Goal: Information Seeking & Learning: Learn about a topic

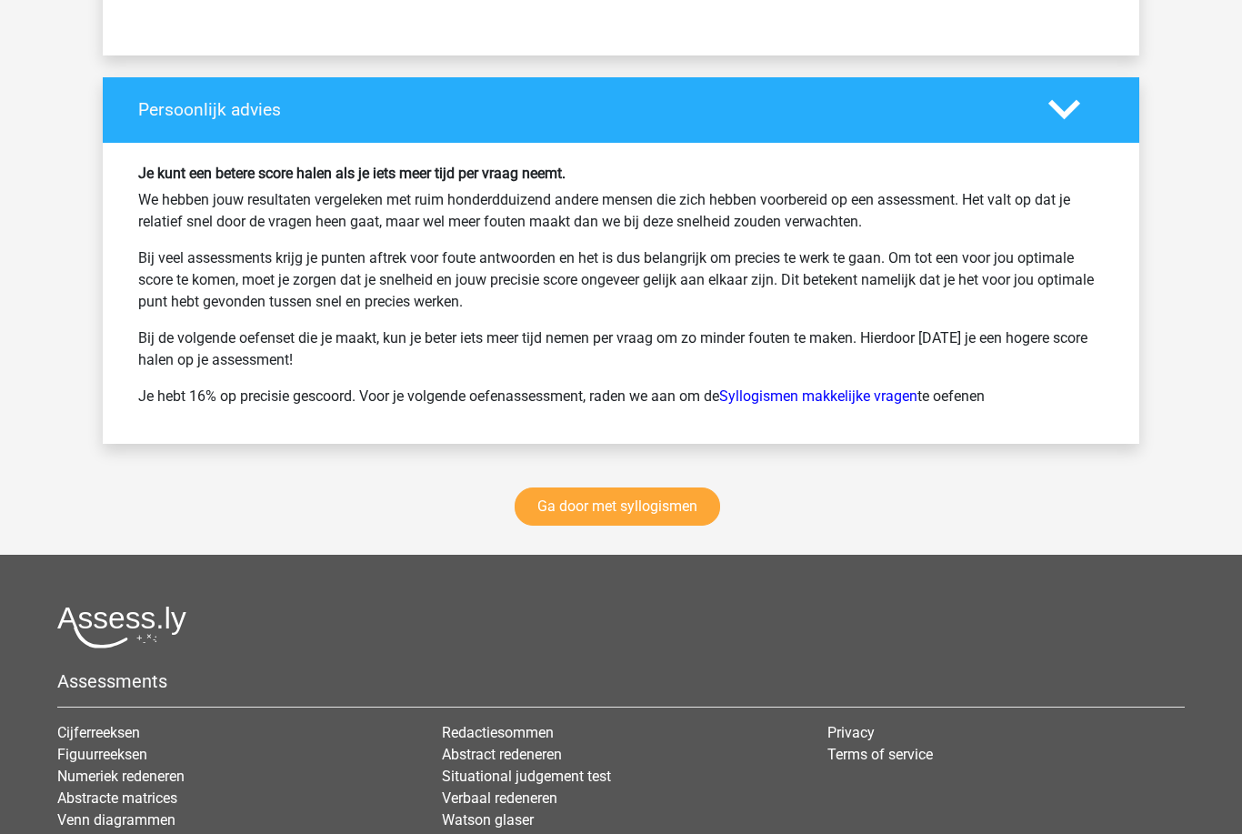
scroll to position [2488, 0]
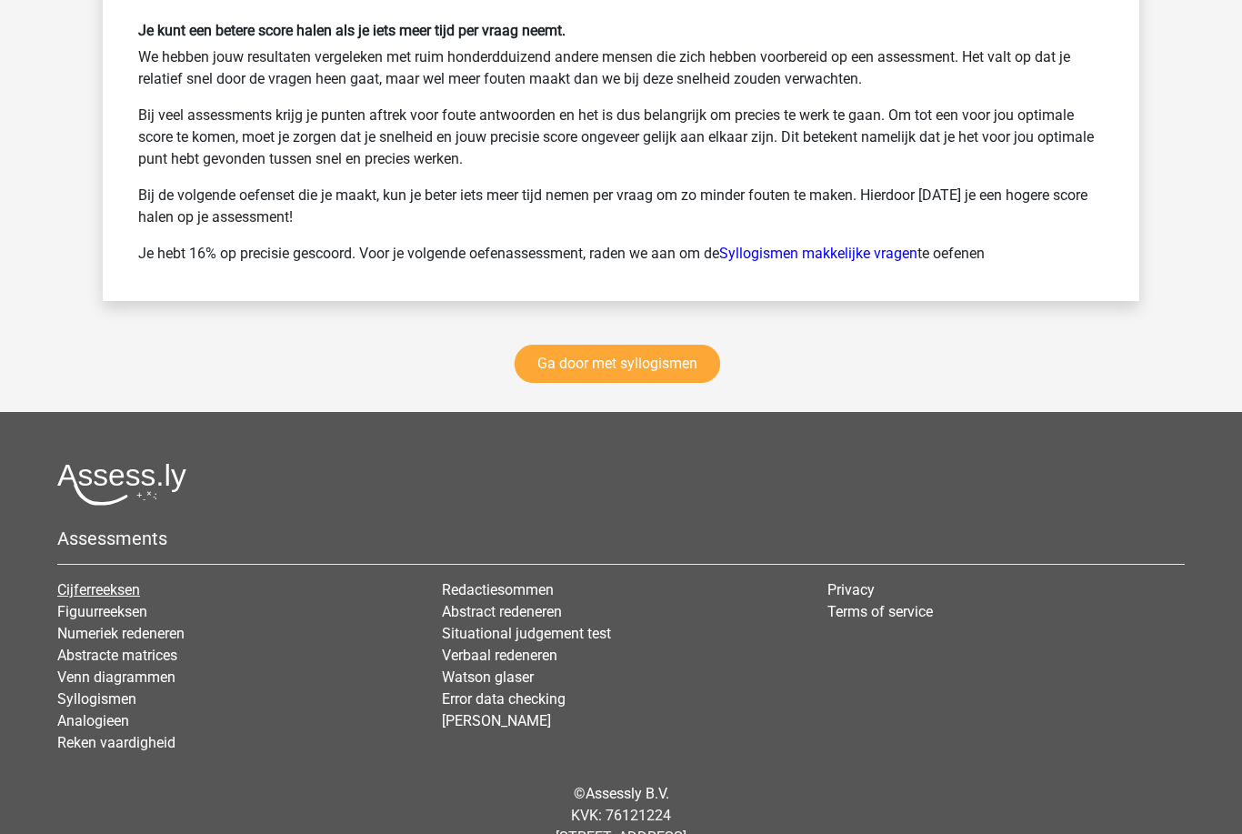
click at [78, 588] on link "Cijferreeksen" at bounding box center [98, 589] width 83 height 17
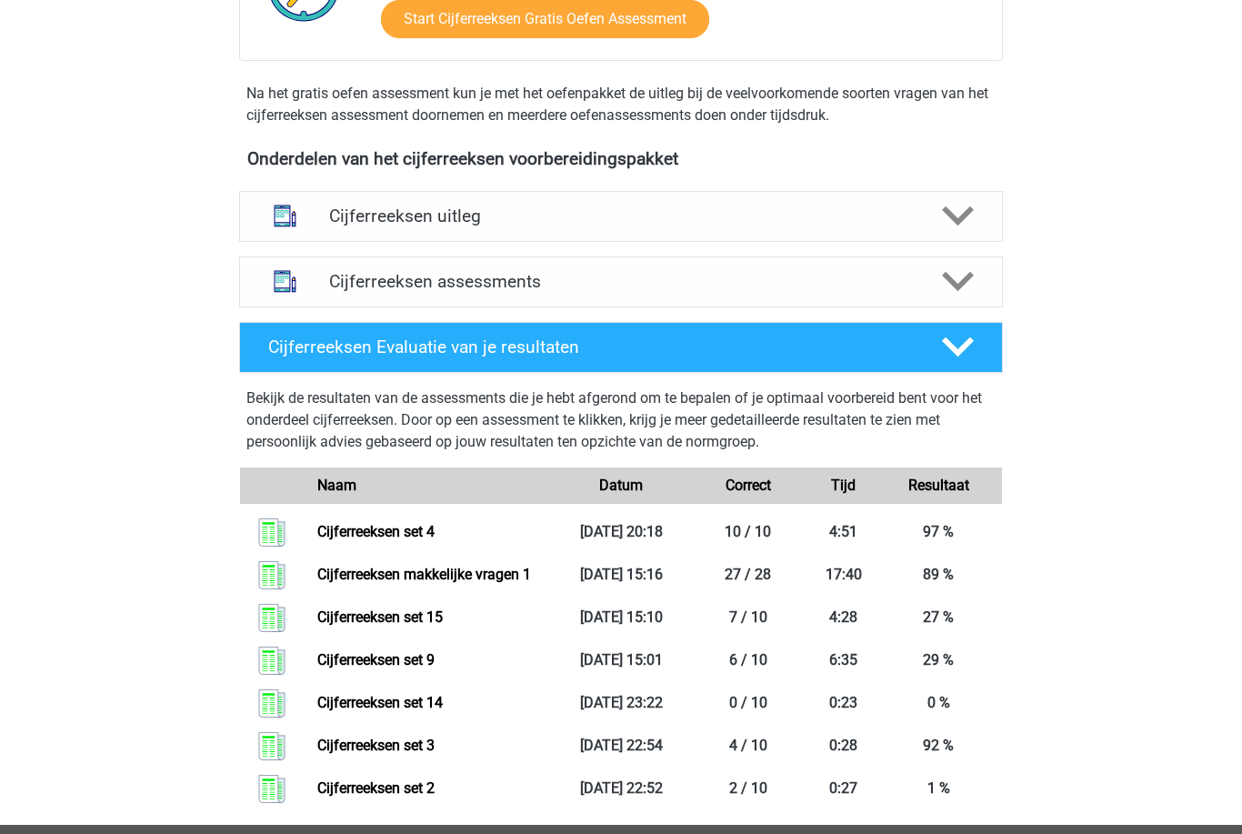
scroll to position [540, 0]
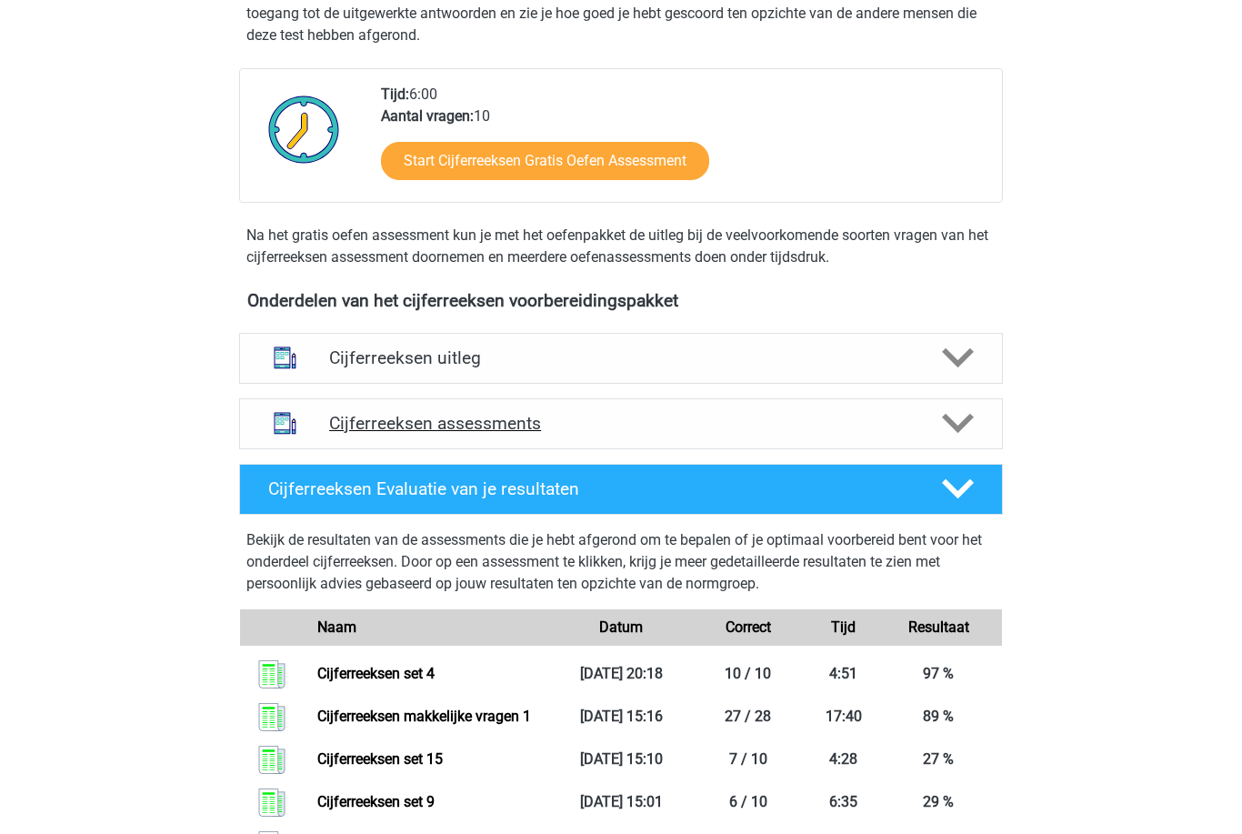
click at [954, 440] on icon at bounding box center [958, 424] width 32 height 32
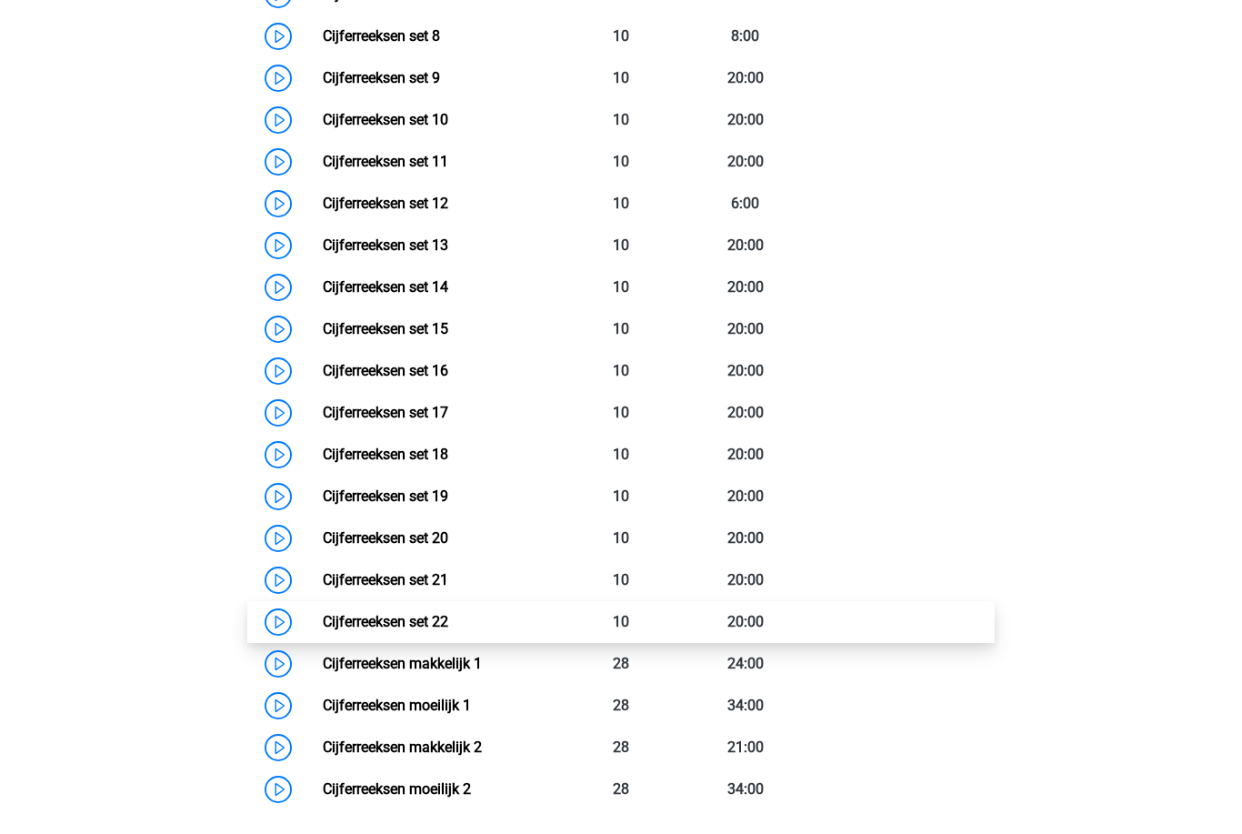
scroll to position [1244, 0]
click at [359, 630] on link "Cijferreeksen set 22" at bounding box center [386, 621] width 126 height 17
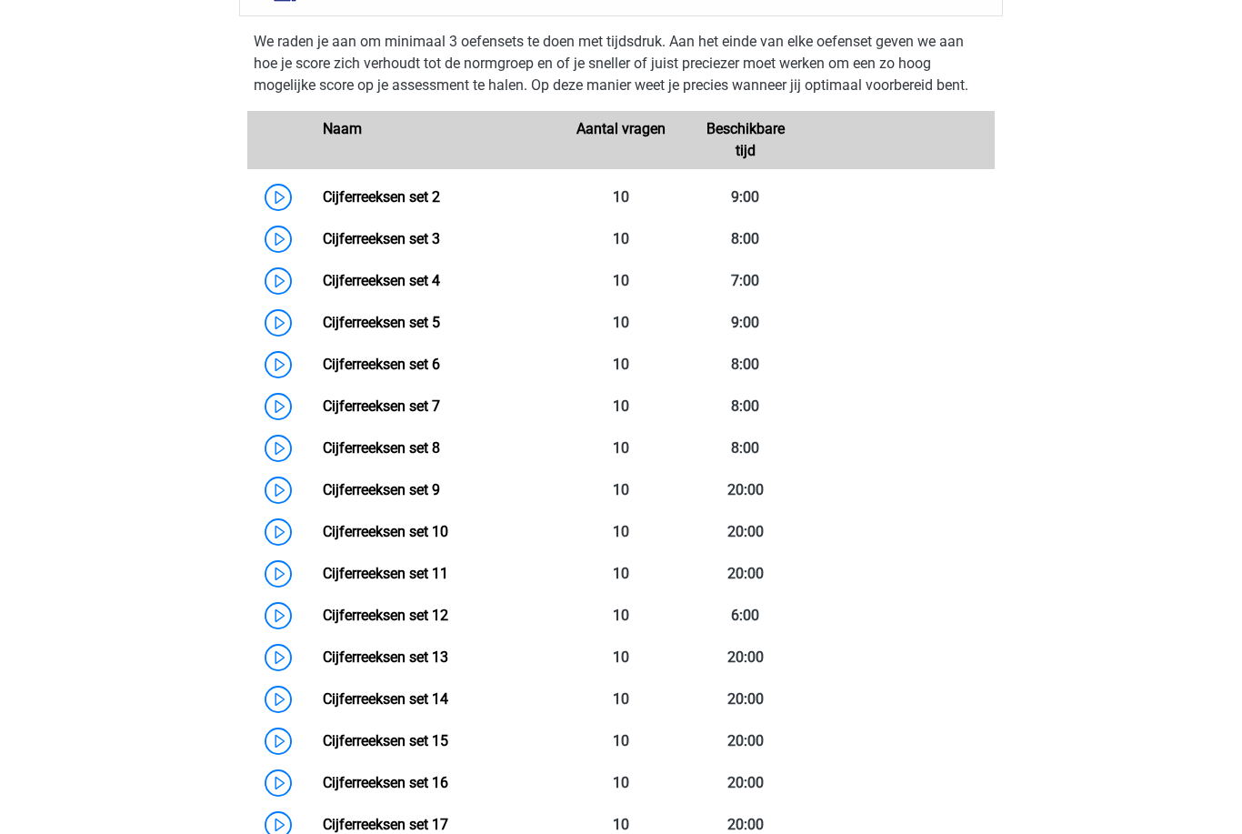
scroll to position [815, 0]
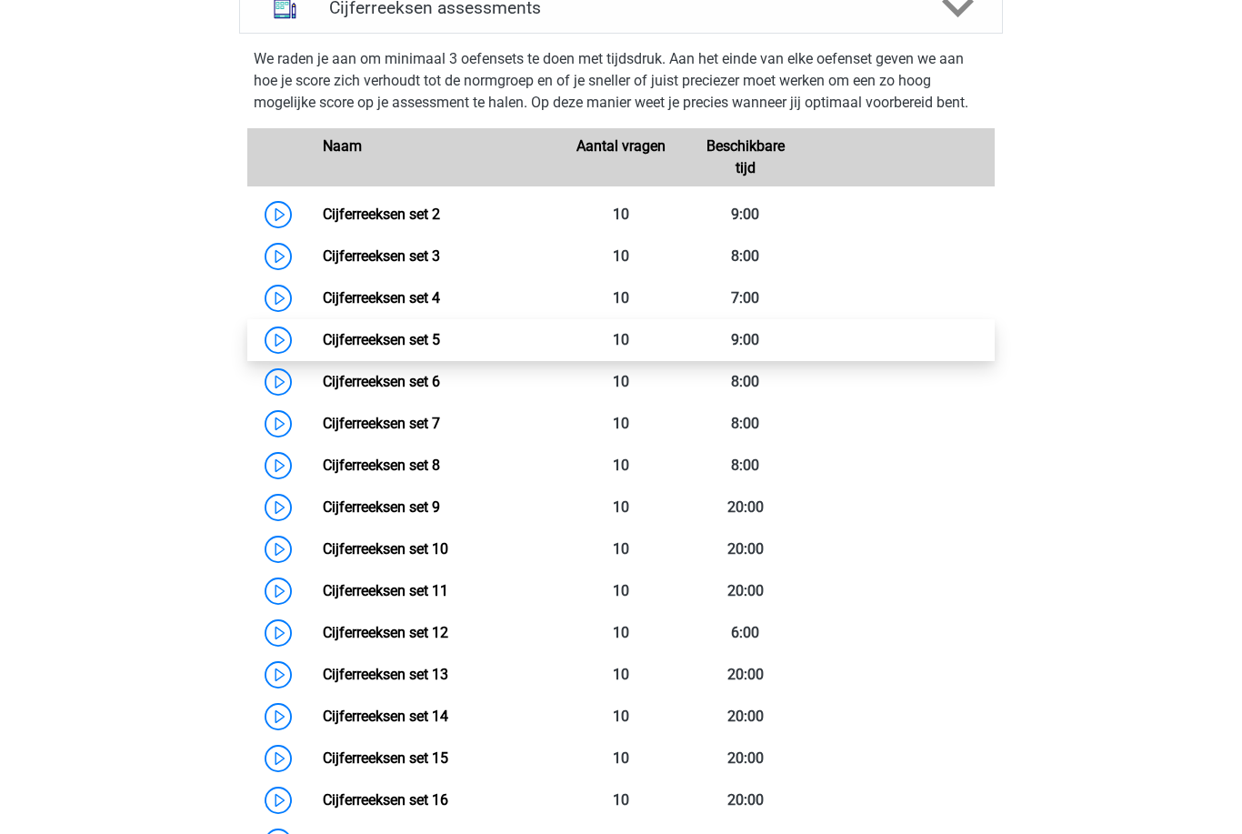
click at [347, 348] on link "Cijferreeksen set 5" at bounding box center [381, 339] width 117 height 17
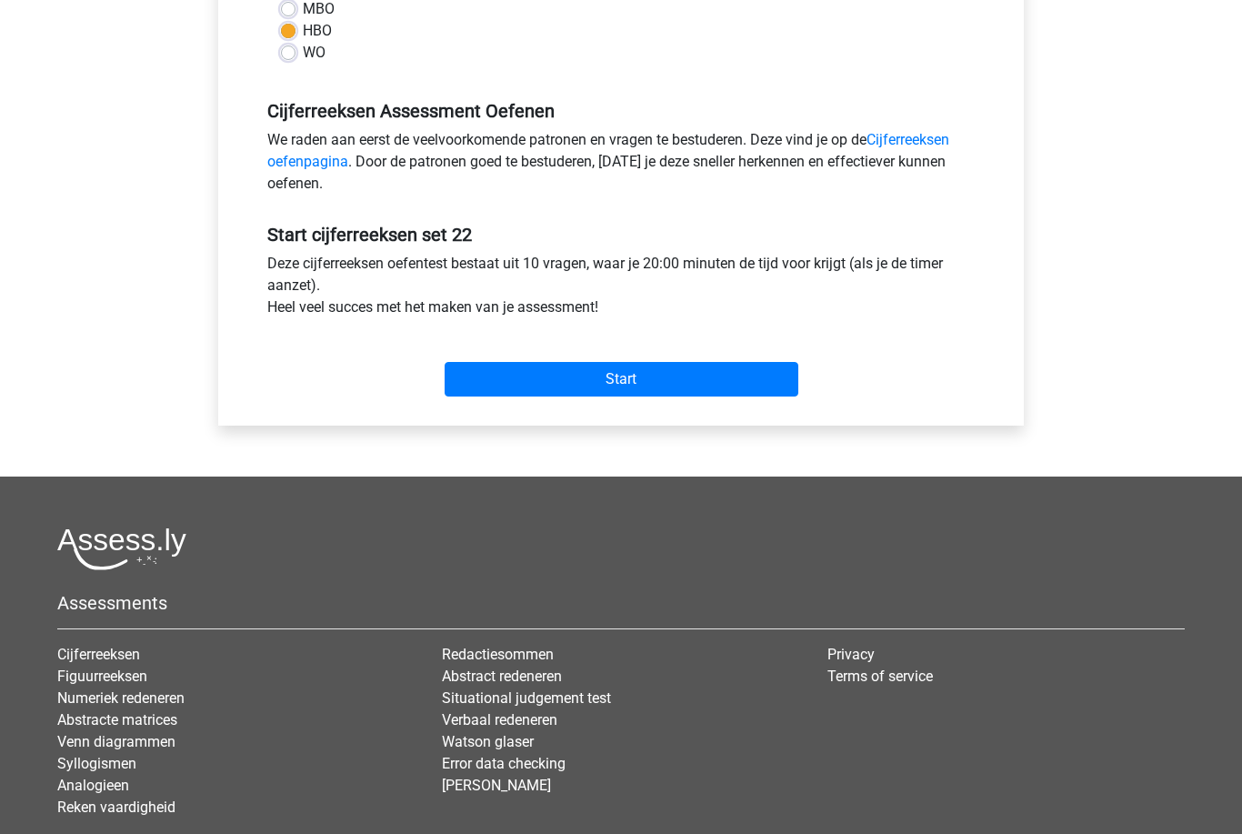
scroll to position [545, 0]
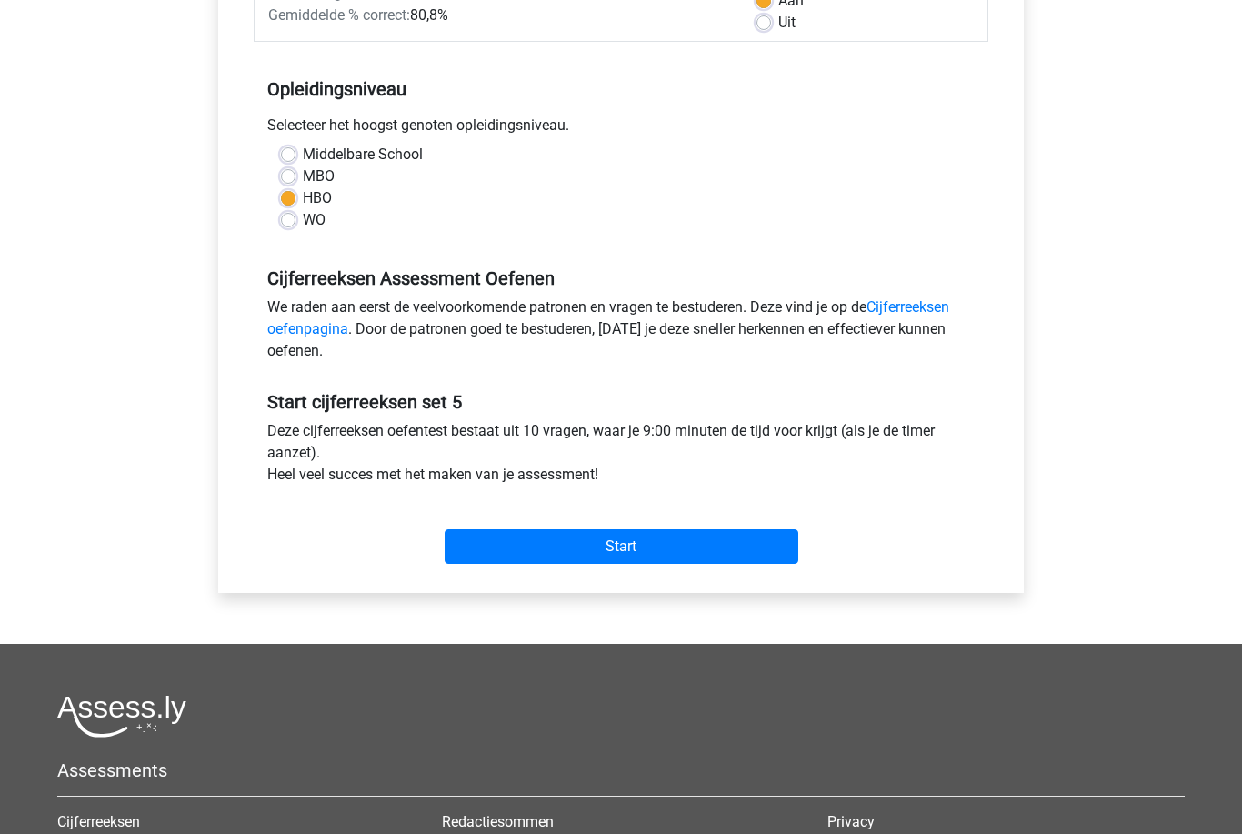
scroll to position [313, 0]
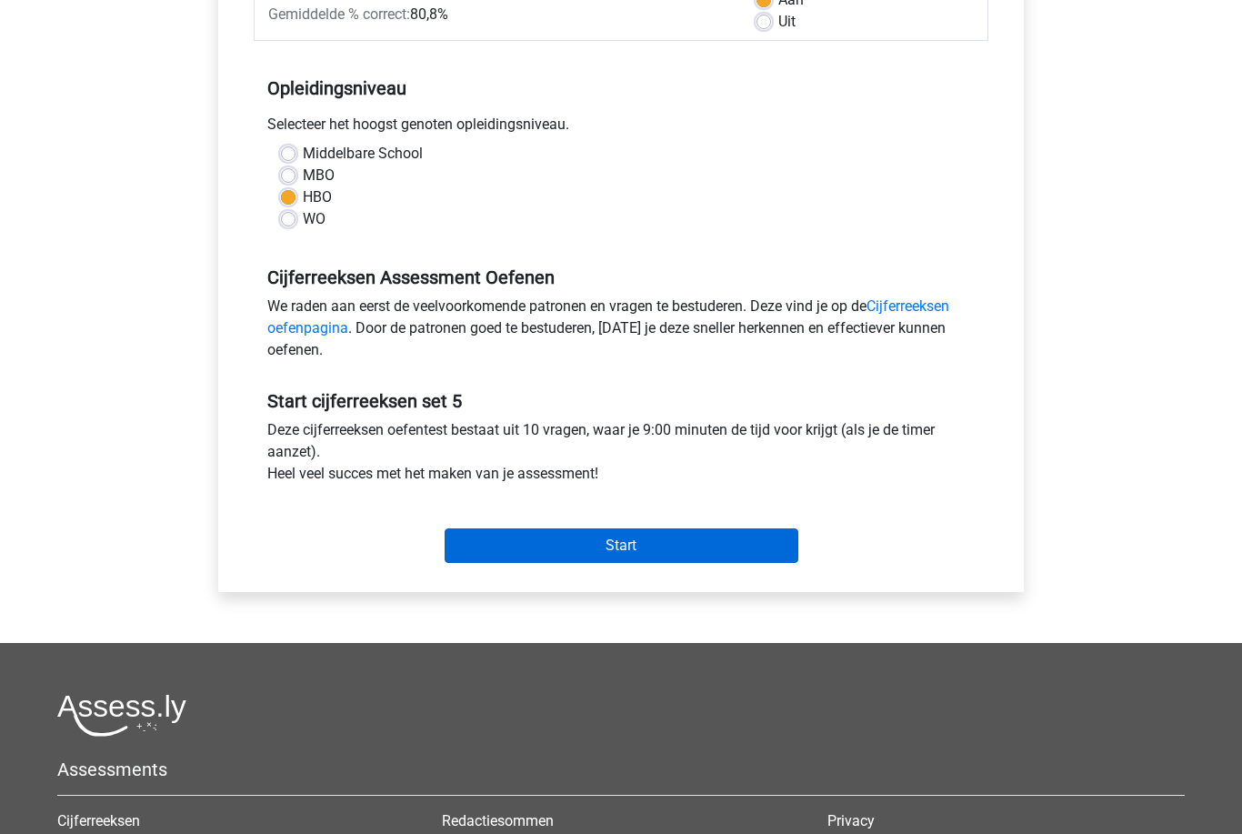
click at [467, 543] on input "Start" at bounding box center [622, 546] width 354 height 35
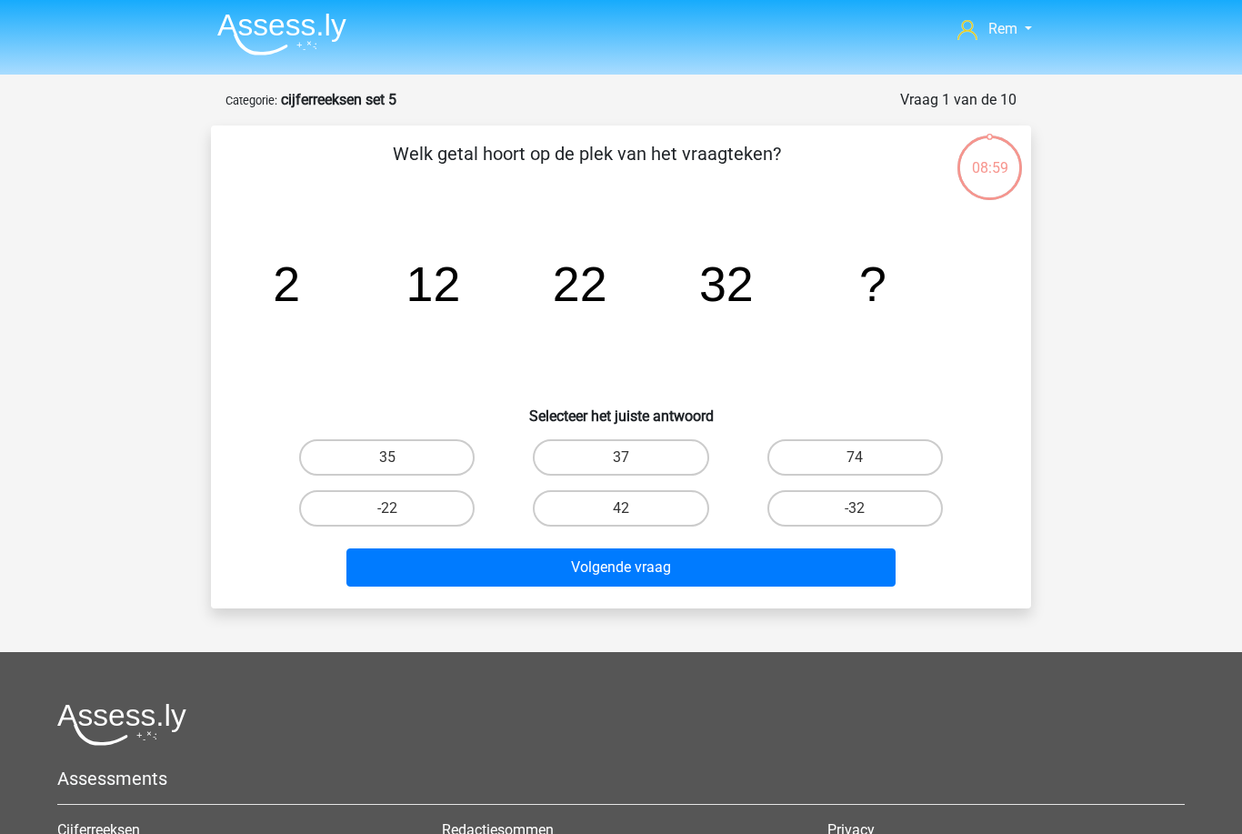
scroll to position [1, 0]
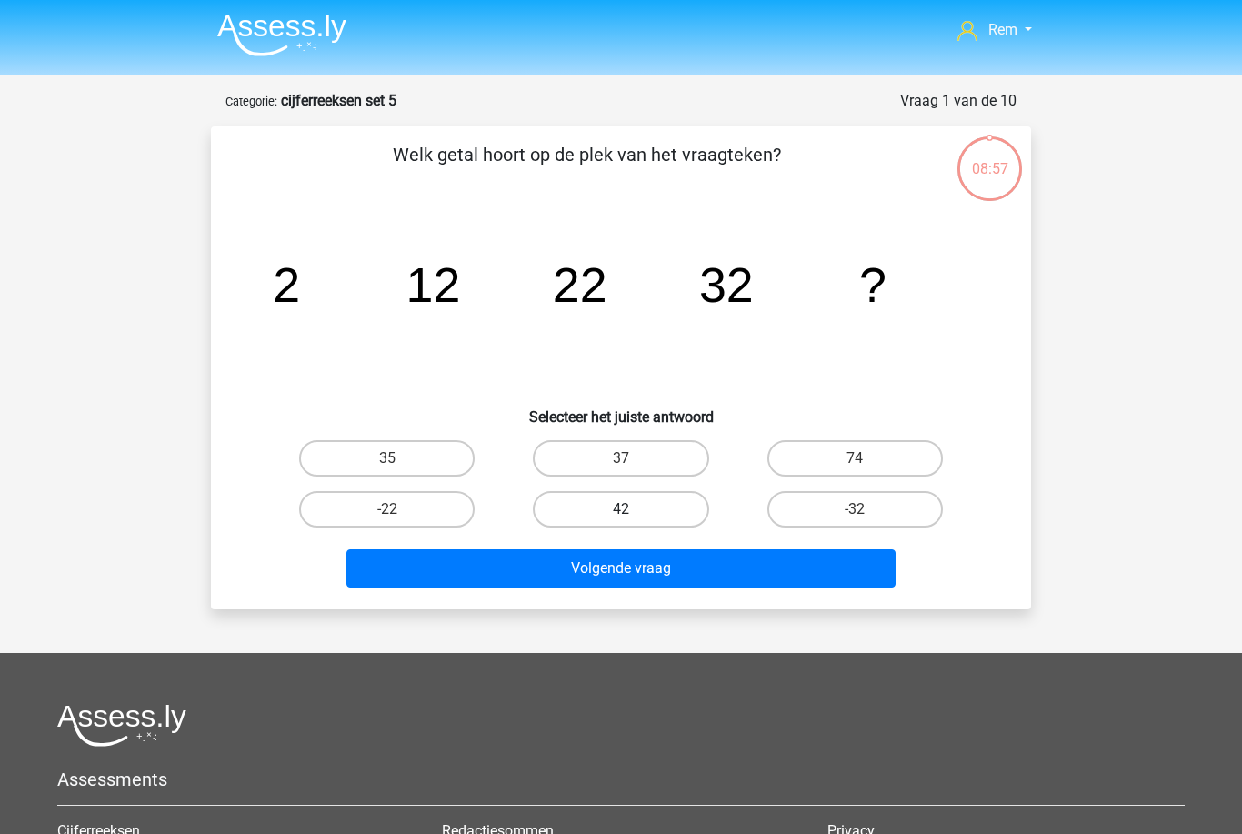
click at [583, 524] on label "42" at bounding box center [621, 509] width 176 height 36
click at [621, 521] on input "42" at bounding box center [627, 515] width 12 height 12
radio input "true"
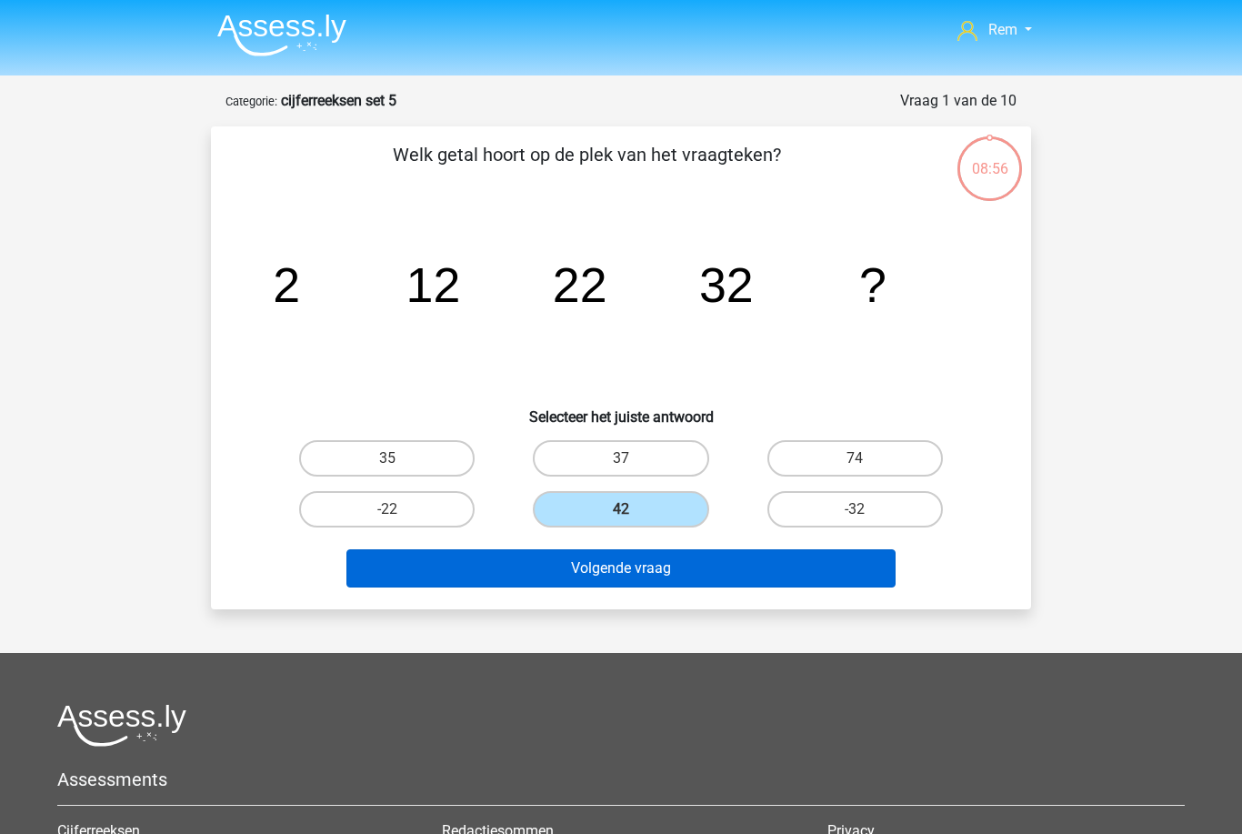
click at [792, 568] on button "Volgende vraag" at bounding box center [622, 568] width 550 height 38
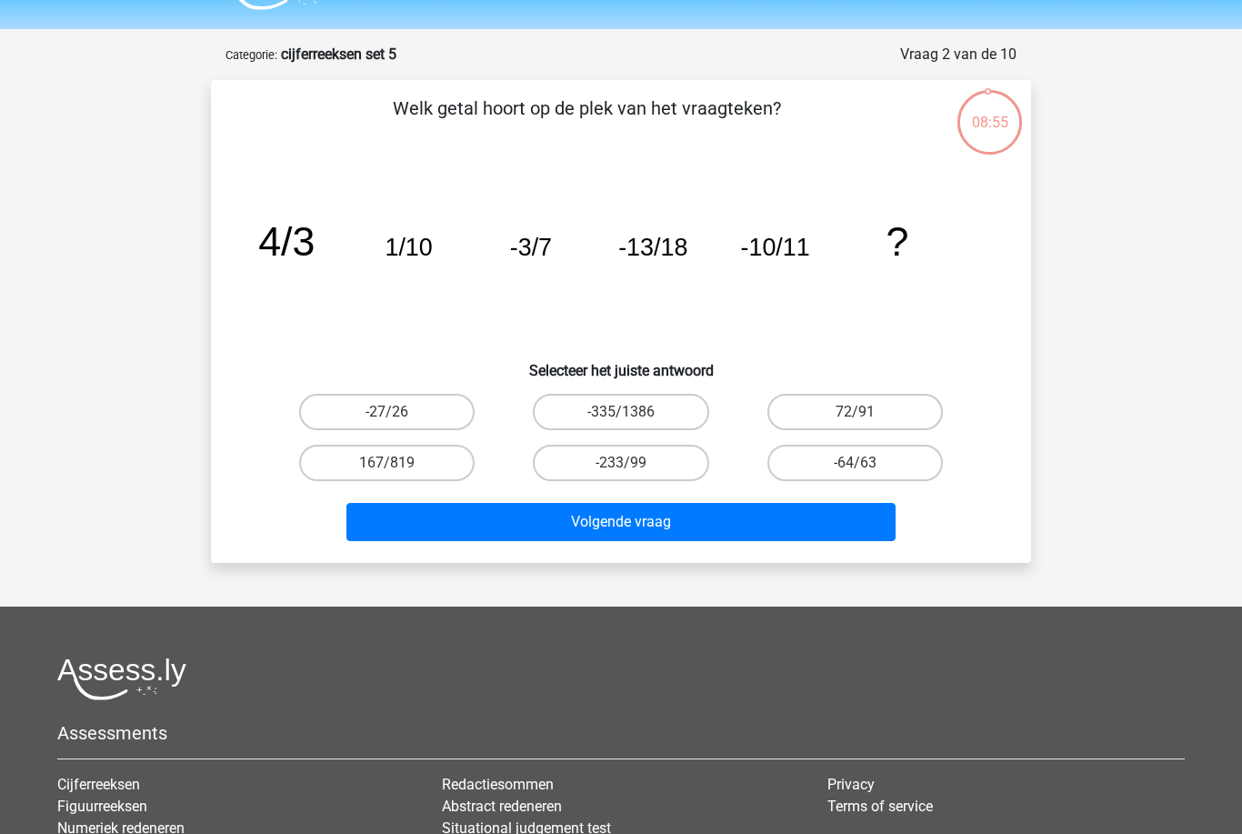
scroll to position [43, 0]
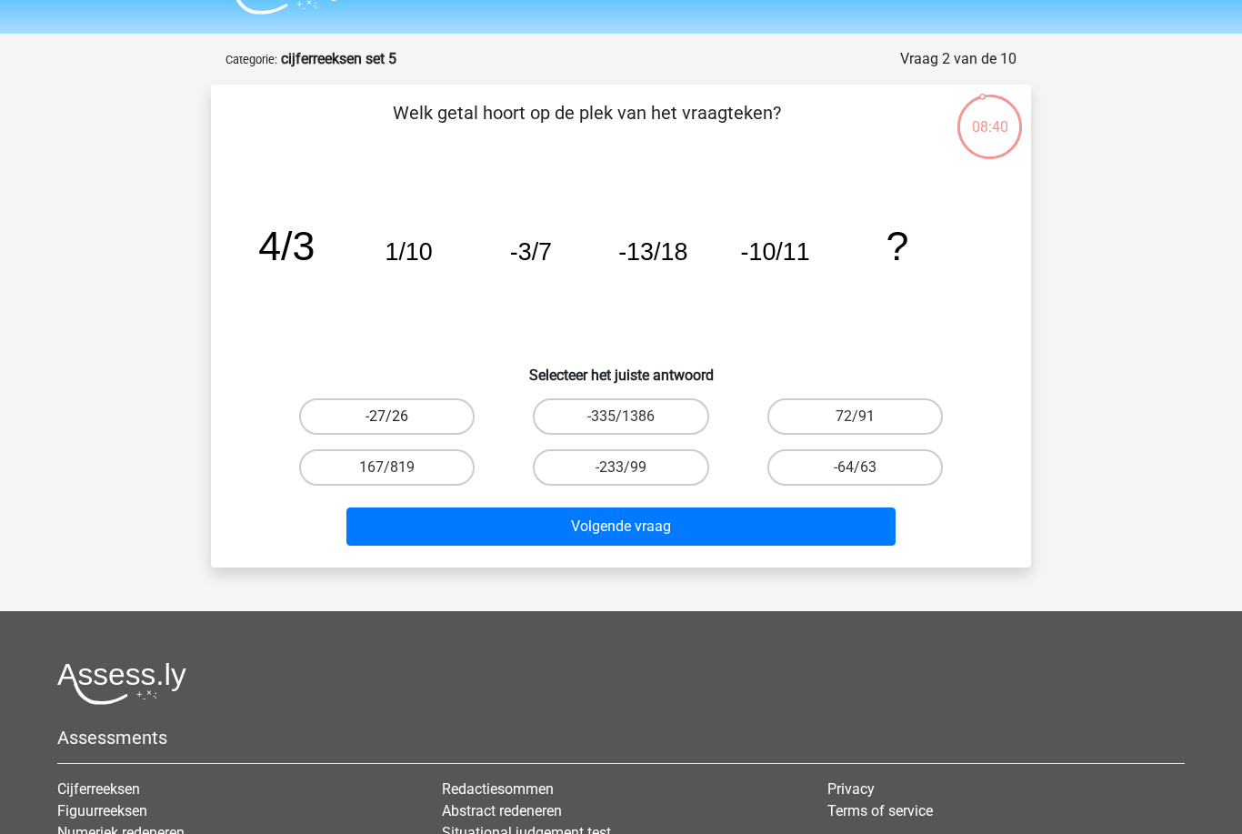
click at [359, 415] on label "-27/26" at bounding box center [387, 416] width 176 height 36
click at [387, 417] on input "-27/26" at bounding box center [393, 423] width 12 height 12
radio input "true"
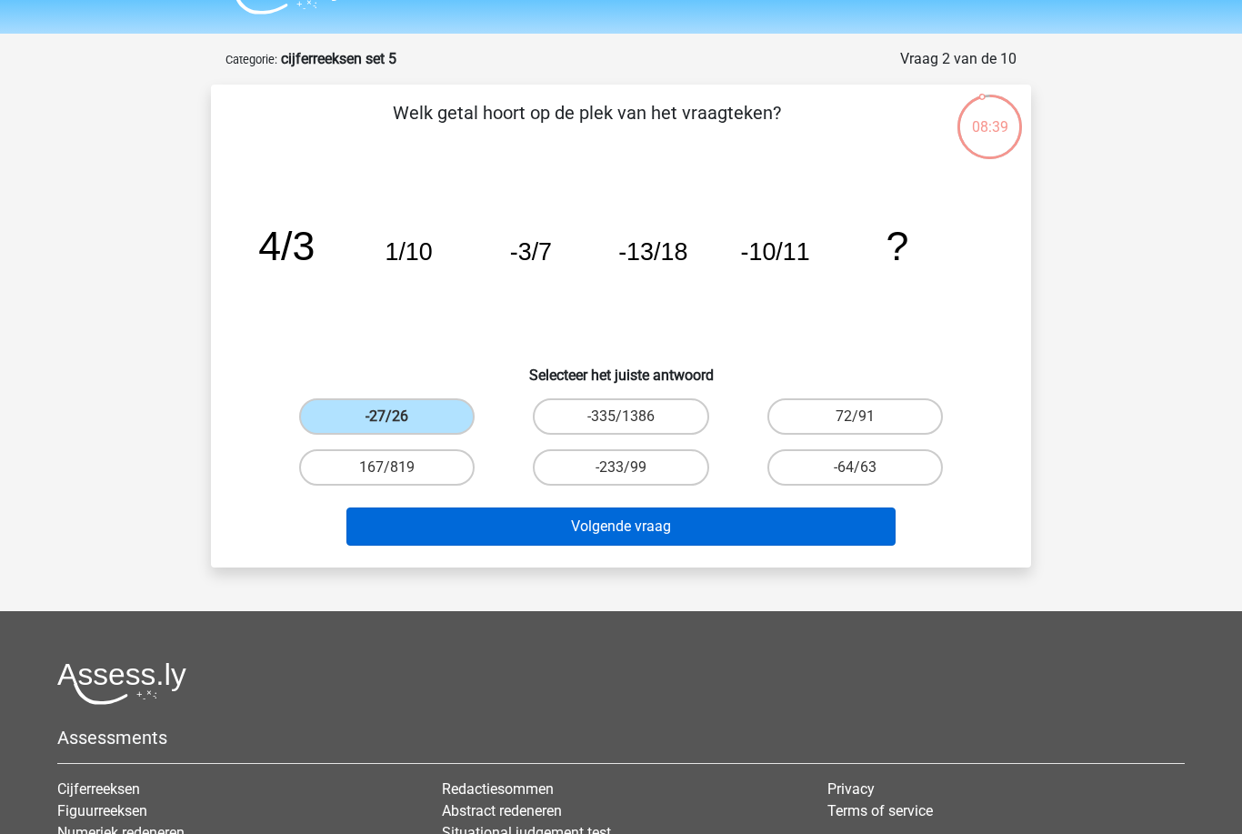
click at [419, 522] on button "Volgende vraag" at bounding box center [622, 527] width 550 height 38
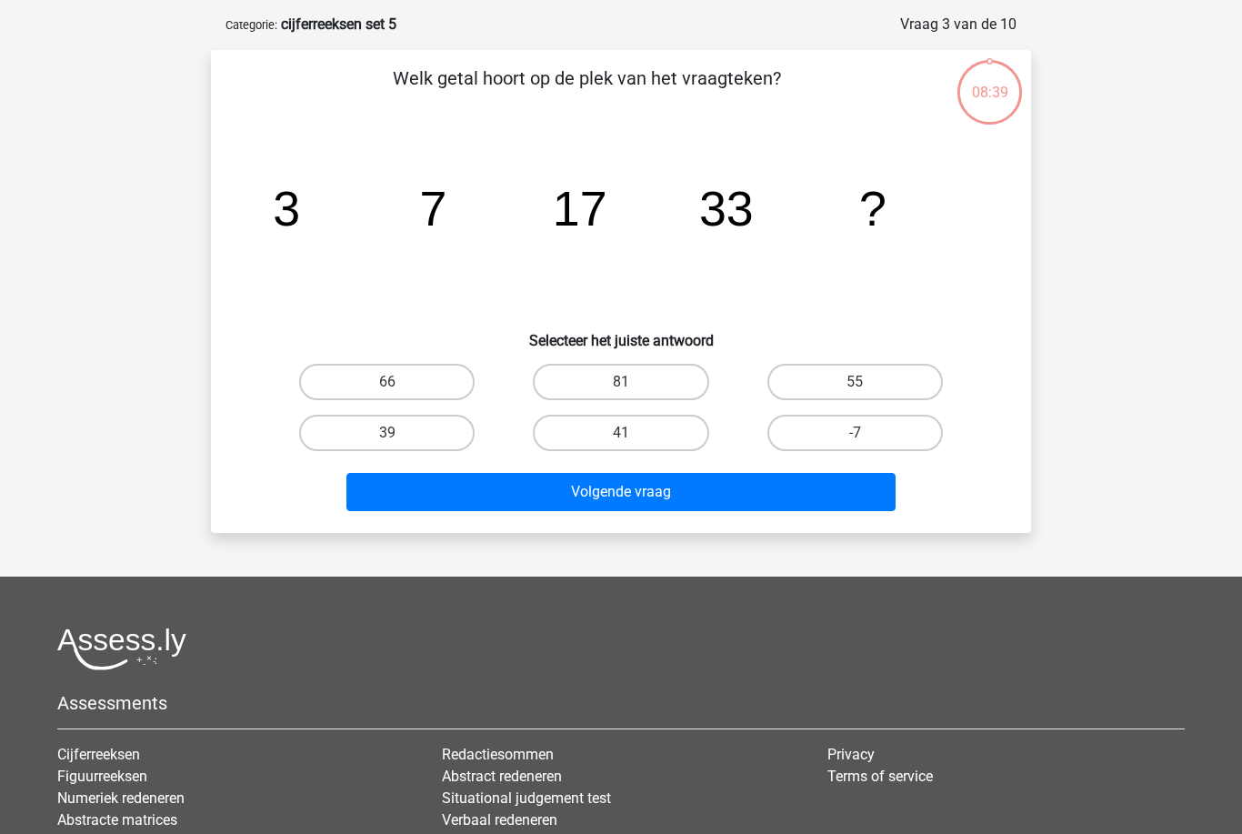
scroll to position [91, 0]
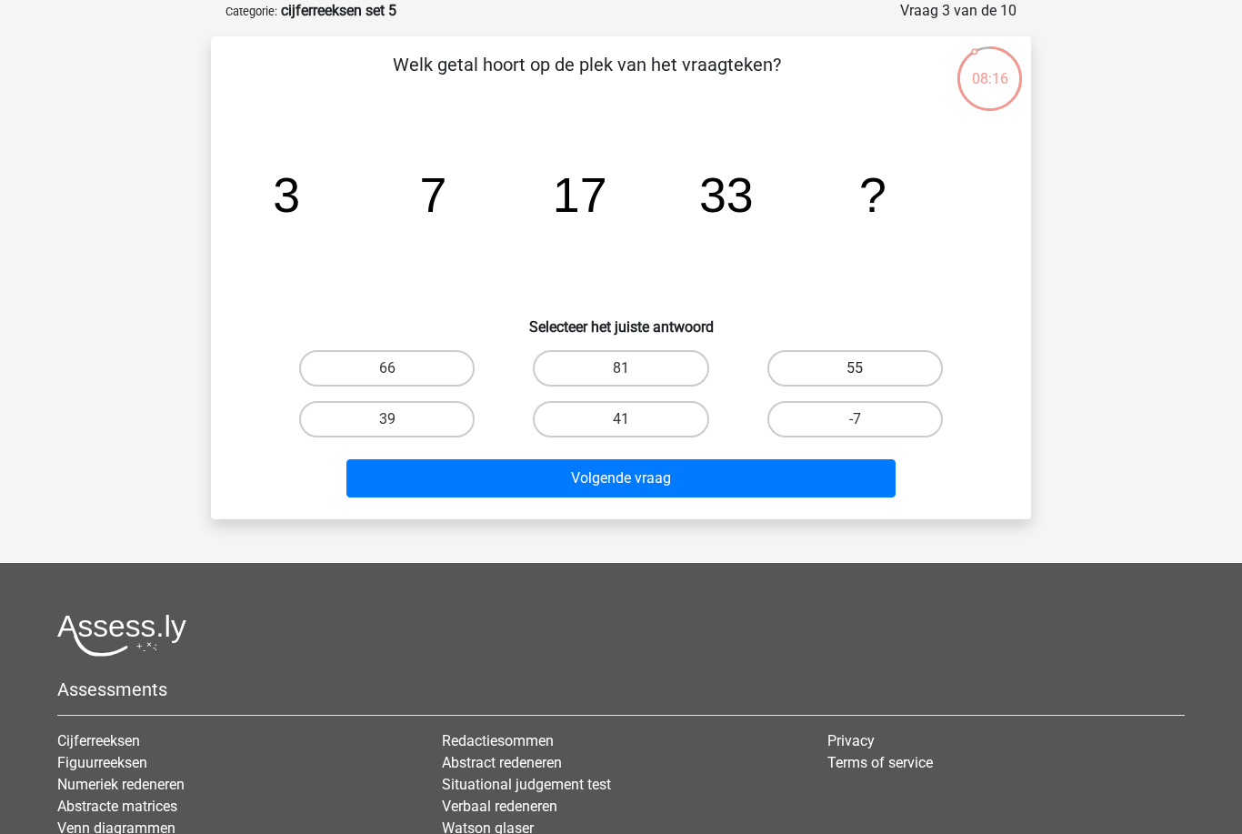
click at [903, 380] on label "55" at bounding box center [856, 368] width 176 height 36
click at [867, 380] on input "55" at bounding box center [861, 374] width 12 height 12
radio input "true"
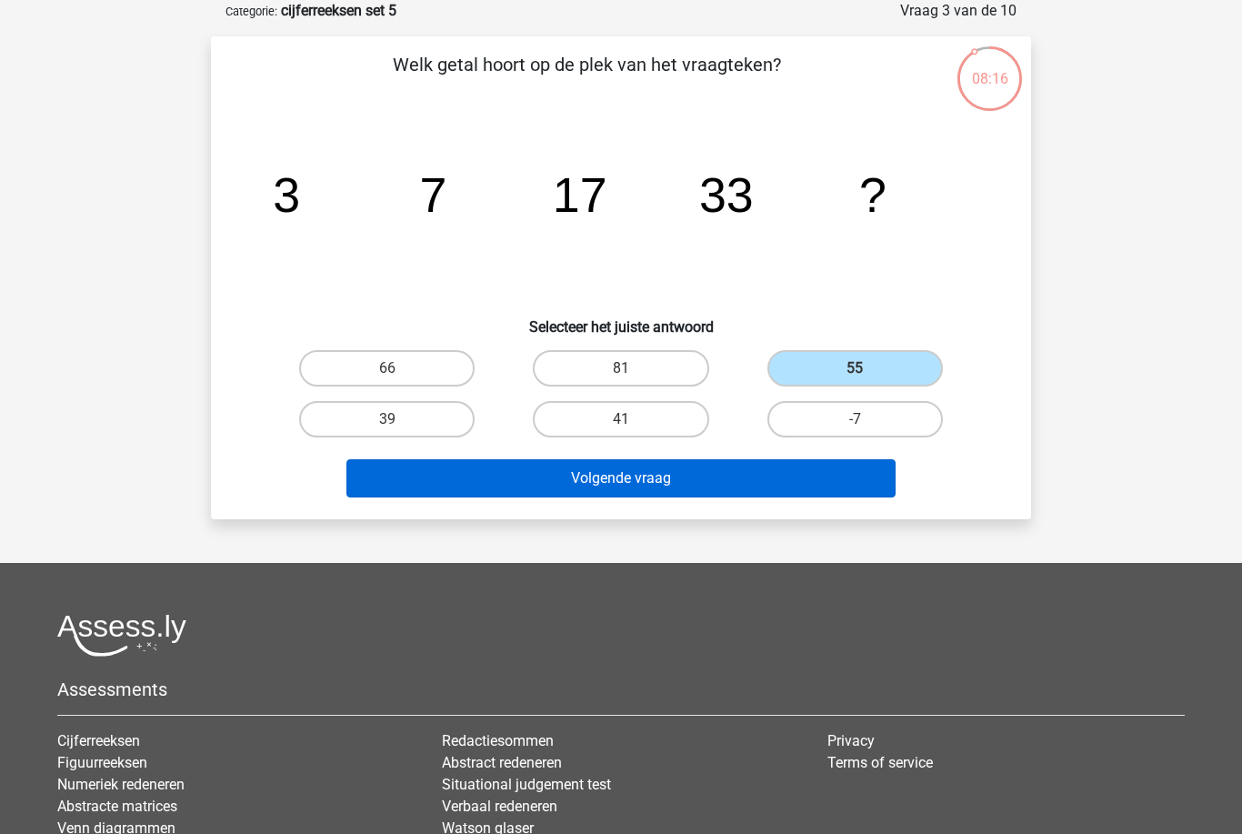
click at [859, 485] on button "Volgende vraag" at bounding box center [622, 478] width 550 height 38
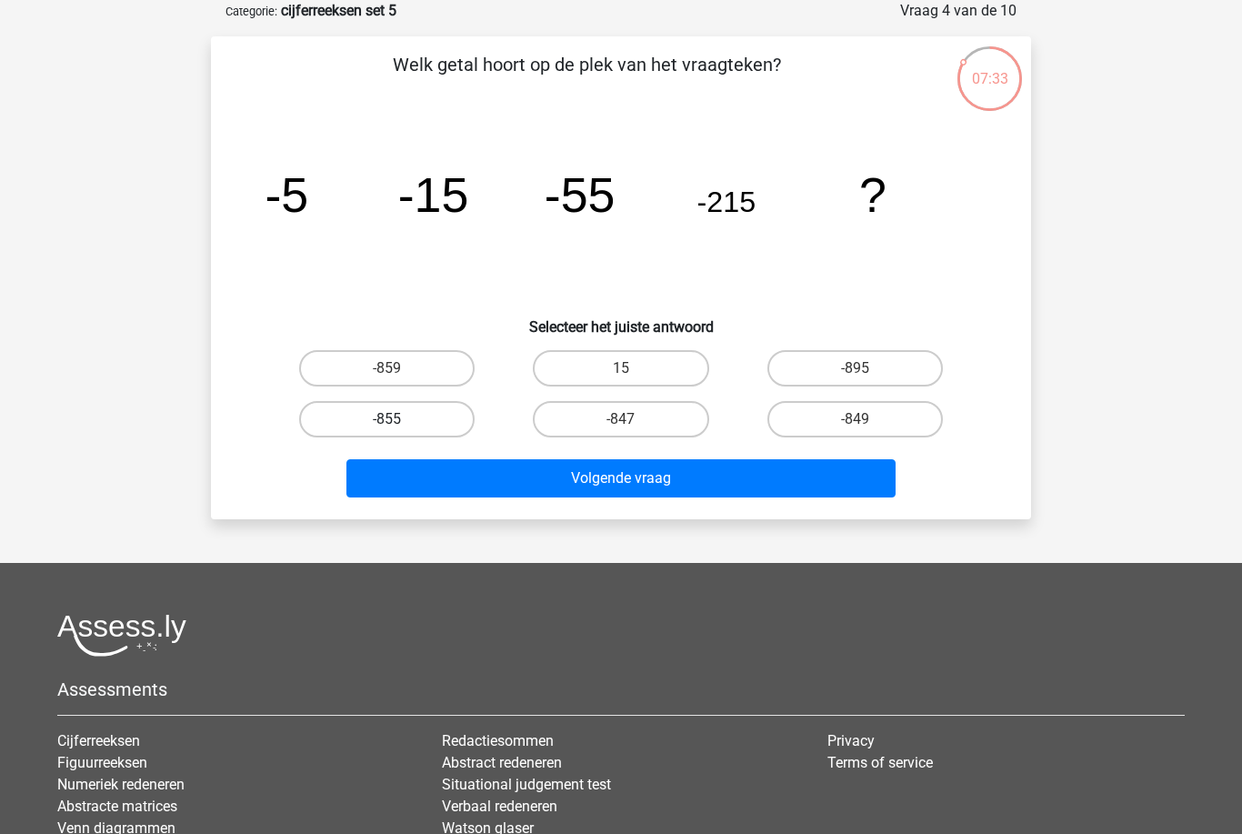
click at [428, 419] on label "-855" at bounding box center [387, 419] width 176 height 36
click at [399, 419] on input "-855" at bounding box center [393, 425] width 12 height 12
radio input "true"
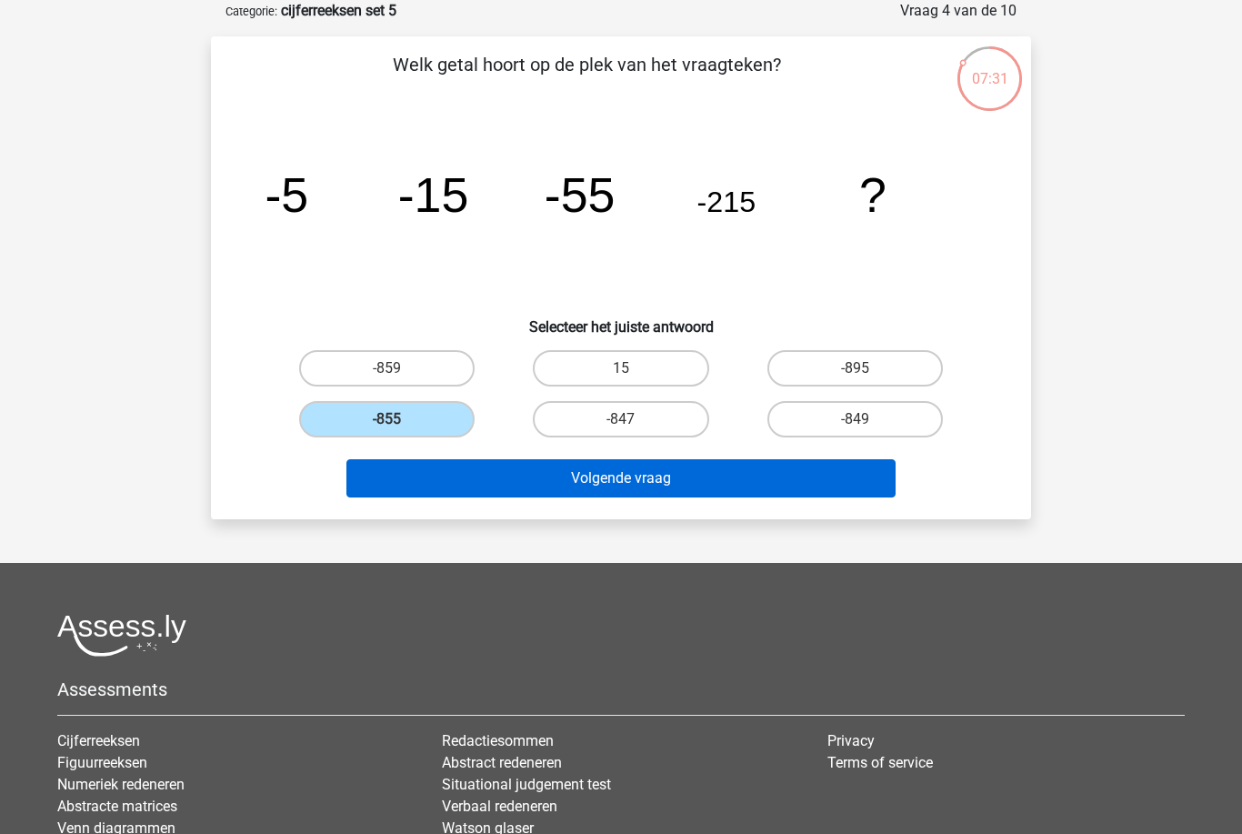
click at [824, 481] on button "Volgende vraag" at bounding box center [622, 478] width 550 height 38
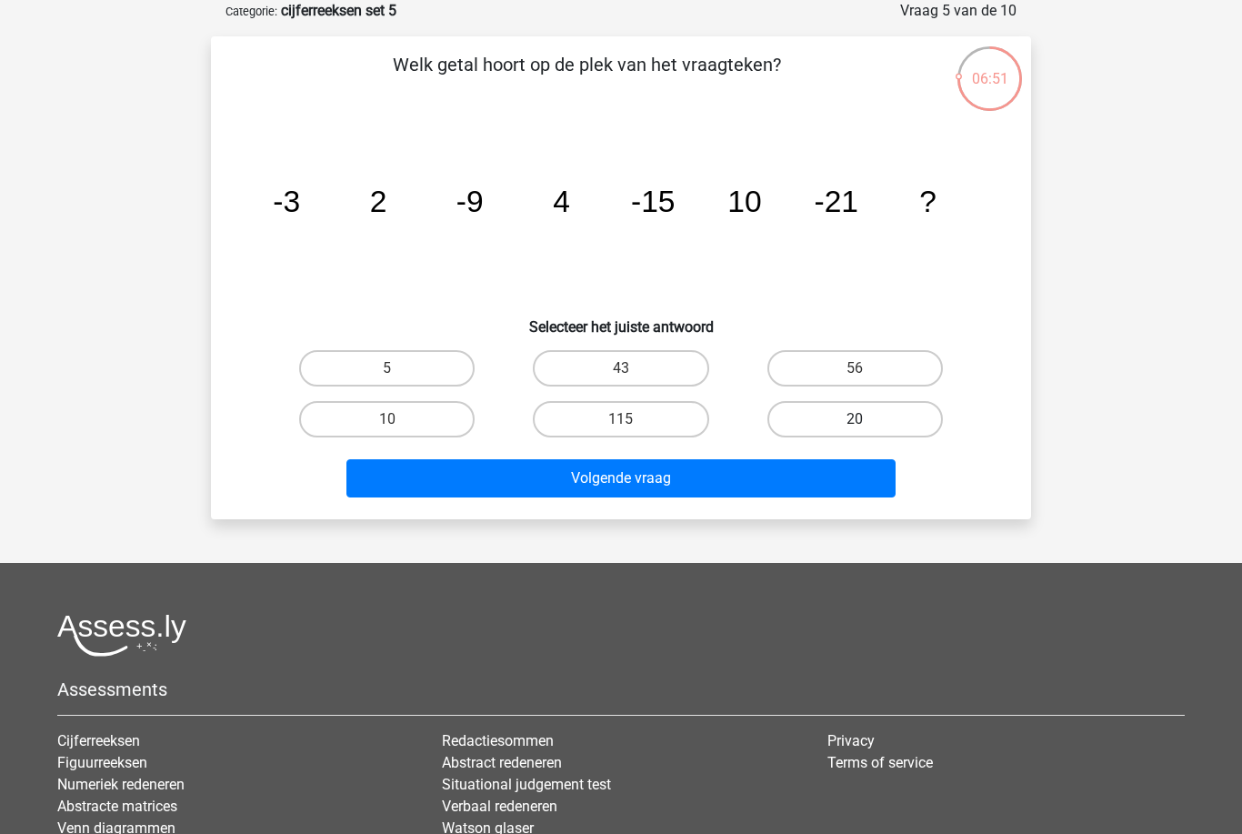
click at [874, 427] on label "20" at bounding box center [856, 419] width 176 height 36
click at [867, 427] on input "20" at bounding box center [861, 425] width 12 height 12
radio input "true"
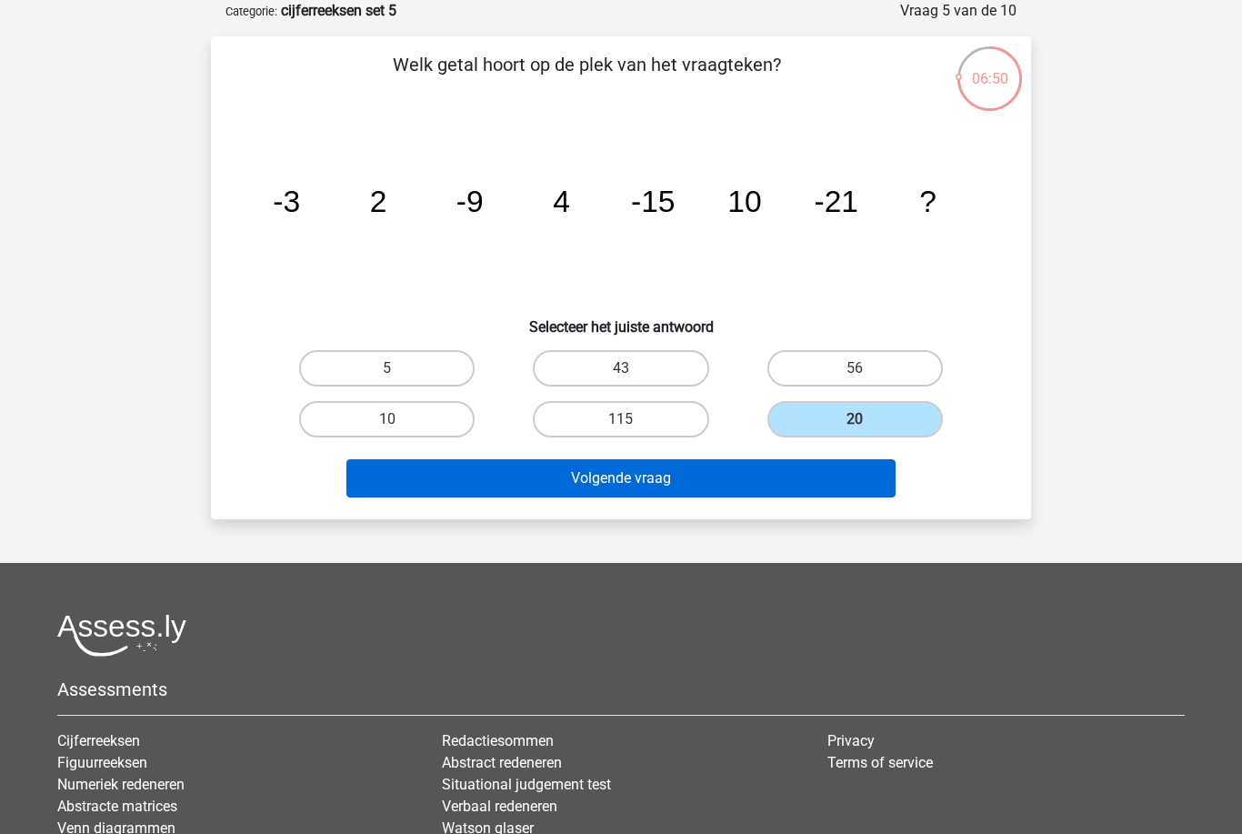
click at [844, 489] on button "Volgende vraag" at bounding box center [622, 478] width 550 height 38
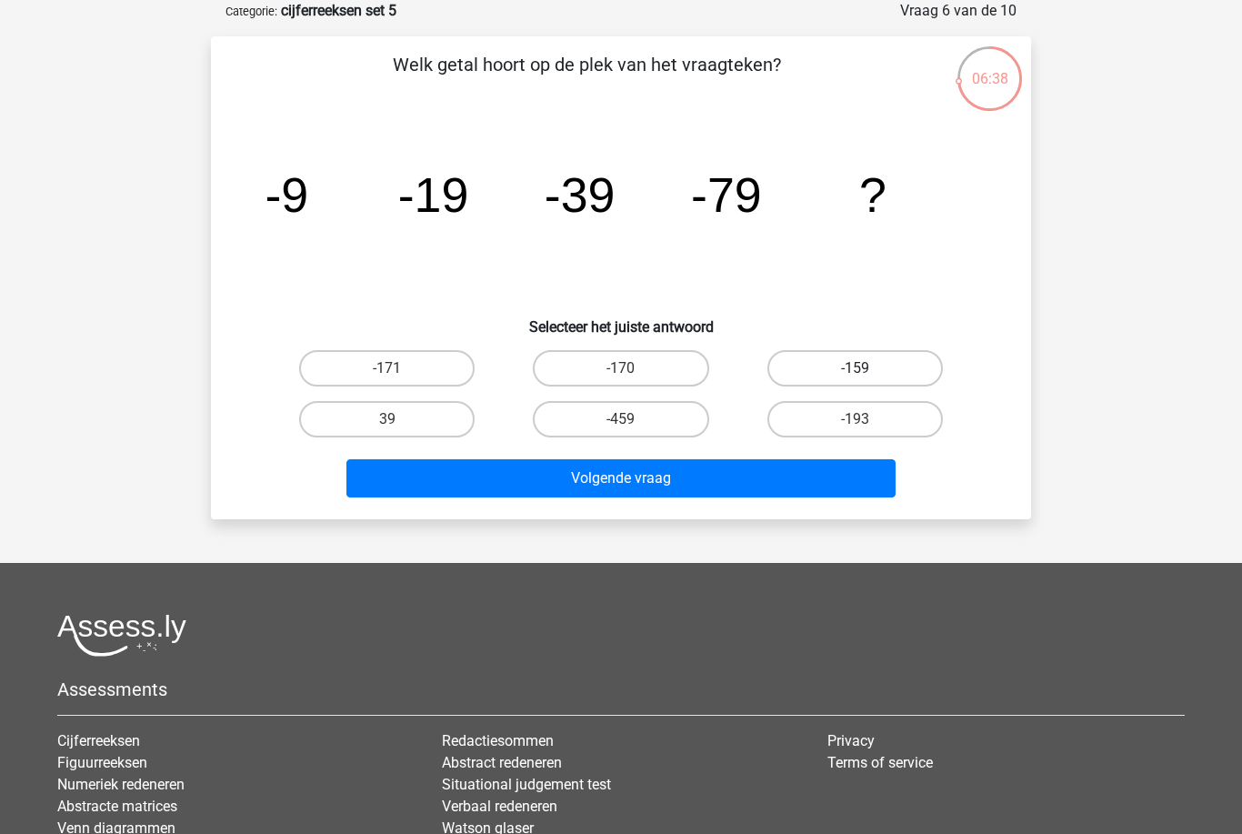
click at [870, 362] on label "-159" at bounding box center [856, 368] width 176 height 36
click at [867, 368] on input "-159" at bounding box center [861, 374] width 12 height 12
radio input "true"
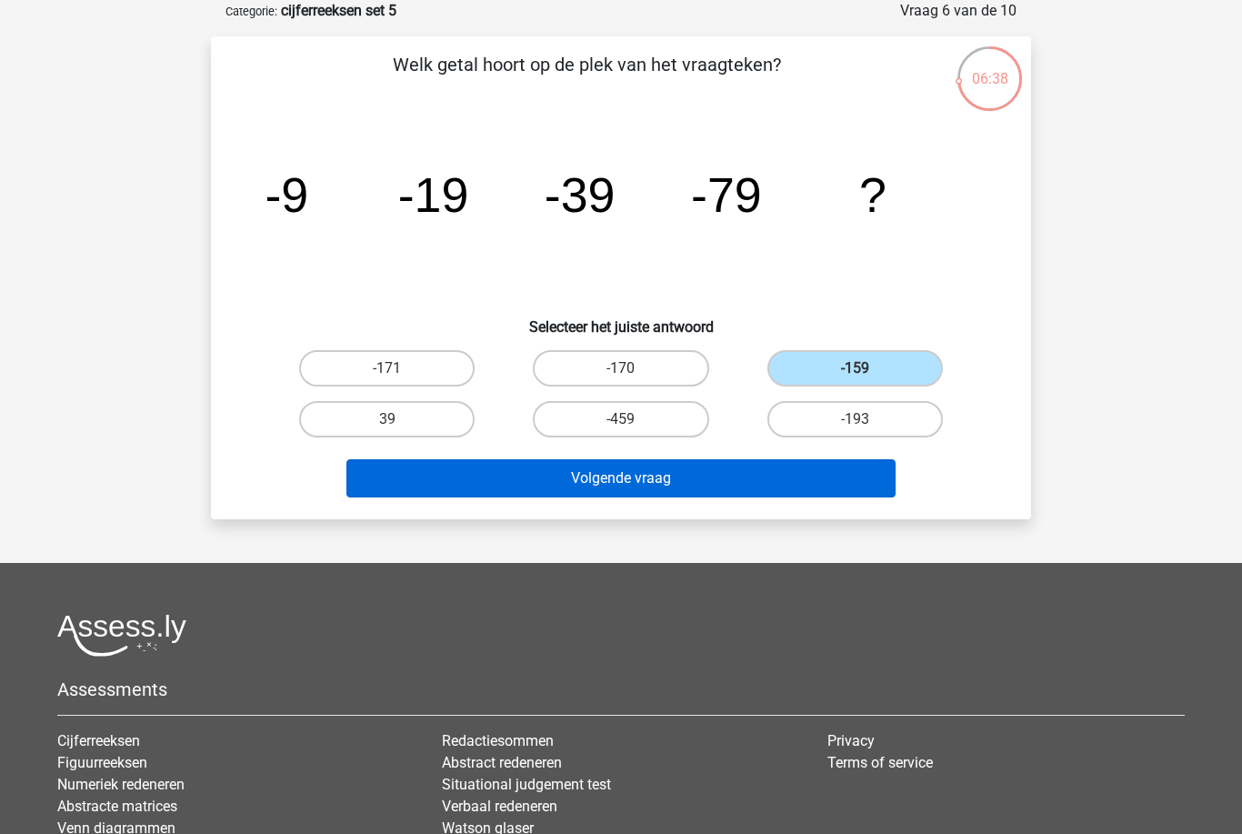
click at [825, 484] on button "Volgende vraag" at bounding box center [622, 478] width 550 height 38
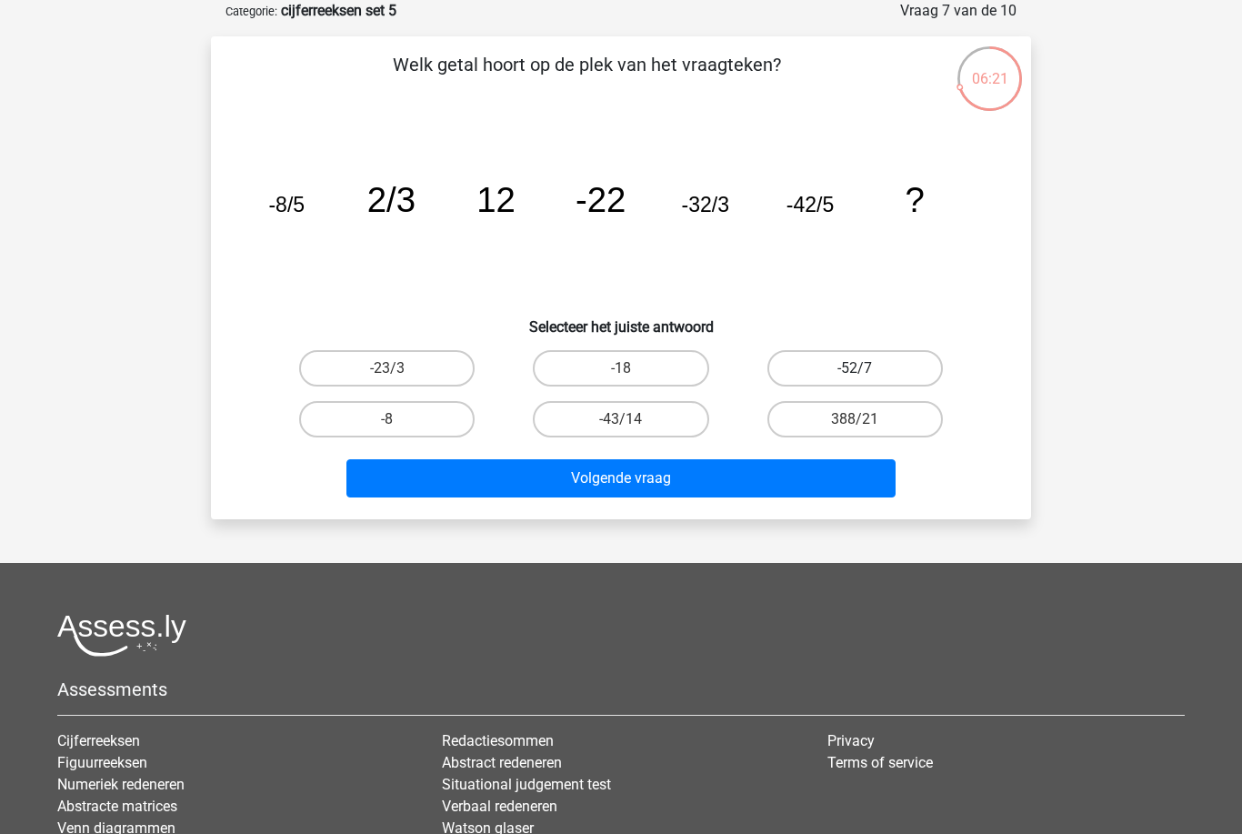
click at [884, 376] on label "-52/7" at bounding box center [856, 368] width 176 height 36
click at [867, 376] on input "-52/7" at bounding box center [861, 374] width 12 height 12
radio input "true"
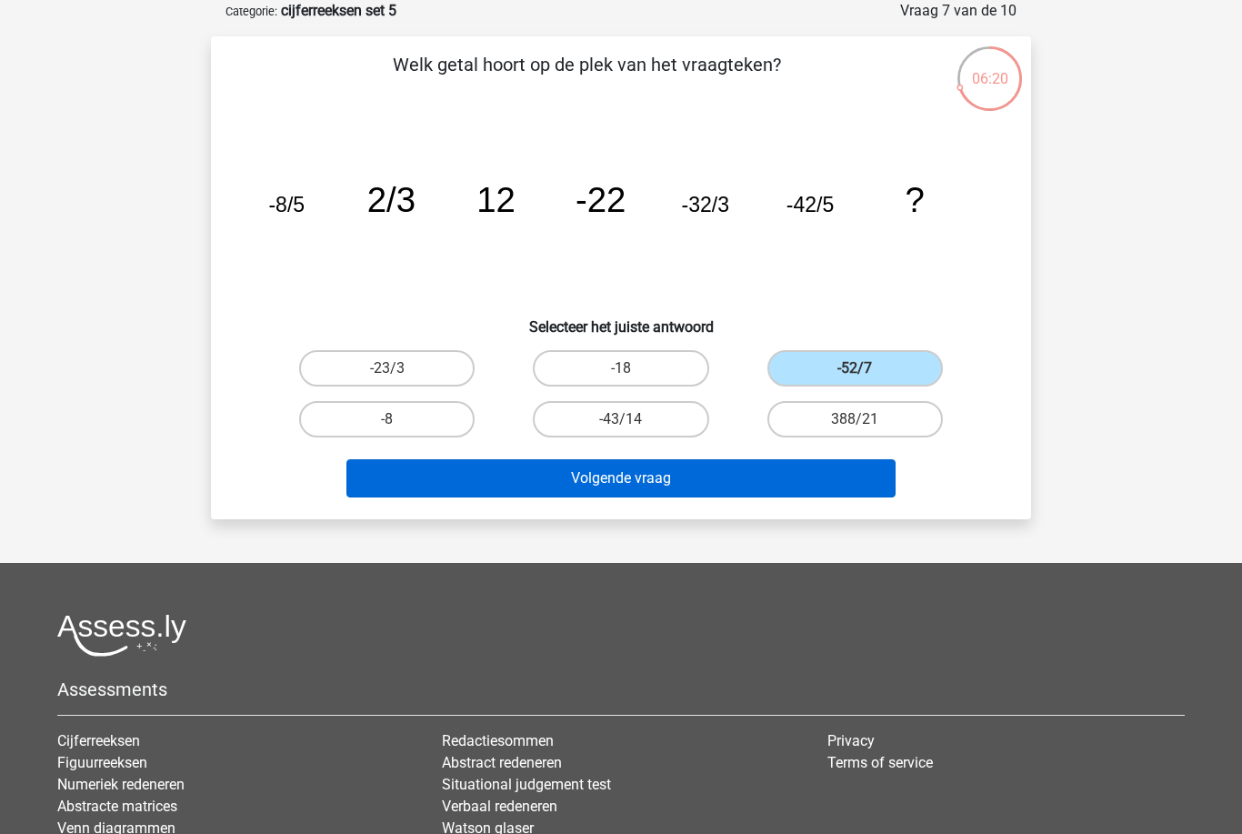
click at [441, 476] on button "Volgende vraag" at bounding box center [622, 478] width 550 height 38
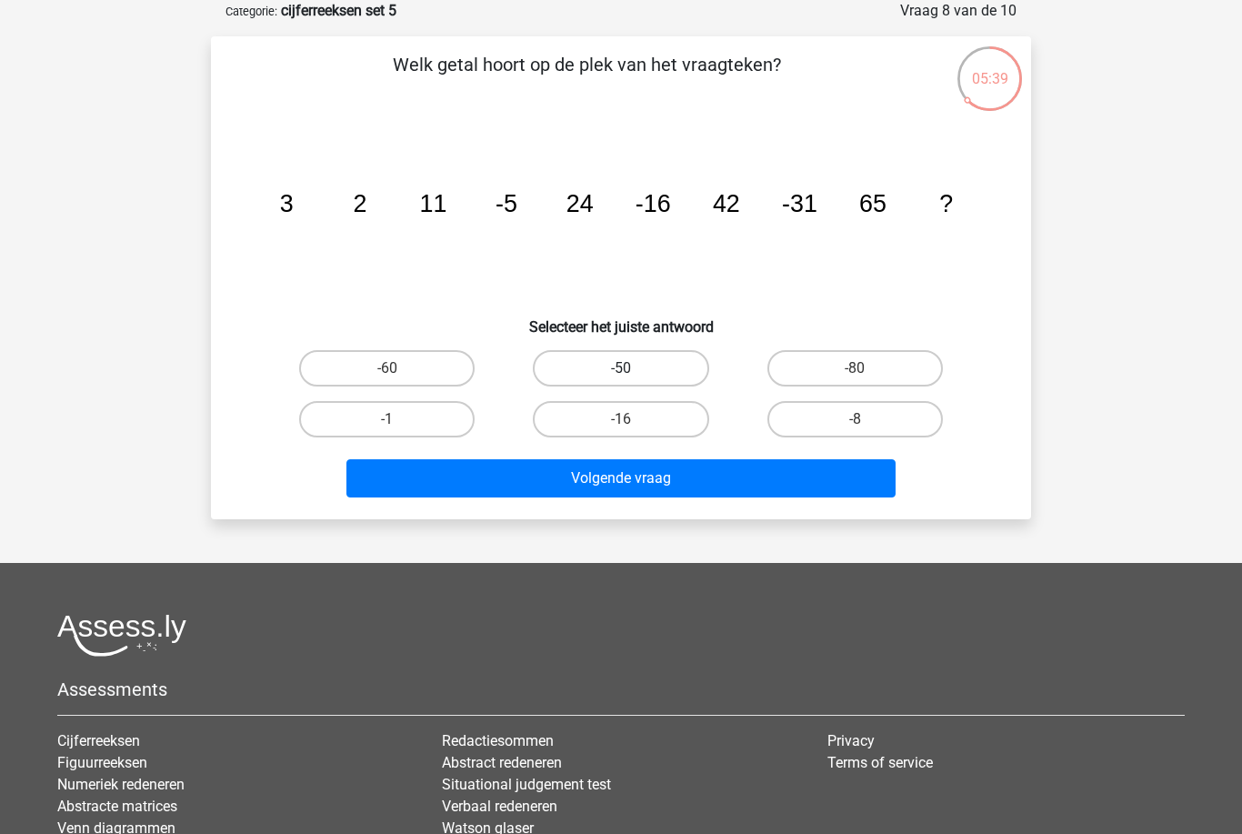
click at [639, 366] on label "-50" at bounding box center [621, 368] width 176 height 36
click at [633, 368] on input "-50" at bounding box center [627, 374] width 12 height 12
radio input "true"
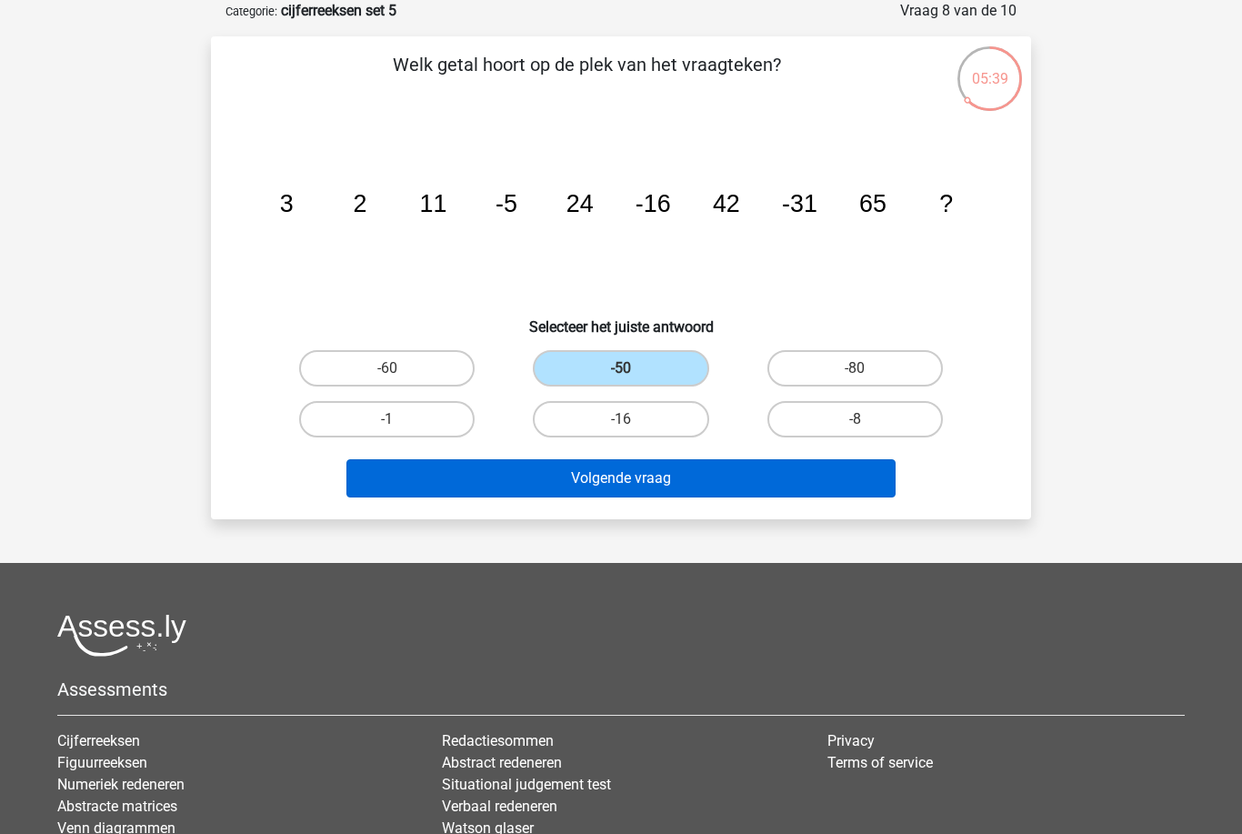
click at [648, 474] on button "Volgende vraag" at bounding box center [622, 478] width 550 height 38
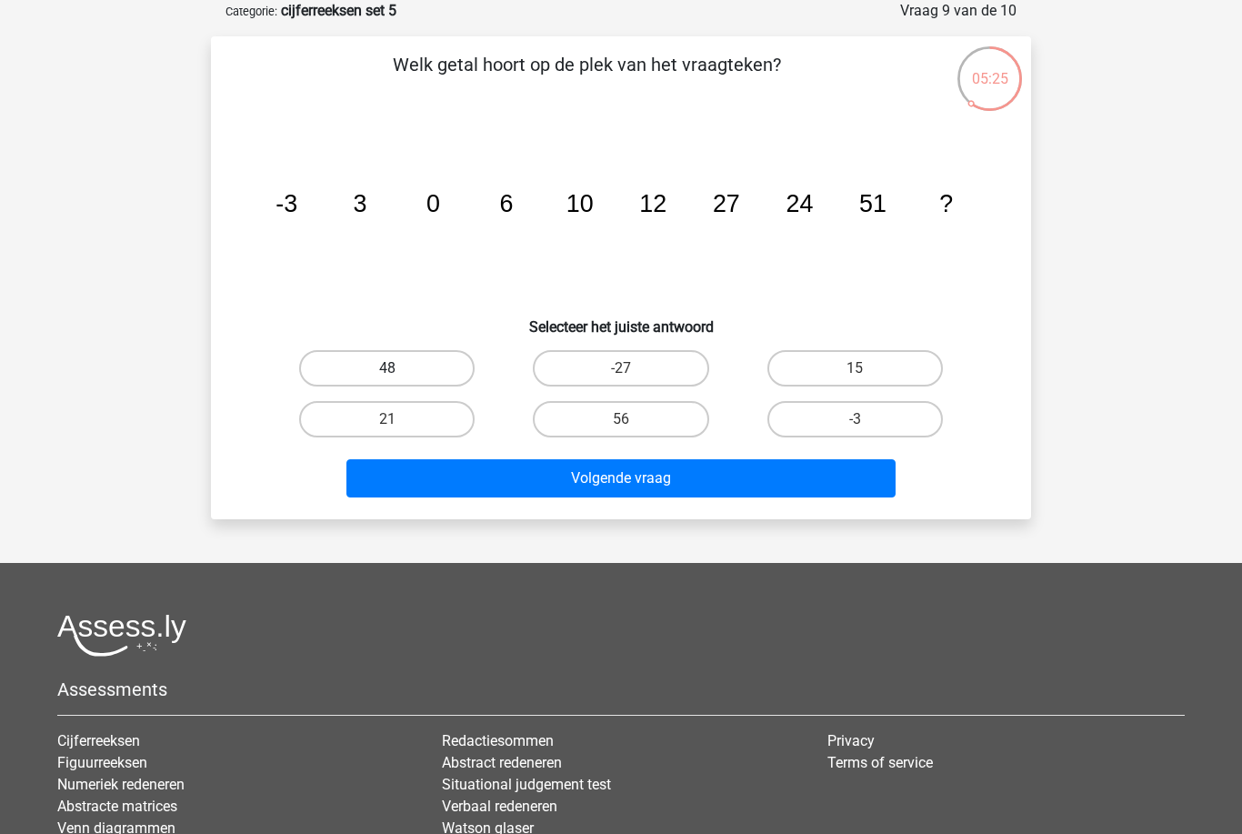
click at [455, 366] on label "48" at bounding box center [387, 368] width 176 height 36
click at [399, 368] on input "48" at bounding box center [393, 374] width 12 height 12
radio input "true"
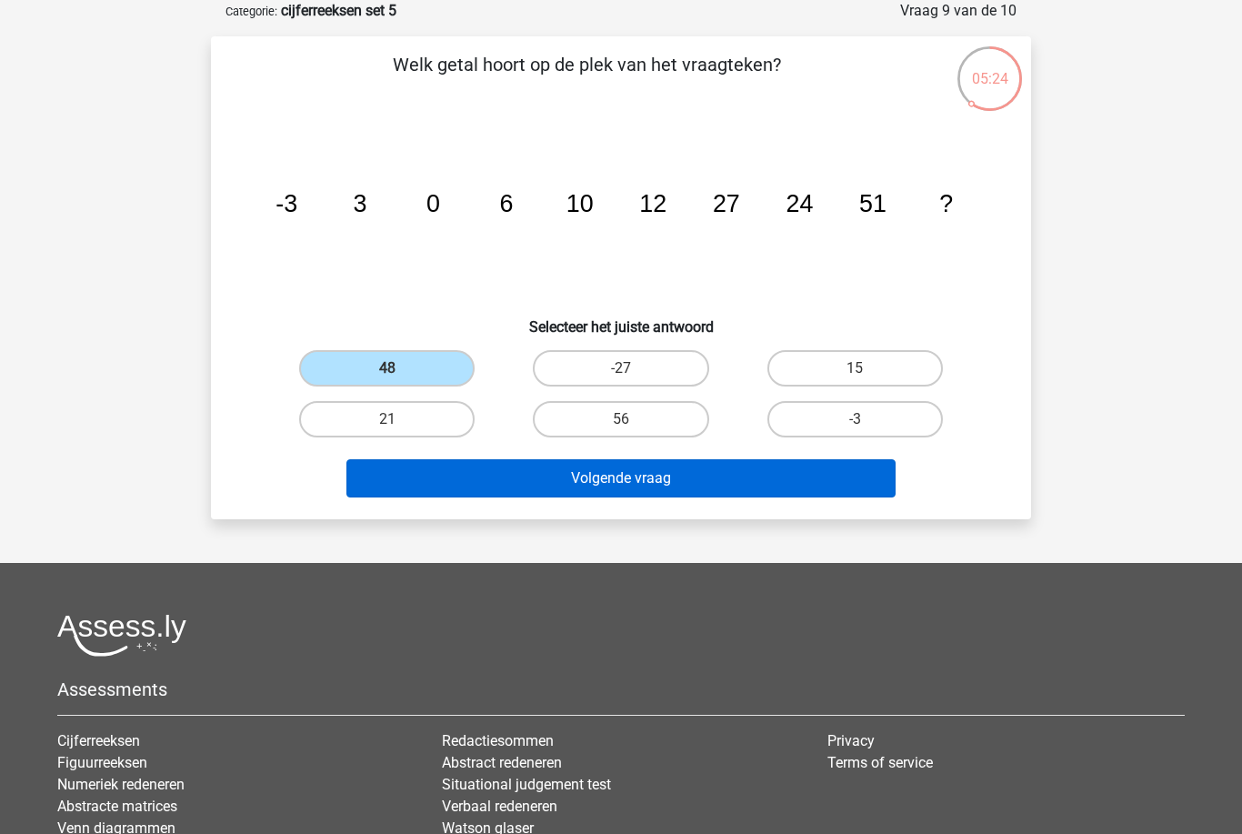
click at [622, 478] on button "Volgende vraag" at bounding box center [622, 478] width 550 height 38
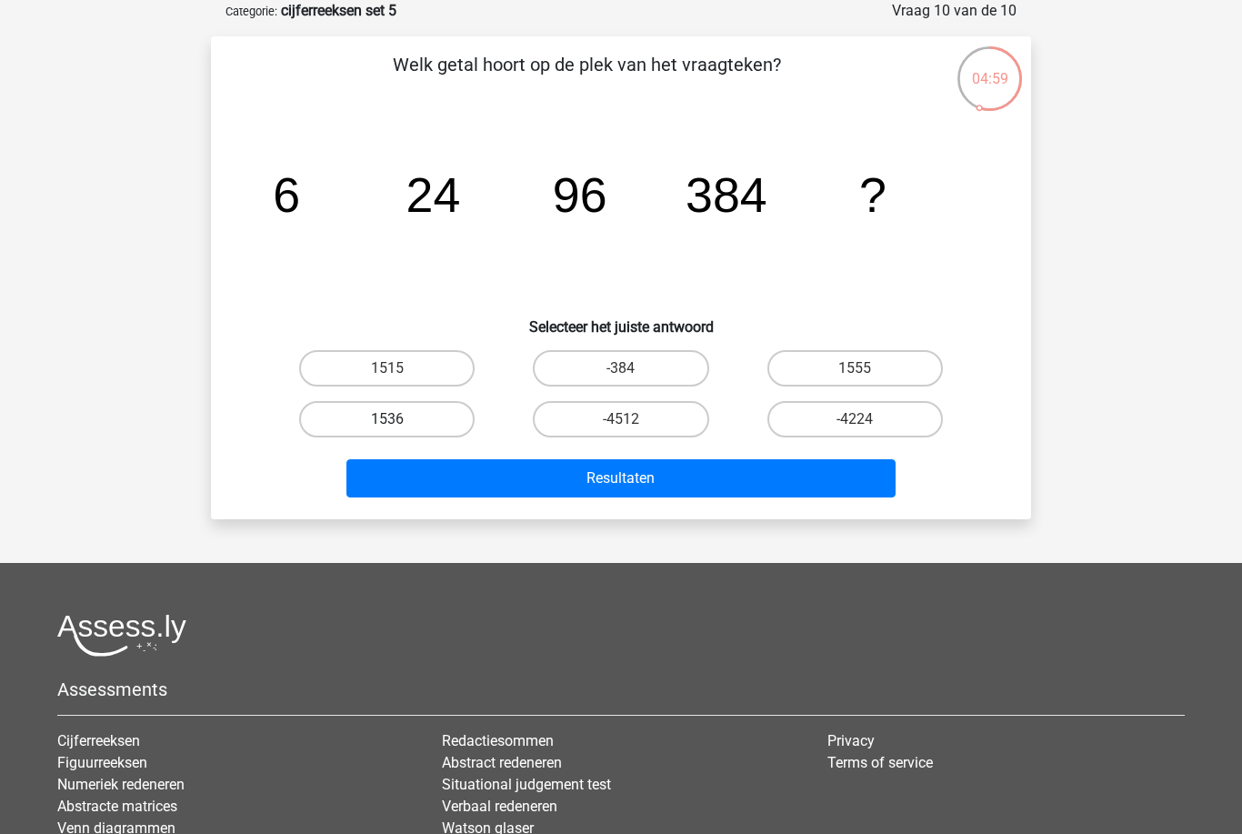
click at [452, 436] on label "1536" at bounding box center [387, 419] width 176 height 36
click at [399, 431] on input "1536" at bounding box center [393, 425] width 12 height 12
radio input "true"
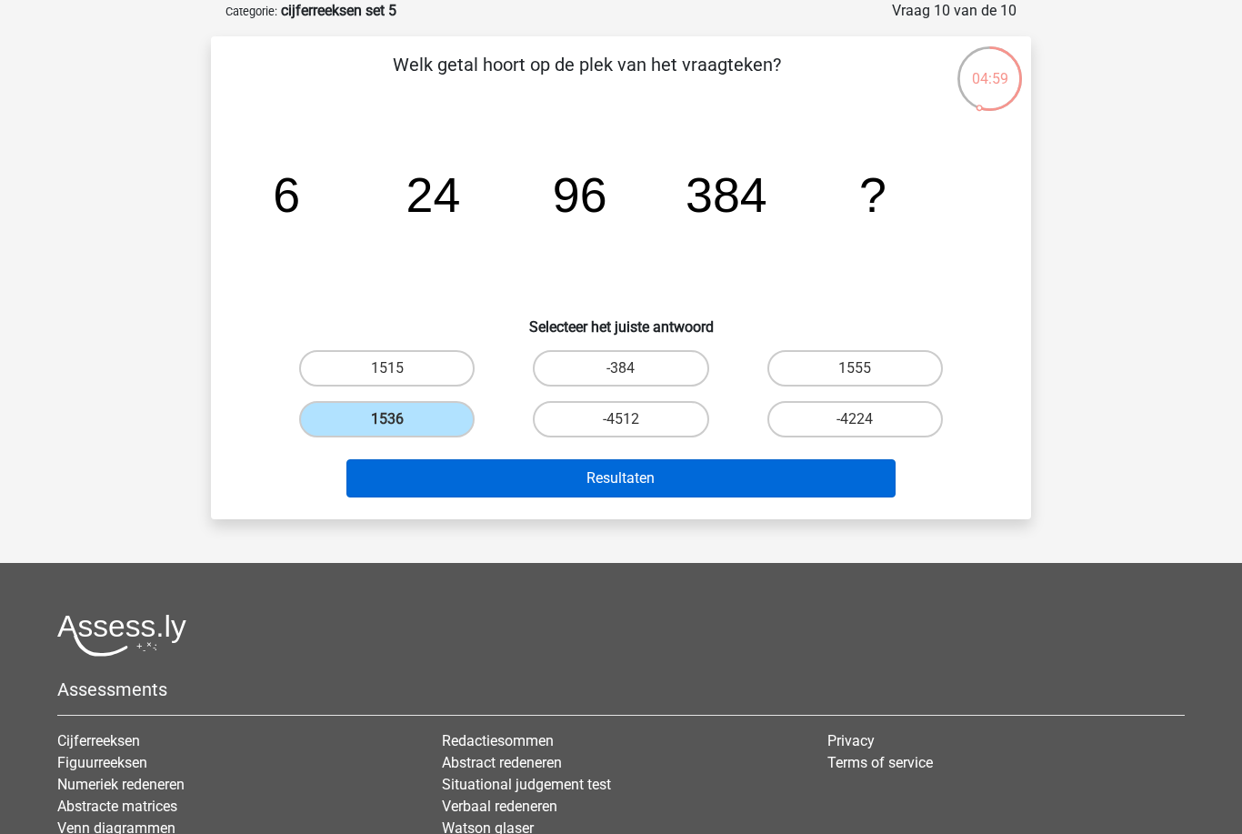
click at [602, 483] on button "Resultaten" at bounding box center [622, 478] width 550 height 38
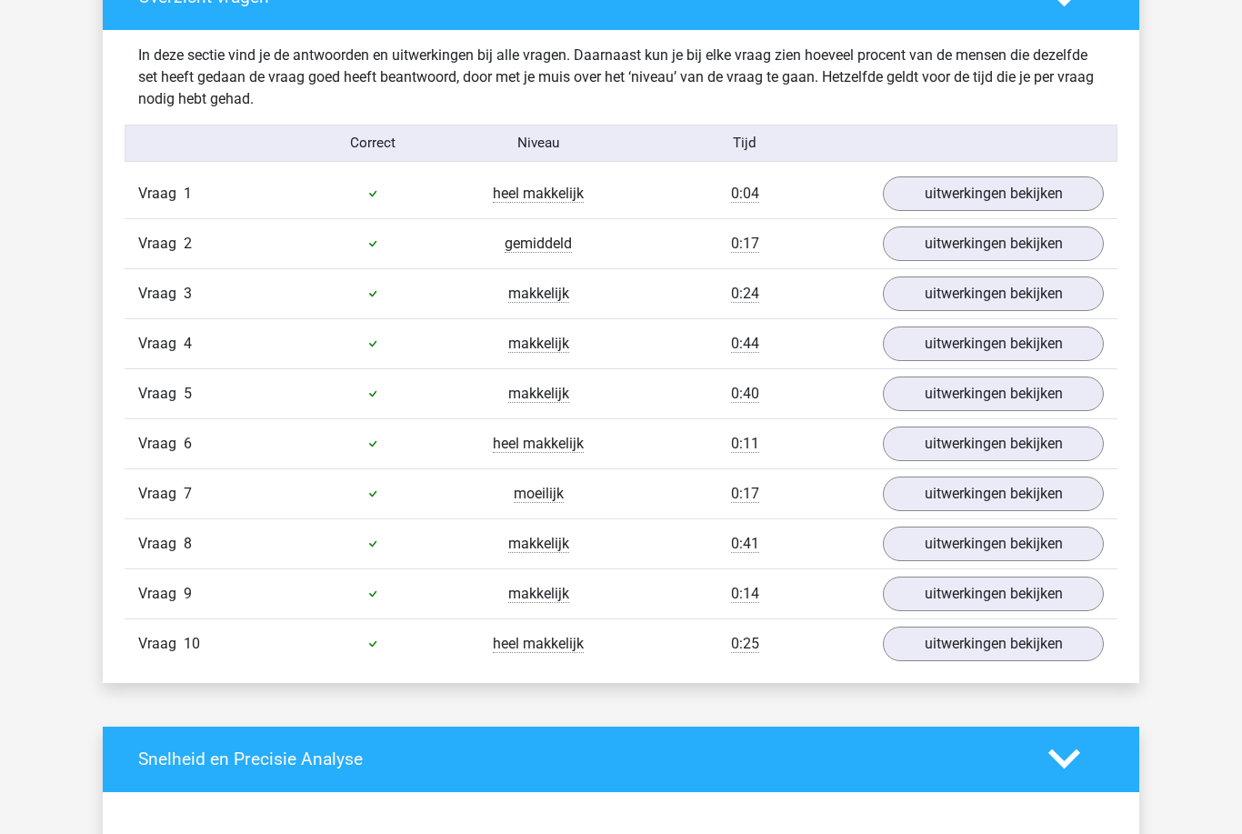
scroll to position [1085, 0]
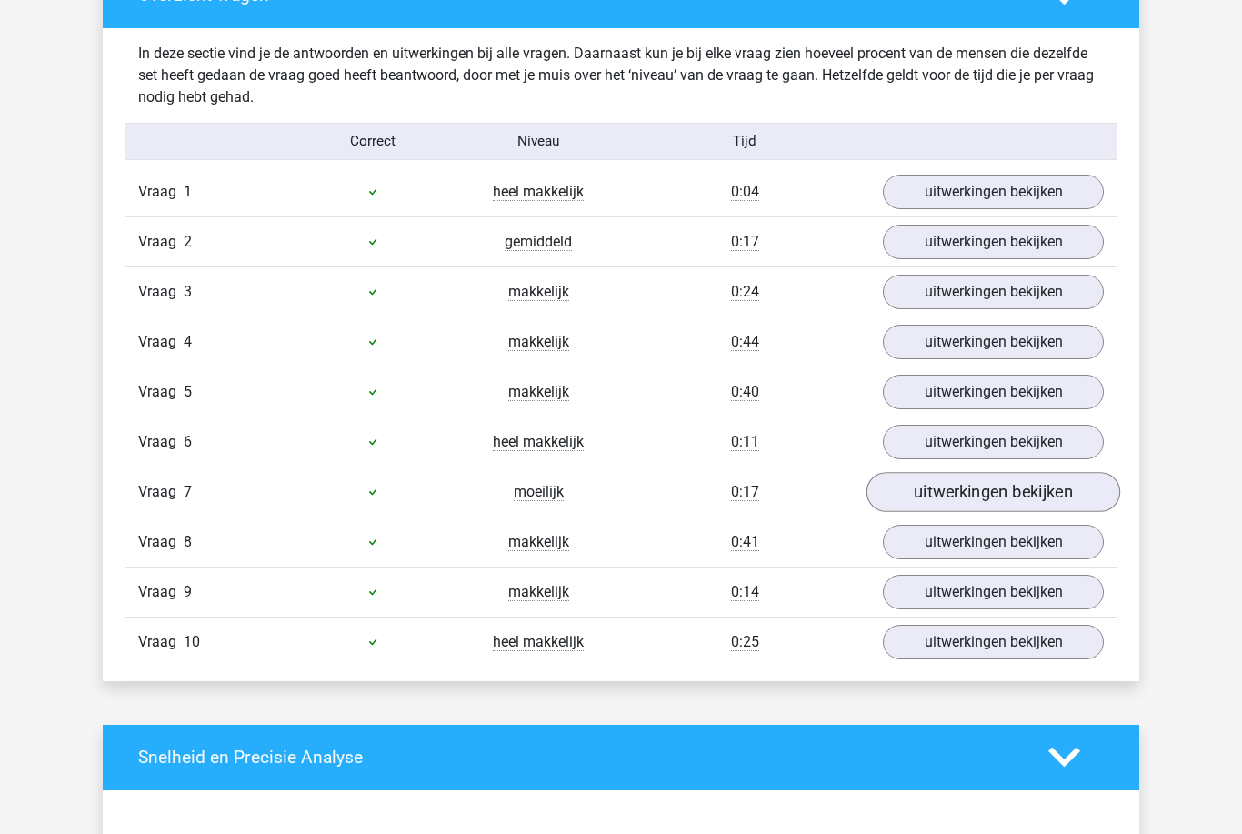
click at [1064, 490] on link "uitwerkingen bekijken" at bounding box center [994, 493] width 254 height 40
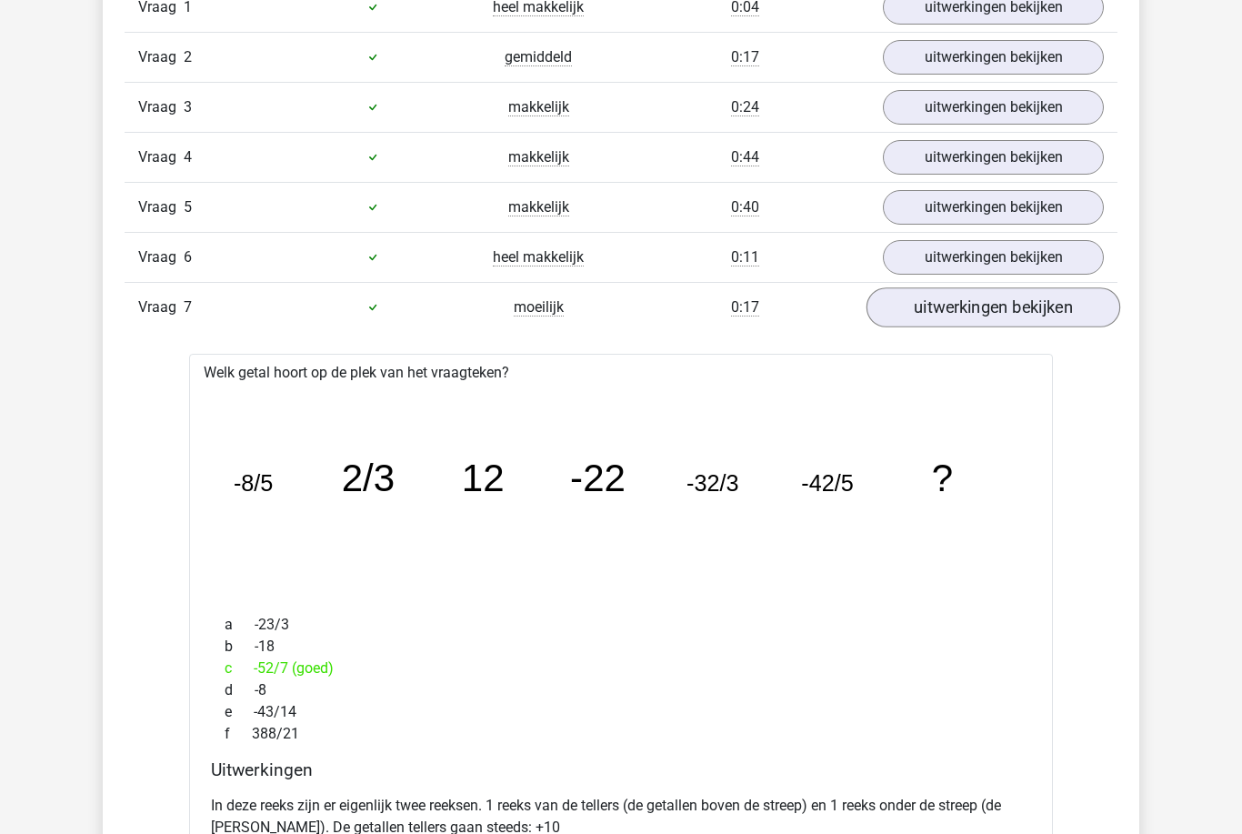
scroll to position [1259, 0]
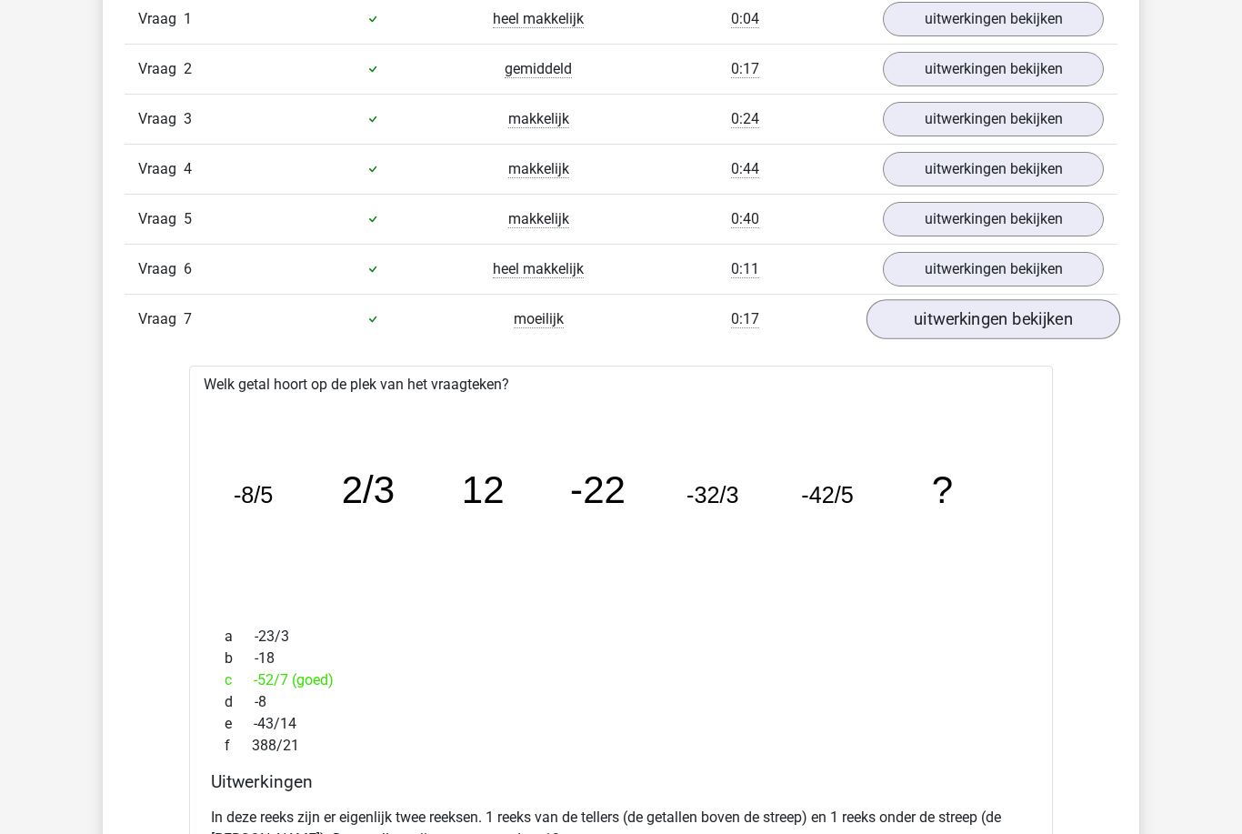
click at [1071, 323] on link "uitwerkingen bekijken" at bounding box center [994, 319] width 254 height 40
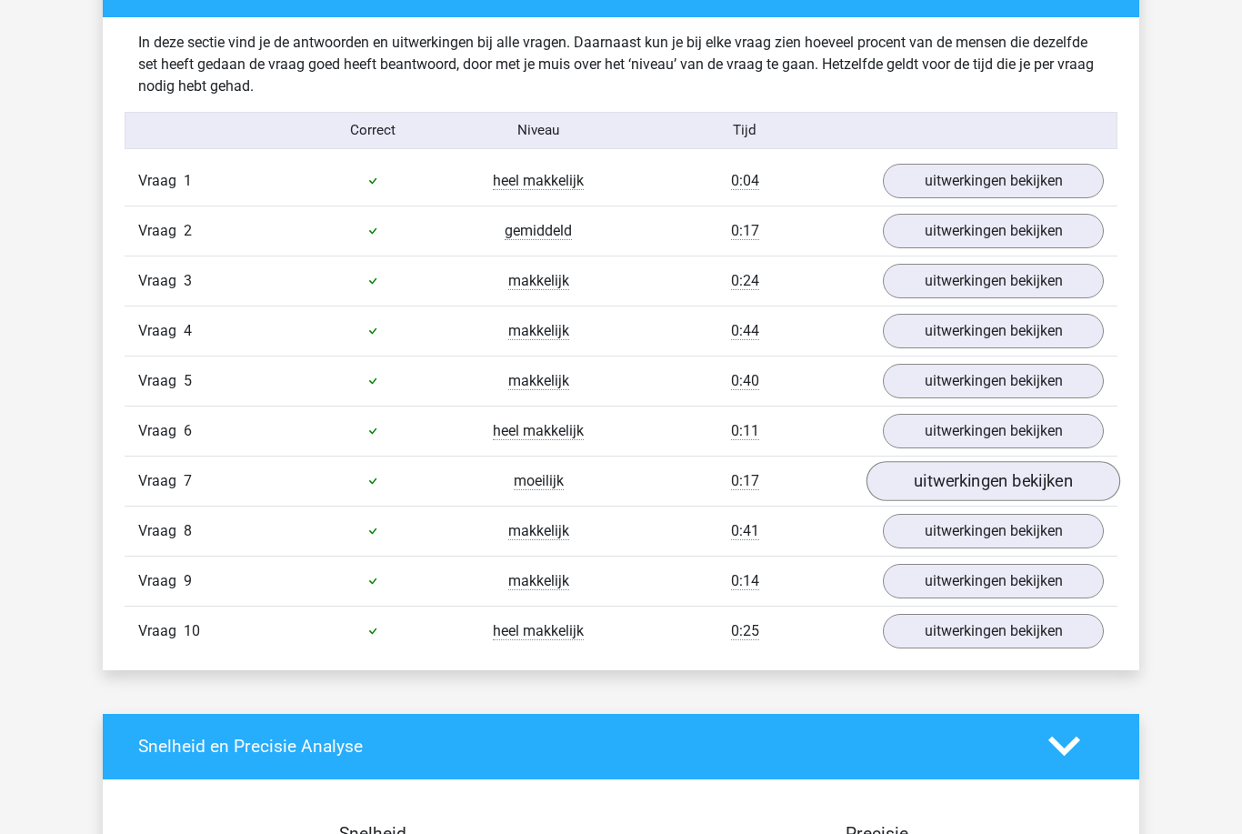
scroll to position [1097, 0]
click at [1063, 484] on link "uitwerkingen bekijken" at bounding box center [994, 481] width 254 height 40
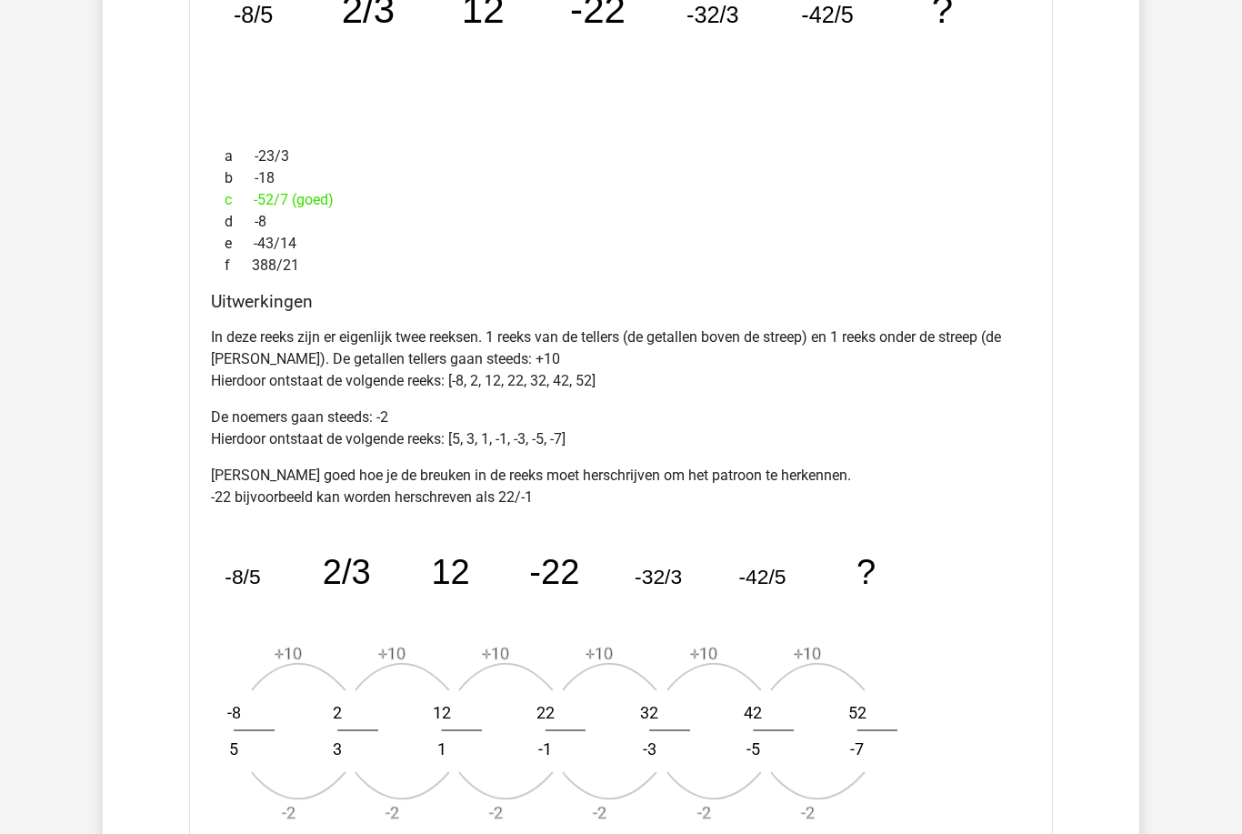
scroll to position [1739, 0]
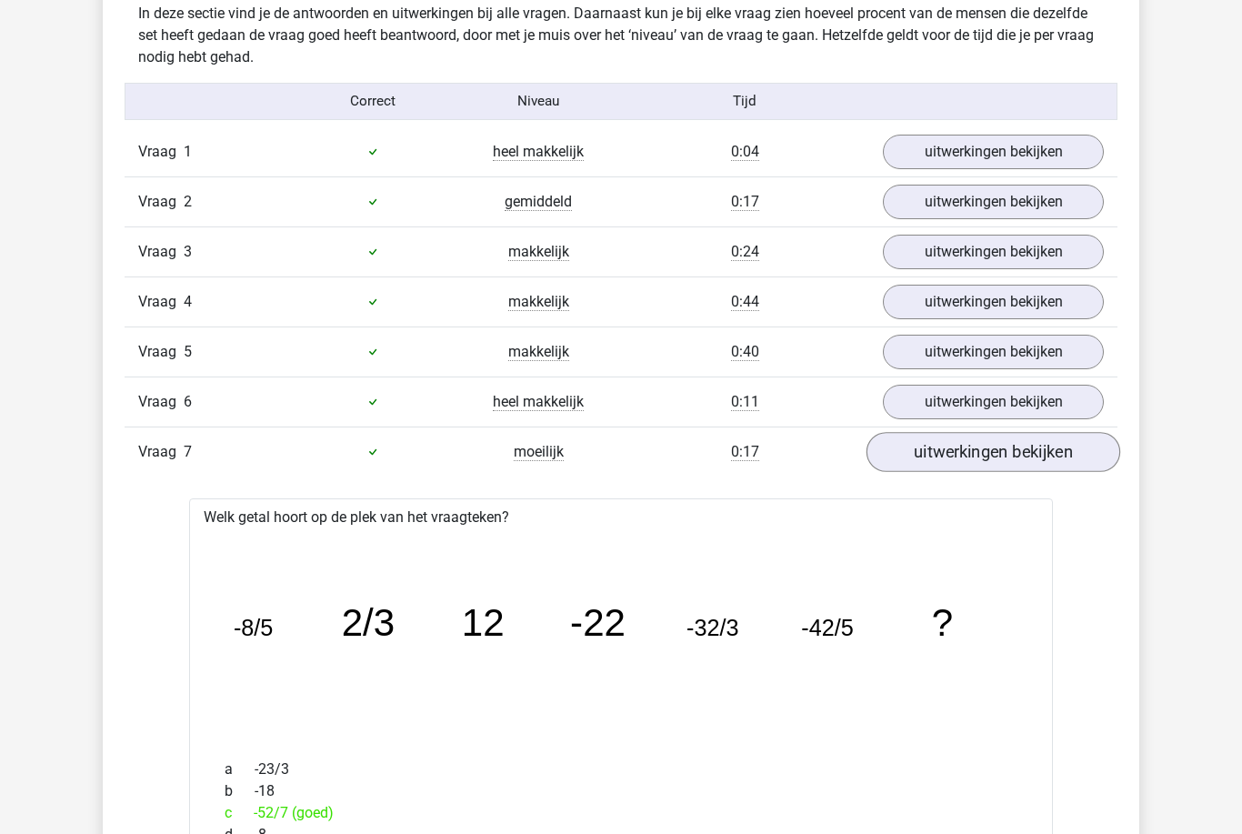
click at [1031, 455] on link "uitwerkingen bekijken" at bounding box center [994, 452] width 254 height 40
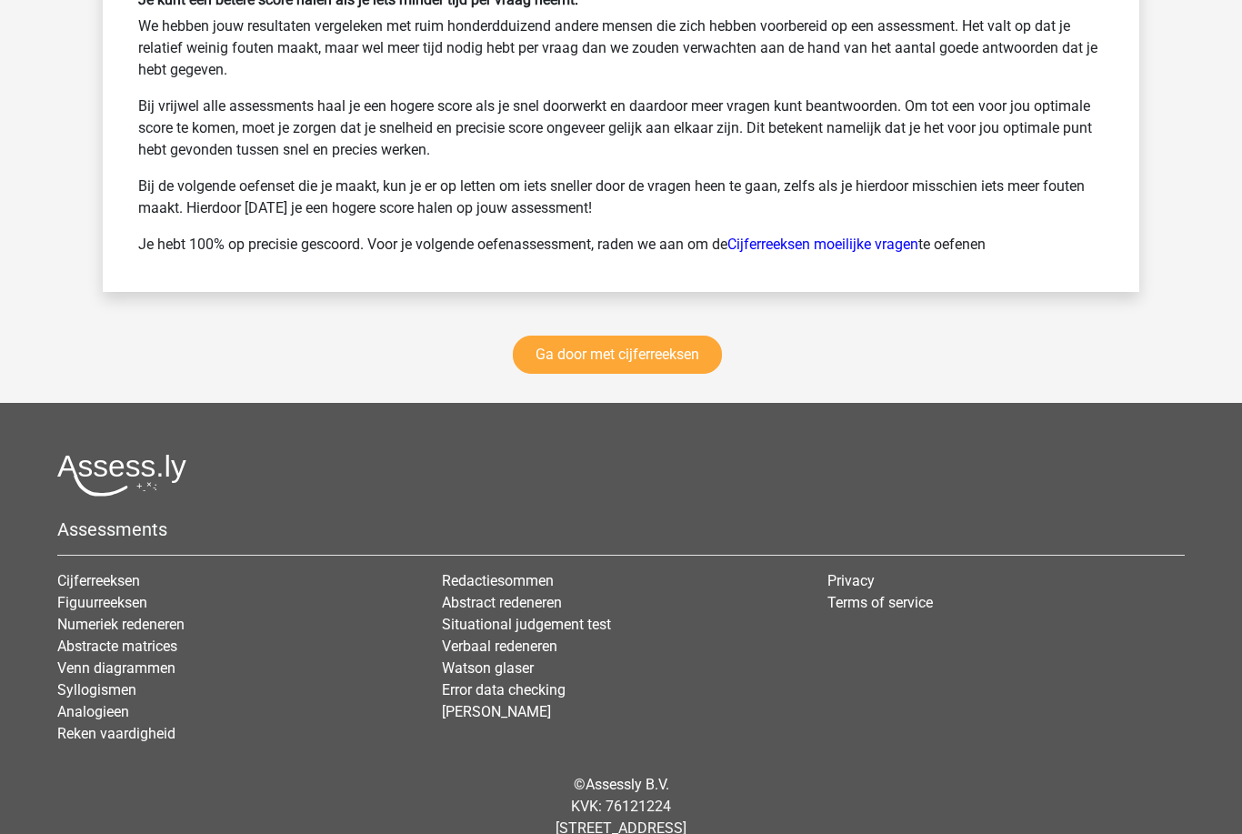
scroll to position [2516, 0]
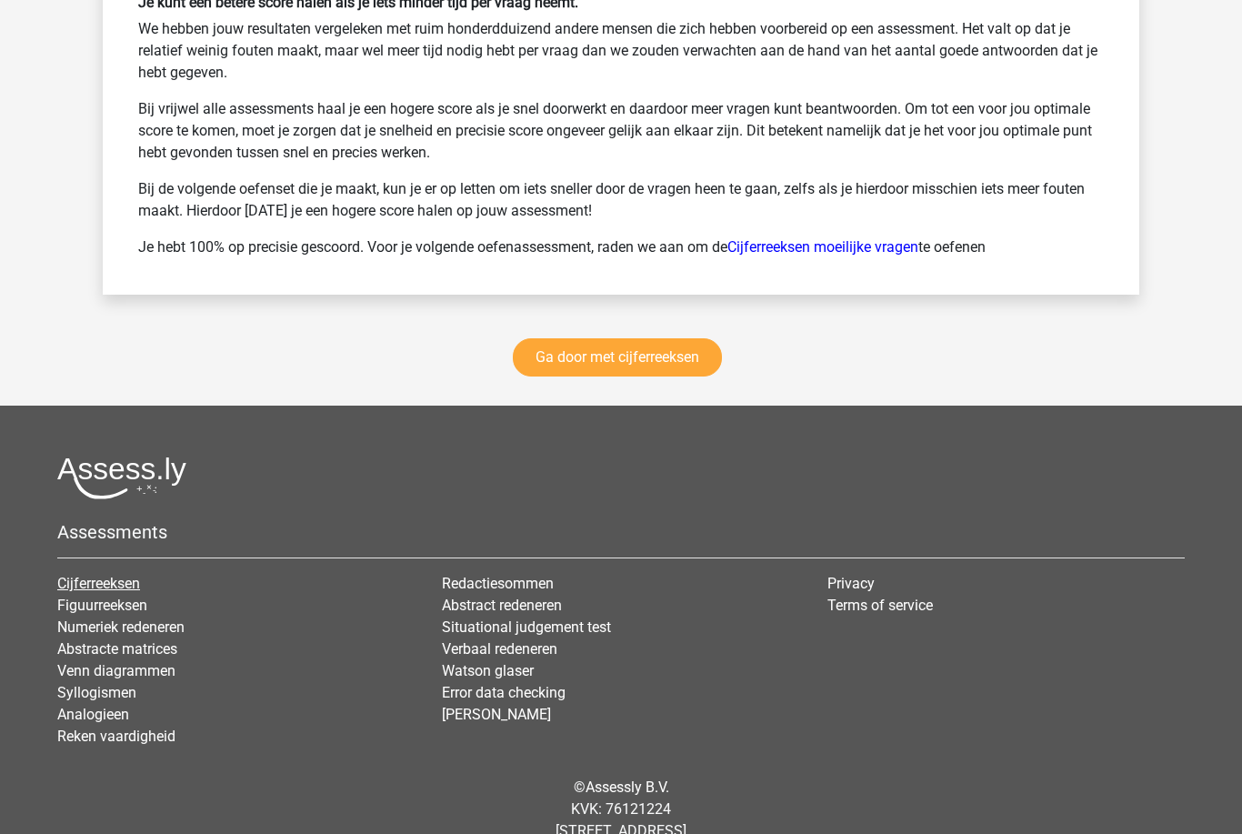
click at [75, 584] on link "Cijferreeksen" at bounding box center [98, 583] width 83 height 17
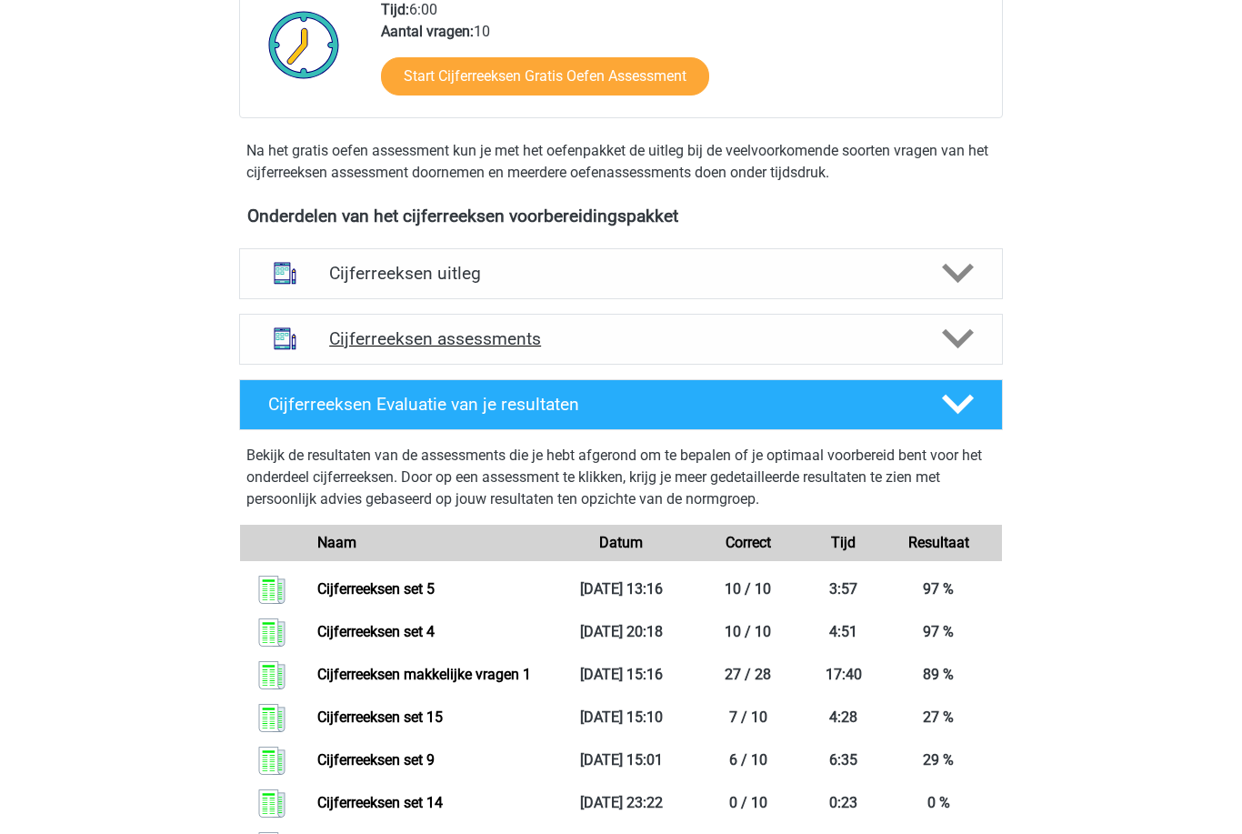
click at [876, 350] on h4 "Cijferreeksen assessments" at bounding box center [621, 339] width 584 height 21
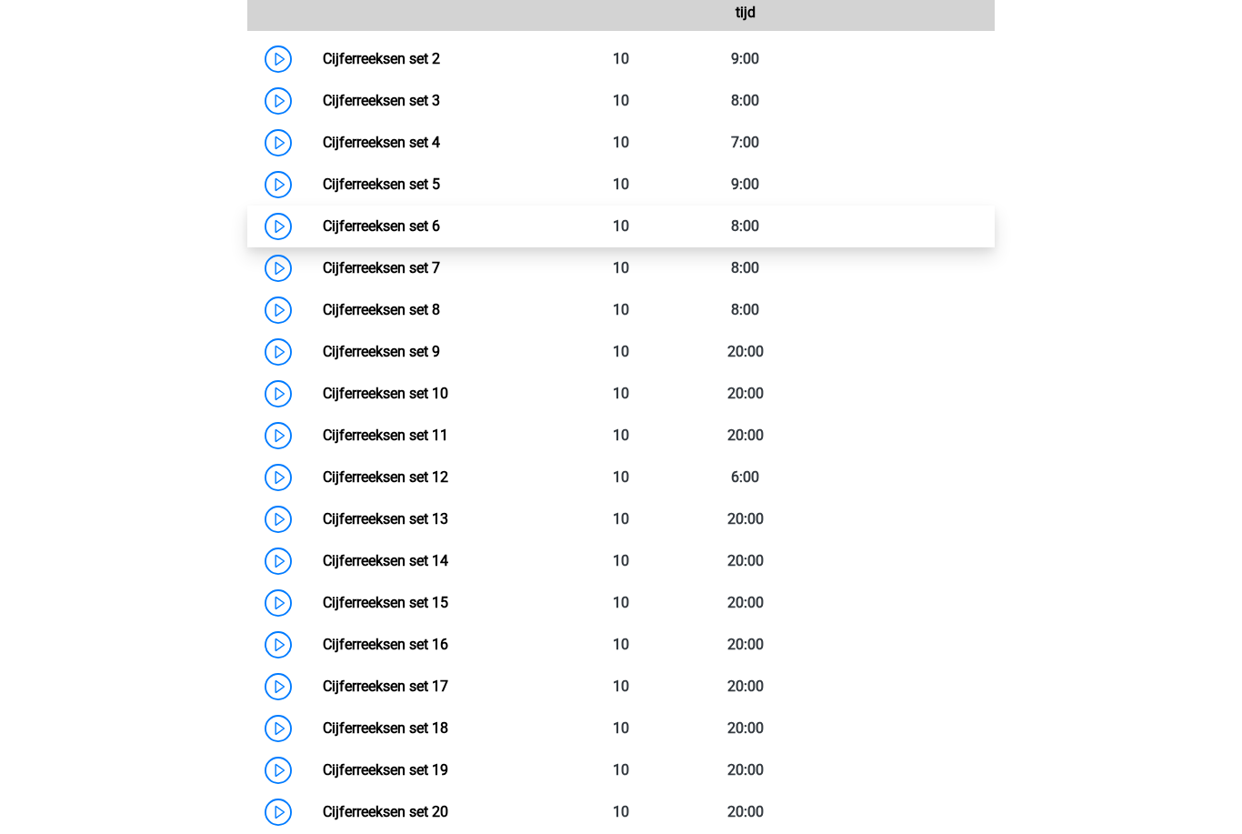
scroll to position [971, 0]
click at [340, 235] on link "Cijferreeksen set 6" at bounding box center [381, 225] width 117 height 17
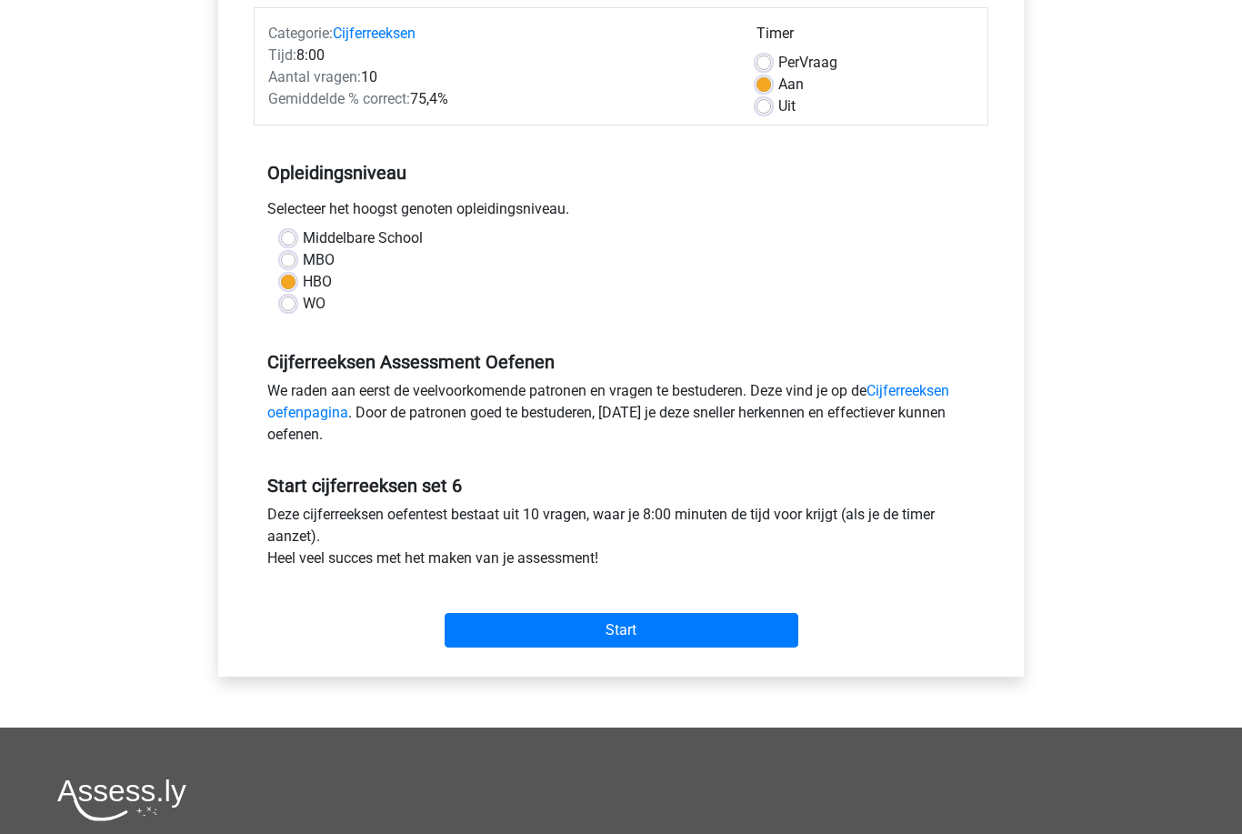
scroll to position [187, 0]
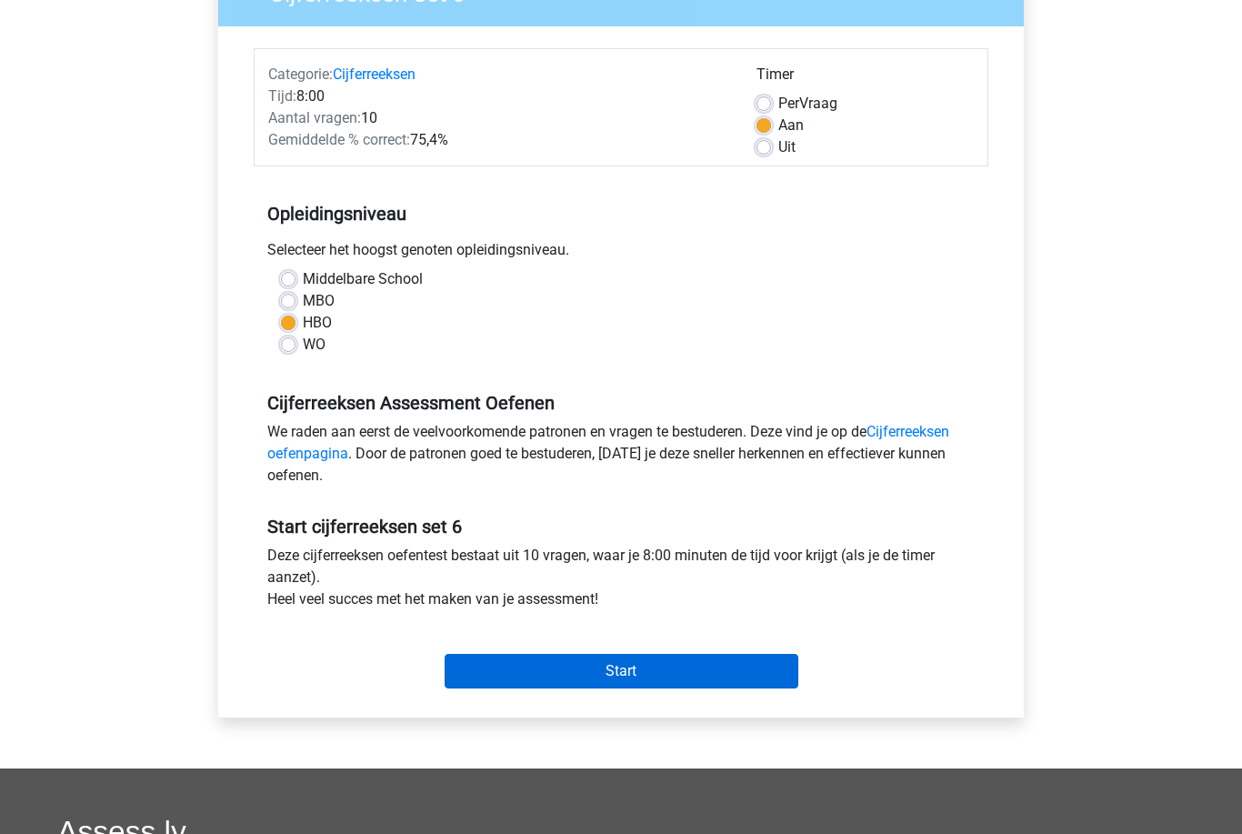
click at [739, 661] on input "Start" at bounding box center [622, 672] width 354 height 35
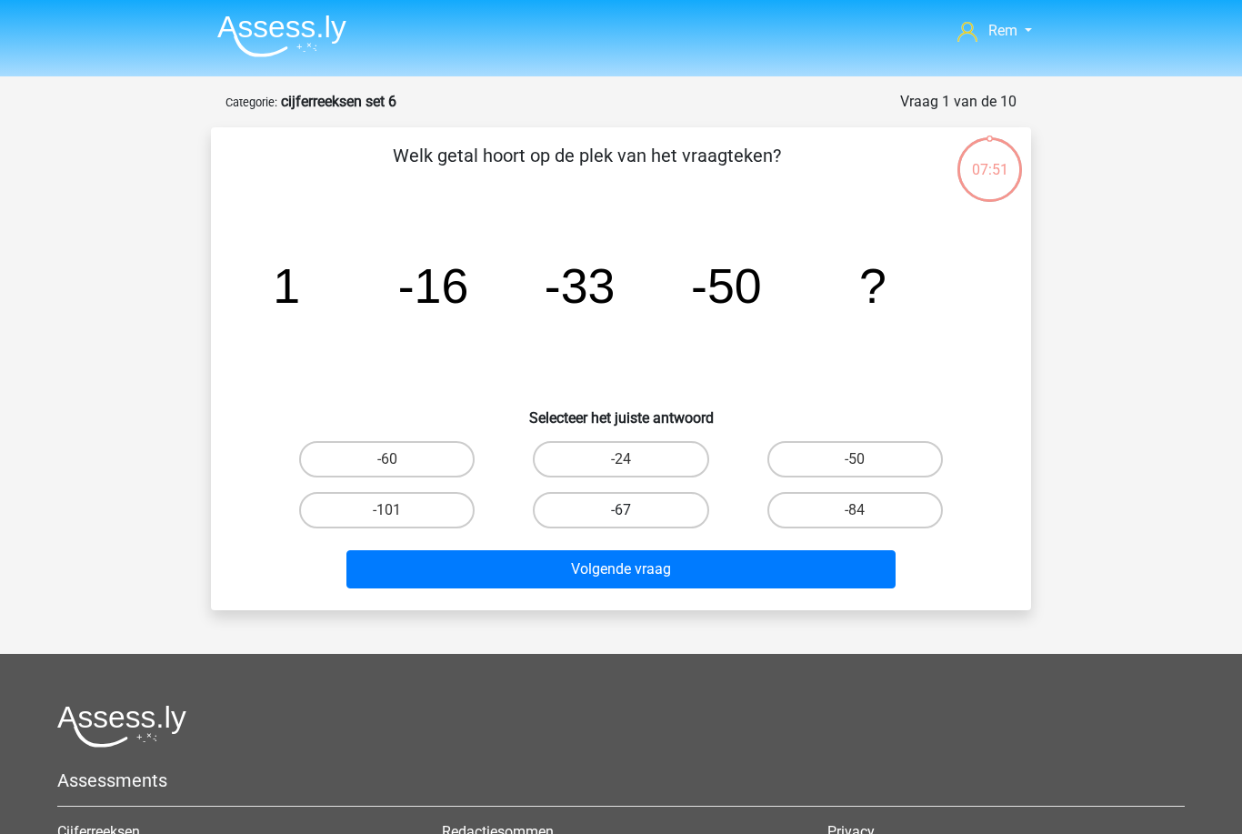
click at [567, 508] on label "-67" at bounding box center [621, 510] width 176 height 36
click at [621, 510] on input "-67" at bounding box center [627, 516] width 12 height 12
radio input "true"
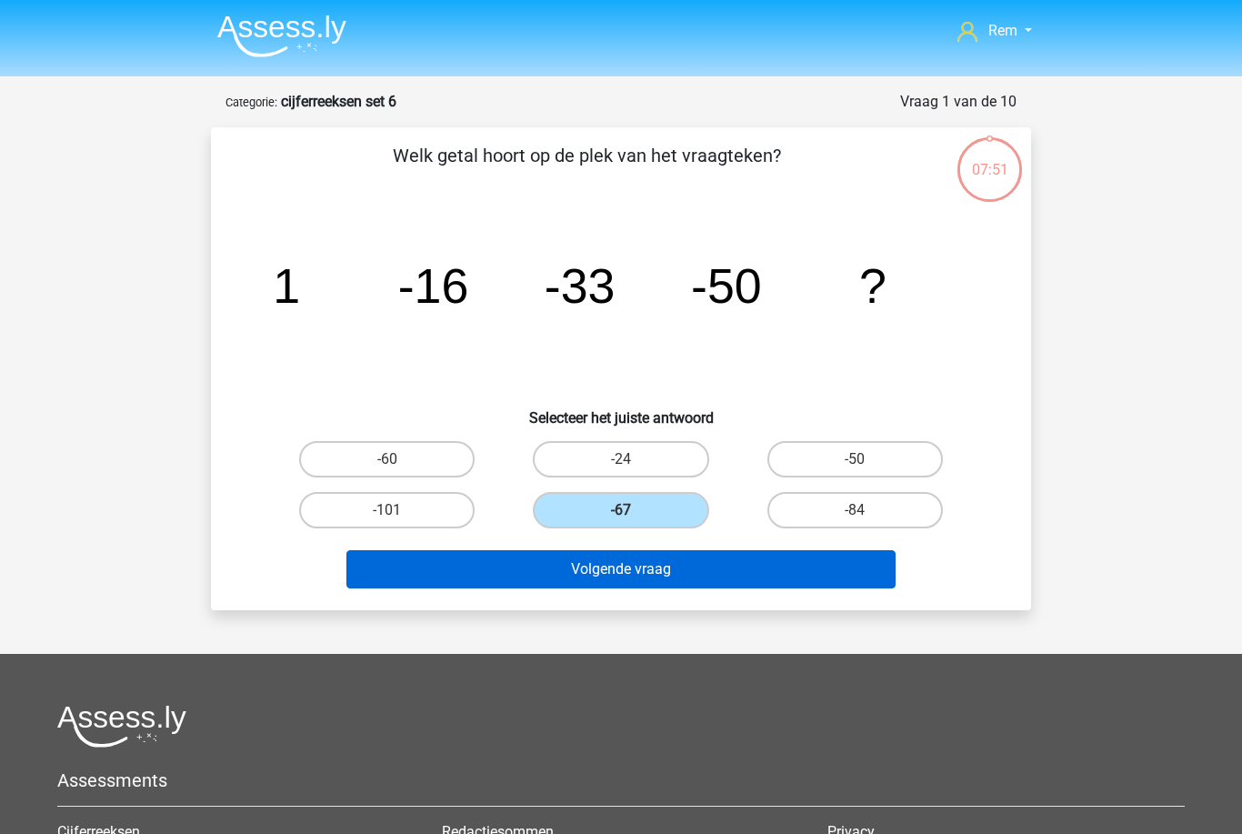
click at [773, 568] on button "Volgende vraag" at bounding box center [622, 569] width 550 height 38
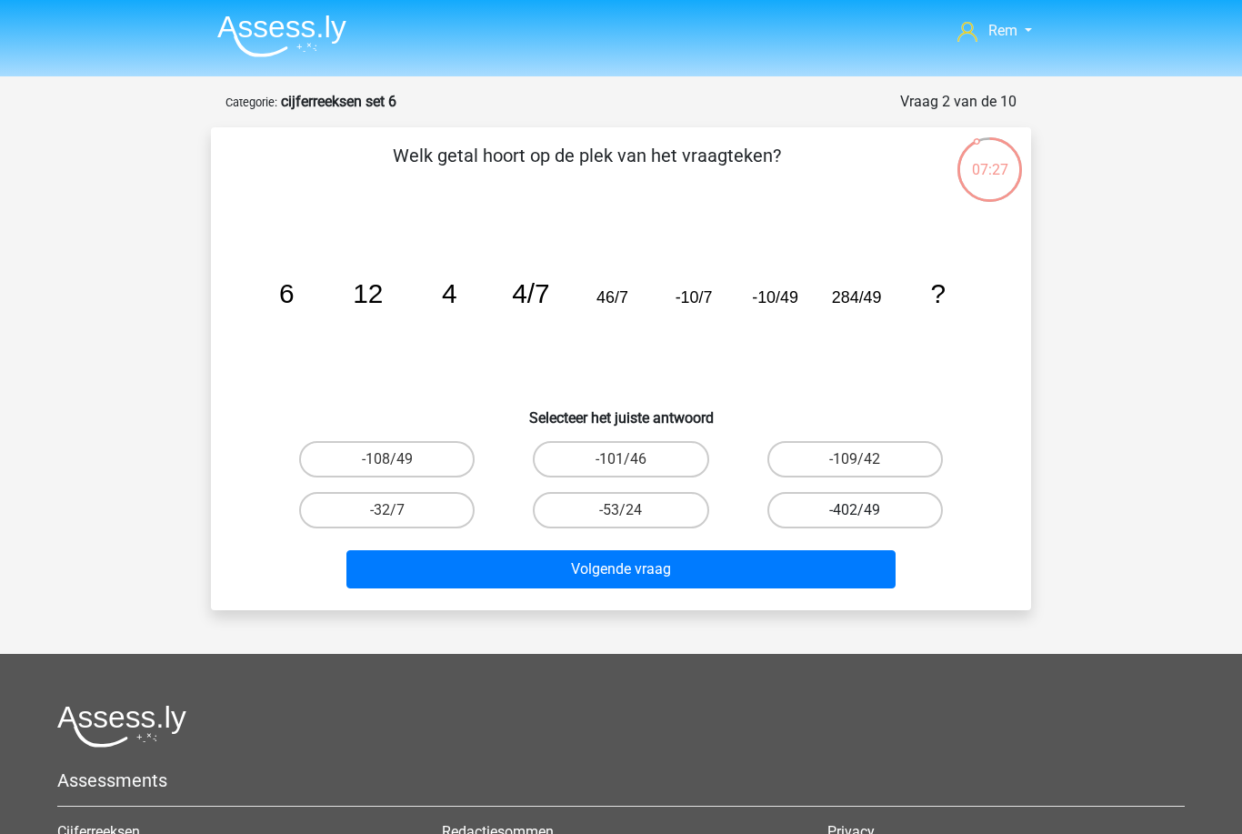
click at [907, 511] on label "-402/49" at bounding box center [856, 510] width 176 height 36
click at [867, 511] on input "-402/49" at bounding box center [861, 516] width 12 height 12
radio input "true"
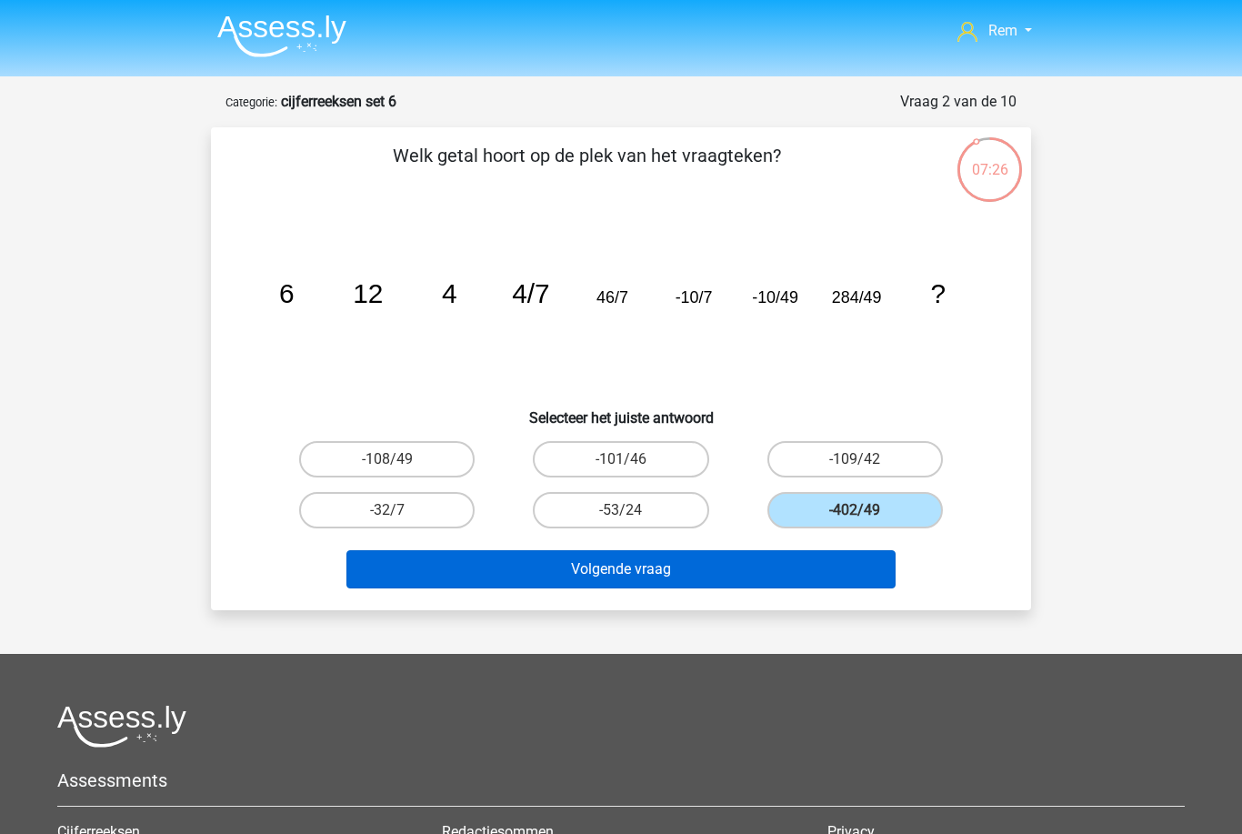
click at [485, 571] on button "Volgende vraag" at bounding box center [622, 569] width 550 height 38
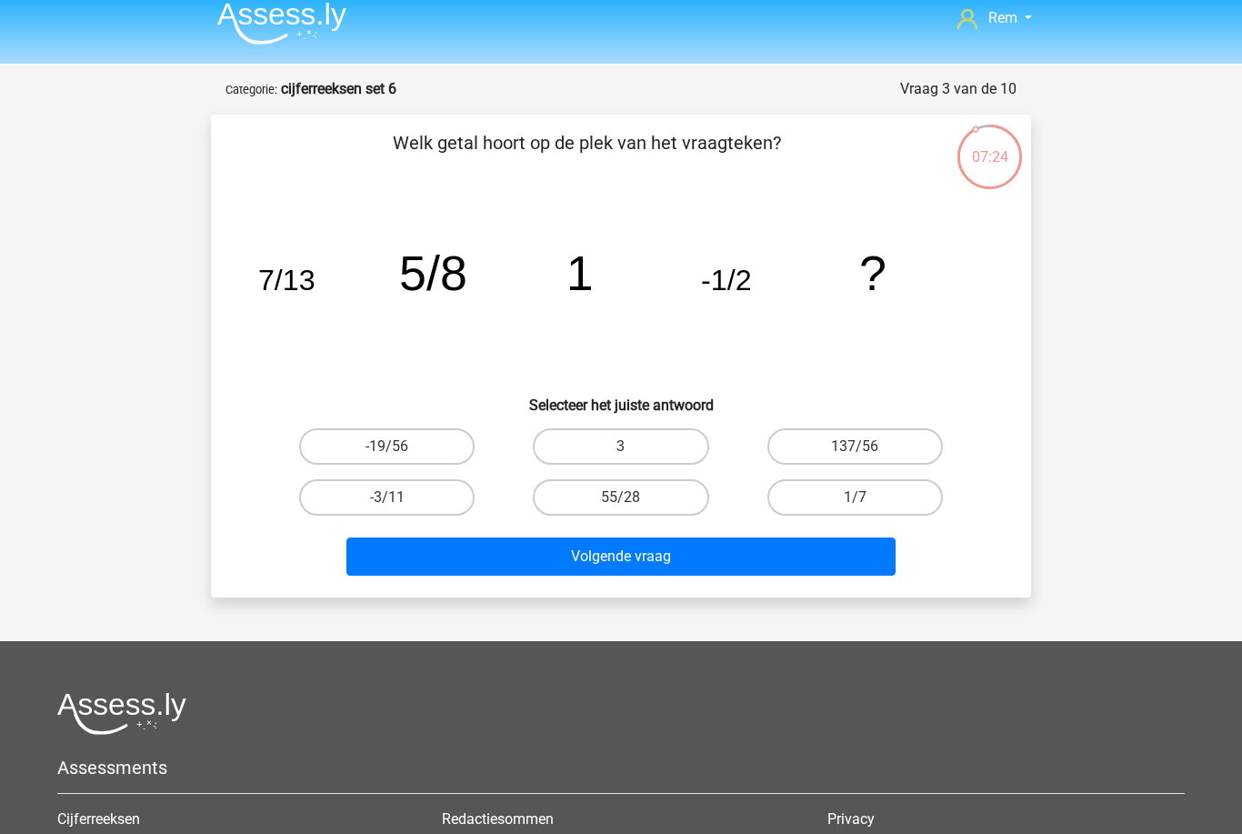
scroll to position [9, 0]
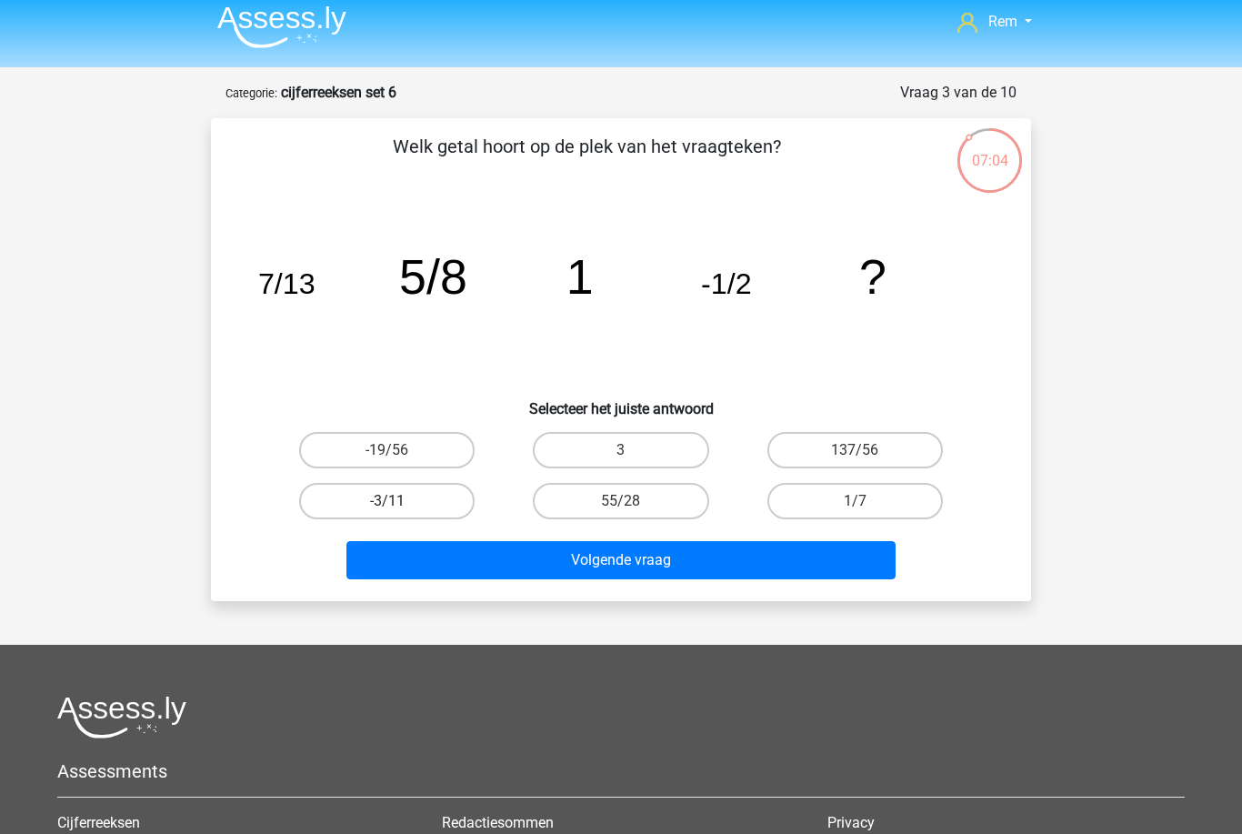
click at [337, 504] on label "-3/11" at bounding box center [387, 501] width 176 height 36
click at [387, 504] on input "-3/11" at bounding box center [393, 507] width 12 height 12
radio input "true"
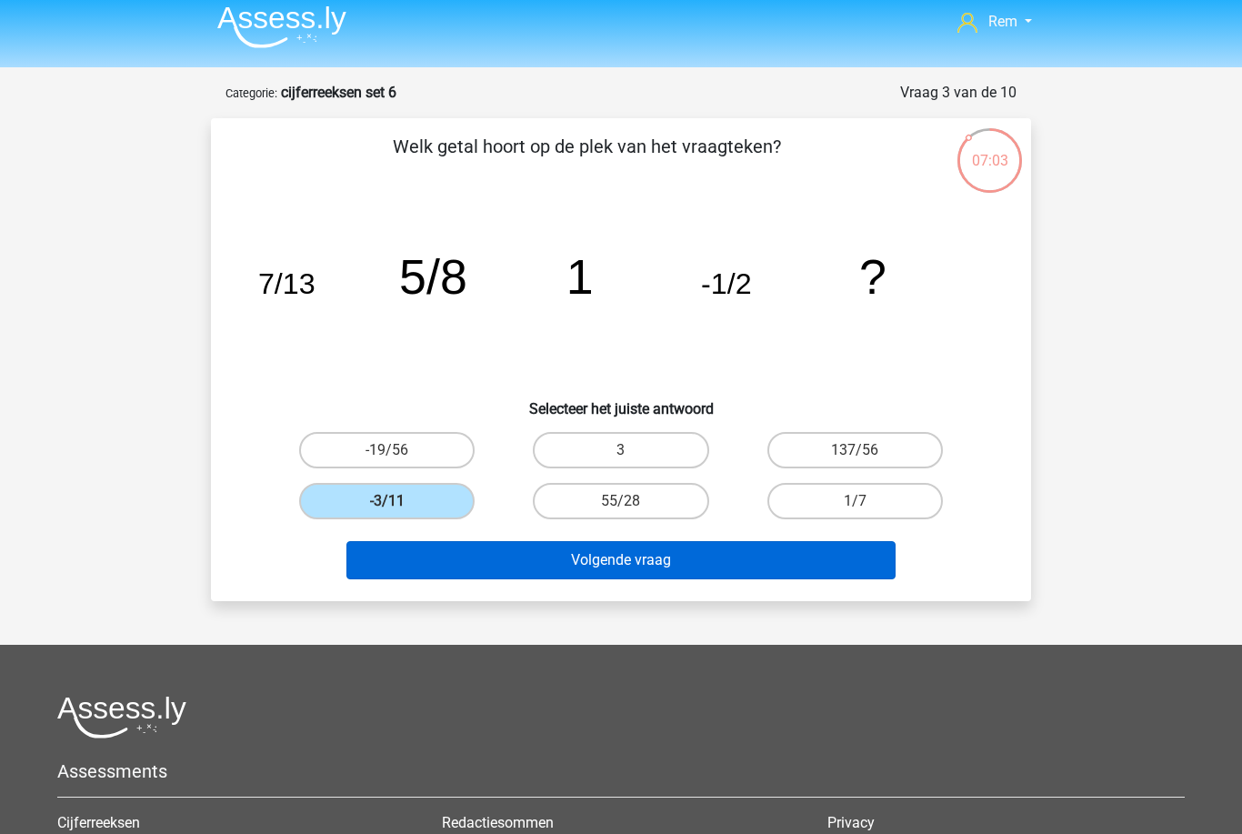
click at [423, 567] on button "Volgende vraag" at bounding box center [622, 560] width 550 height 38
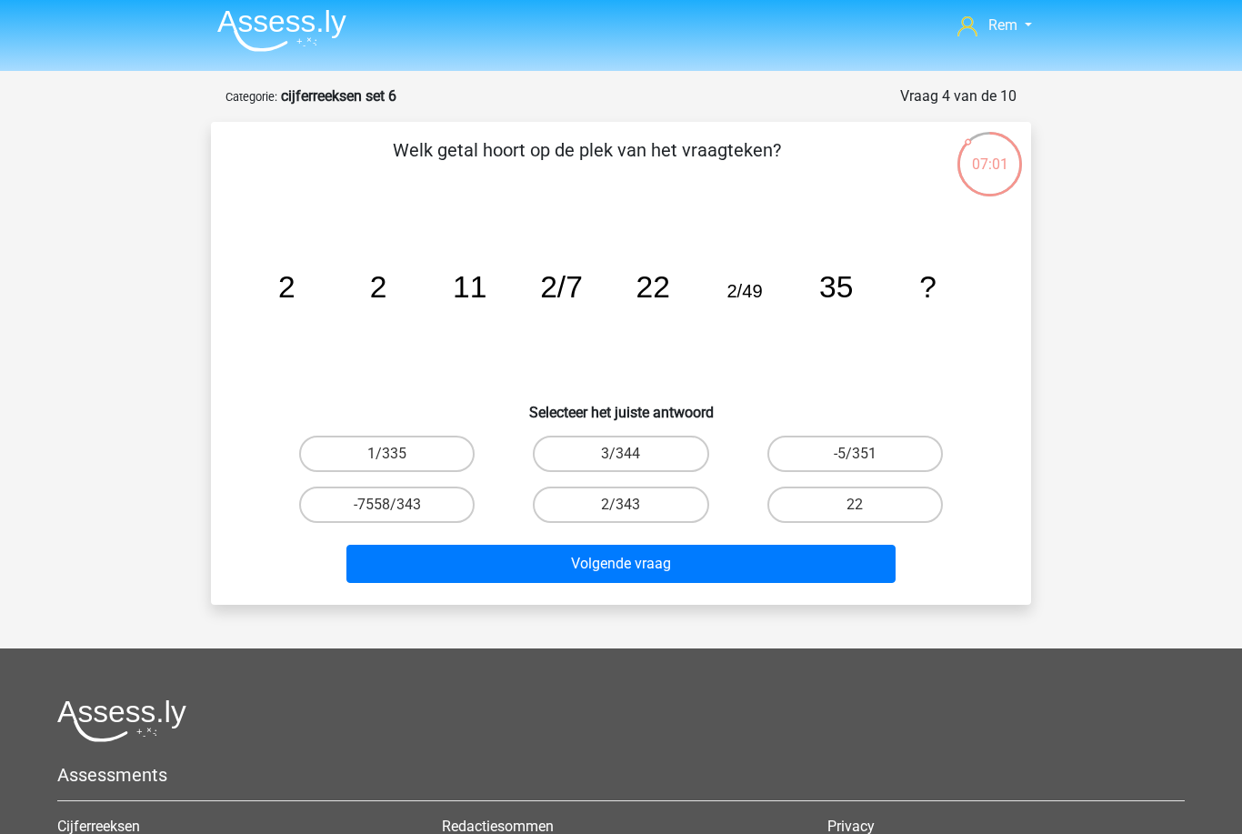
scroll to position [4, 0]
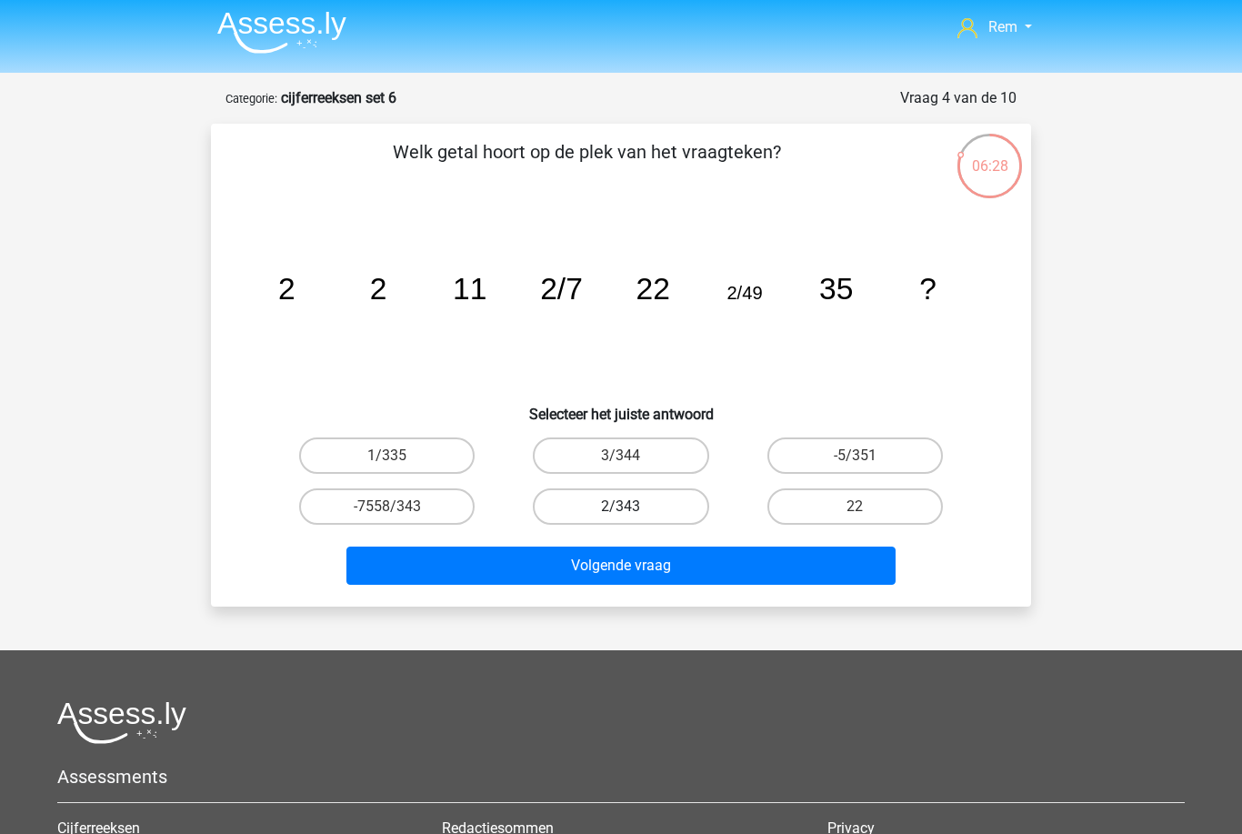
click at [685, 508] on label "2/343" at bounding box center [621, 506] width 176 height 36
click at [633, 508] on input "2/343" at bounding box center [627, 513] width 12 height 12
radio input "true"
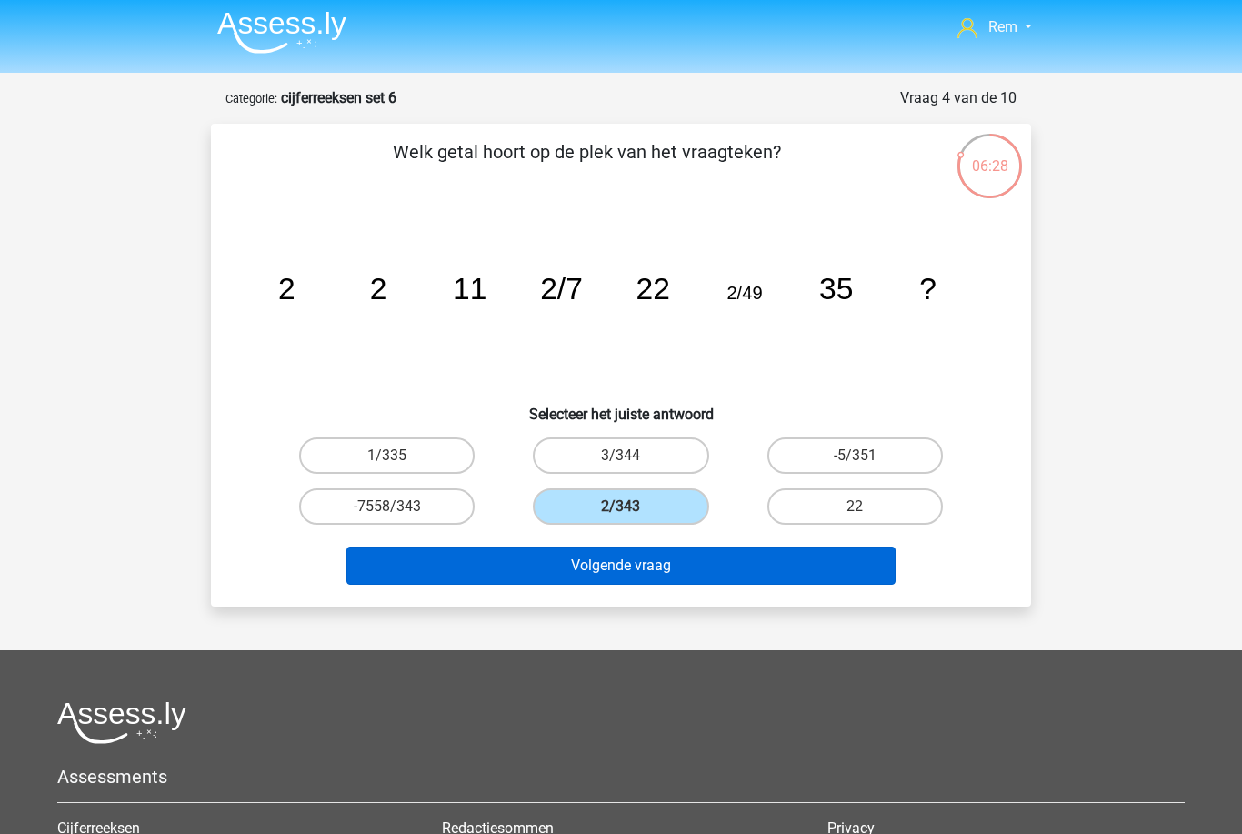
click at [709, 567] on button "Volgende vraag" at bounding box center [622, 566] width 550 height 38
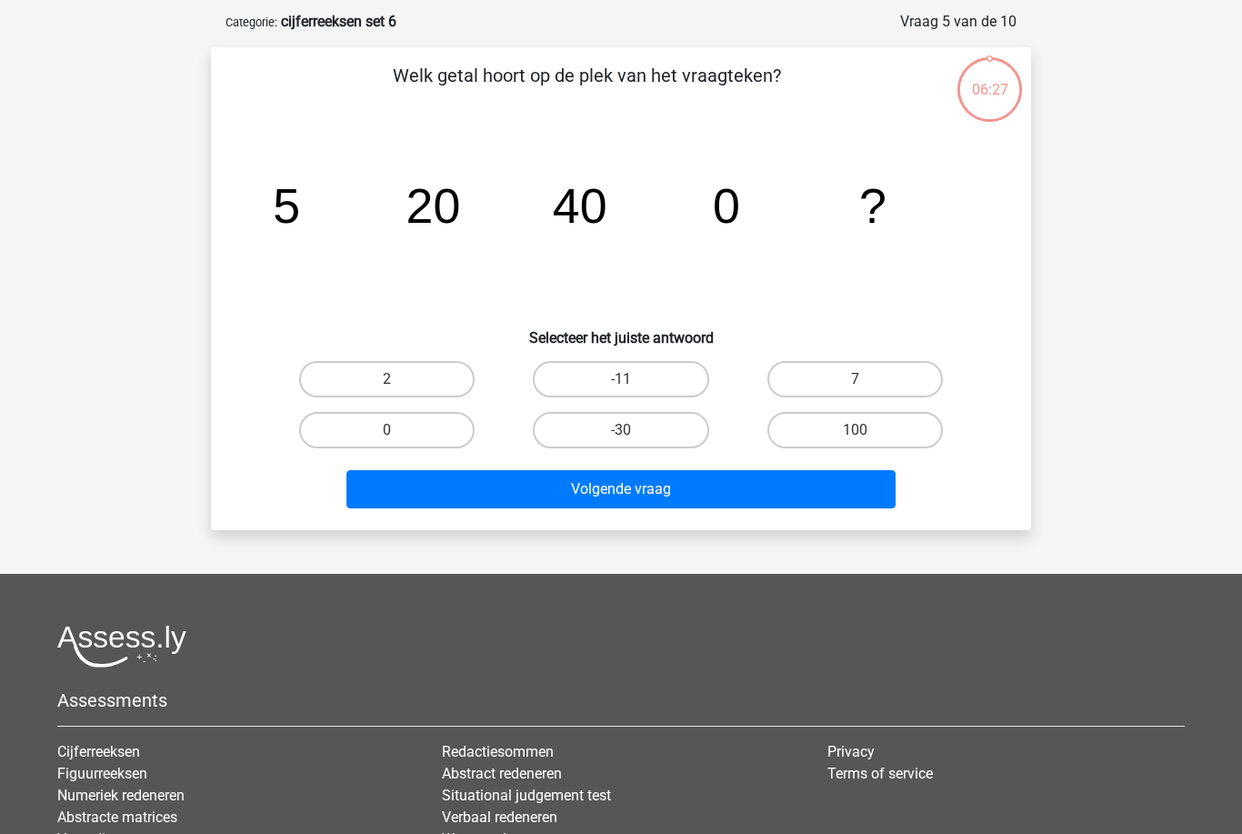
scroll to position [91, 0]
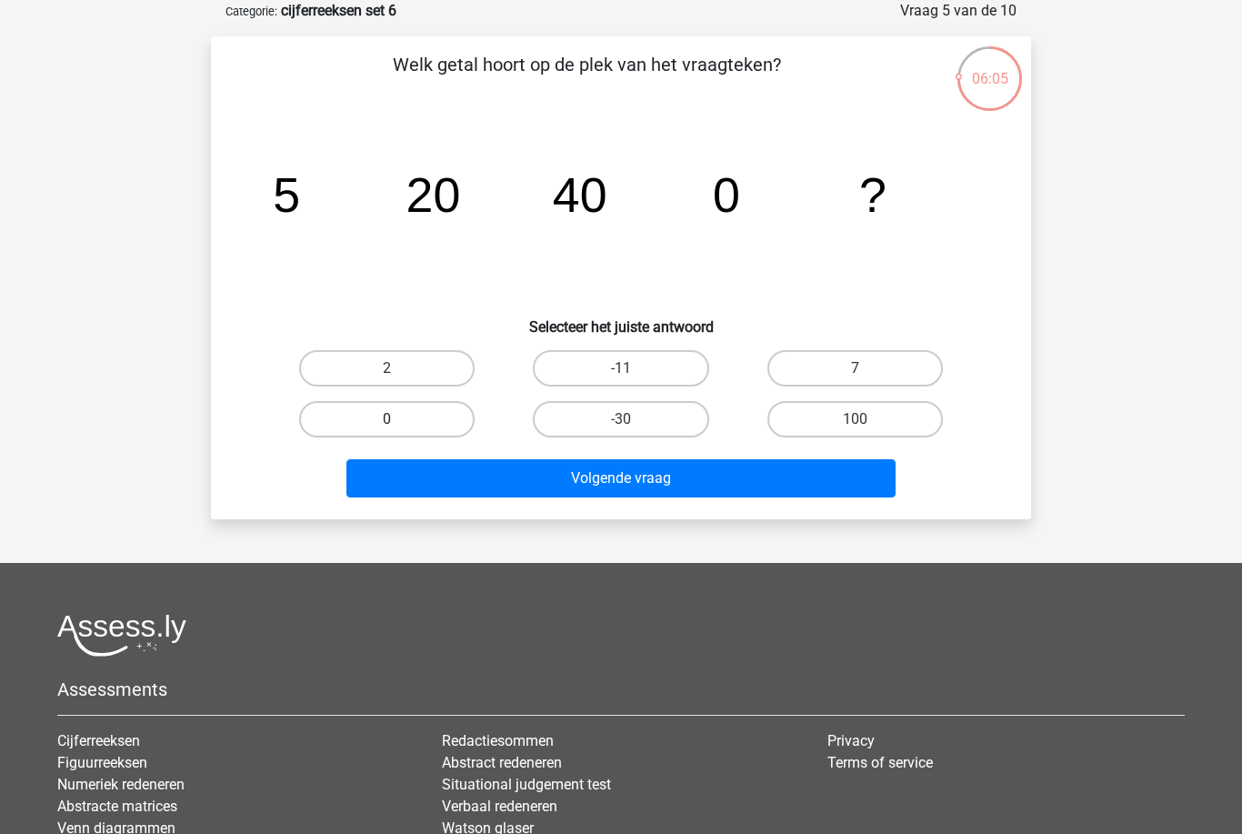
click at [340, 417] on label "0" at bounding box center [387, 419] width 176 height 36
click at [387, 419] on input "0" at bounding box center [393, 425] width 12 height 12
radio input "true"
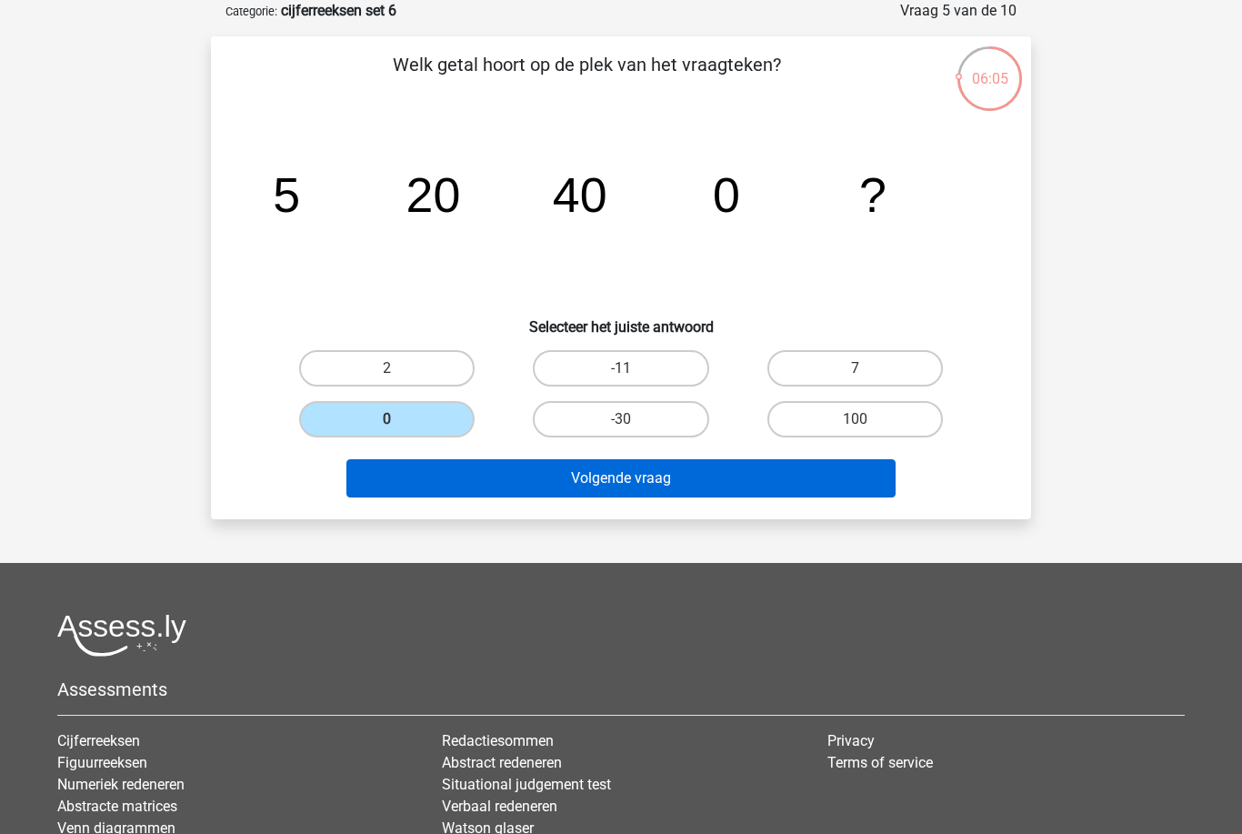
click at [710, 474] on button "Volgende vraag" at bounding box center [622, 478] width 550 height 38
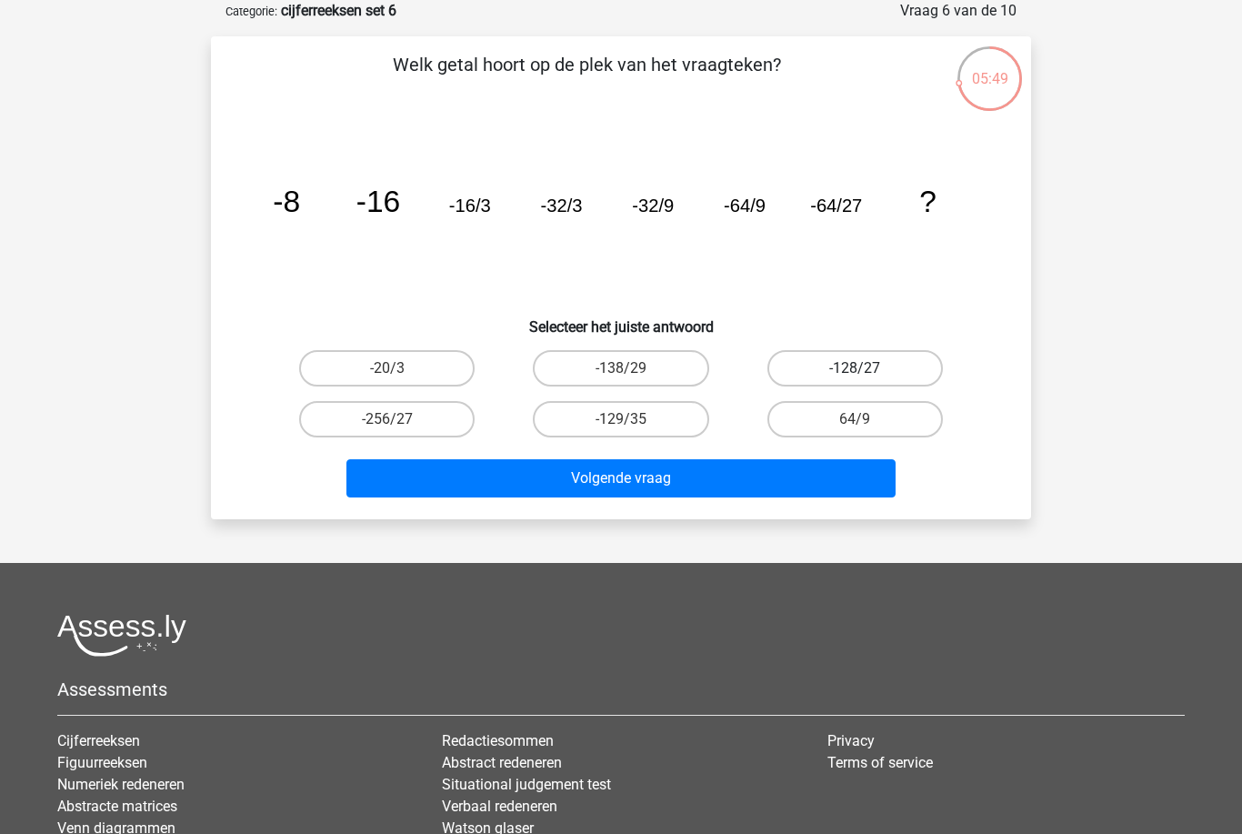
click at [821, 378] on label "-128/27" at bounding box center [856, 368] width 176 height 36
click at [855, 378] on input "-128/27" at bounding box center [861, 374] width 12 height 12
radio input "true"
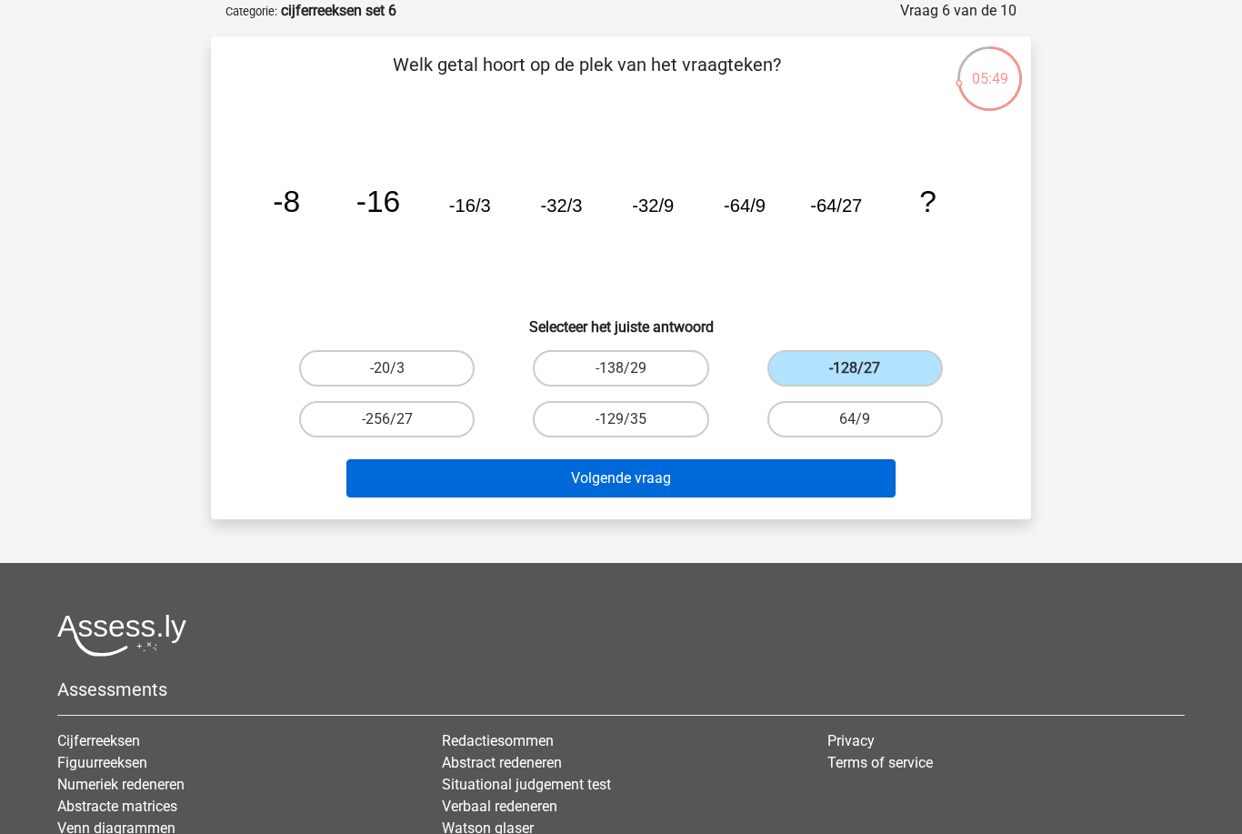
click at [429, 478] on button "Volgende vraag" at bounding box center [622, 478] width 550 height 38
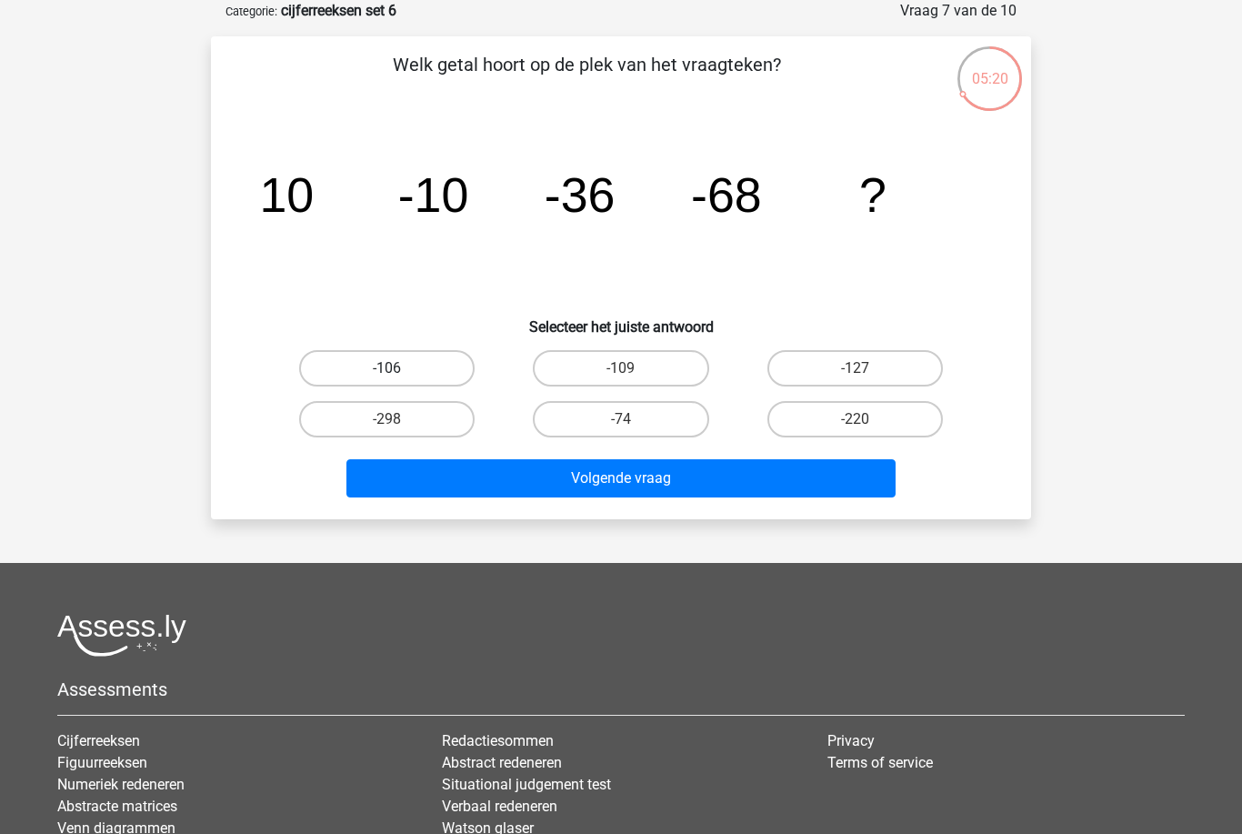
click at [328, 377] on label "-106" at bounding box center [387, 368] width 176 height 36
click at [387, 377] on input "-106" at bounding box center [393, 374] width 12 height 12
radio input "true"
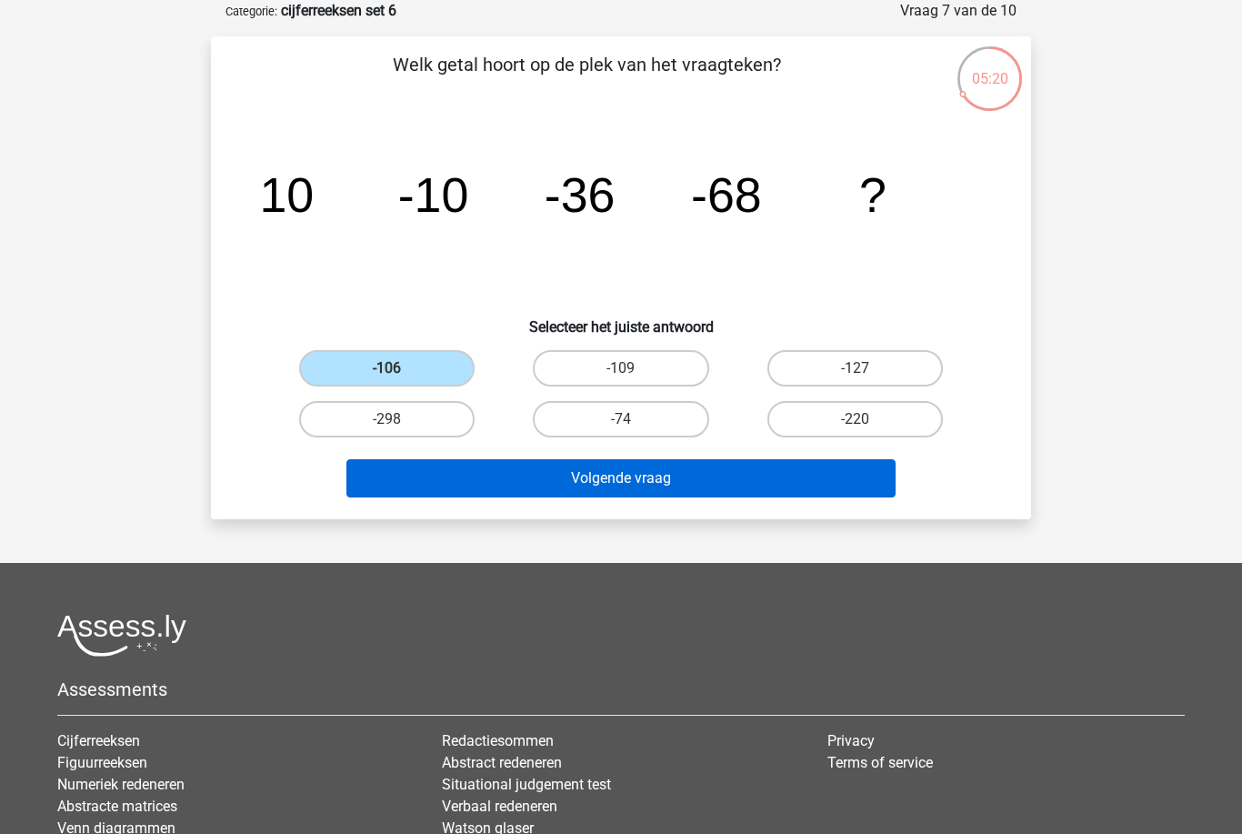
click at [819, 477] on button "Volgende vraag" at bounding box center [622, 478] width 550 height 38
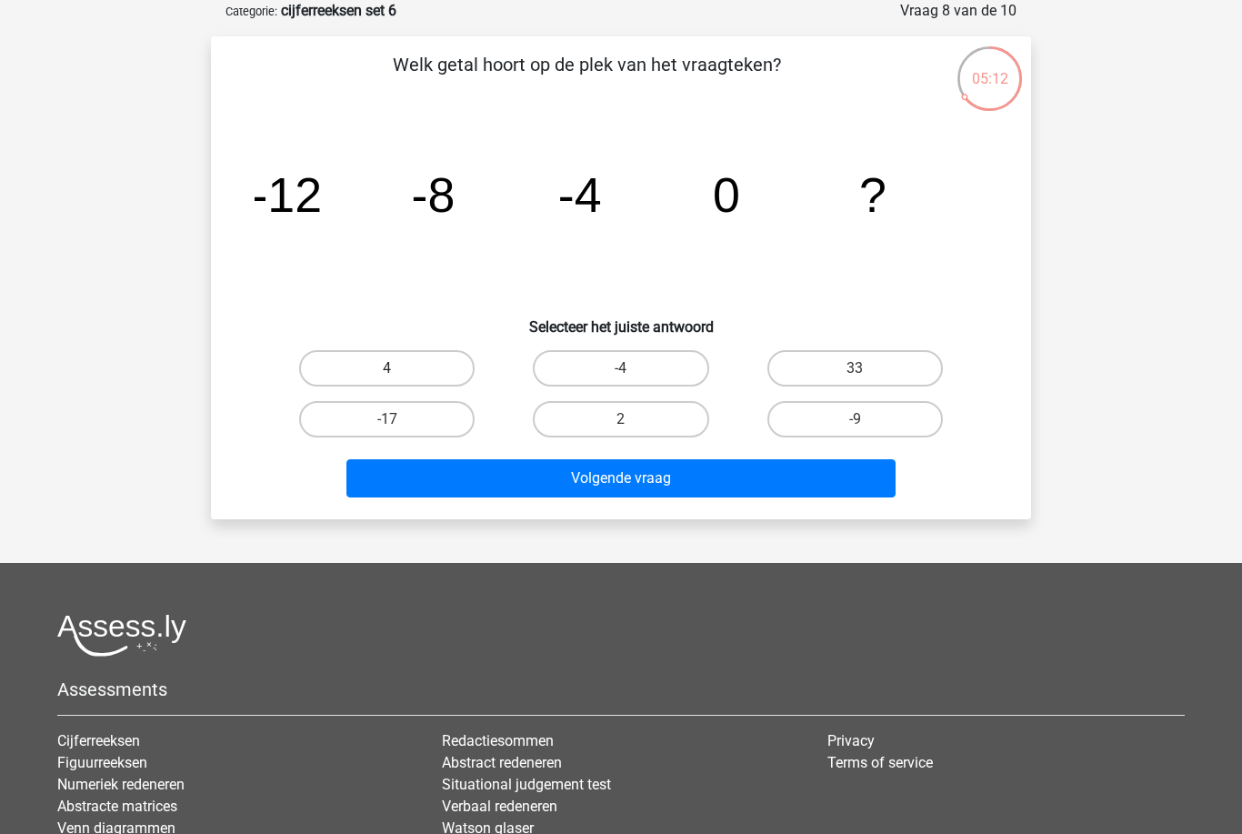
click at [353, 374] on label "4" at bounding box center [387, 368] width 176 height 36
click at [387, 374] on input "4" at bounding box center [393, 374] width 12 height 12
radio input "true"
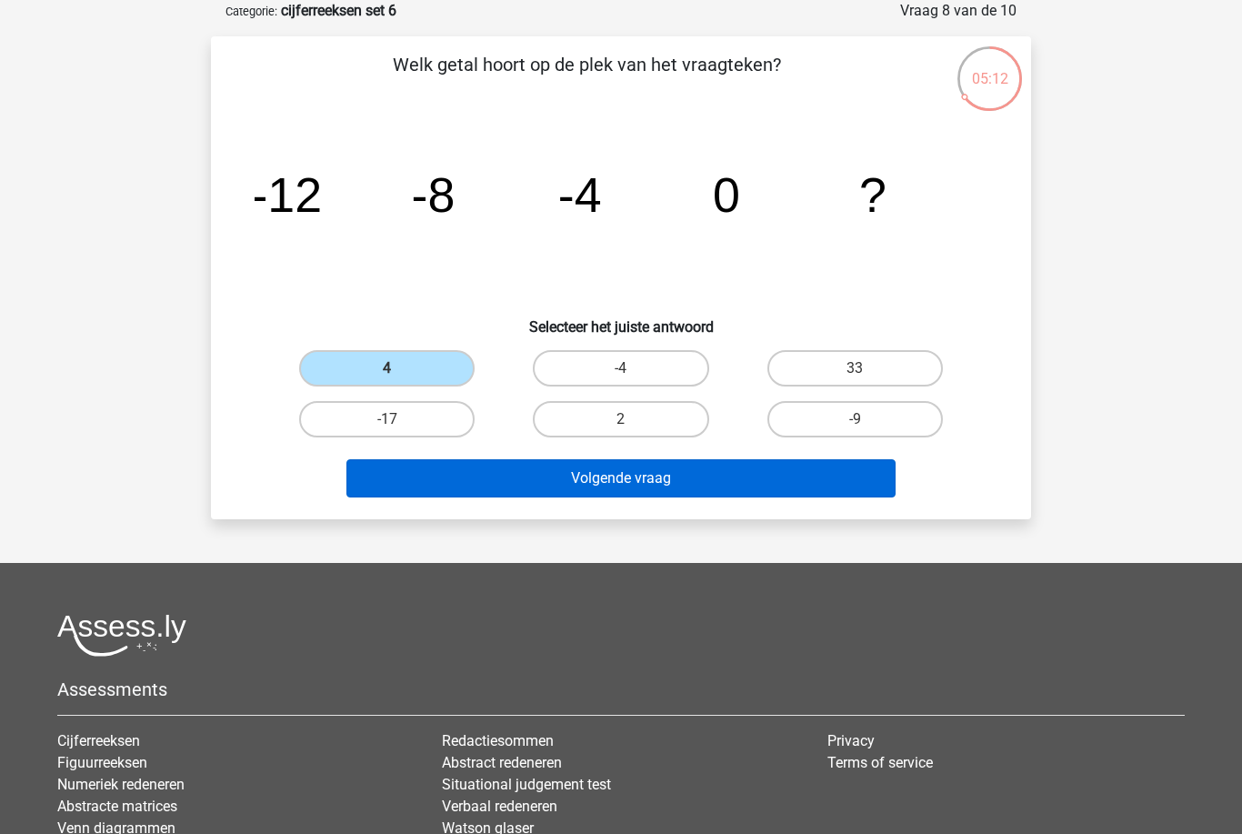
click at [825, 475] on button "Volgende vraag" at bounding box center [622, 478] width 550 height 38
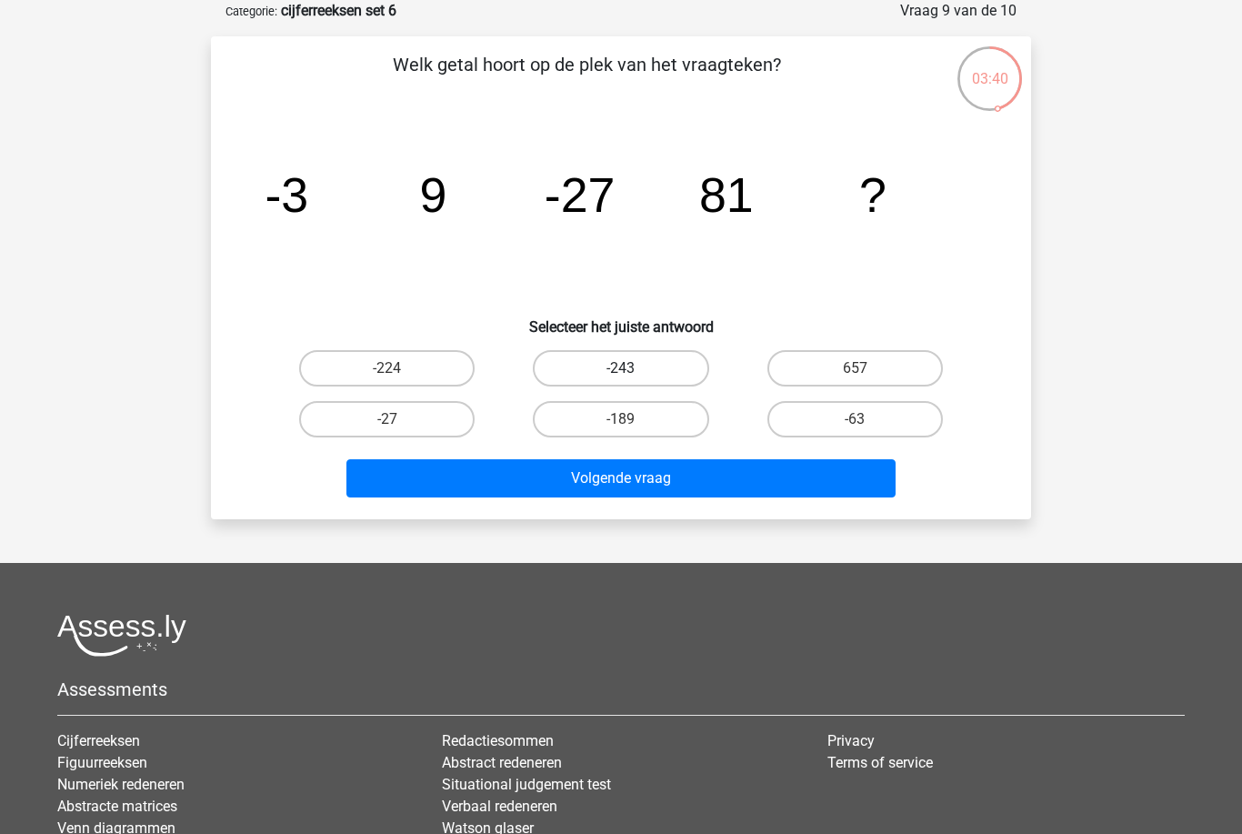
click at [688, 369] on label "-243" at bounding box center [621, 368] width 176 height 36
click at [633, 369] on input "-243" at bounding box center [627, 374] width 12 height 12
radio input "true"
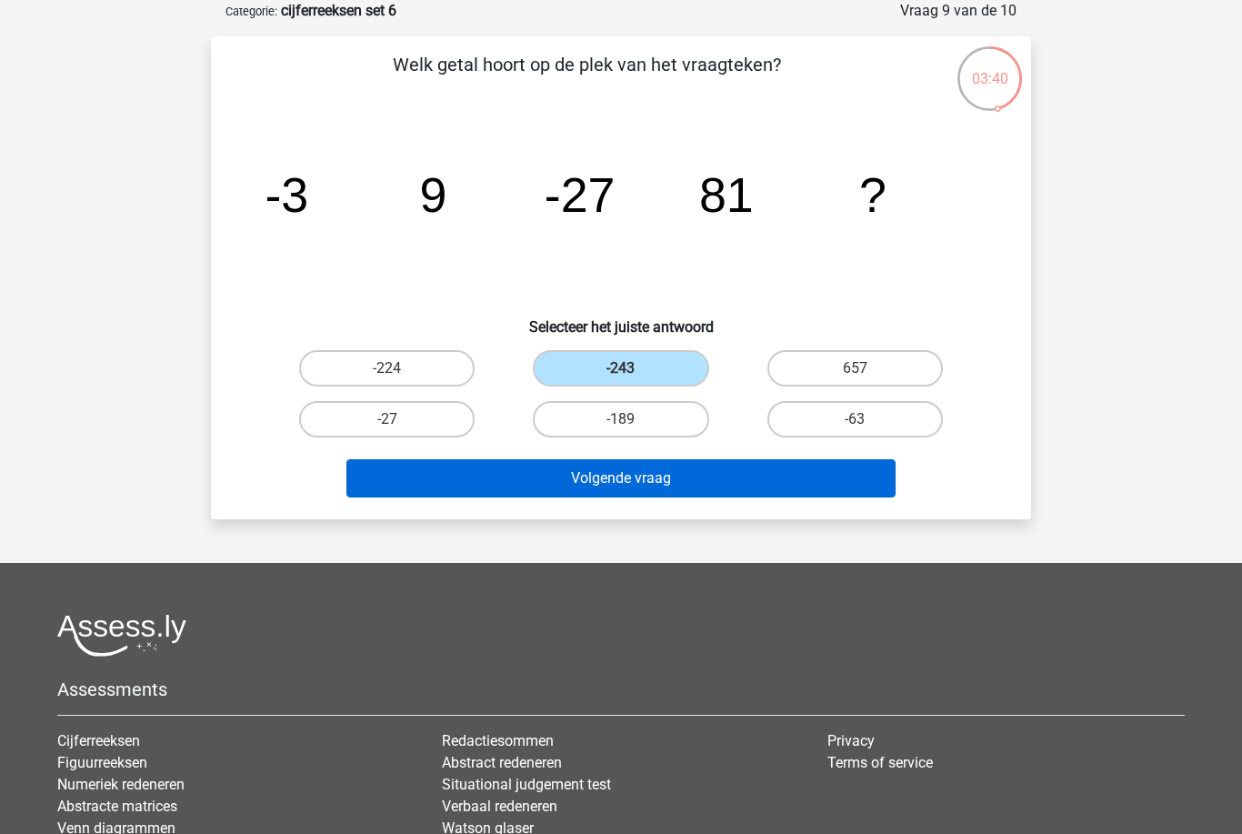
click at [700, 493] on button "Volgende vraag" at bounding box center [622, 478] width 550 height 38
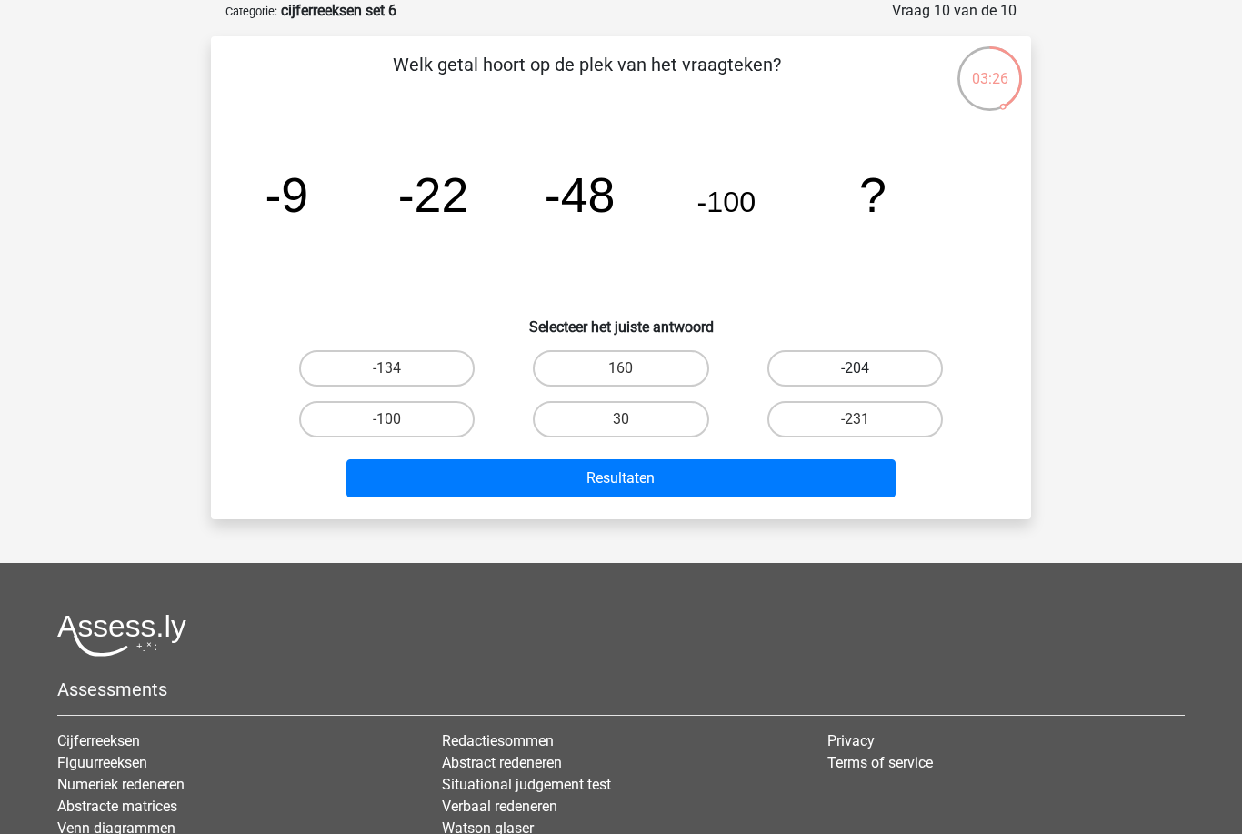
click at [875, 362] on label "-204" at bounding box center [856, 368] width 176 height 36
click at [867, 368] on input "-204" at bounding box center [861, 374] width 12 height 12
radio input "true"
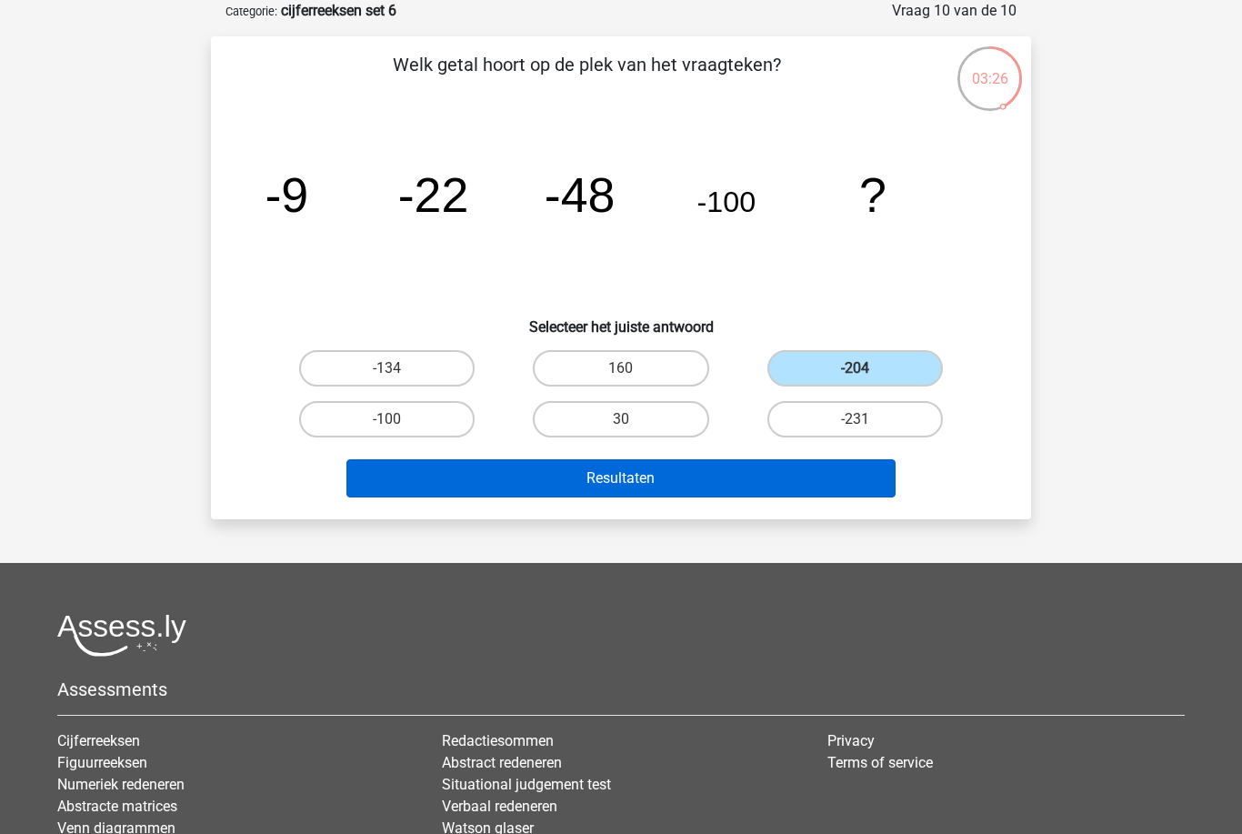
click at [838, 478] on button "Resultaten" at bounding box center [622, 478] width 550 height 38
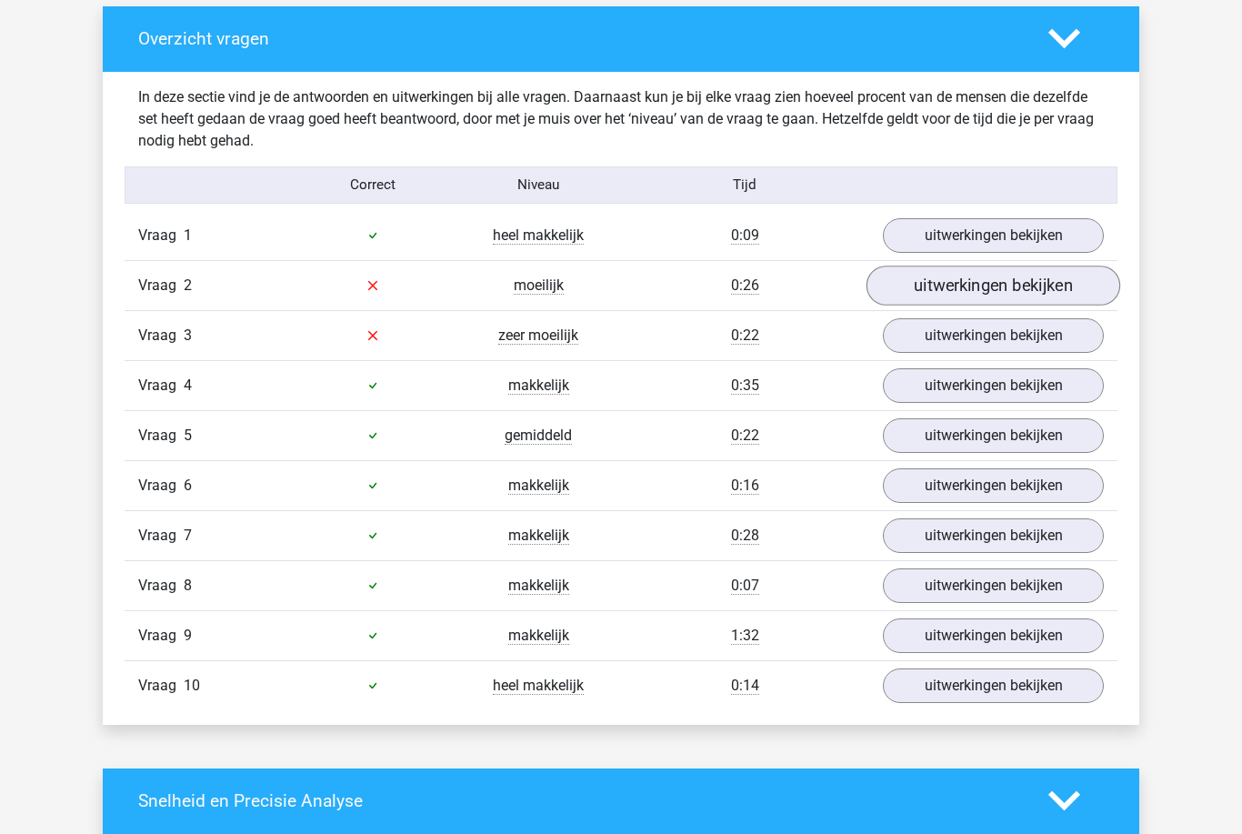
click at [1069, 301] on link "uitwerkingen bekijken" at bounding box center [994, 287] width 254 height 40
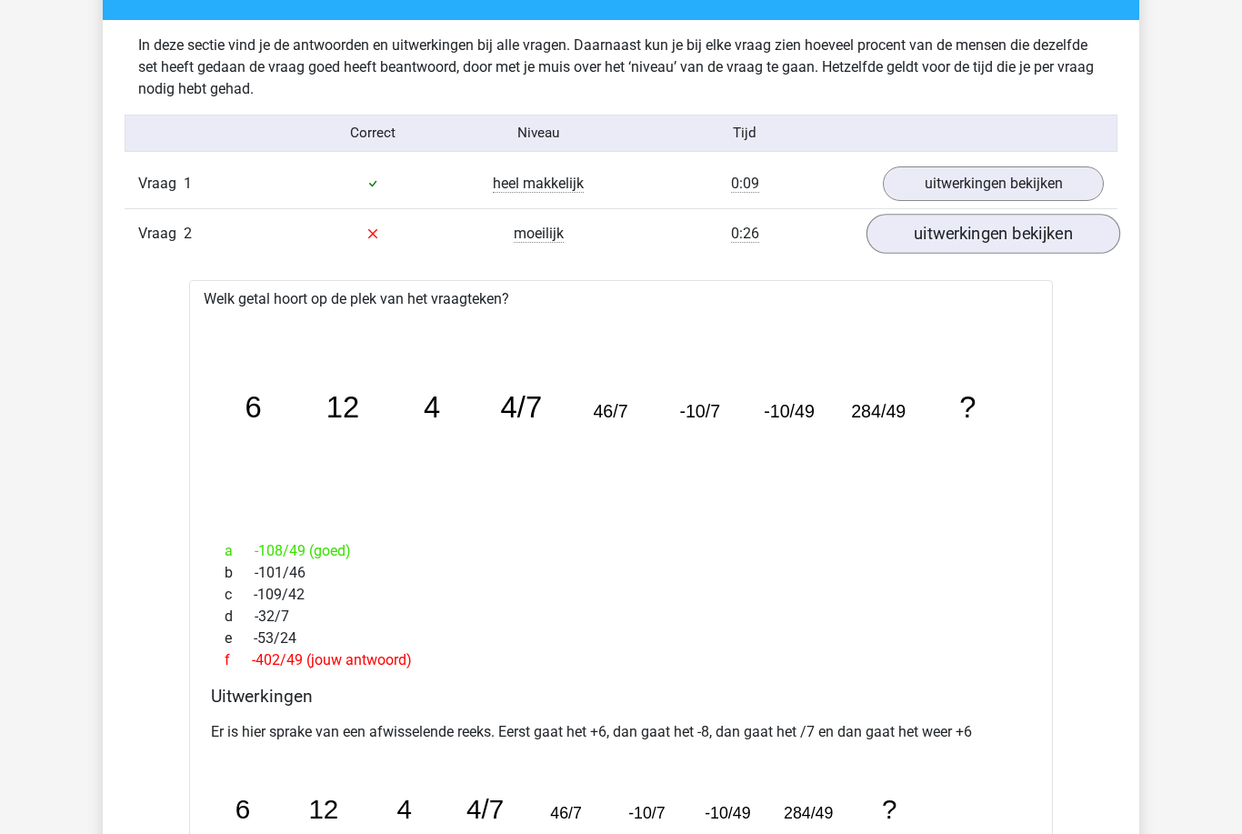
scroll to position [1094, 0]
click at [1082, 242] on link "uitwerkingen bekijken" at bounding box center [994, 234] width 254 height 40
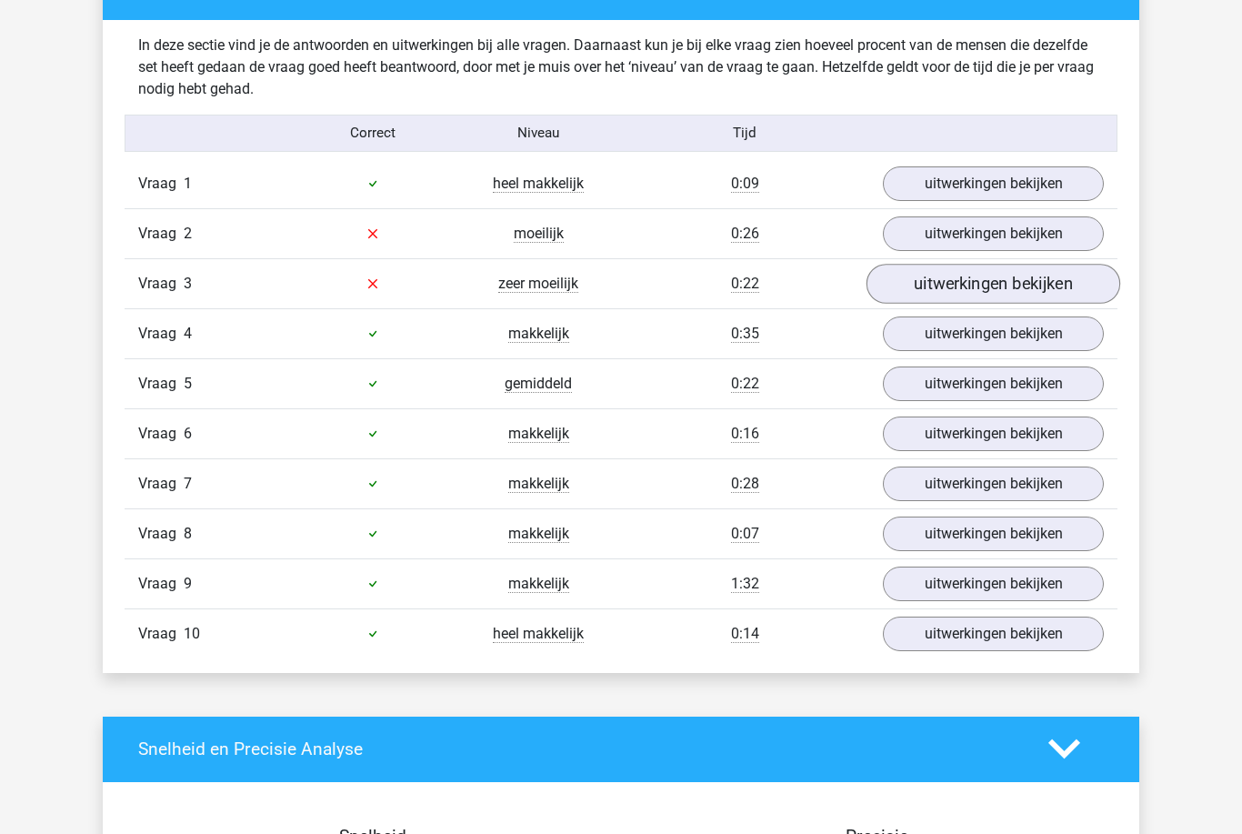
click at [1066, 287] on link "uitwerkingen bekijken" at bounding box center [994, 284] width 254 height 40
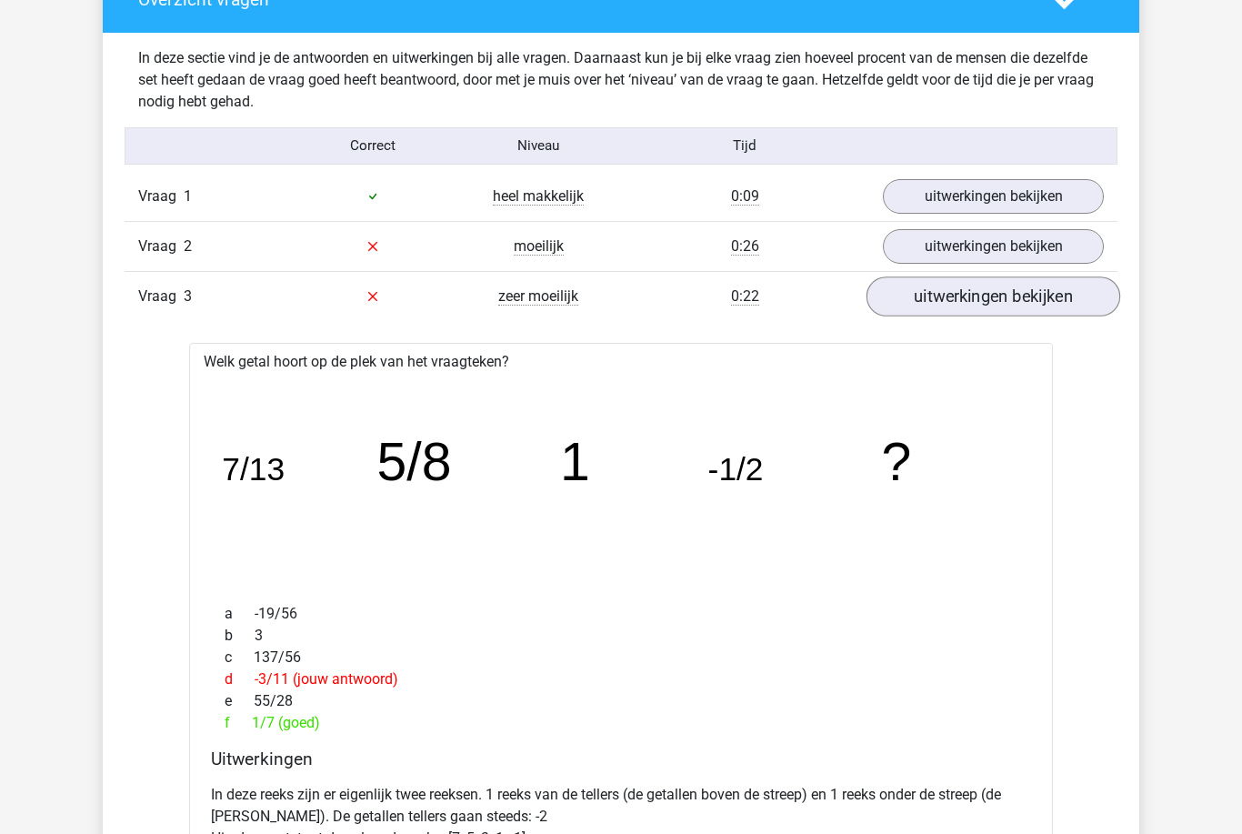
scroll to position [1048, 0]
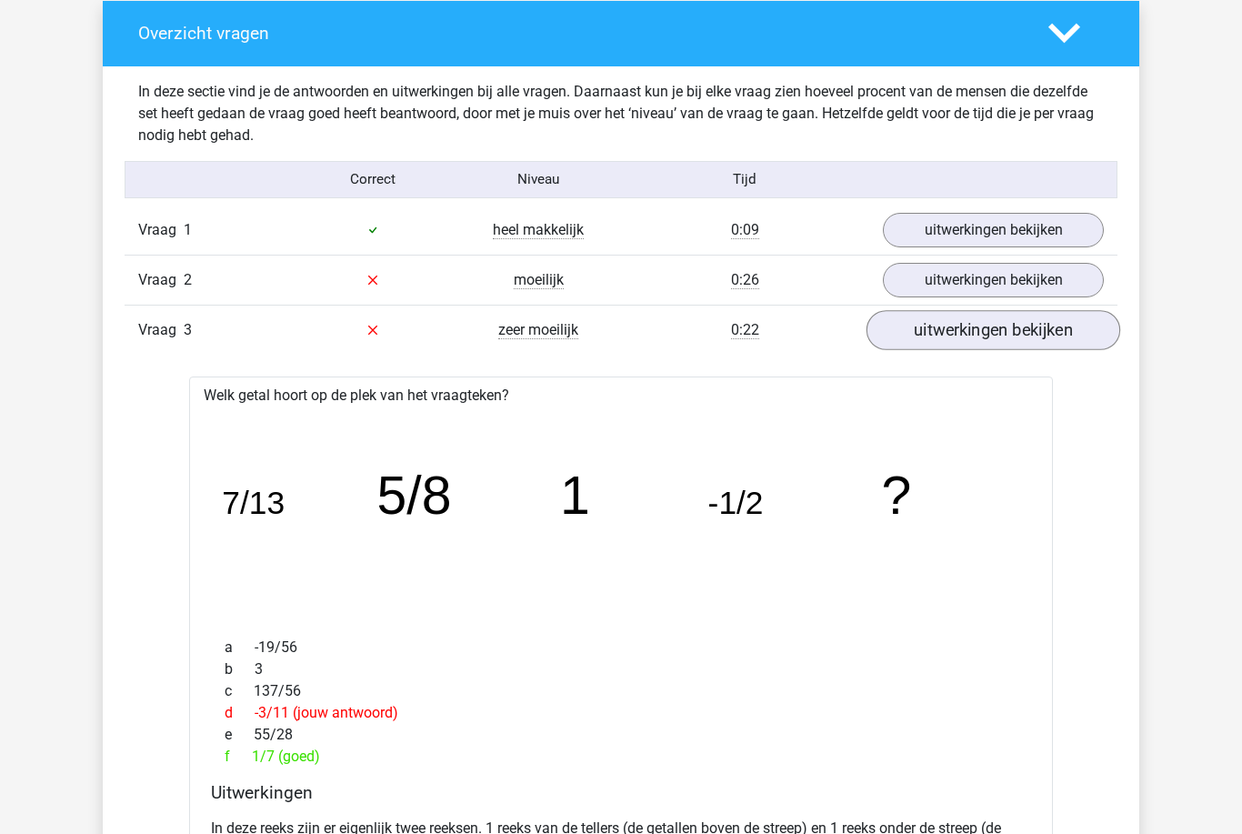
click at [1055, 337] on link "uitwerkingen bekijken" at bounding box center [994, 330] width 254 height 40
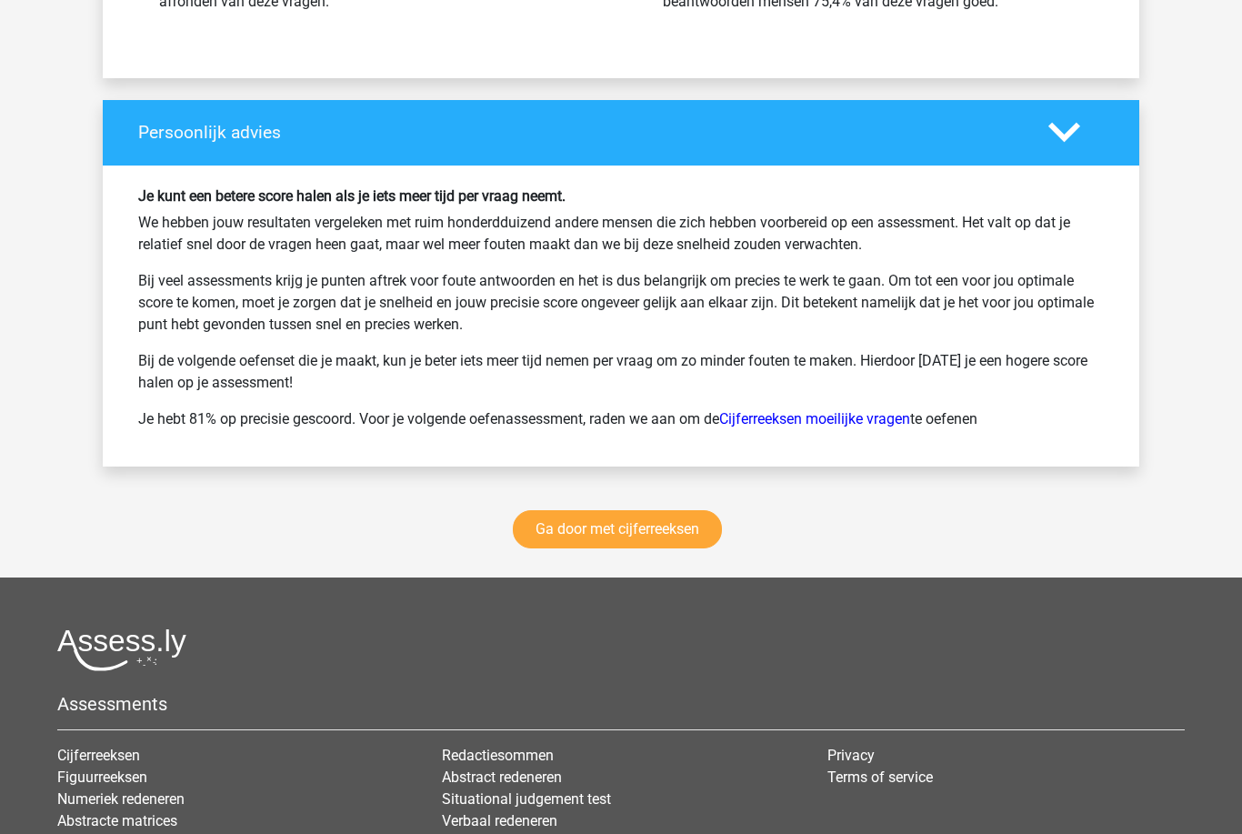
scroll to position [2488, 0]
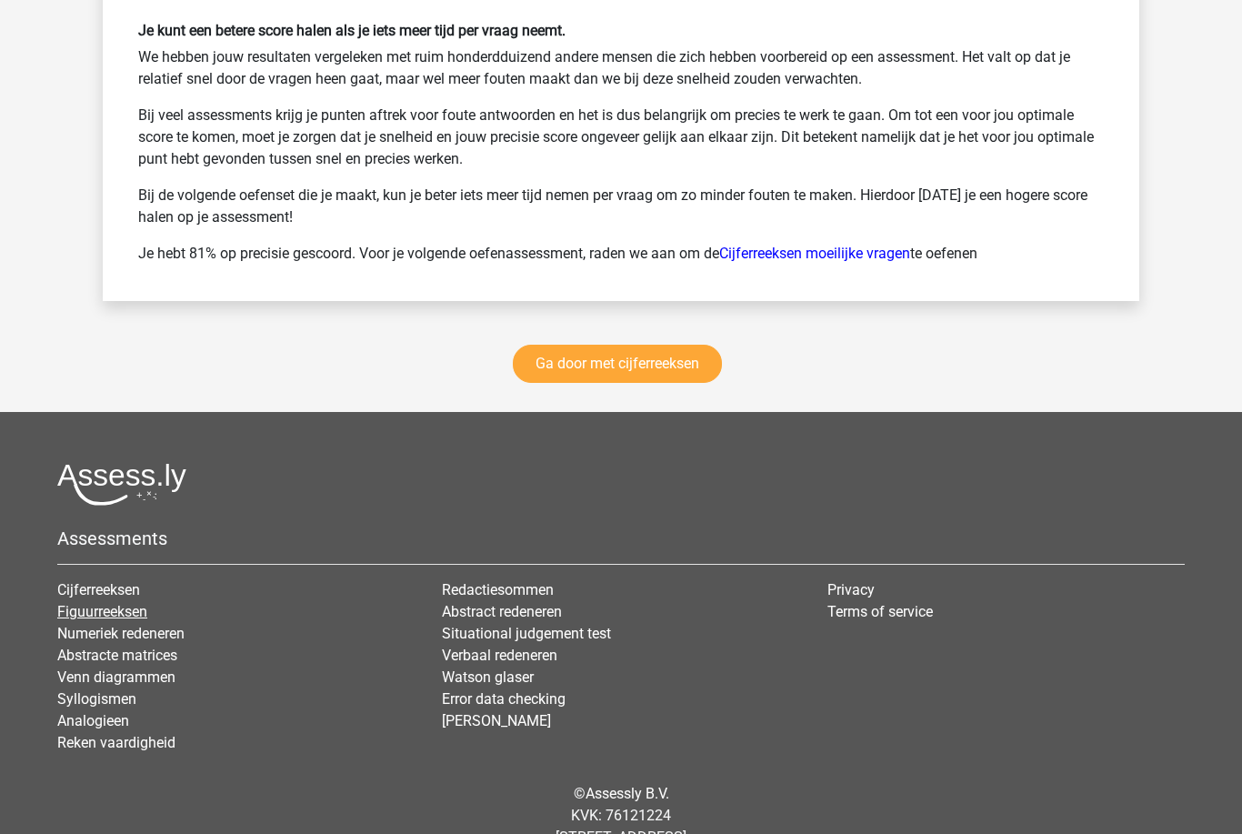
click at [81, 613] on link "Figuurreeksen" at bounding box center [102, 611] width 90 height 17
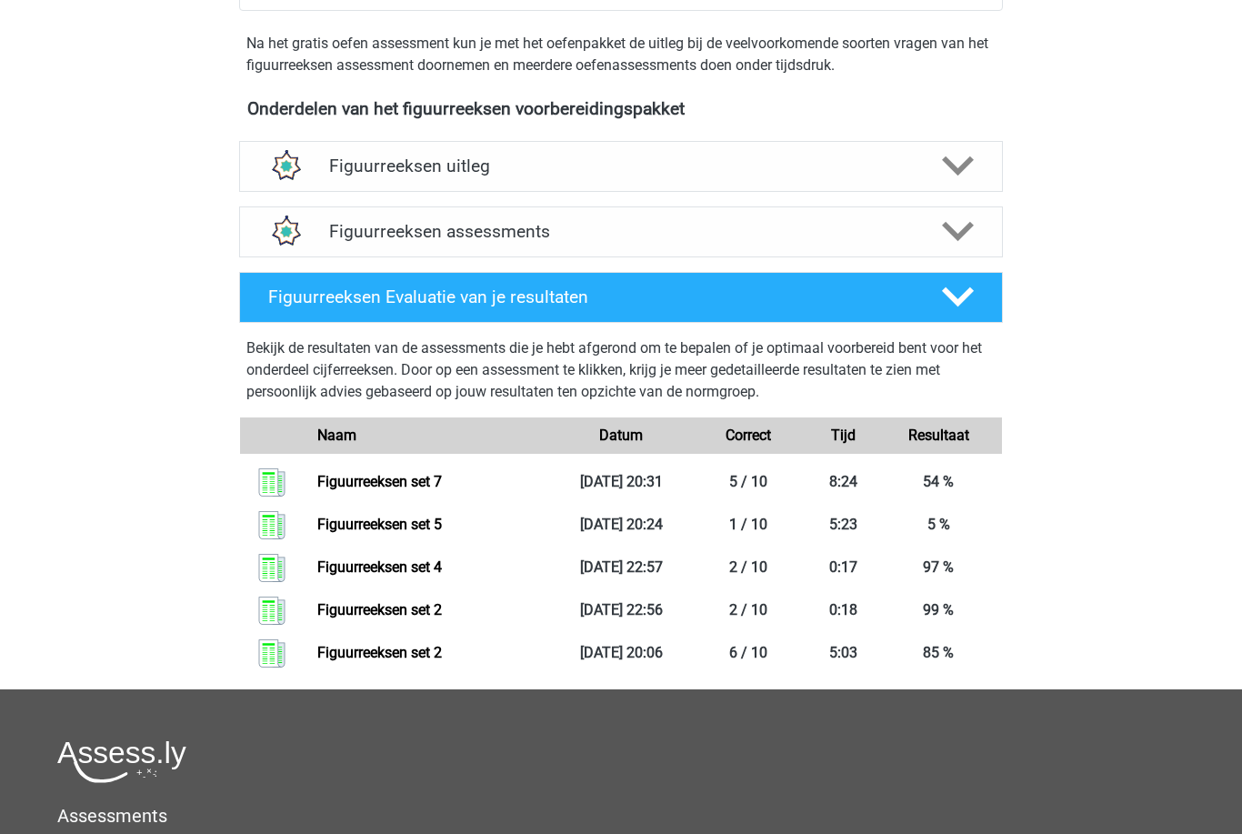
scroll to position [661, 0]
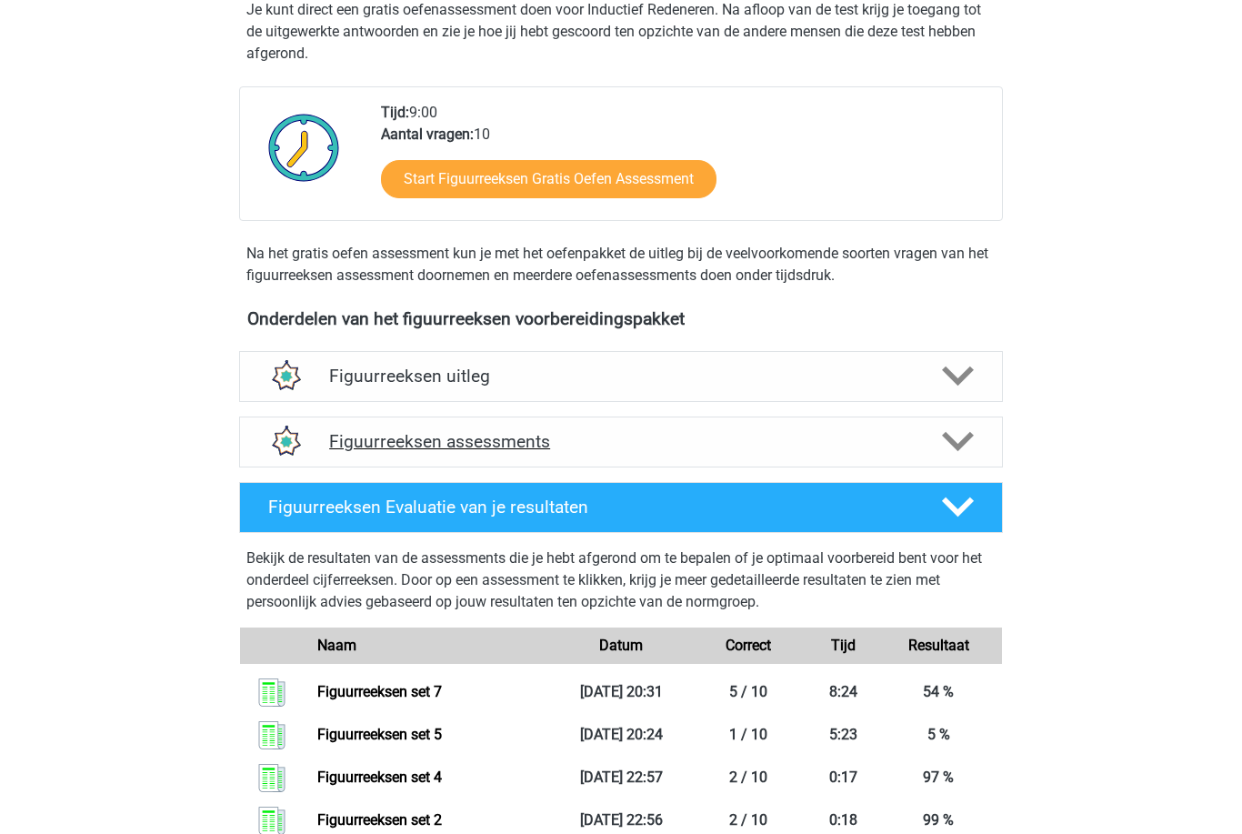
click at [943, 422] on div "Figuurreeksen assessments" at bounding box center [621, 442] width 764 height 51
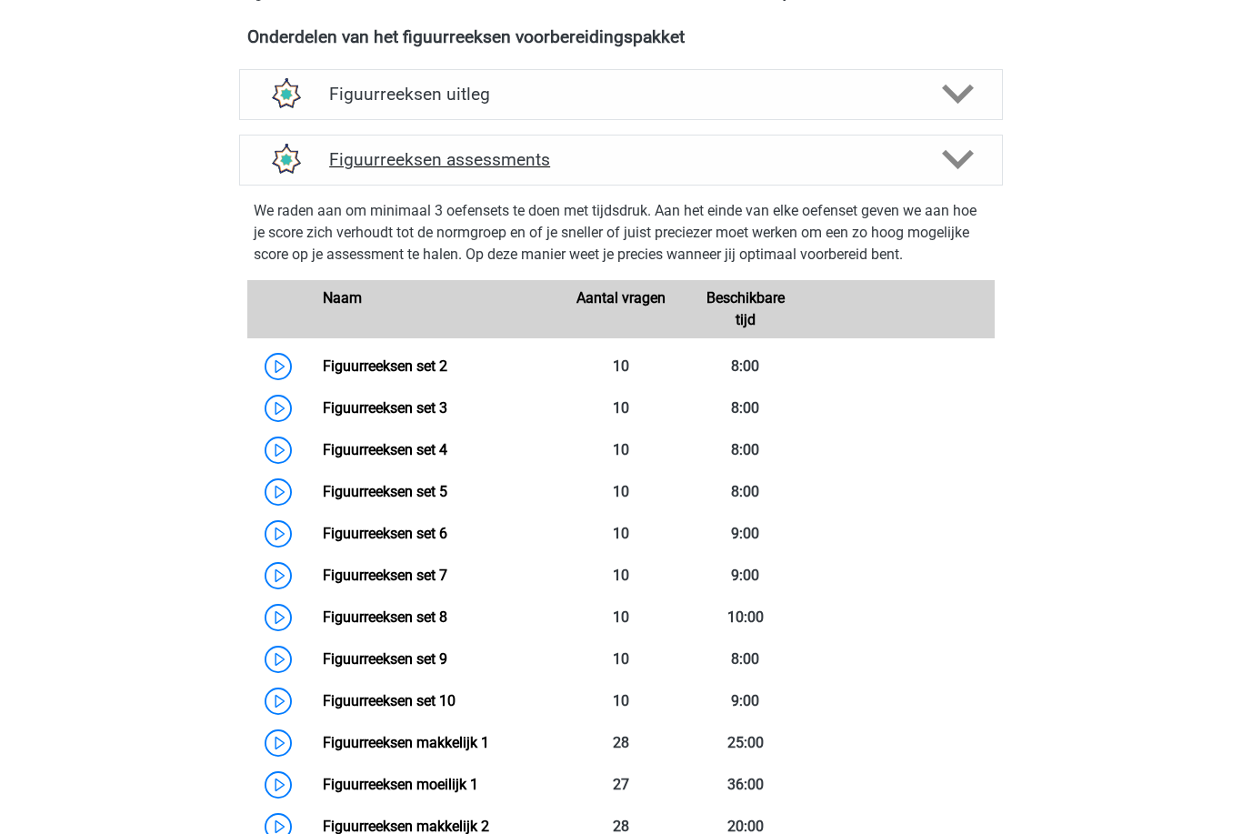
scroll to position [663, 0]
click at [349, 417] on link "Figuurreeksen set 3" at bounding box center [385, 407] width 125 height 17
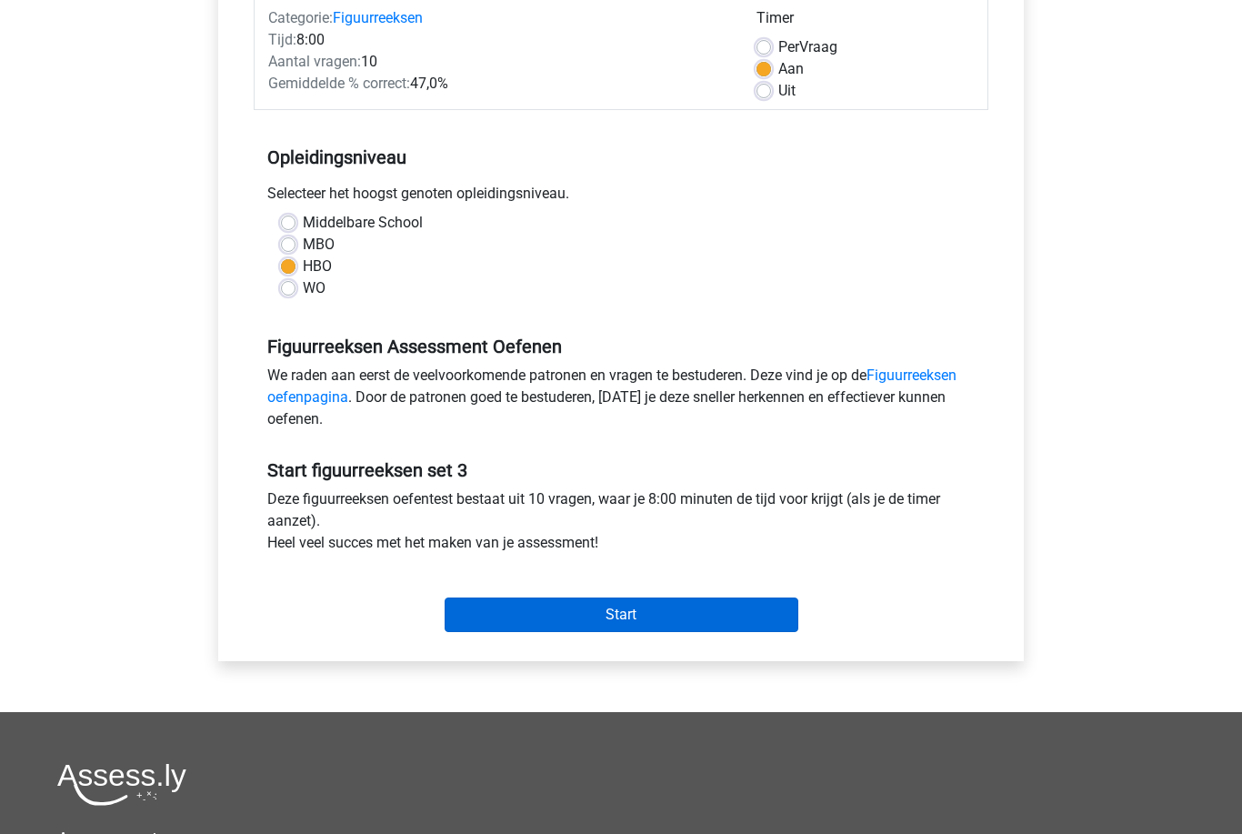
click at [771, 618] on input "Start" at bounding box center [622, 615] width 354 height 35
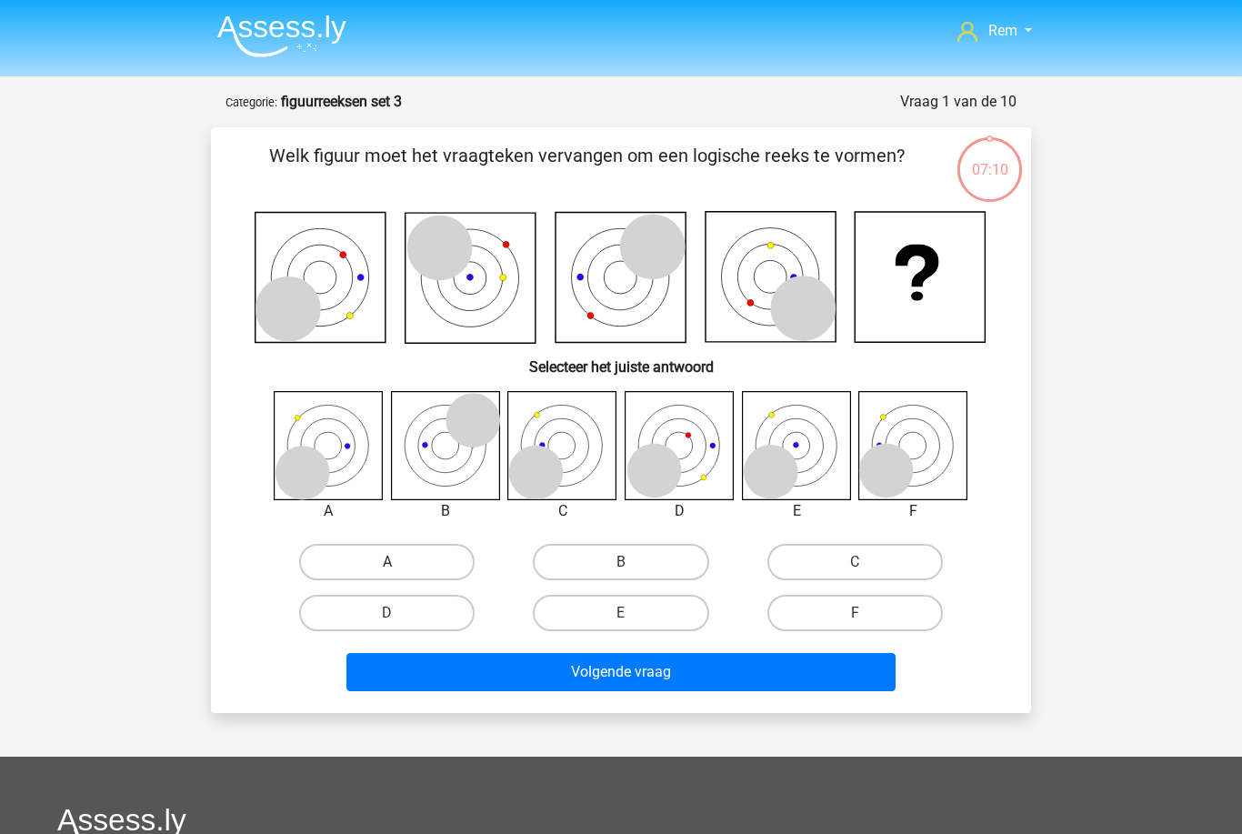
click at [440, 564] on label "A" at bounding box center [387, 562] width 176 height 36
click at [399, 564] on input "A" at bounding box center [393, 568] width 12 height 12
radio input "true"
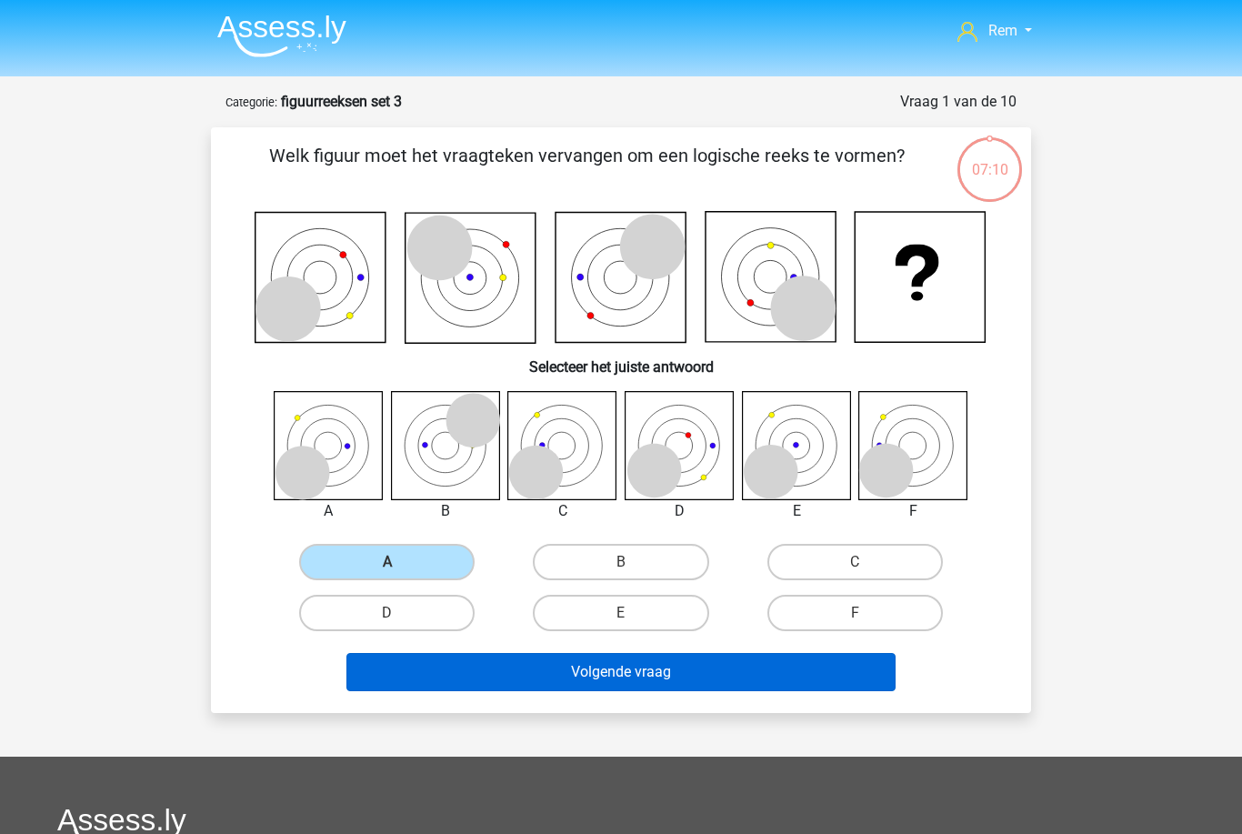
click at [549, 669] on button "Volgende vraag" at bounding box center [622, 672] width 550 height 38
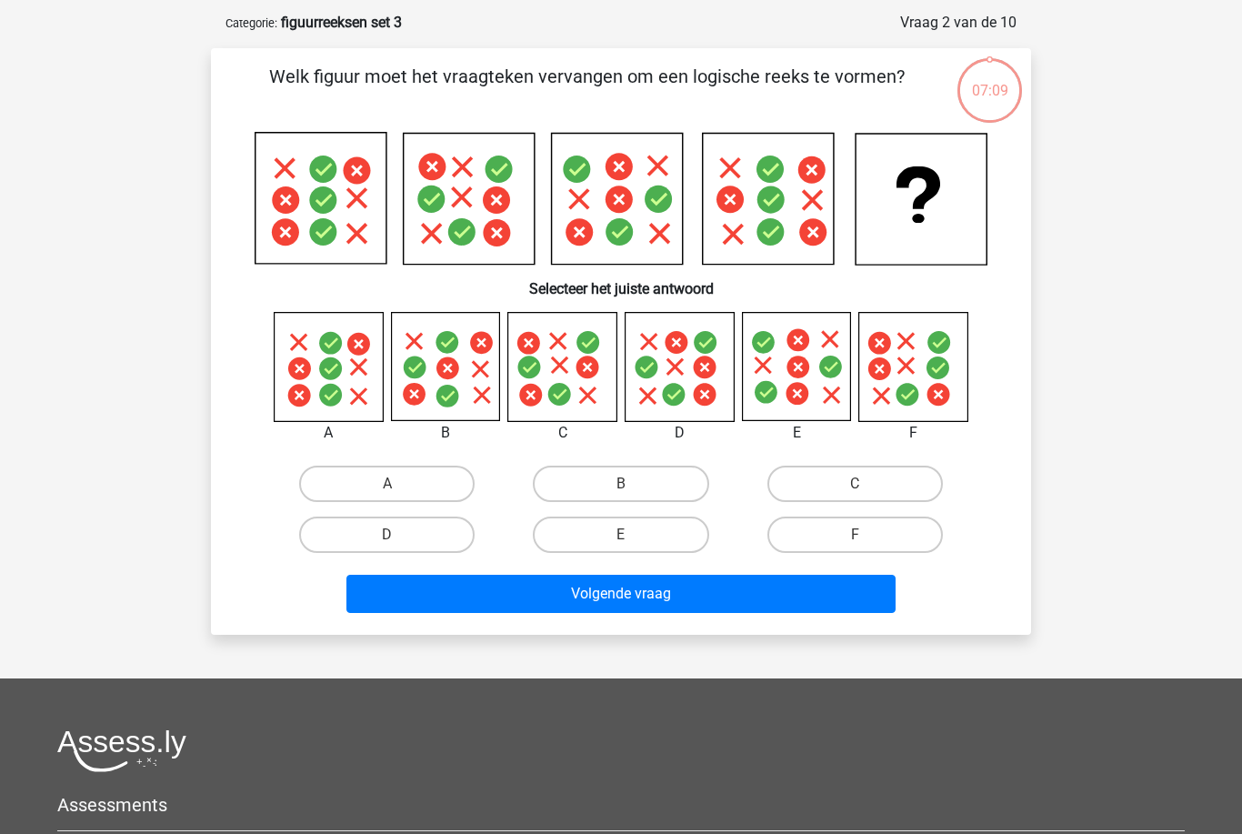
scroll to position [91, 0]
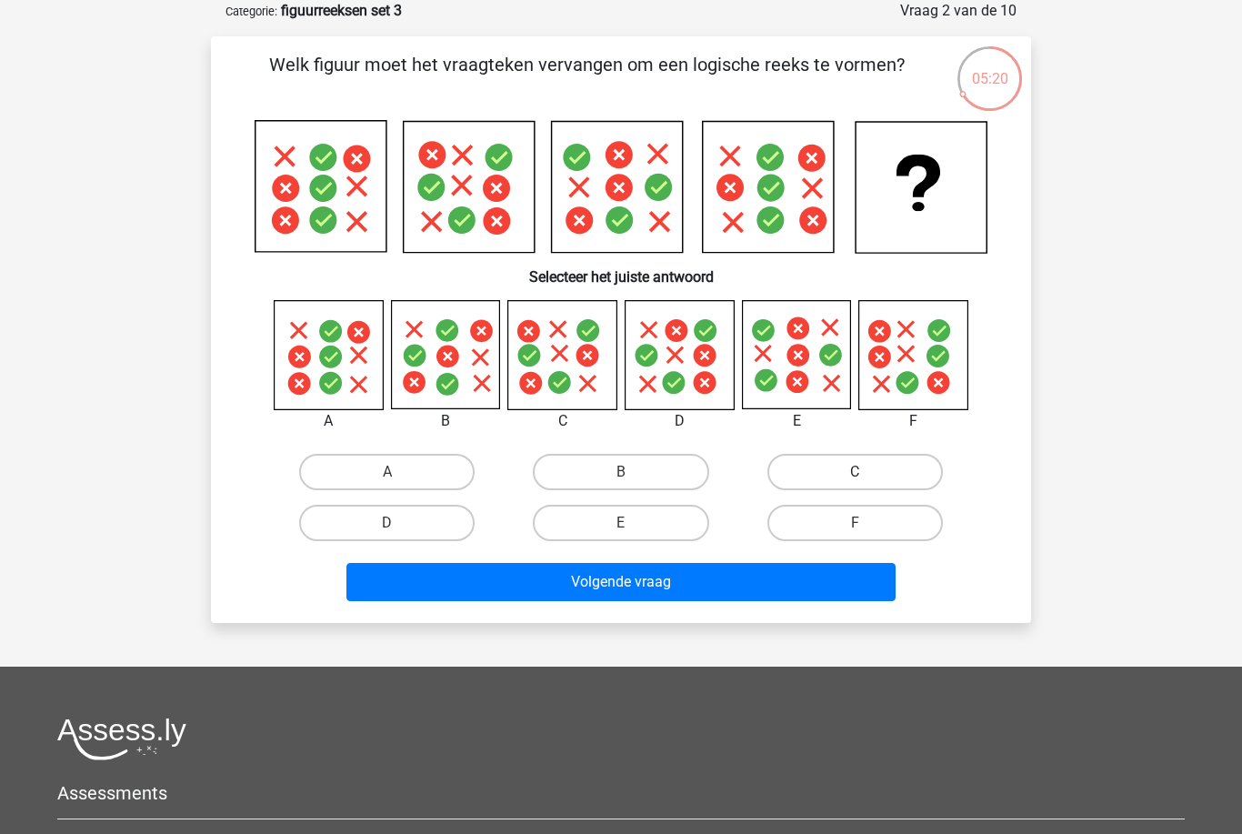
click at [923, 469] on label "C" at bounding box center [856, 472] width 176 height 36
click at [867, 472] on input "C" at bounding box center [861, 478] width 12 height 12
radio input "true"
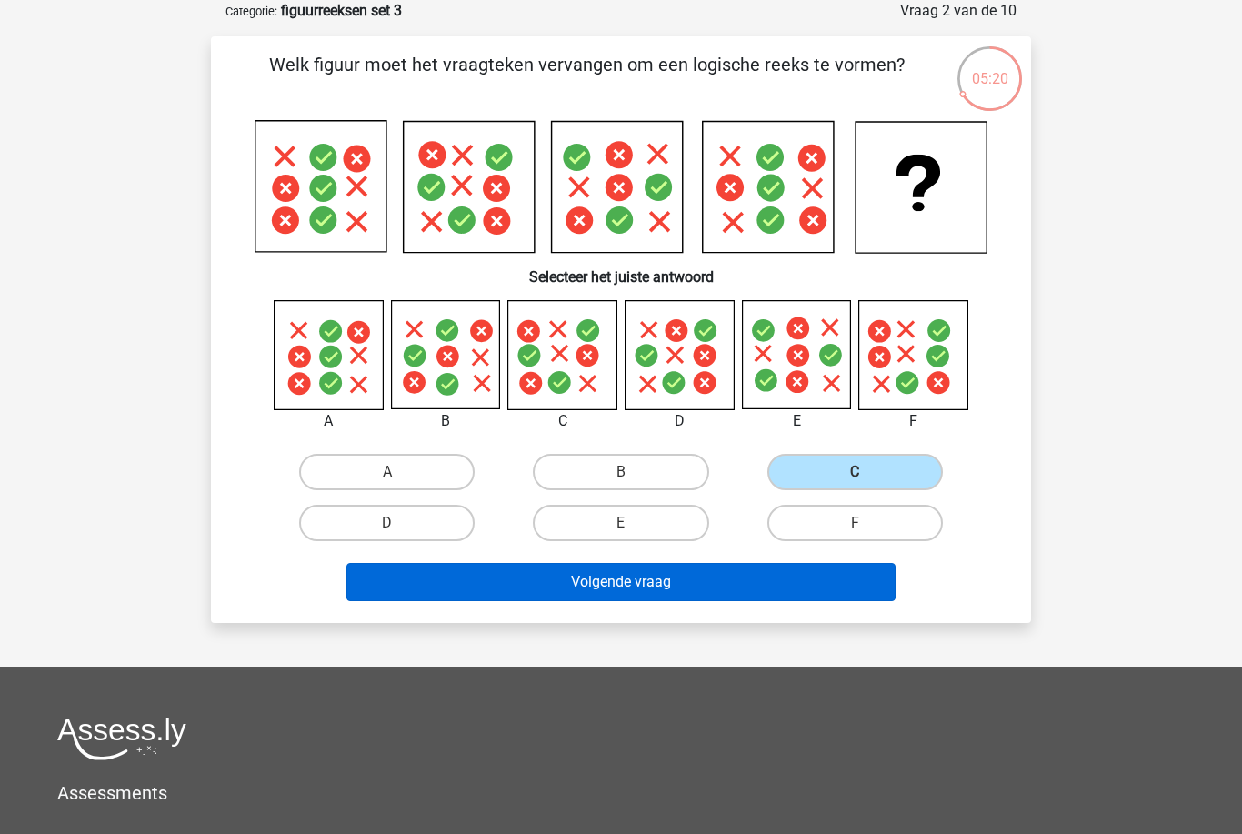
click at [604, 581] on button "Volgende vraag" at bounding box center [622, 582] width 550 height 38
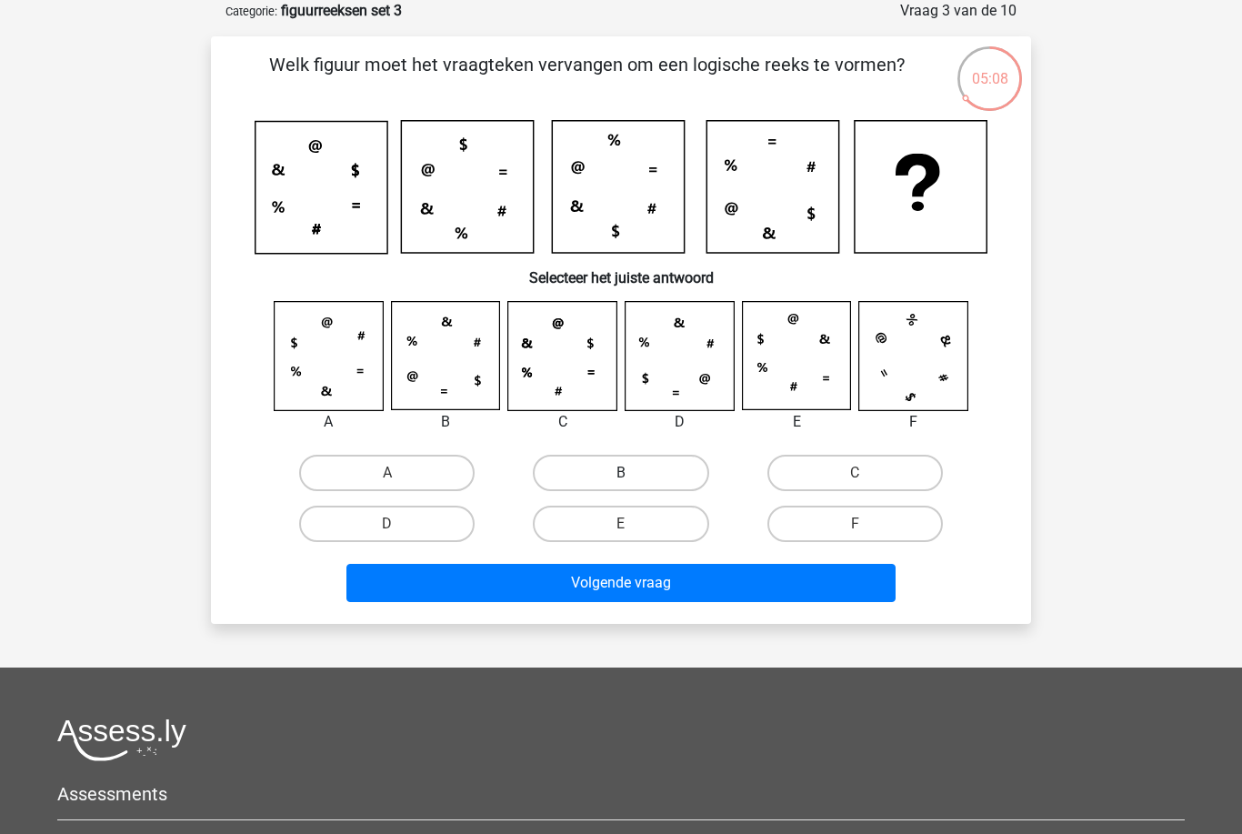
click at [590, 475] on label "B" at bounding box center [621, 473] width 176 height 36
click at [621, 475] on input "B" at bounding box center [627, 479] width 12 height 12
radio input "true"
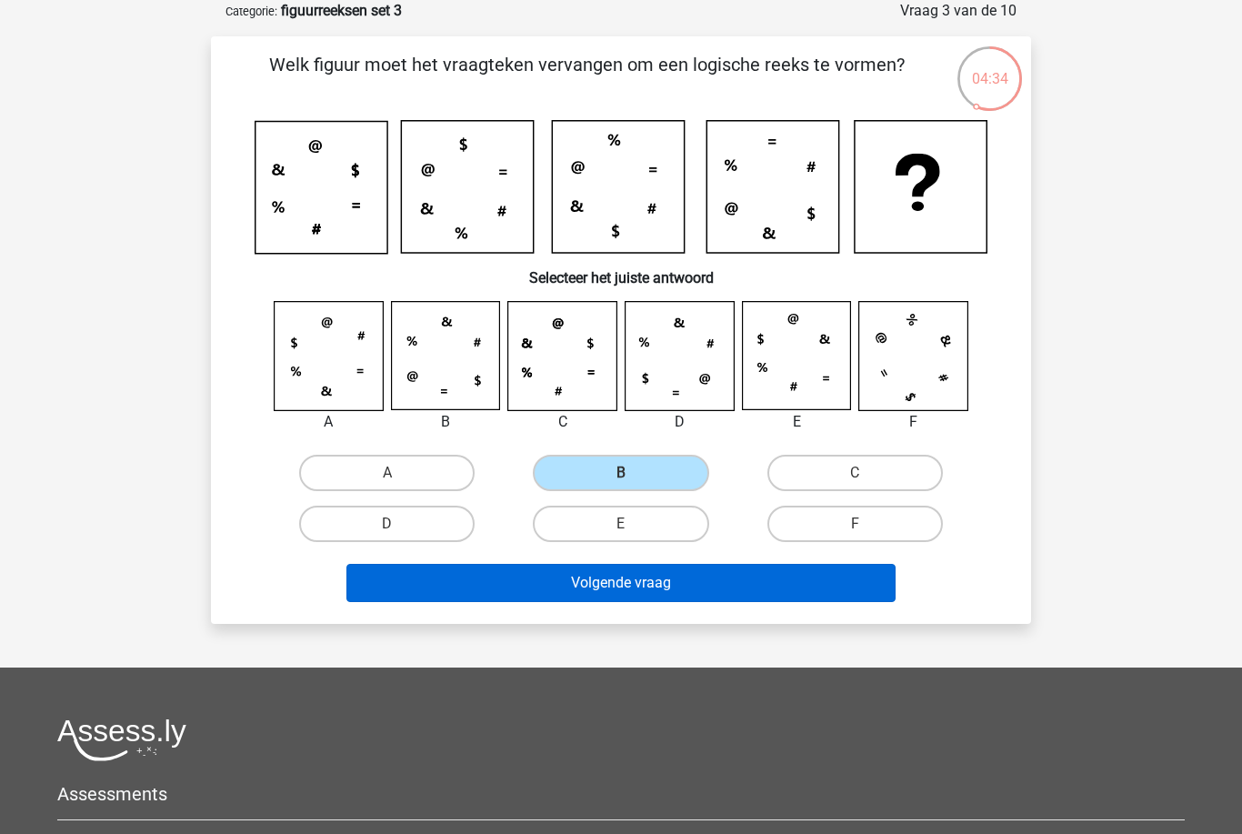
click at [610, 586] on button "Volgende vraag" at bounding box center [622, 583] width 550 height 38
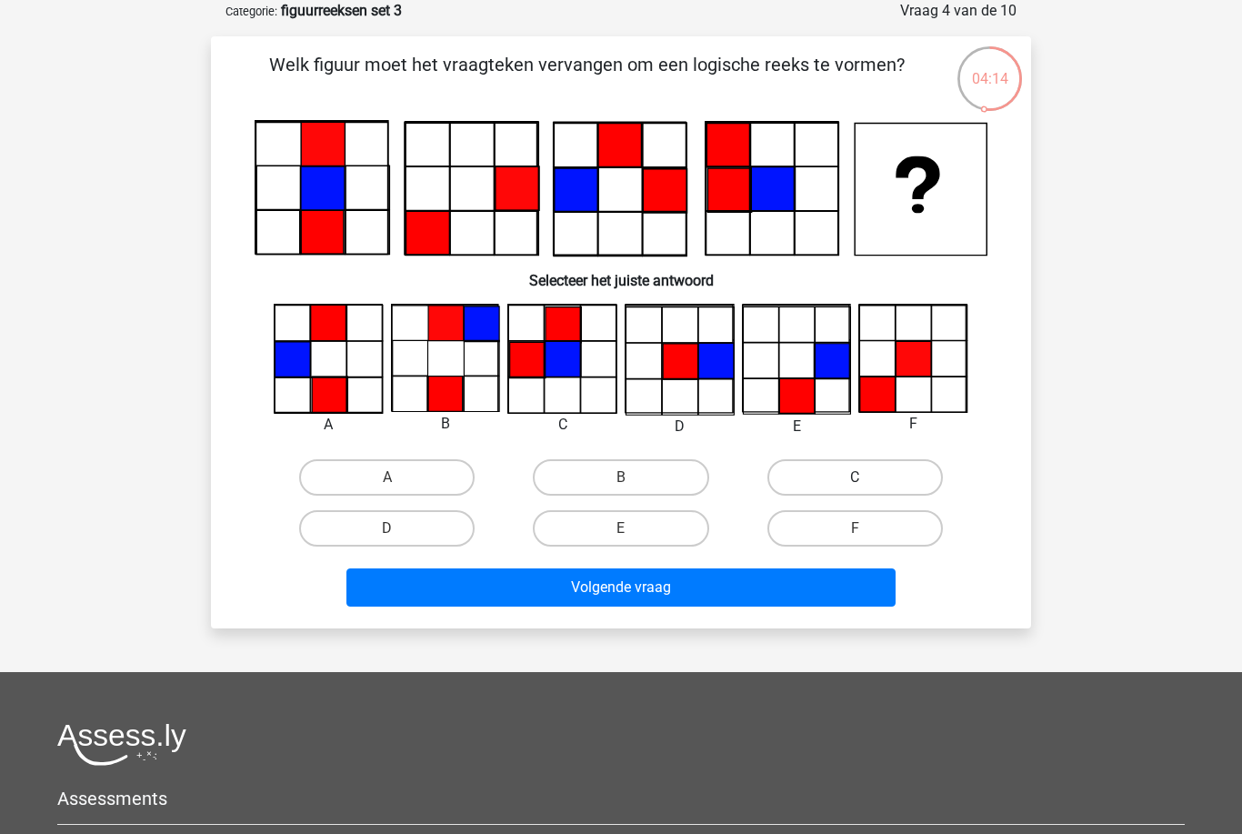
click at [940, 466] on label "C" at bounding box center [856, 477] width 176 height 36
click at [867, 478] on input "C" at bounding box center [861, 484] width 12 height 12
radio input "true"
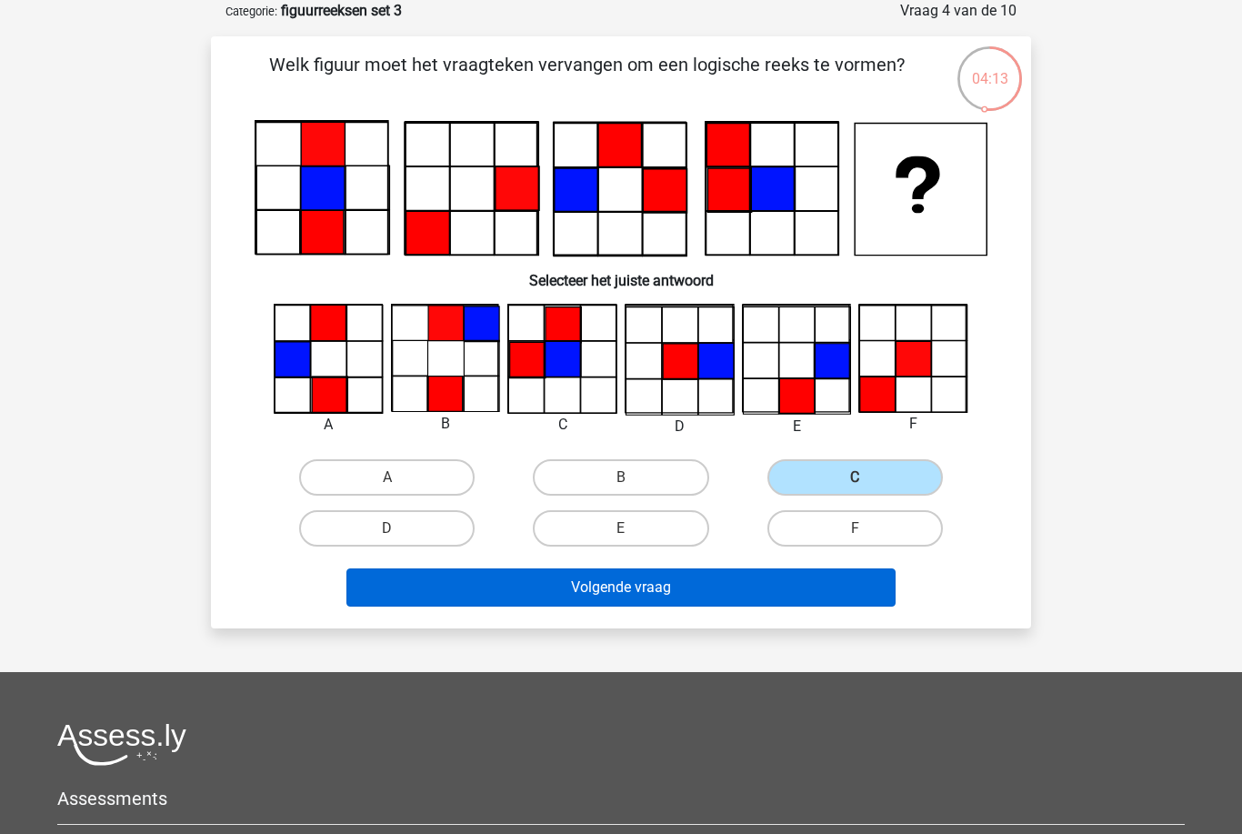
click at [838, 578] on button "Volgende vraag" at bounding box center [622, 587] width 550 height 38
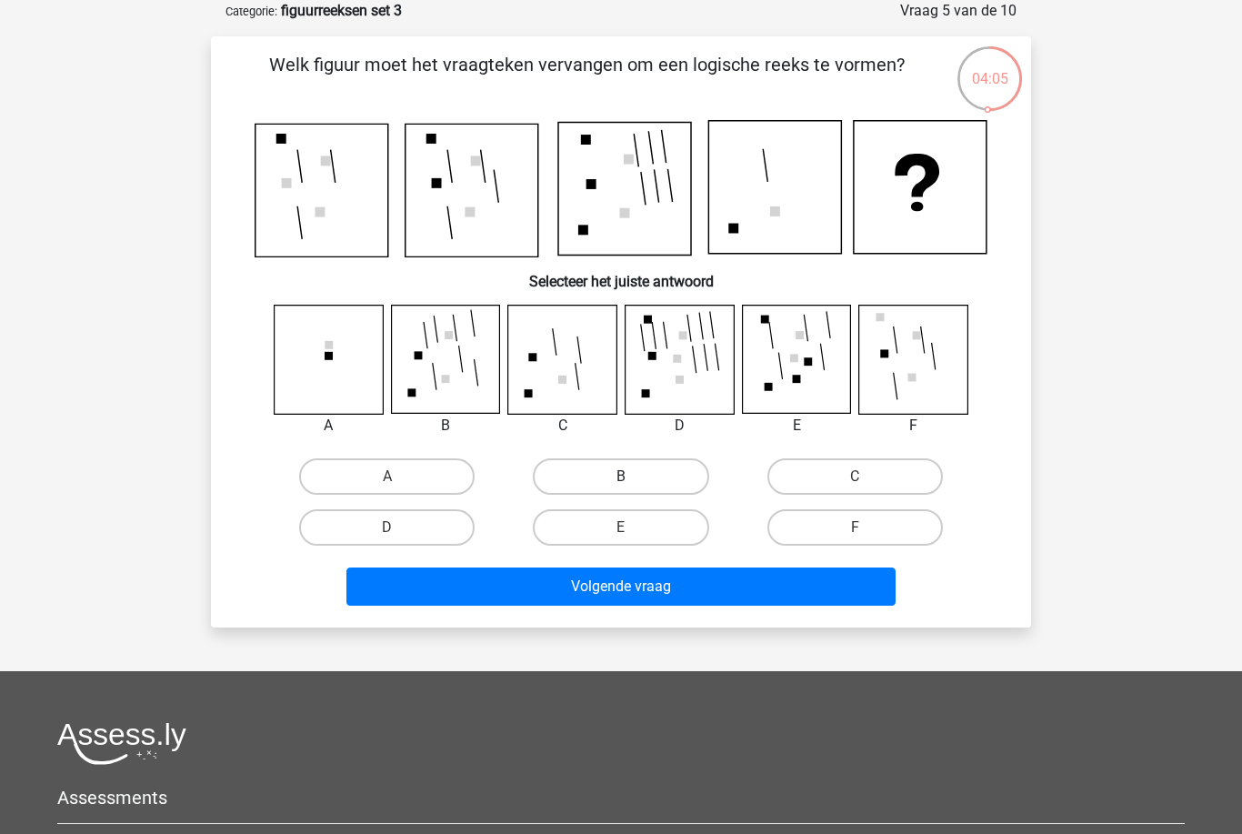
click at [607, 478] on label "B" at bounding box center [621, 476] width 176 height 36
click at [621, 478] on input "B" at bounding box center [627, 483] width 12 height 12
radio input "true"
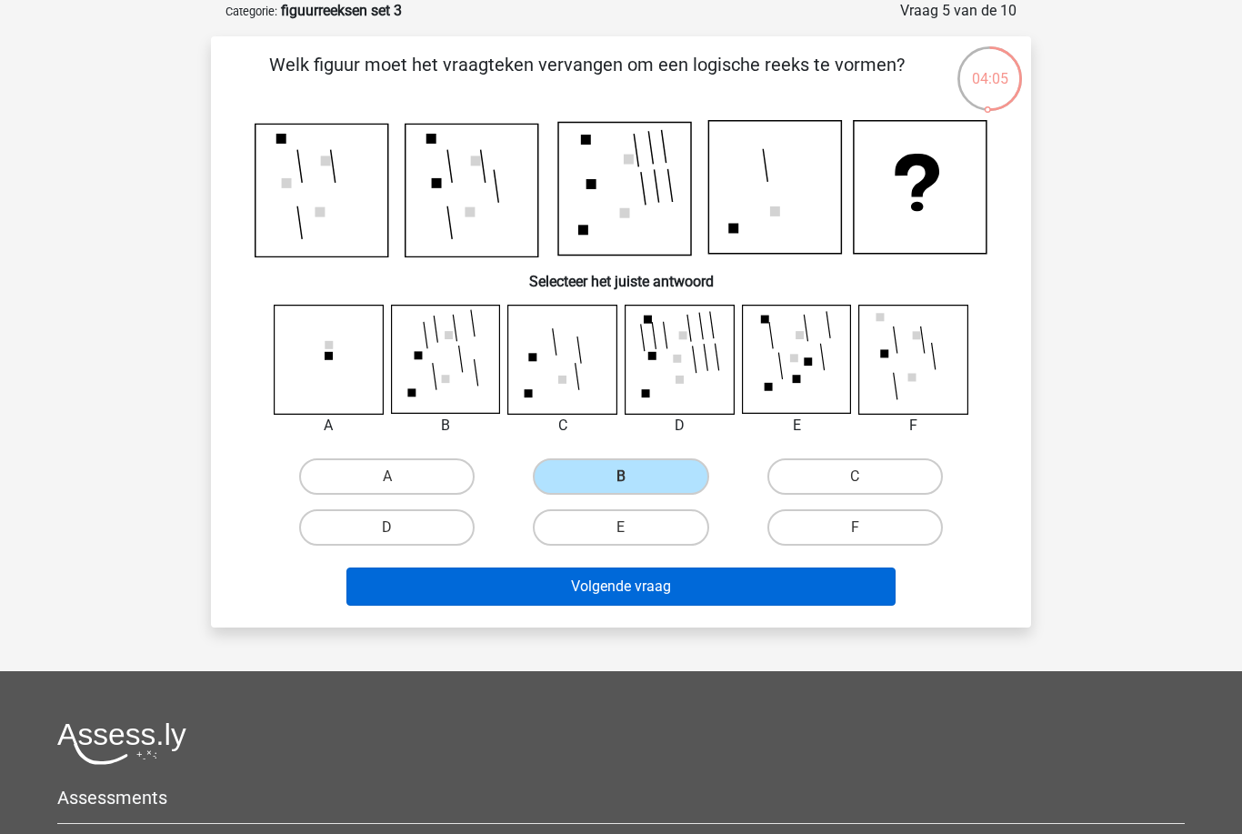
click at [627, 581] on button "Volgende vraag" at bounding box center [622, 587] width 550 height 38
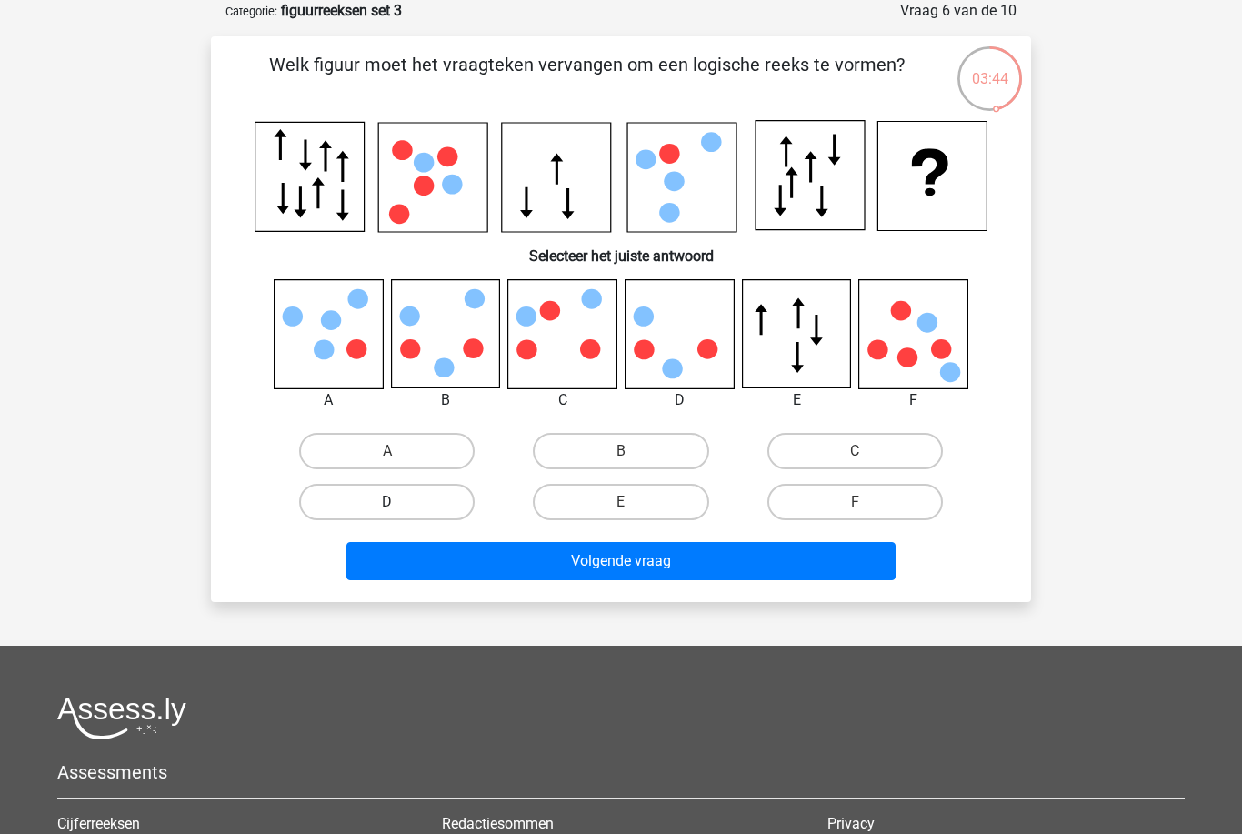
click at [457, 502] on label "D" at bounding box center [387, 502] width 176 height 36
click at [399, 502] on input "D" at bounding box center [393, 508] width 12 height 12
radio input "true"
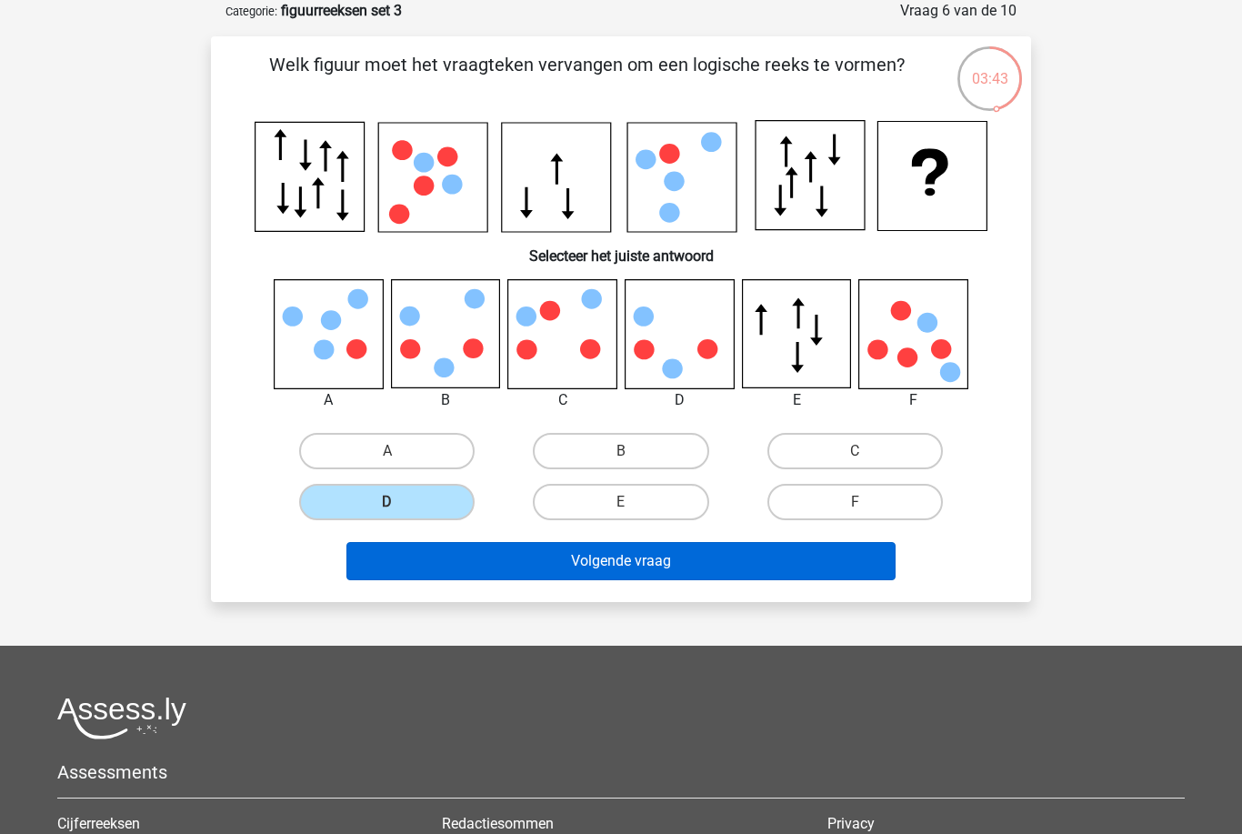
click at [622, 566] on button "Volgende vraag" at bounding box center [622, 561] width 550 height 38
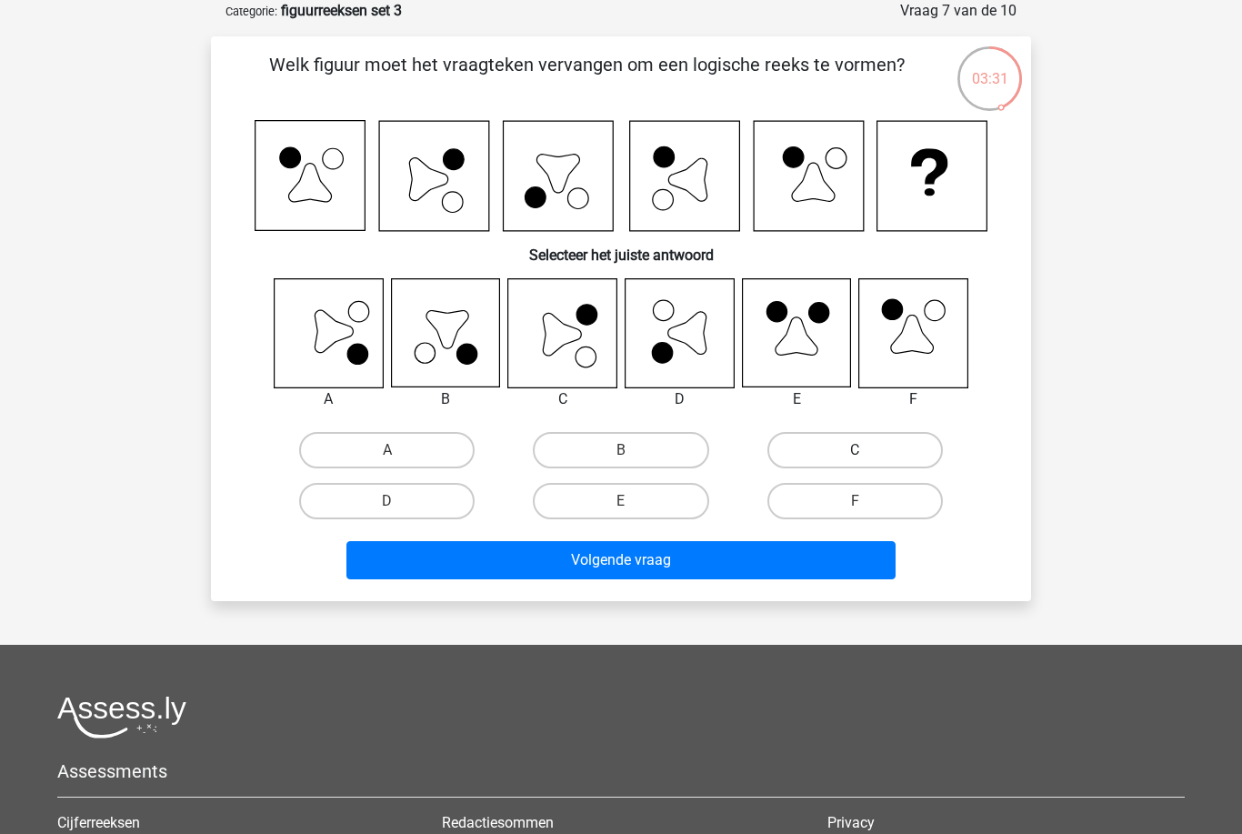
click at [803, 453] on label "C" at bounding box center [856, 450] width 176 height 36
click at [855, 453] on input "C" at bounding box center [861, 456] width 12 height 12
radio input "true"
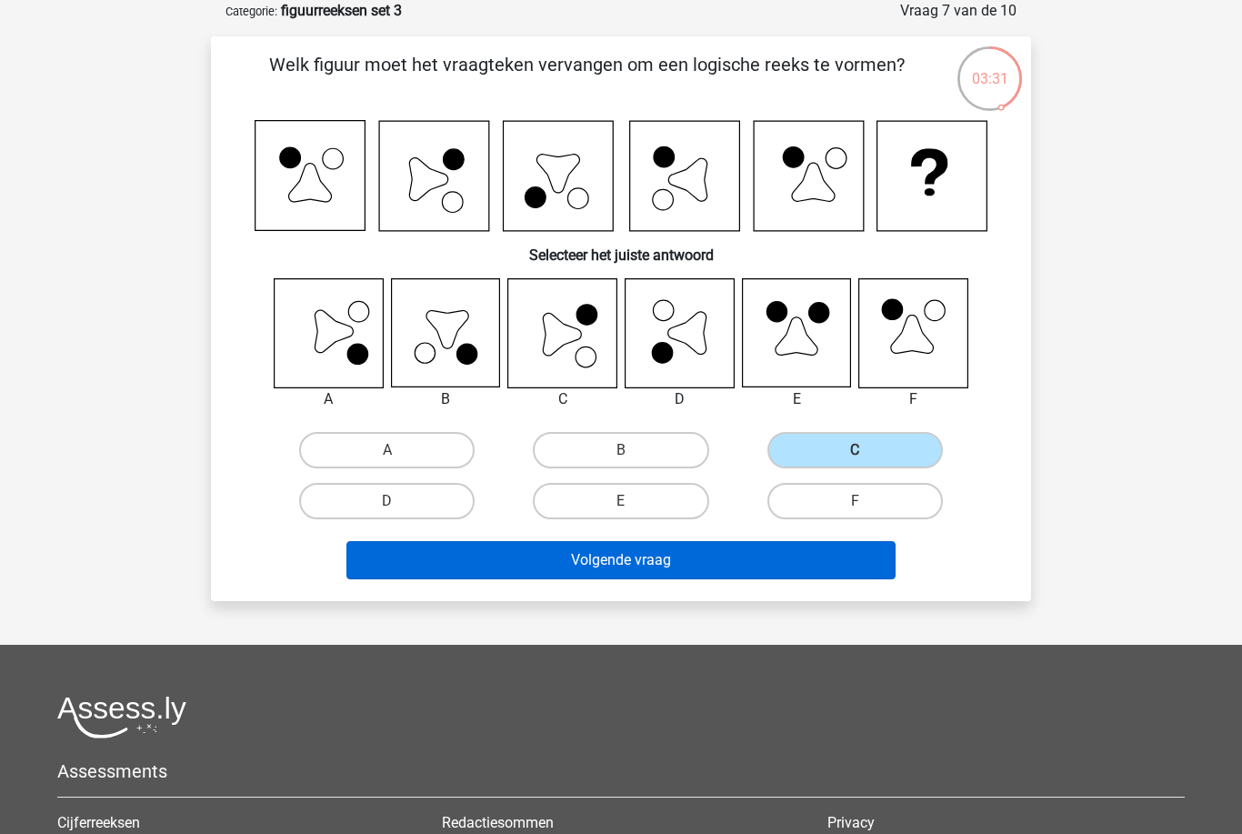
click at [739, 565] on button "Volgende vraag" at bounding box center [622, 560] width 550 height 38
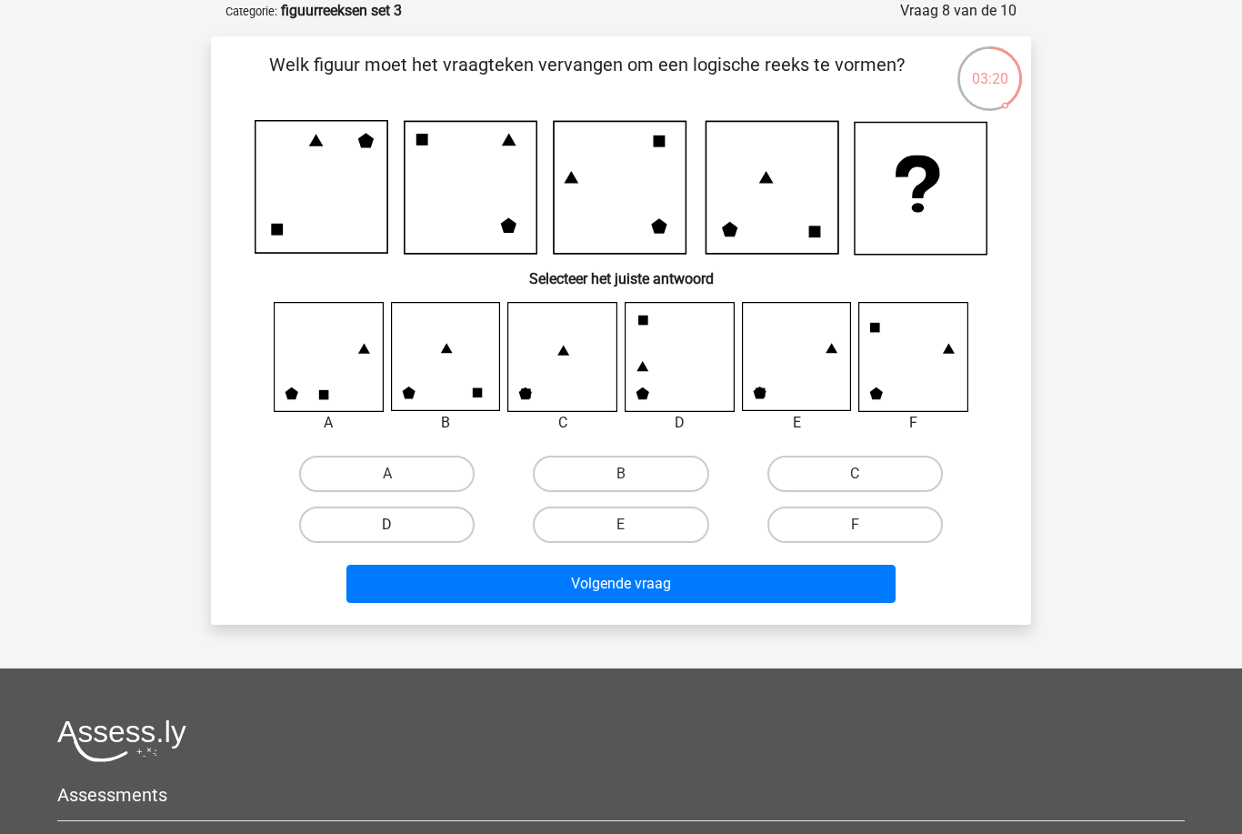
click at [458, 518] on label "D" at bounding box center [387, 525] width 176 height 36
click at [399, 525] on input "D" at bounding box center [393, 531] width 12 height 12
radio input "true"
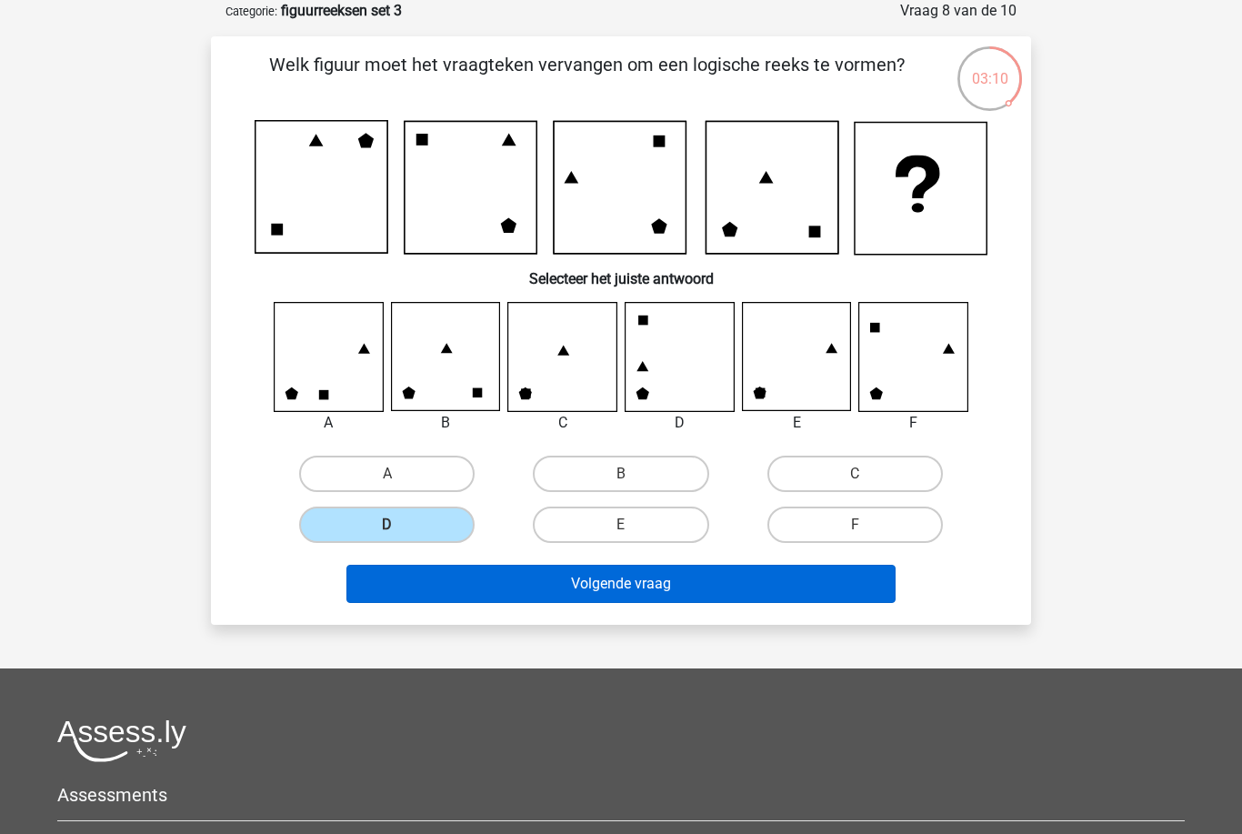
click at [702, 594] on button "Volgende vraag" at bounding box center [622, 584] width 550 height 38
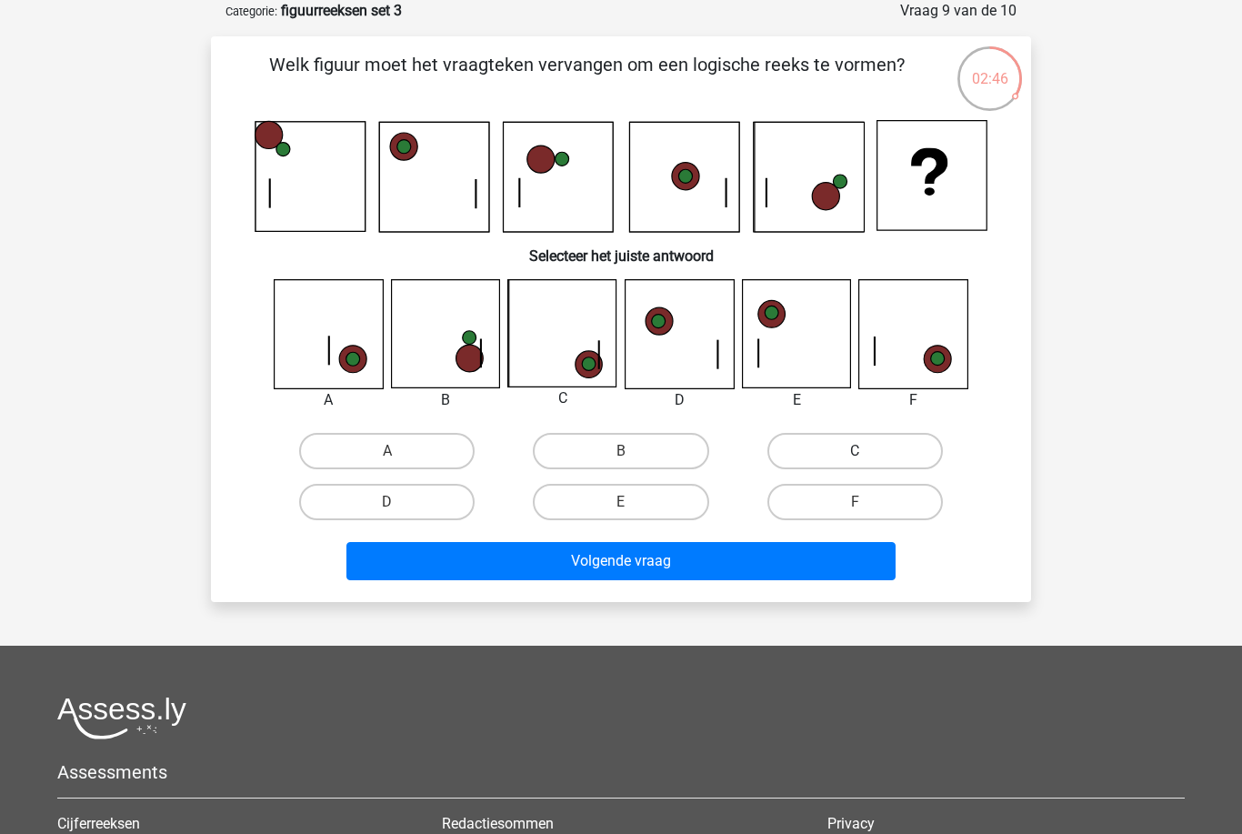
click at [819, 448] on label "C" at bounding box center [856, 451] width 176 height 36
click at [855, 451] on input "C" at bounding box center [861, 457] width 12 height 12
radio input "true"
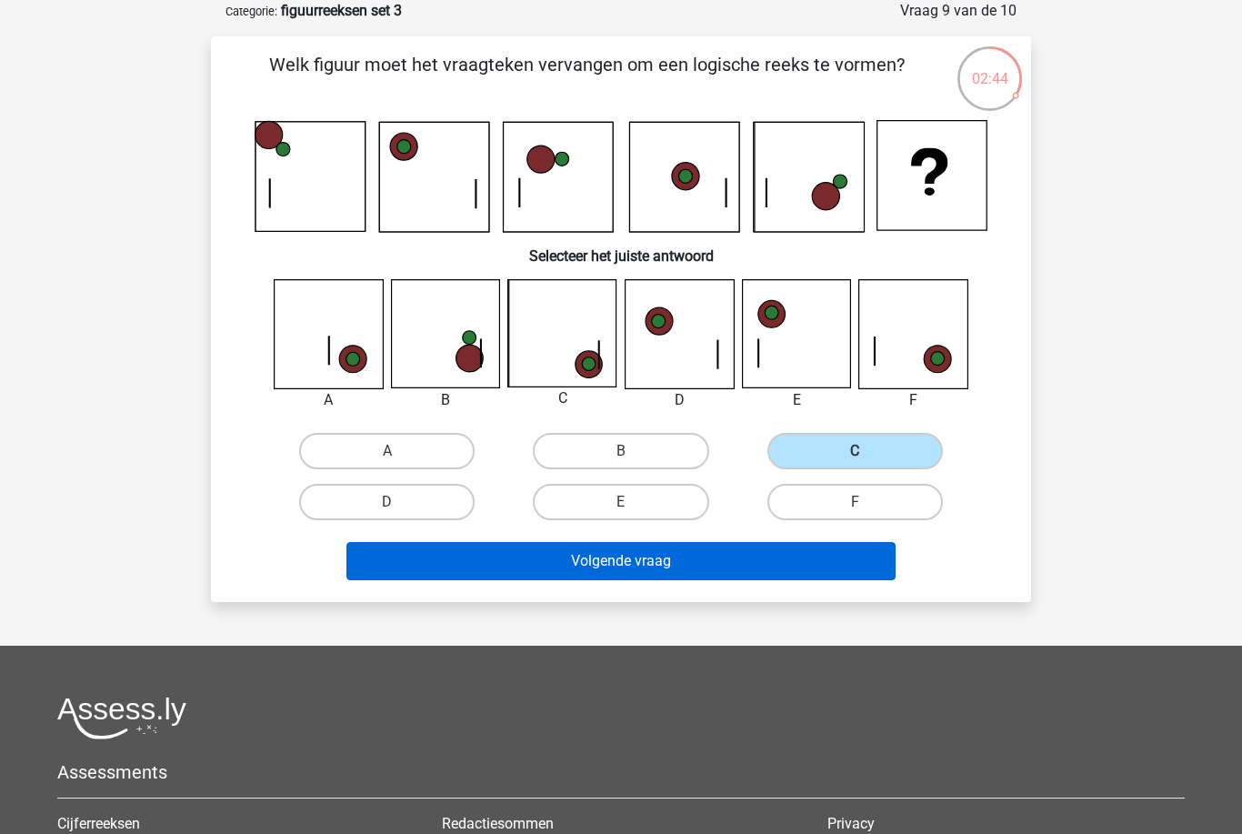
click at [753, 568] on button "Volgende vraag" at bounding box center [622, 561] width 550 height 38
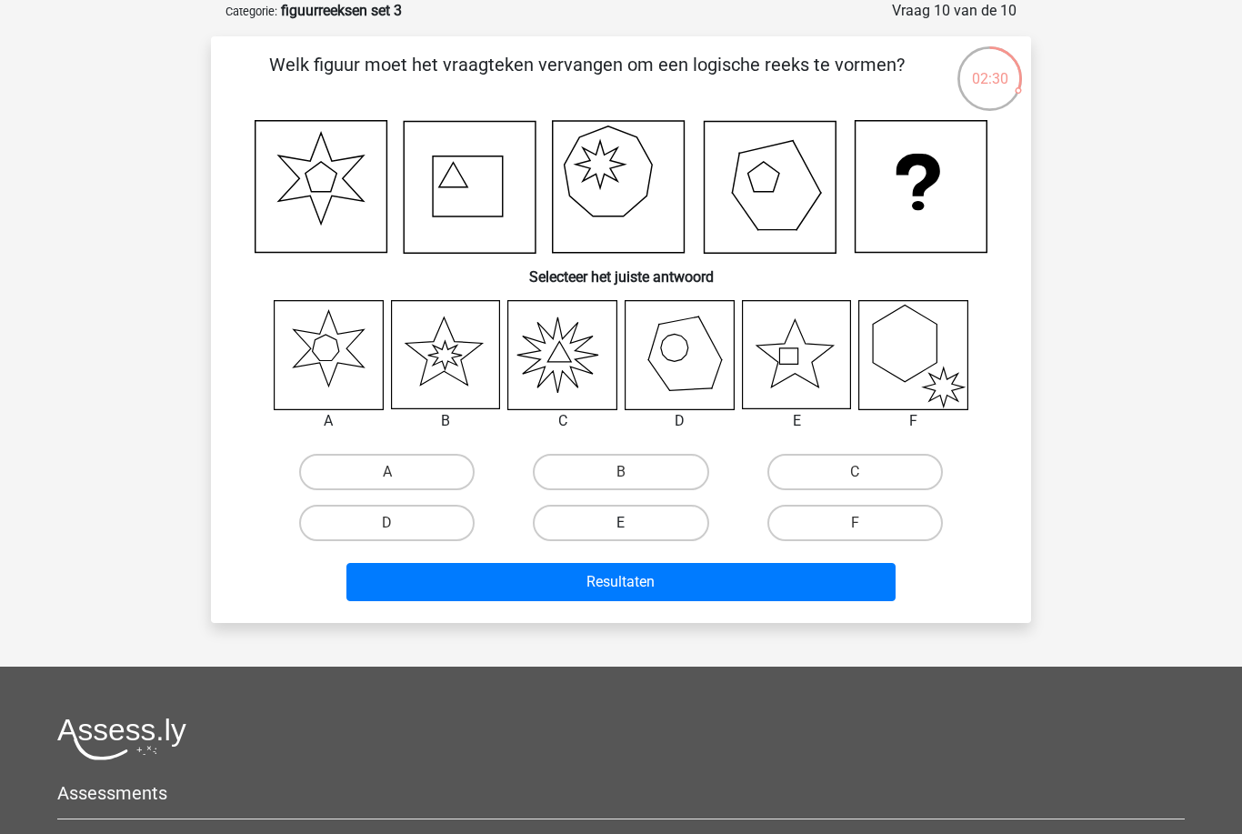
click at [659, 514] on label "E" at bounding box center [621, 523] width 176 height 36
click at [633, 523] on input "E" at bounding box center [627, 529] width 12 height 12
radio input "true"
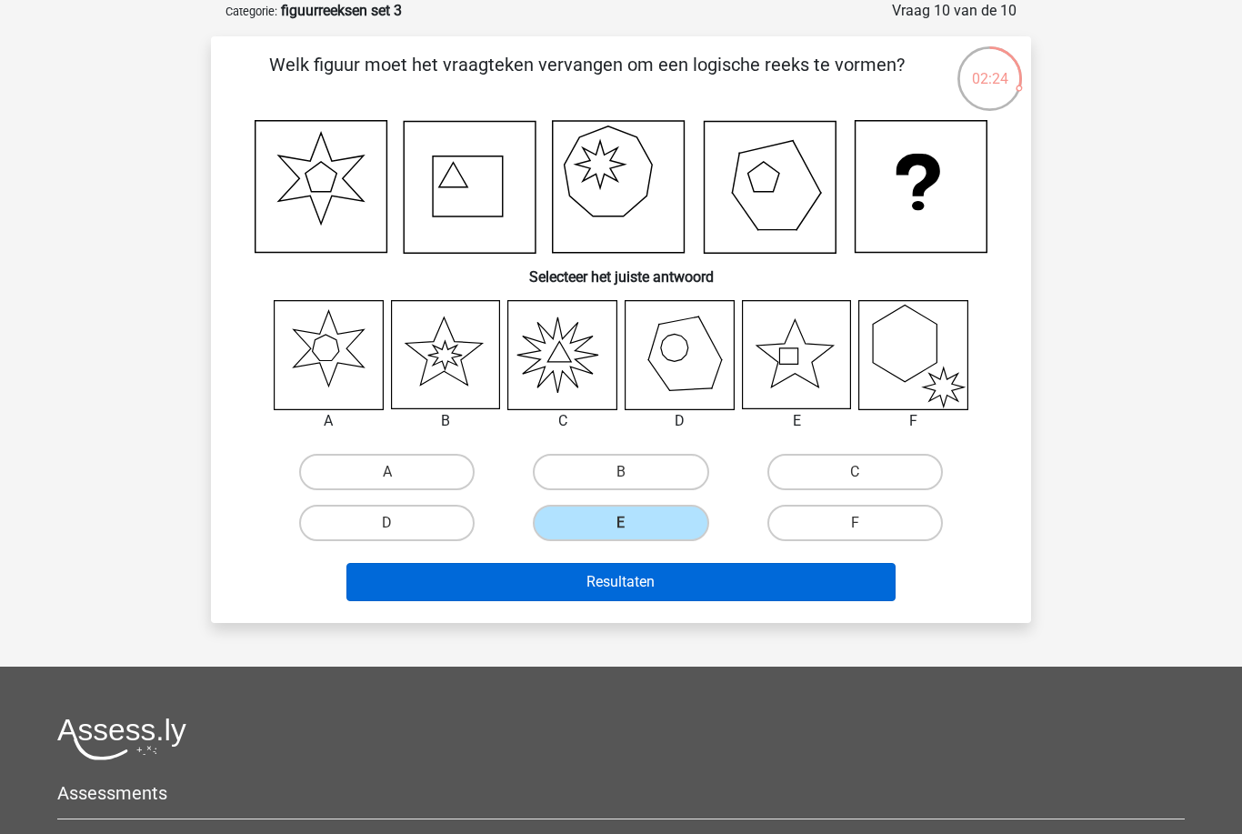
click at [715, 578] on button "Resultaten" at bounding box center [622, 582] width 550 height 38
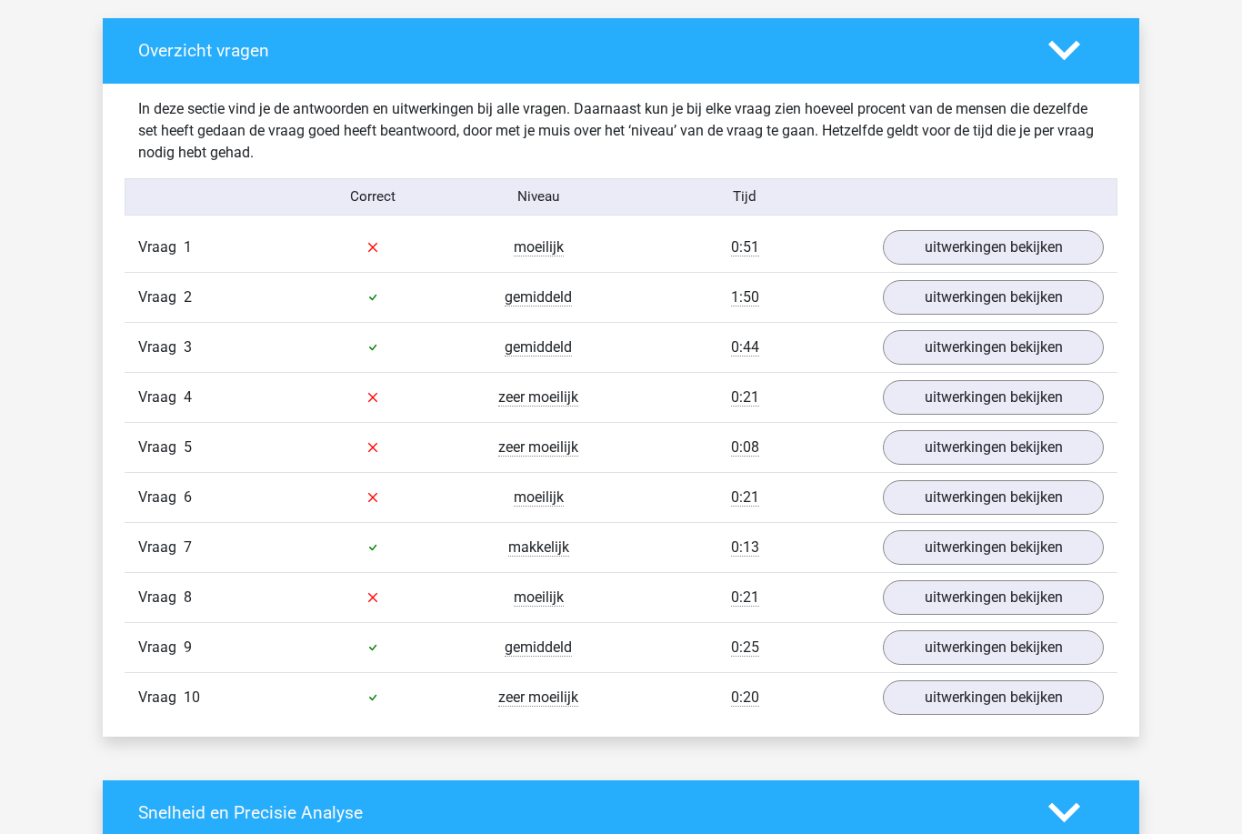
scroll to position [1031, 0]
click at [1026, 702] on link "uitwerkingen bekijken" at bounding box center [994, 698] width 254 height 40
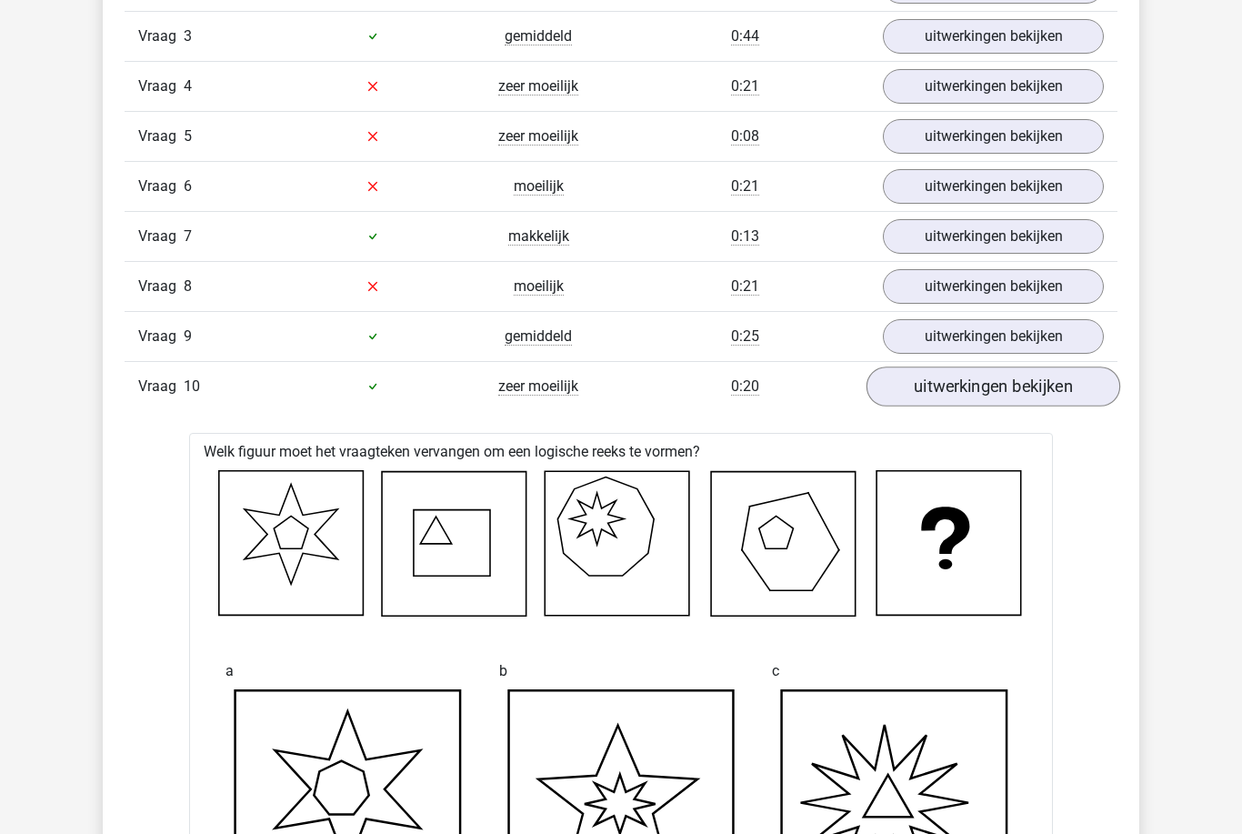
scroll to position [1311, 0]
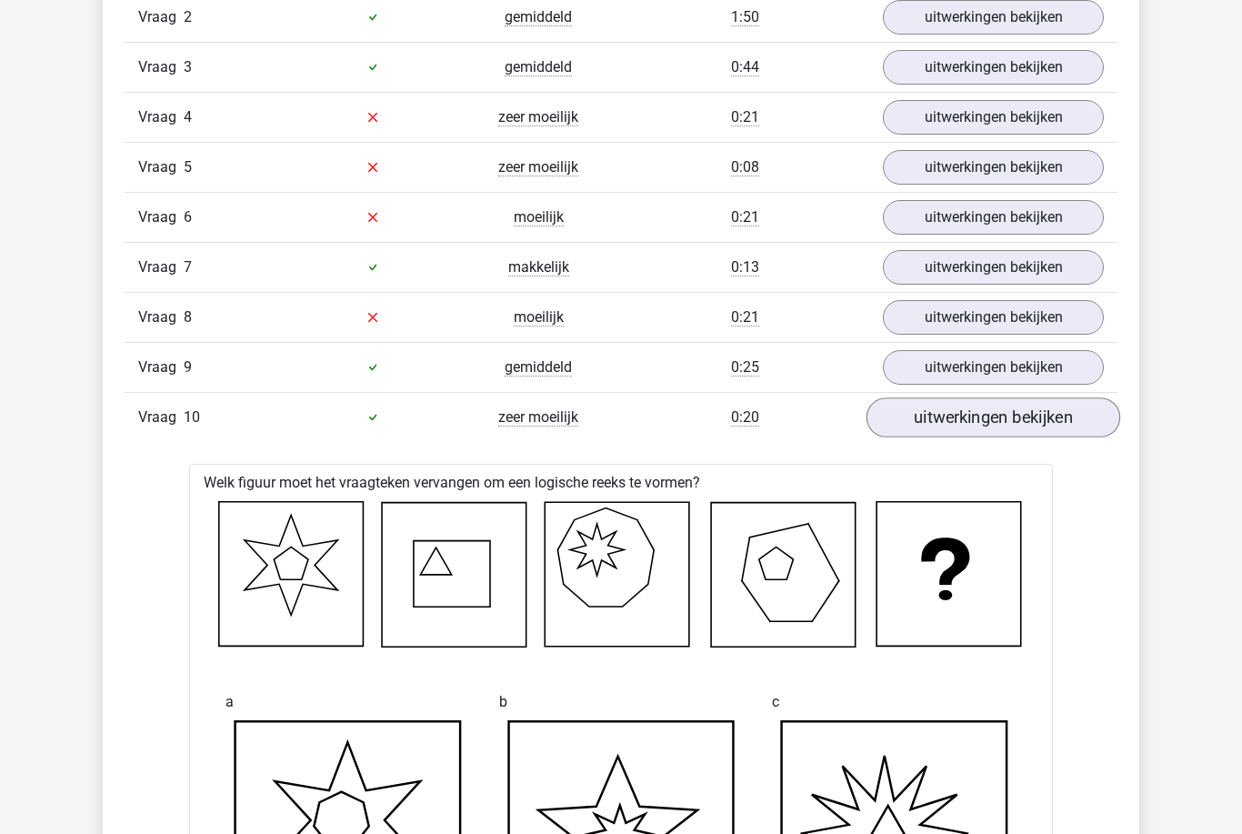
click at [1067, 427] on link "uitwerkingen bekijken" at bounding box center [994, 417] width 254 height 40
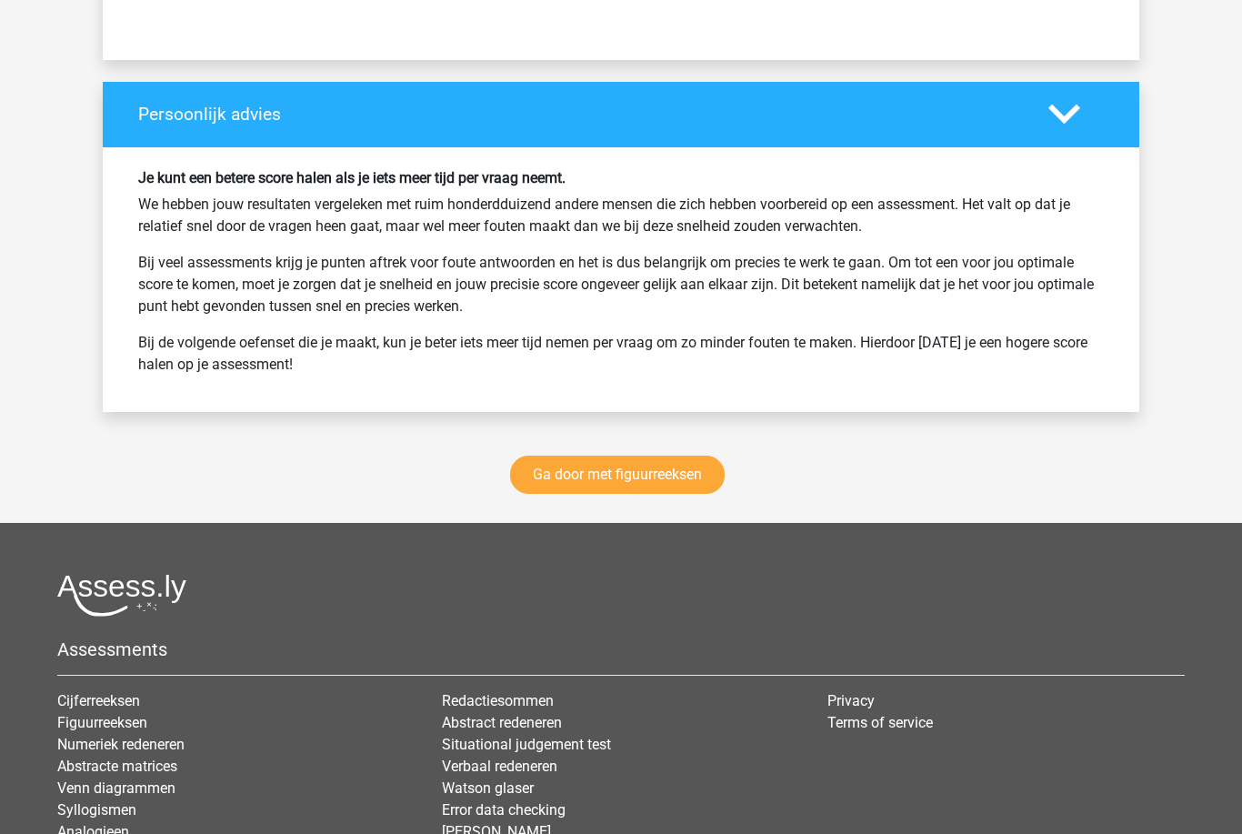
scroll to position [2358, 0]
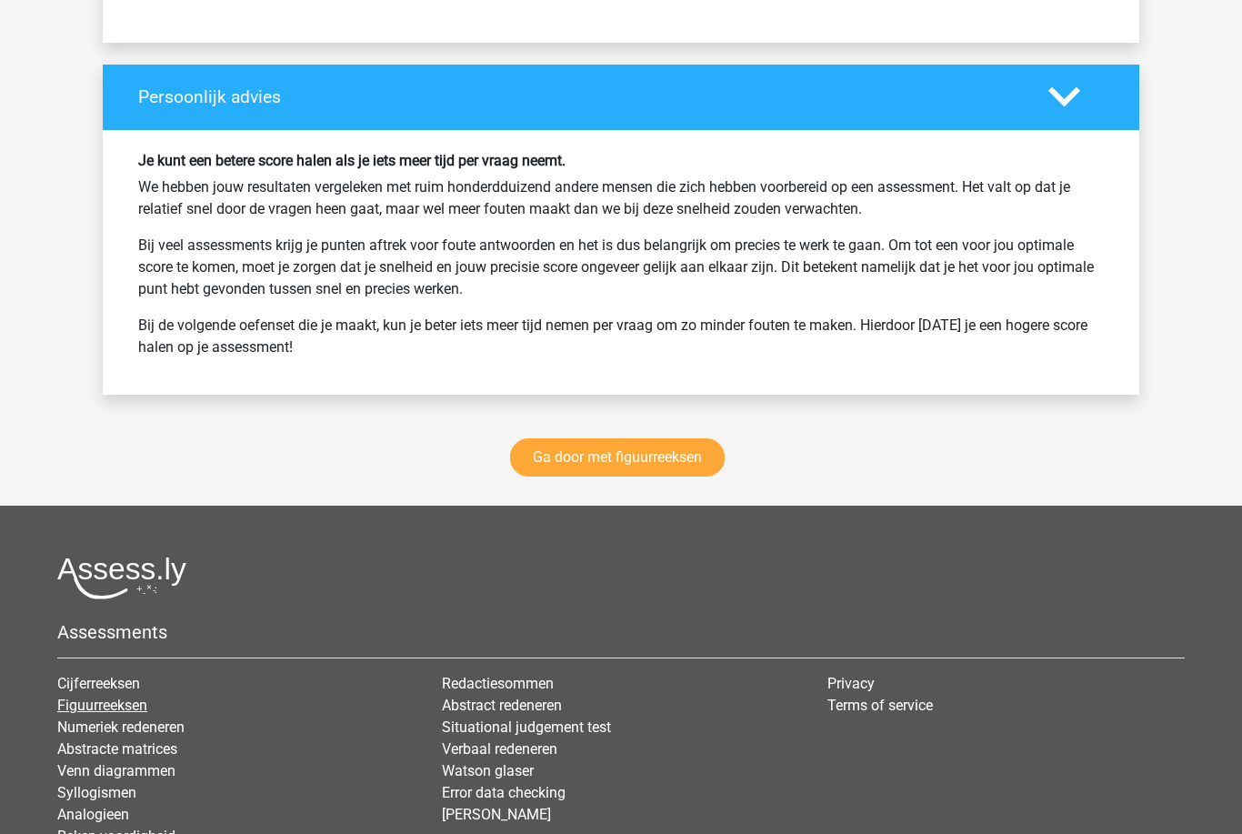
click at [73, 704] on link "Figuurreeksen" at bounding box center [102, 705] width 90 height 17
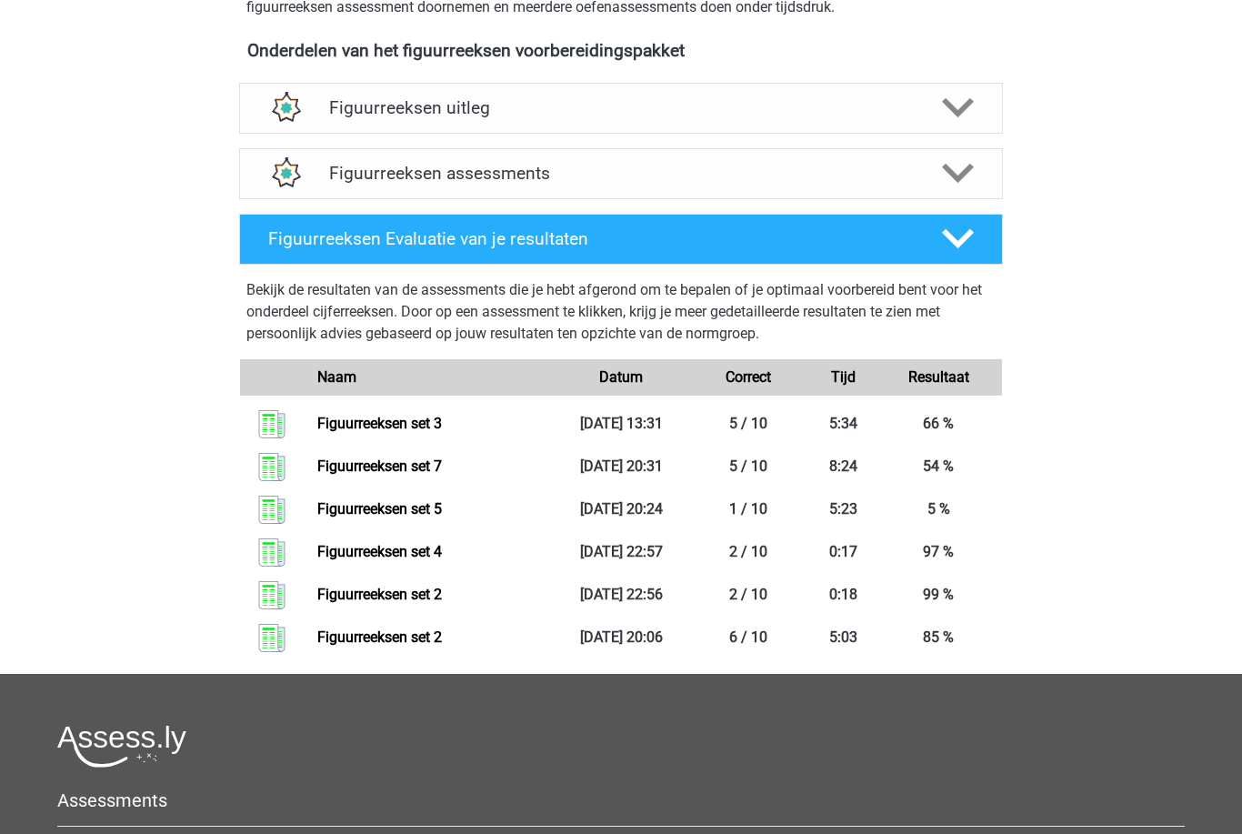
scroll to position [655, 0]
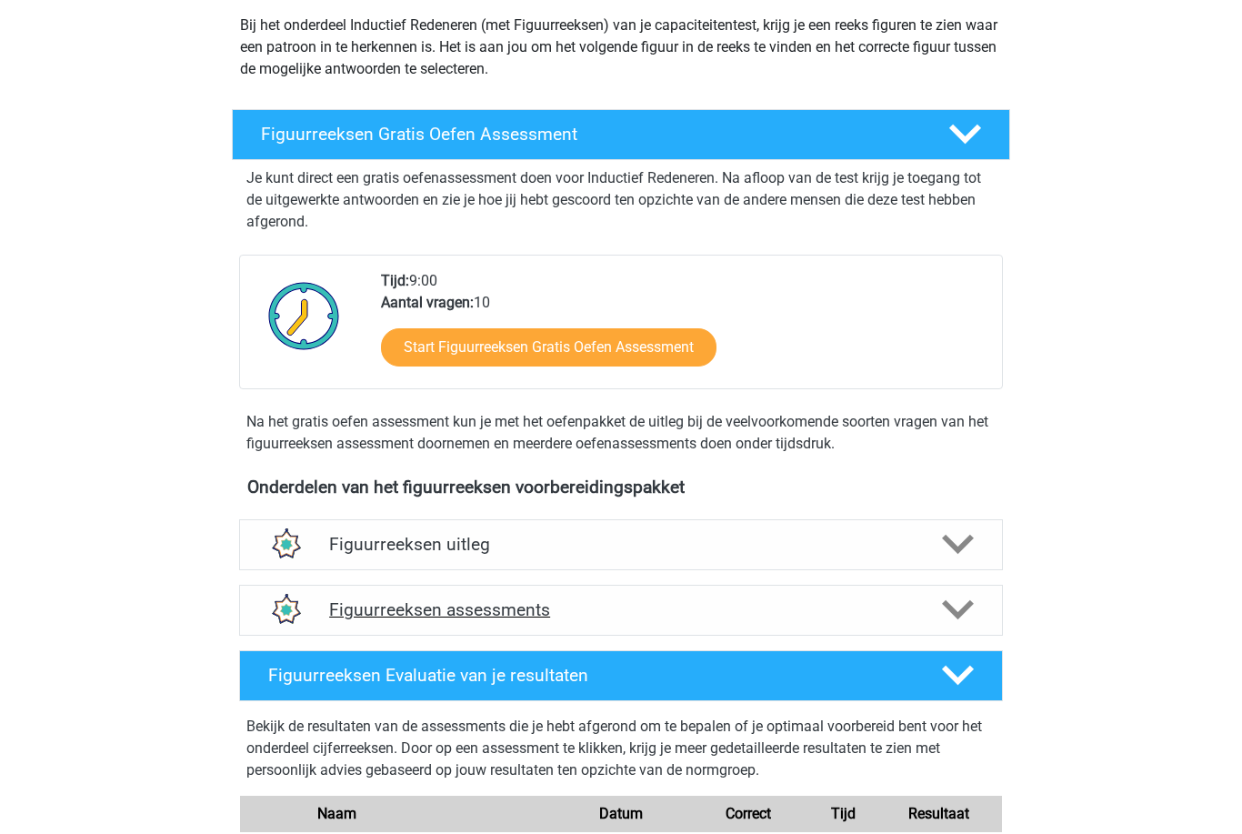
click at [295, 619] on img at bounding box center [285, 610] width 46 height 46
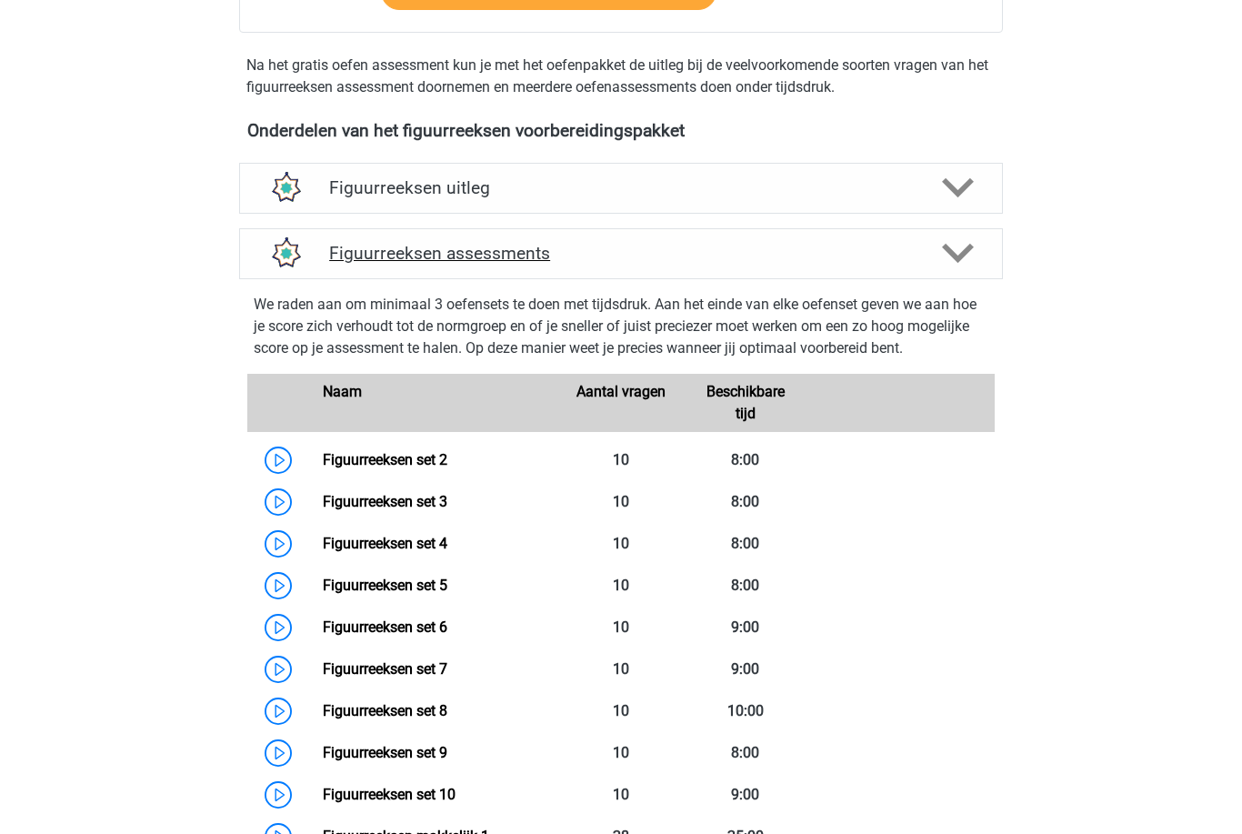
scroll to position [619, 0]
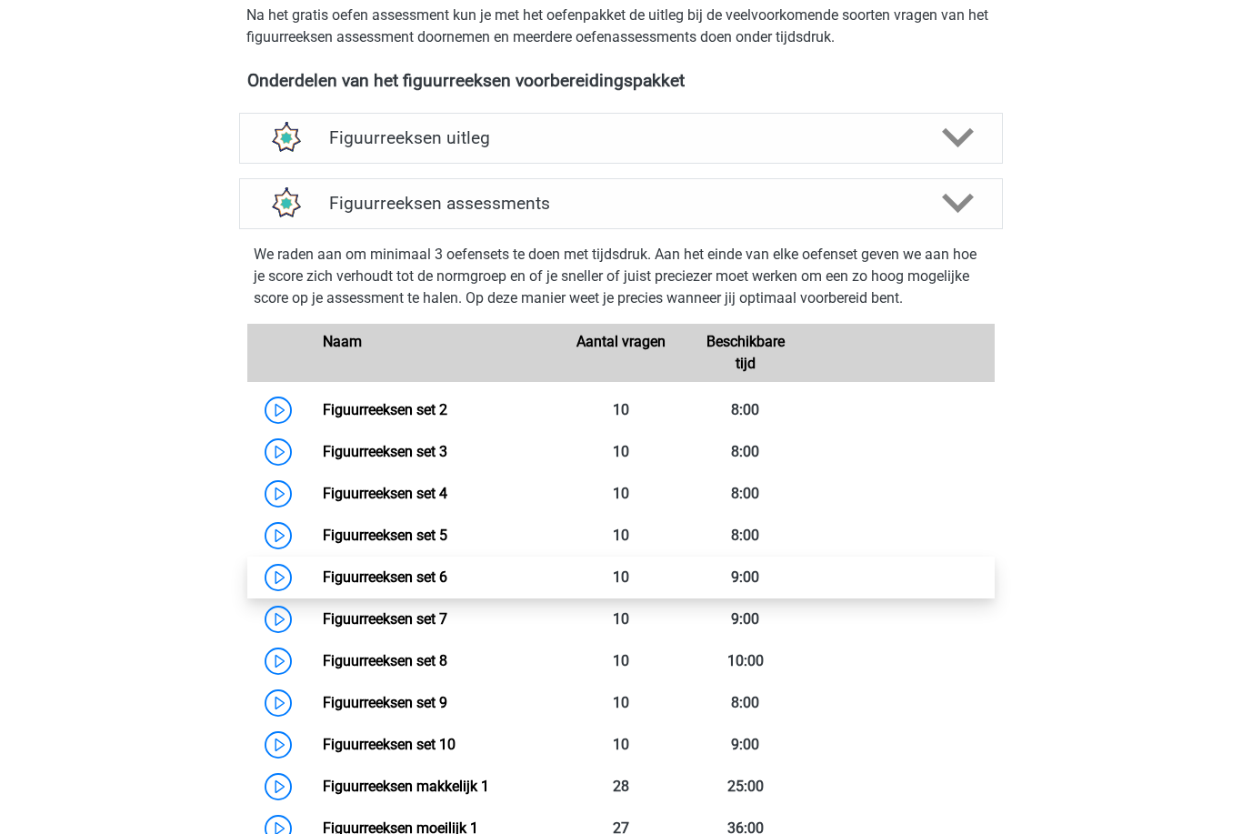
click at [334, 580] on link "Figuurreeksen set 6" at bounding box center [385, 576] width 125 height 17
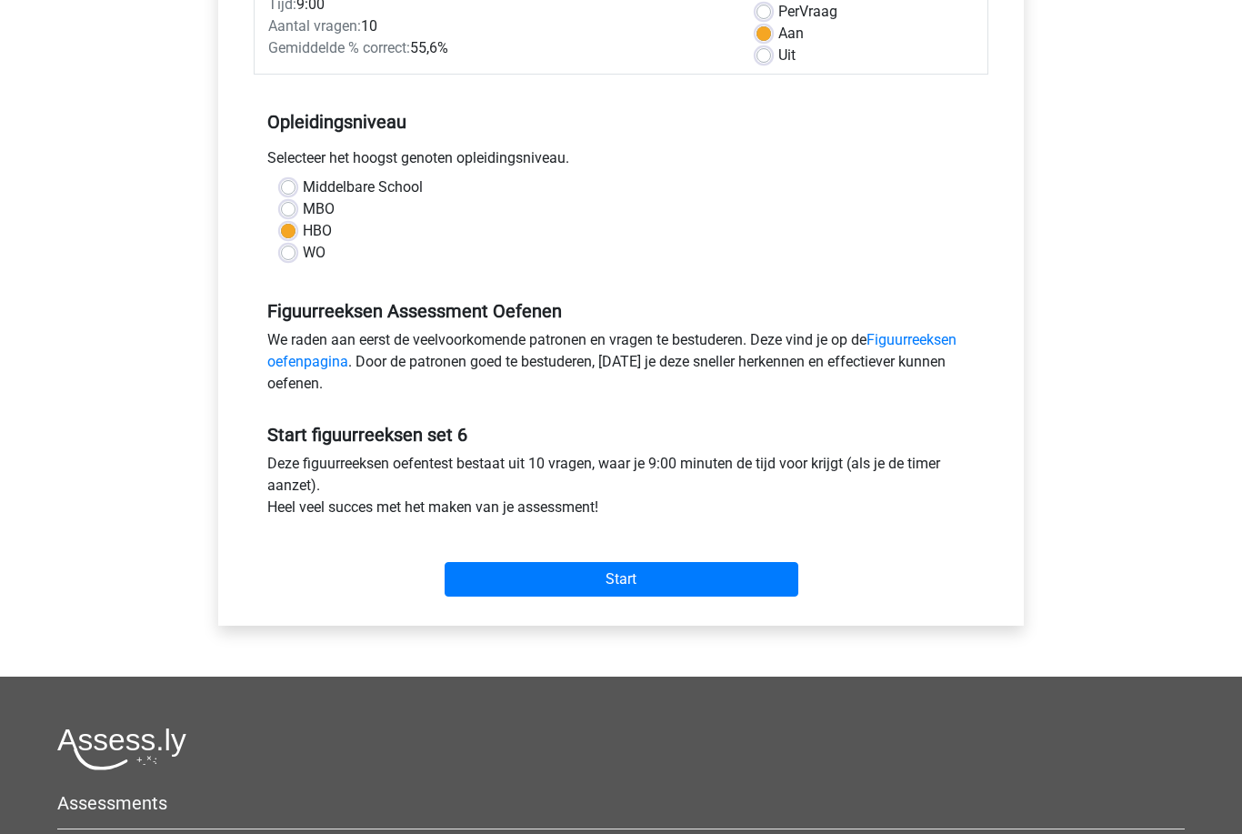
scroll to position [367, 0]
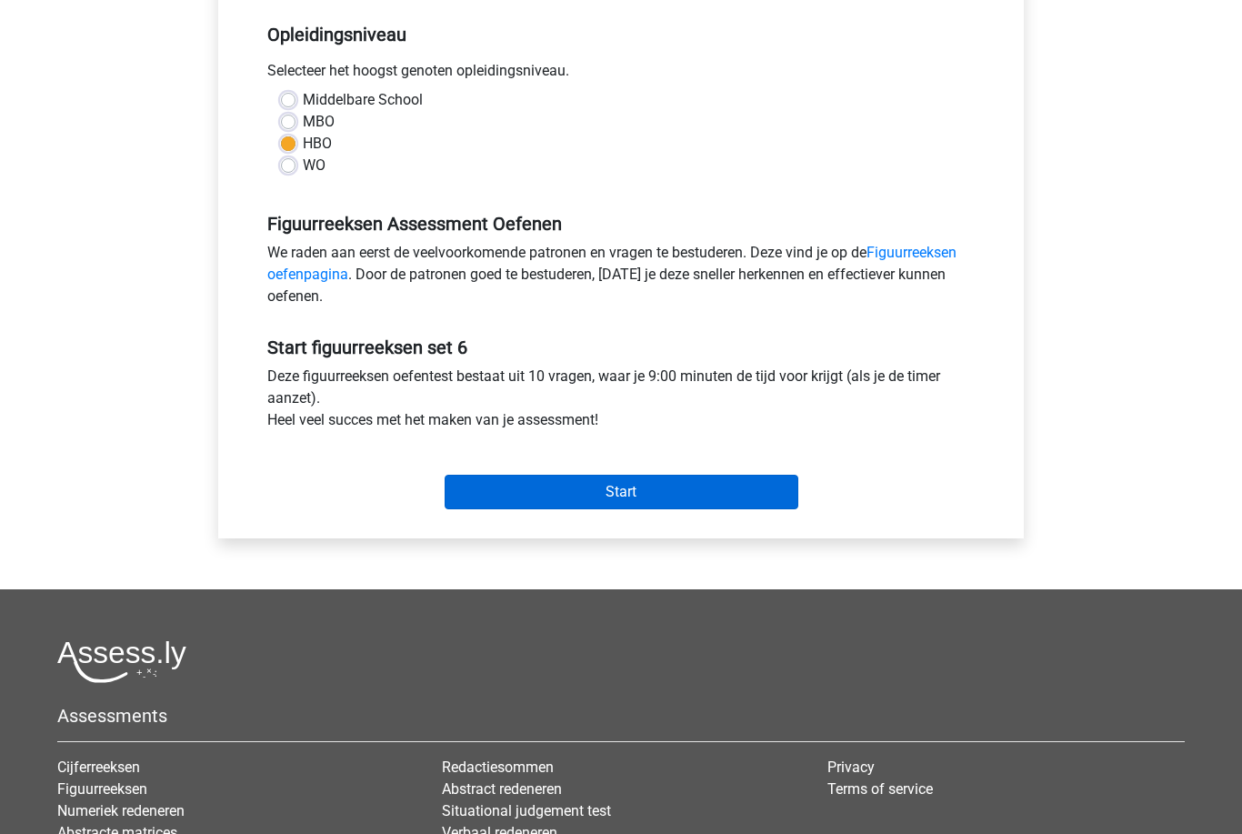
click at [476, 496] on input "Start" at bounding box center [622, 492] width 354 height 35
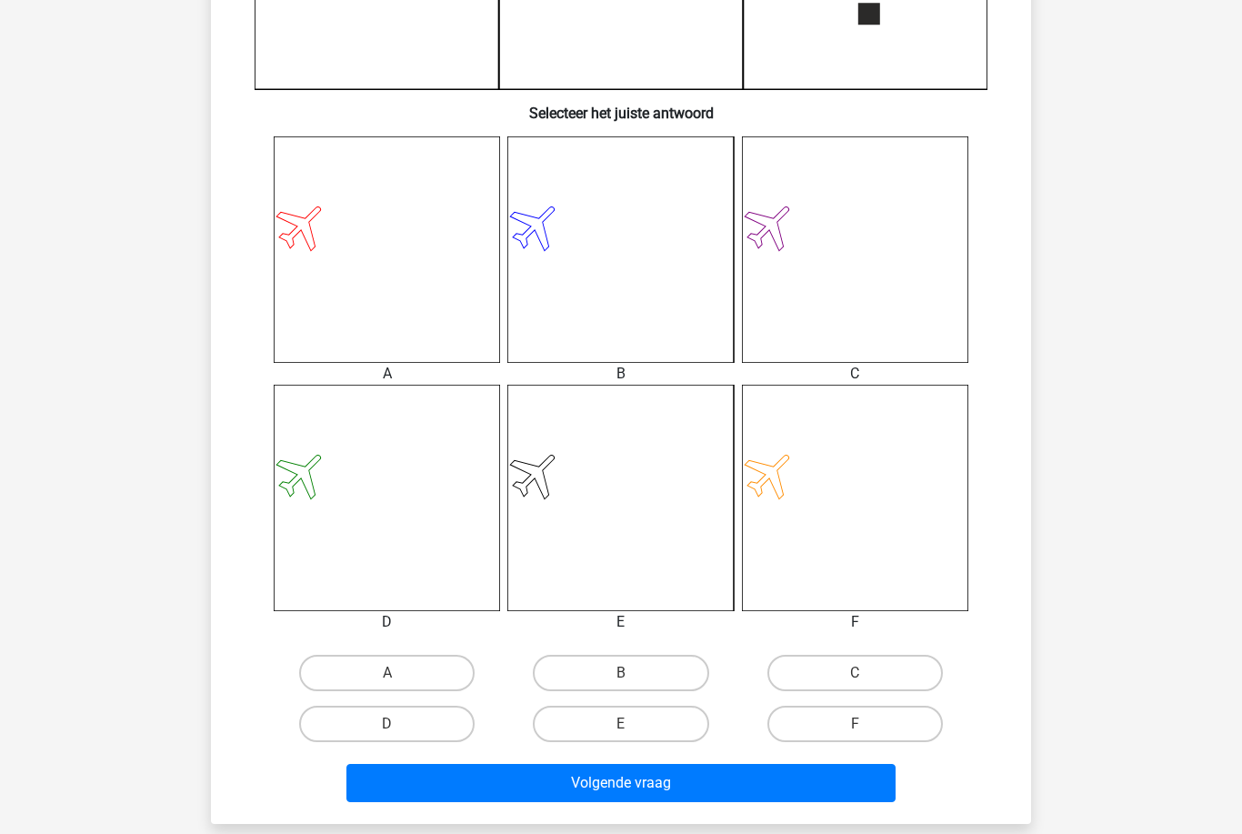
scroll to position [610, 0]
click at [350, 662] on label "A" at bounding box center [387, 673] width 176 height 36
click at [387, 673] on input "A" at bounding box center [393, 679] width 12 height 12
radio input "true"
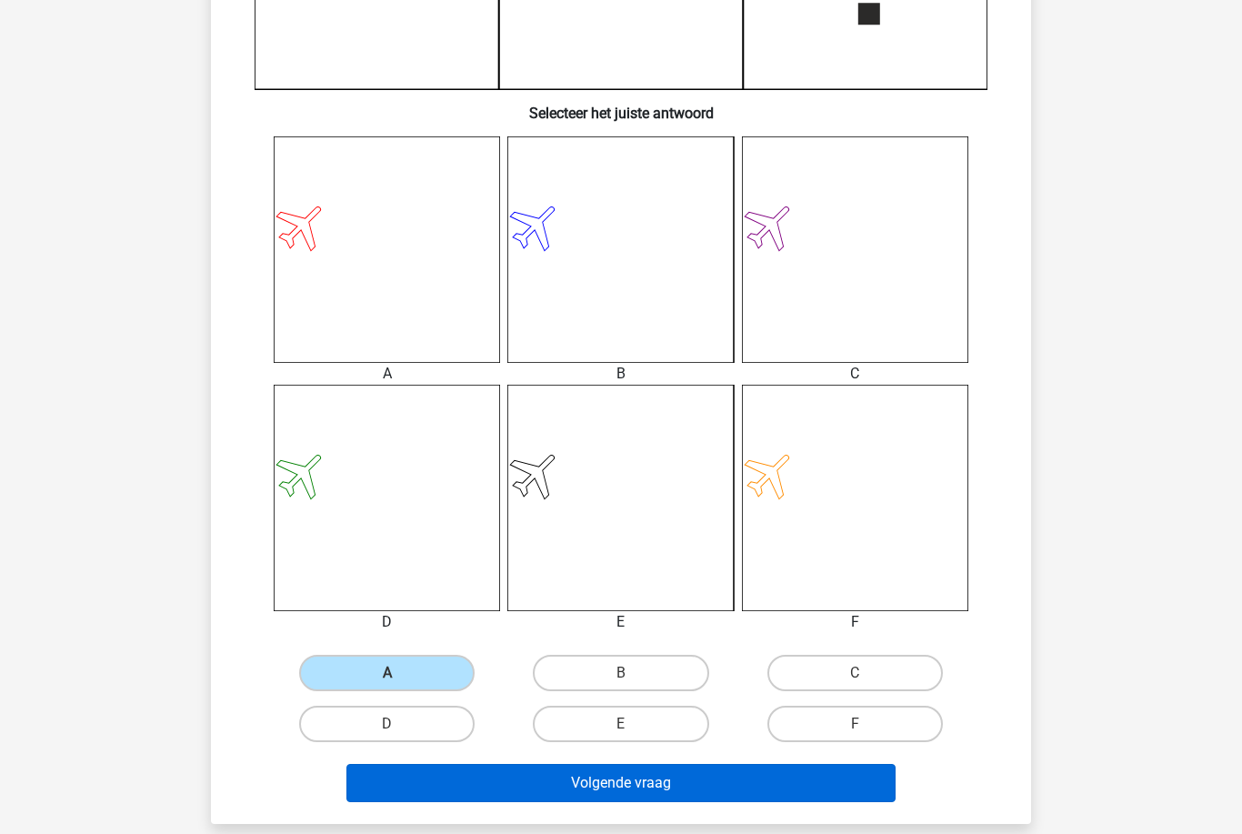
click at [786, 790] on button "Volgende vraag" at bounding box center [622, 783] width 550 height 38
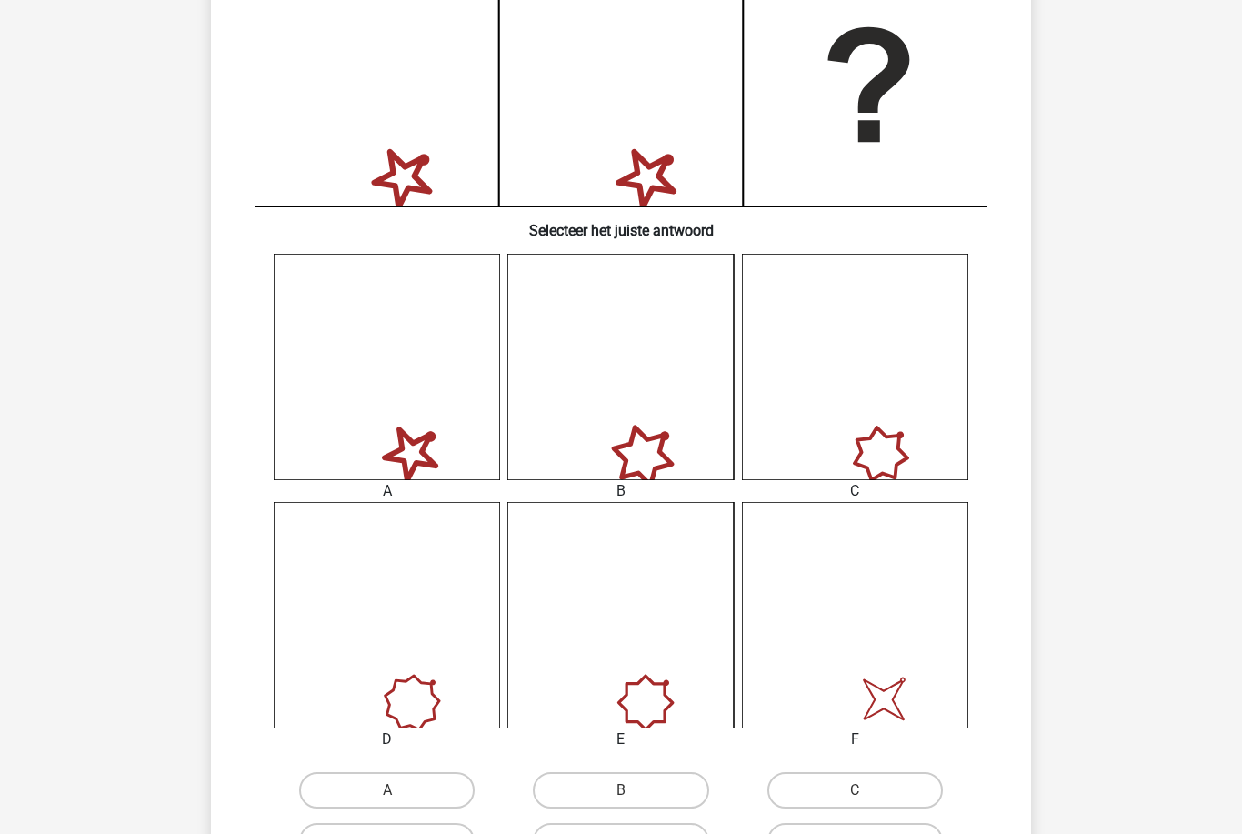
scroll to position [508, 0]
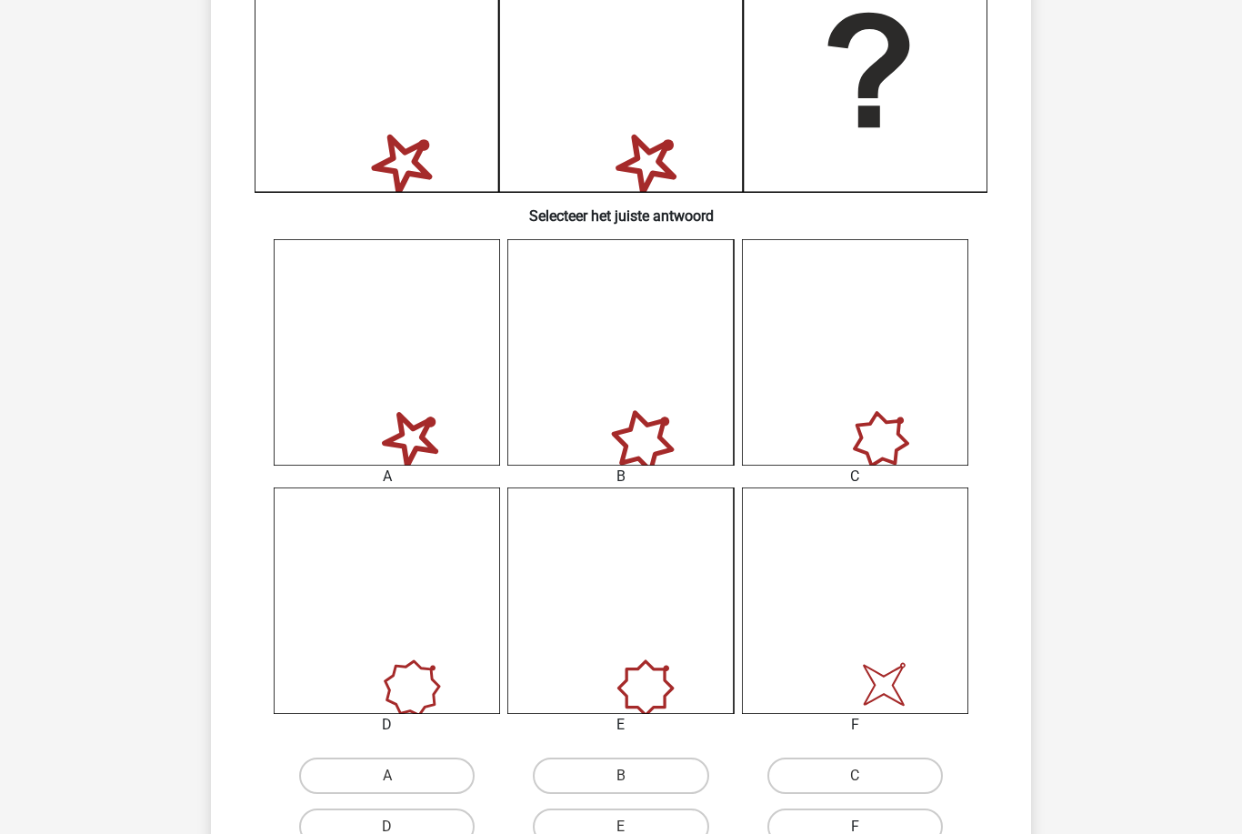
click at [884, 812] on label "F" at bounding box center [856, 827] width 176 height 36
click at [867, 827] on input "F" at bounding box center [861, 833] width 12 height 12
radio input "true"
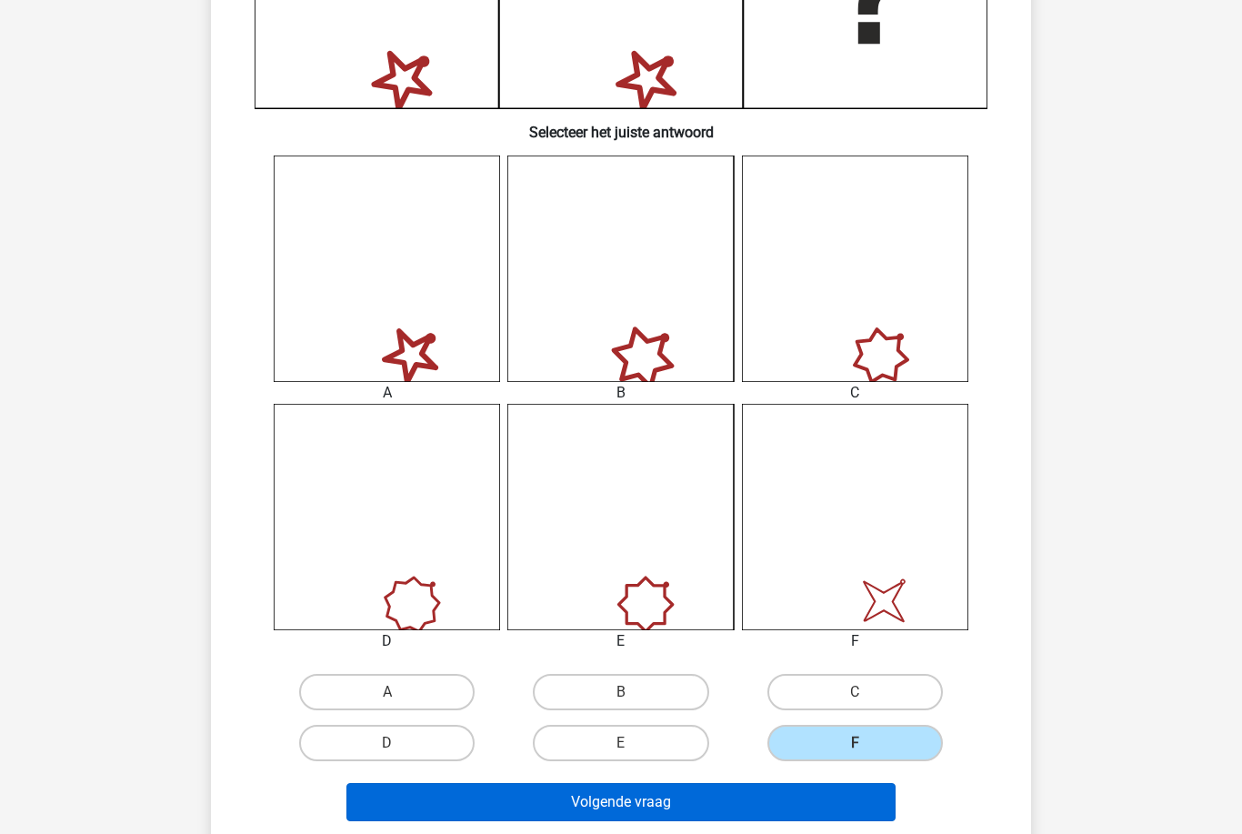
click at [464, 807] on button "Volgende vraag" at bounding box center [622, 802] width 550 height 38
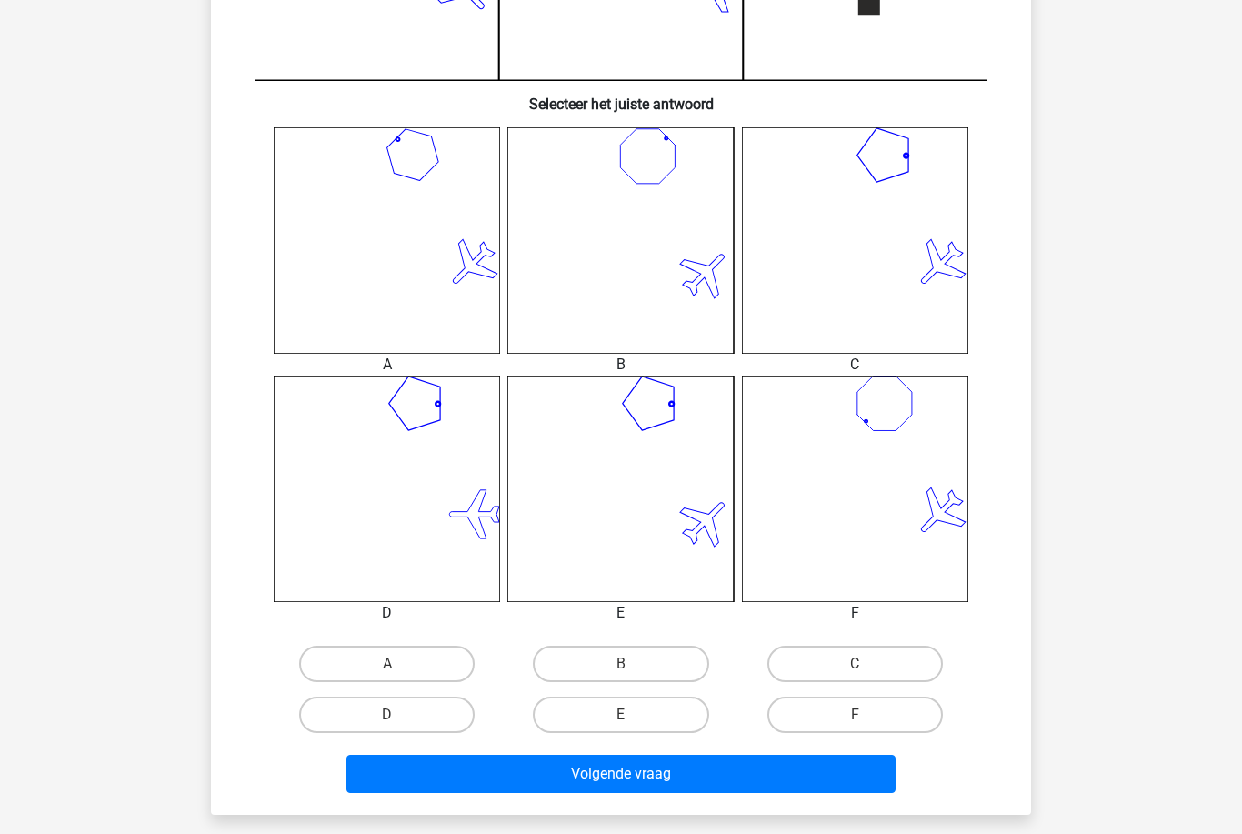
scroll to position [656, 0]
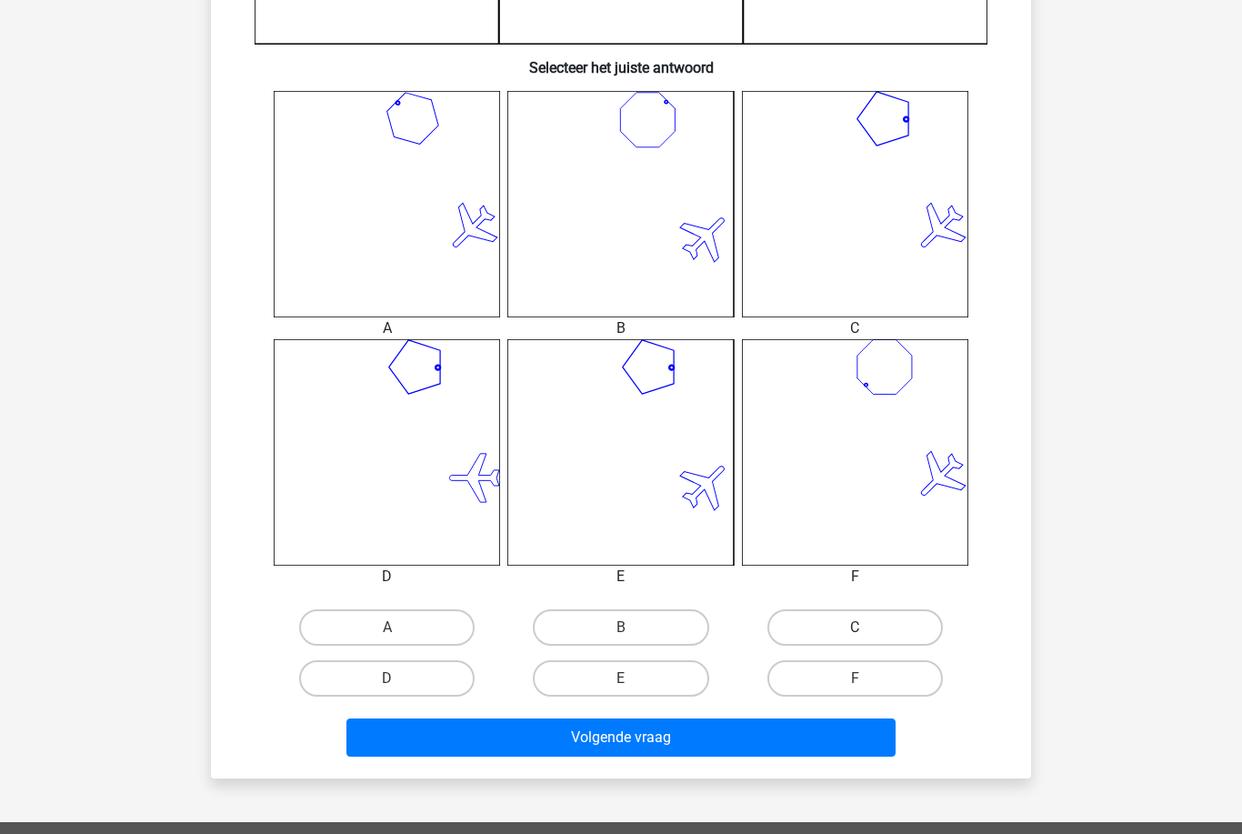
click at [908, 639] on label "C" at bounding box center [856, 627] width 176 height 36
click at [867, 639] on input "C" at bounding box center [861, 634] width 12 height 12
radio input "true"
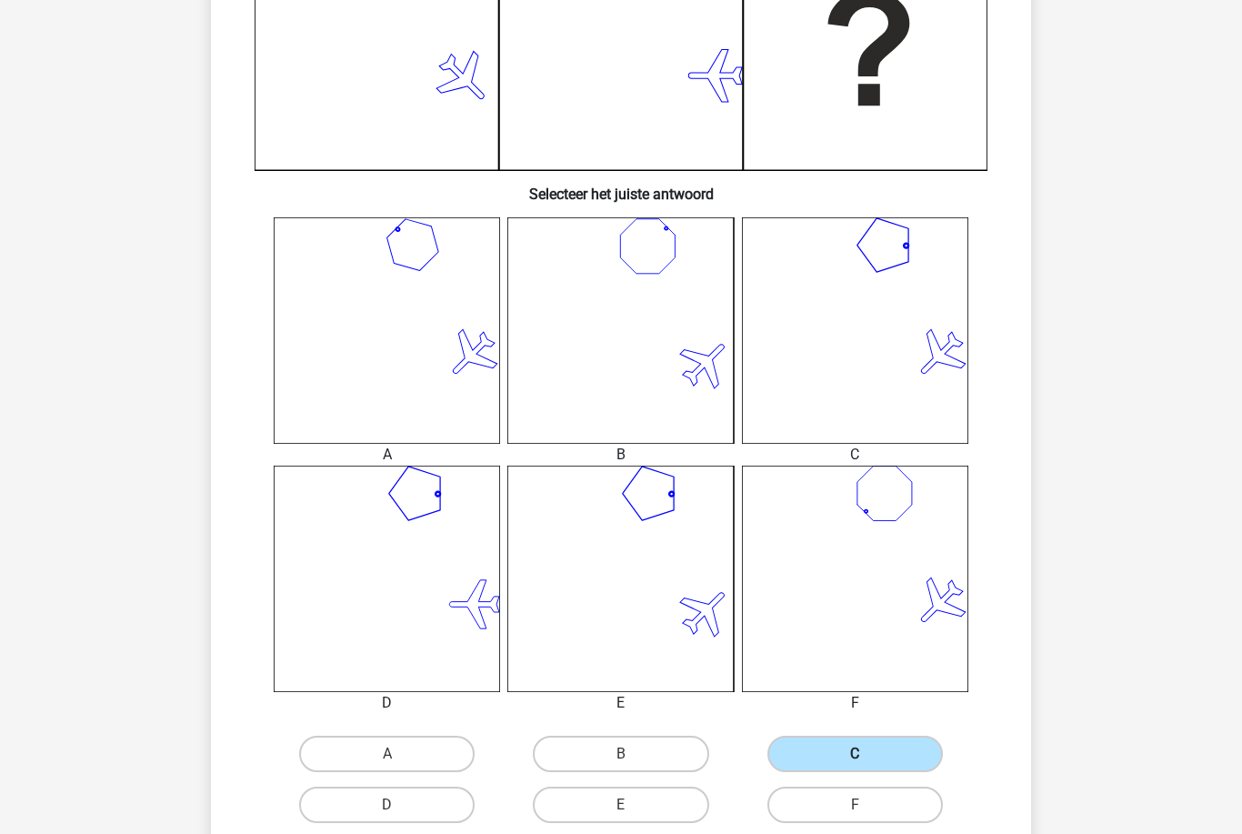
scroll to position [631, 0]
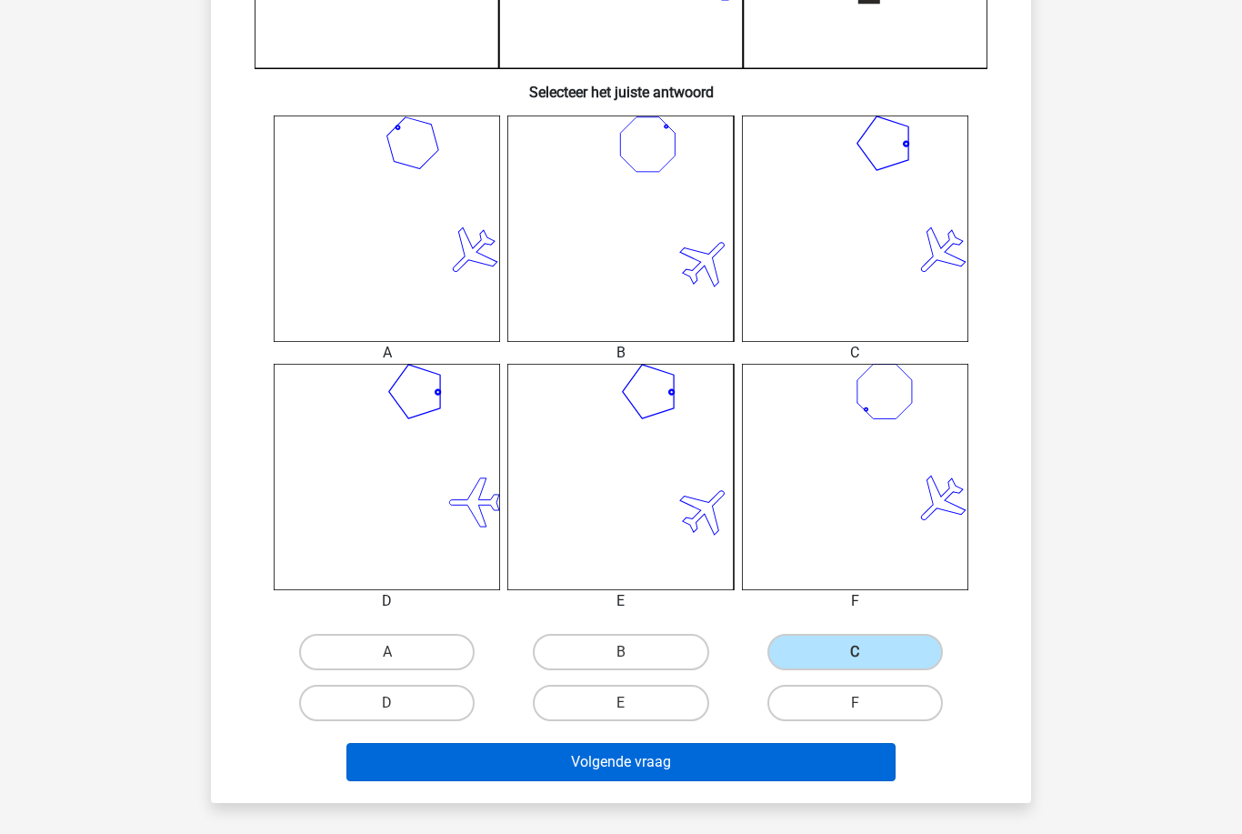
click at [858, 772] on button "Volgende vraag" at bounding box center [622, 762] width 550 height 38
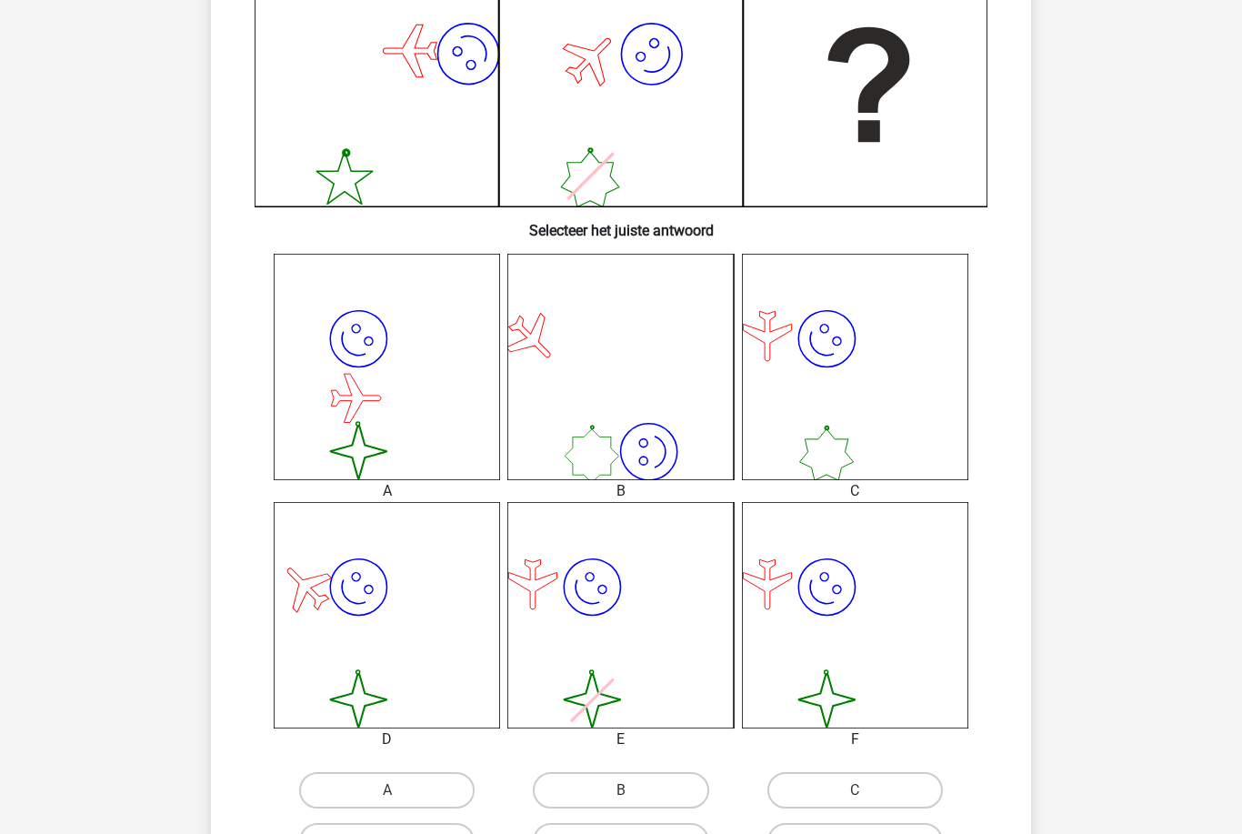
scroll to position [642, 0]
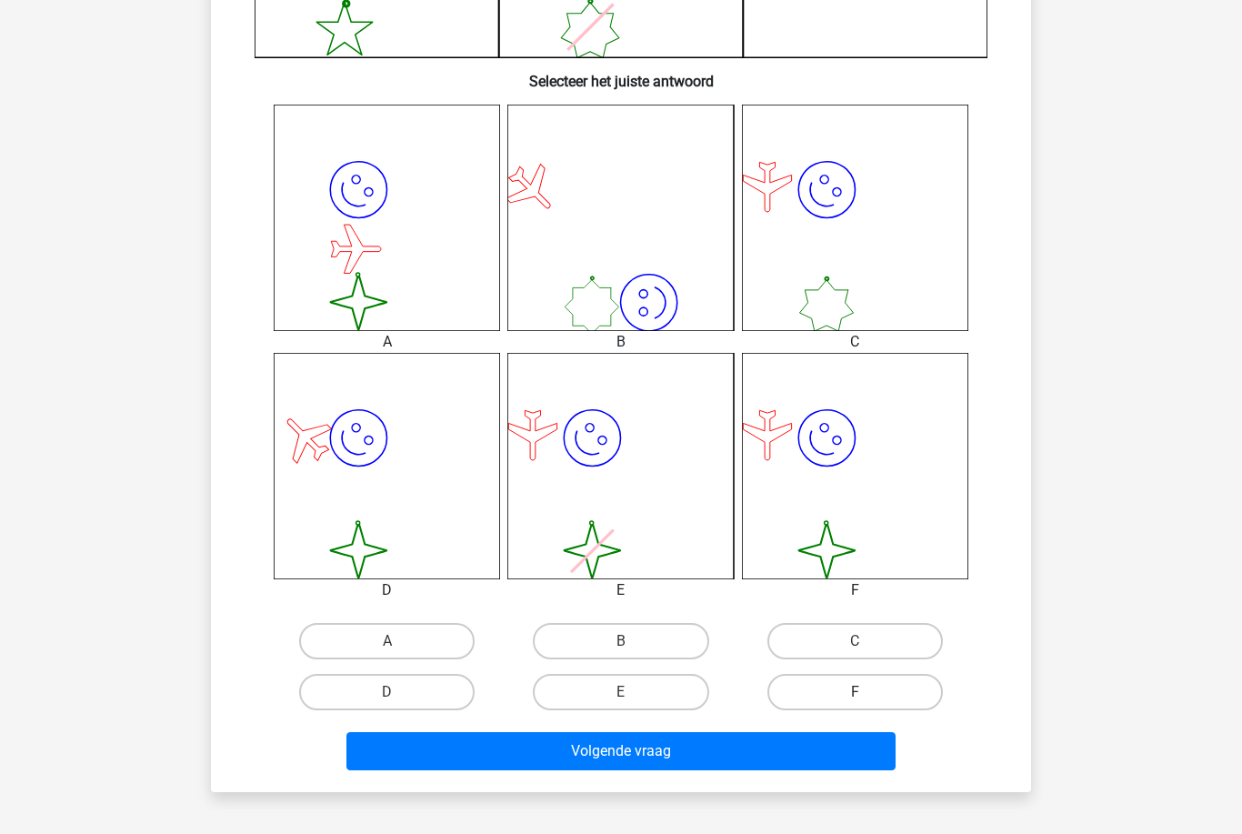
click at [913, 691] on label "F" at bounding box center [856, 692] width 176 height 36
click at [867, 692] on input "F" at bounding box center [861, 698] width 12 height 12
radio input "true"
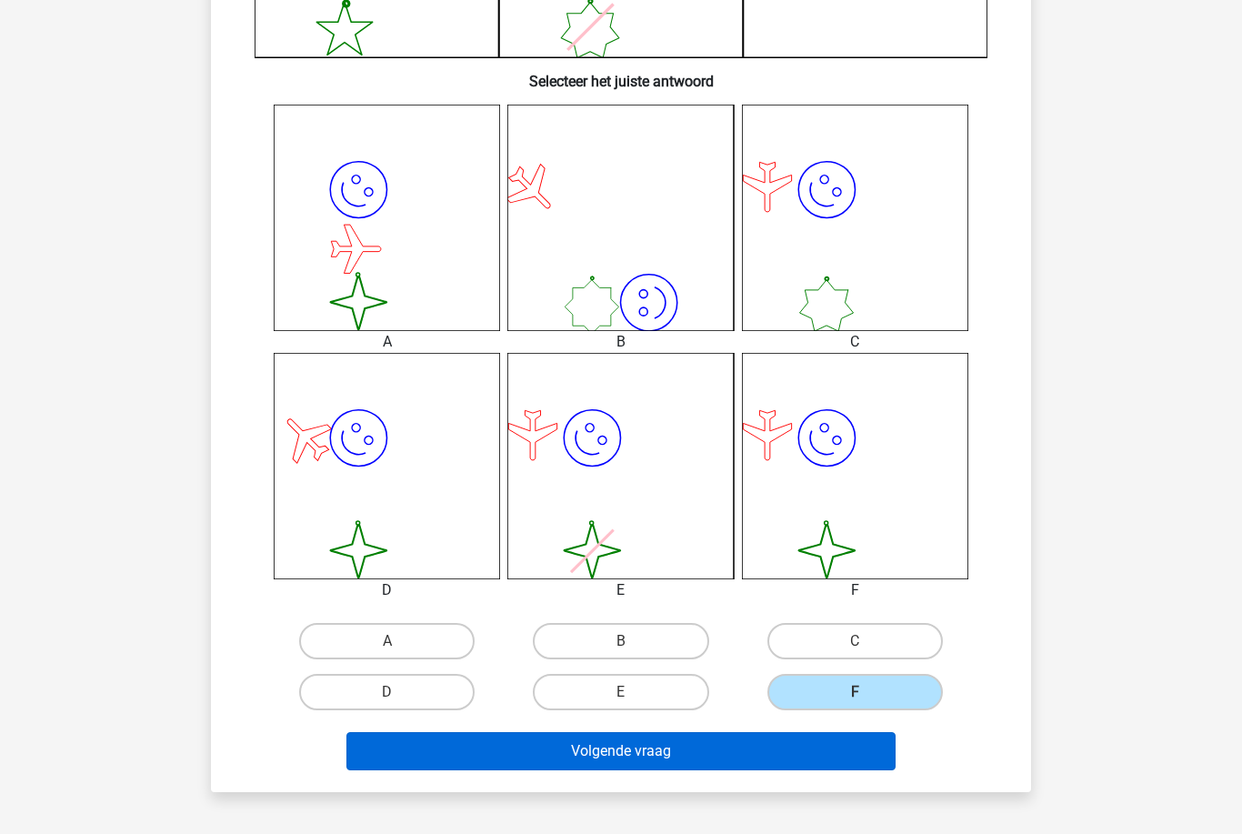
click at [870, 746] on button "Volgende vraag" at bounding box center [622, 751] width 550 height 38
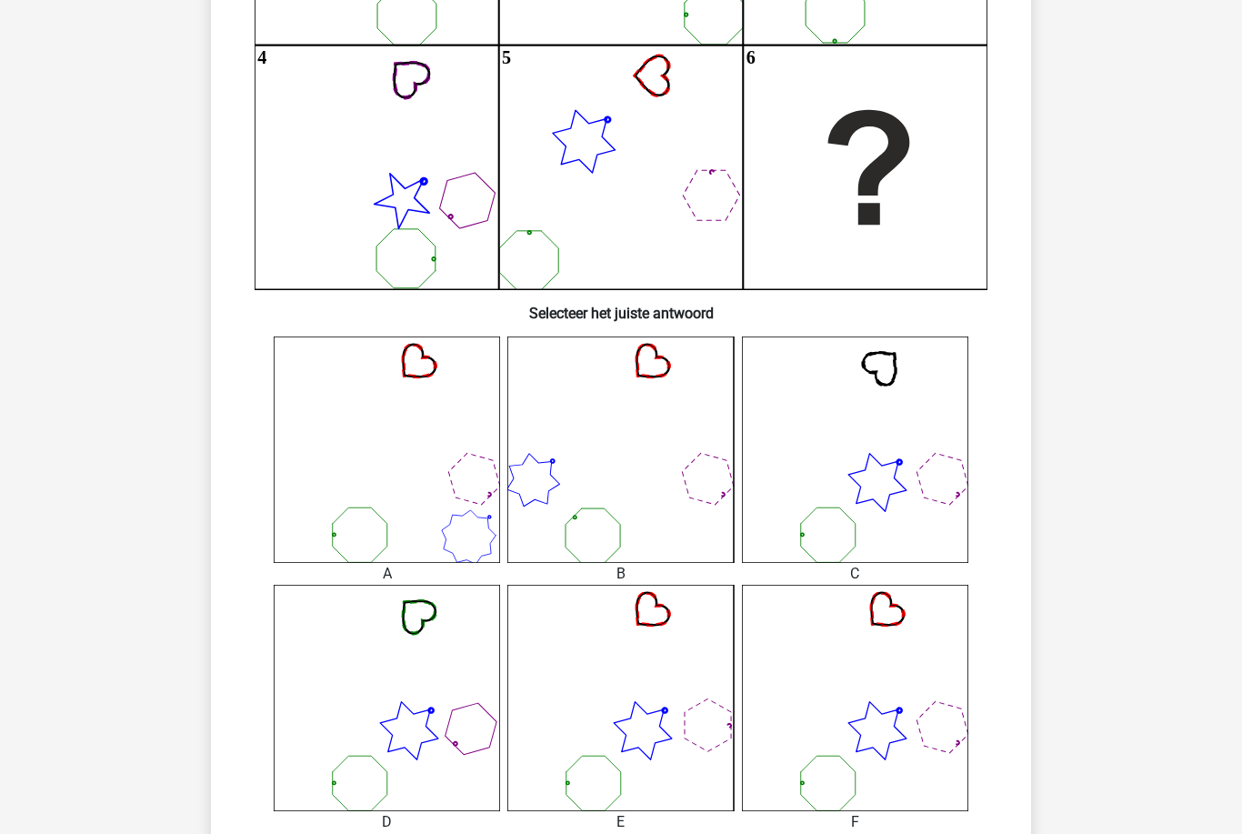
scroll to position [535, 0]
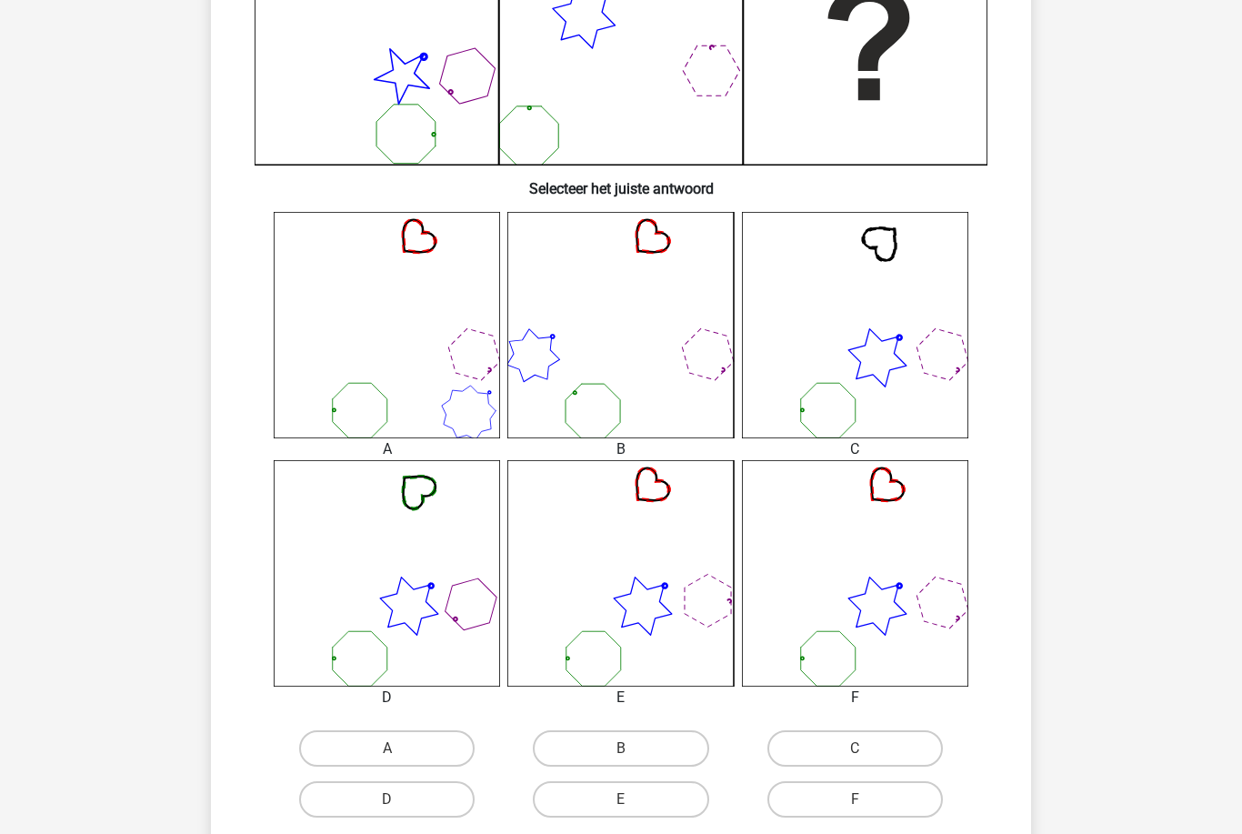
click at [858, 808] on input "F" at bounding box center [861, 806] width 12 height 12
radio input "true"
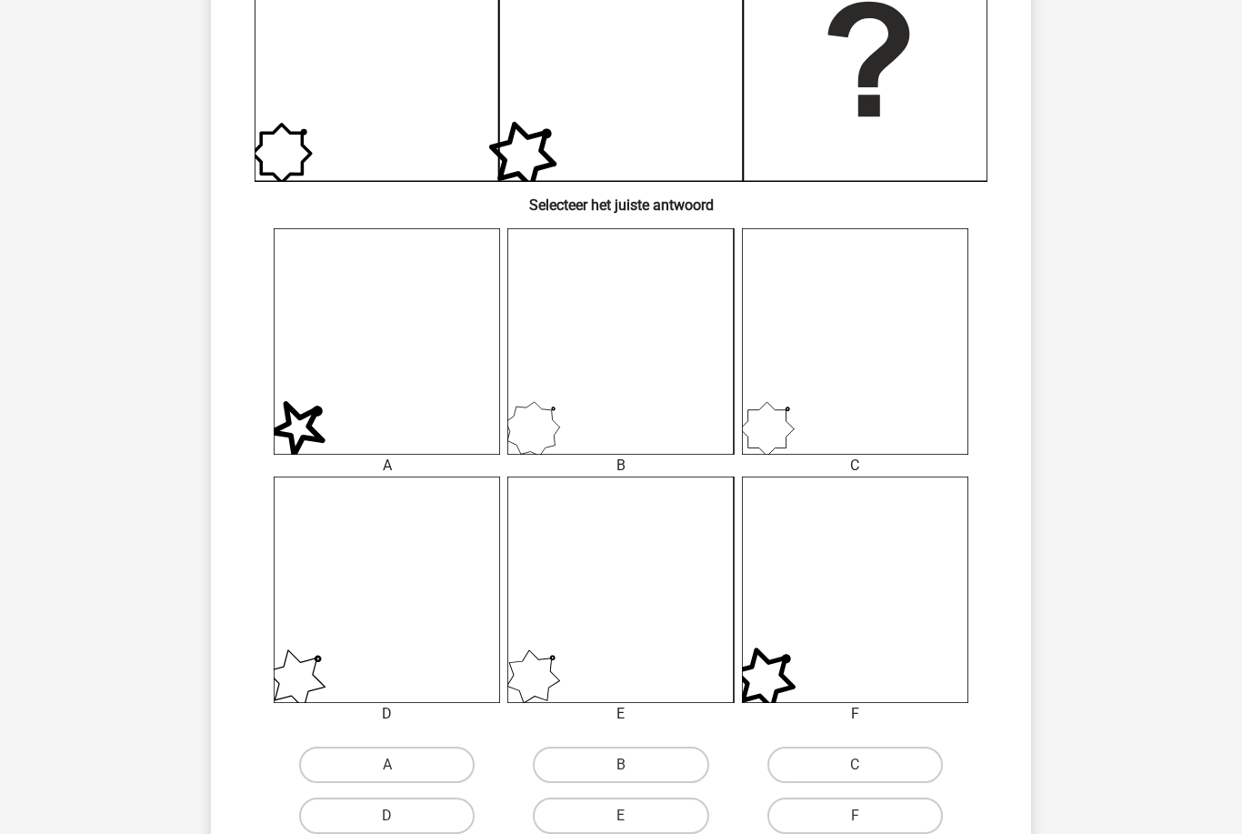
scroll to position [525, 0]
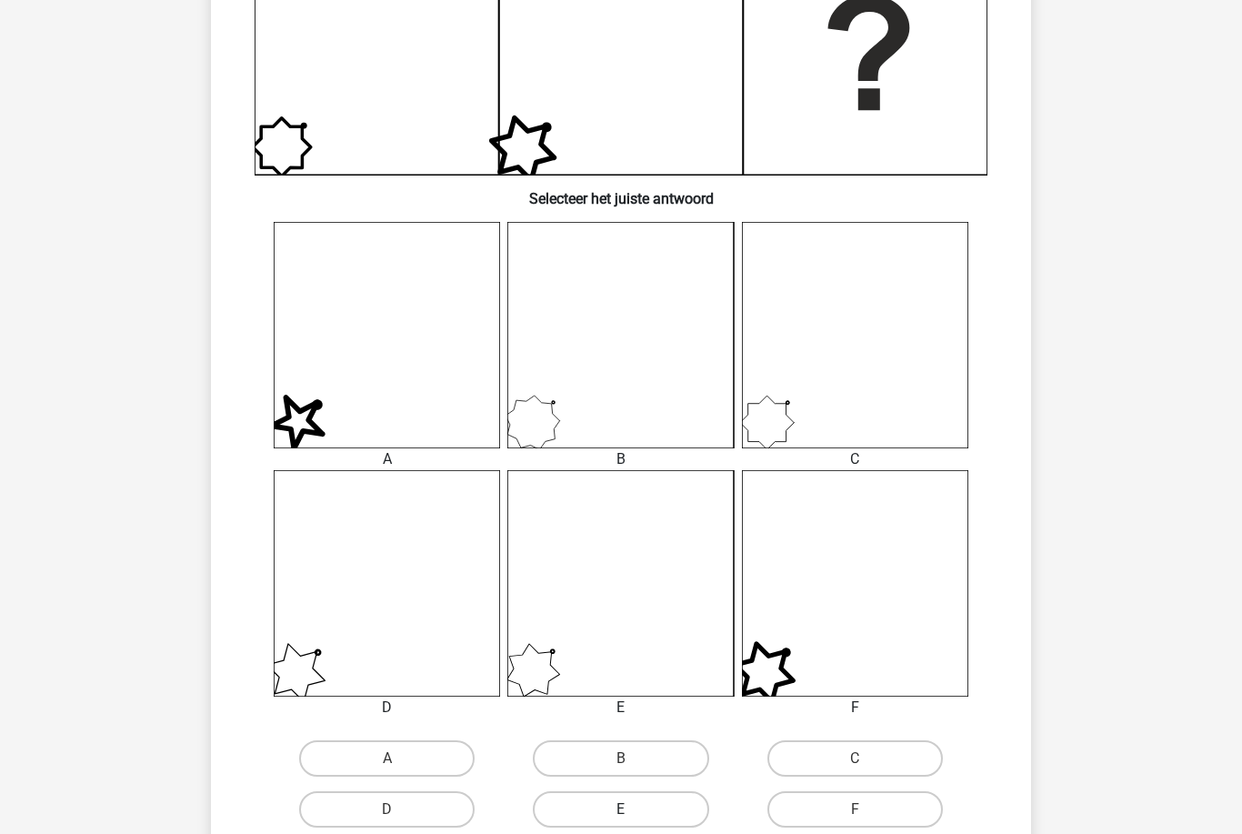
click at [683, 809] on label "E" at bounding box center [621, 809] width 176 height 36
click at [633, 810] on input "E" at bounding box center [627, 816] width 12 height 12
radio input "true"
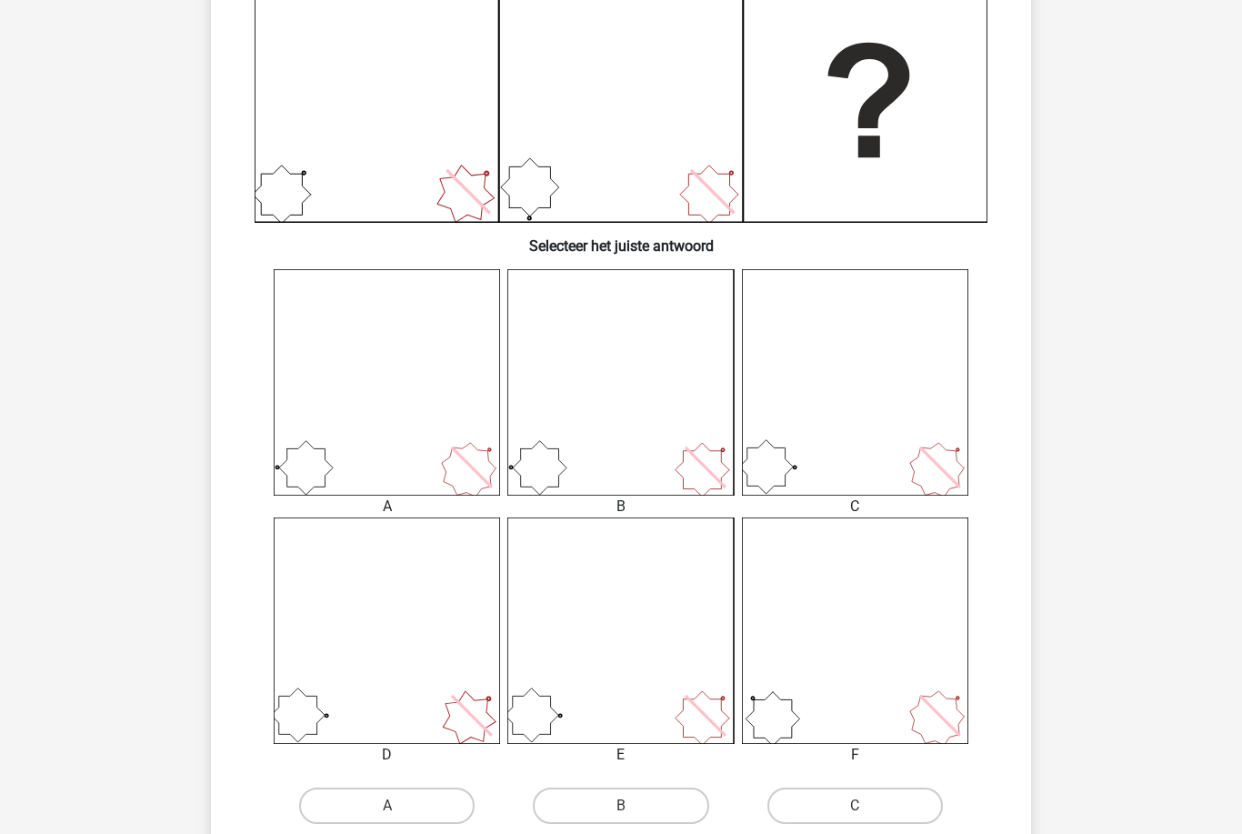
scroll to position [531, 0]
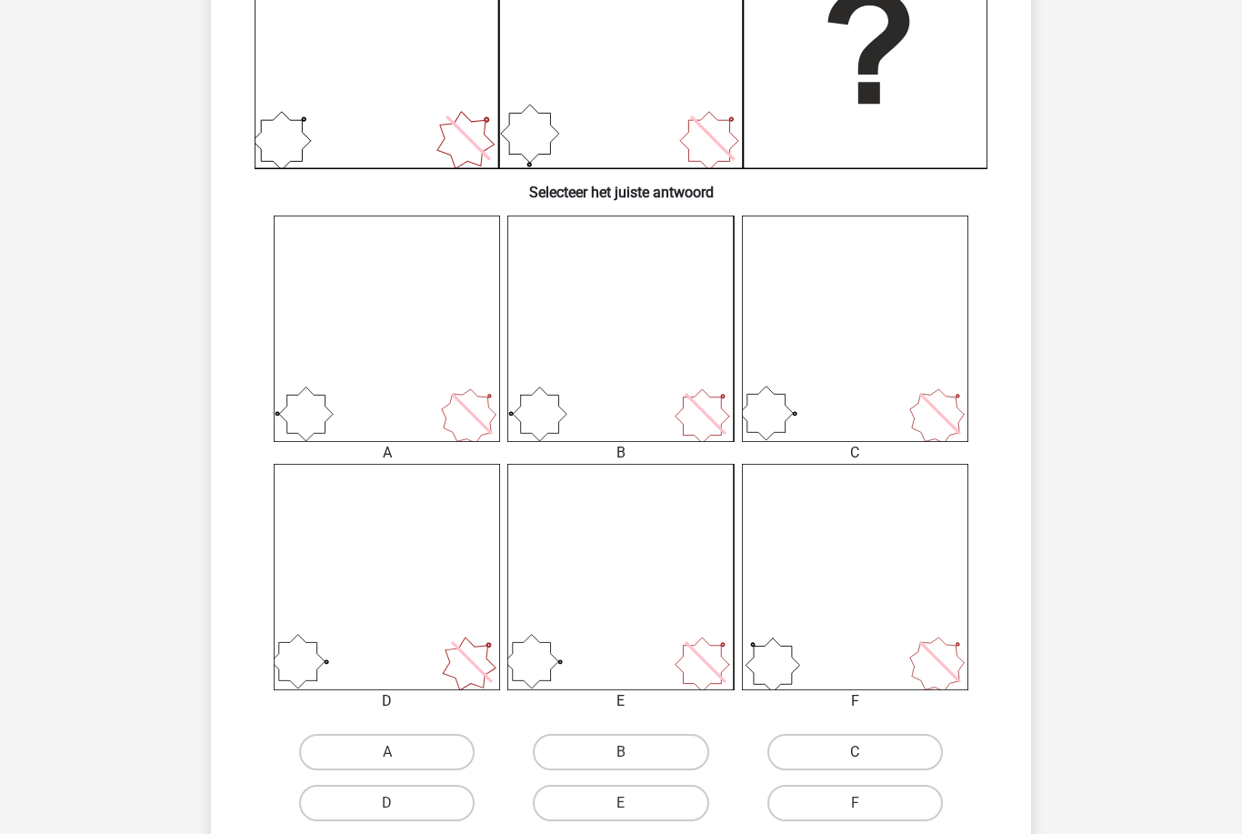
click at [901, 752] on label "C" at bounding box center [856, 752] width 176 height 36
click at [867, 752] on input "C" at bounding box center [861, 758] width 12 height 12
radio input "true"
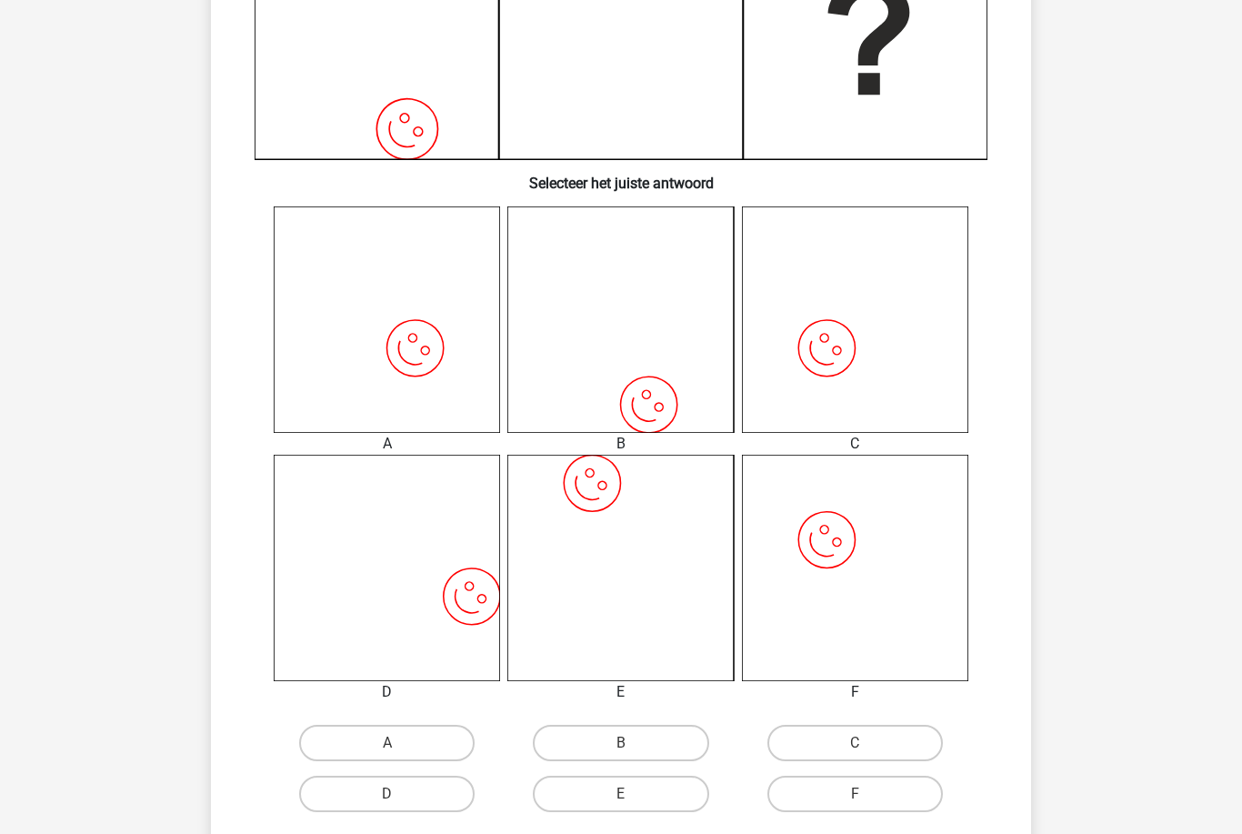
scroll to position [540, 0]
click at [344, 793] on label "D" at bounding box center [387, 794] width 176 height 36
click at [387, 794] on input "D" at bounding box center [393, 800] width 12 height 12
radio input "true"
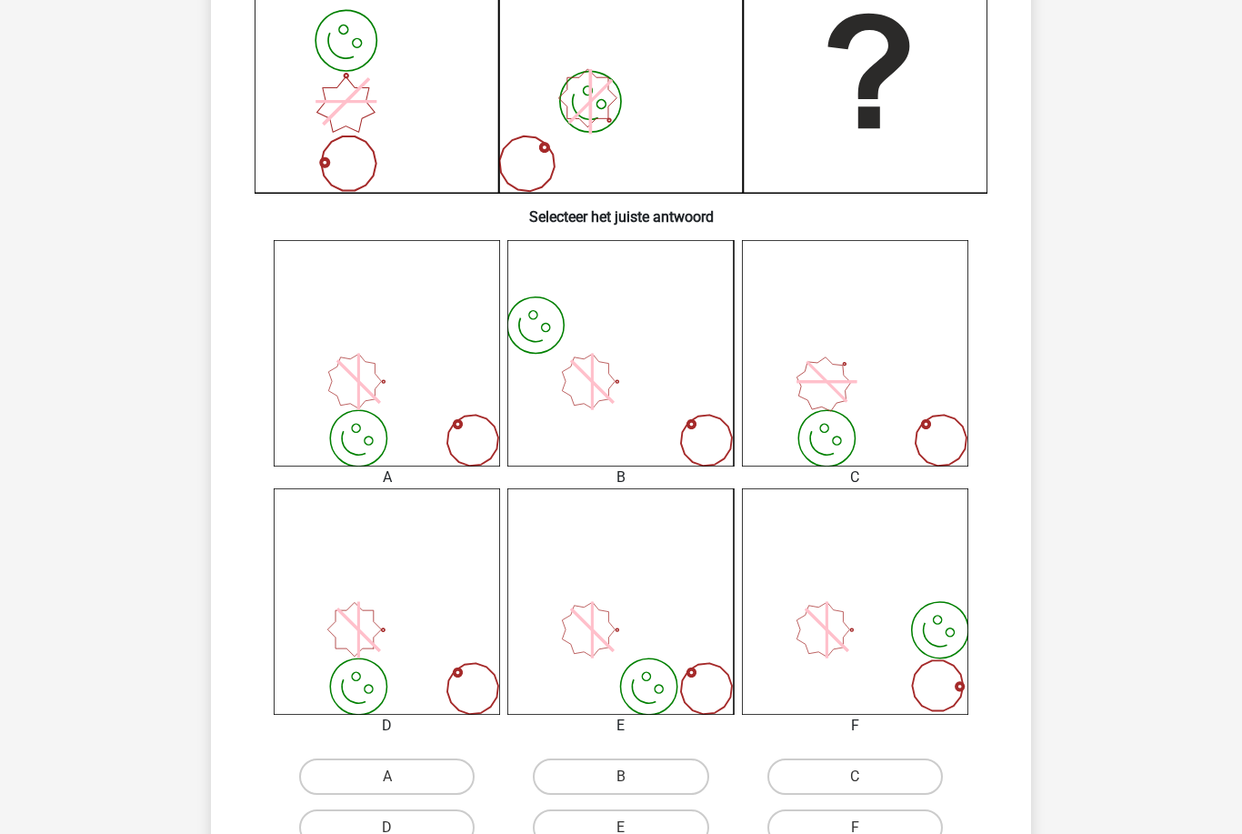
scroll to position [545, 0]
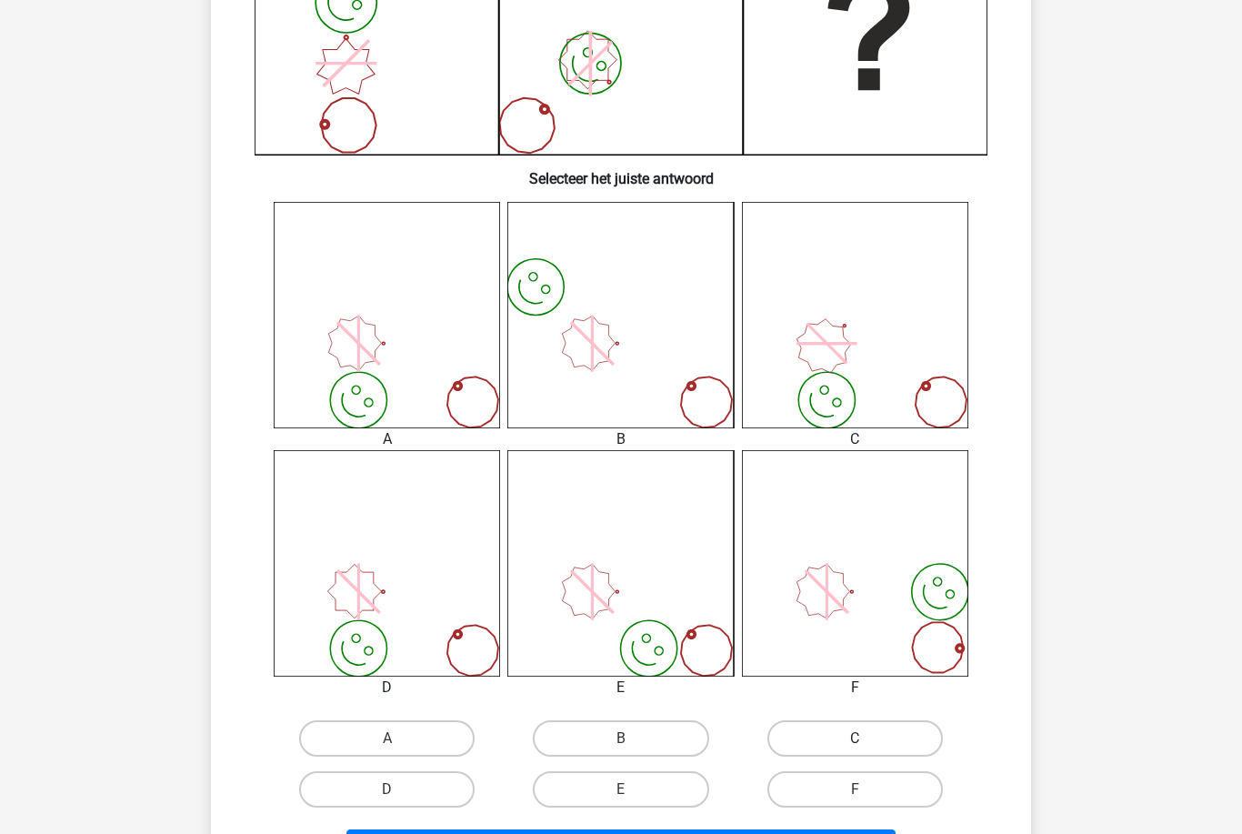
click at [880, 739] on label "C" at bounding box center [856, 738] width 176 height 36
click at [867, 739] on input "C" at bounding box center [861, 745] width 12 height 12
radio input "true"
click at [856, 833] on button "Volgende vraag" at bounding box center [622, 849] width 550 height 38
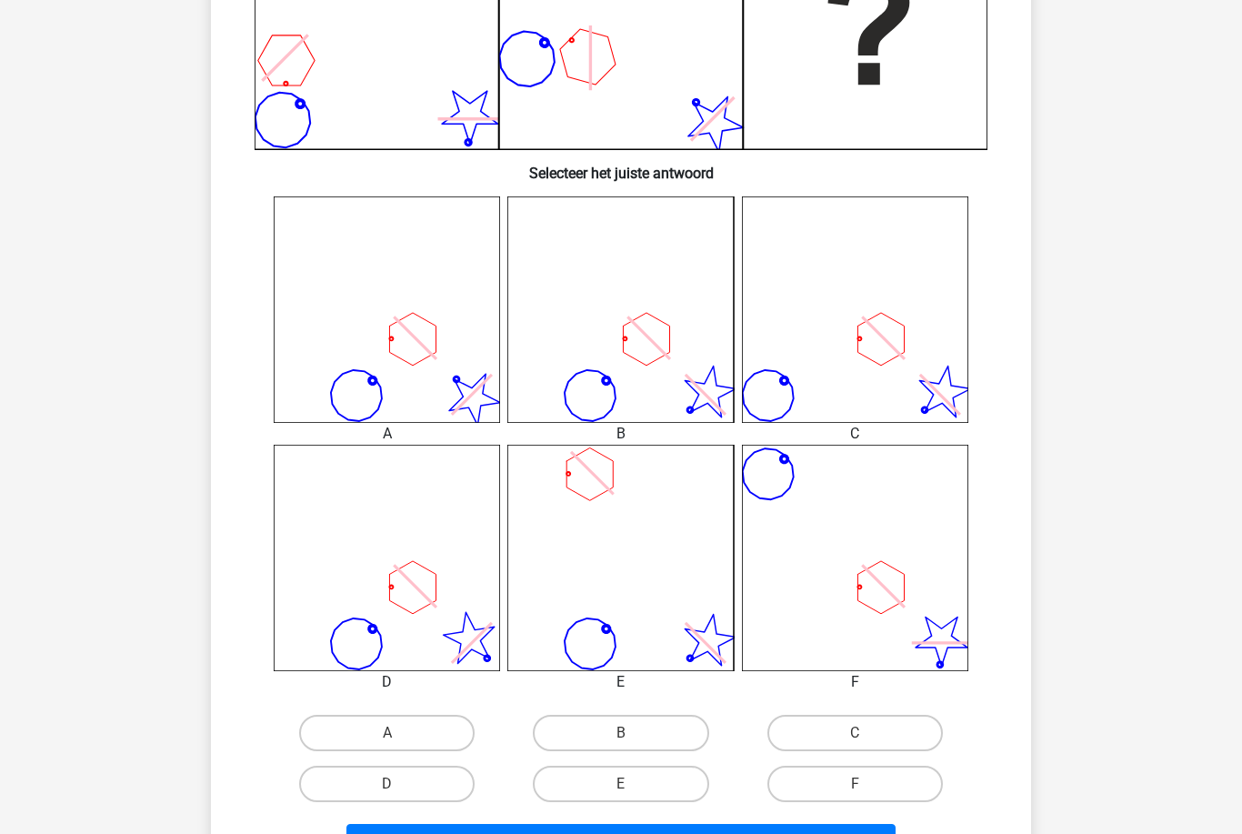
scroll to position [580, 0]
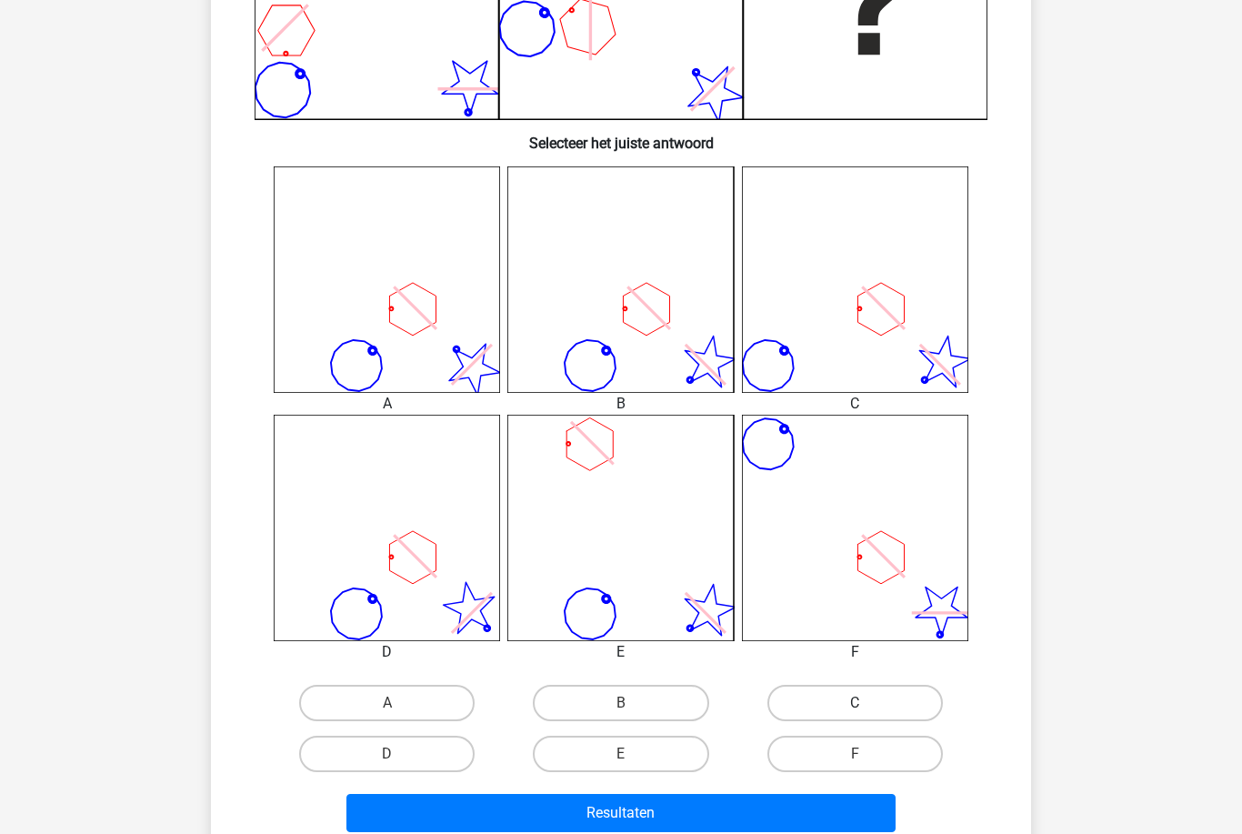
click at [929, 704] on label "C" at bounding box center [856, 703] width 176 height 36
click at [867, 704] on input "C" at bounding box center [861, 709] width 12 height 12
radio input "true"
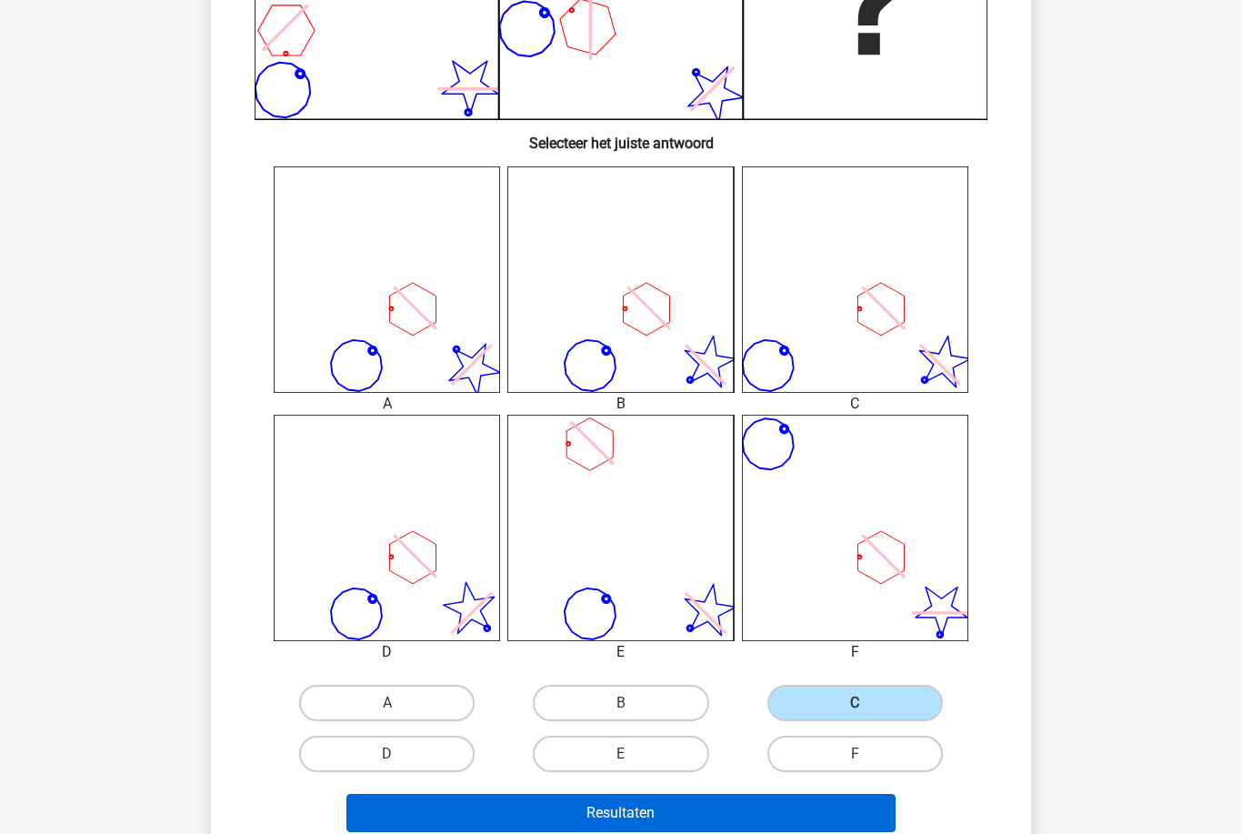
click at [855, 822] on button "Resultaten" at bounding box center [622, 813] width 550 height 38
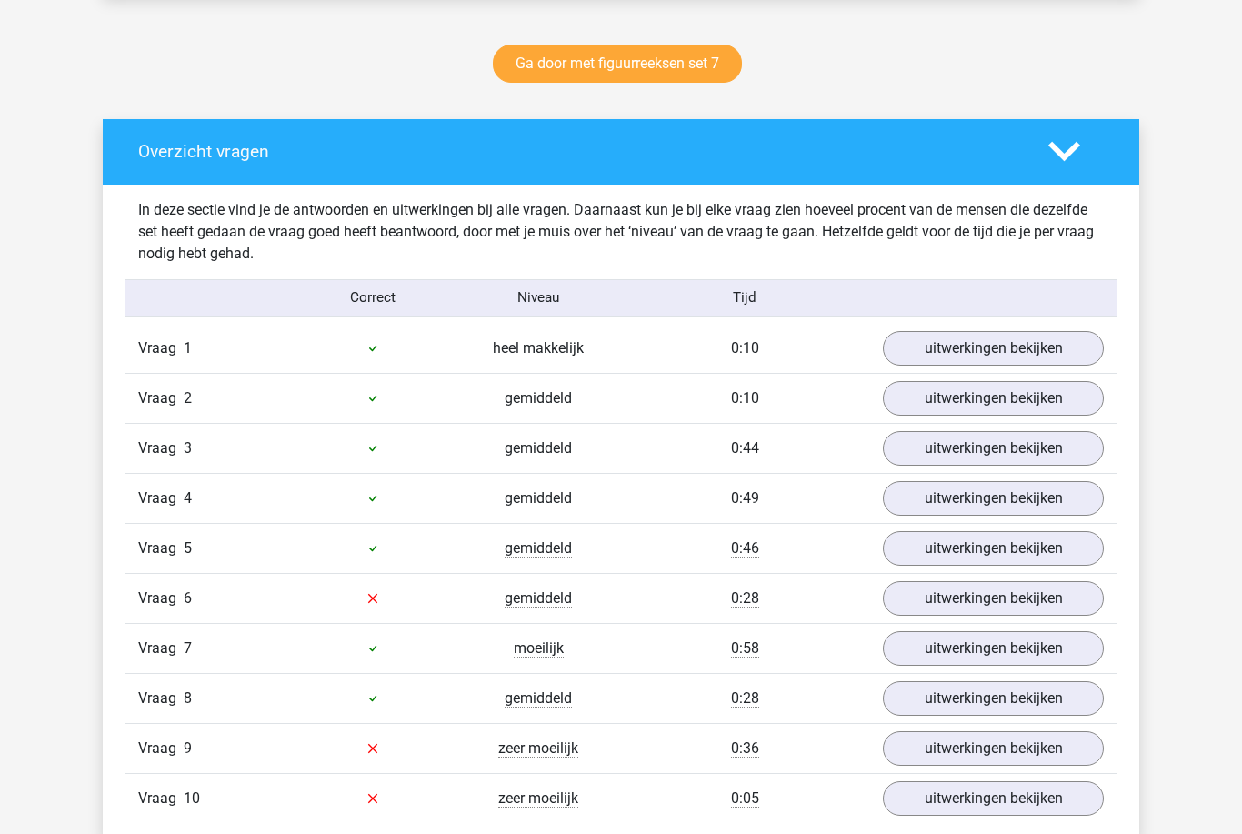
scroll to position [928, 0]
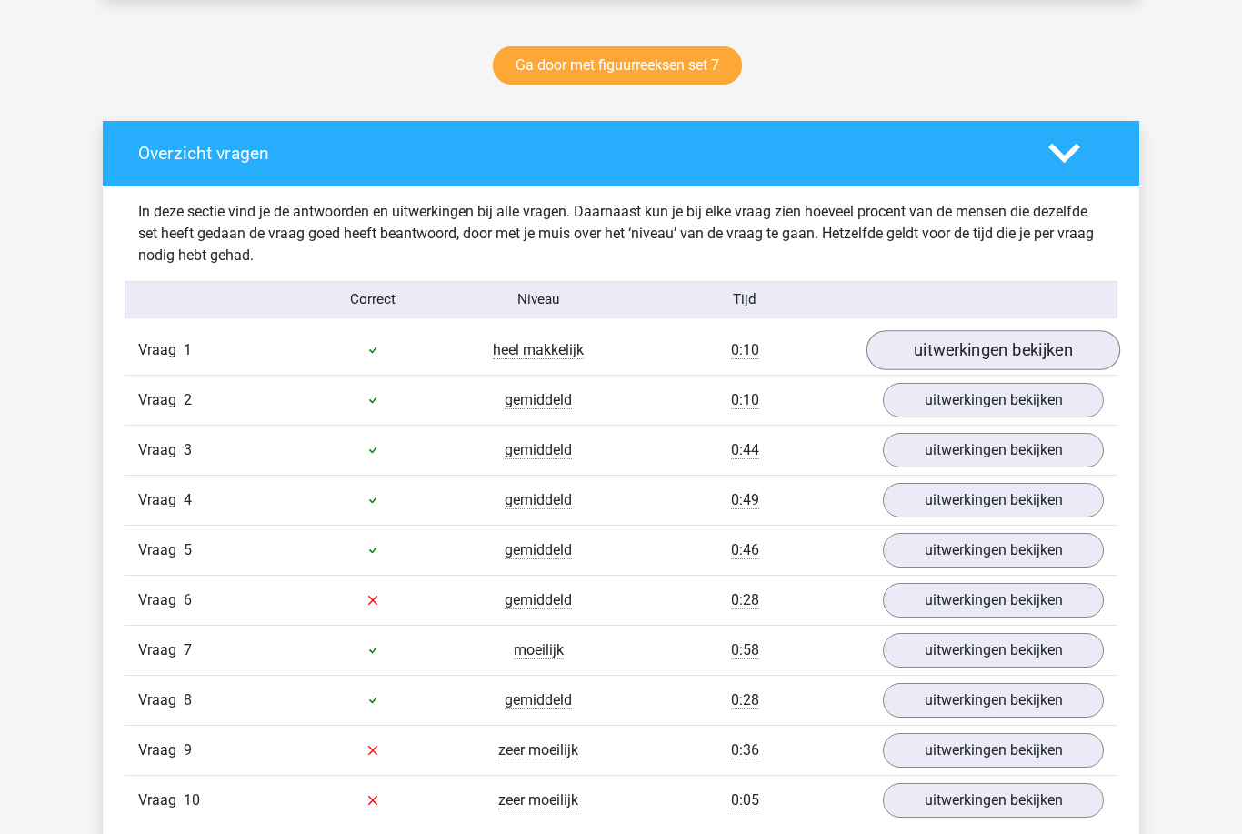
click at [1093, 365] on link "uitwerkingen bekijken" at bounding box center [994, 350] width 254 height 40
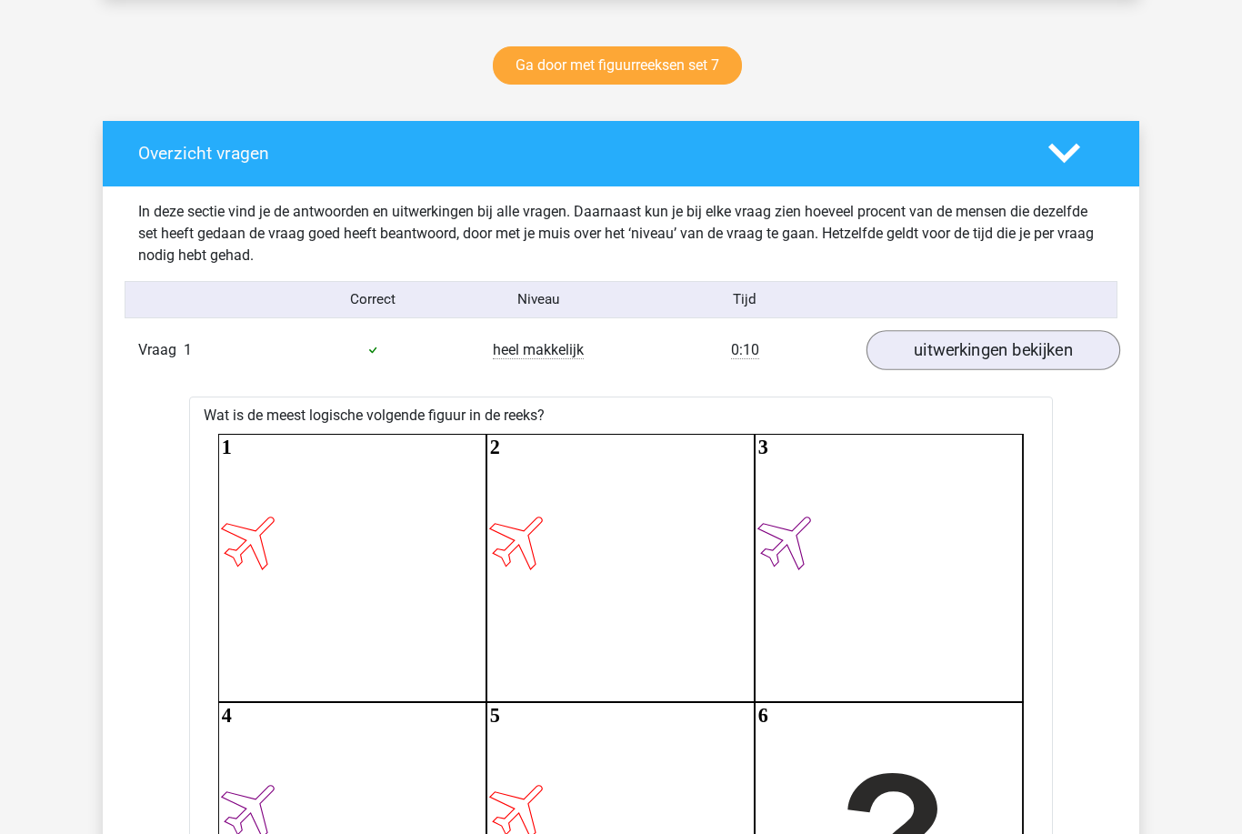
click at [1091, 357] on link "uitwerkingen bekijken" at bounding box center [994, 350] width 254 height 40
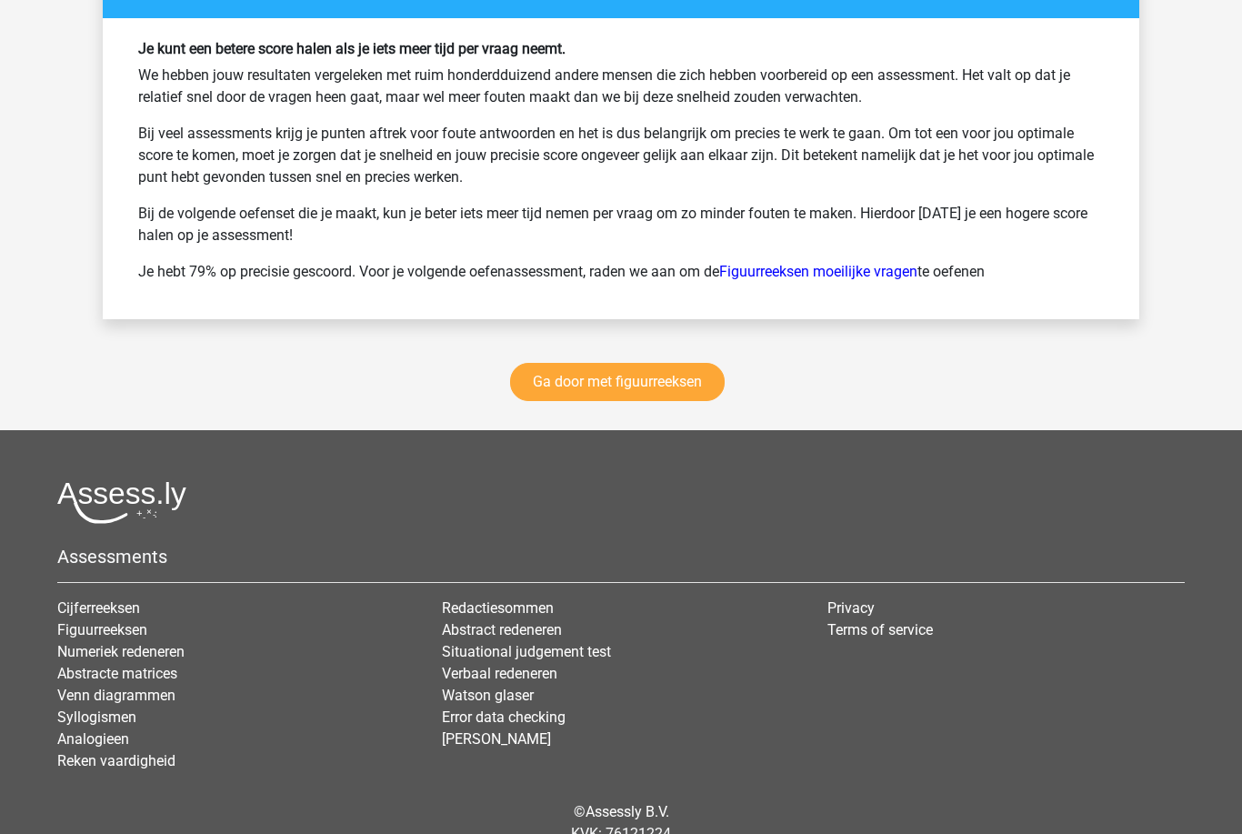
scroll to position [2488, 0]
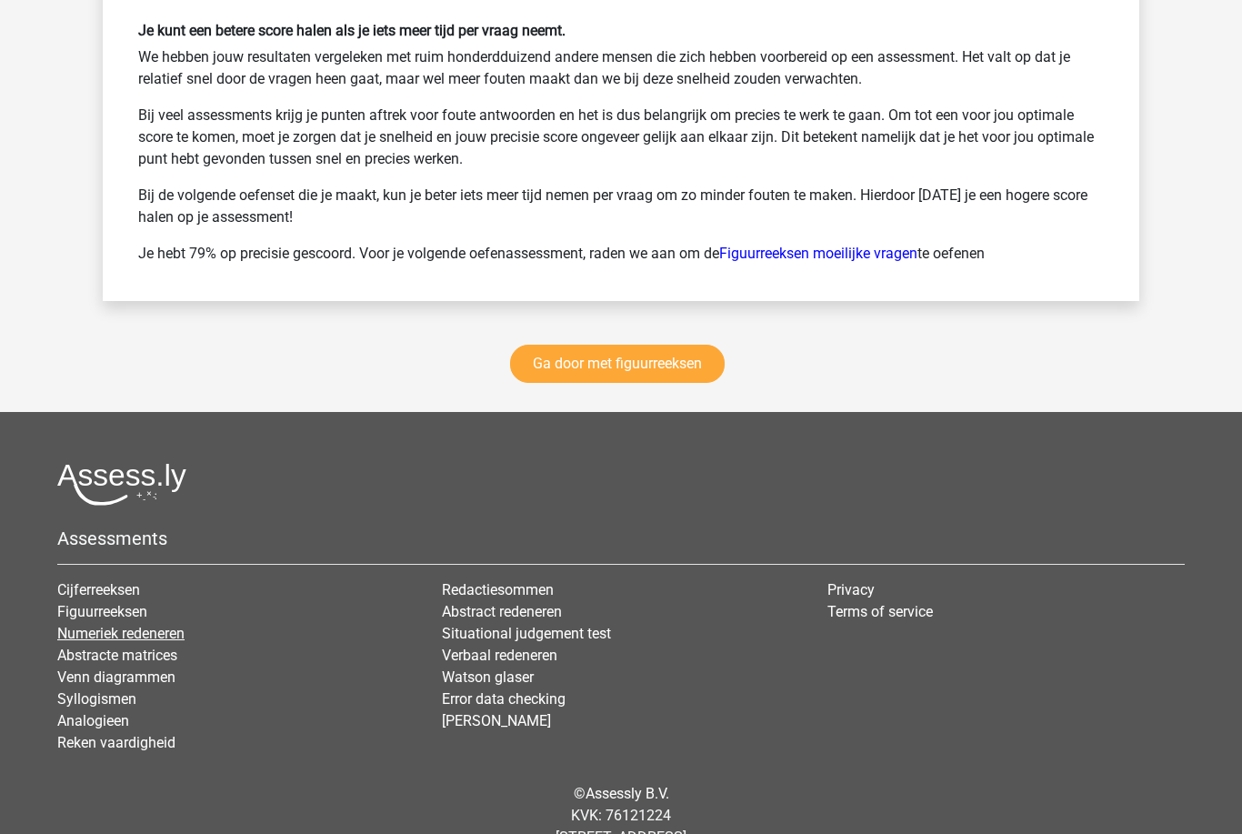
click at [85, 638] on link "Numeriek redeneren" at bounding box center [120, 633] width 127 height 17
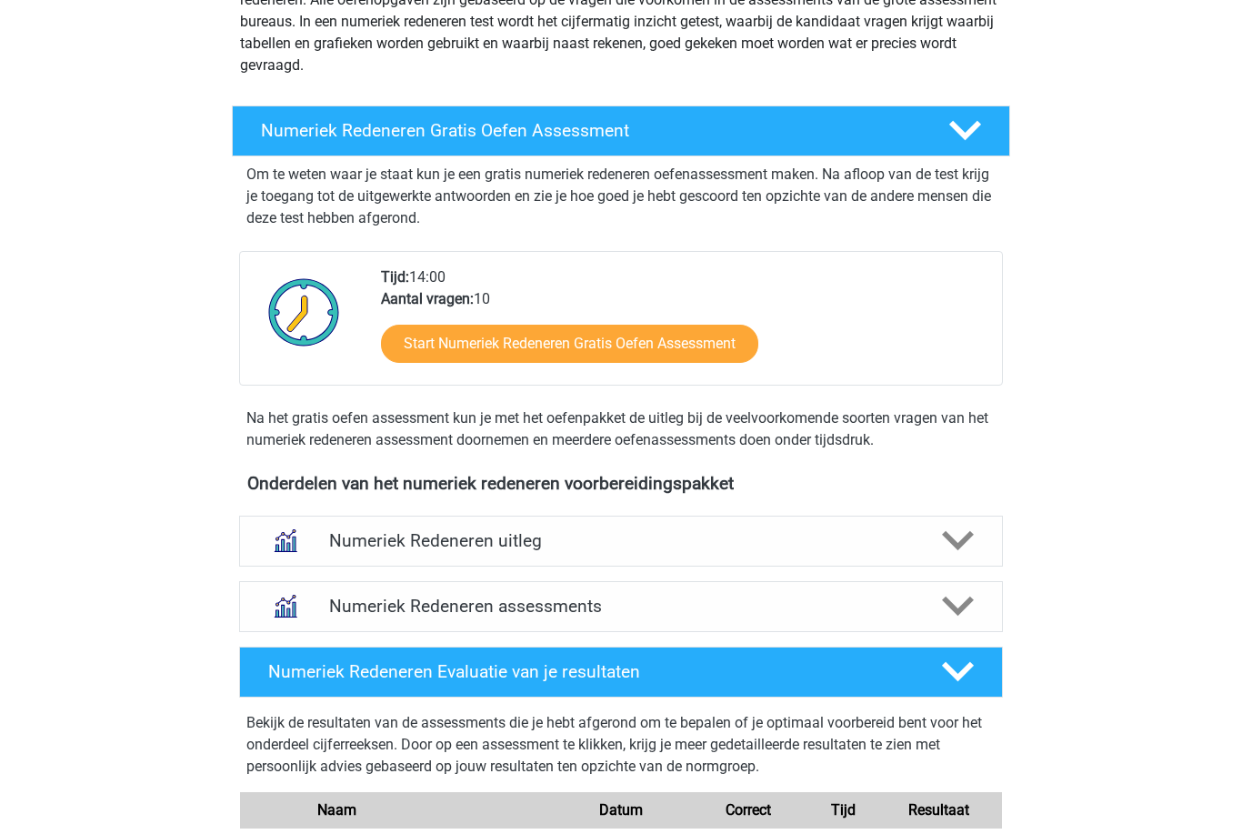
scroll to position [260, 0]
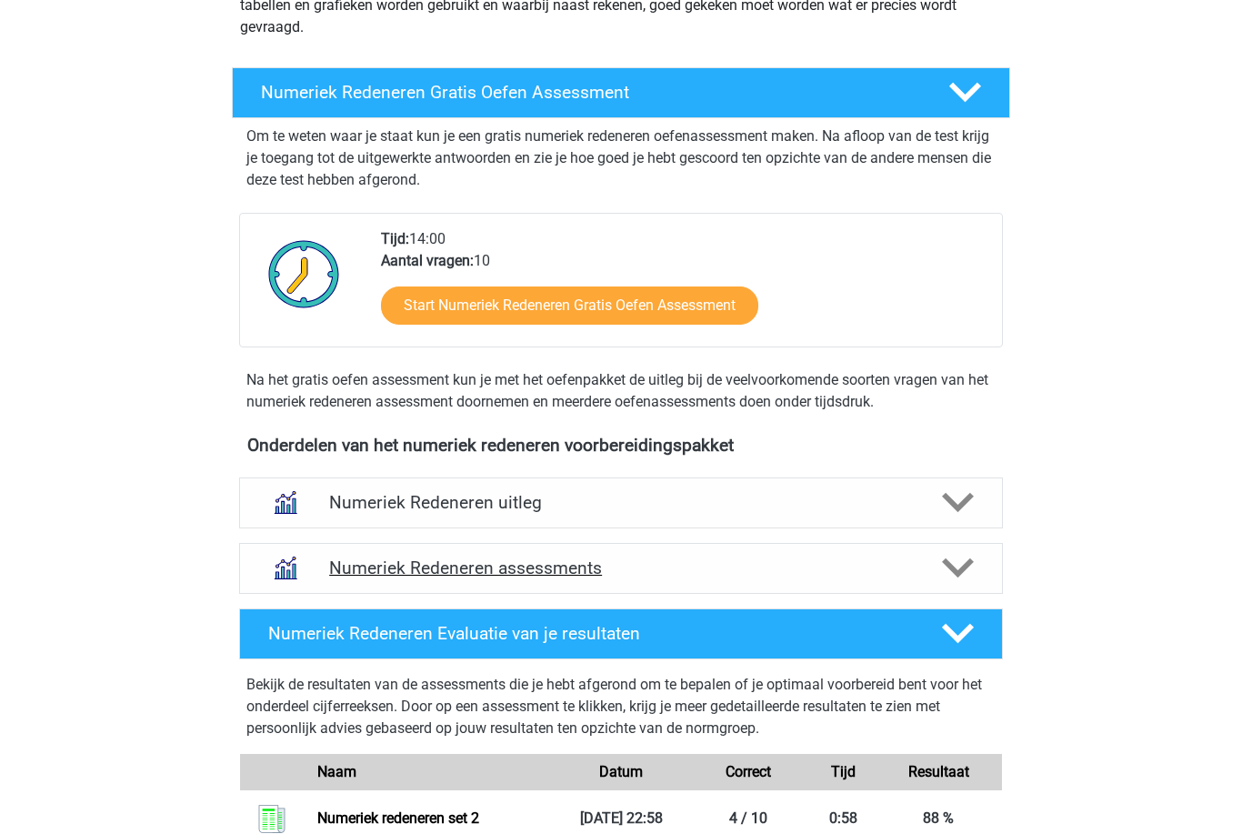
click at [965, 578] on icon at bounding box center [958, 569] width 32 height 32
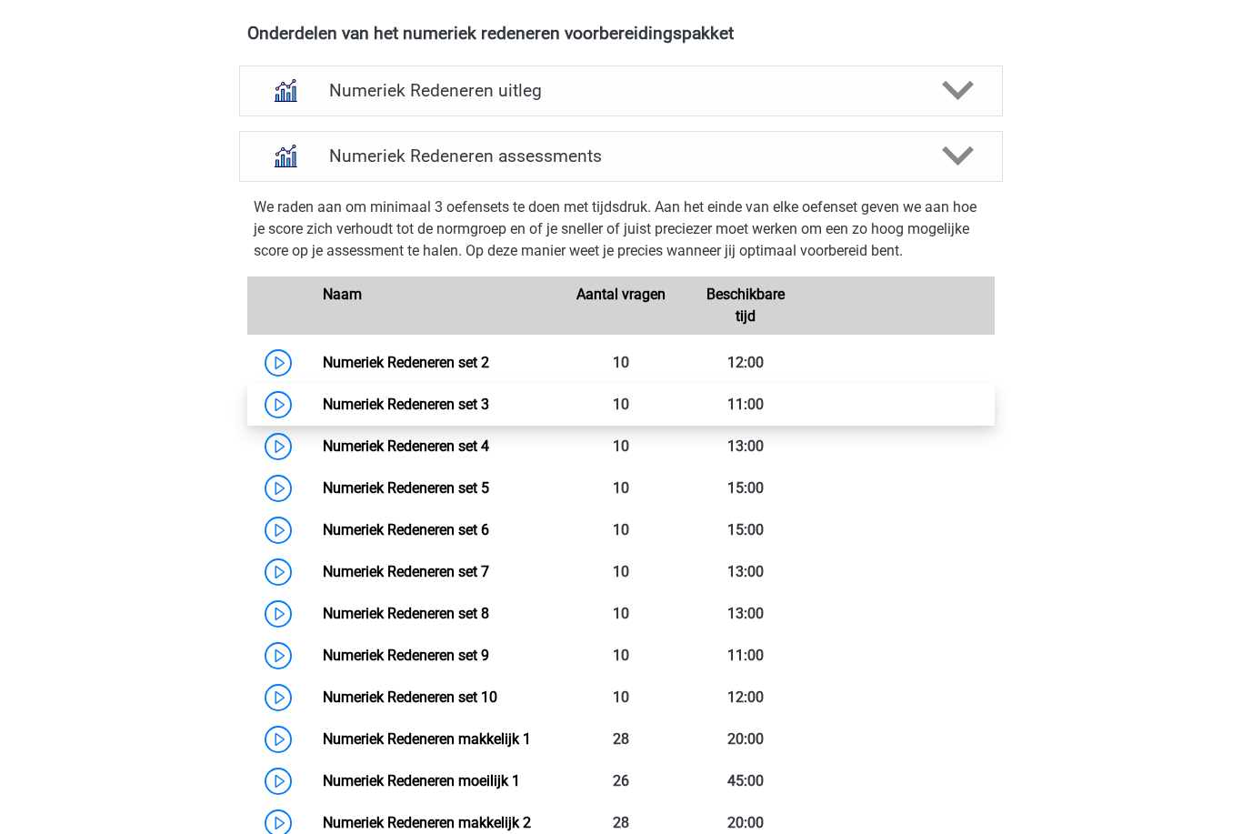
scroll to position [710, 0]
click at [357, 406] on link "Numeriek Redeneren set 3" at bounding box center [406, 404] width 166 height 17
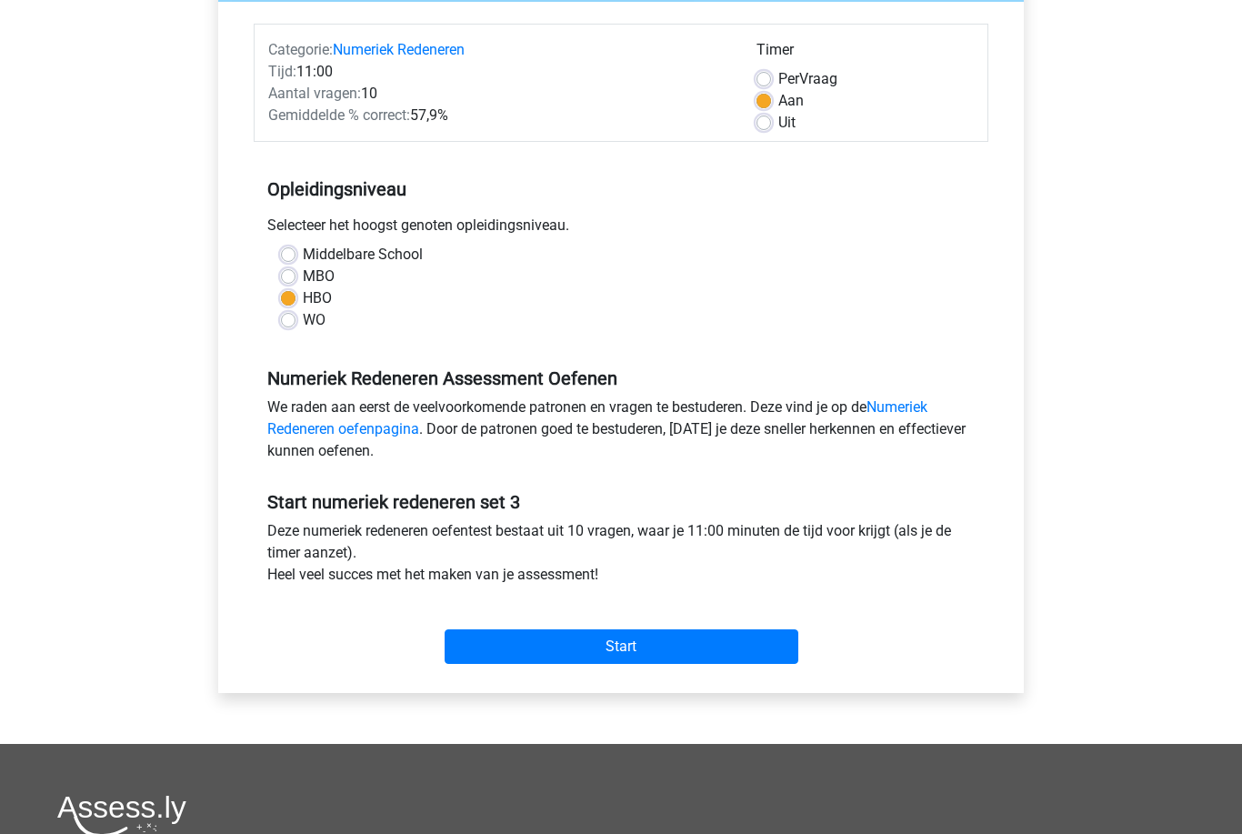
scroll to position [411, 0]
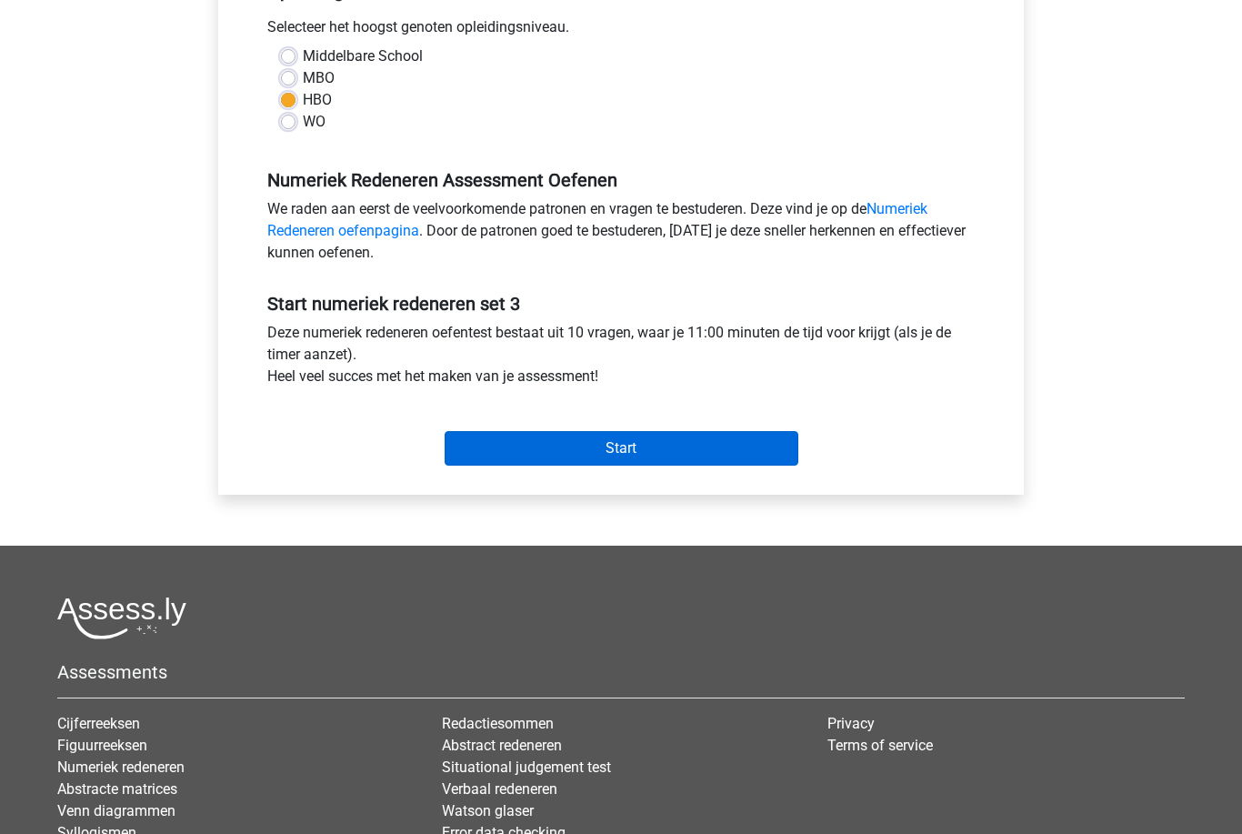
click at [767, 455] on input "Start" at bounding box center [622, 448] width 354 height 35
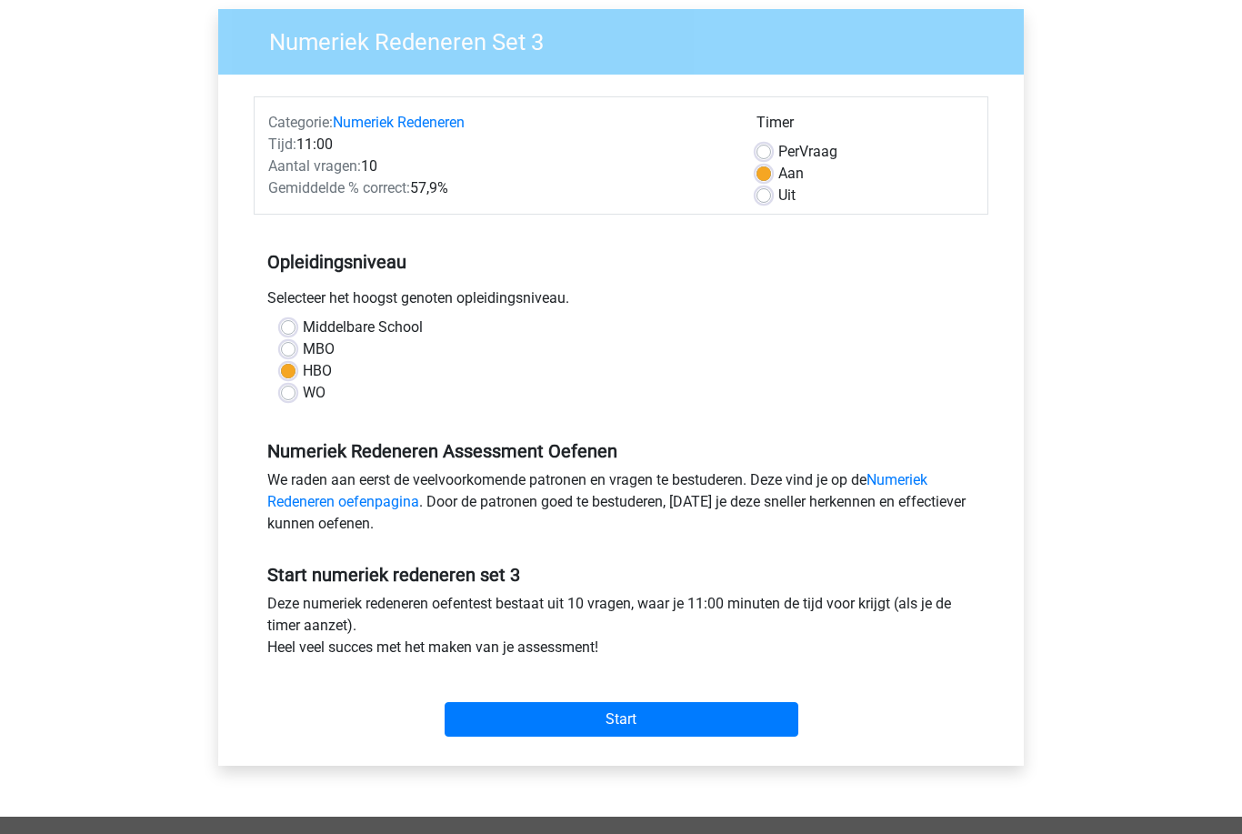
scroll to position [139, 0]
click at [771, 721] on input "Start" at bounding box center [622, 720] width 354 height 35
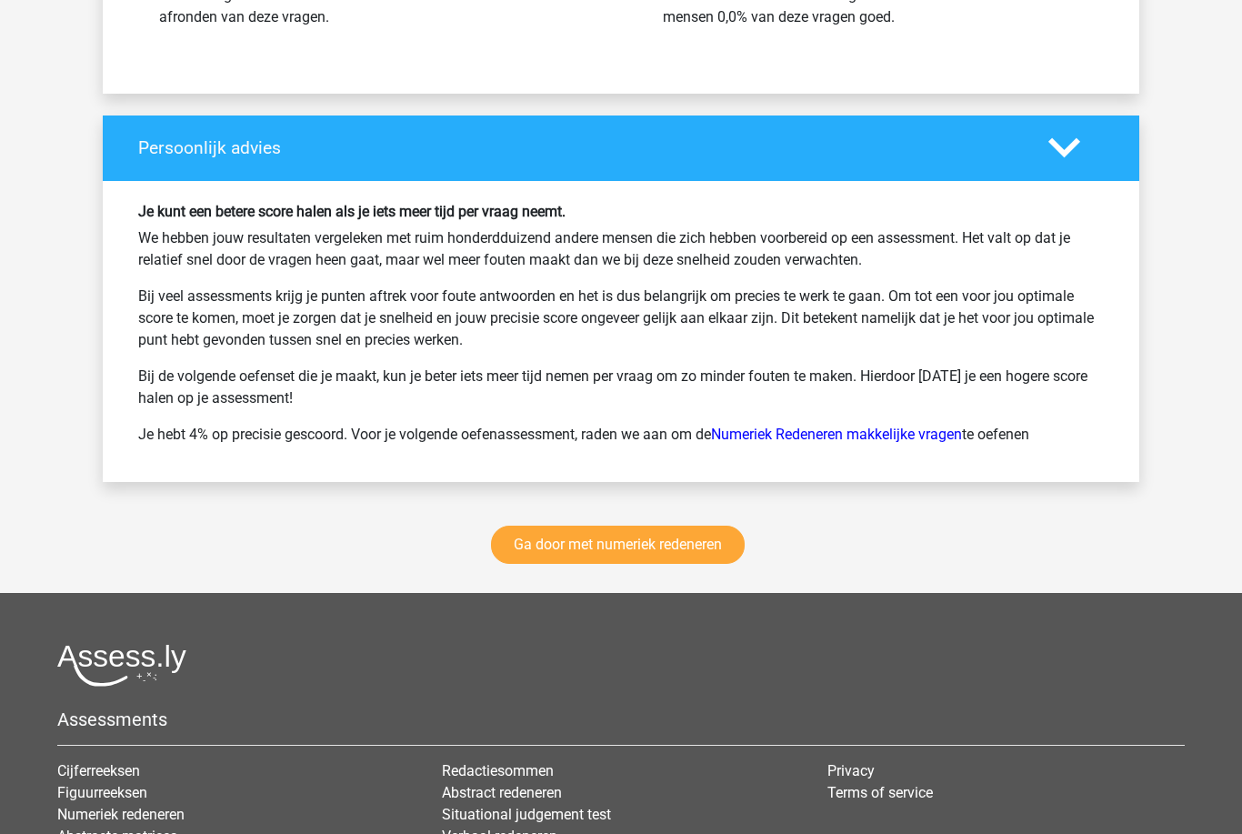
scroll to position [2252, 0]
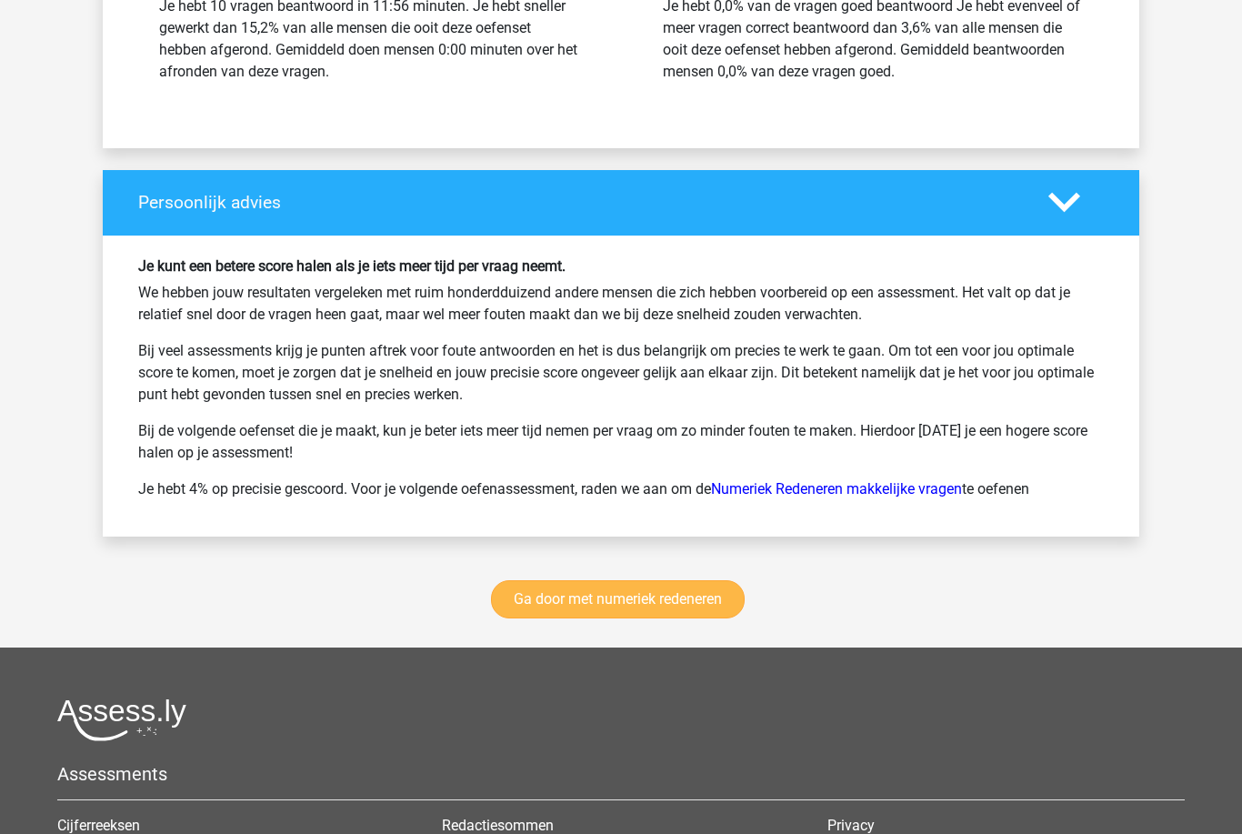
click at [713, 603] on link "Ga door met numeriek redeneren" at bounding box center [618, 599] width 254 height 38
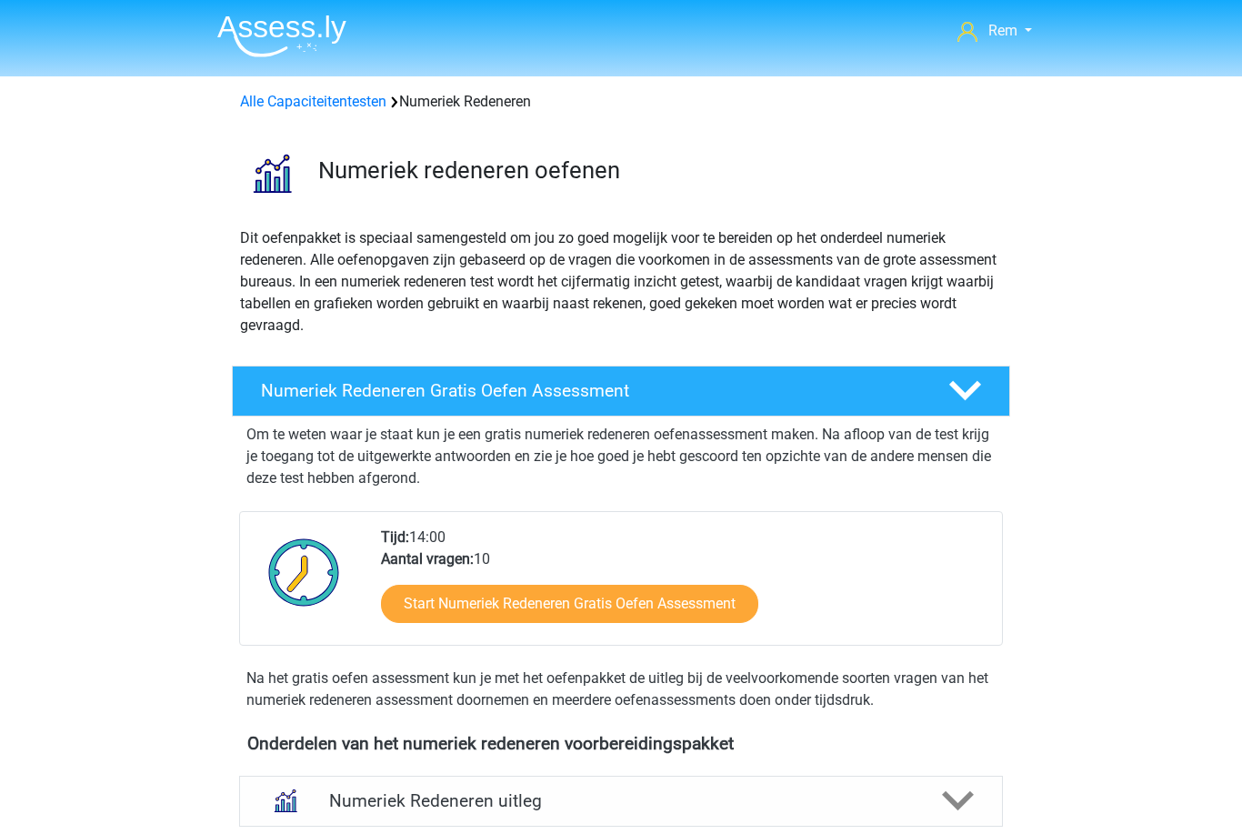
scroll to position [834, 0]
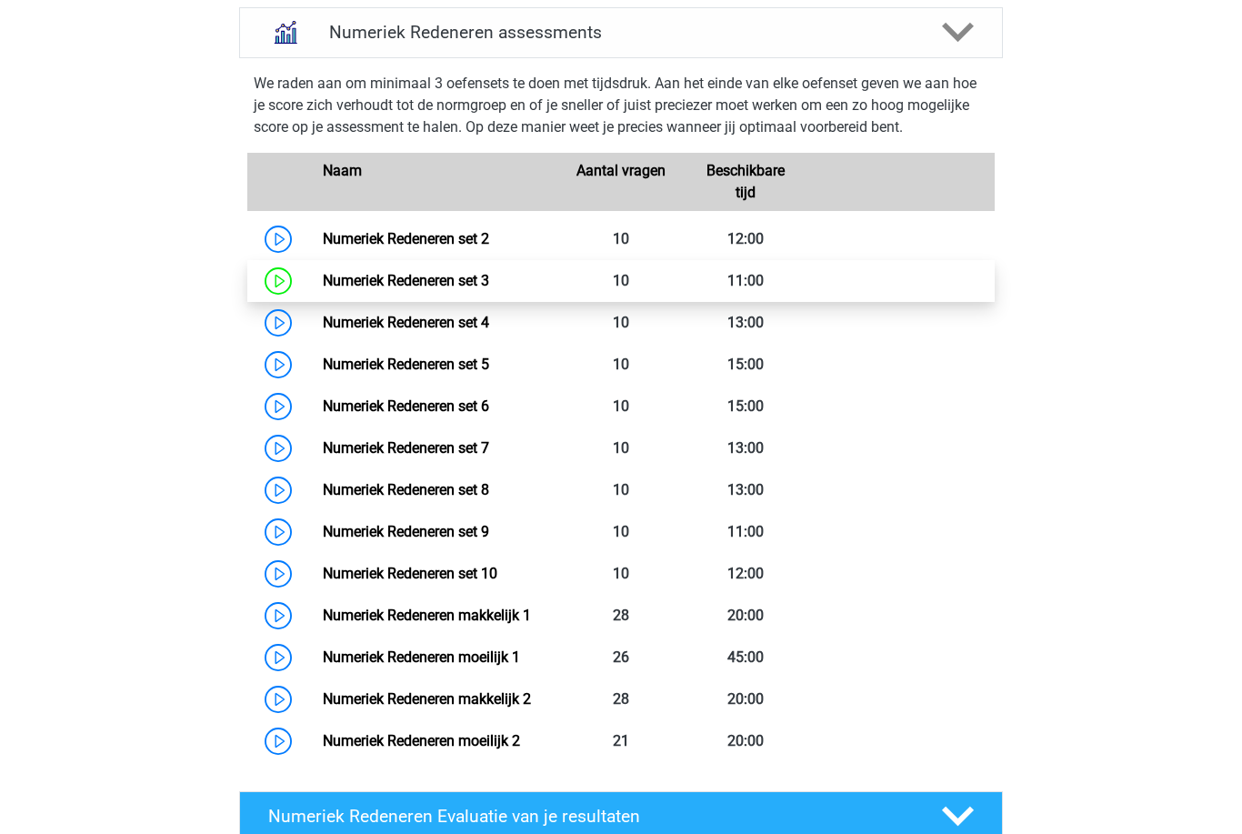
click at [478, 286] on link "Numeriek Redeneren set 3" at bounding box center [406, 280] width 166 height 17
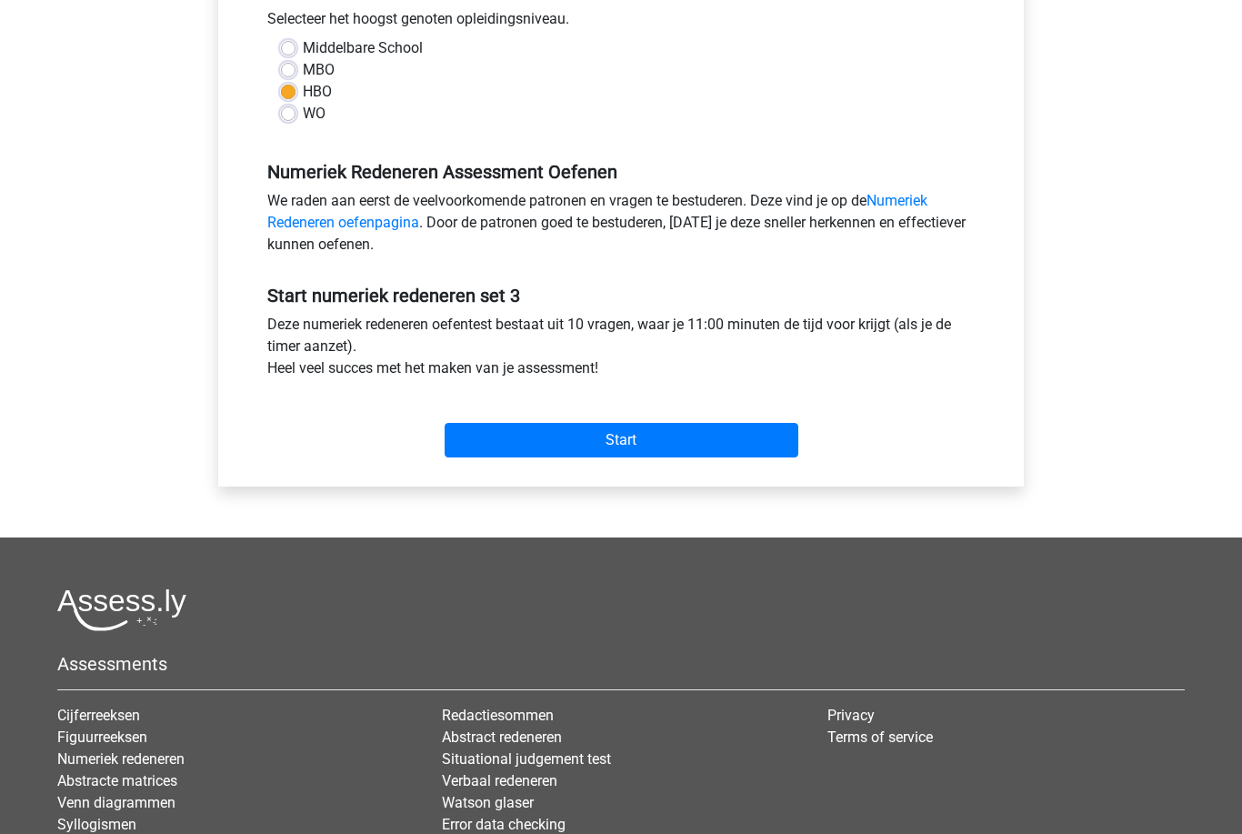
scroll to position [419, 0]
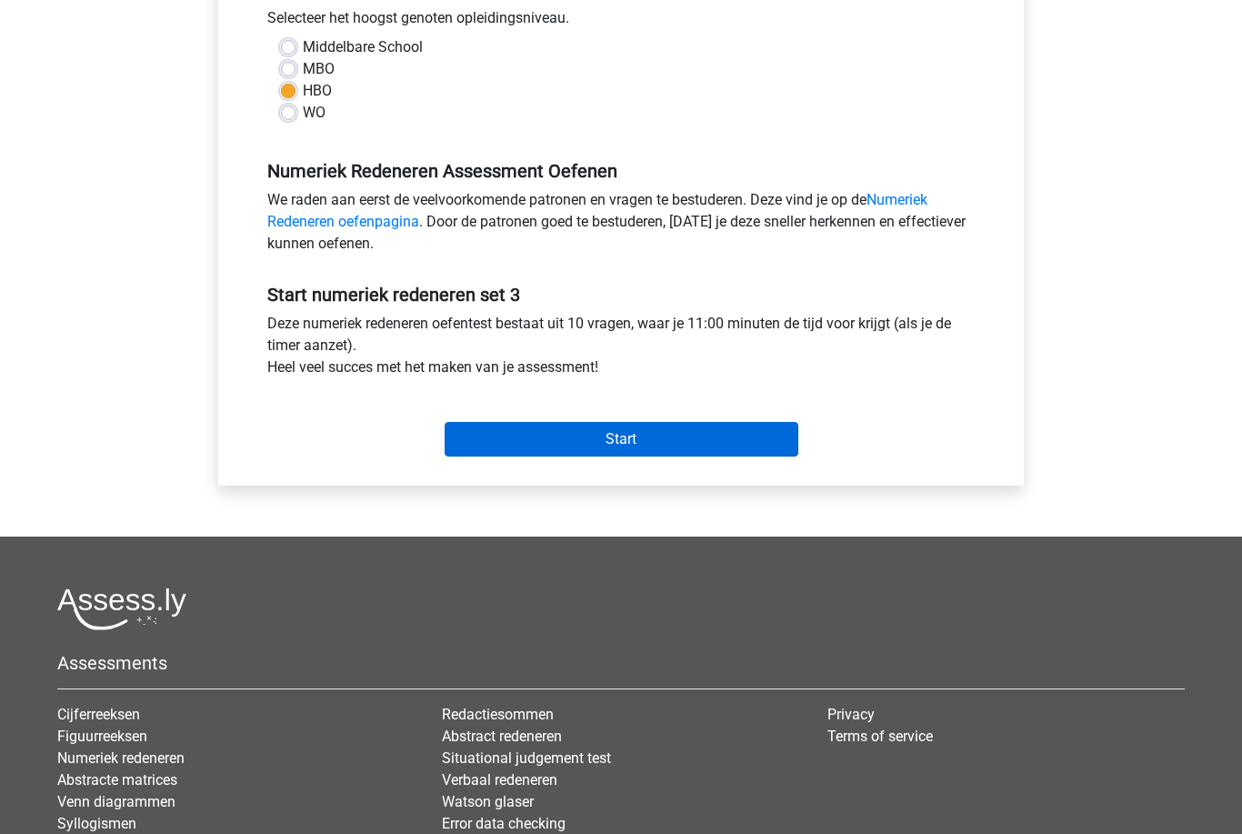
click at [774, 449] on input "Start" at bounding box center [622, 440] width 354 height 35
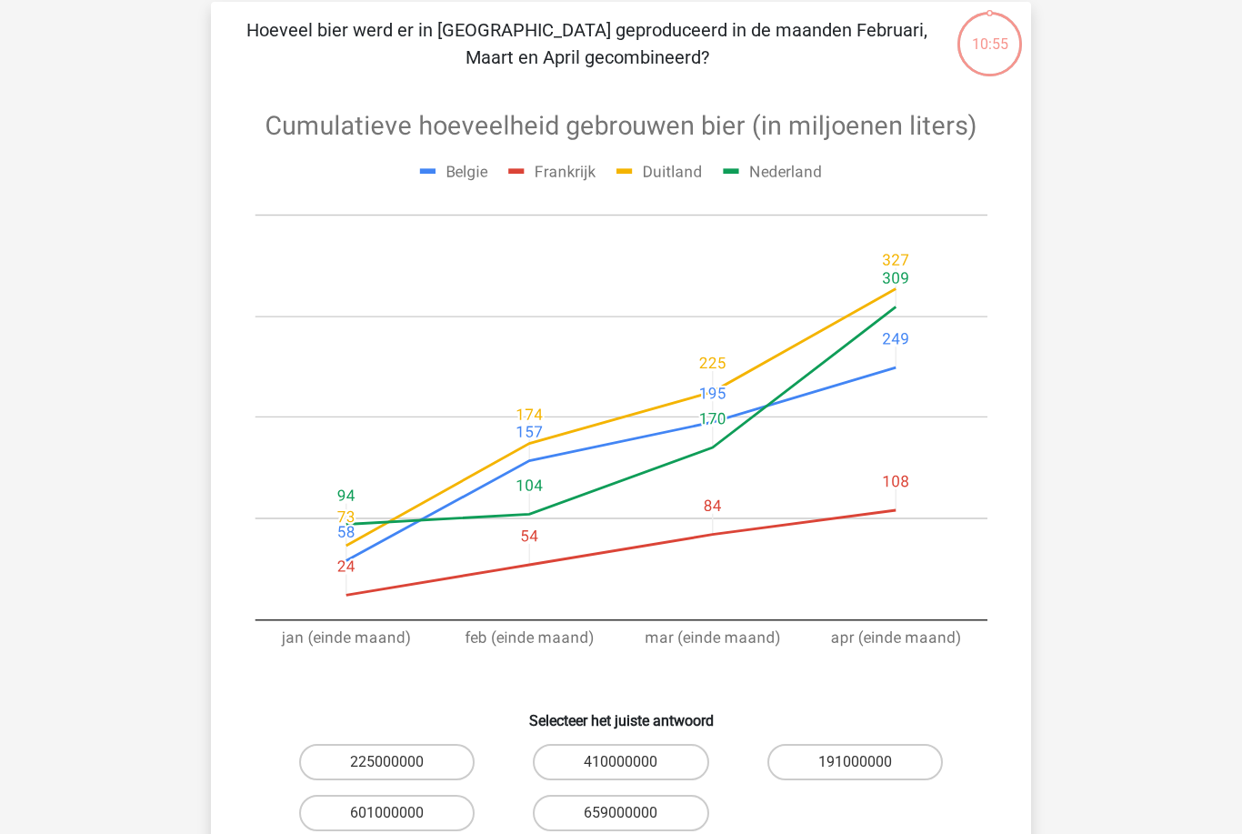
scroll to position [126, 0]
click at [855, 762] on label "191000000" at bounding box center [856, 762] width 176 height 36
click at [855, 762] on input "191000000" at bounding box center [861, 768] width 12 height 12
radio input "true"
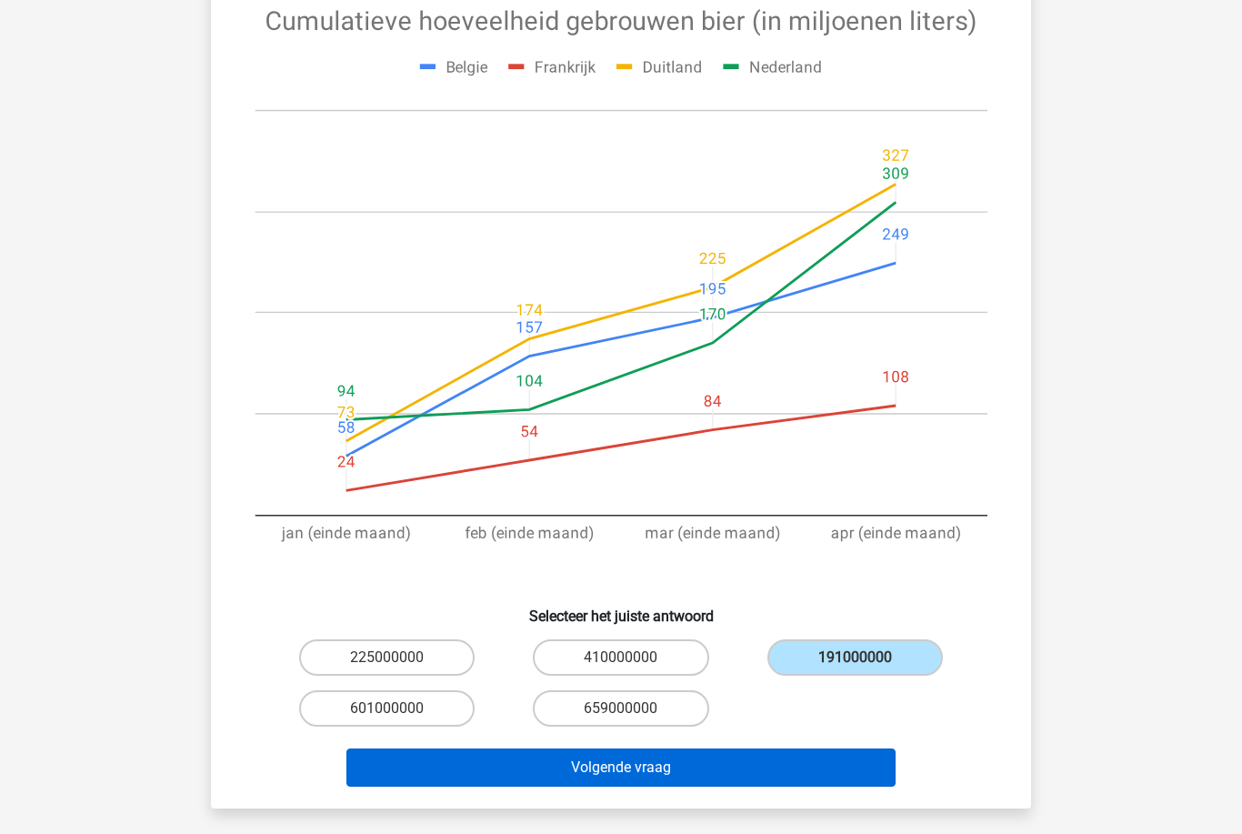
scroll to position [237, 0]
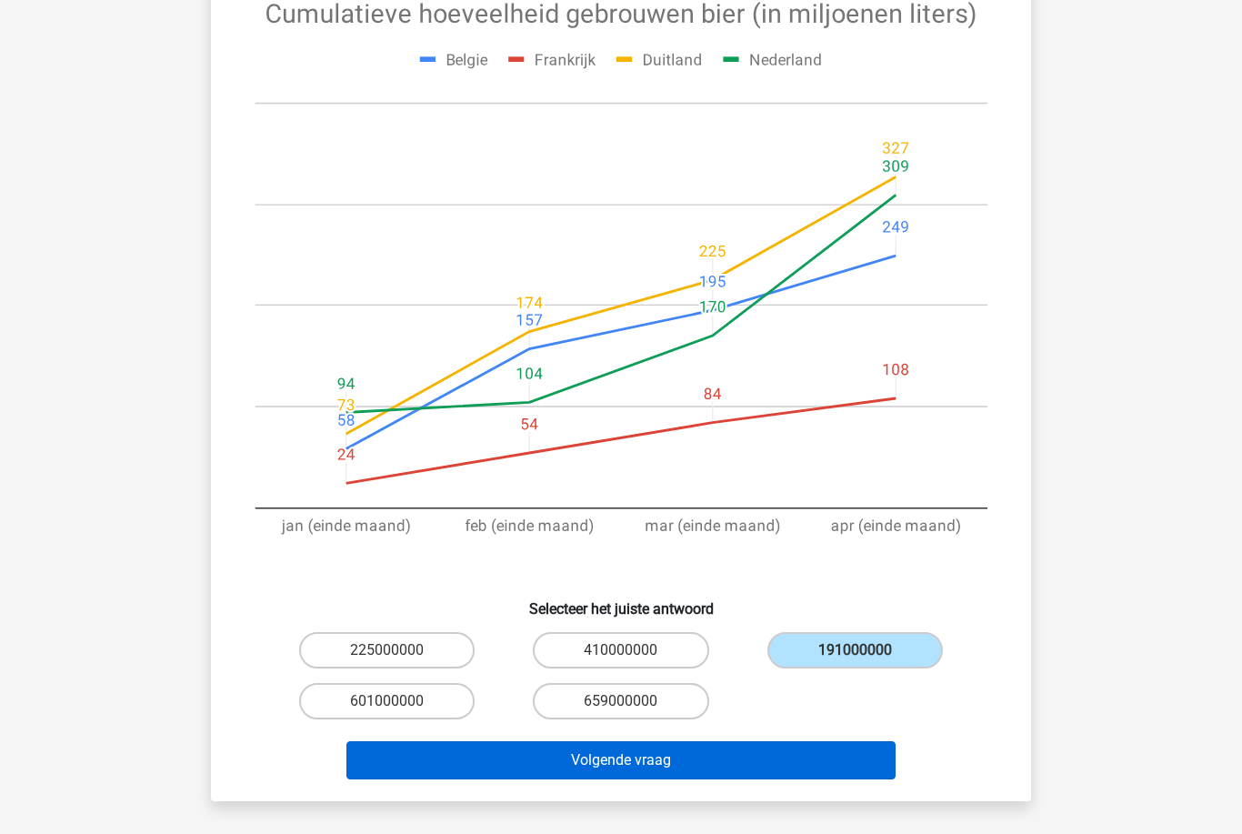
click at [801, 765] on button "Volgende vraag" at bounding box center [622, 760] width 550 height 38
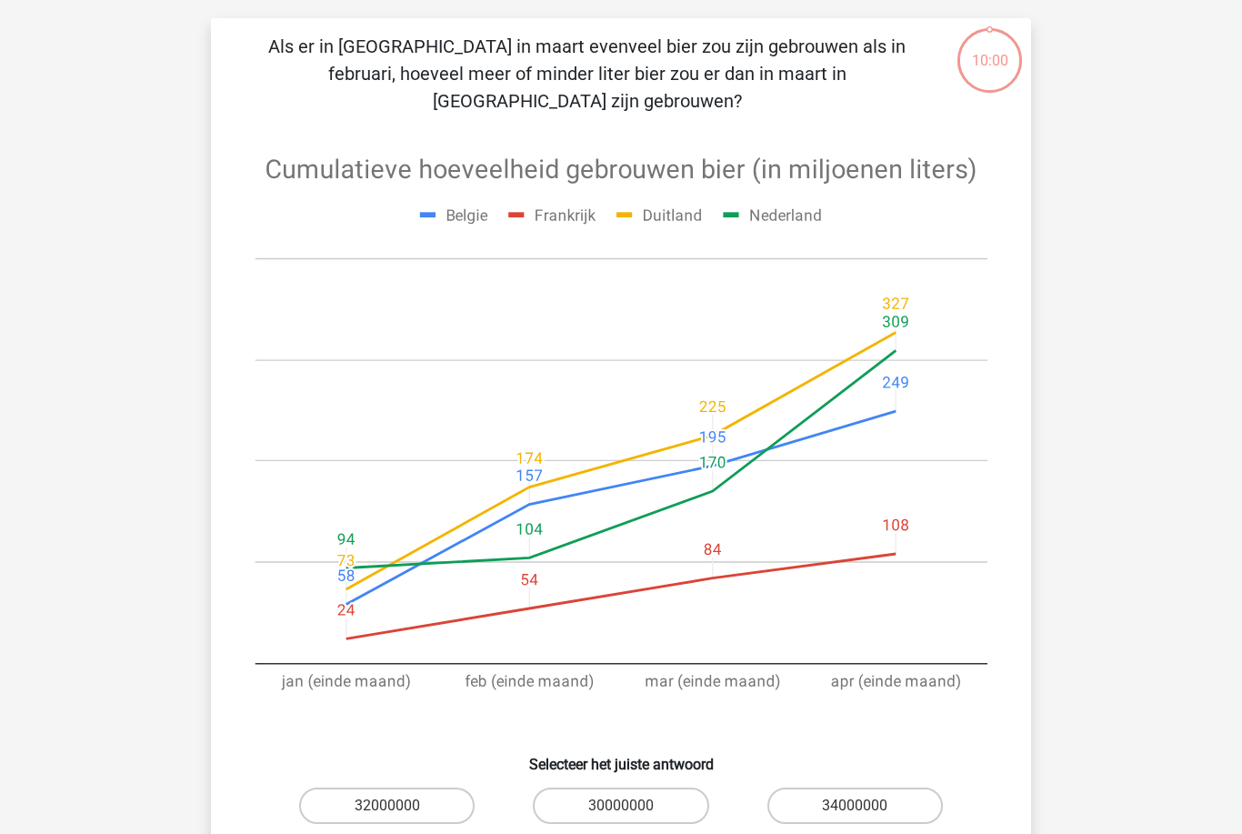
scroll to position [91, 0]
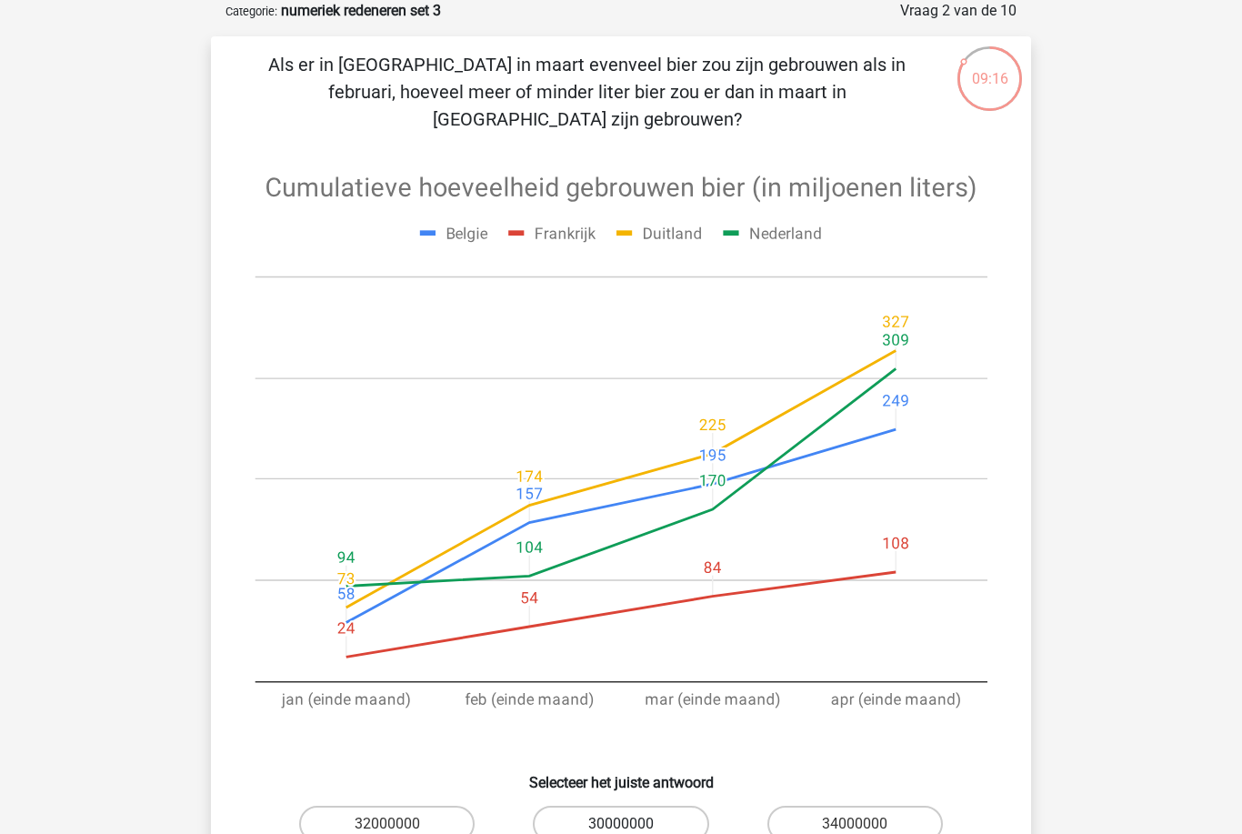
click at [629, 806] on label "30000000" at bounding box center [621, 824] width 176 height 36
click at [629, 824] on input "30000000" at bounding box center [627, 830] width 12 height 12
radio input "true"
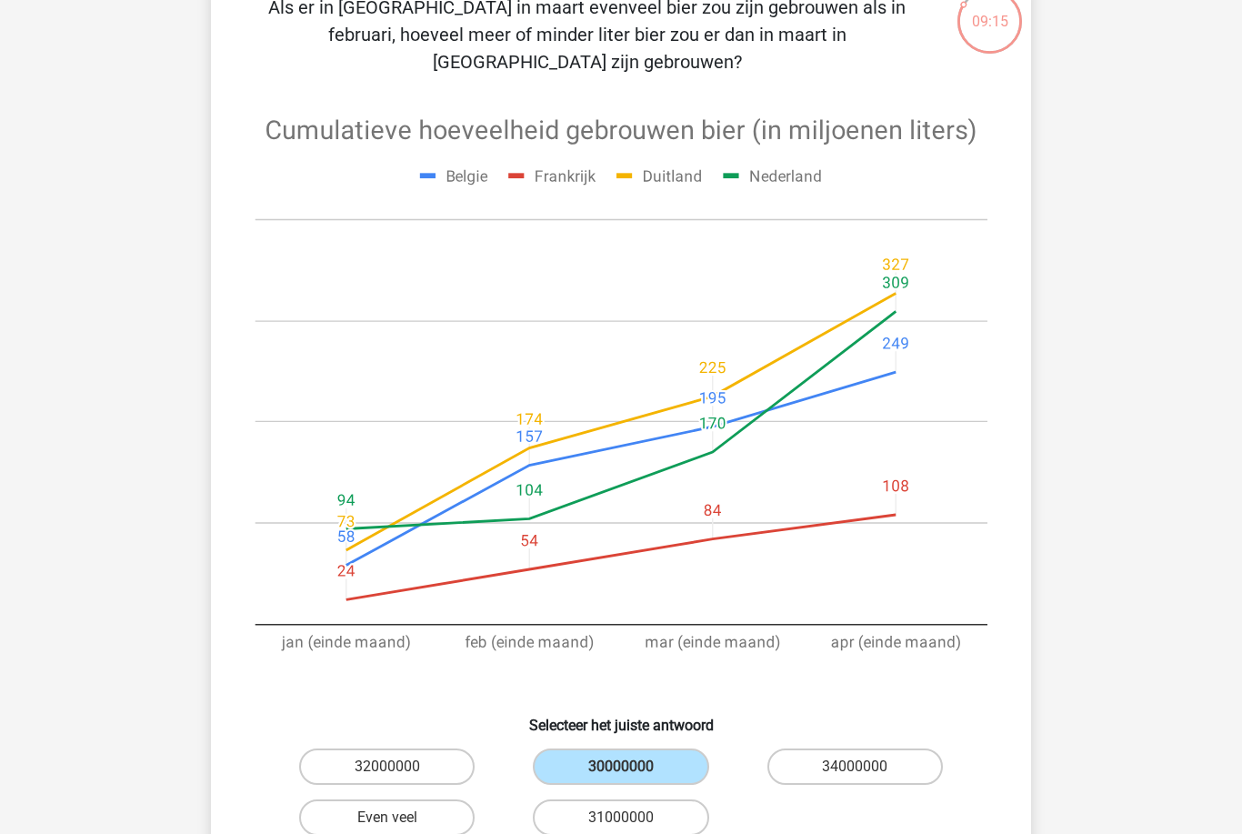
scroll to position [172, 0]
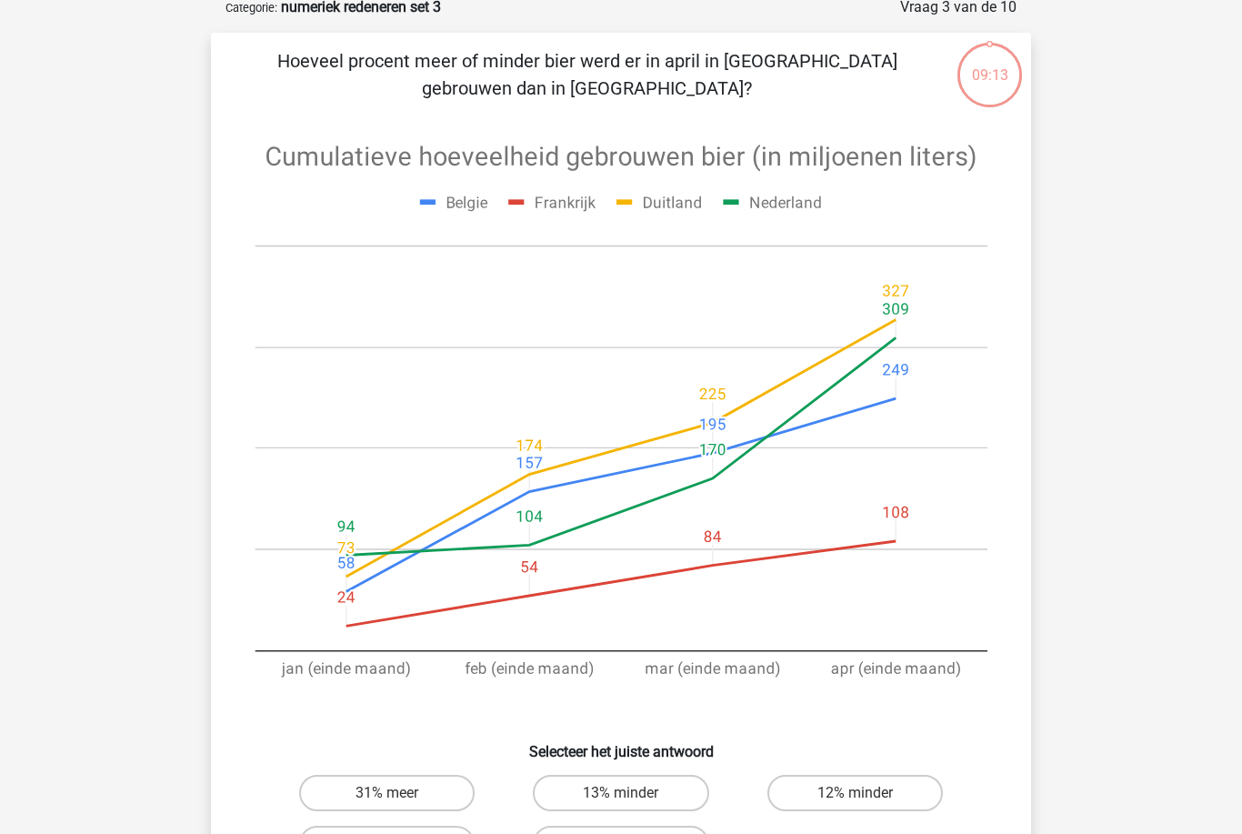
scroll to position [91, 0]
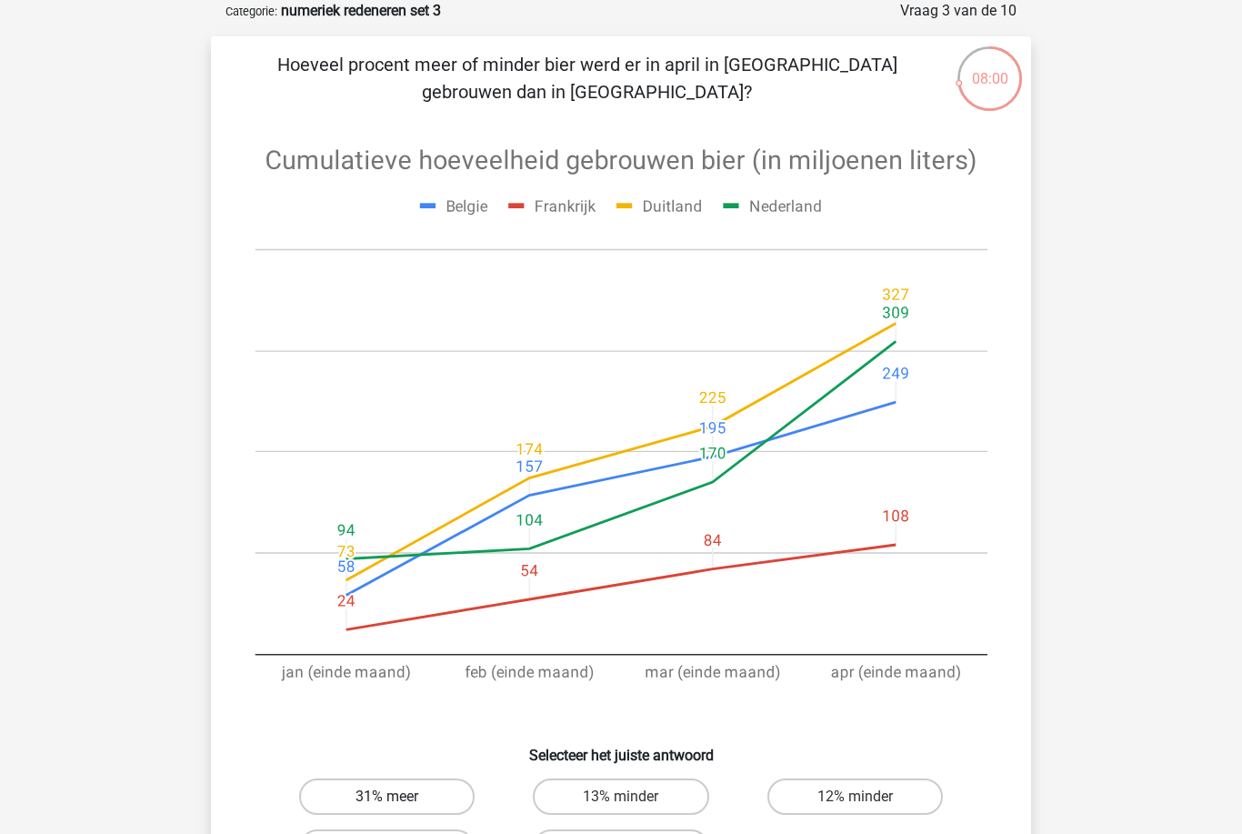
click at [438, 803] on label "31% meer" at bounding box center [387, 797] width 176 height 36
click at [399, 803] on input "31% meer" at bounding box center [393, 803] width 12 height 12
radio input "true"
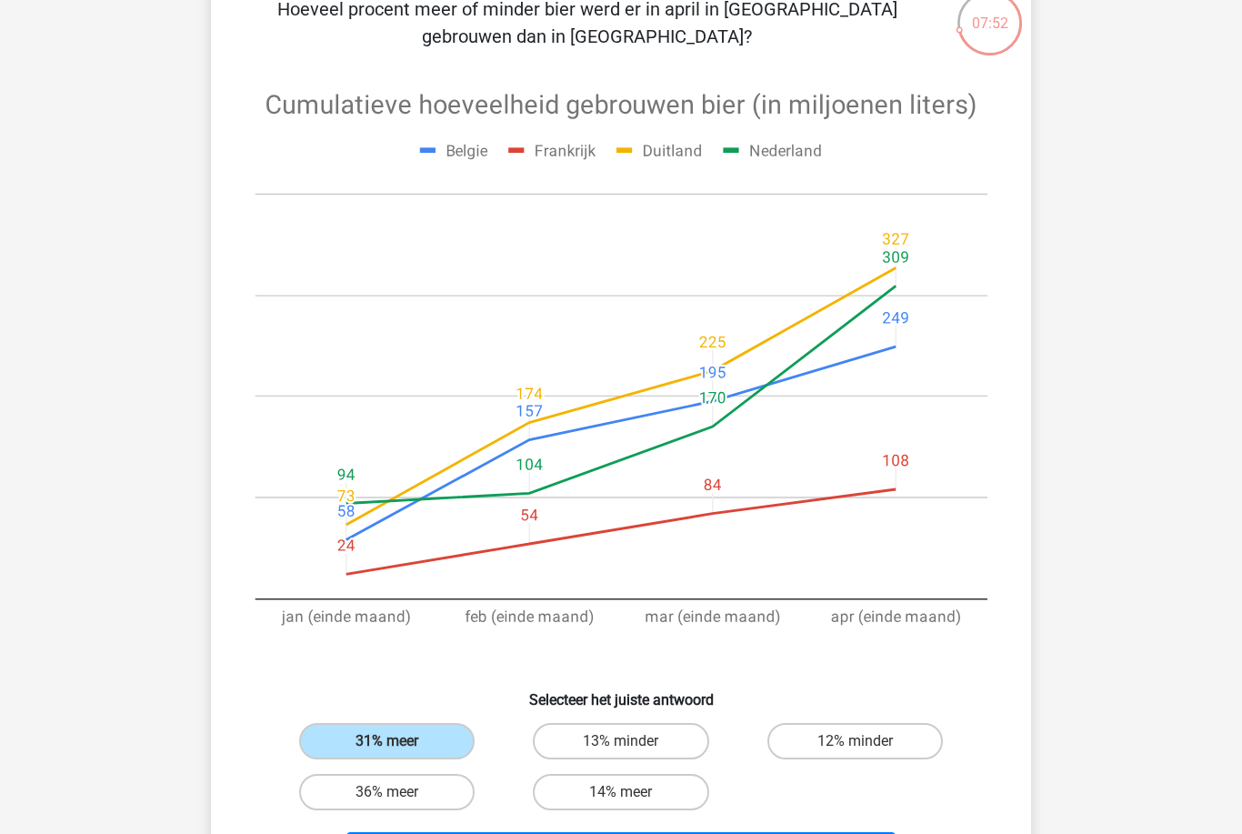
scroll to position [148, 0]
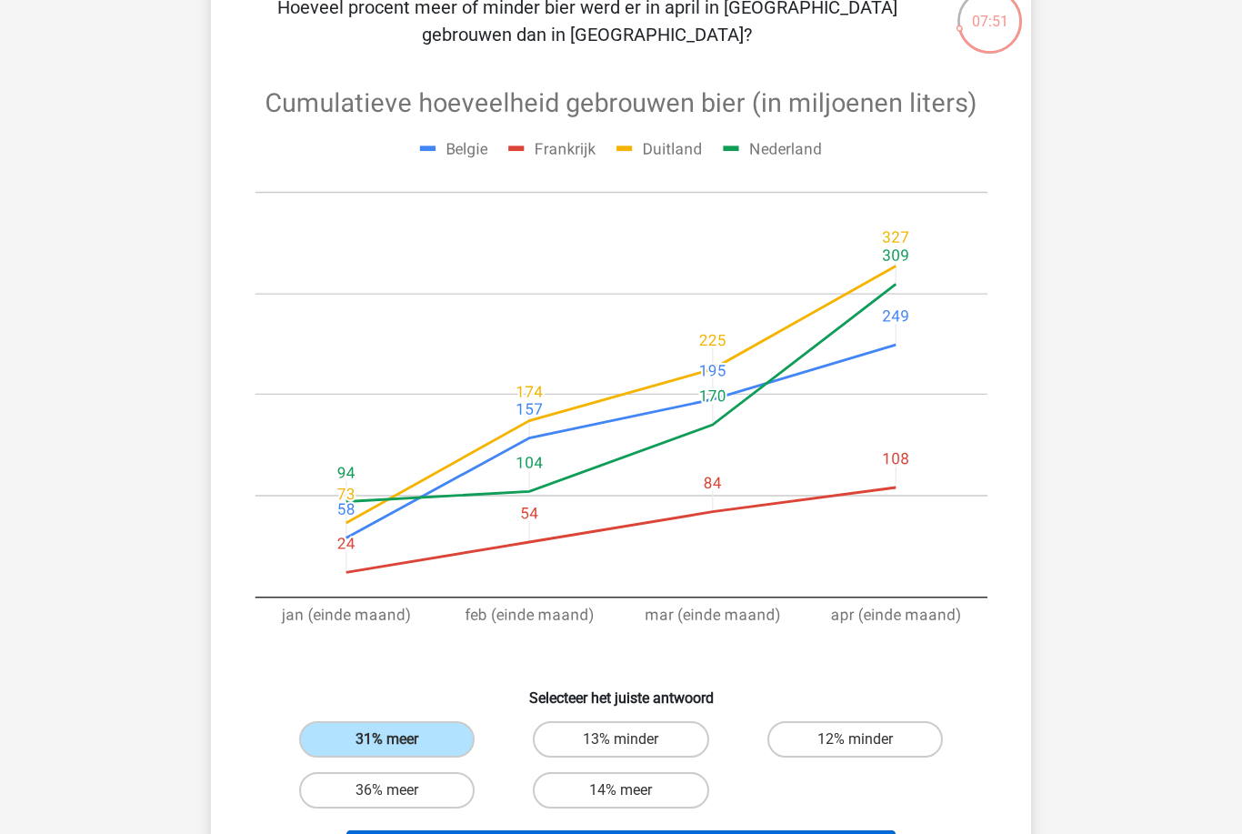
click at [582, 833] on button "Volgende vraag" at bounding box center [622, 849] width 550 height 38
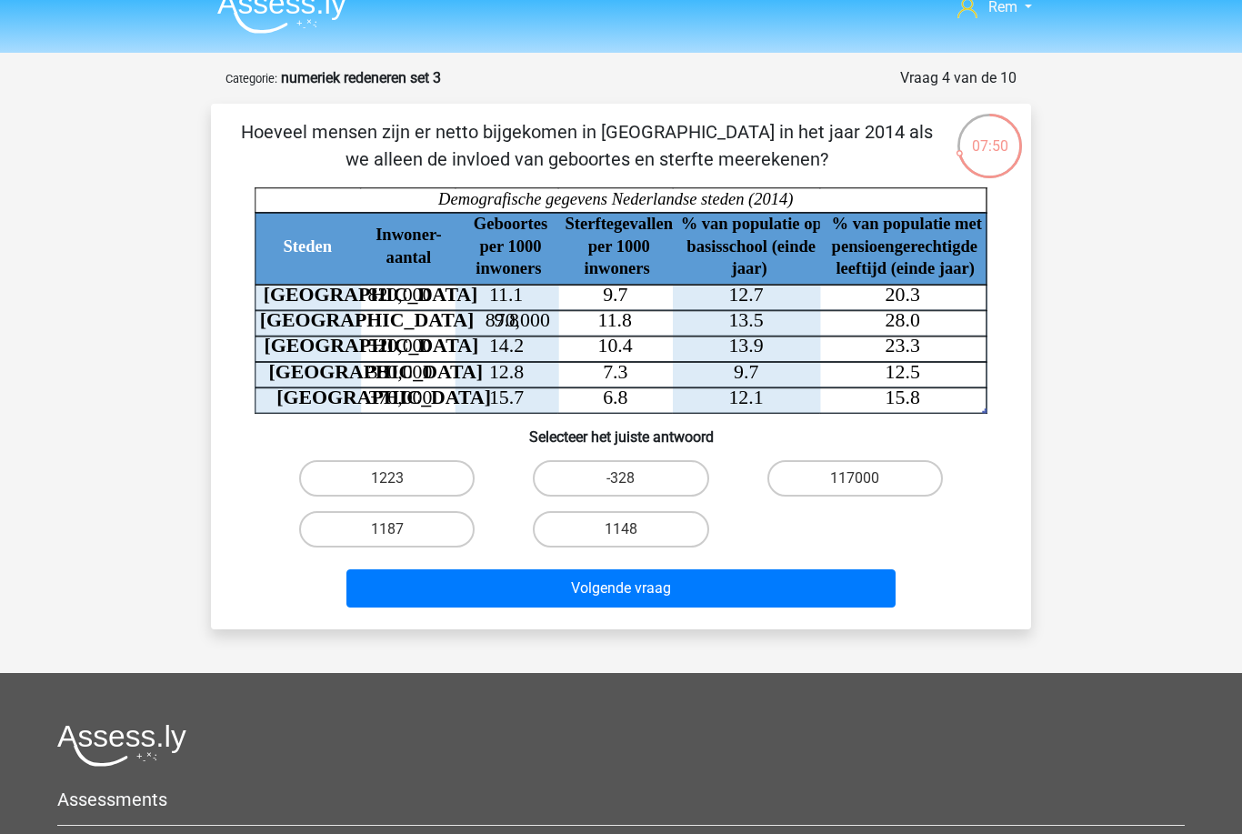
scroll to position [23, 0]
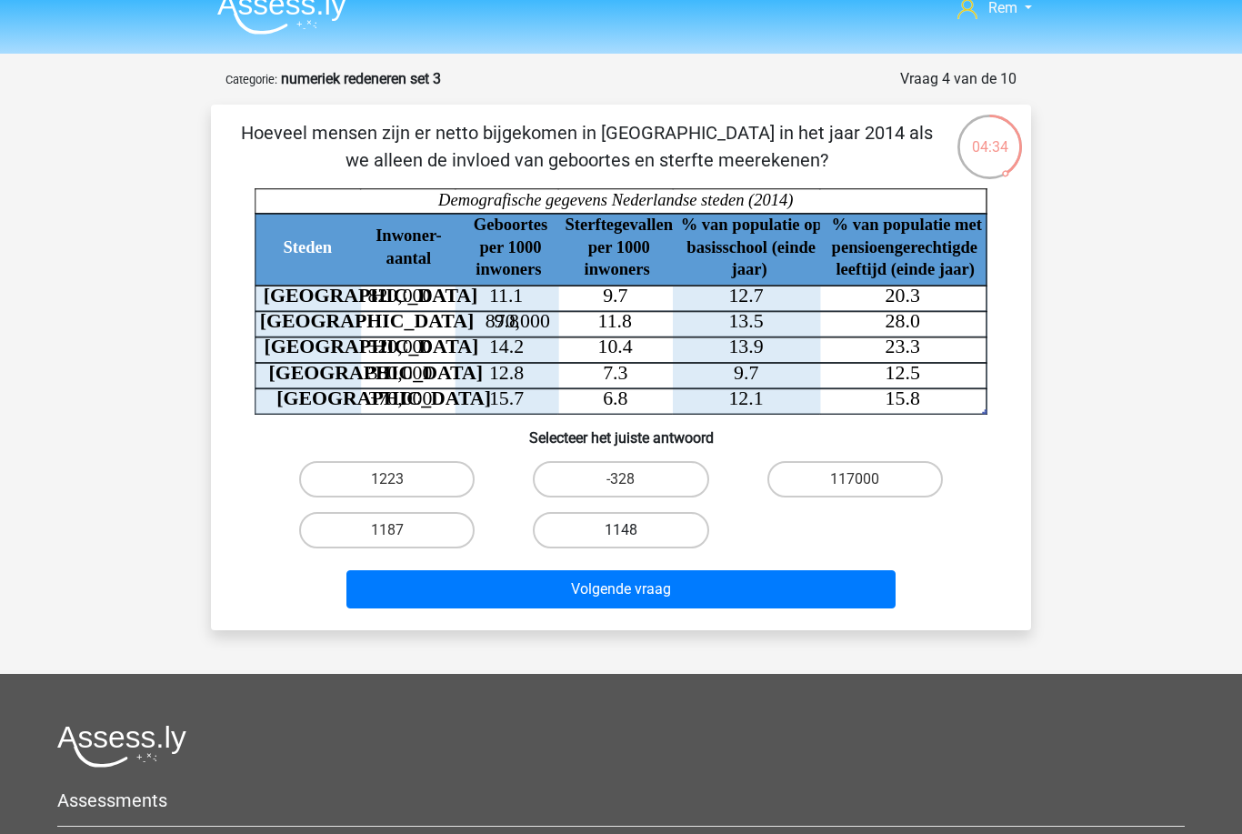
click at [596, 518] on label "1148" at bounding box center [621, 530] width 176 height 36
click at [621, 530] on input "1148" at bounding box center [627, 536] width 12 height 12
radio input "true"
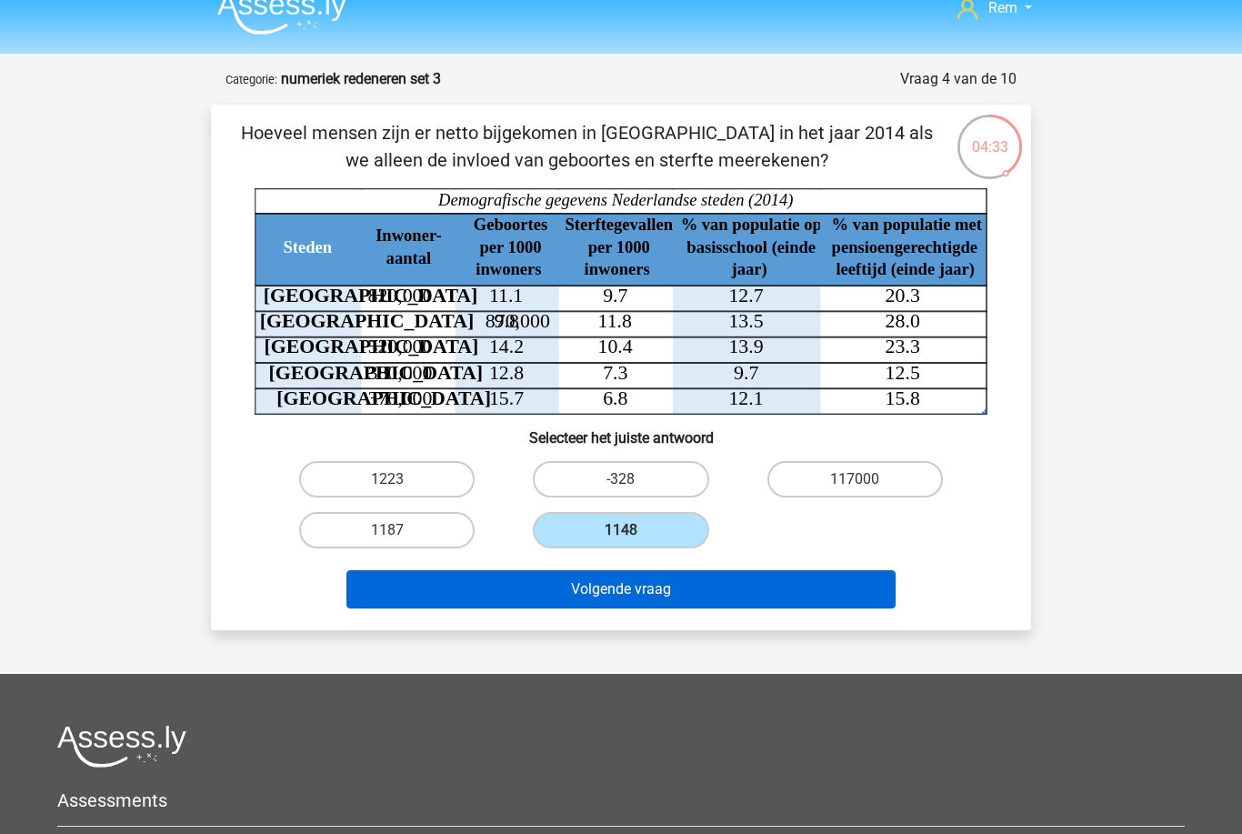
click at [568, 592] on button "Volgende vraag" at bounding box center [622, 589] width 550 height 38
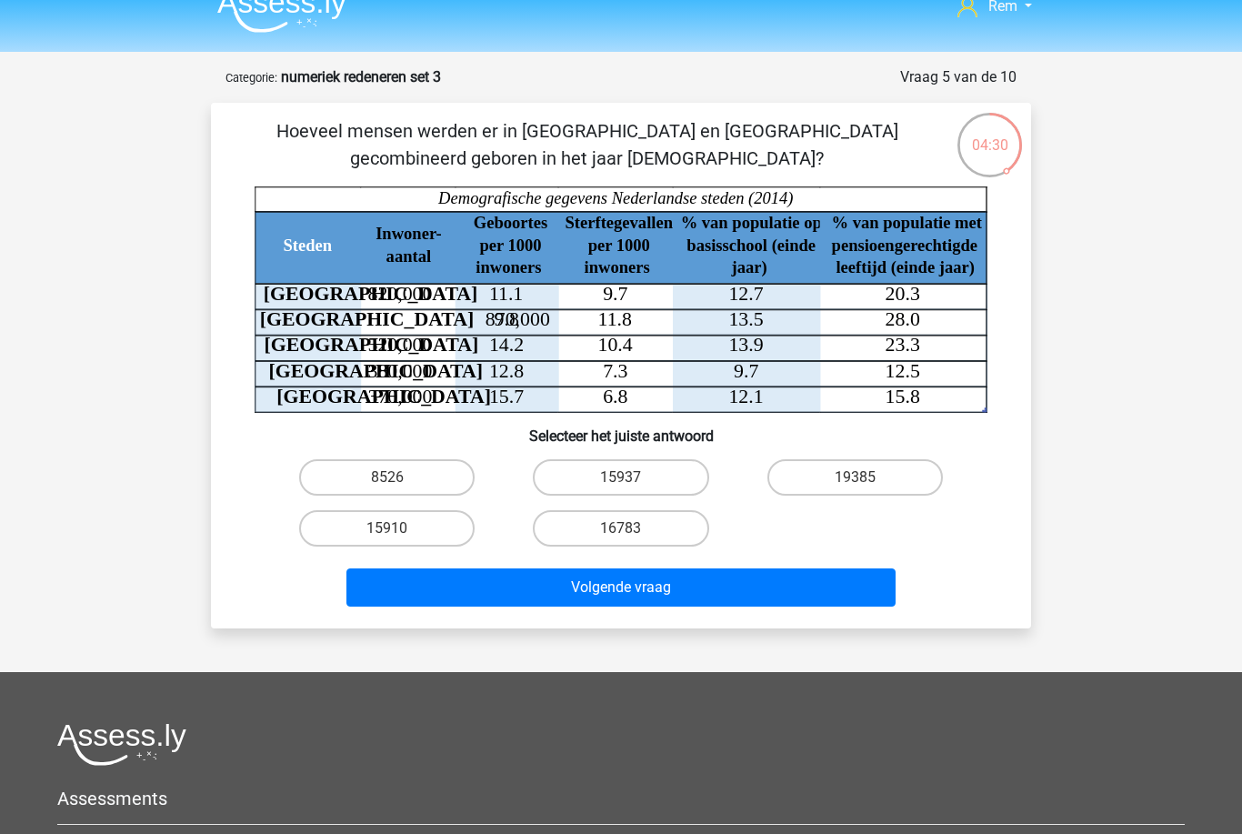
scroll to position [18, 0]
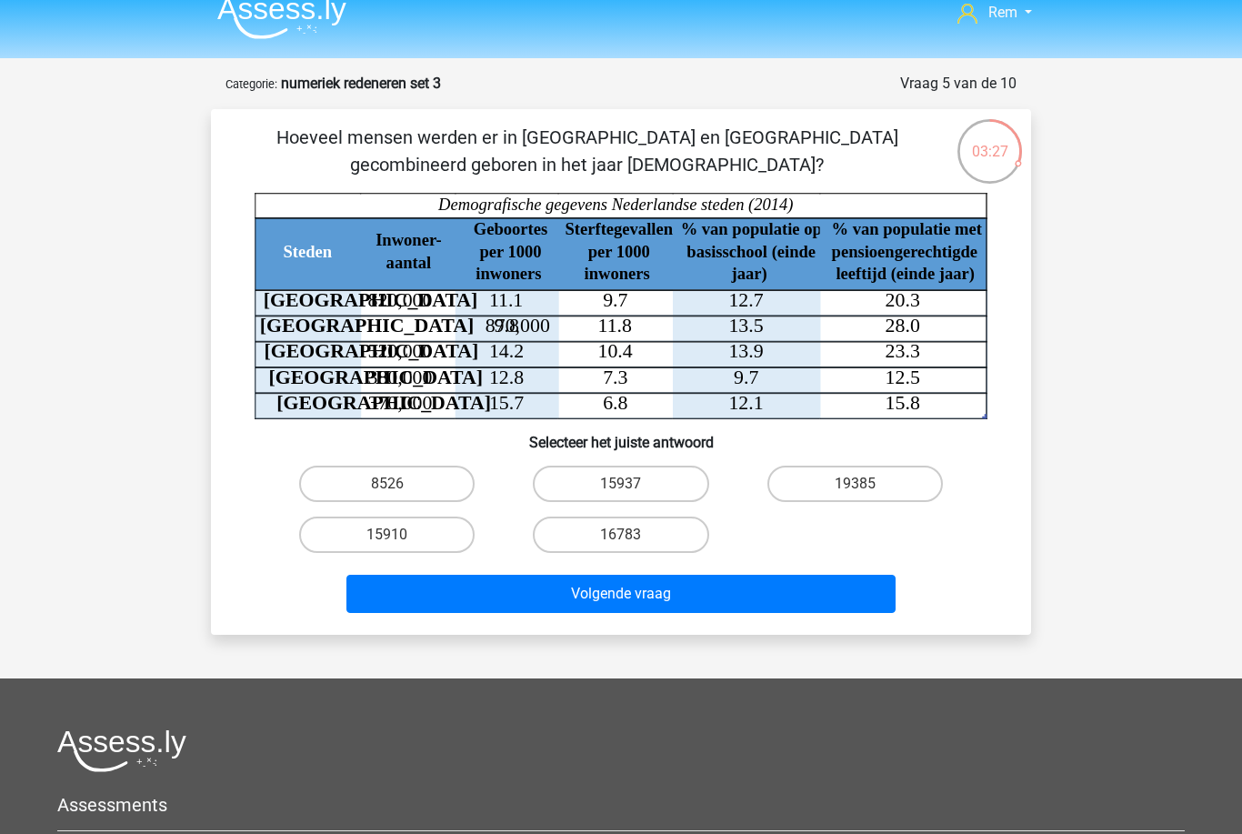
click at [399, 543] on input "15910" at bounding box center [393, 541] width 12 height 12
radio input "true"
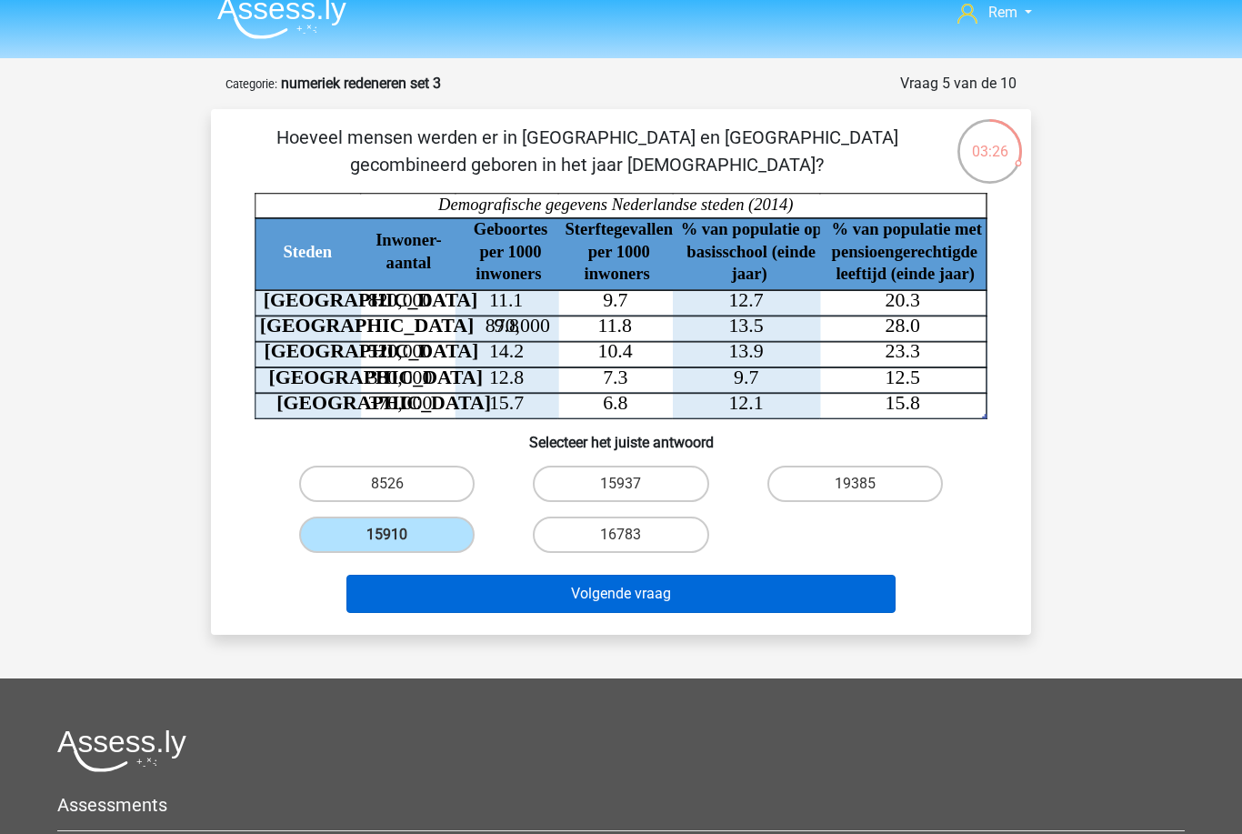
click at [468, 588] on button "Volgende vraag" at bounding box center [622, 594] width 550 height 38
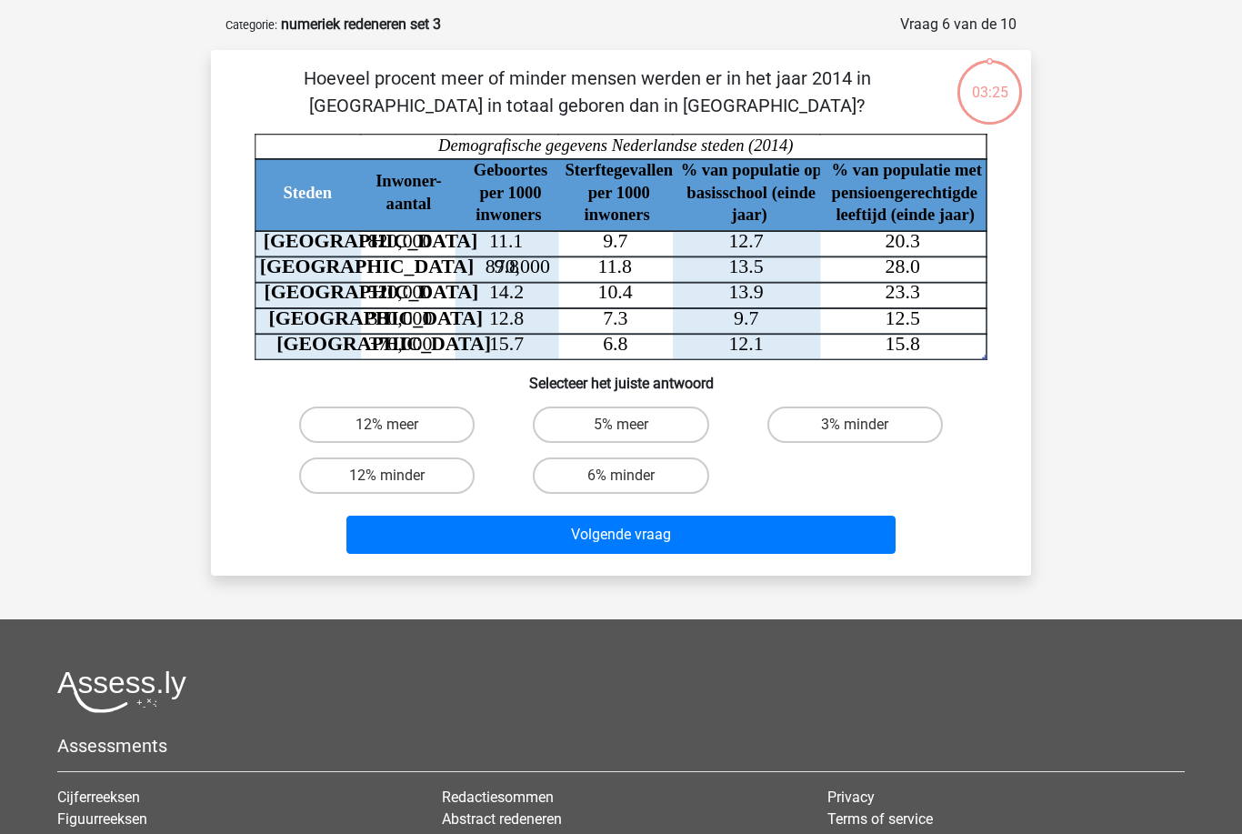
scroll to position [91, 0]
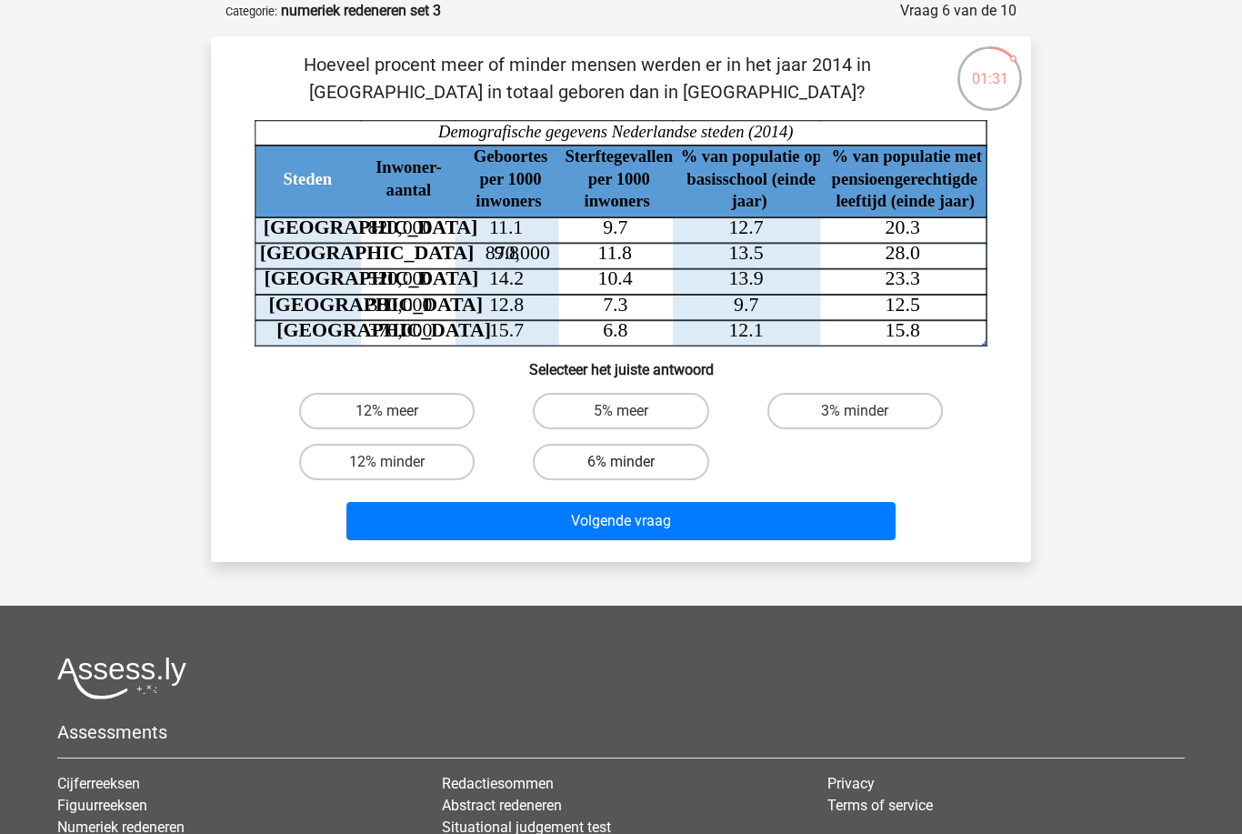
click at [689, 461] on label "6% minder" at bounding box center [621, 462] width 176 height 36
click at [633, 462] on input "6% minder" at bounding box center [627, 468] width 12 height 12
radio input "true"
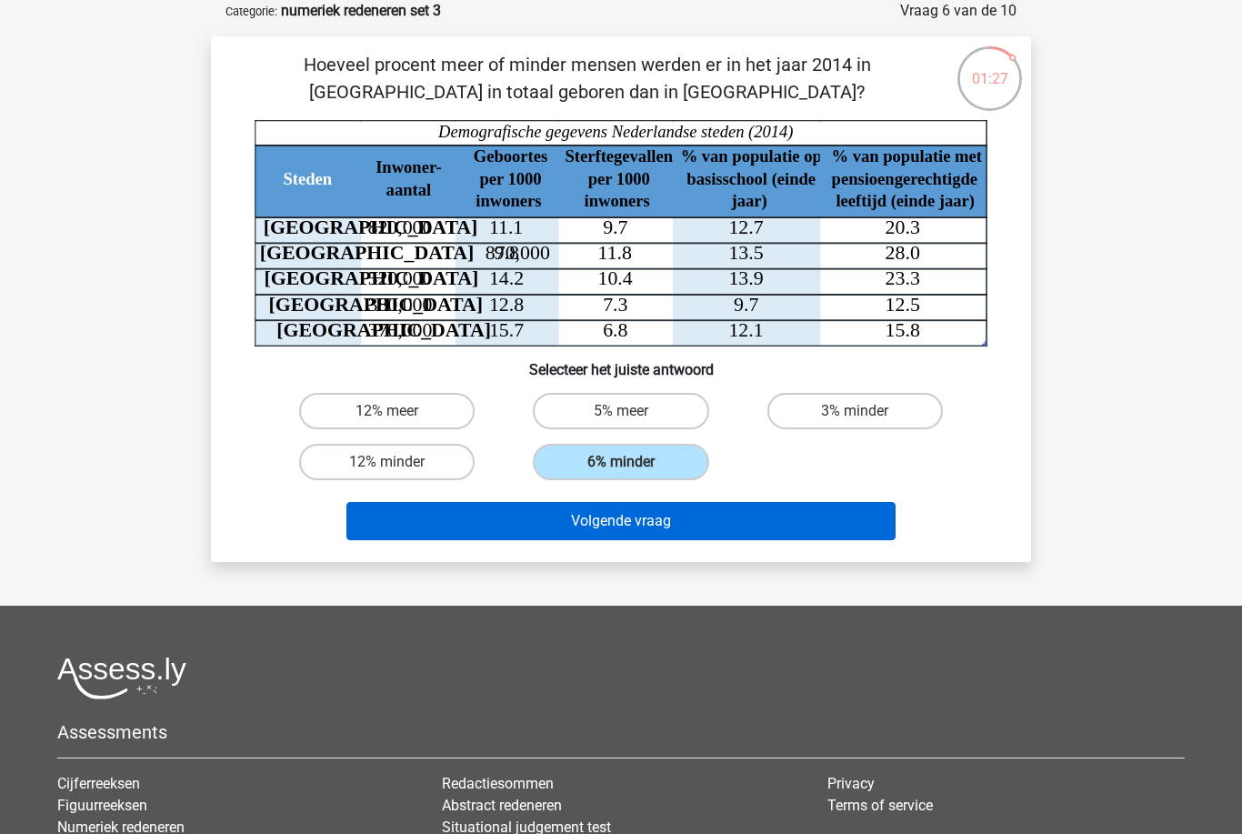
click at [674, 527] on button "Volgende vraag" at bounding box center [622, 521] width 550 height 38
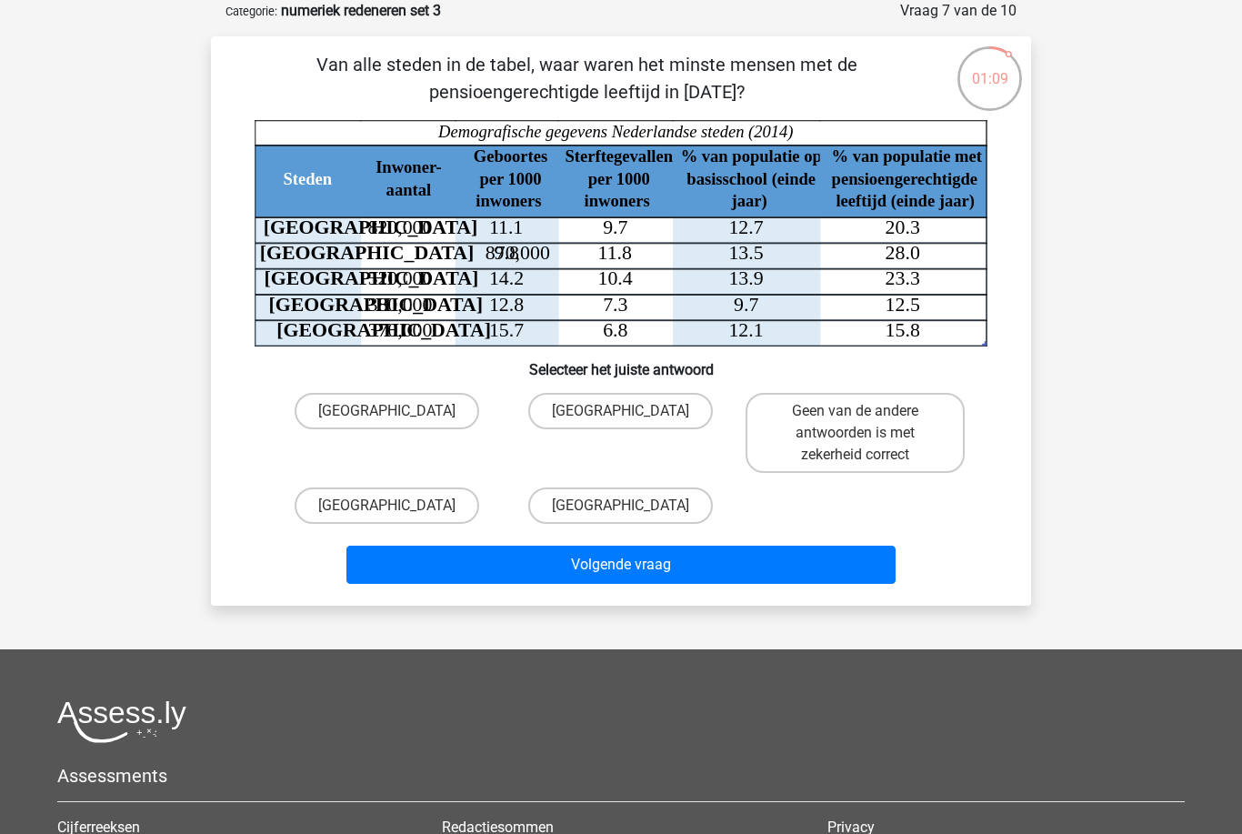
click at [632, 512] on input "Den Haag" at bounding box center [627, 512] width 12 height 12
radio input "true"
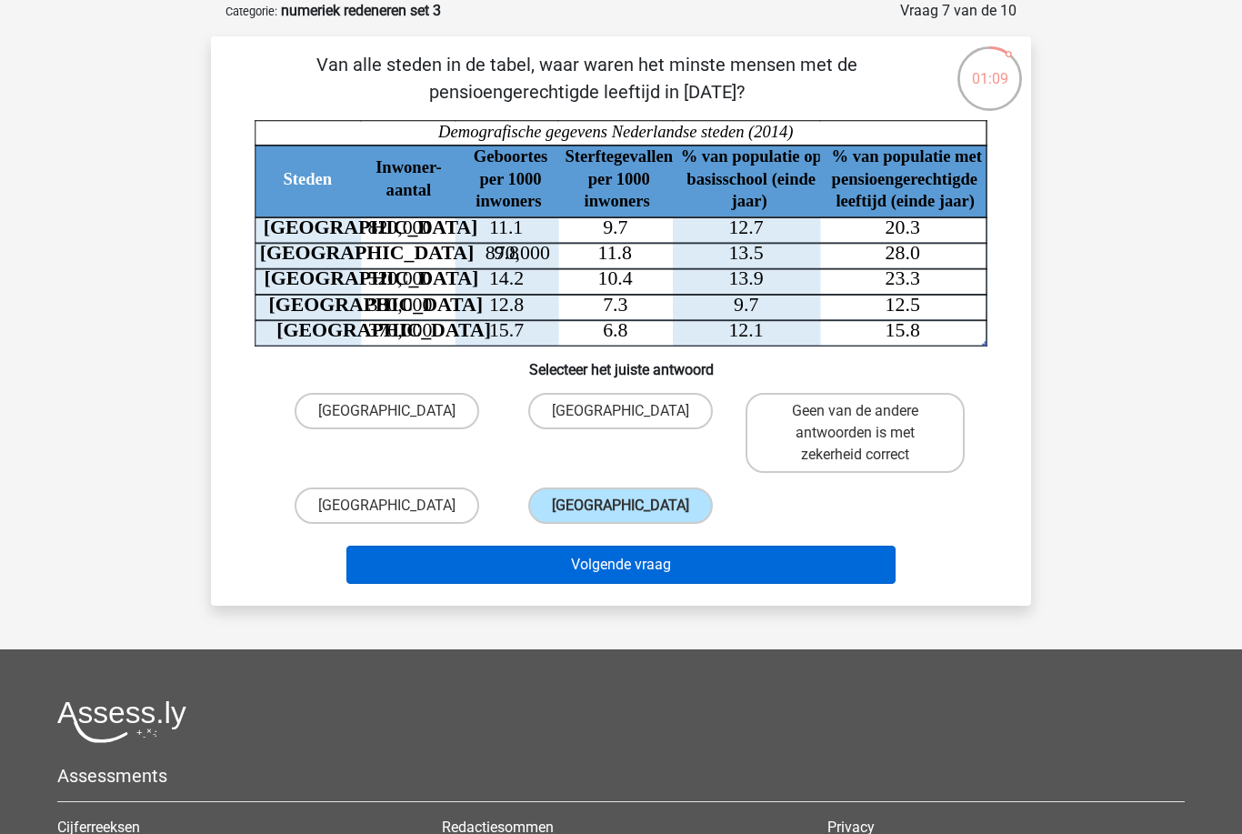
click at [634, 571] on button "Volgende vraag" at bounding box center [622, 565] width 550 height 38
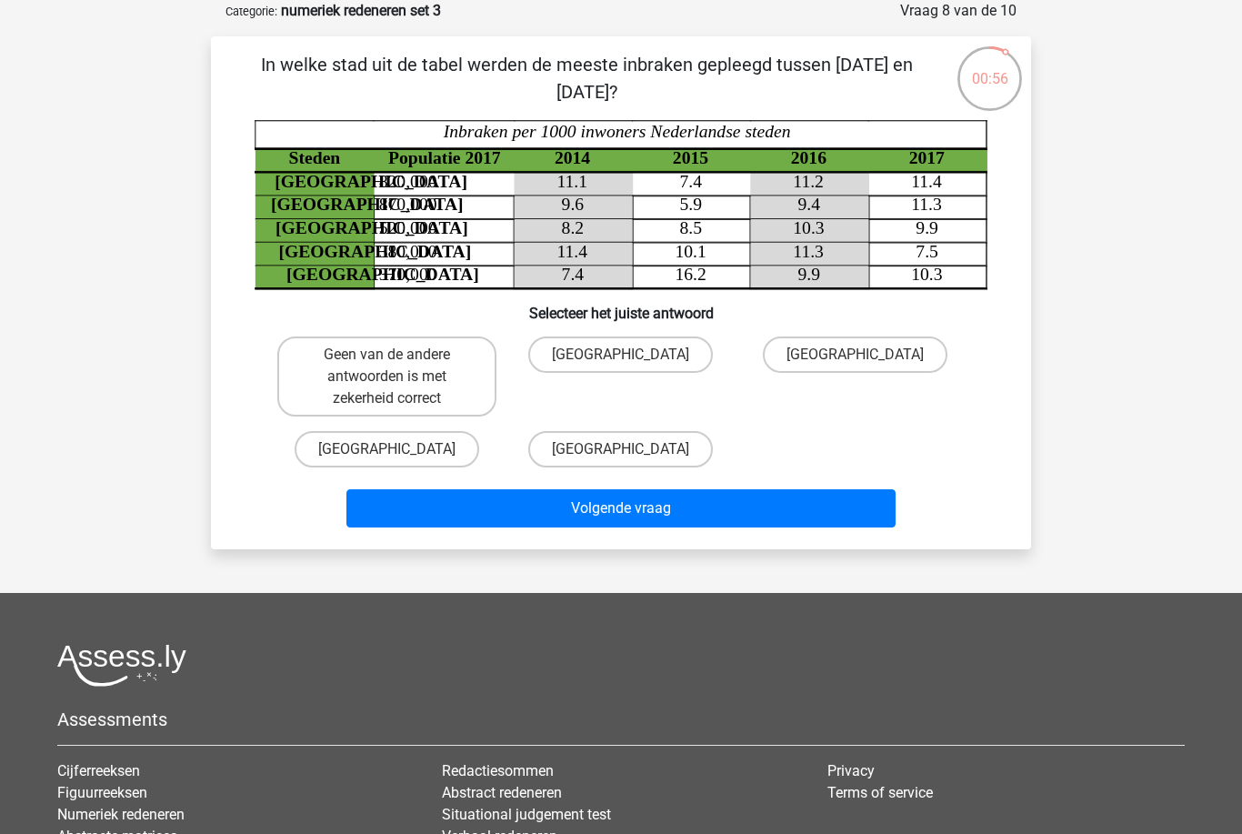
click at [867, 359] on input "Rotterdam" at bounding box center [861, 361] width 12 height 12
radio input "true"
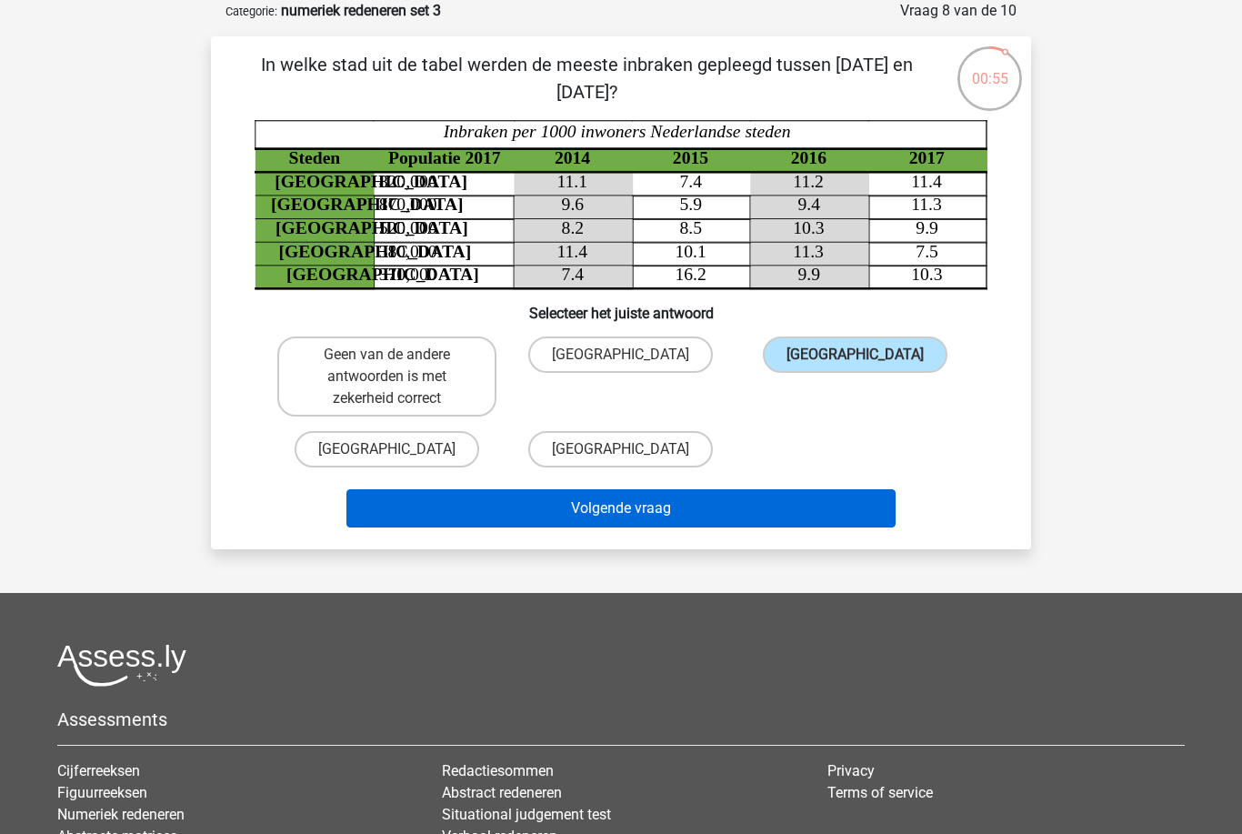
click at [730, 509] on button "Volgende vraag" at bounding box center [622, 508] width 550 height 38
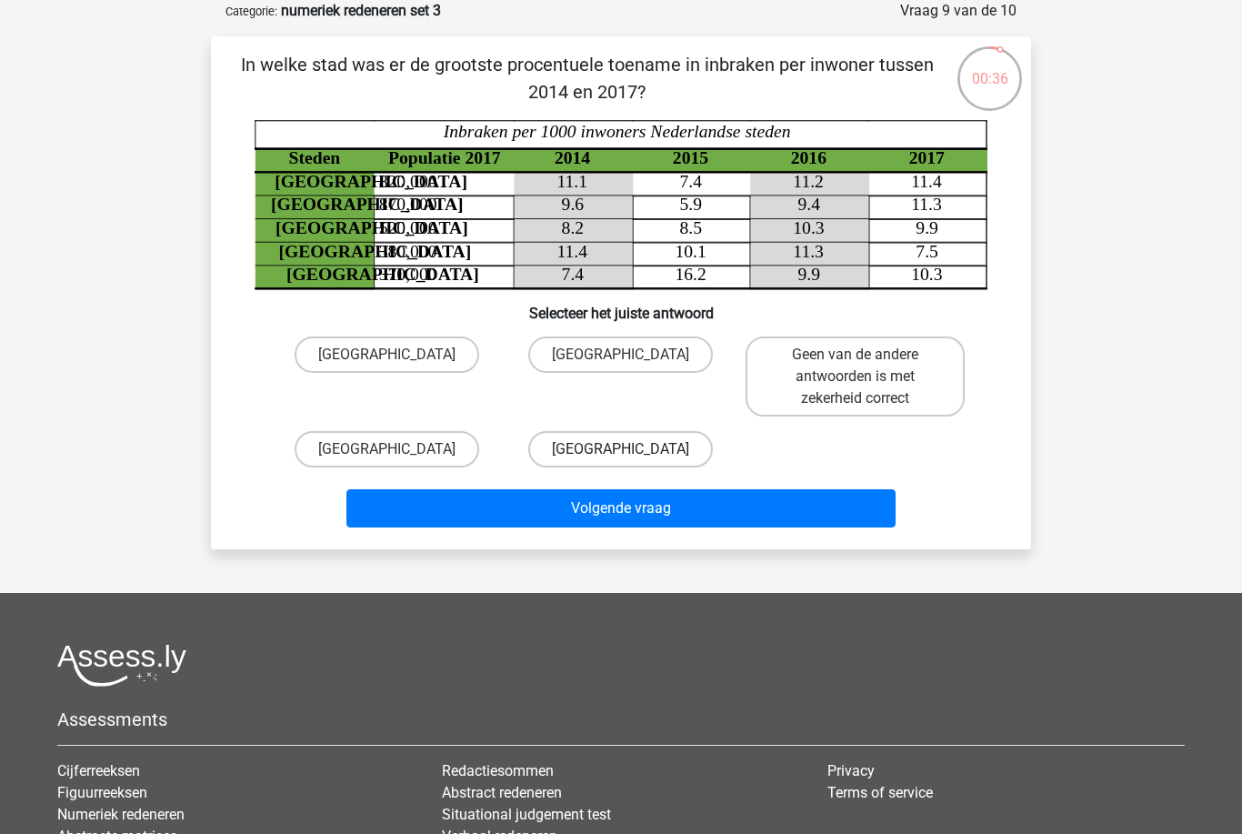
click at [560, 449] on label "Amsterdam" at bounding box center [620, 449] width 185 height 36
click at [621, 449] on input "Amsterdam" at bounding box center [627, 455] width 12 height 12
radio input "true"
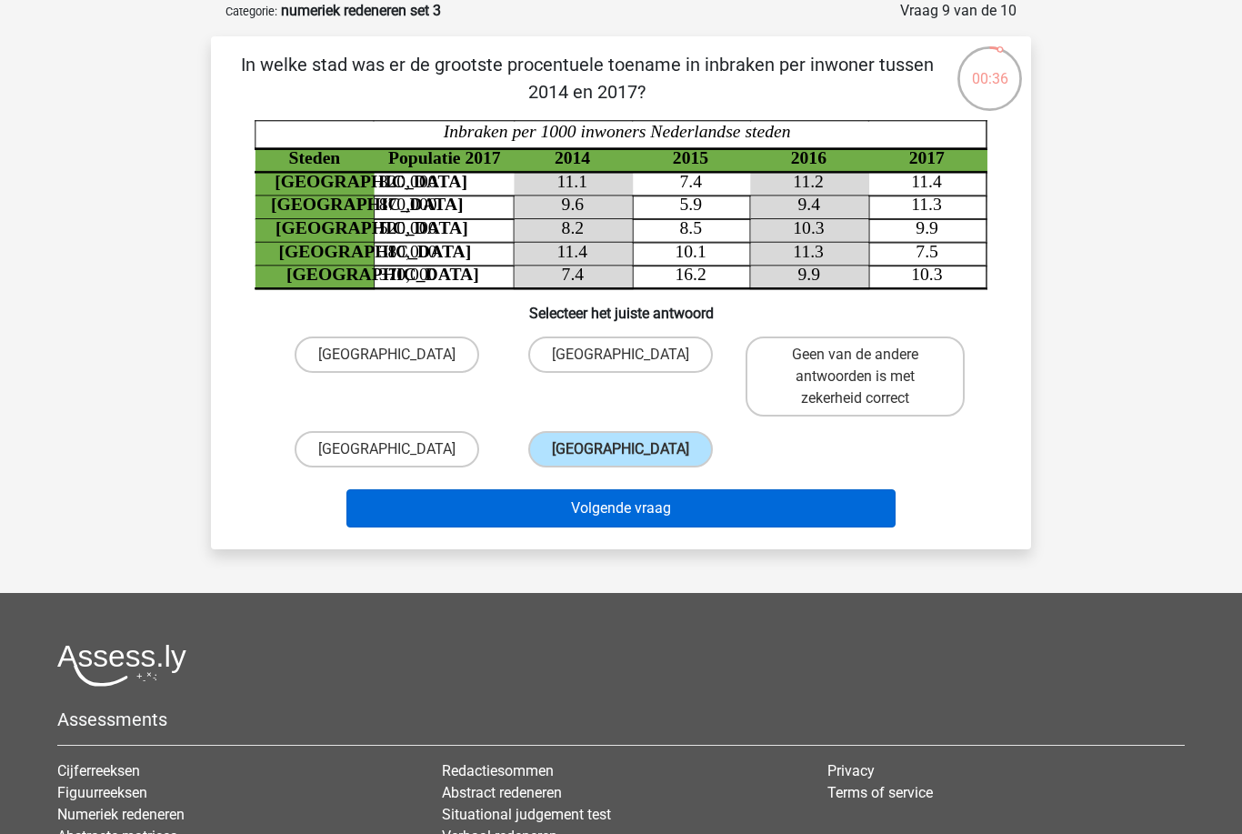
click at [545, 511] on button "Volgende vraag" at bounding box center [622, 508] width 550 height 38
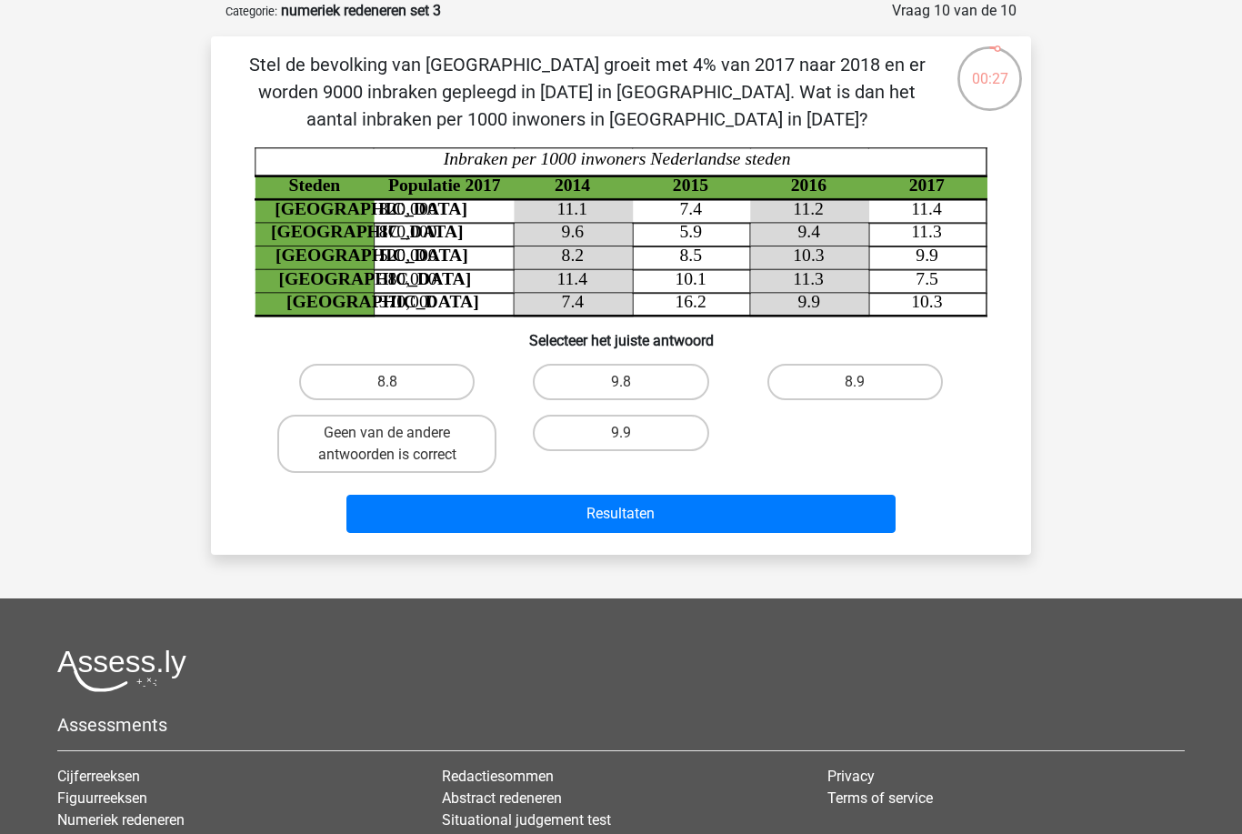
click at [861, 386] on input "8.9" at bounding box center [861, 388] width 12 height 12
radio input "true"
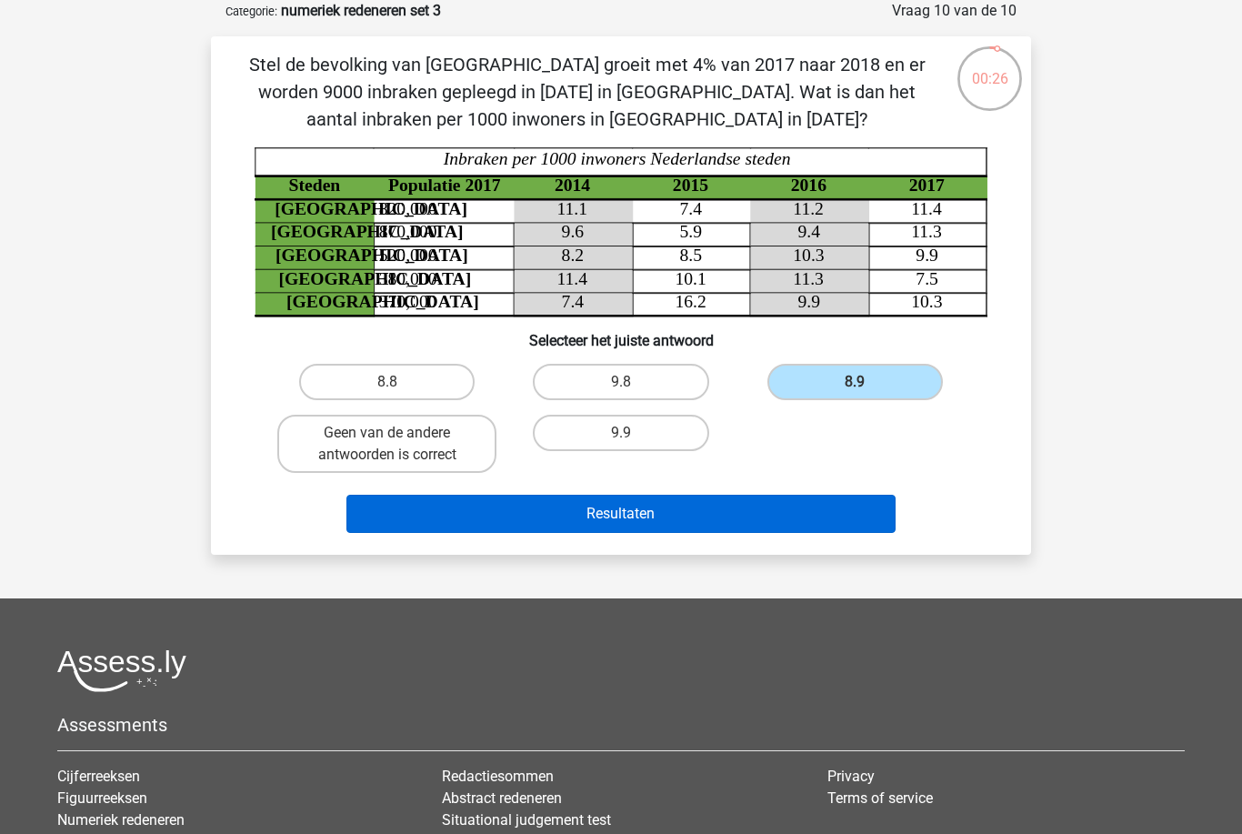
click at [739, 512] on button "Resultaten" at bounding box center [622, 514] width 550 height 38
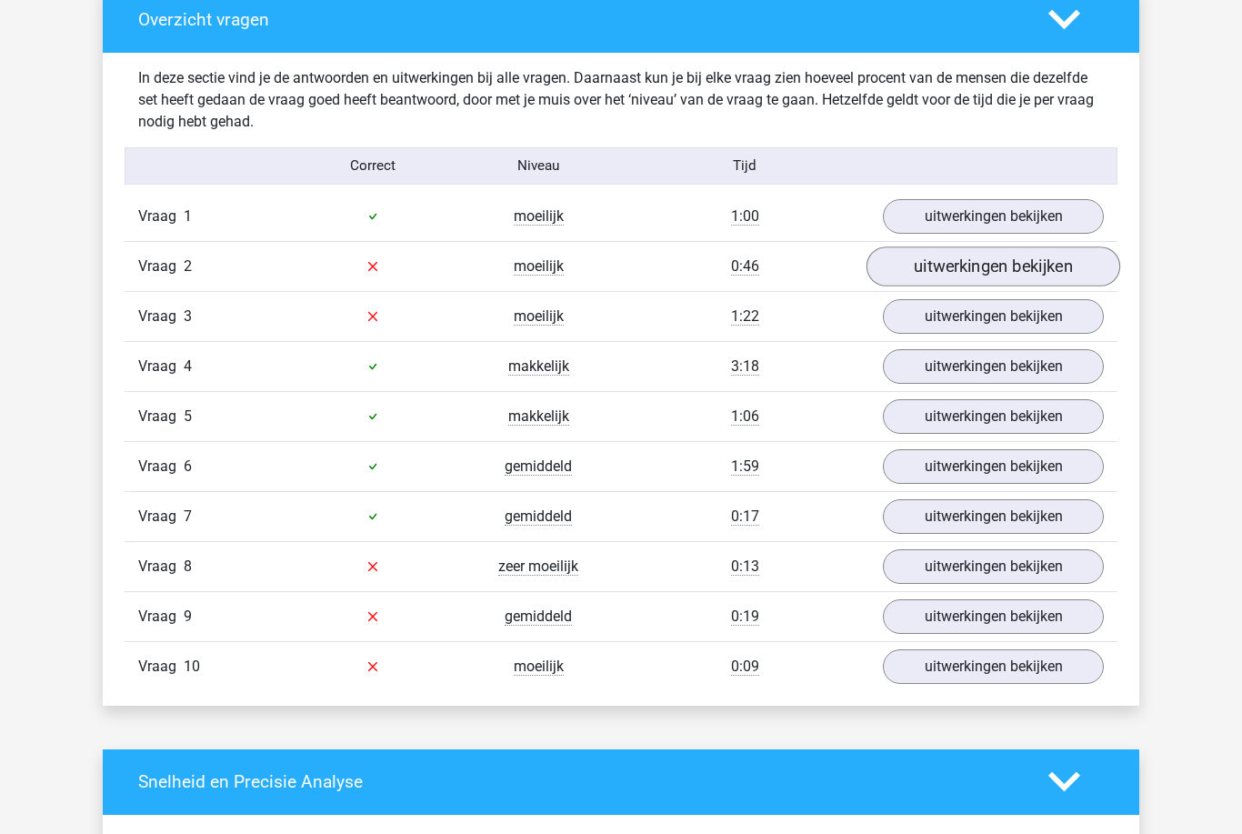
click at [1024, 259] on link "uitwerkingen bekijken" at bounding box center [994, 267] width 254 height 40
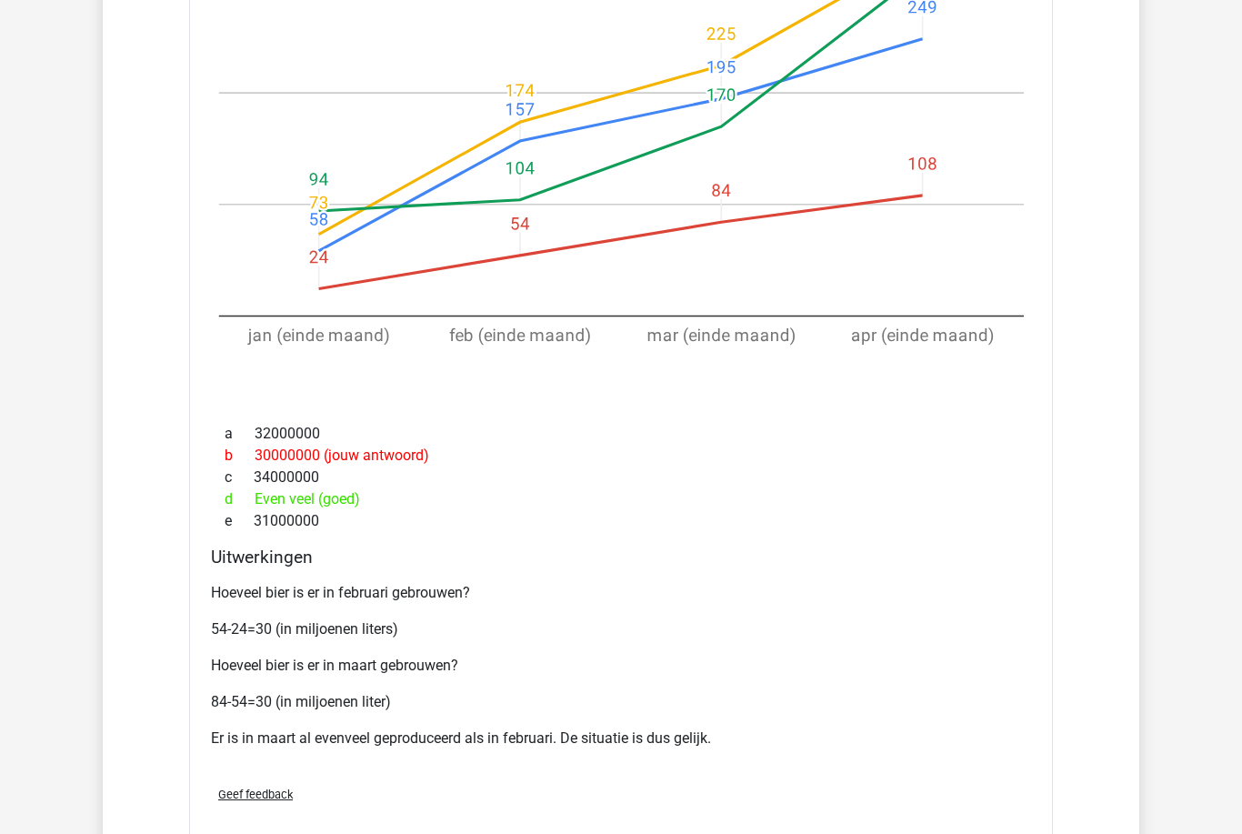
scroll to position [1707, 0]
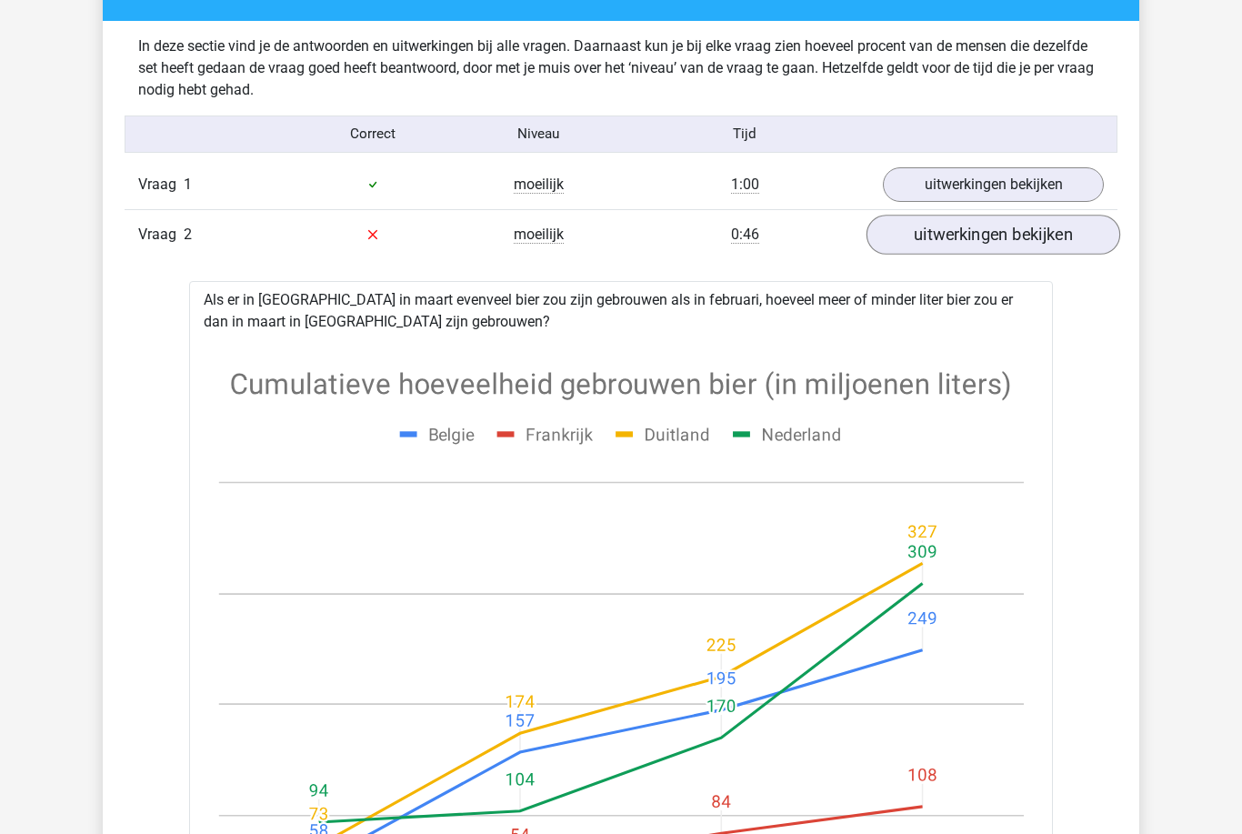
click at [961, 236] on link "uitwerkingen bekijken" at bounding box center [994, 236] width 254 height 40
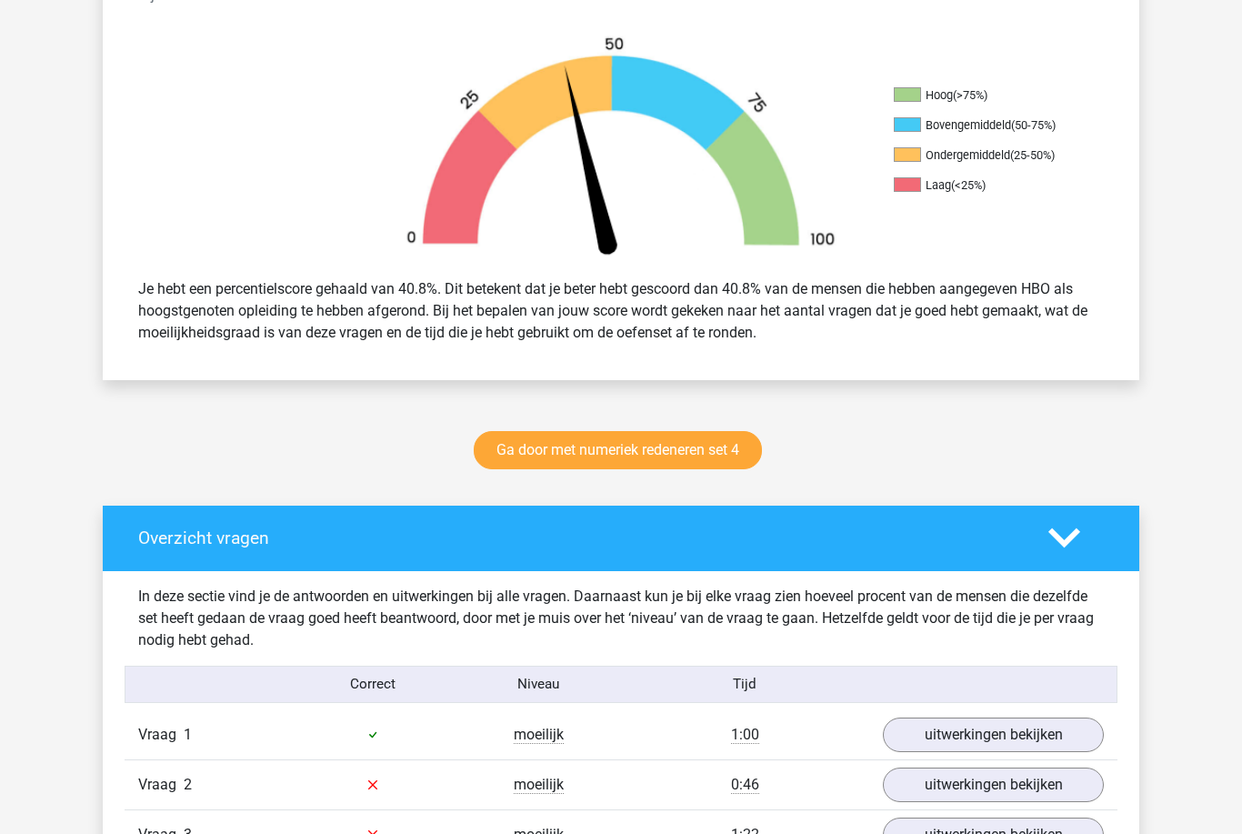
click at [1059, 527] on icon at bounding box center [1065, 539] width 32 height 32
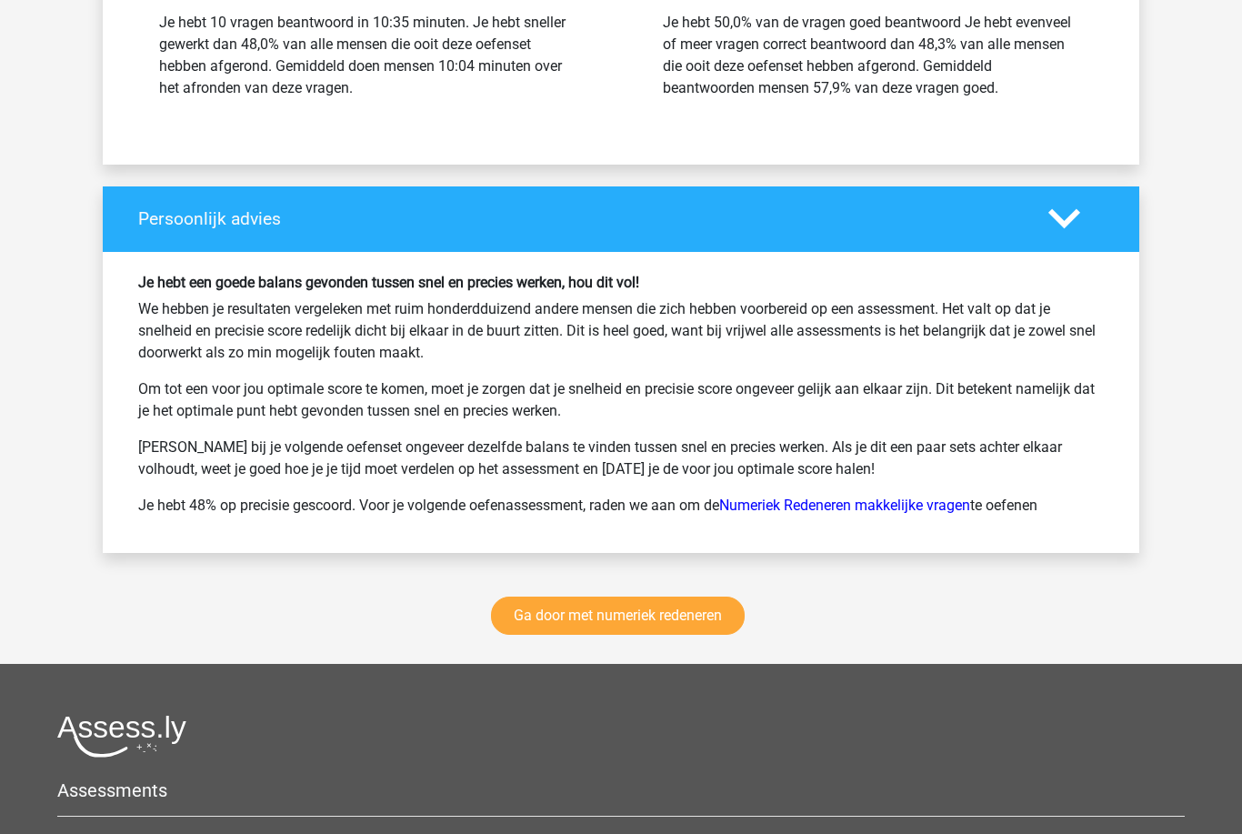
scroll to position [1582, 0]
click at [683, 619] on link "Ga door met numeriek redeneren" at bounding box center [618, 617] width 254 height 38
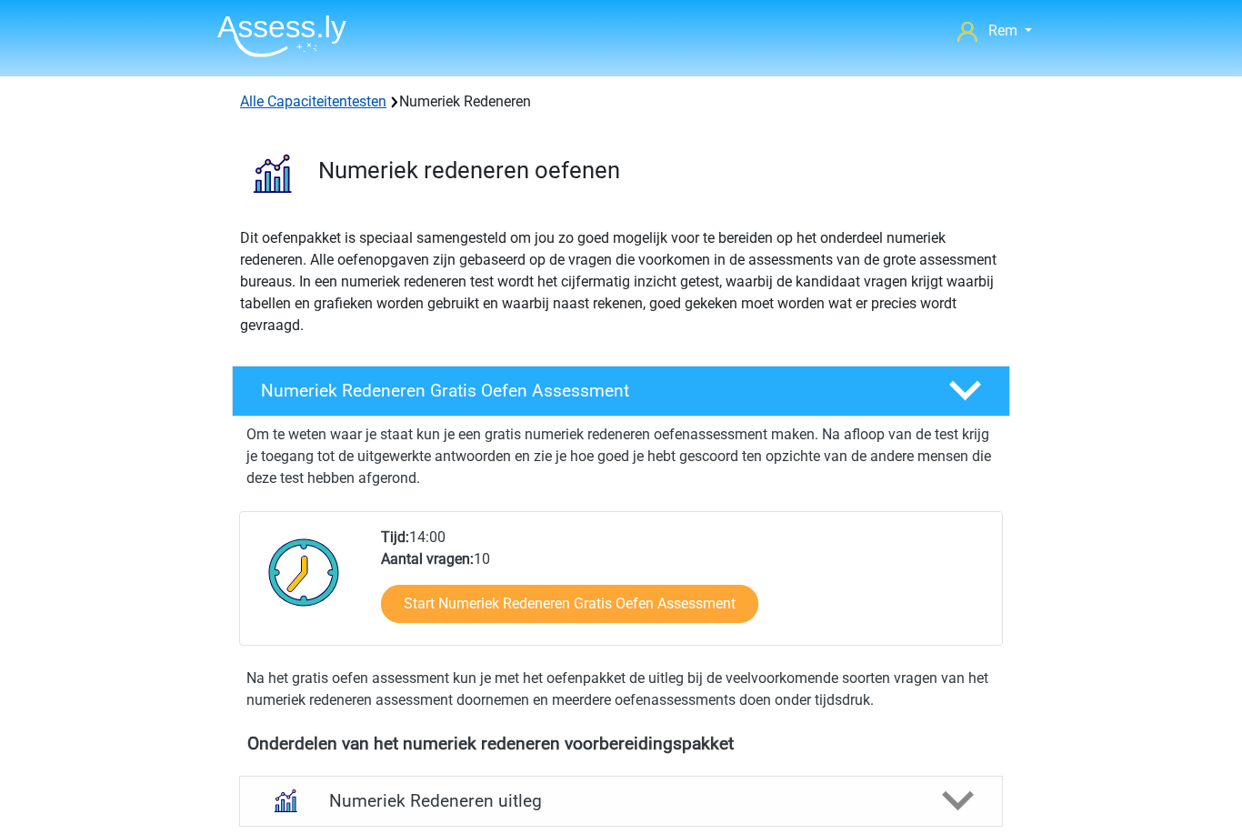
click at [377, 94] on link "Alle Capaciteitentesten" at bounding box center [313, 101] width 146 height 17
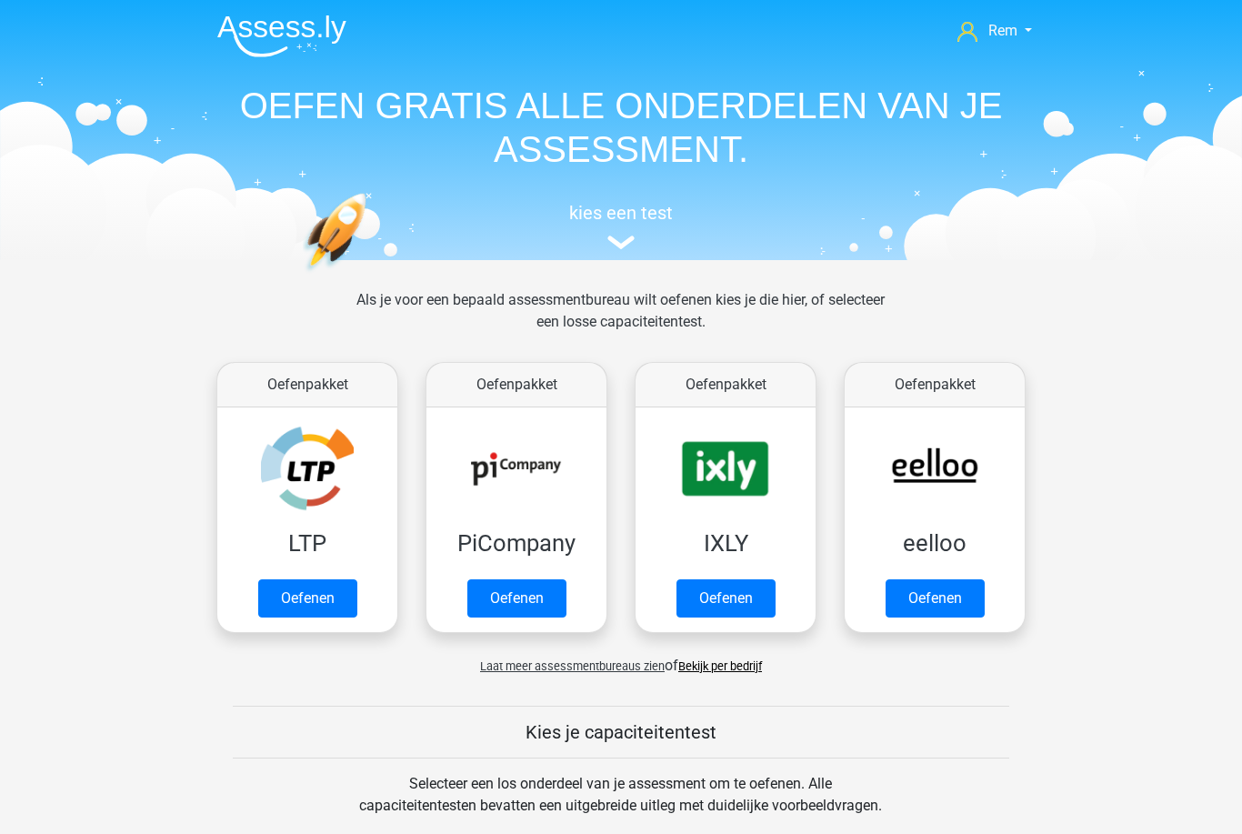
scroll to position [772, 0]
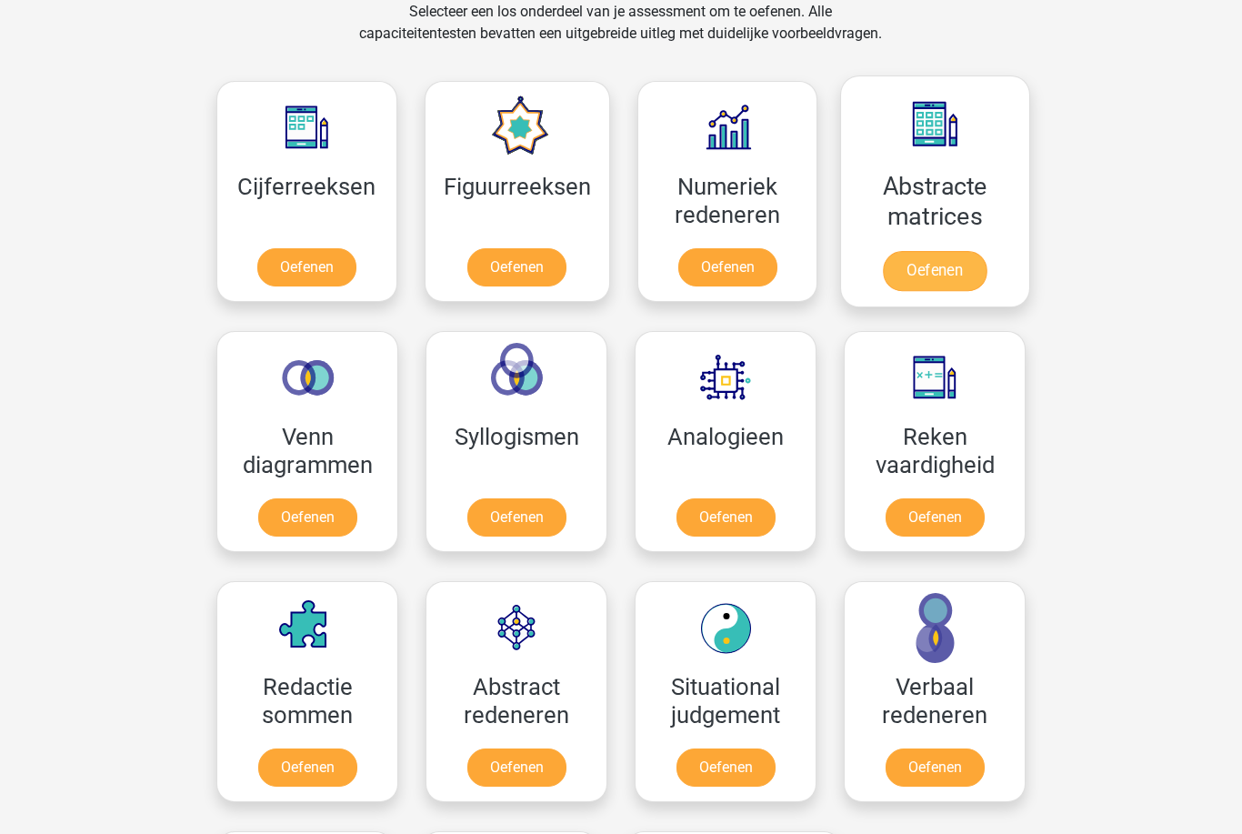
click at [947, 277] on link "Oefenen" at bounding box center [935, 271] width 104 height 40
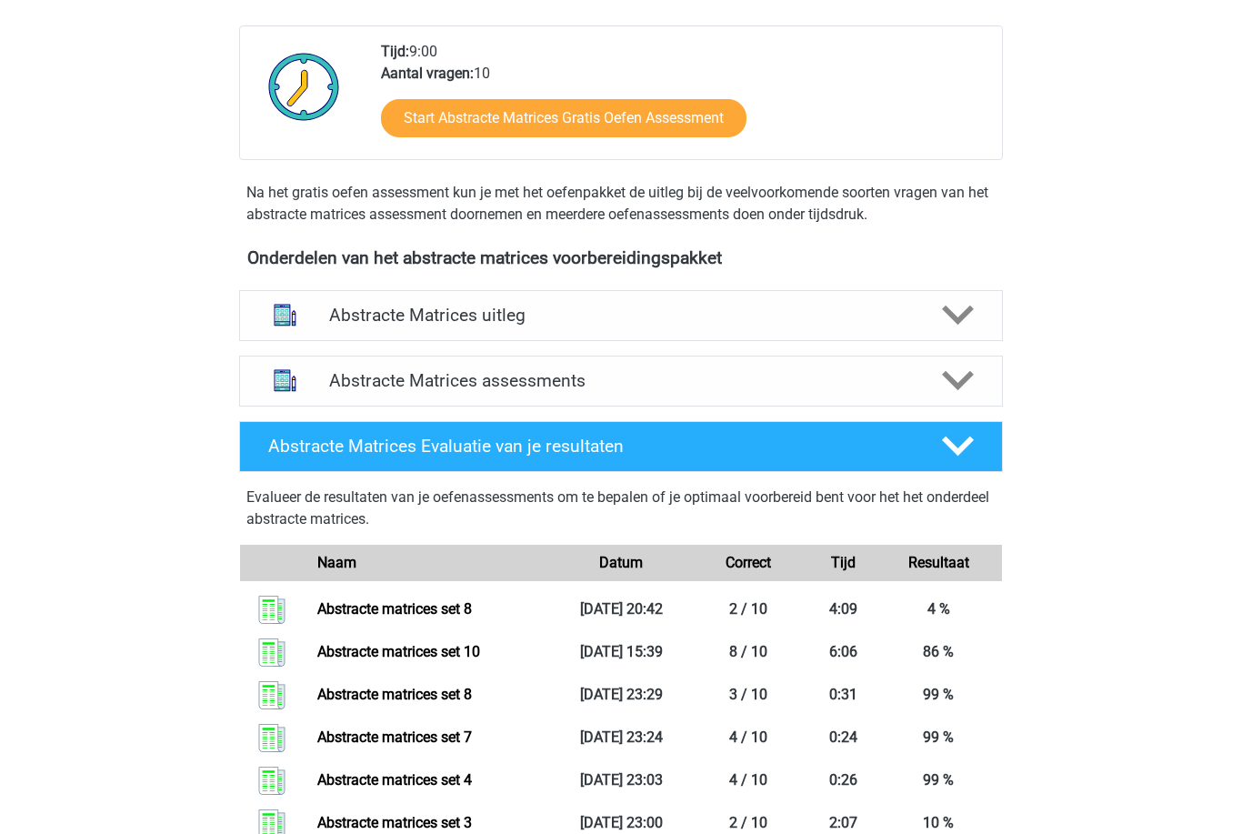
scroll to position [463, 0]
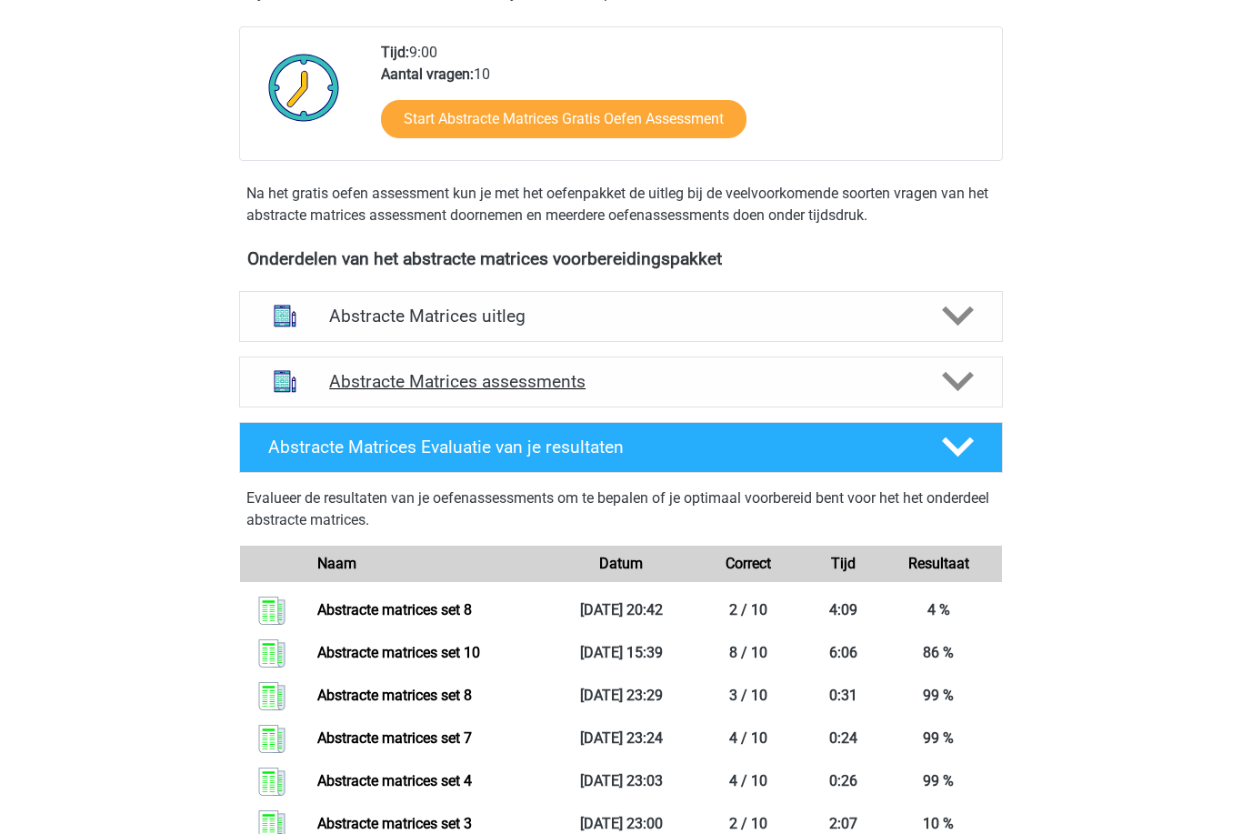
click at [869, 383] on h4 "Abstracte Matrices assessments" at bounding box center [621, 381] width 584 height 21
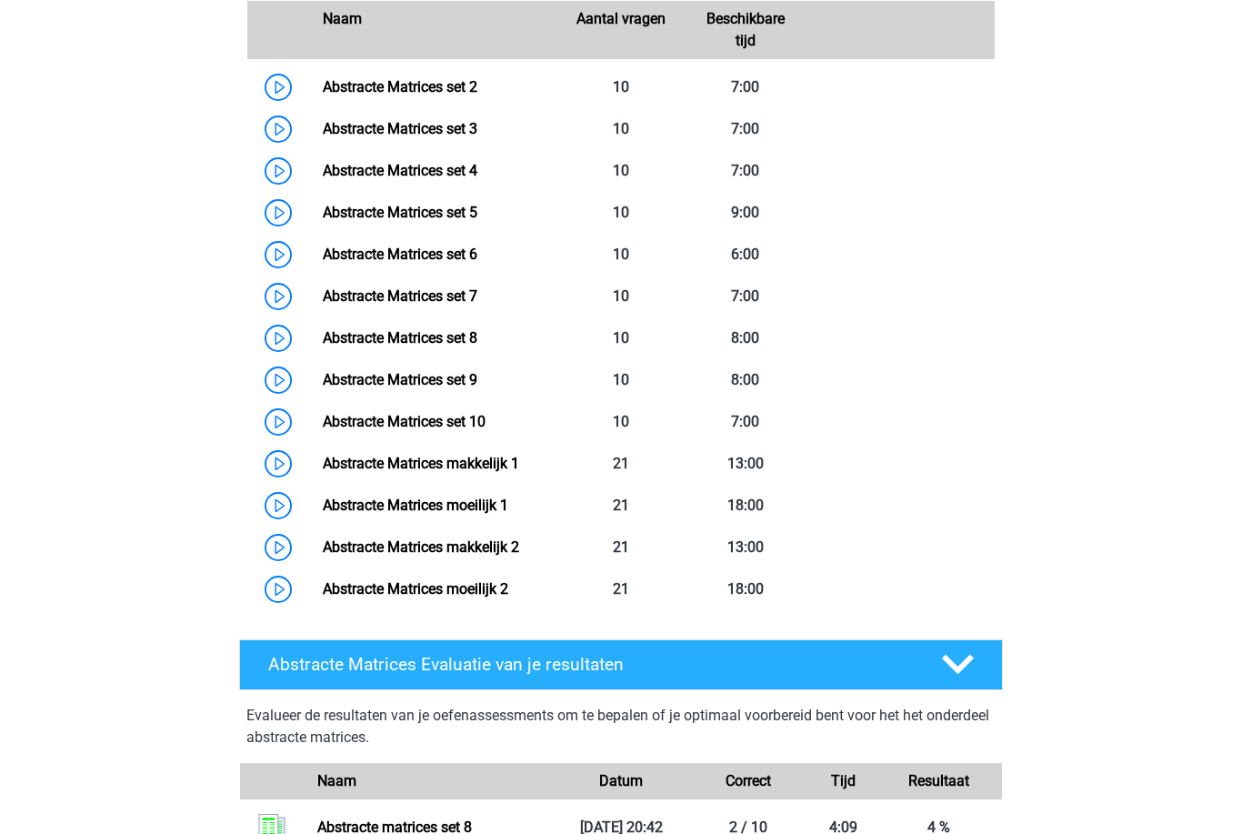
scroll to position [914, 0]
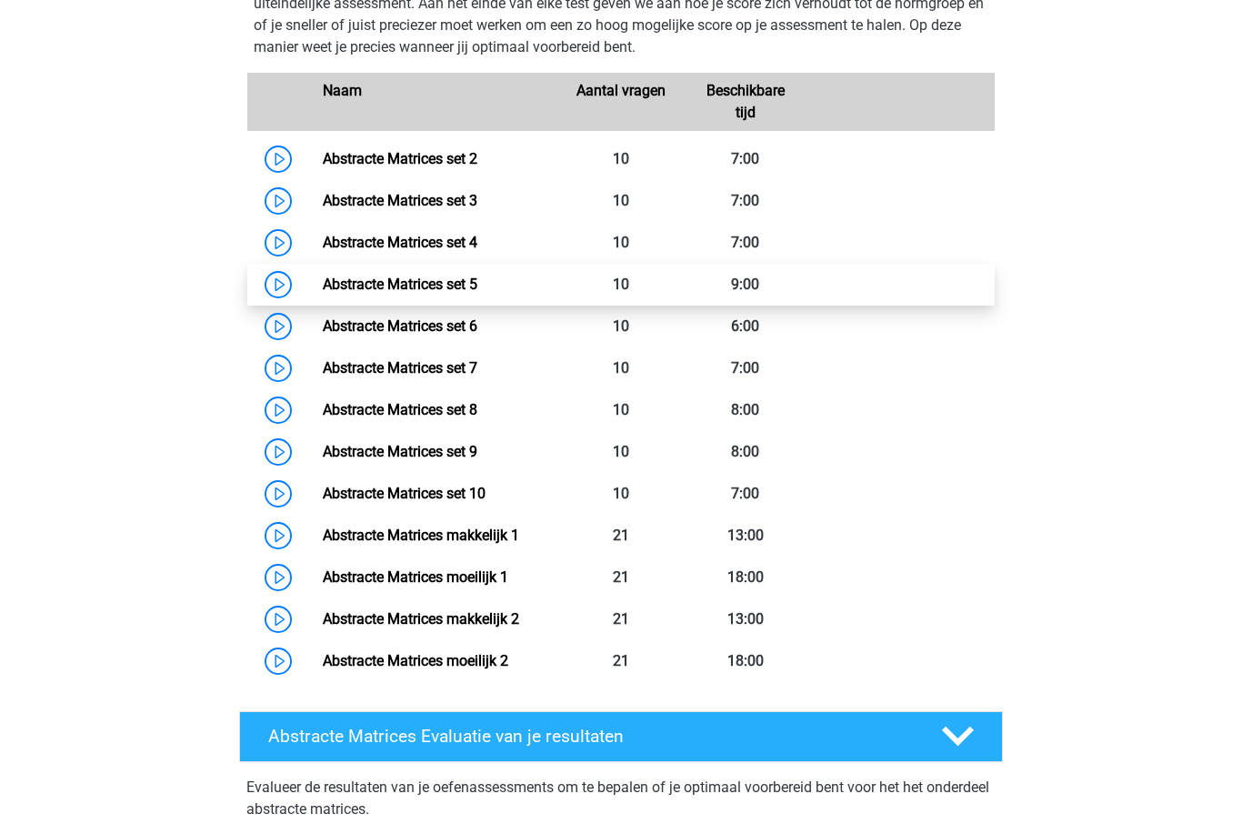
click at [338, 280] on link "Abstracte Matrices set 5" at bounding box center [400, 284] width 155 height 17
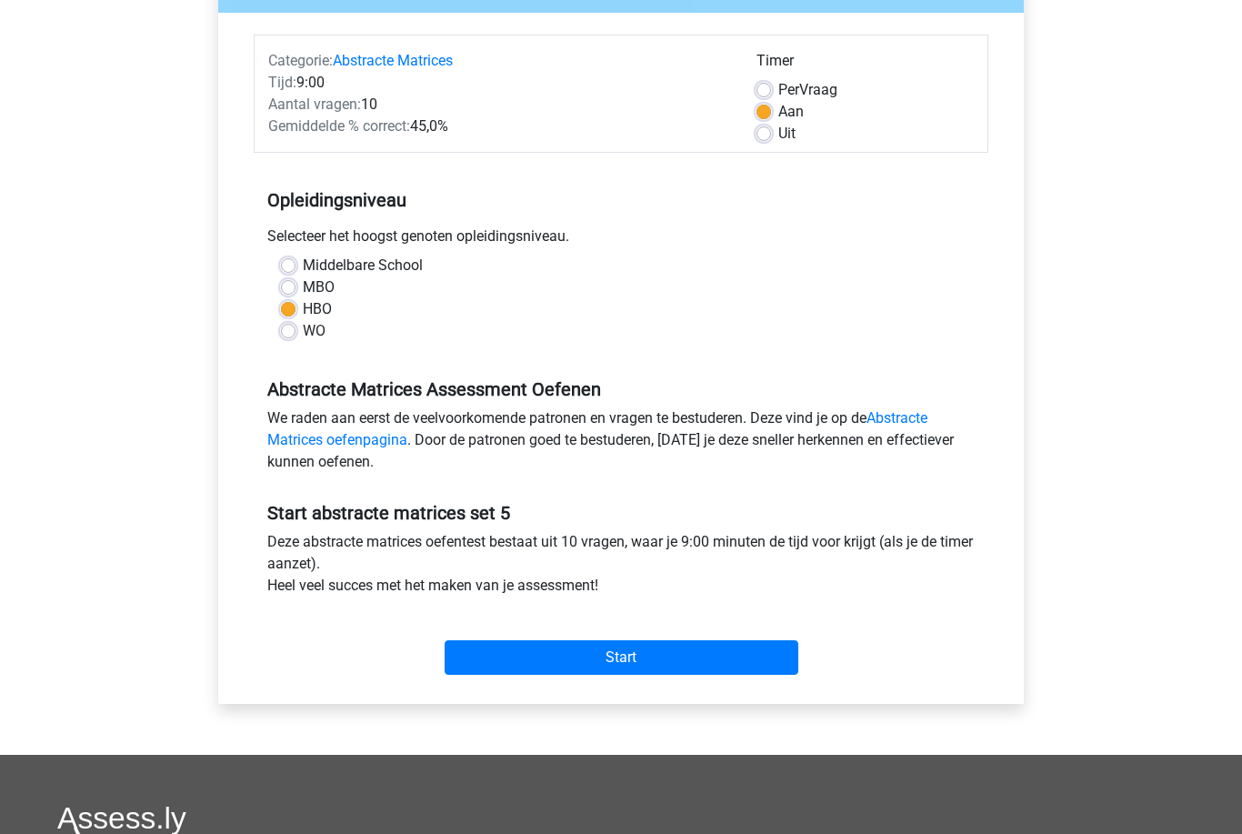
scroll to position [507, 0]
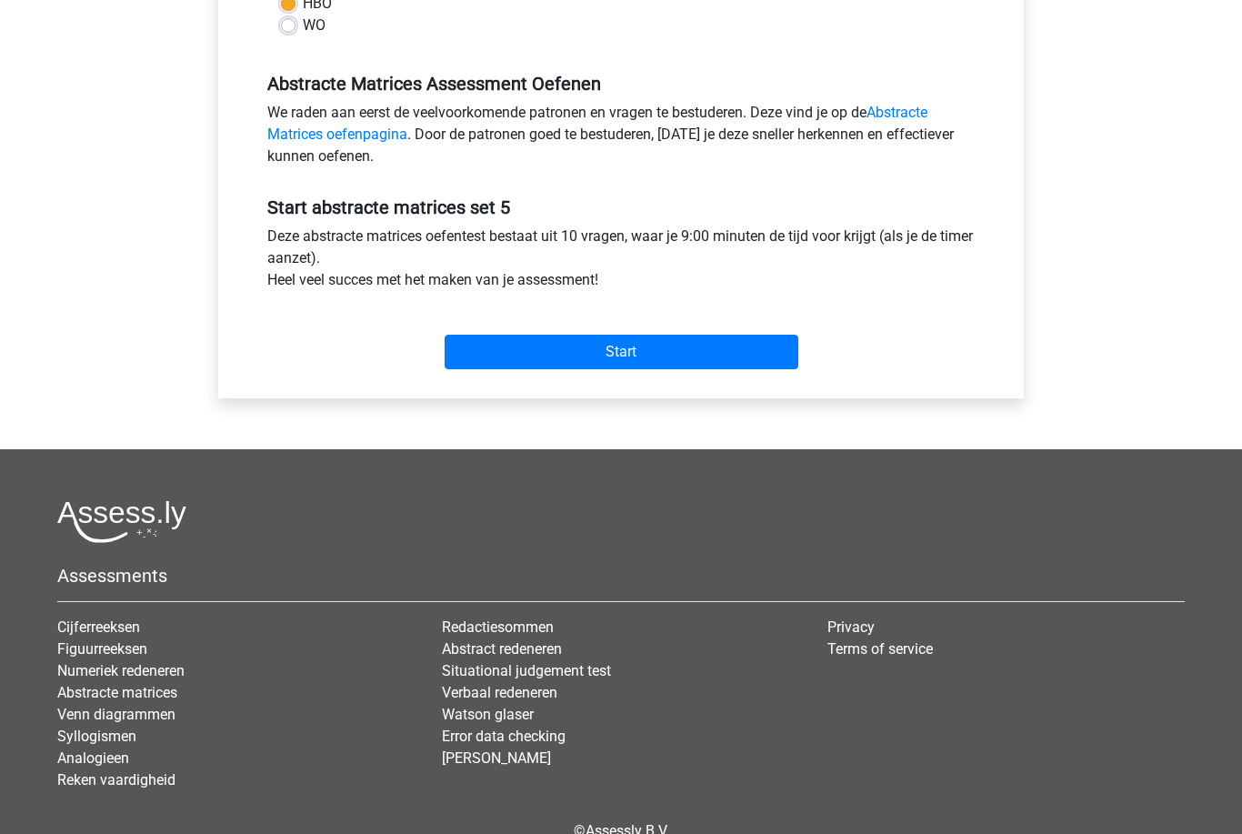
click at [580, 371] on div "Start" at bounding box center [621, 338] width 735 height 78
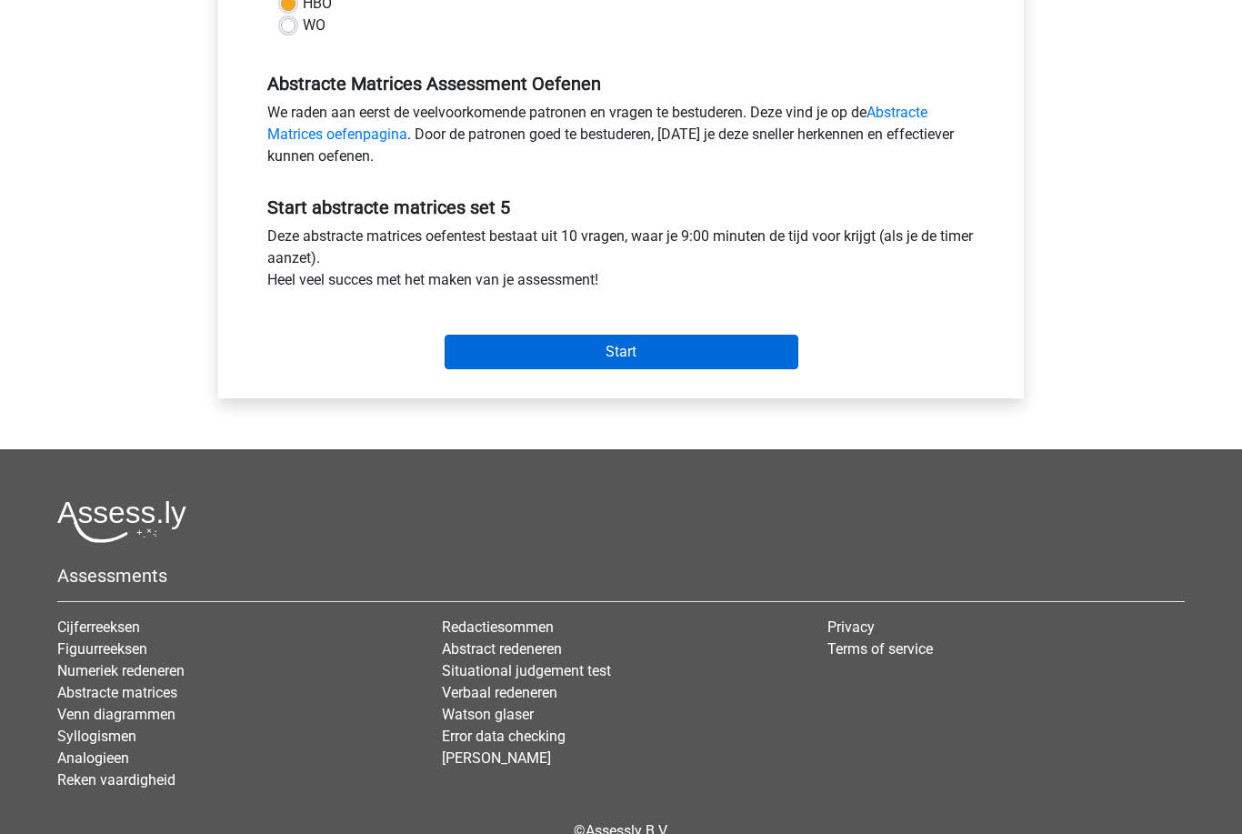
click at [596, 354] on input "Start" at bounding box center [622, 353] width 354 height 35
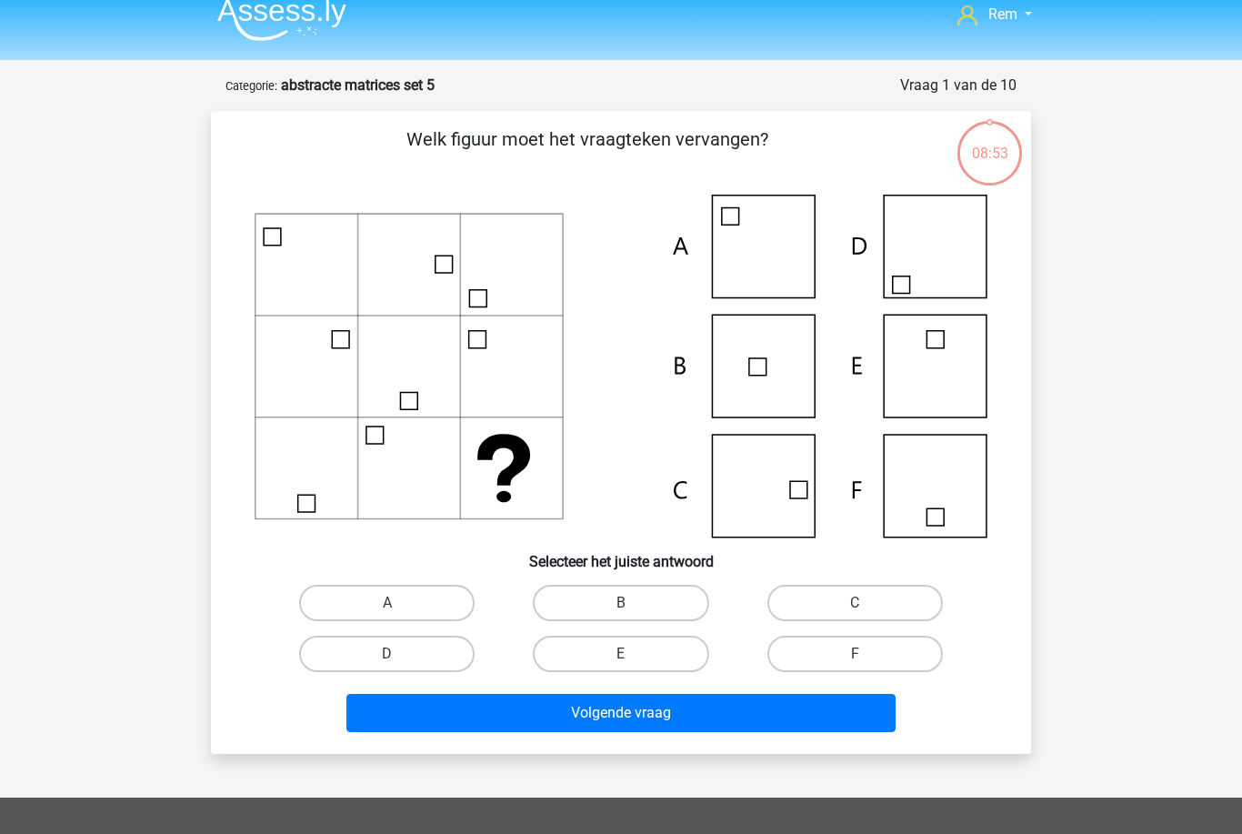
scroll to position [10, 0]
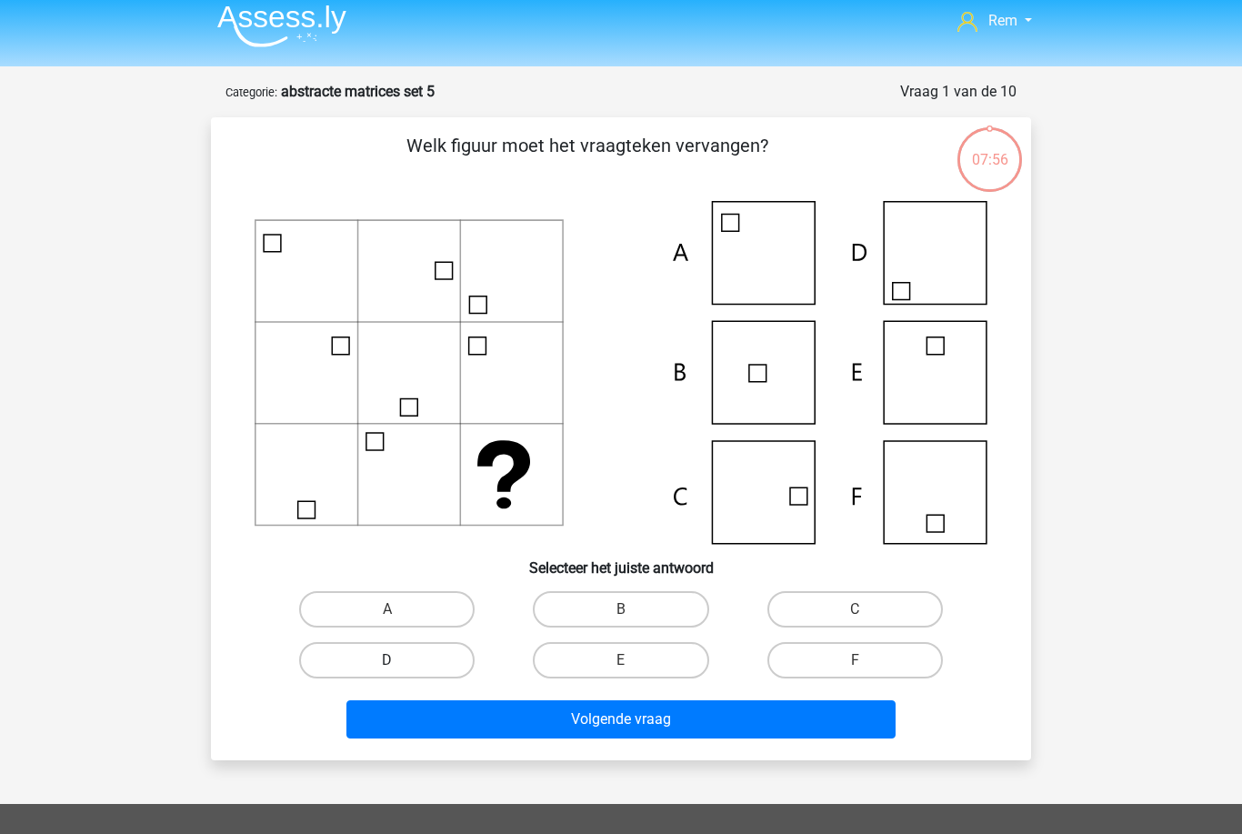
click at [456, 655] on label "D" at bounding box center [387, 660] width 176 height 36
click at [399, 660] on input "D" at bounding box center [393, 666] width 12 height 12
radio input "true"
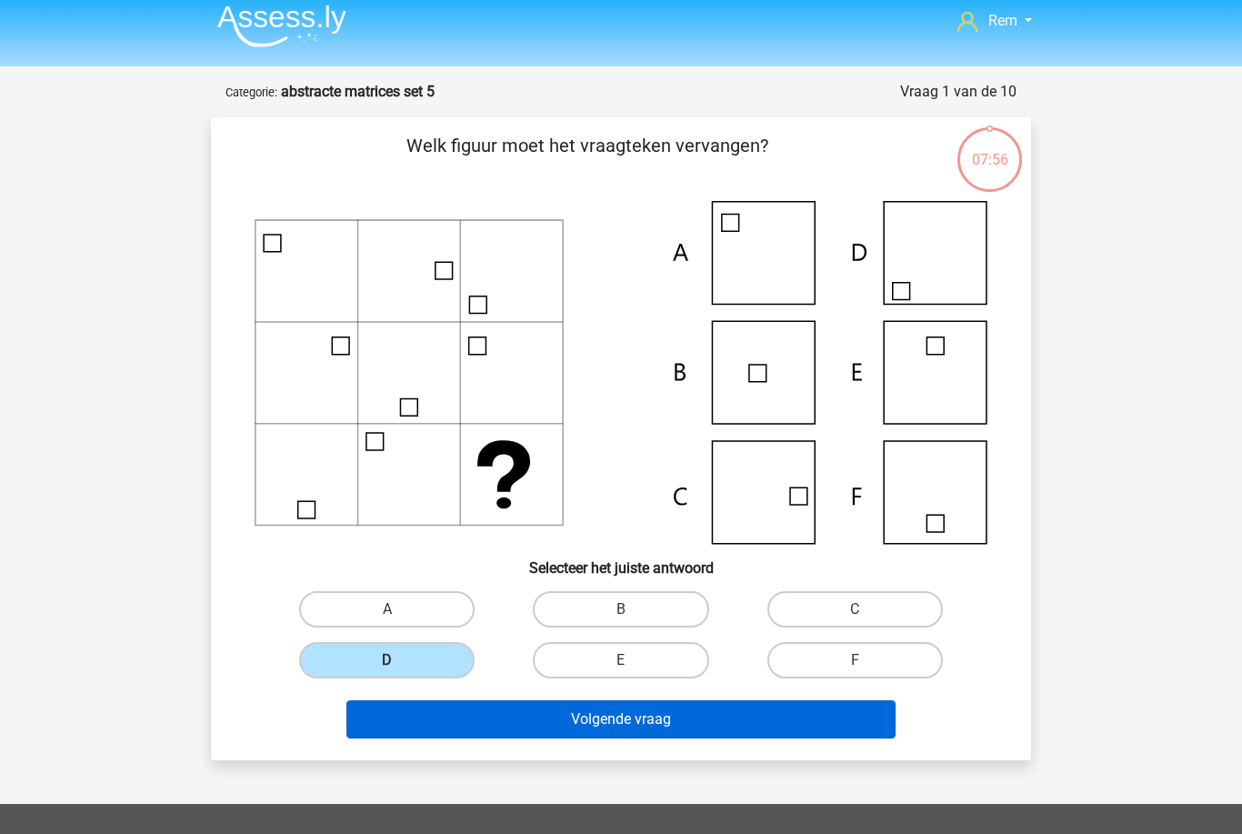
click at [616, 727] on button "Volgende vraag" at bounding box center [622, 719] width 550 height 38
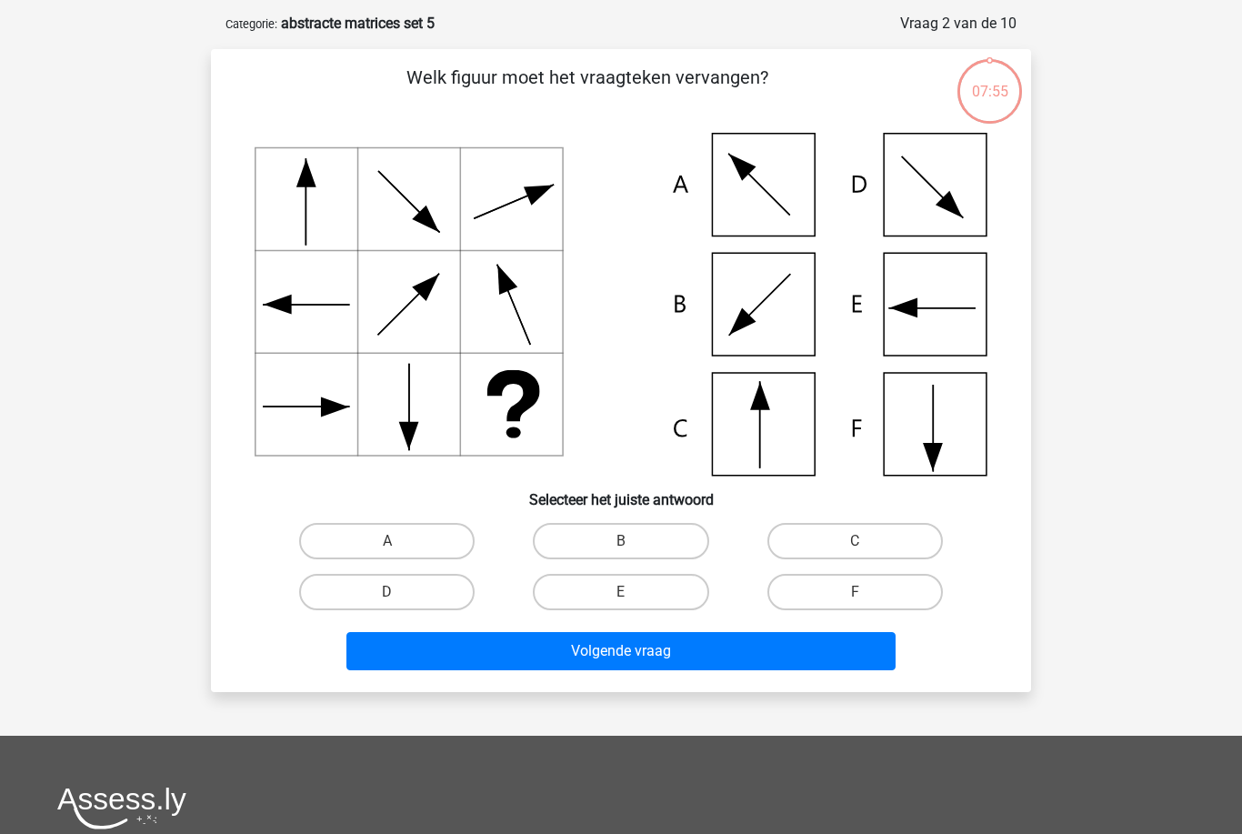
scroll to position [91, 0]
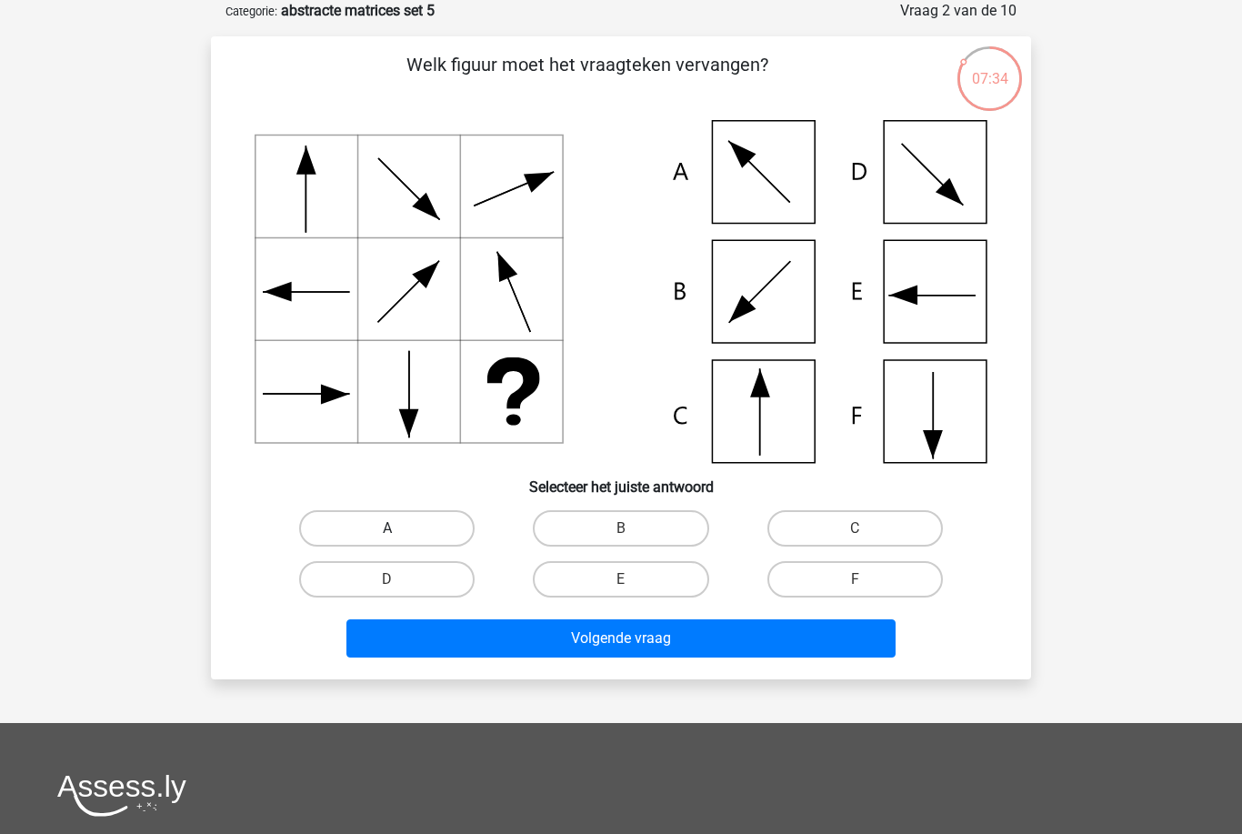
click at [412, 546] on label "A" at bounding box center [387, 528] width 176 height 36
click at [399, 540] on input "A" at bounding box center [393, 534] width 12 height 12
radio input "true"
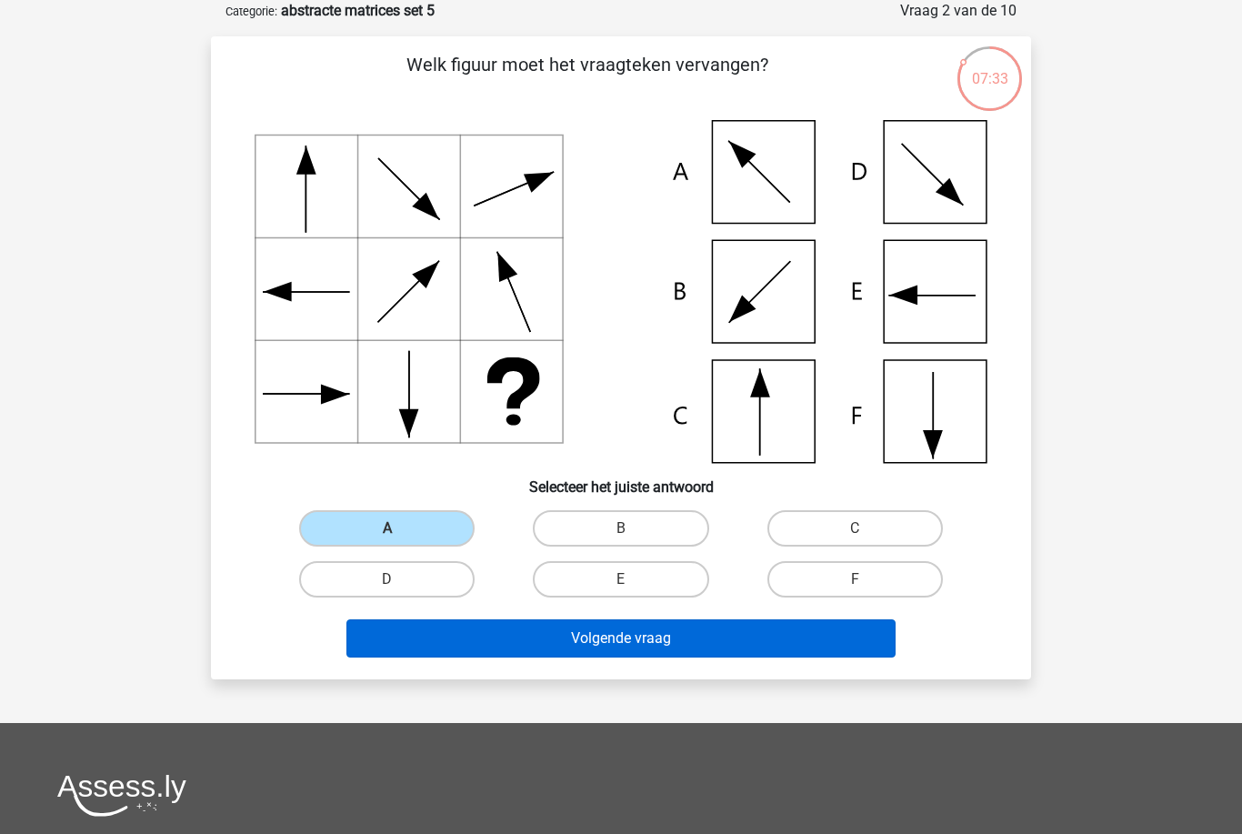
click at [685, 648] on button "Volgende vraag" at bounding box center [622, 638] width 550 height 38
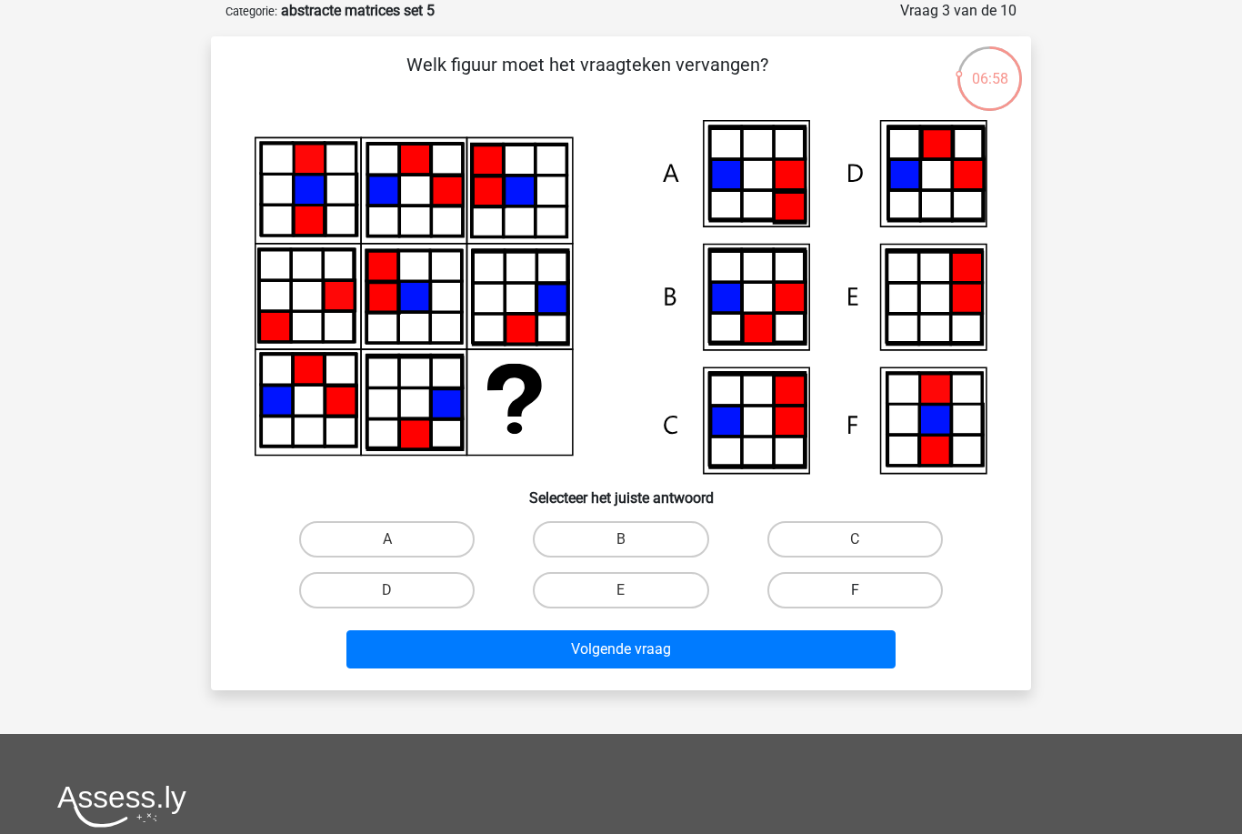
click at [810, 591] on label "F" at bounding box center [856, 590] width 176 height 36
click at [855, 591] on input "F" at bounding box center [861, 596] width 12 height 12
radio input "true"
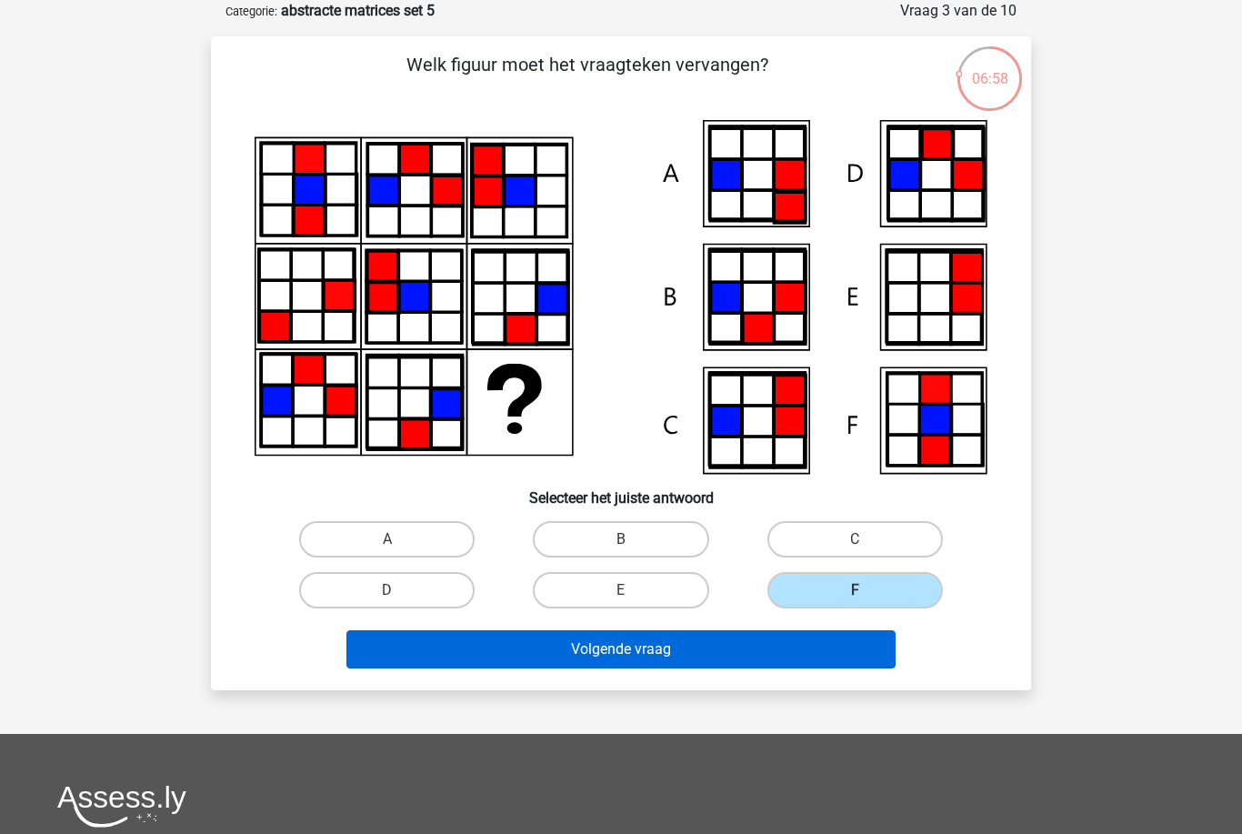
click at [761, 642] on button "Volgende vraag" at bounding box center [622, 649] width 550 height 38
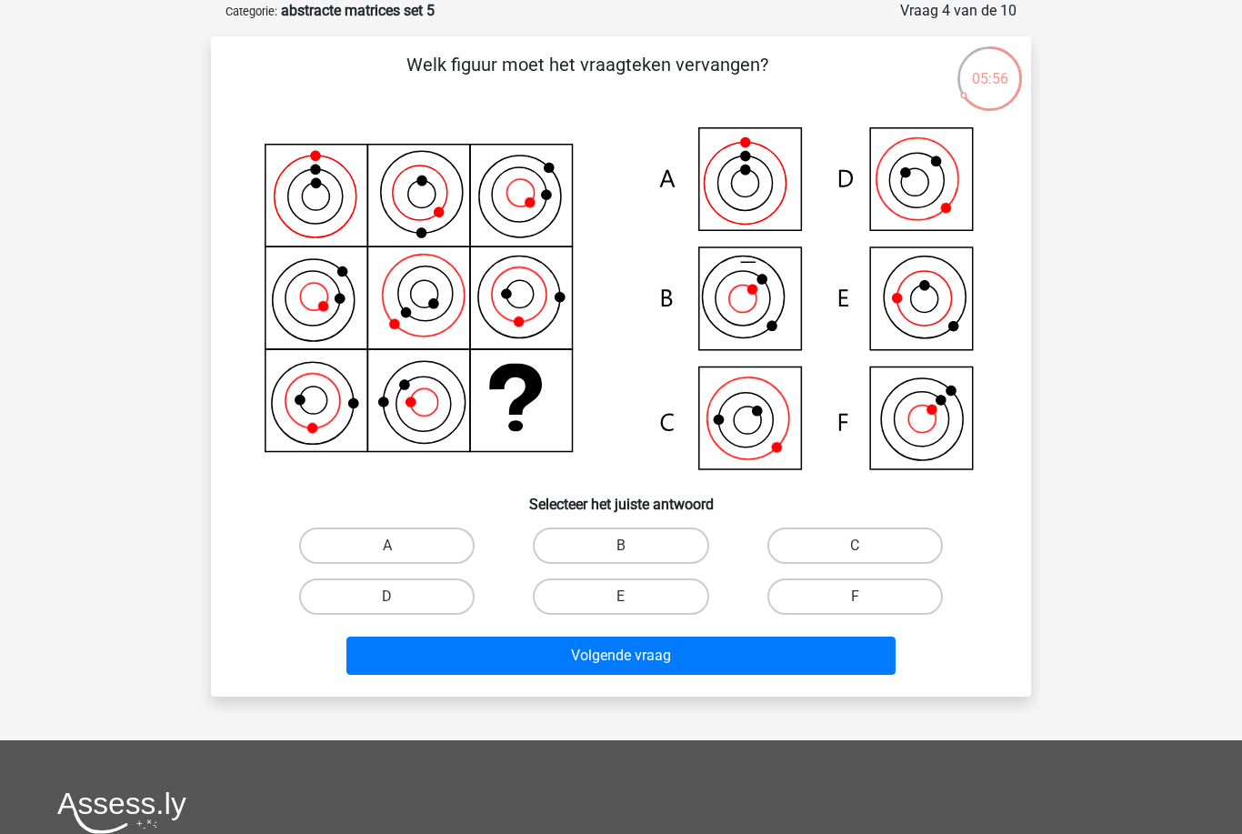
click at [775, 431] on icon at bounding box center [621, 300] width 733 height 361
click at [943, 206] on icon at bounding box center [946, 208] width 15 height 15
click at [444, 588] on label "D" at bounding box center [387, 596] width 176 height 36
click at [399, 597] on input "D" at bounding box center [393, 603] width 12 height 12
radio input "true"
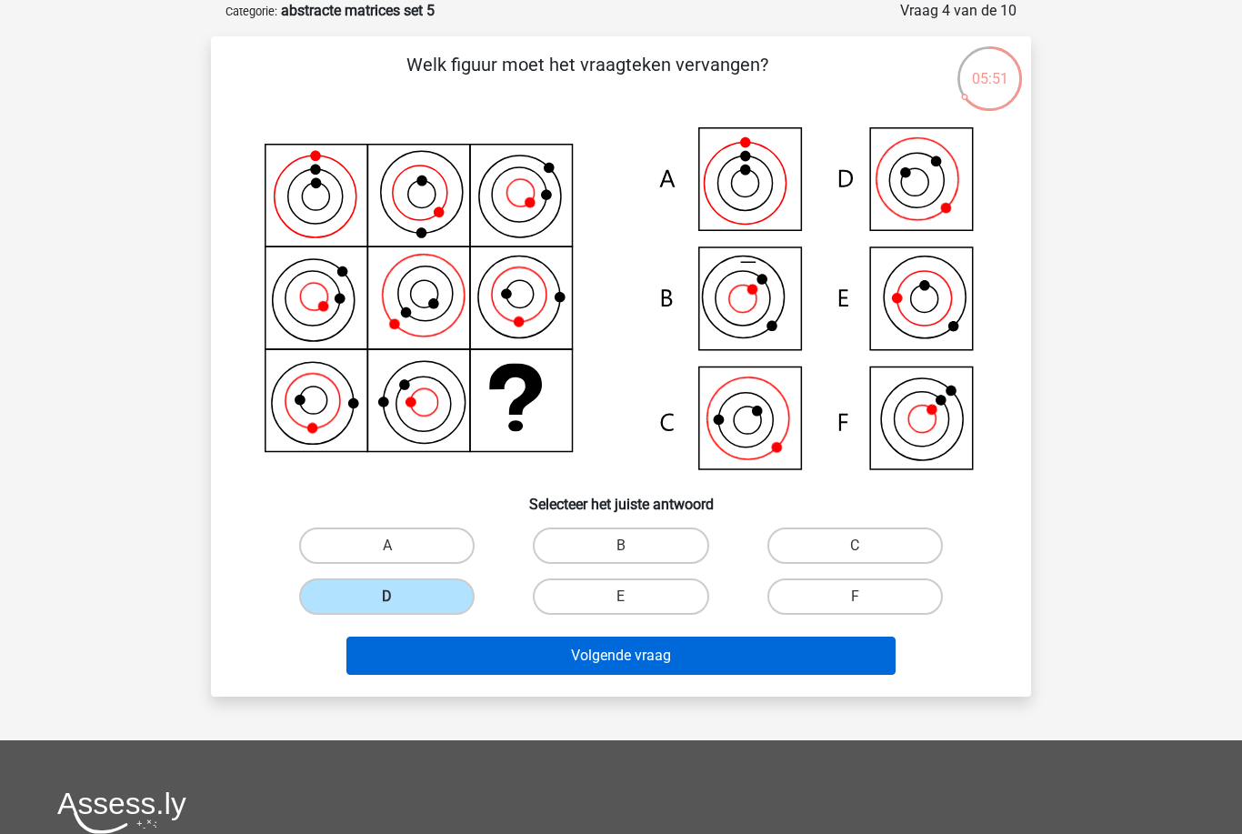
click at [634, 663] on button "Volgende vraag" at bounding box center [622, 656] width 550 height 38
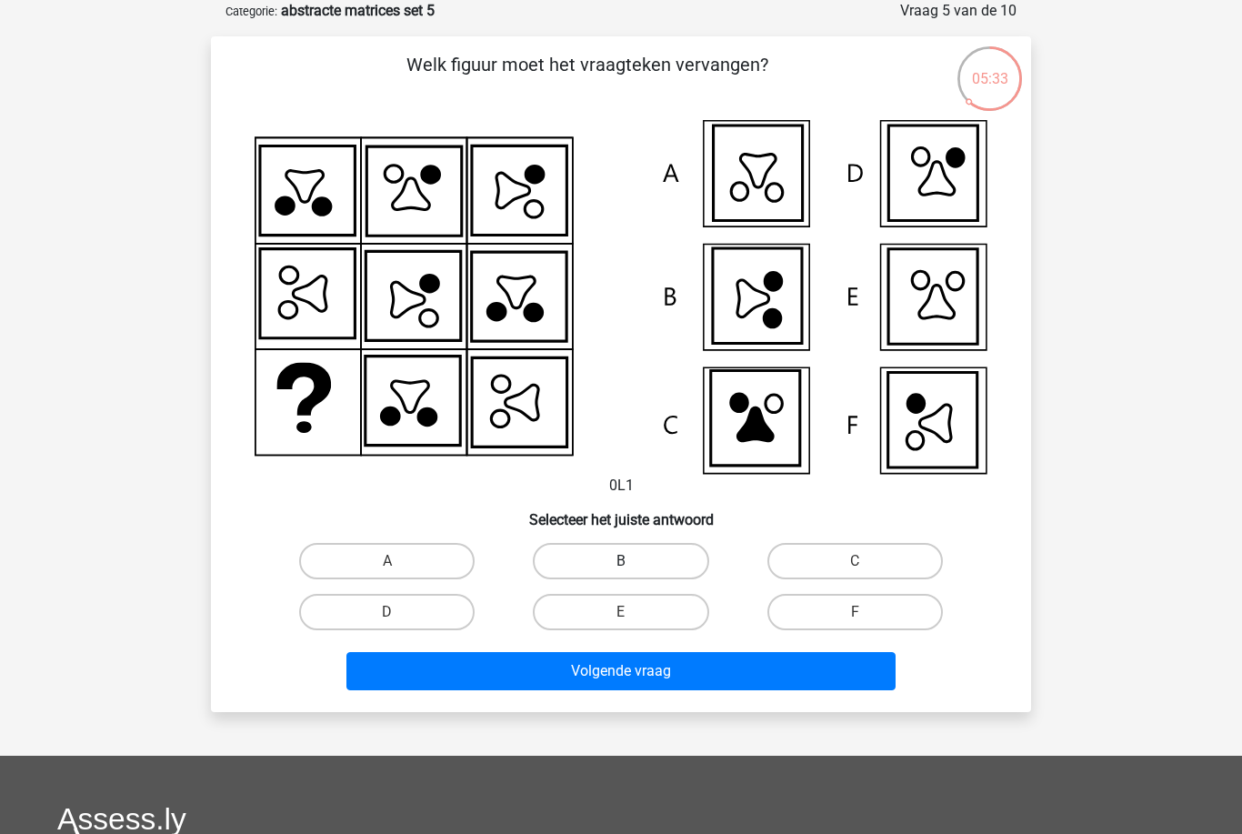
click at [565, 569] on label "B" at bounding box center [621, 561] width 176 height 36
click at [621, 569] on input "B" at bounding box center [627, 567] width 12 height 12
radio input "true"
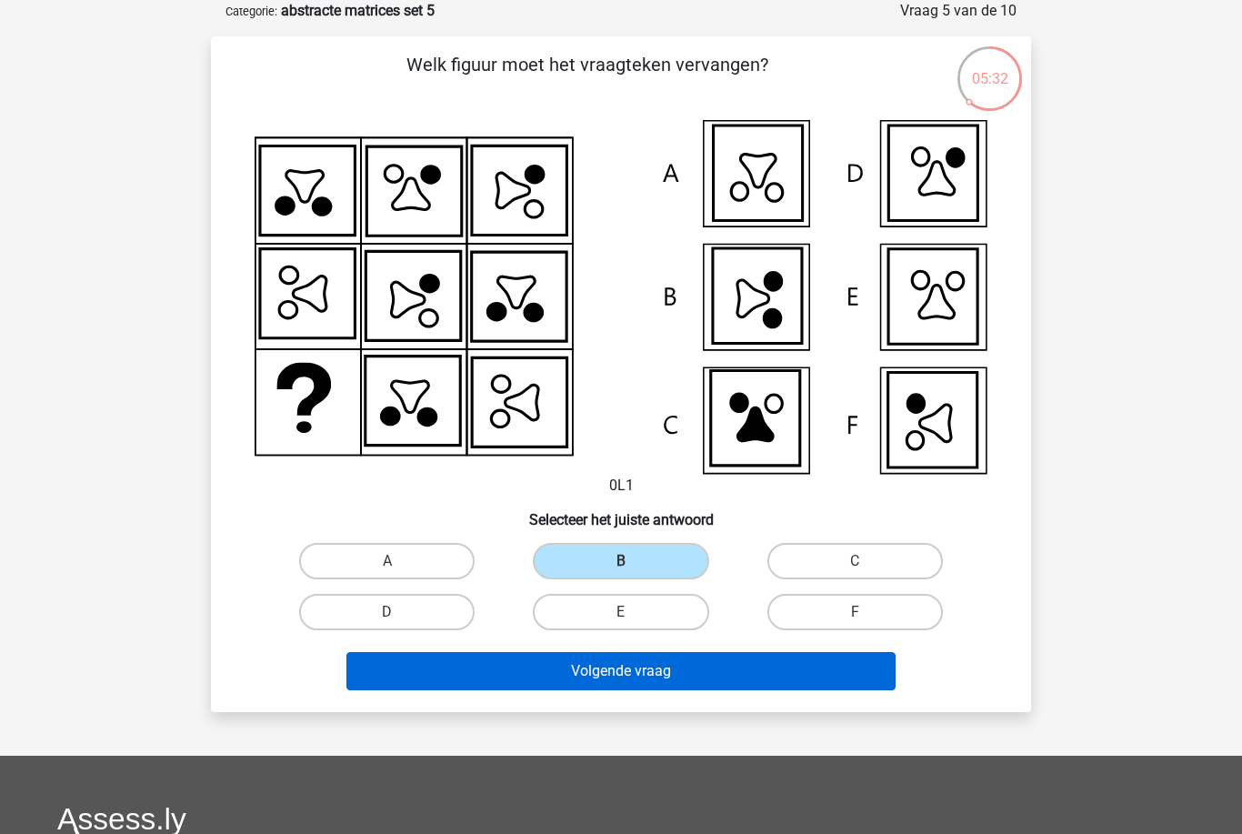
click at [715, 671] on button "Volgende vraag" at bounding box center [622, 671] width 550 height 38
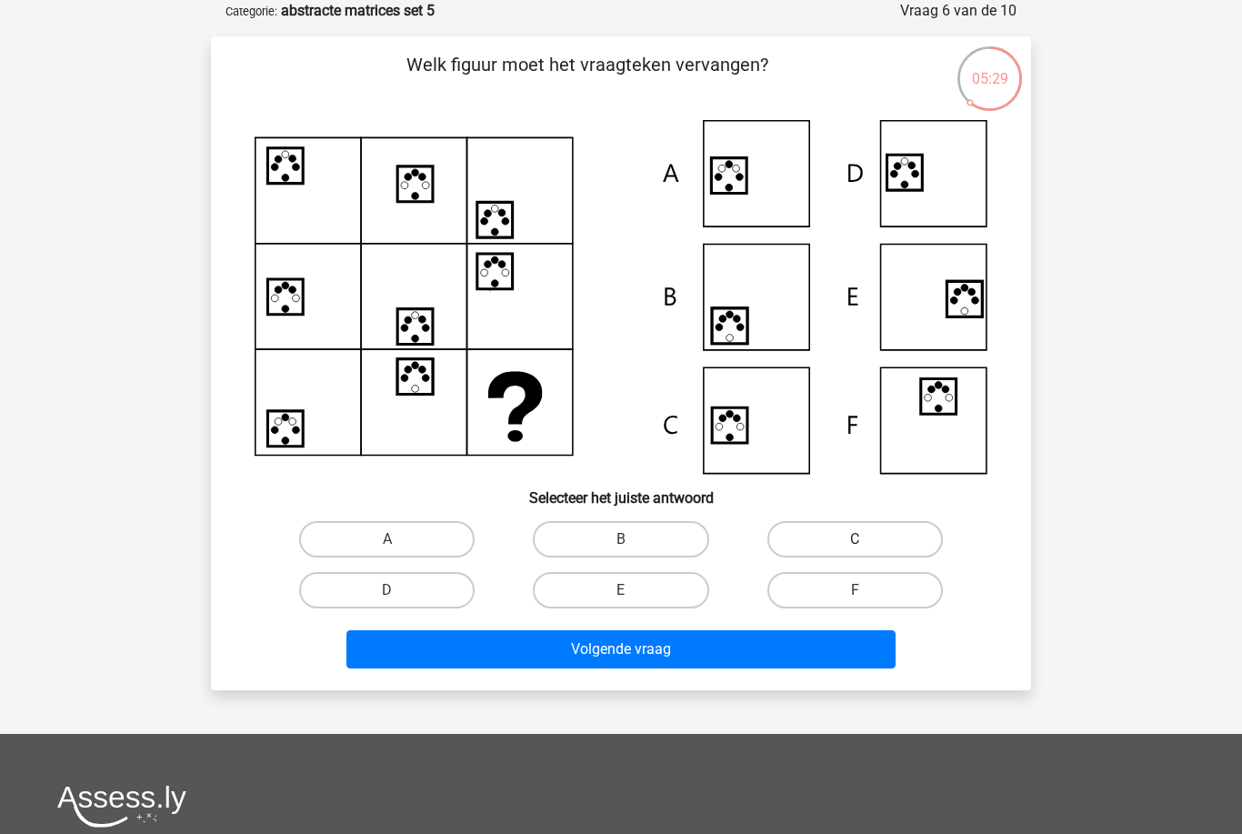
click at [807, 554] on label "C" at bounding box center [856, 539] width 176 height 36
click at [855, 551] on input "C" at bounding box center [861, 545] width 12 height 12
radio input "true"
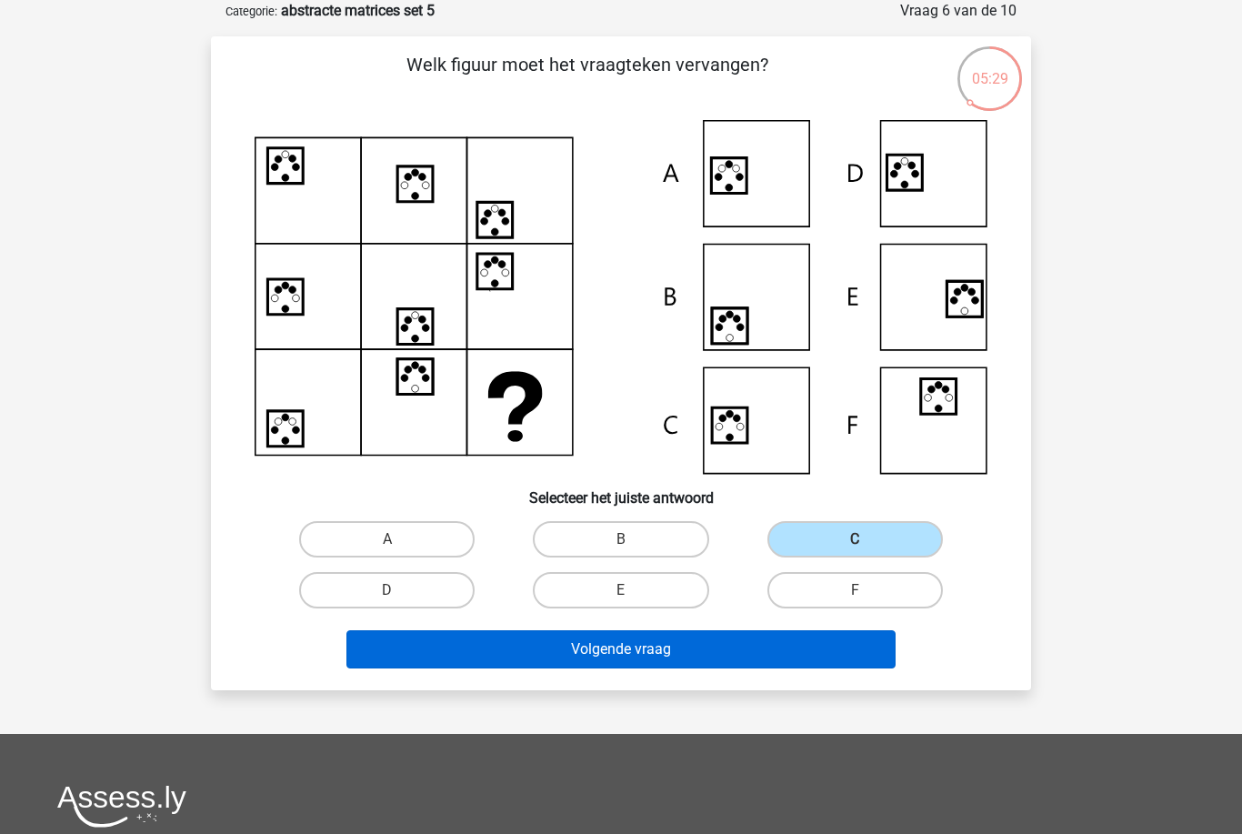
click at [753, 652] on button "Volgende vraag" at bounding box center [622, 649] width 550 height 38
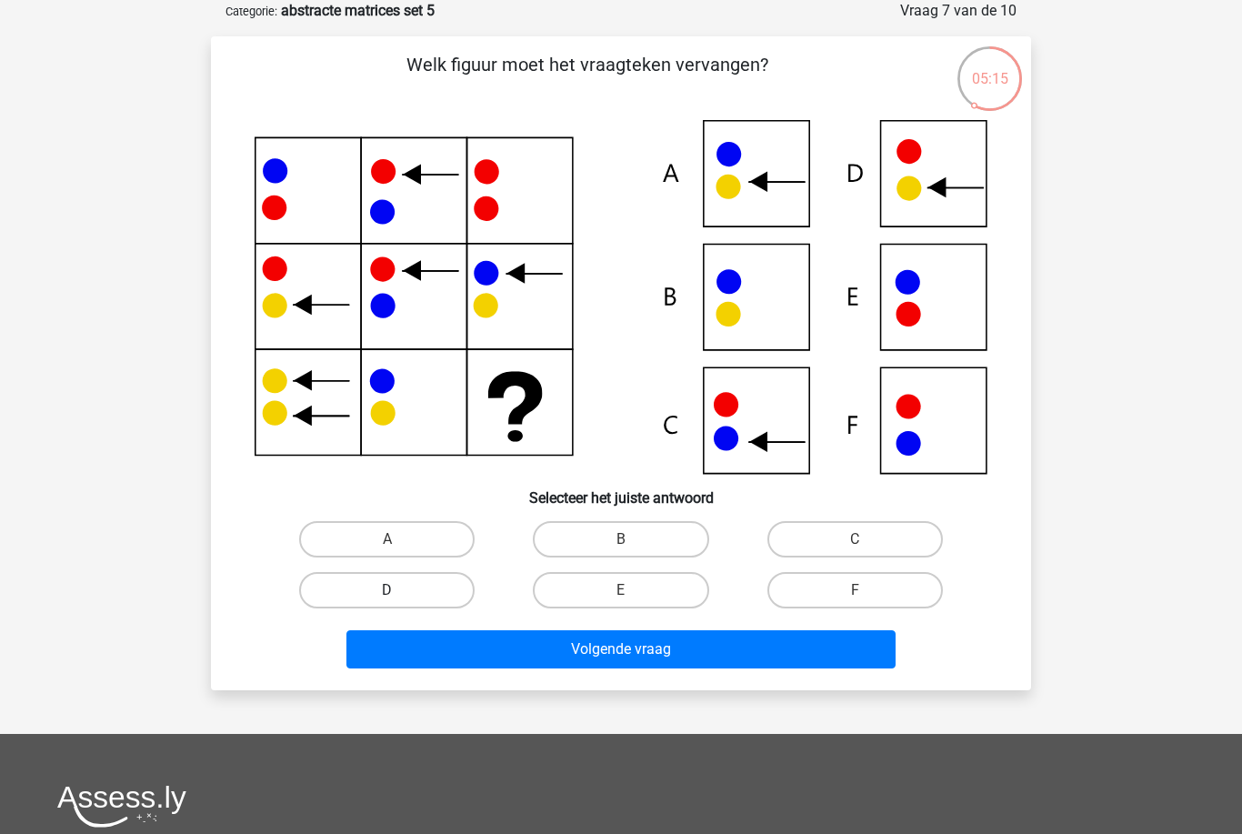
click at [447, 603] on label "D" at bounding box center [387, 590] width 176 height 36
click at [399, 602] on input "D" at bounding box center [393, 596] width 12 height 12
radio input "true"
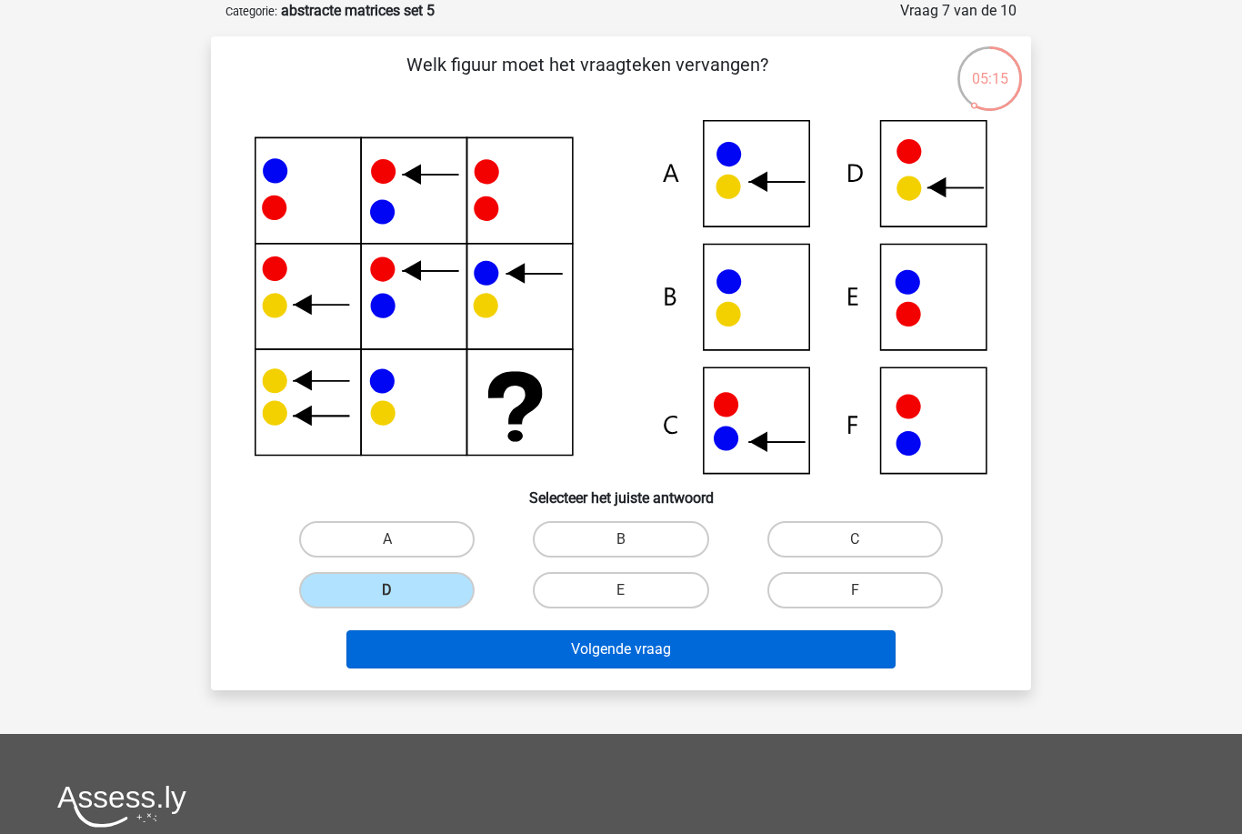
click at [567, 646] on button "Volgende vraag" at bounding box center [622, 649] width 550 height 38
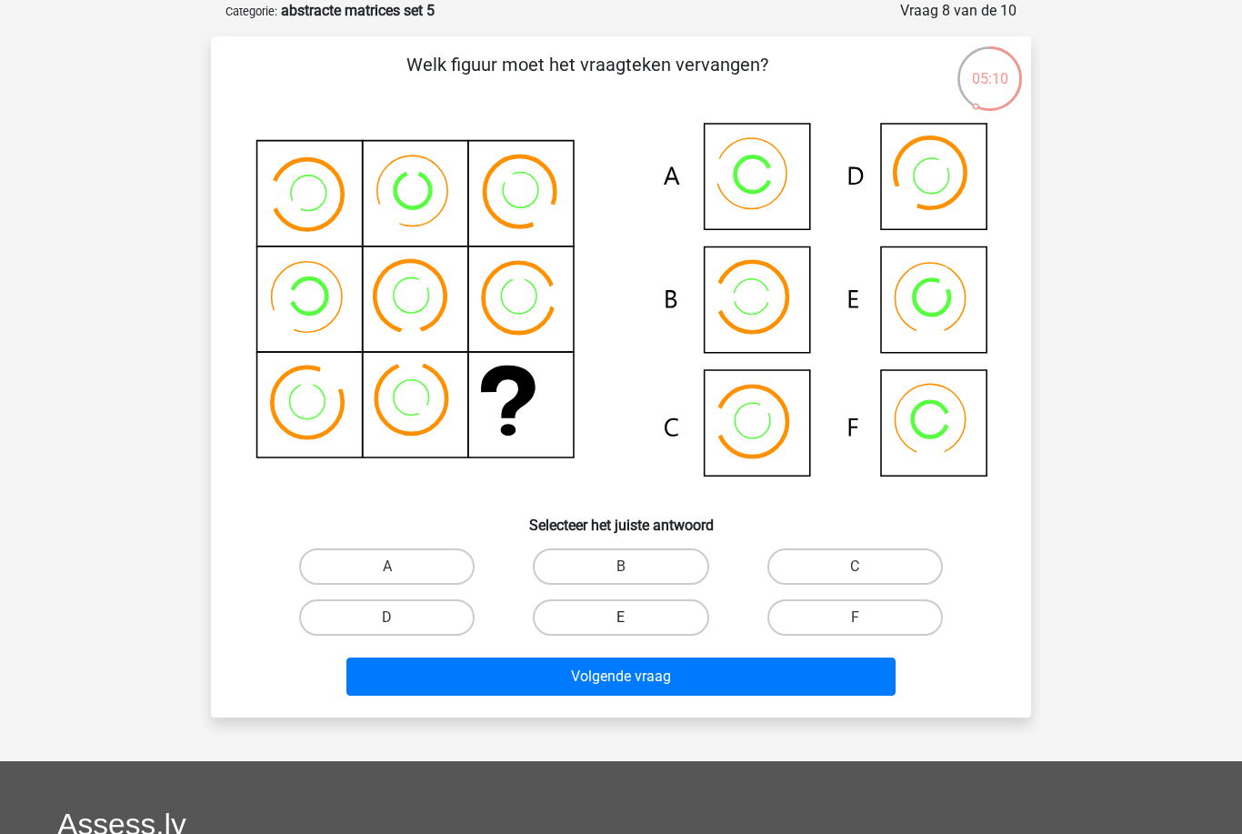
click at [669, 609] on label "E" at bounding box center [621, 617] width 176 height 36
click at [633, 618] on input "E" at bounding box center [627, 624] width 12 height 12
radio input "true"
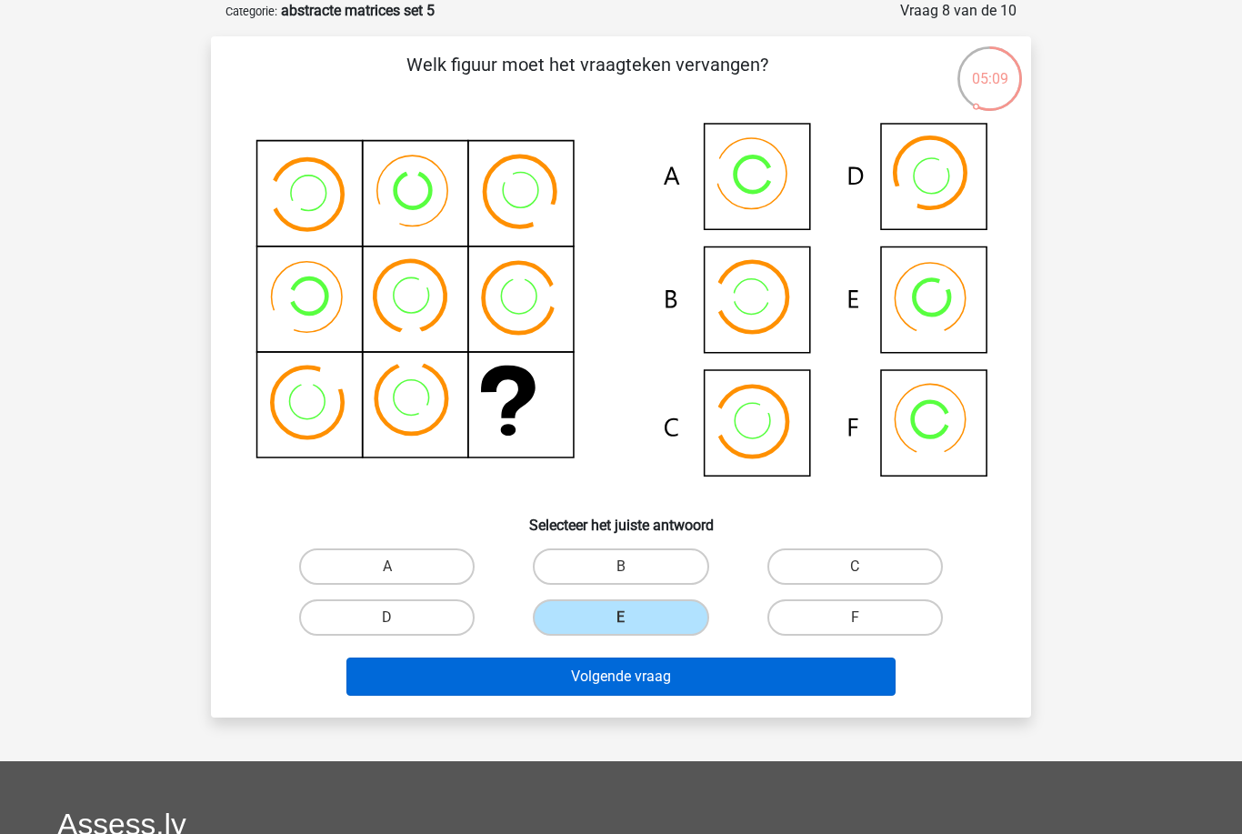
click at [669, 673] on button "Volgende vraag" at bounding box center [622, 677] width 550 height 38
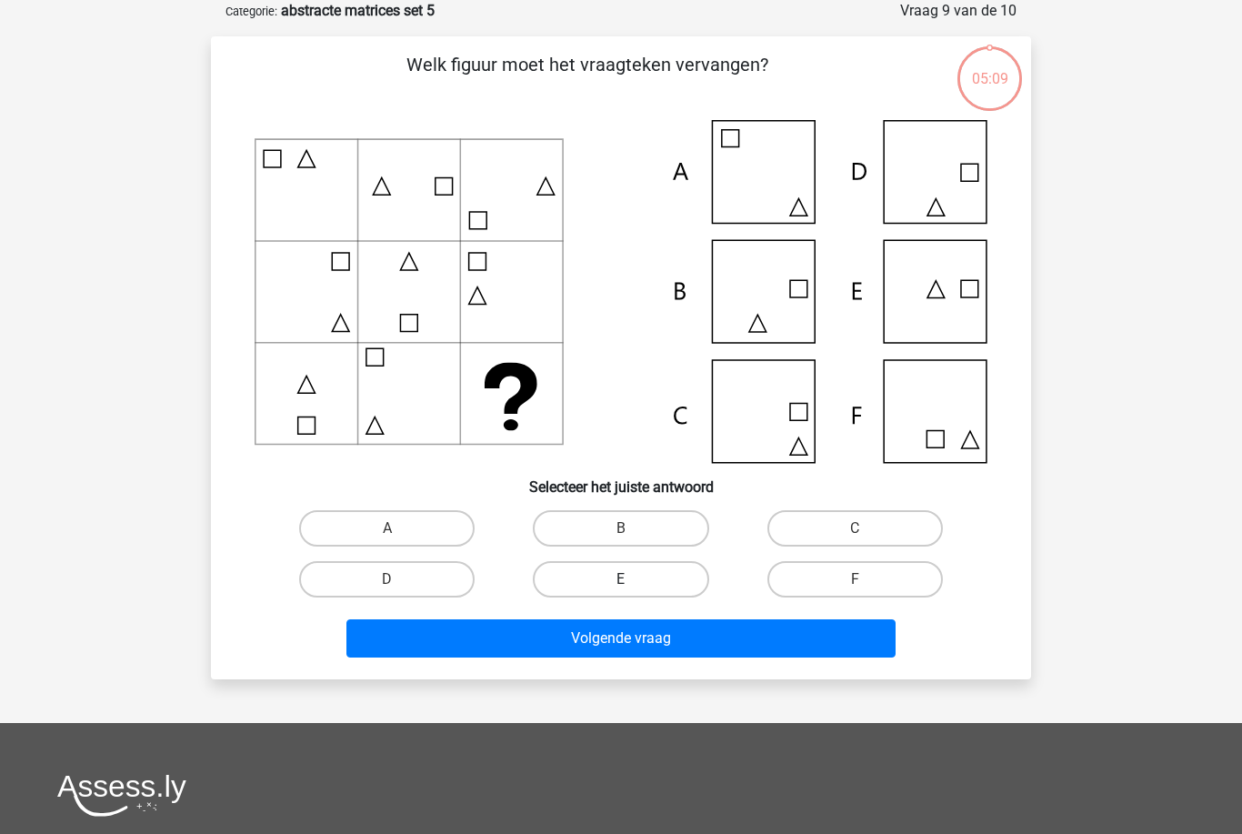
click at [677, 578] on label "E" at bounding box center [621, 579] width 176 height 36
click at [633, 579] on input "E" at bounding box center [627, 585] width 12 height 12
radio input "true"
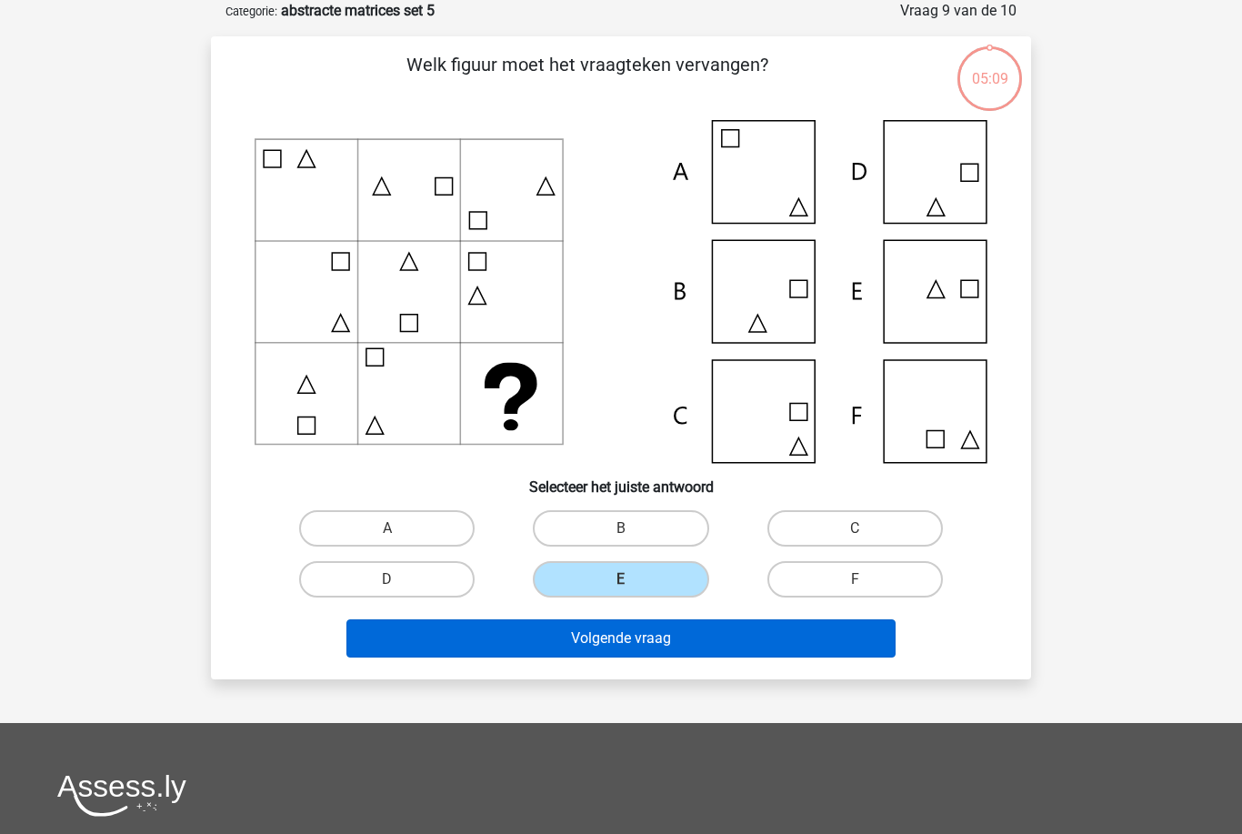
click at [671, 640] on button "Volgende vraag" at bounding box center [622, 638] width 550 height 38
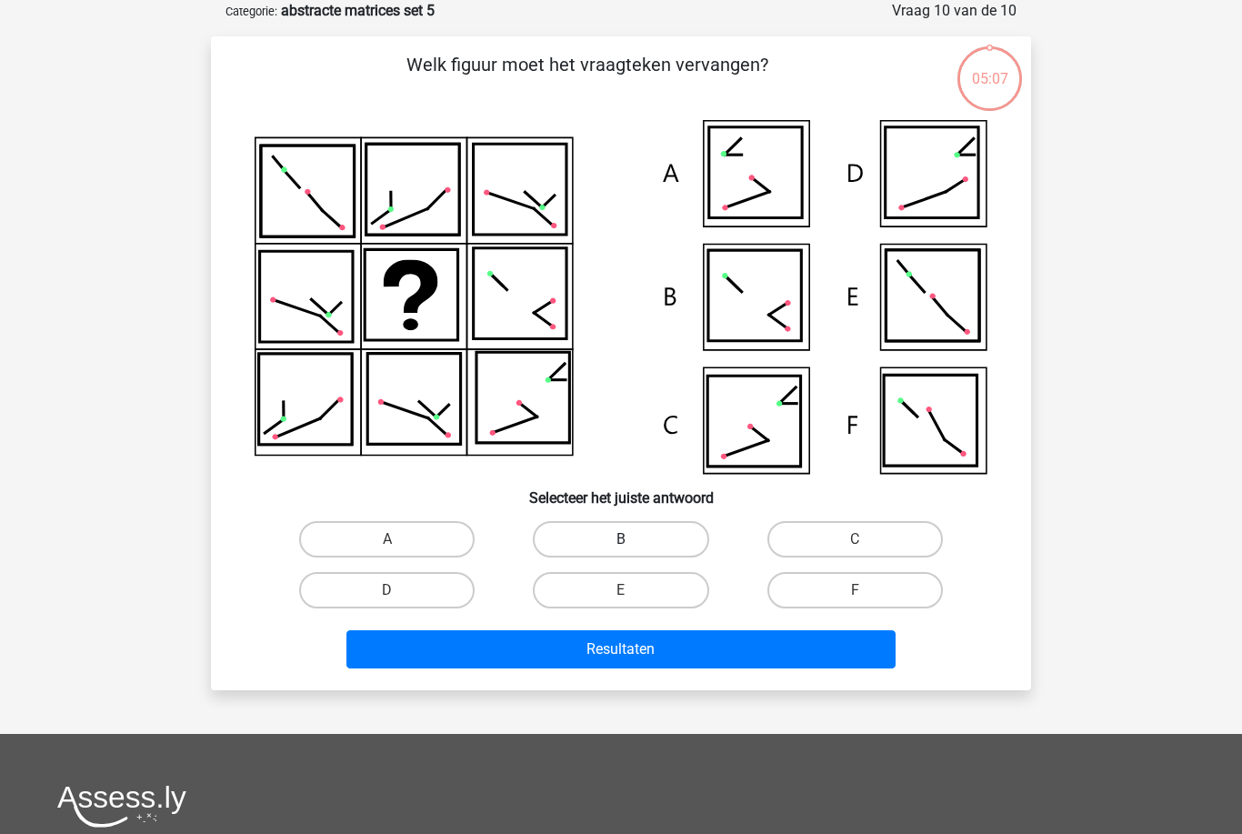
click at [683, 544] on label "B" at bounding box center [621, 539] width 176 height 36
click at [633, 544] on input "B" at bounding box center [627, 545] width 12 height 12
radio input "true"
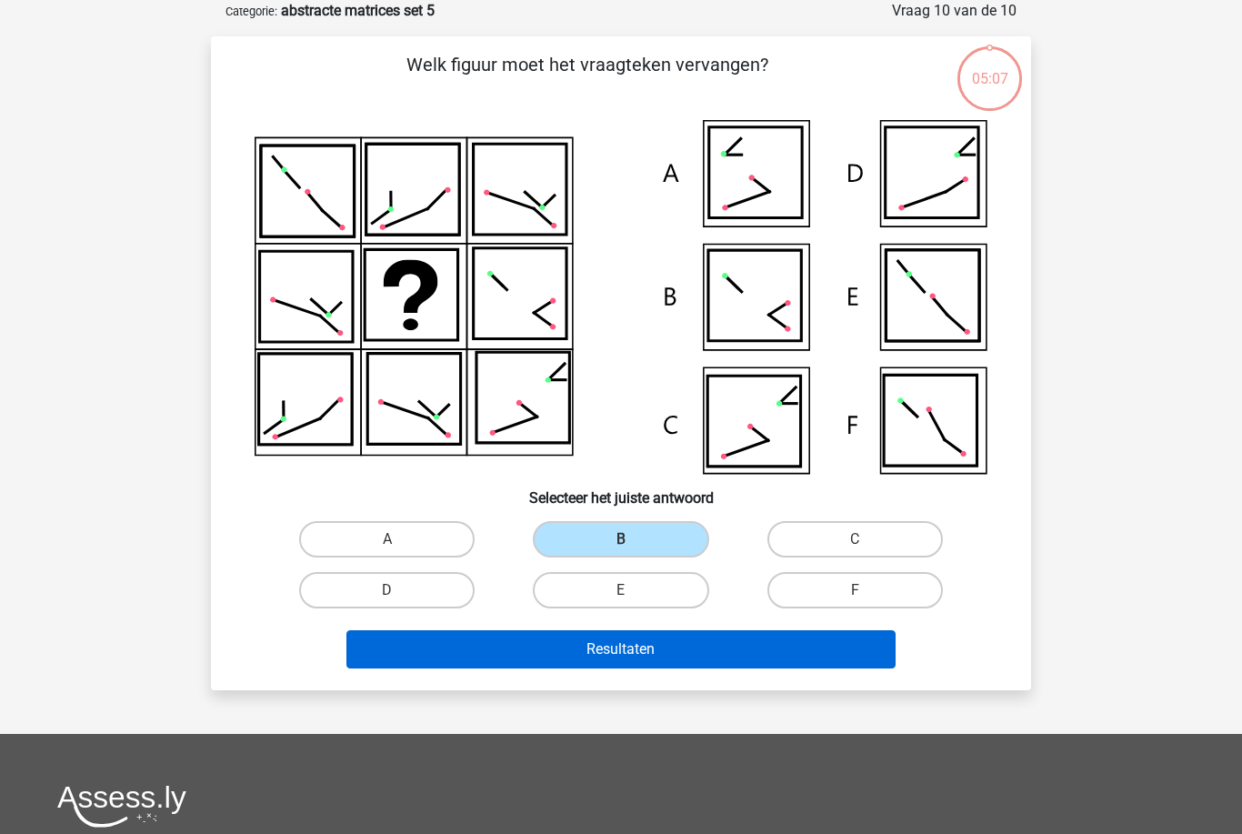
click at [678, 630] on button "Resultaten" at bounding box center [622, 649] width 550 height 38
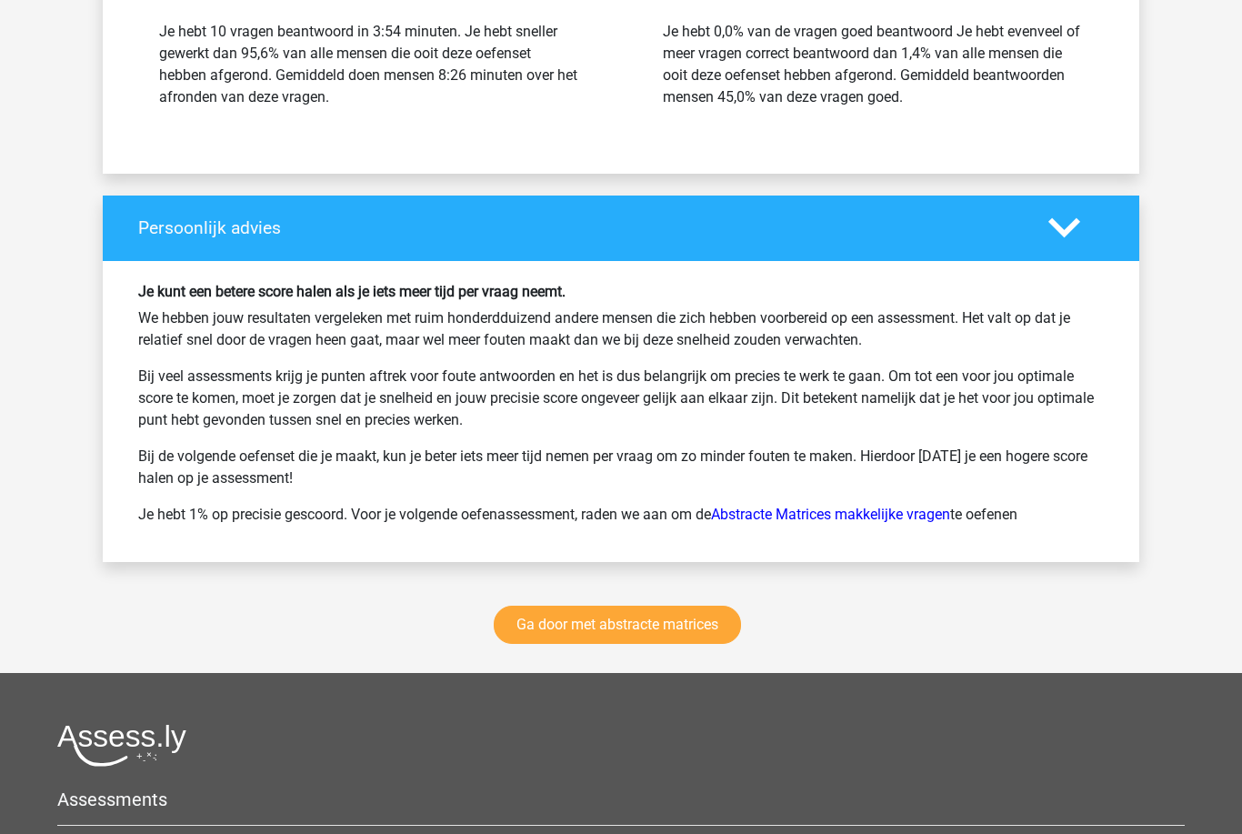
scroll to position [2225, 0]
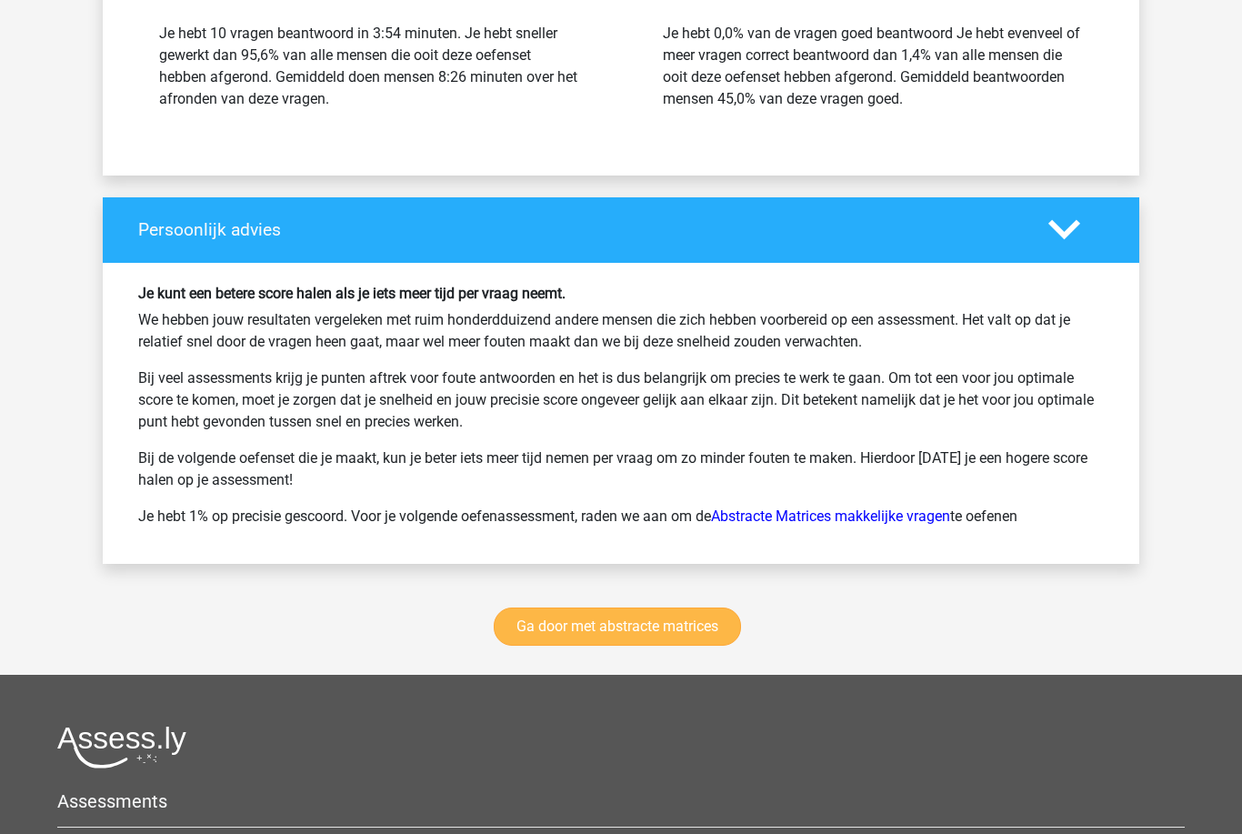
click at [709, 622] on link "Ga door met abstracte matrices" at bounding box center [617, 627] width 247 height 38
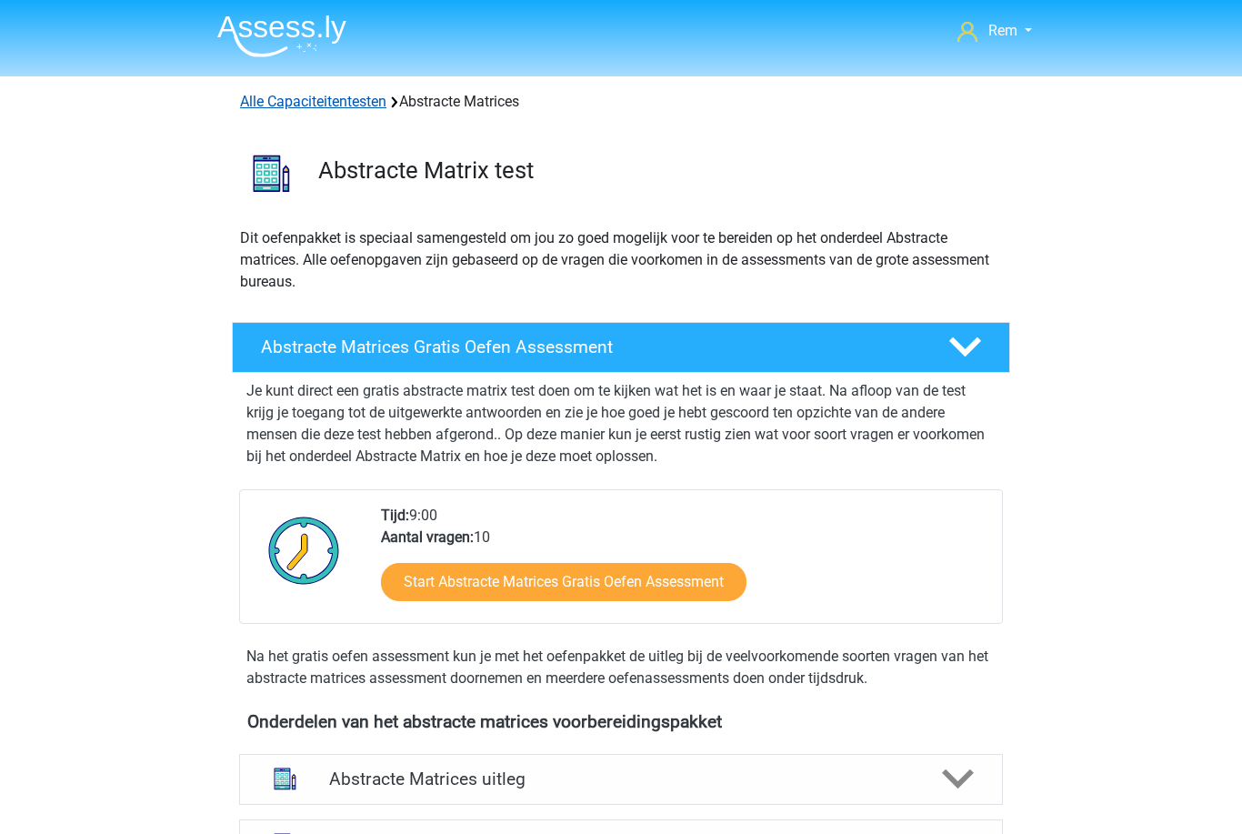
click at [346, 101] on link "Alle Capaciteitentesten" at bounding box center [313, 101] width 146 height 17
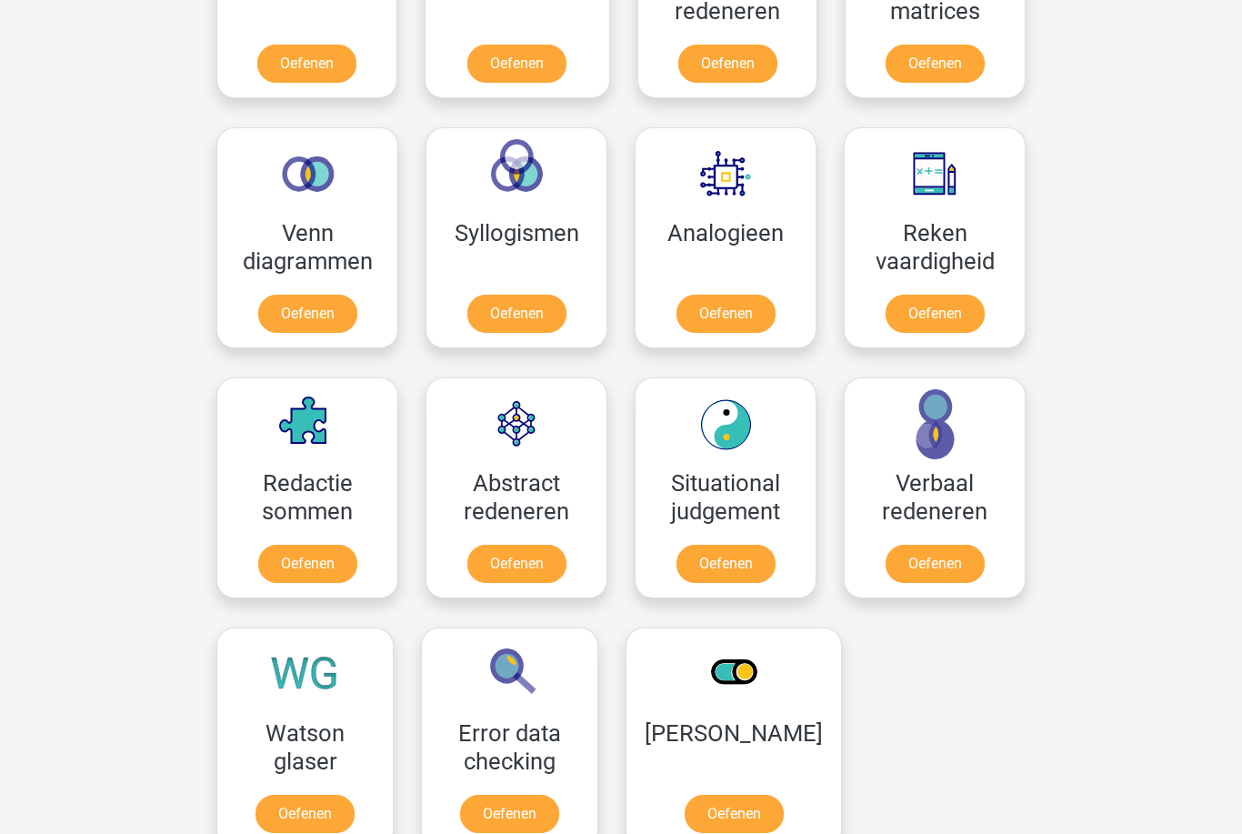
scroll to position [985, 0]
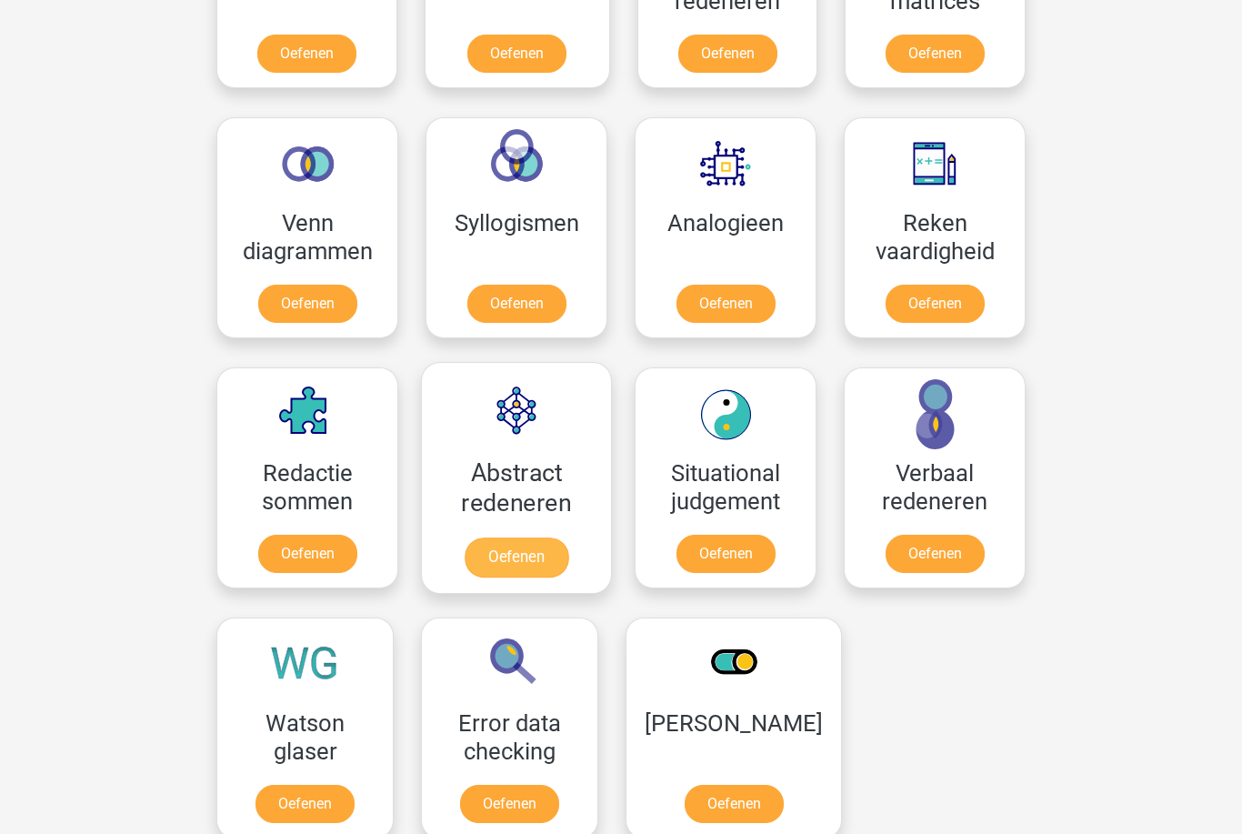
click at [528, 561] on link "Oefenen" at bounding box center [517, 558] width 104 height 40
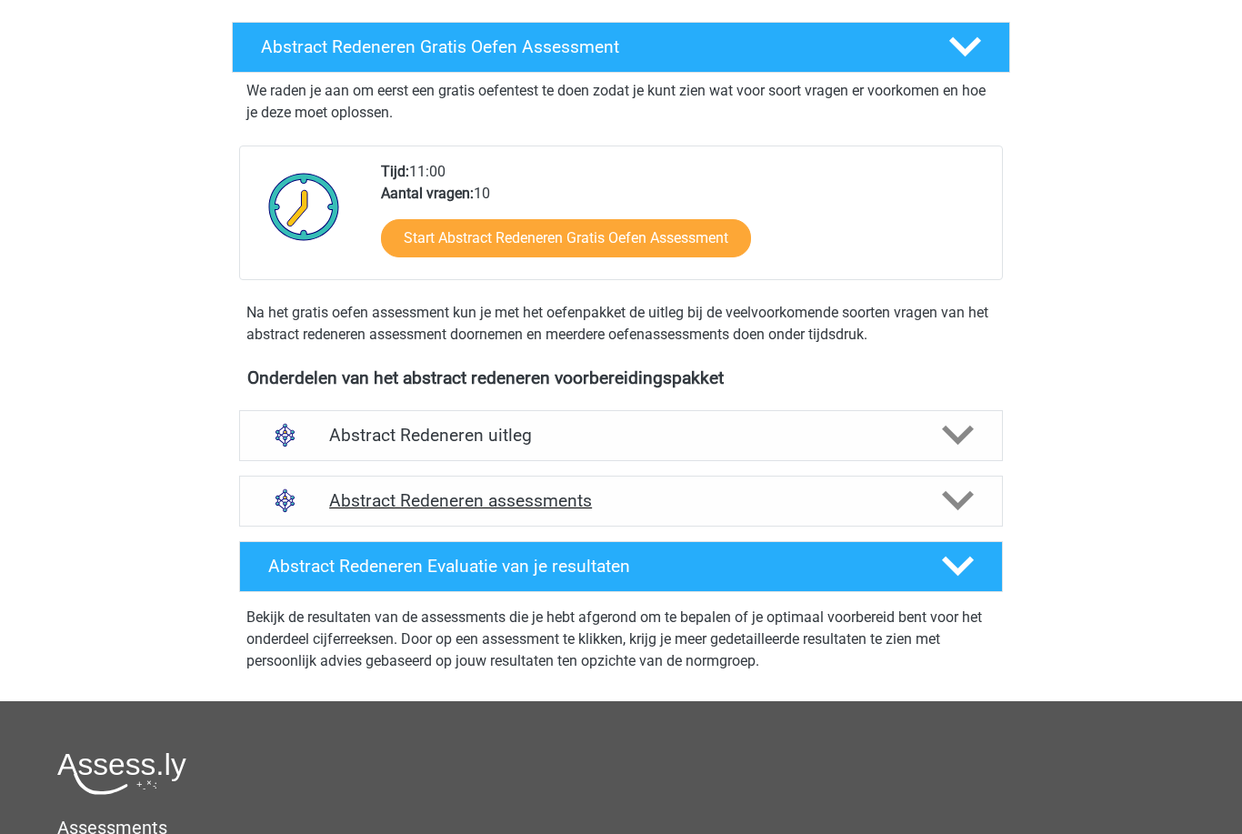
click at [766, 499] on h4 "Abstract Redeneren assessments" at bounding box center [621, 501] width 584 height 21
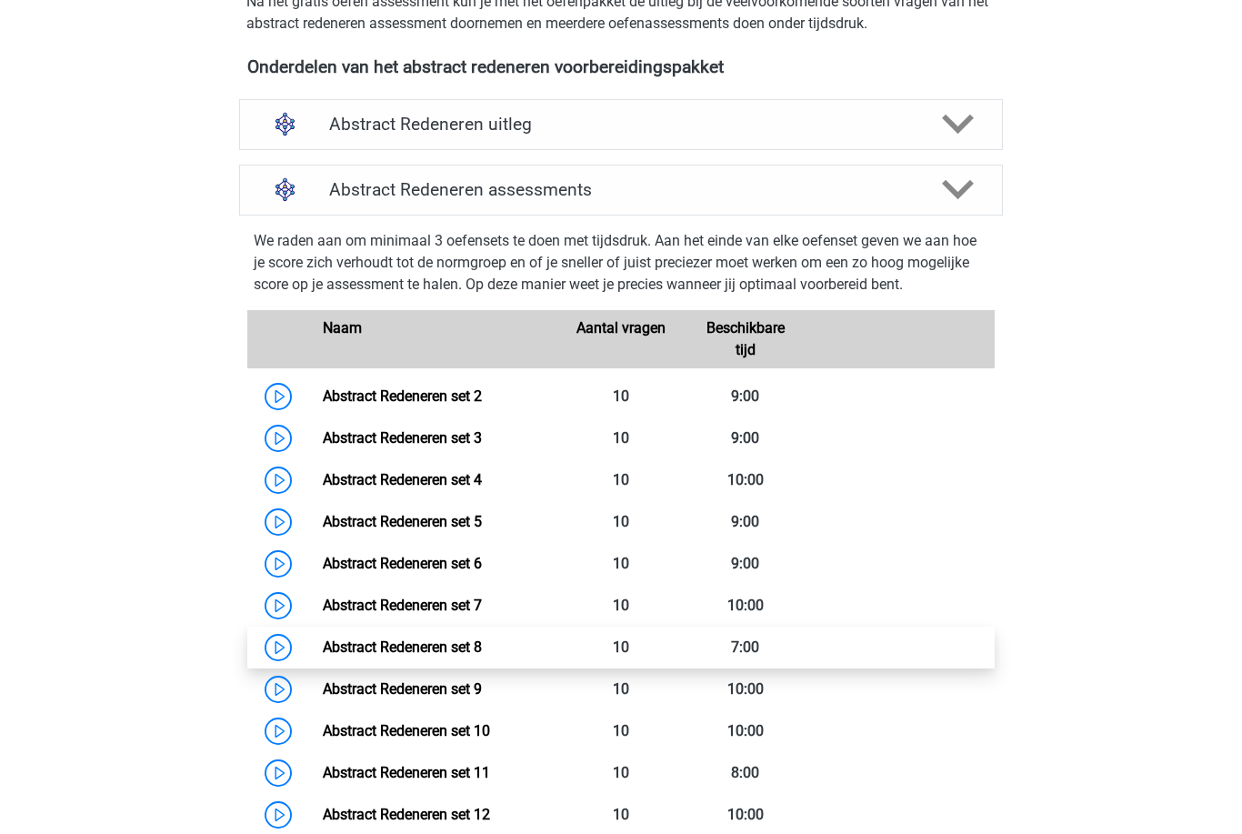
scroll to position [611, 0]
click at [478, 653] on link "Abstract Redeneren set 8" at bounding box center [402, 647] width 159 height 17
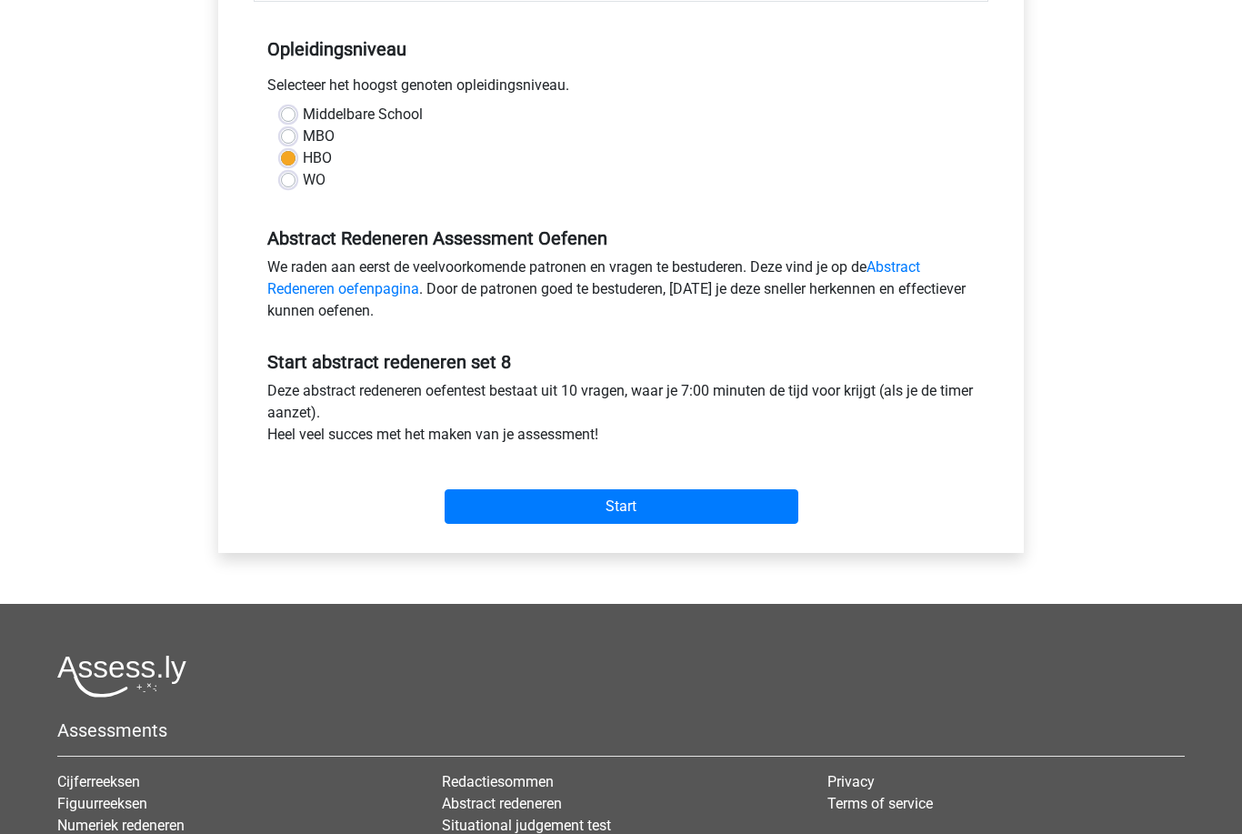
scroll to position [367, 0]
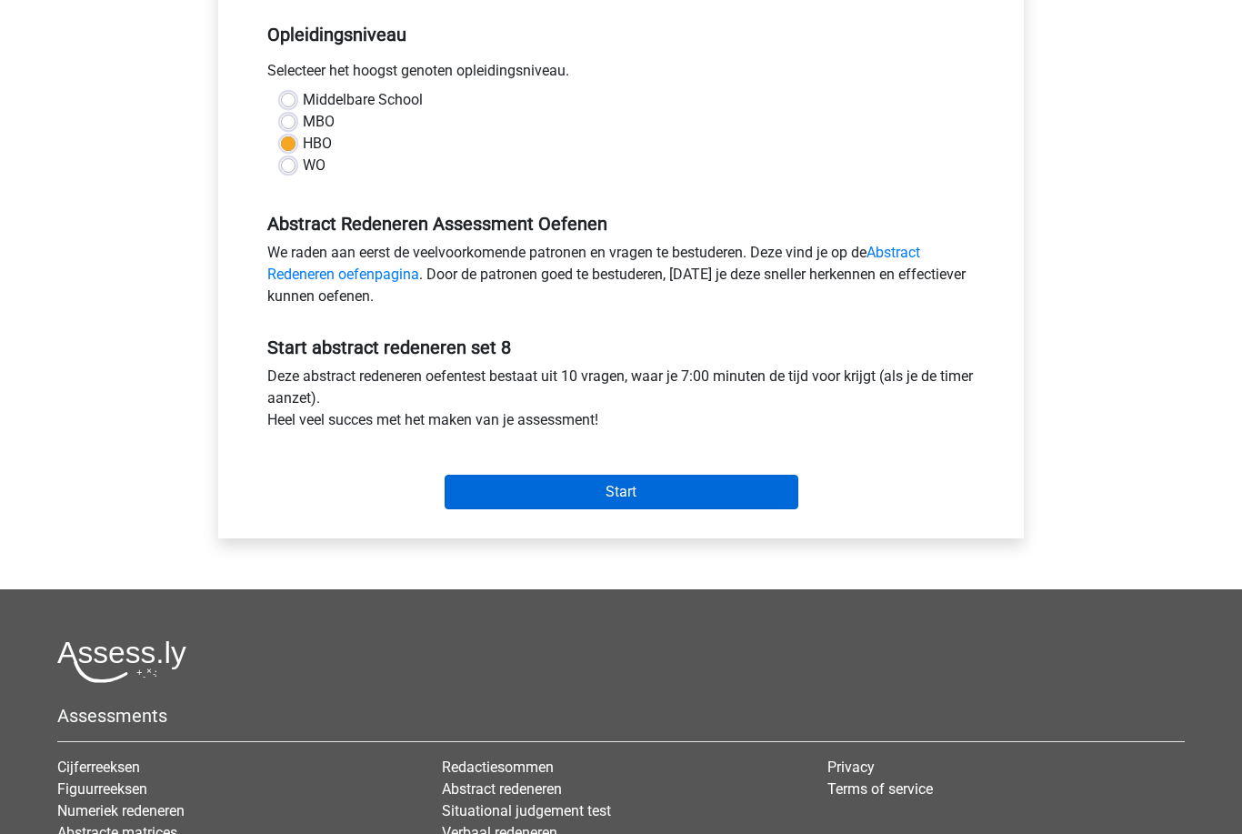
click at [733, 493] on input "Start" at bounding box center [622, 493] width 354 height 35
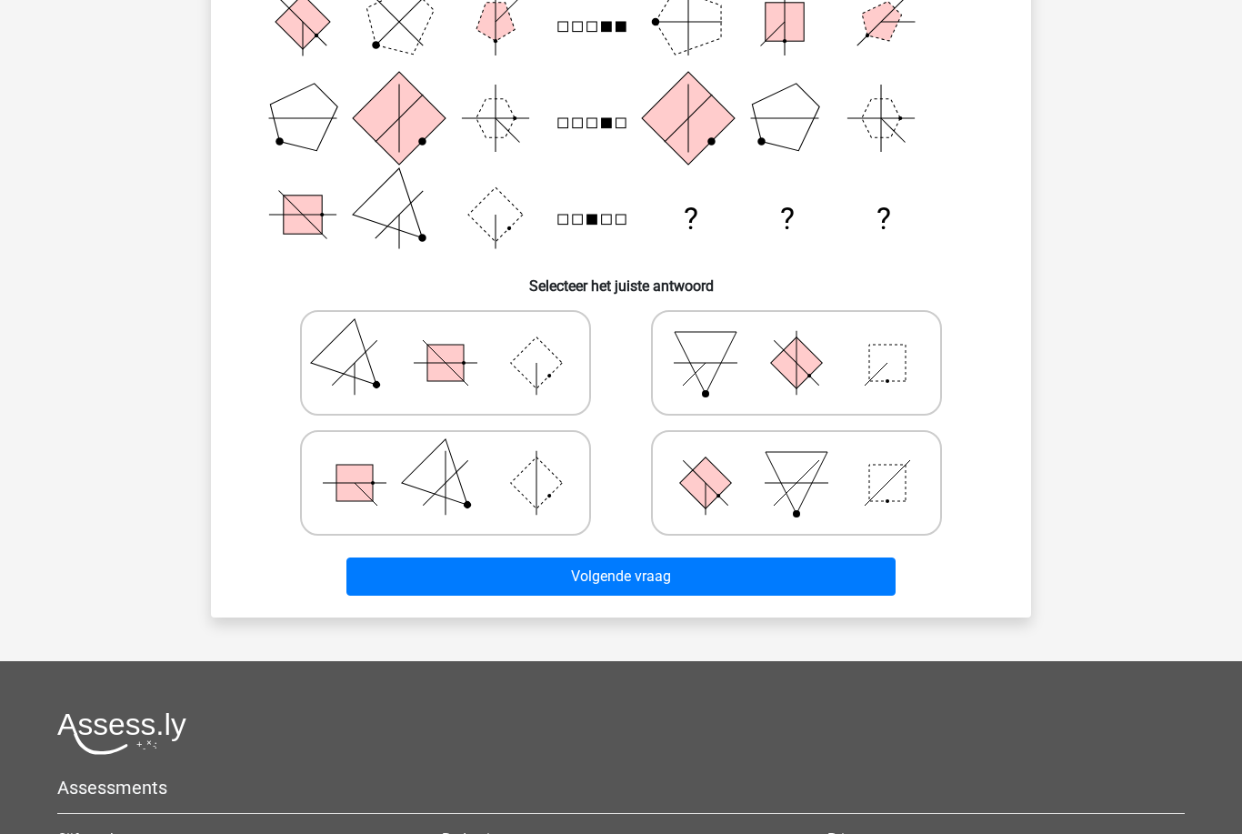
scroll to position [481, 0]
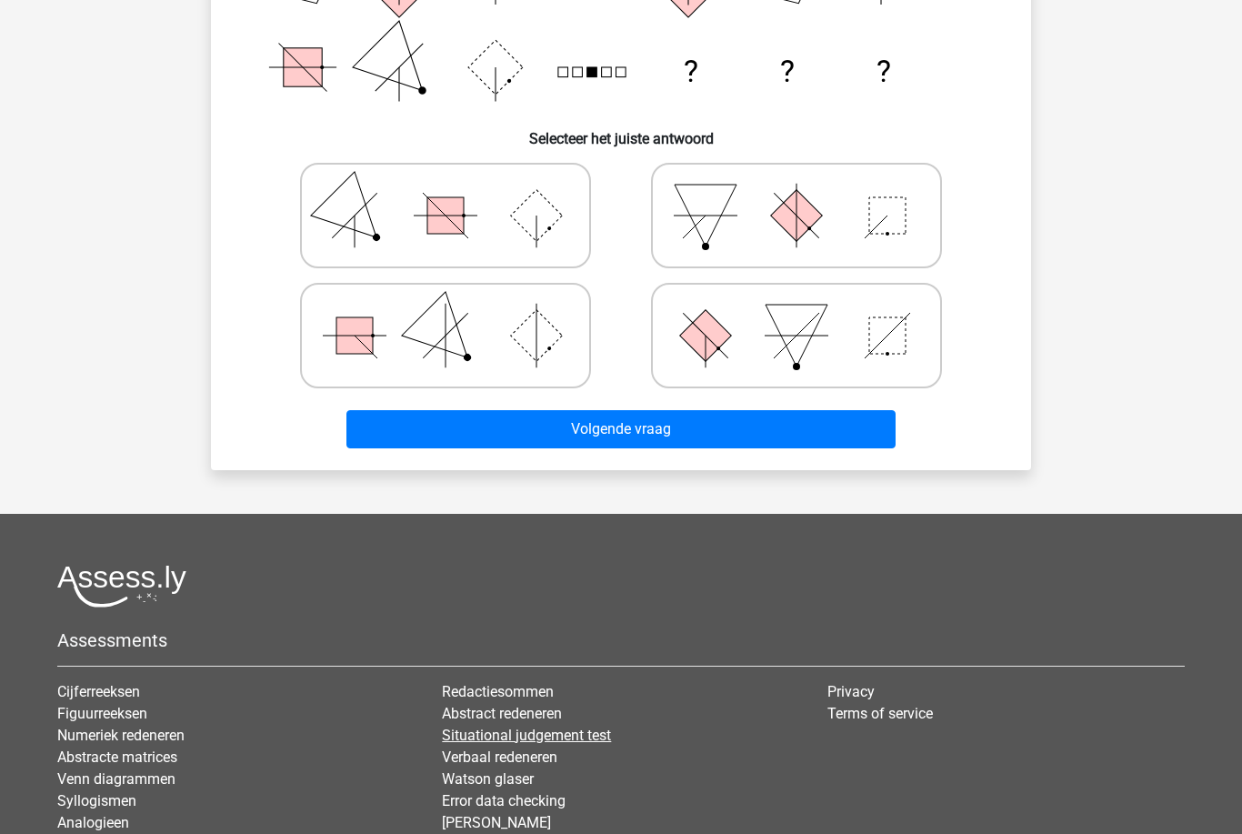
click at [514, 740] on link "Situational judgement test" at bounding box center [526, 735] width 169 height 17
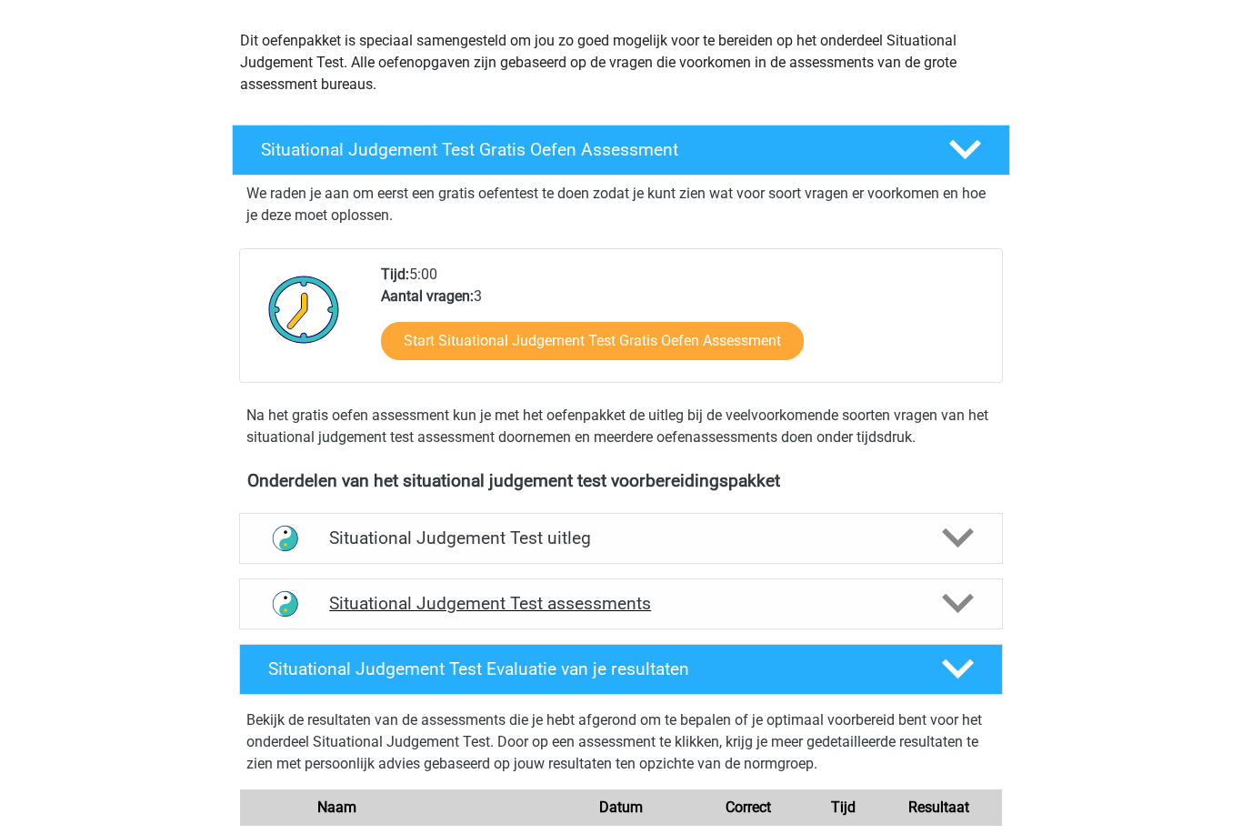
click at [695, 599] on h4 "Situational Judgement Test assessments" at bounding box center [621, 604] width 584 height 21
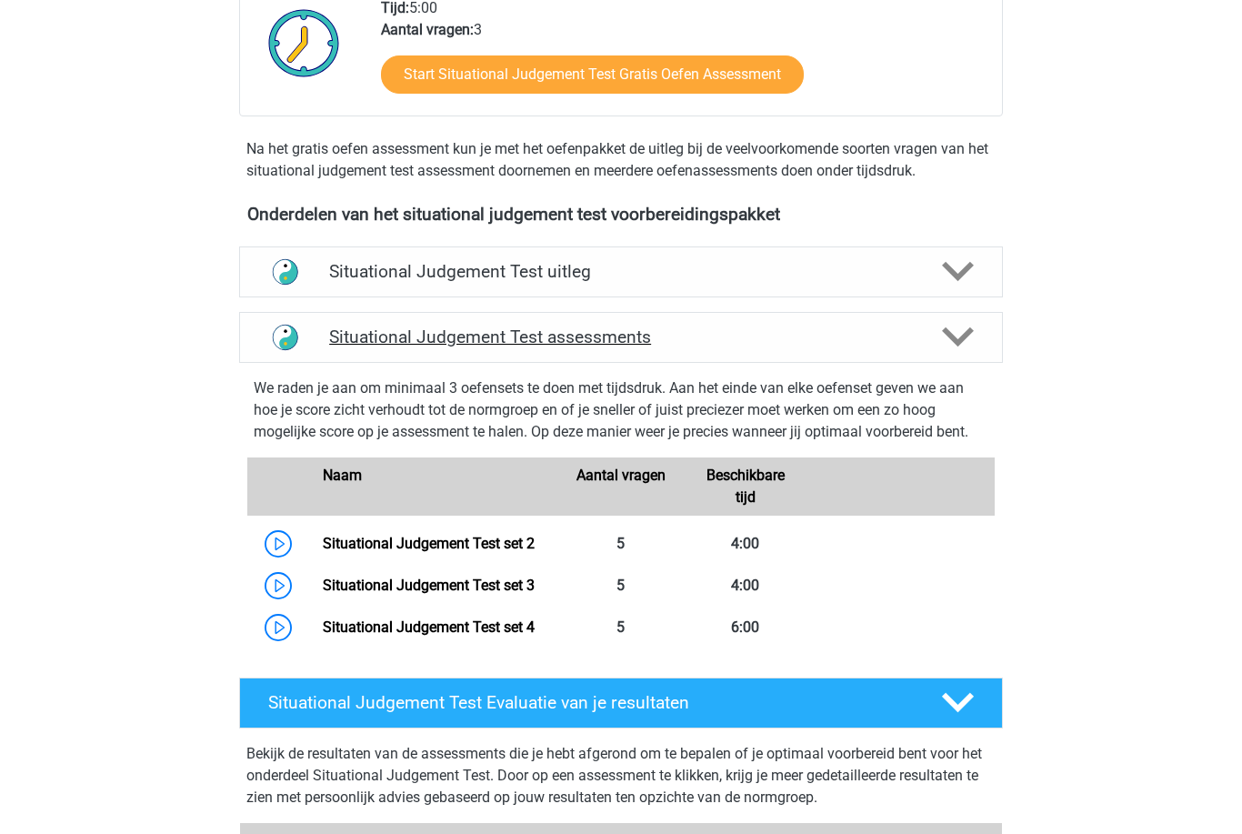
scroll to position [463, 0]
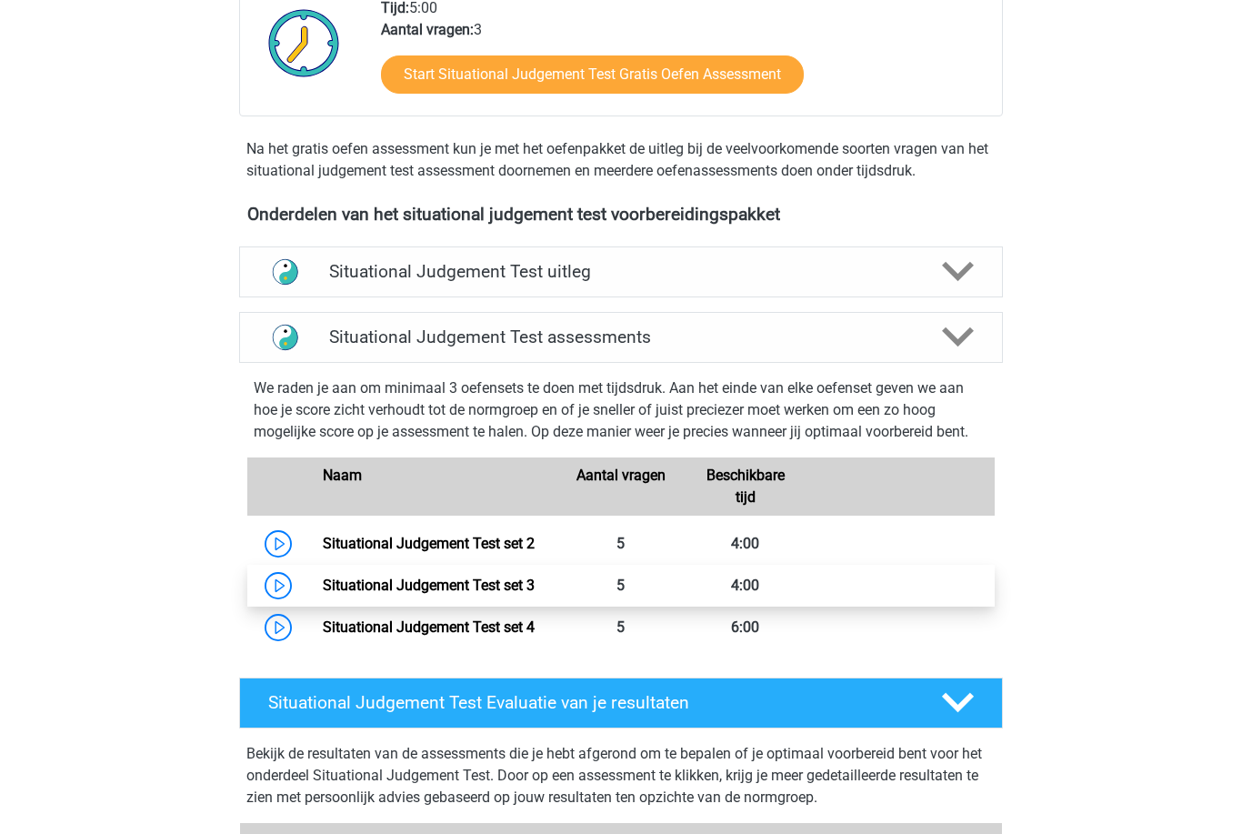
click at [515, 594] on link "Situational Judgement Test set 3" at bounding box center [429, 585] width 212 height 17
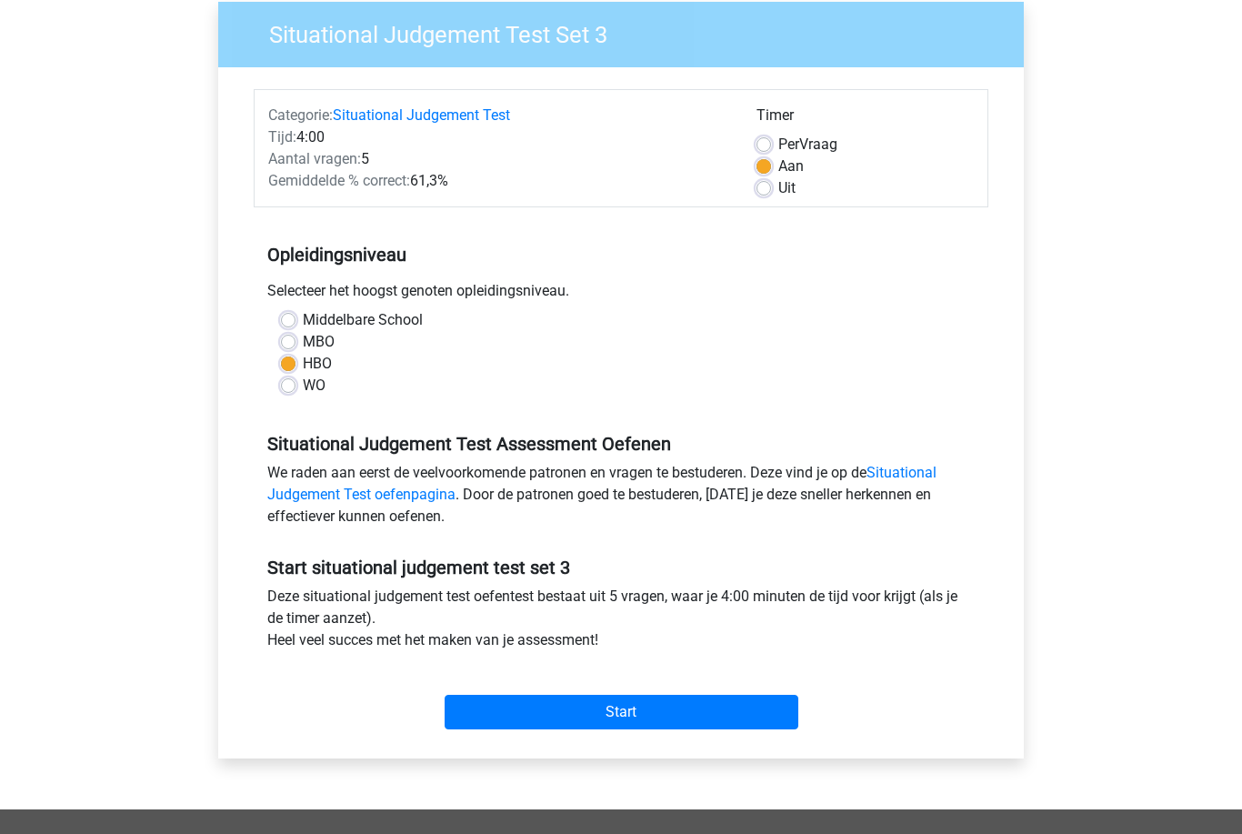
scroll to position [382, 0]
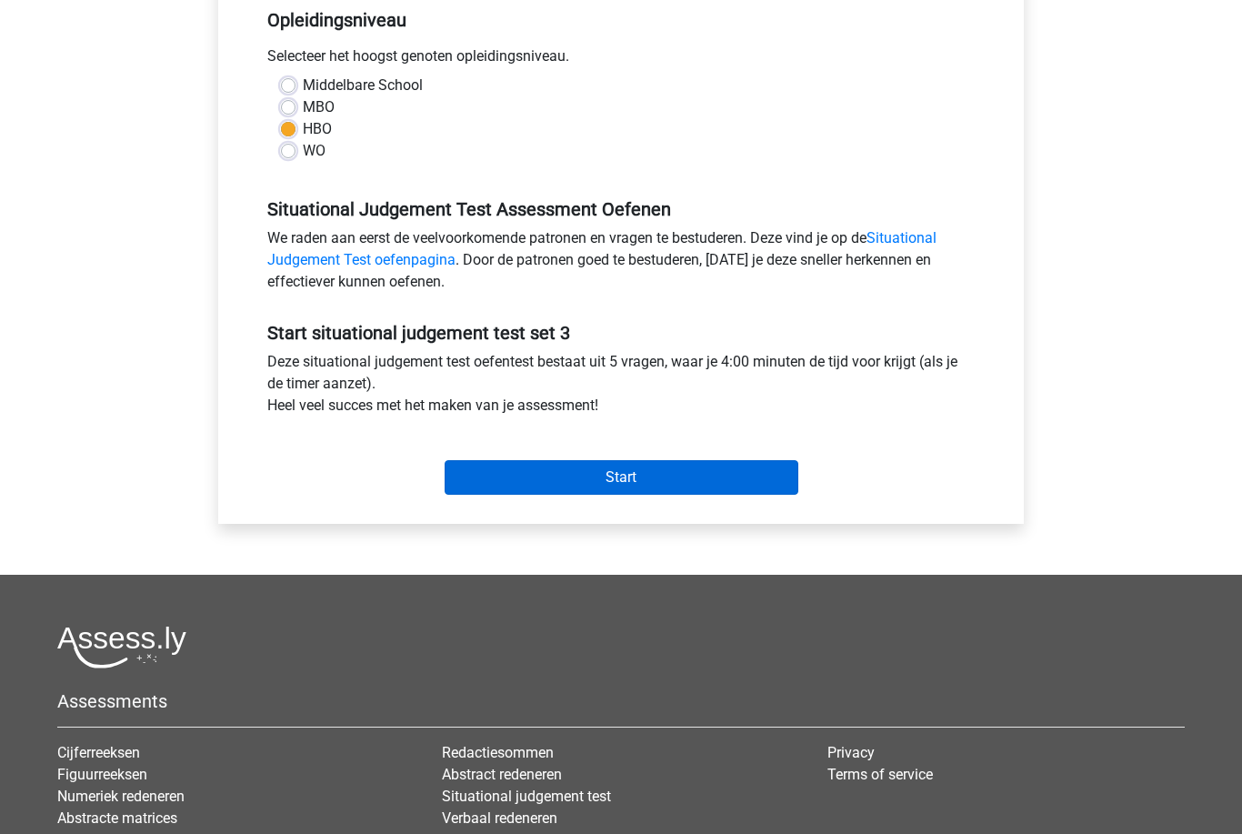
click at [725, 461] on input "Start" at bounding box center [622, 477] width 354 height 35
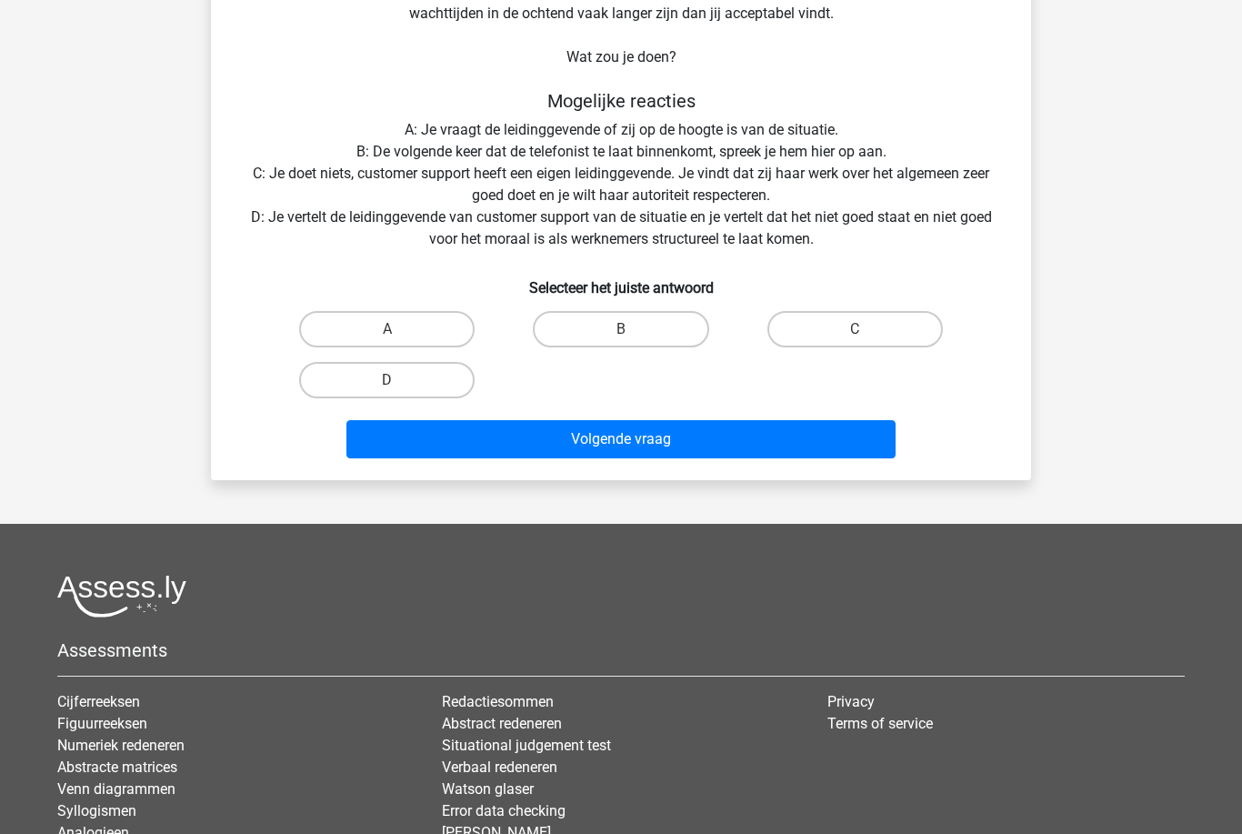
scroll to position [338, 0]
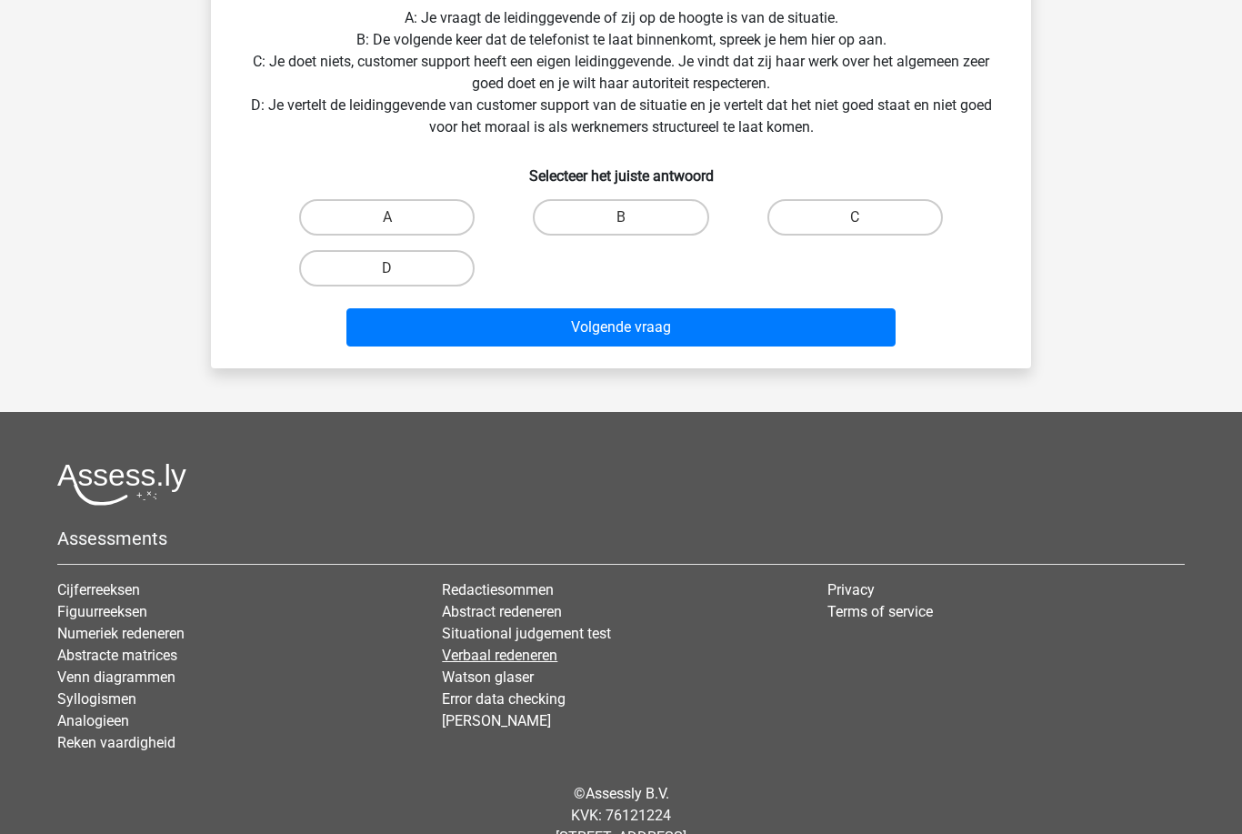
click at [548, 660] on link "Verbaal redeneren" at bounding box center [500, 655] width 116 height 17
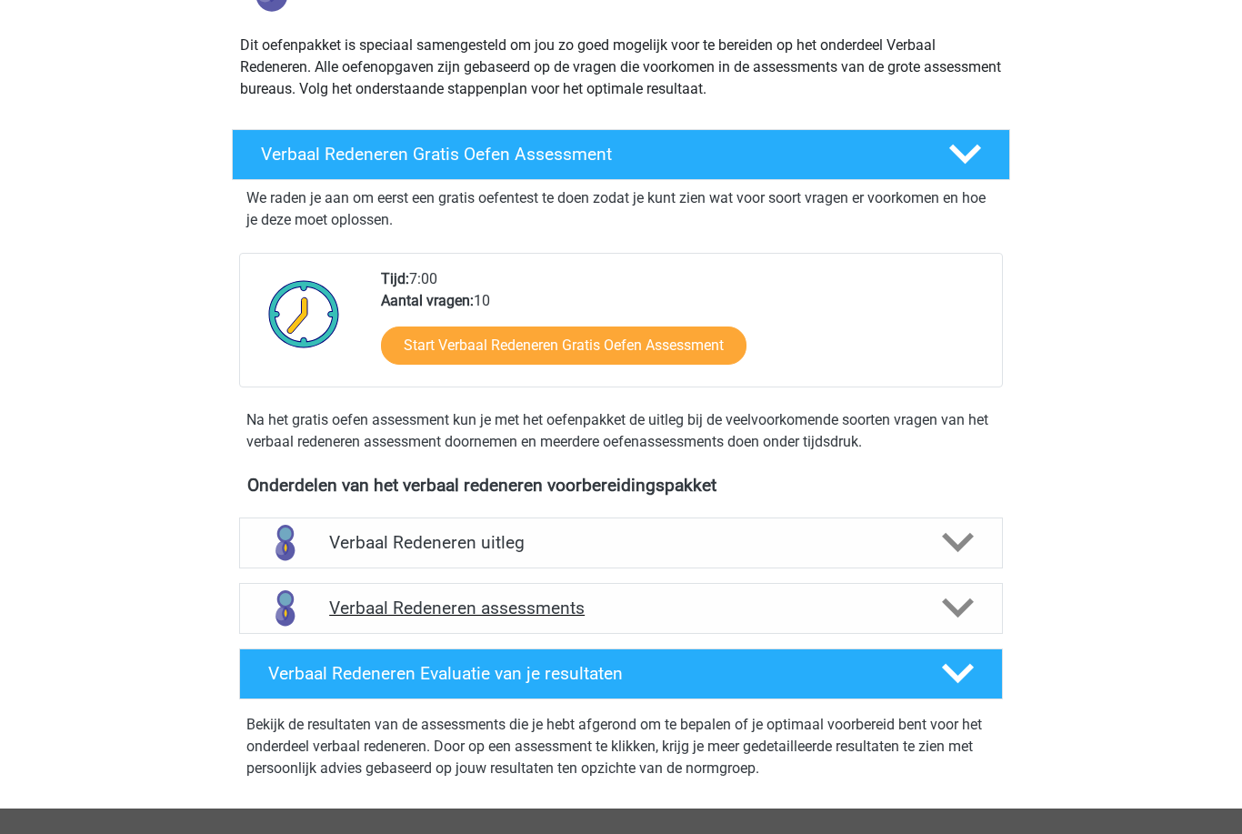
click at [666, 599] on h4 "Verbaal Redeneren assessments" at bounding box center [621, 608] width 584 height 21
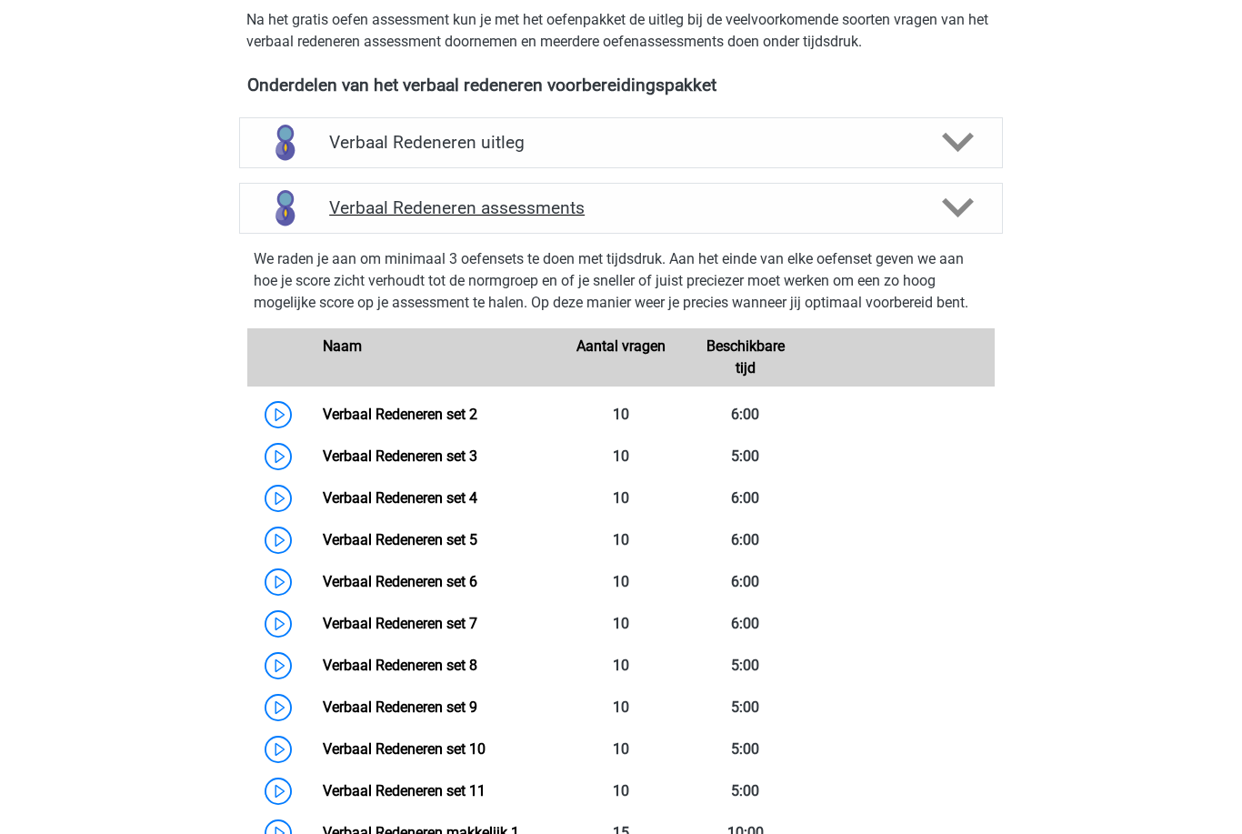
scroll to position [592, 0]
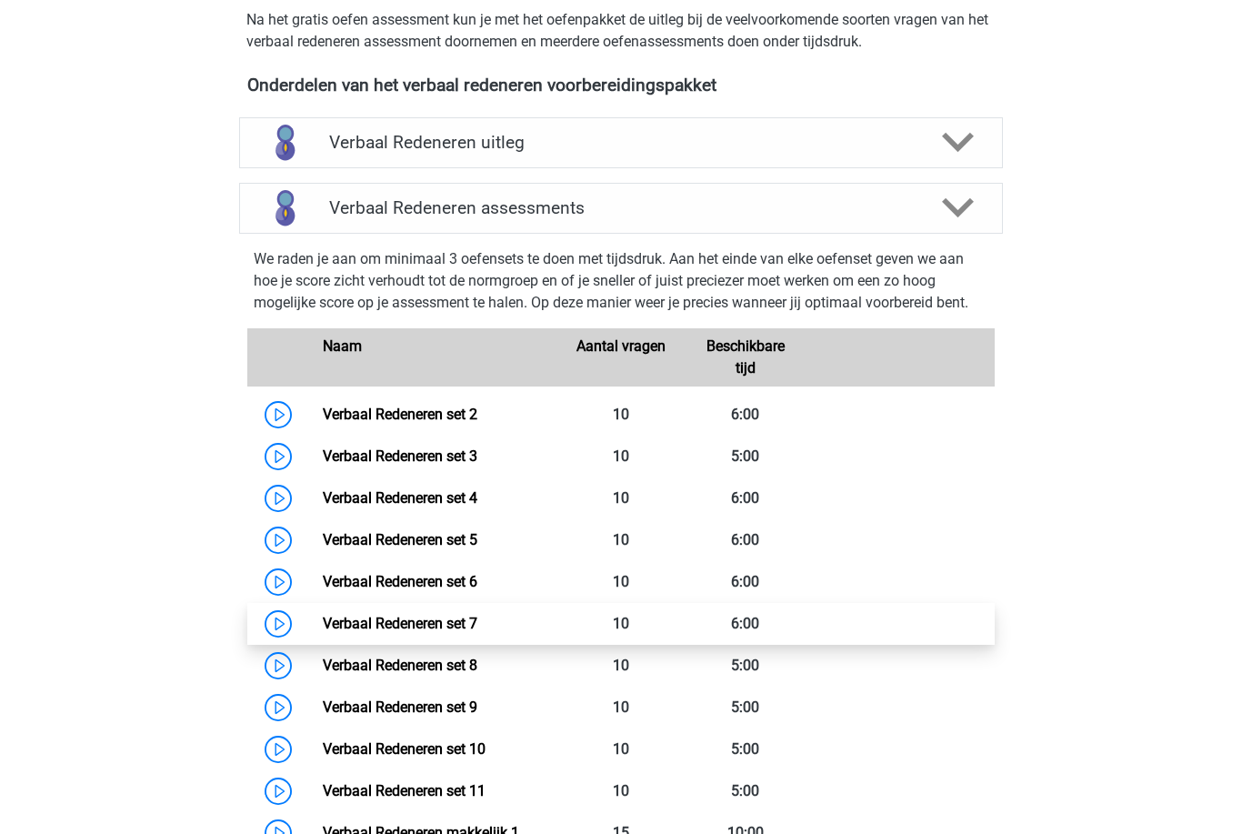
click at [478, 615] on link "Verbaal Redeneren set 7" at bounding box center [400, 623] width 155 height 17
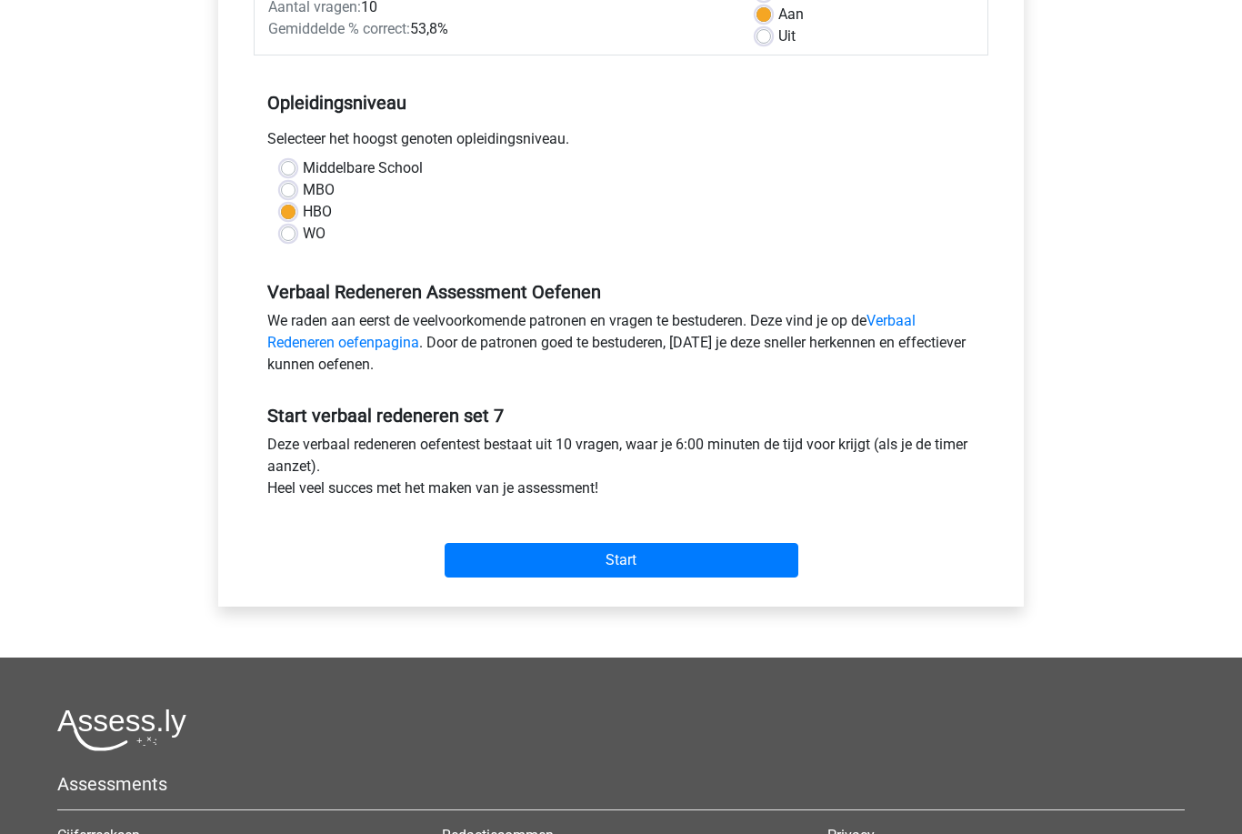
scroll to position [349, 0]
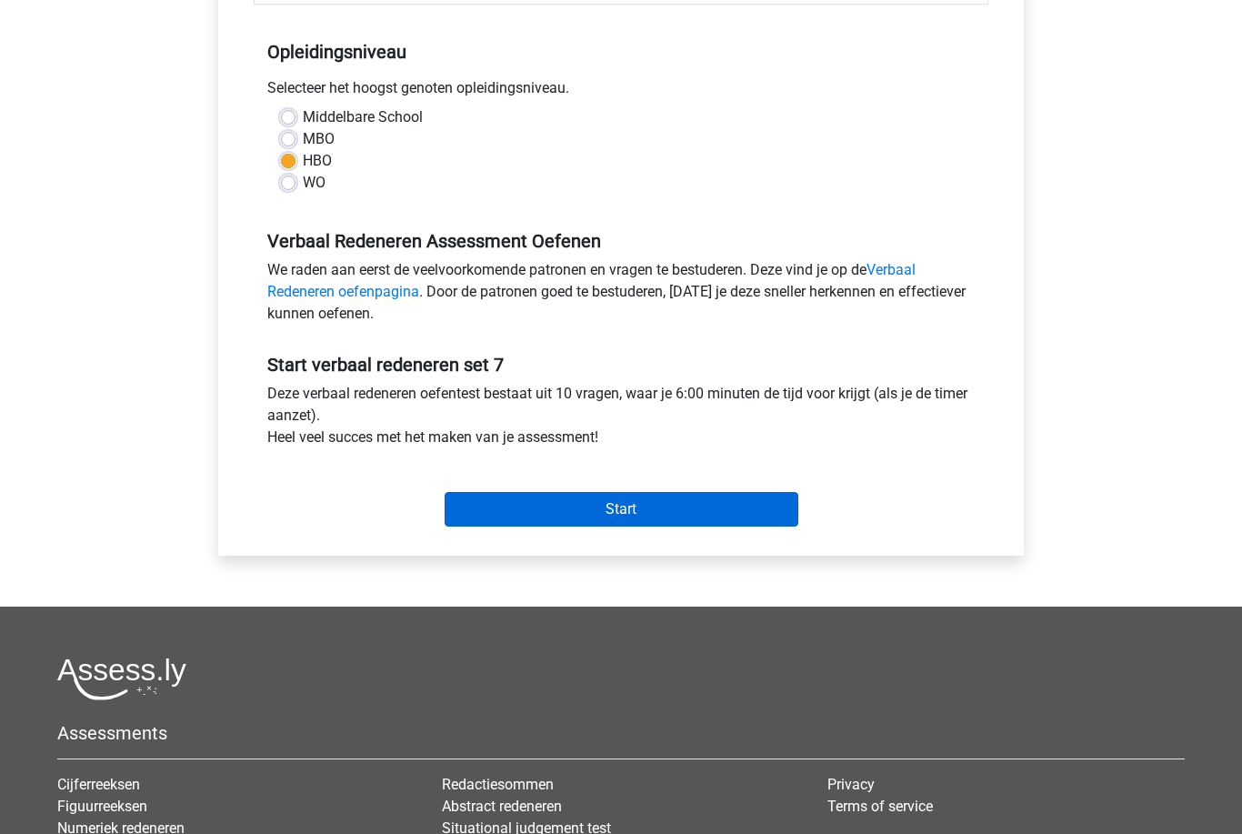
click at [652, 520] on input "Start" at bounding box center [622, 510] width 354 height 35
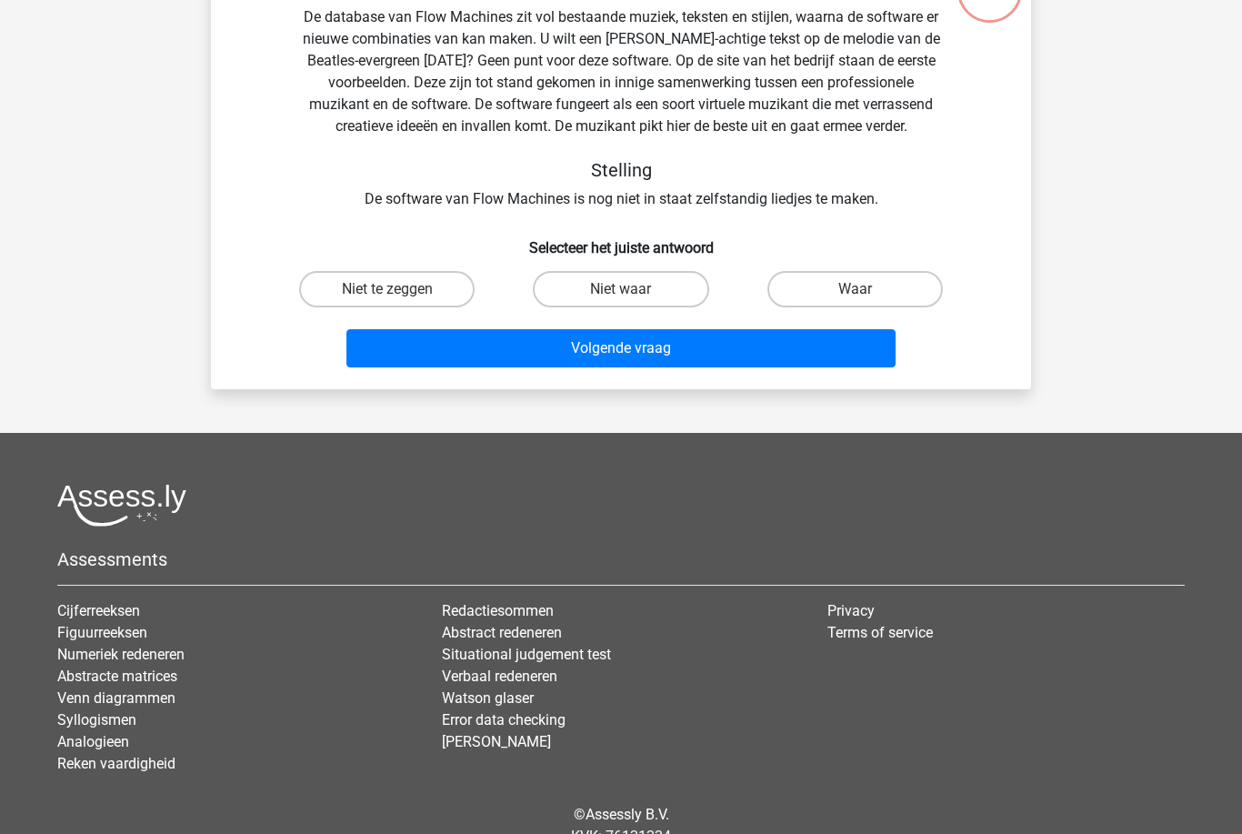
scroll to position [200, 0]
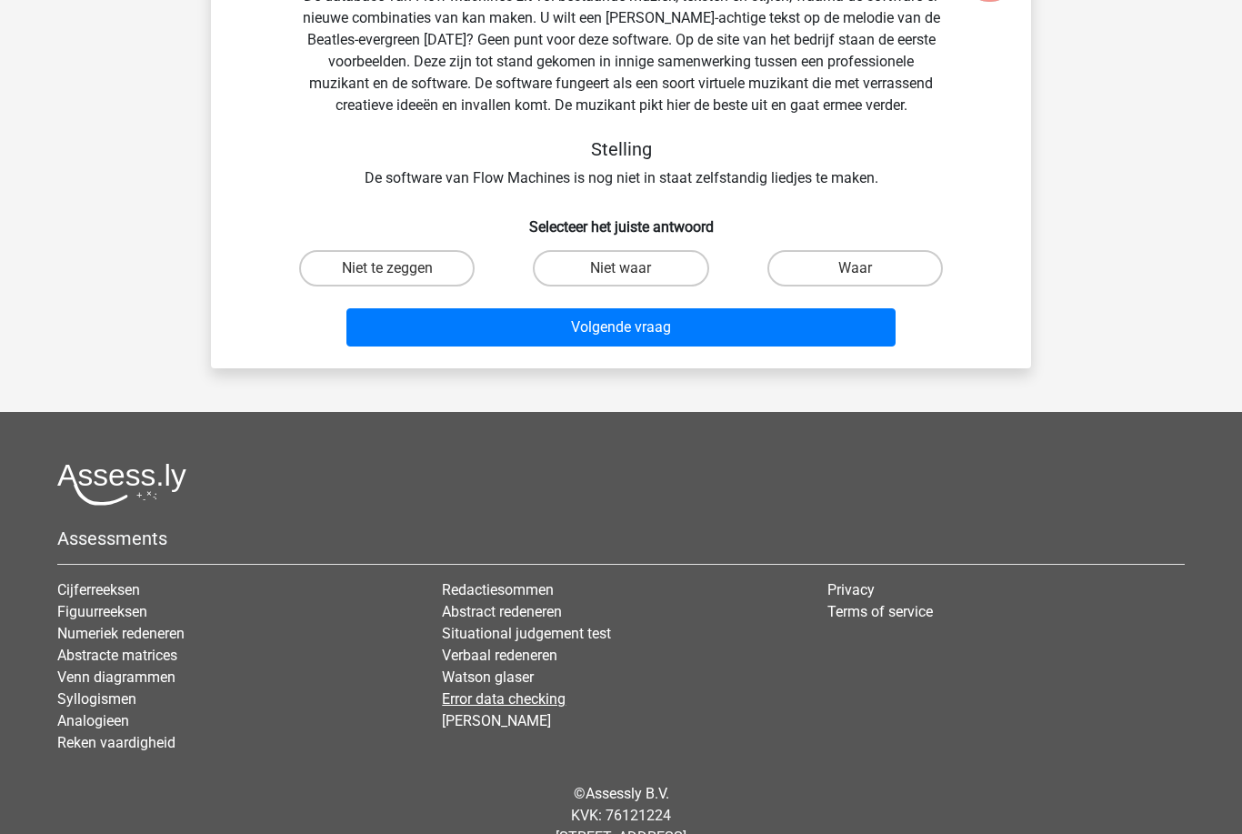
click at [541, 699] on link "Error data checking" at bounding box center [504, 698] width 124 height 17
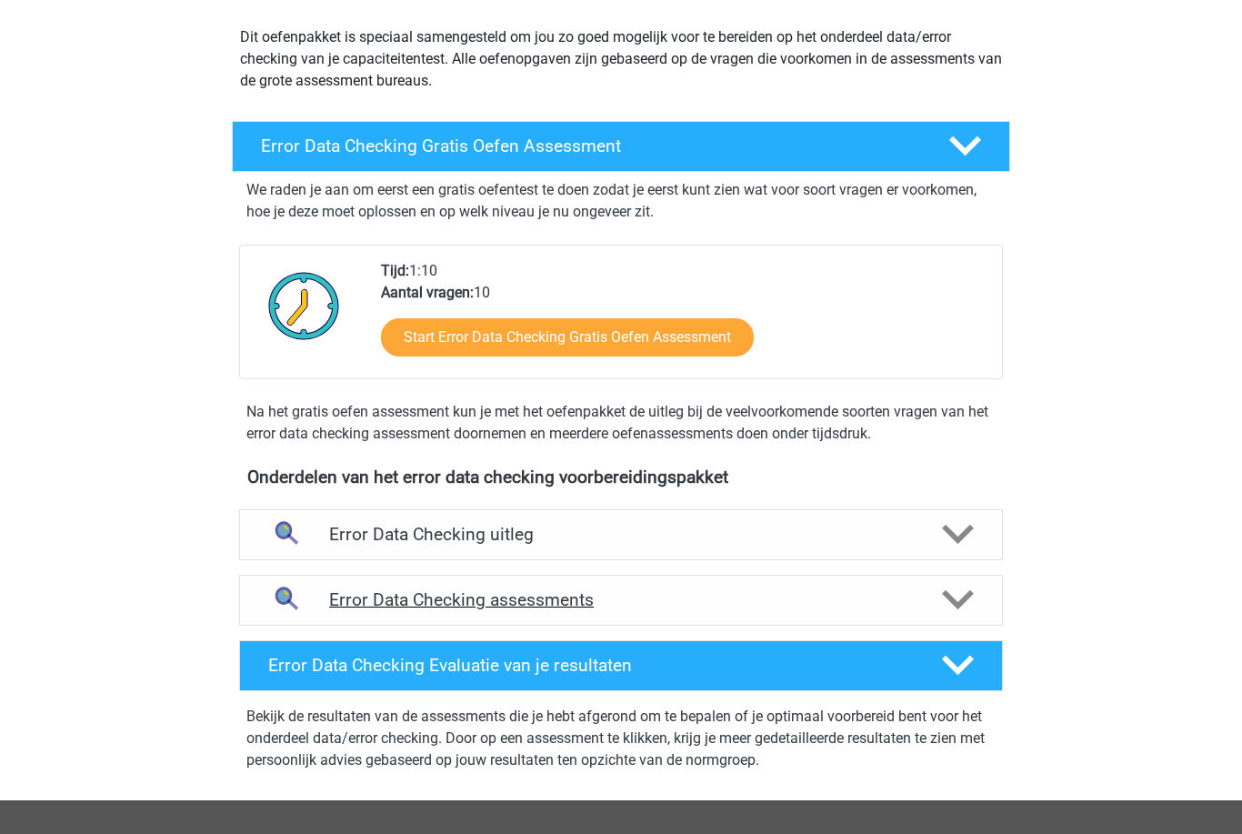
click at [631, 600] on h4 "Error Data Checking assessments" at bounding box center [621, 599] width 584 height 21
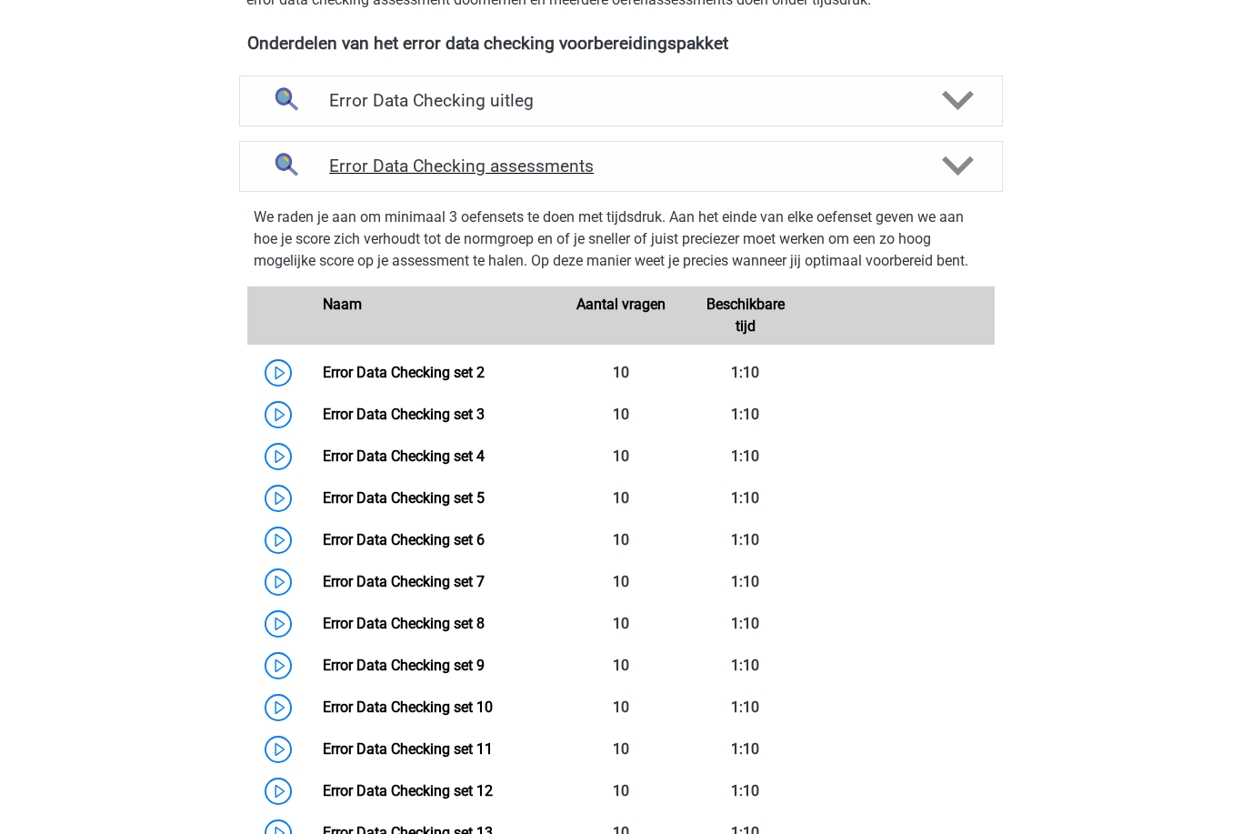
scroll to position [705, 0]
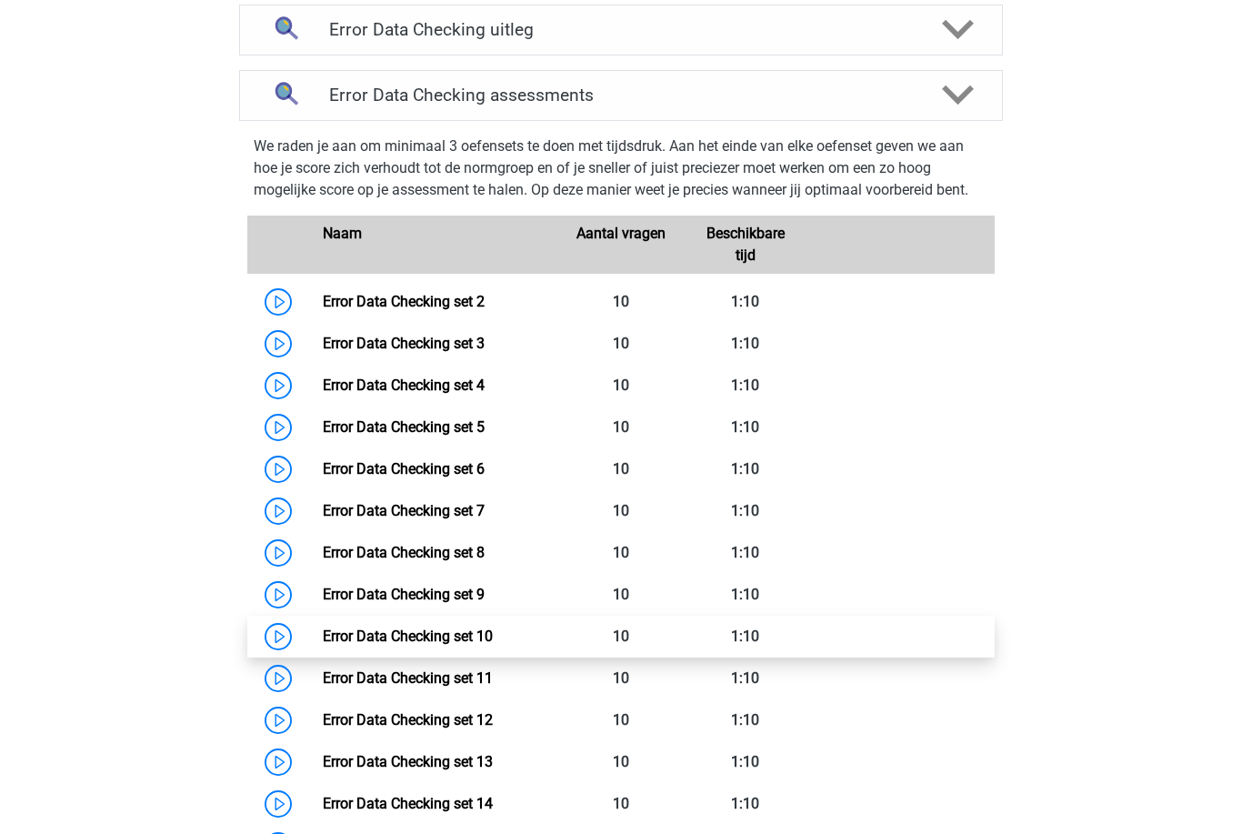
click at [493, 634] on link "Error Data Checking set 10" at bounding box center [408, 636] width 170 height 17
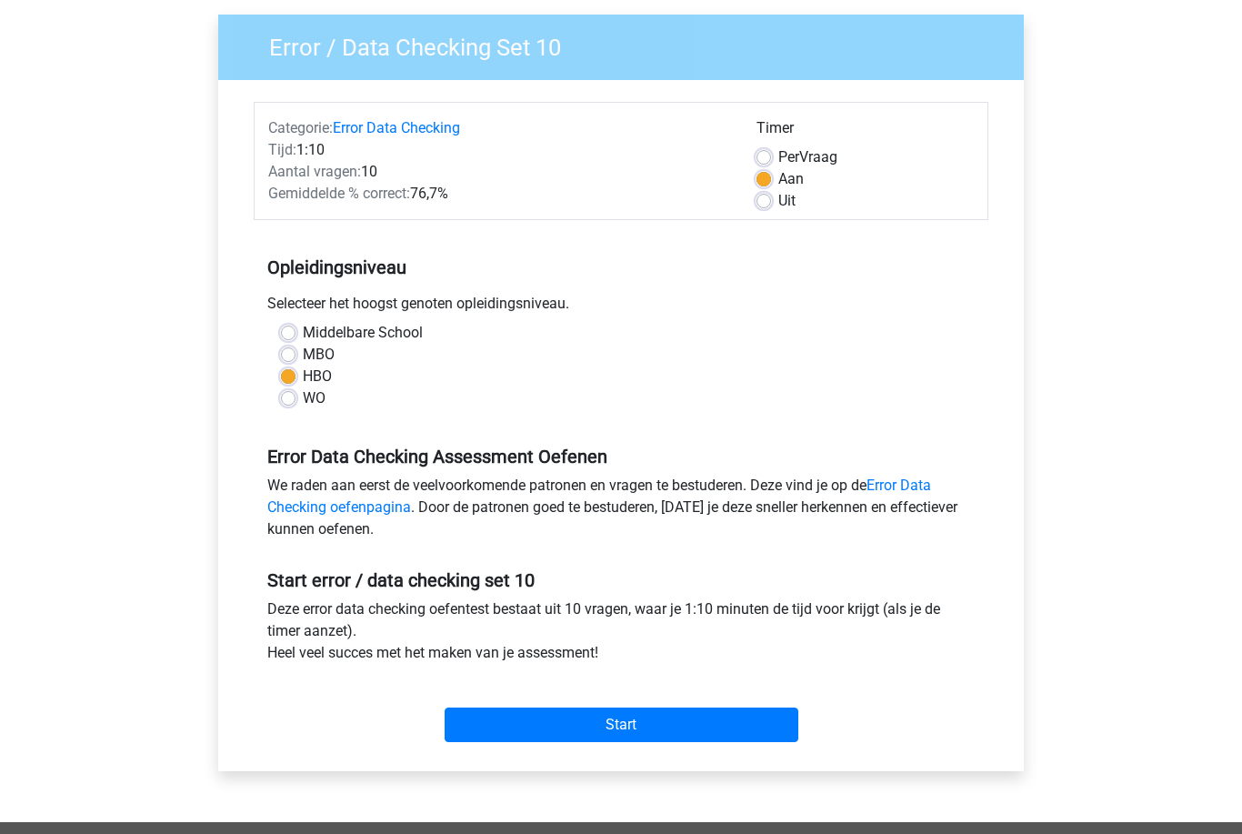
scroll to position [315, 0]
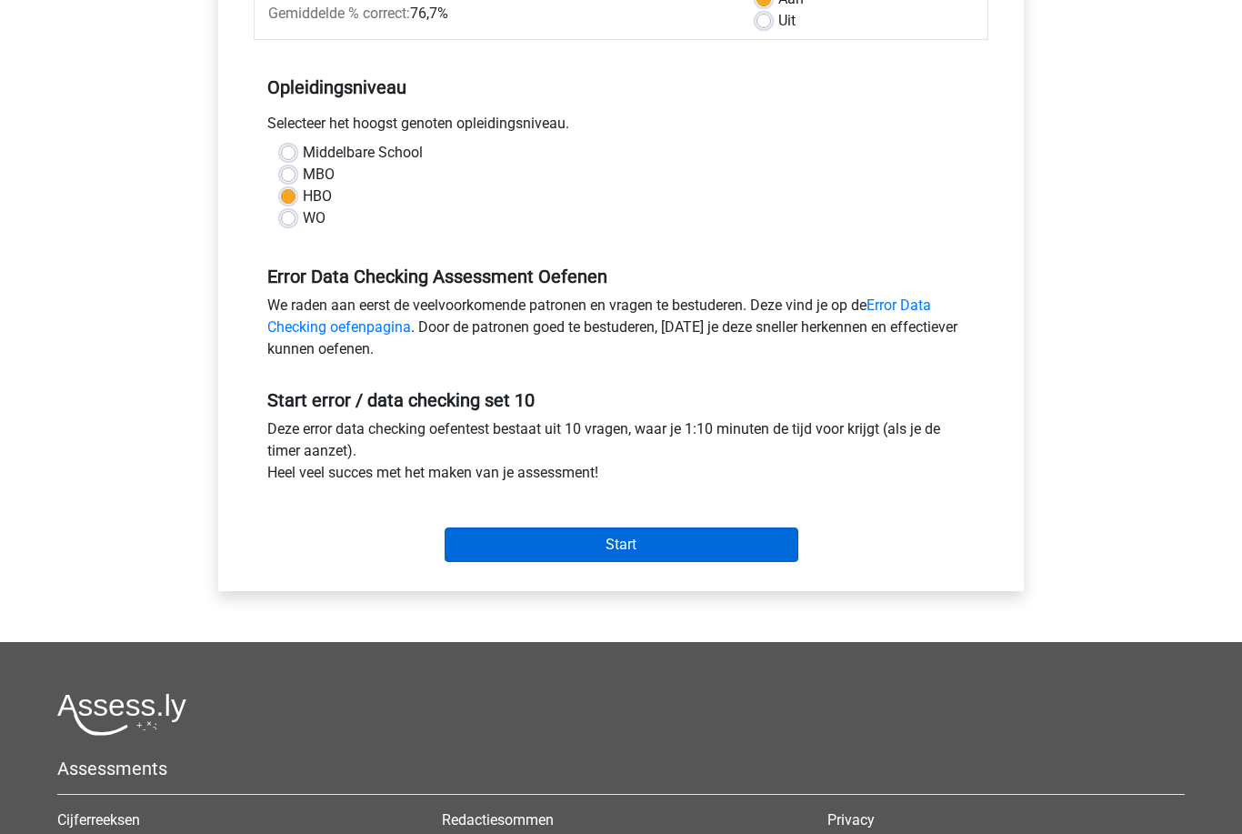
click at [673, 542] on input "Start" at bounding box center [622, 545] width 354 height 35
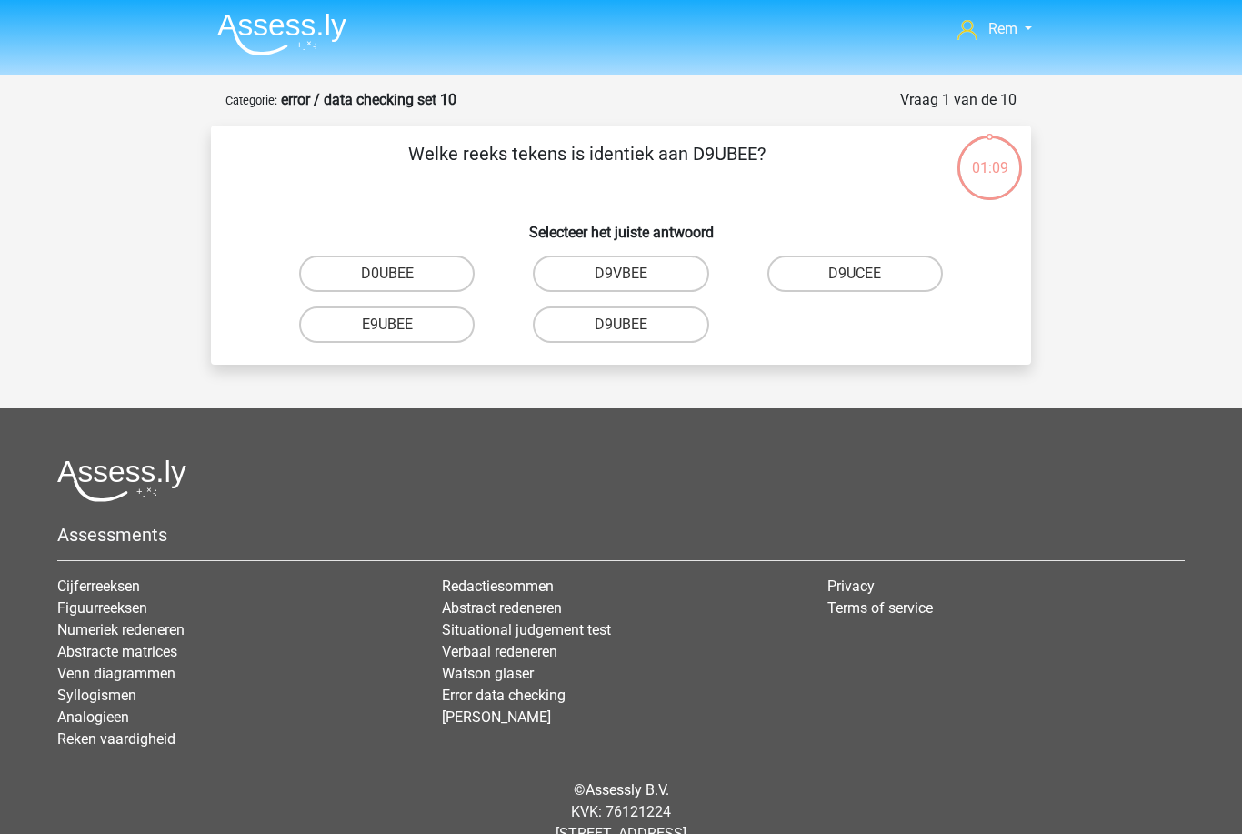
scroll to position [1, 0]
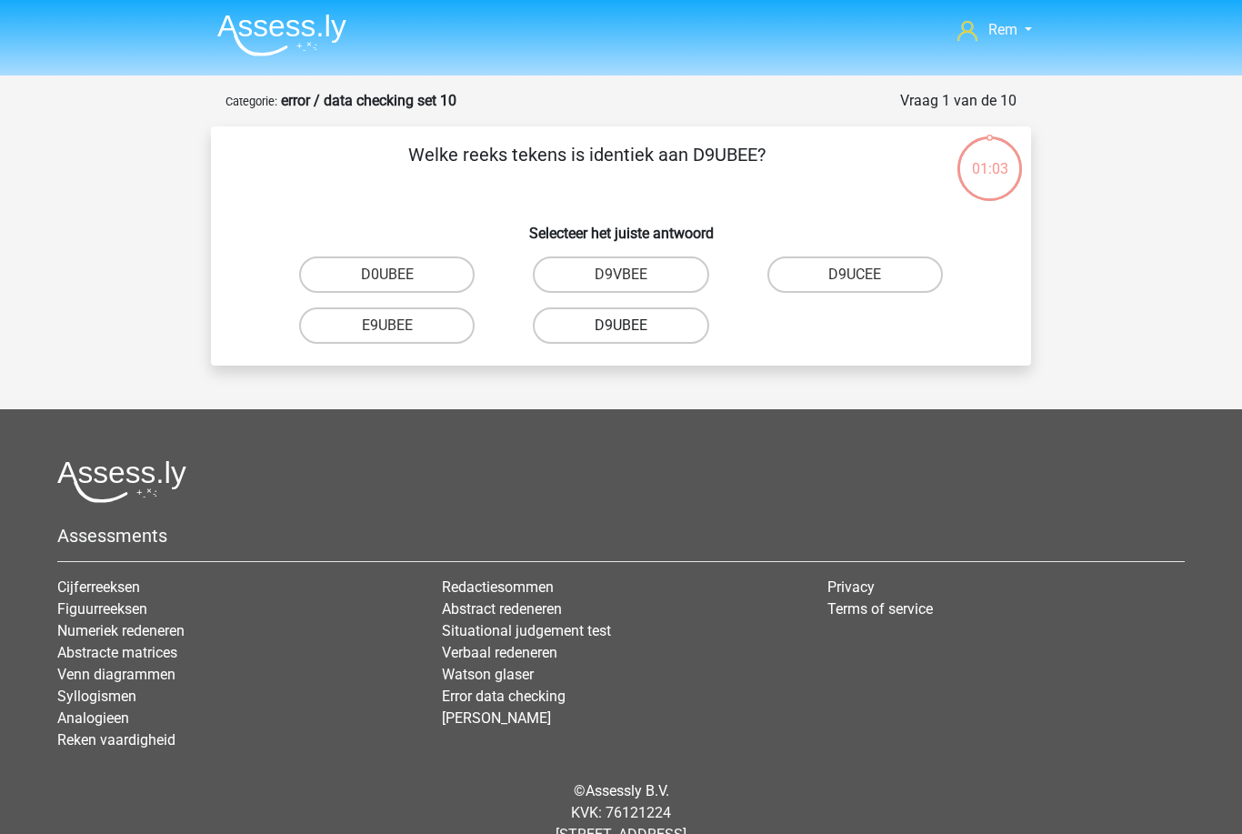
click at [685, 331] on label "D9UBEE" at bounding box center [621, 325] width 176 height 36
click at [633, 331] on input "D9UBEE" at bounding box center [627, 332] width 12 height 12
radio input "true"
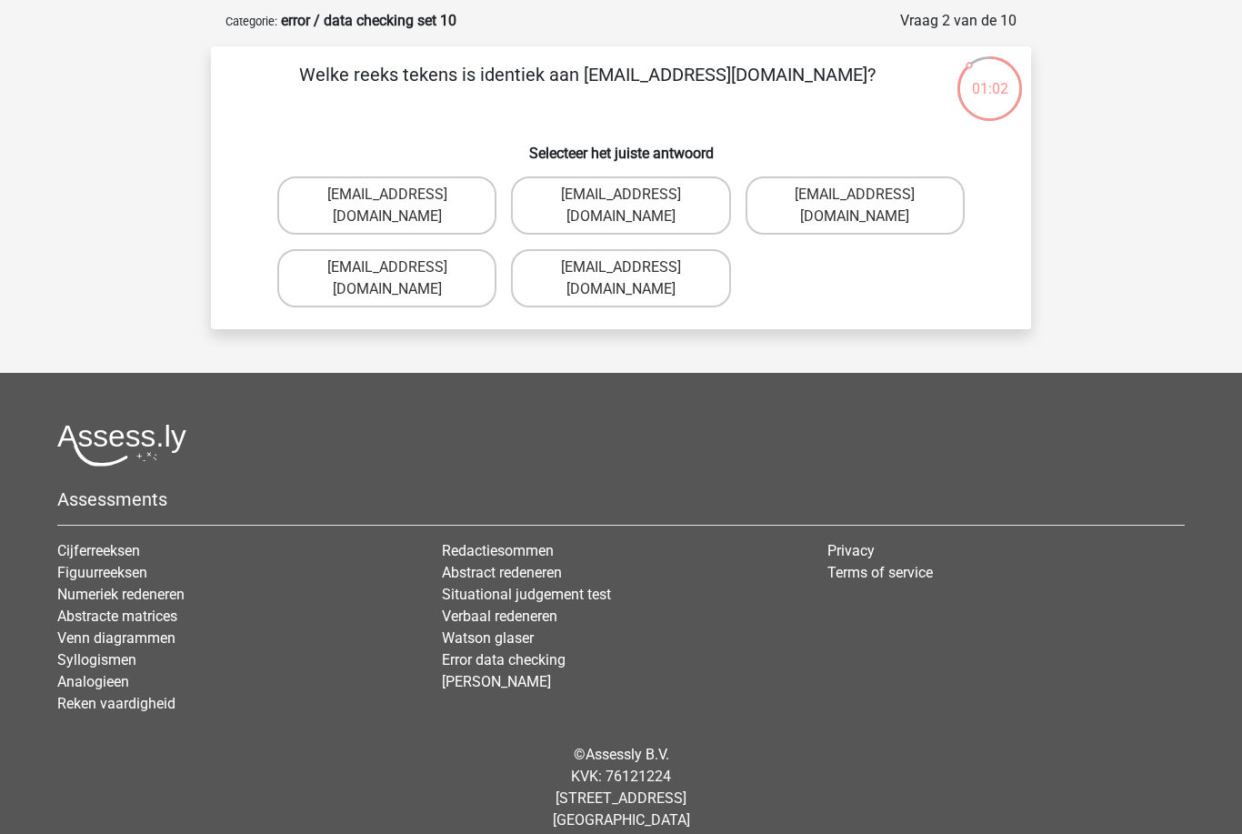
scroll to position [0, 0]
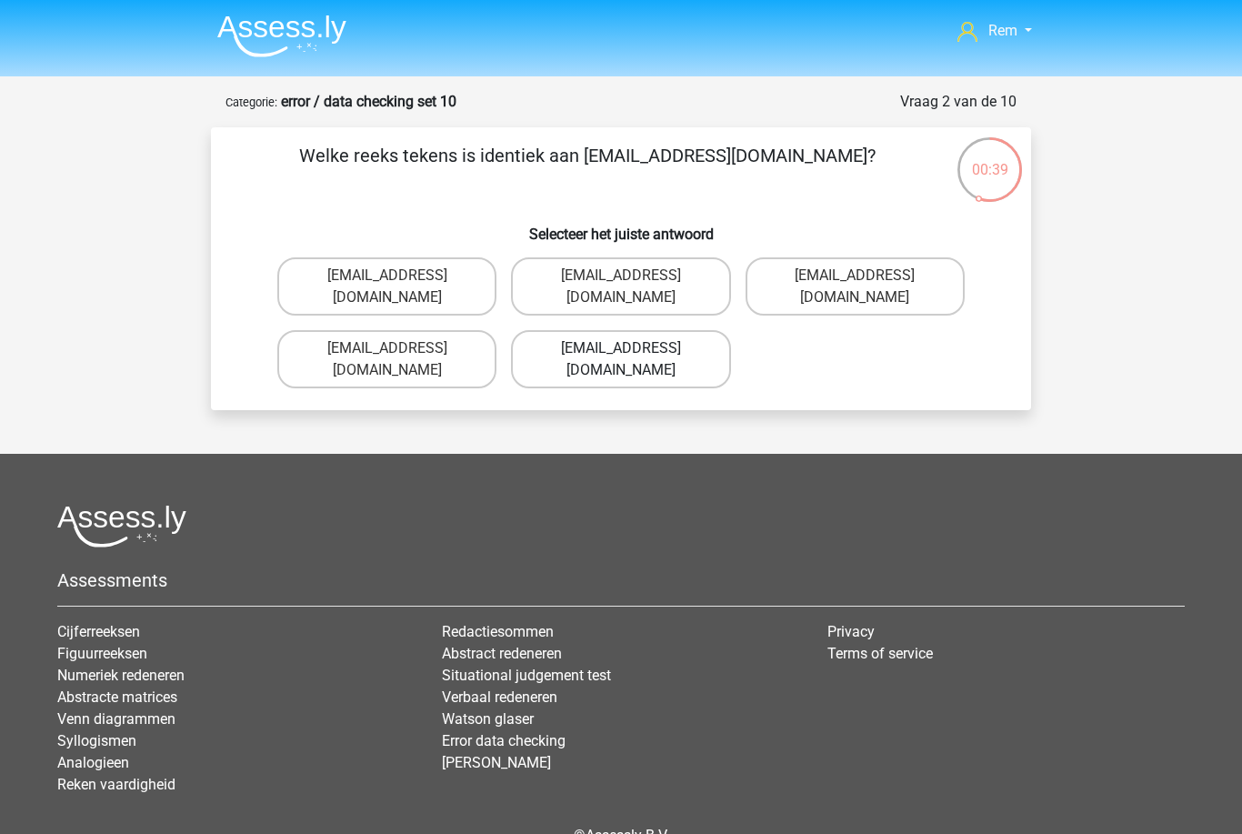
click at [708, 367] on label "[EMAIL_ADDRESS][DOMAIN_NAME]" at bounding box center [620, 359] width 219 height 58
click at [633, 360] on input "[EMAIL_ADDRESS][DOMAIN_NAME]" at bounding box center [627, 354] width 12 height 12
radio input "true"
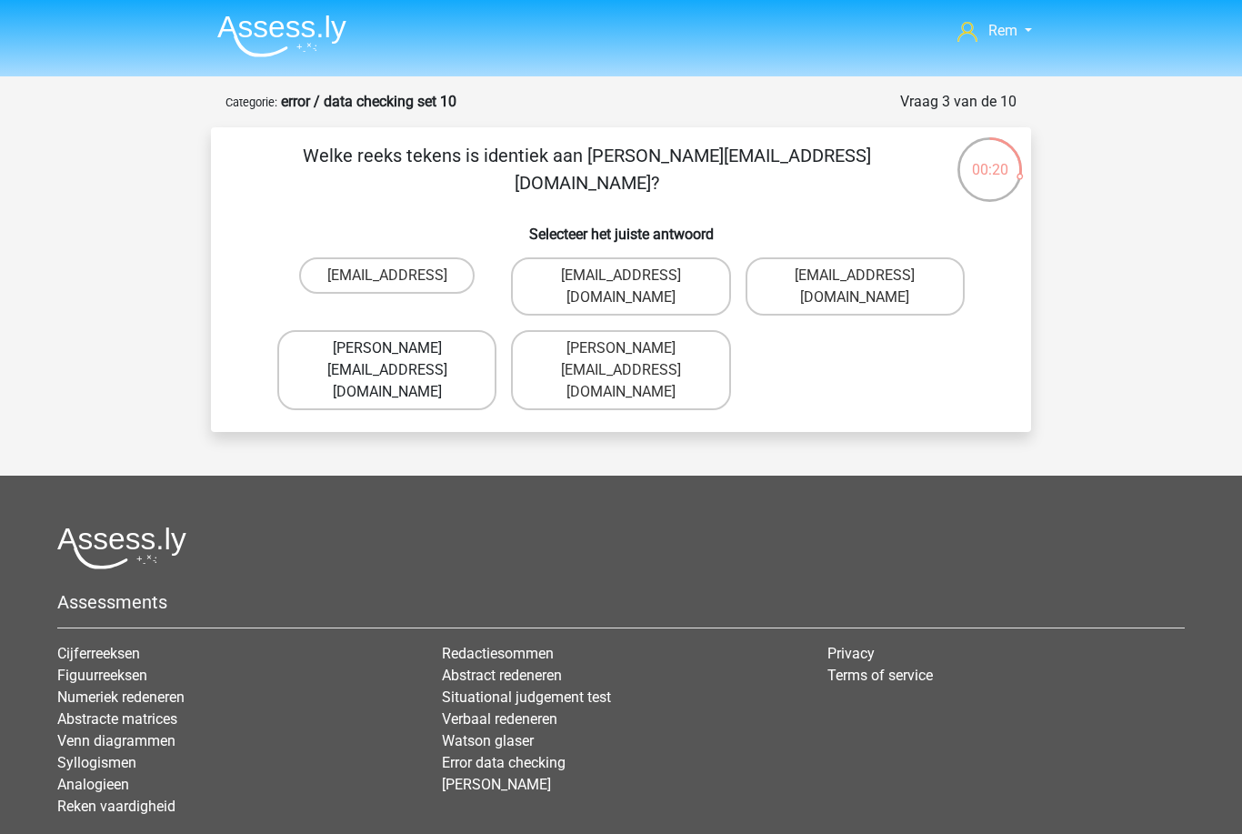
click at [443, 368] on label "Sienna.Sadler@hot-mail.com" at bounding box center [386, 370] width 219 height 80
click at [399, 360] on input "Sienna.Sadler@hot-mail.com" at bounding box center [393, 354] width 12 height 12
radio input "true"
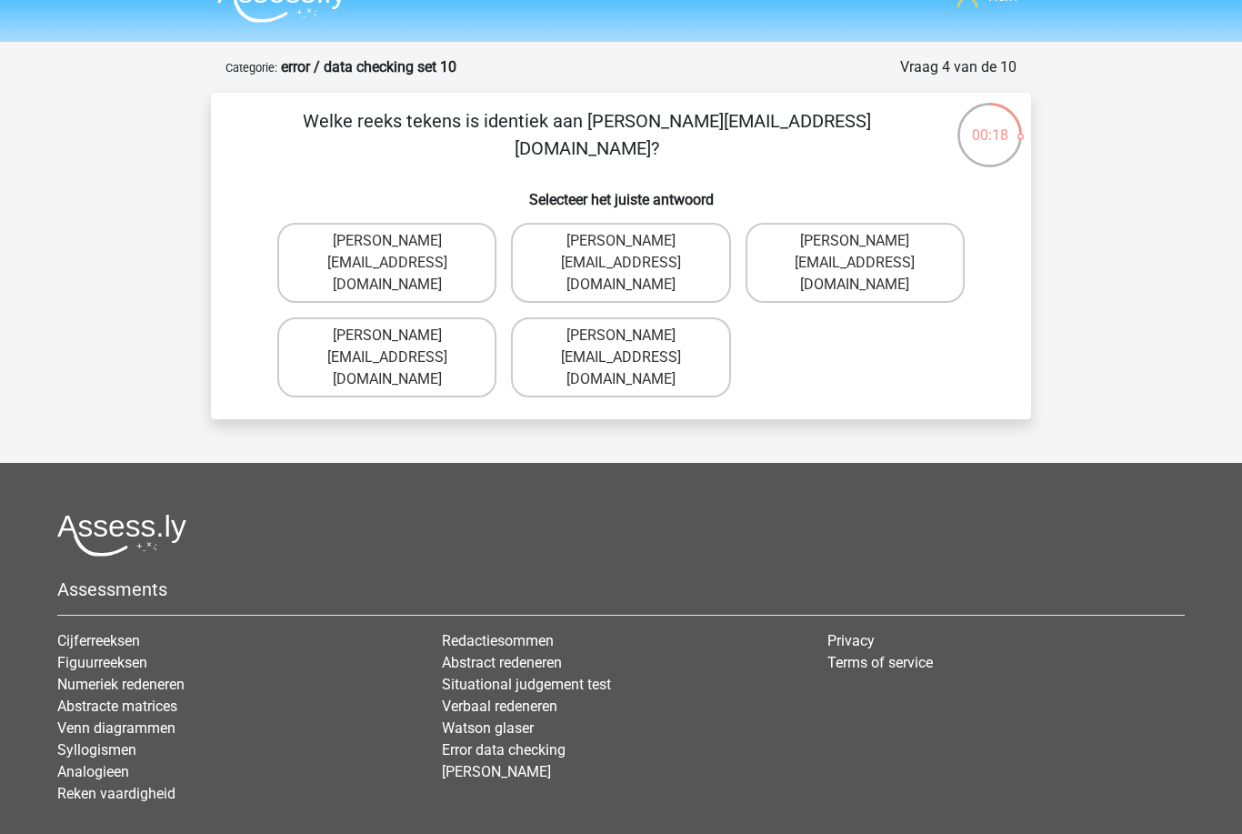
scroll to position [2, 0]
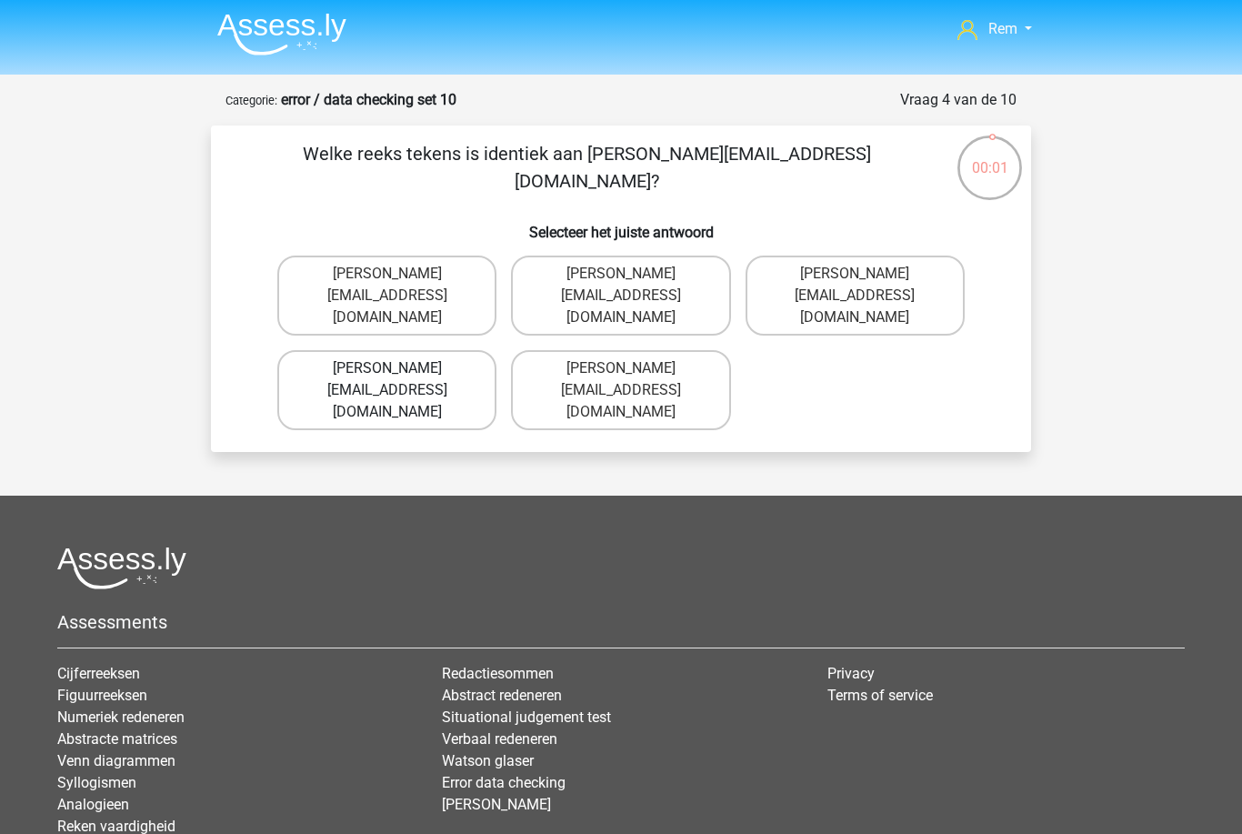
click at [468, 363] on label "Freddie-Conley@joinedmail.co.uk" at bounding box center [386, 390] width 219 height 80
click at [399, 368] on input "Freddie-Conley@joinedmail.co.uk" at bounding box center [393, 374] width 12 height 12
radio input "true"
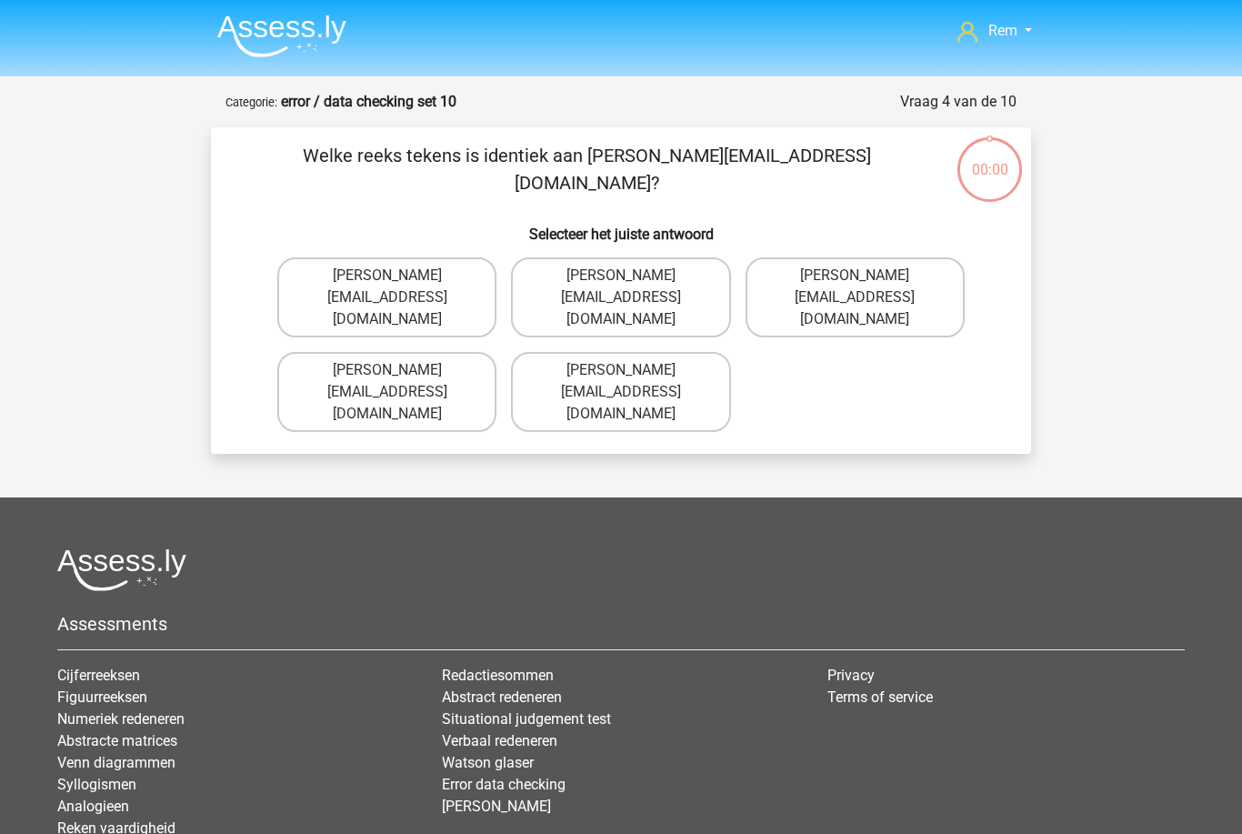
scroll to position [2, 0]
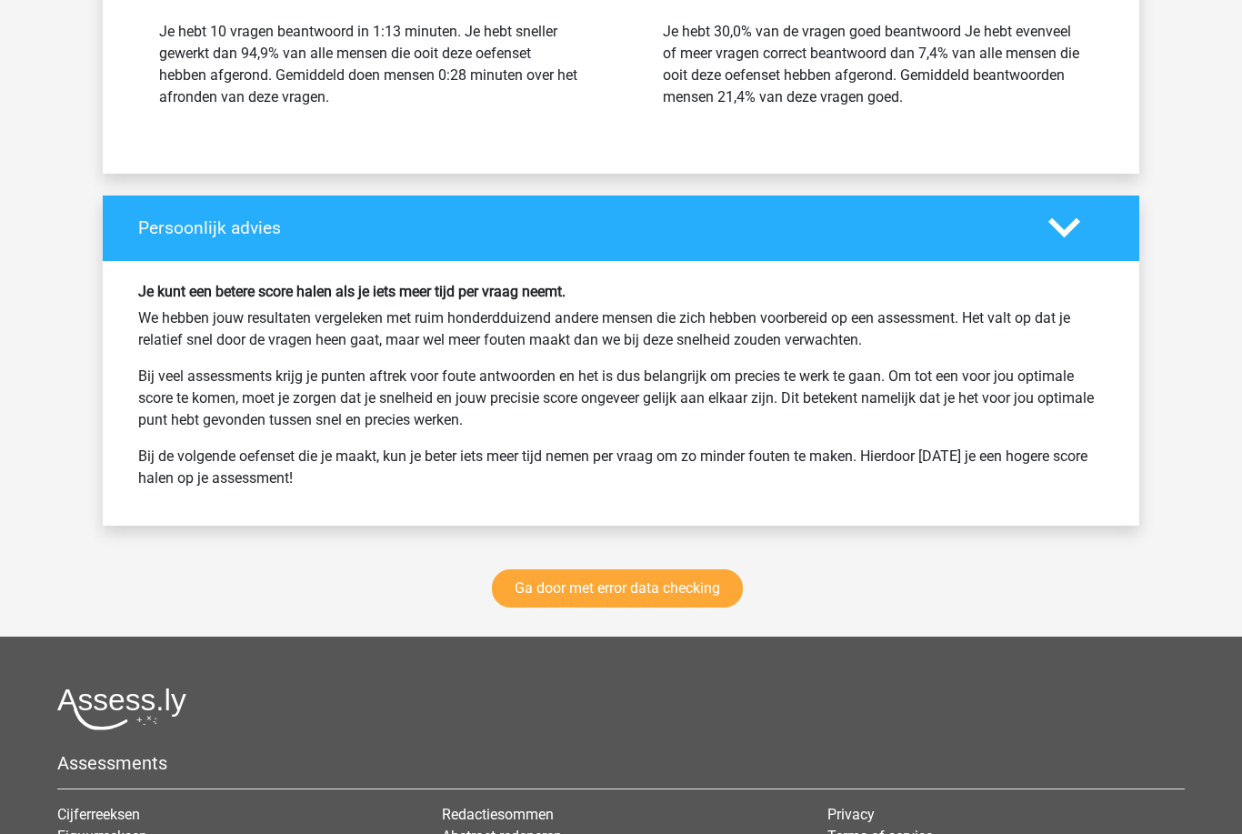
scroll to position [2451, 0]
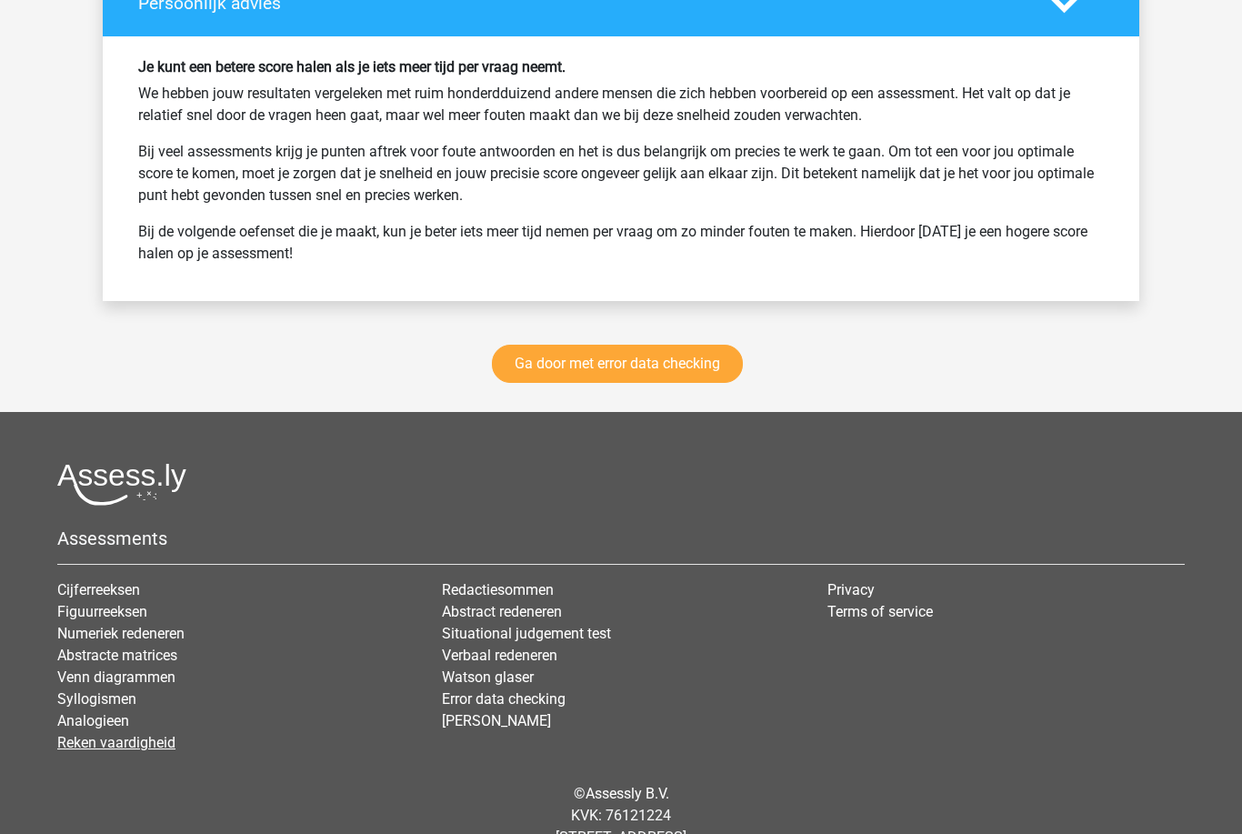
click at [146, 742] on link "Reken vaardigheid" at bounding box center [116, 742] width 118 height 17
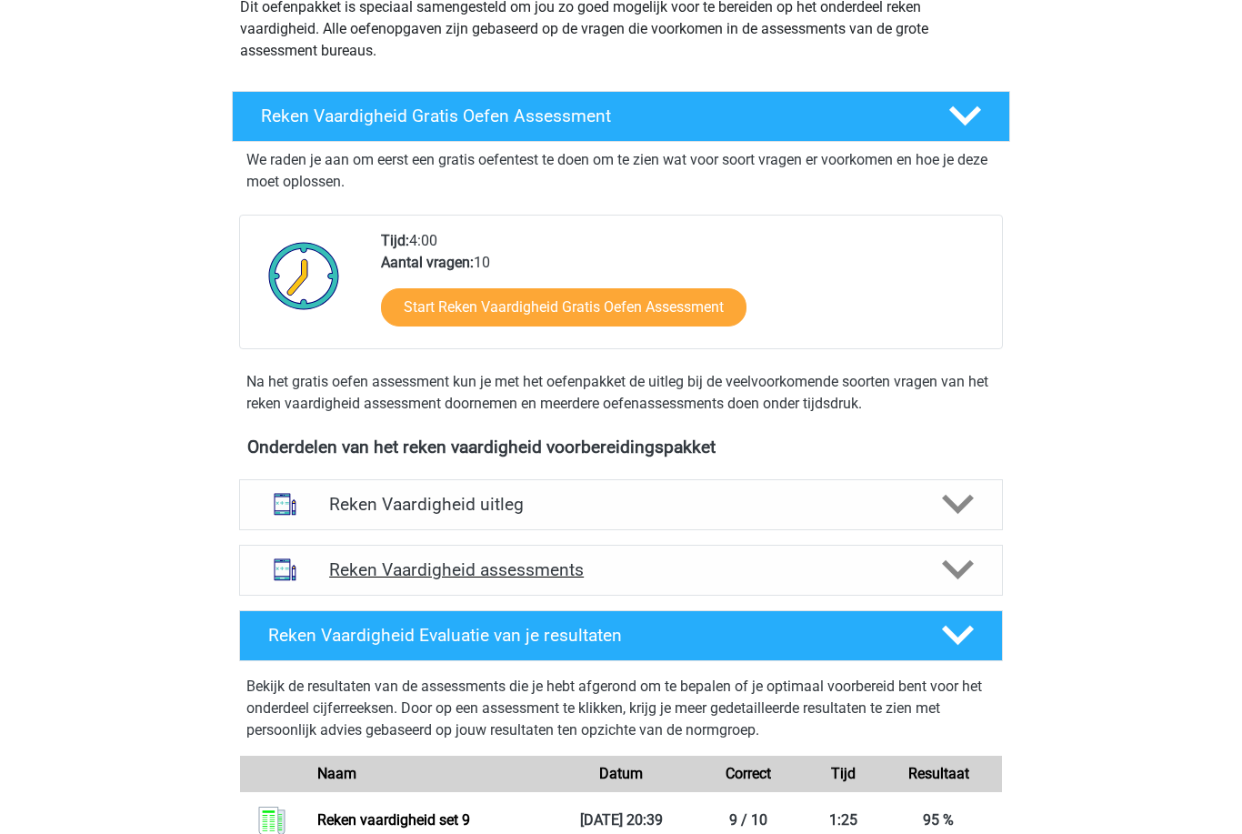
click at [973, 579] on icon at bounding box center [958, 570] width 32 height 32
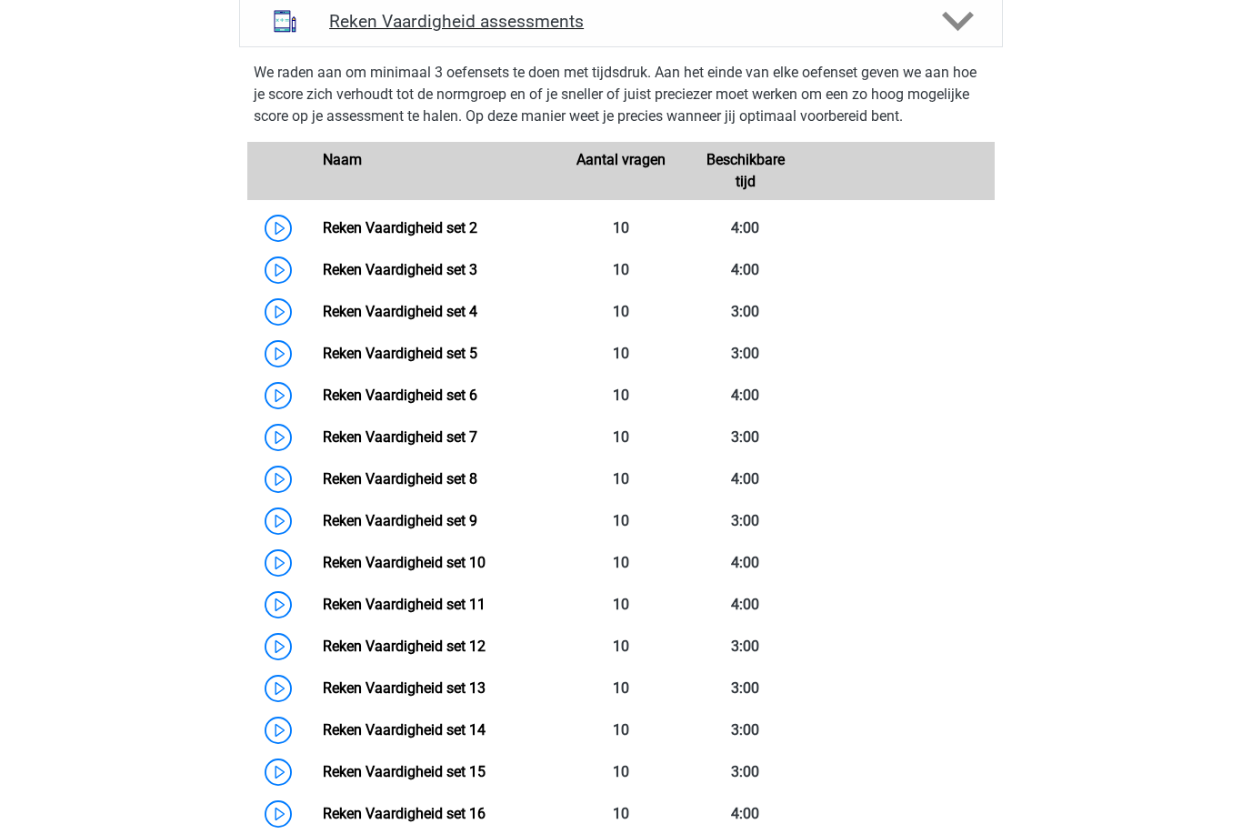
scroll to position [779, 0]
click at [357, 436] on link "Reken Vaardigheid set 7" at bounding box center [400, 436] width 155 height 17
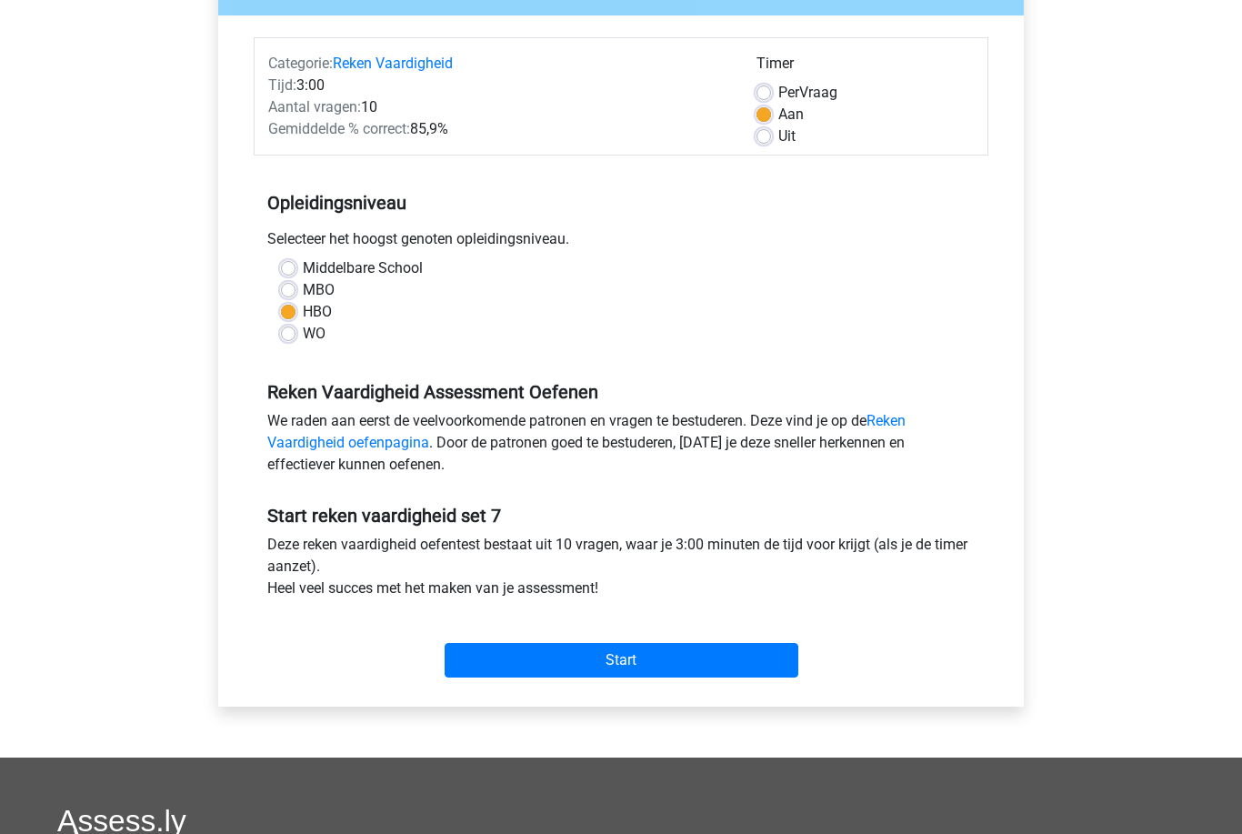
scroll to position [206, 0]
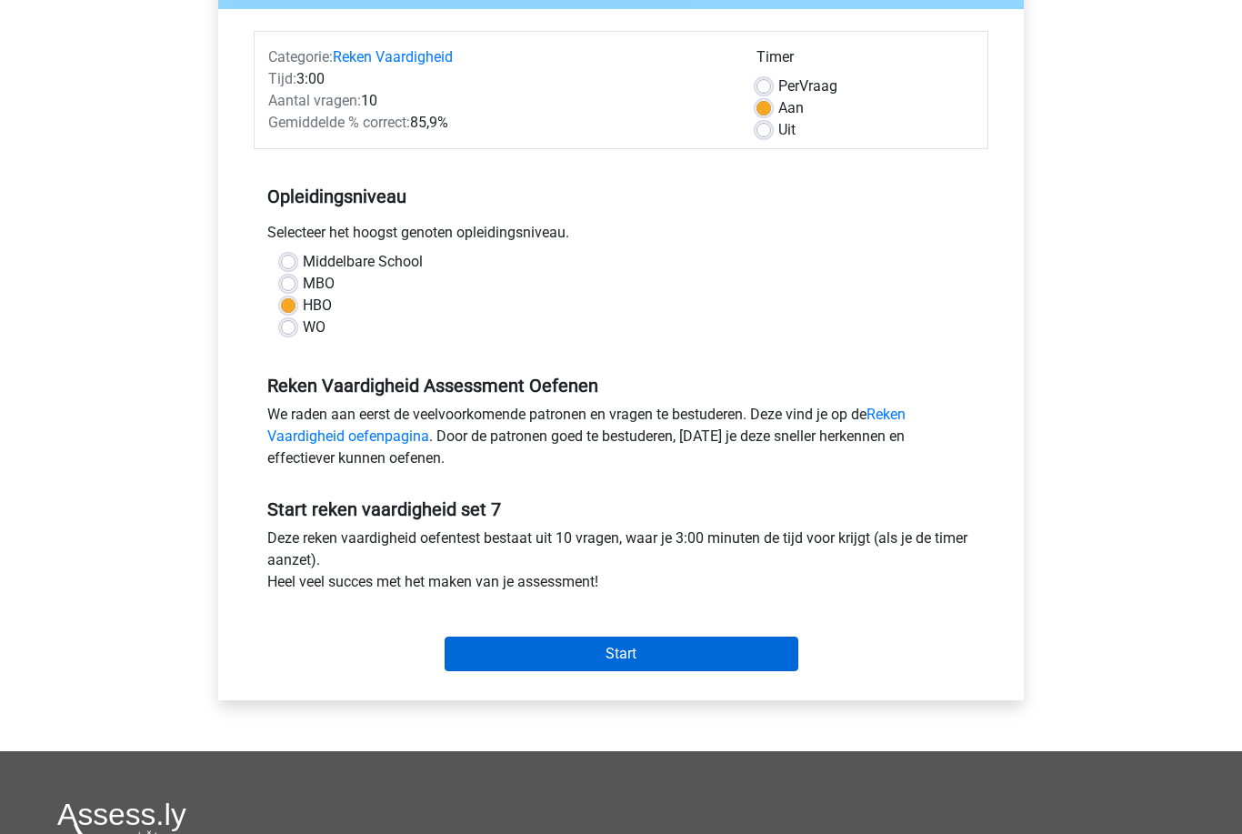
click at [780, 657] on input "Start" at bounding box center [622, 654] width 354 height 35
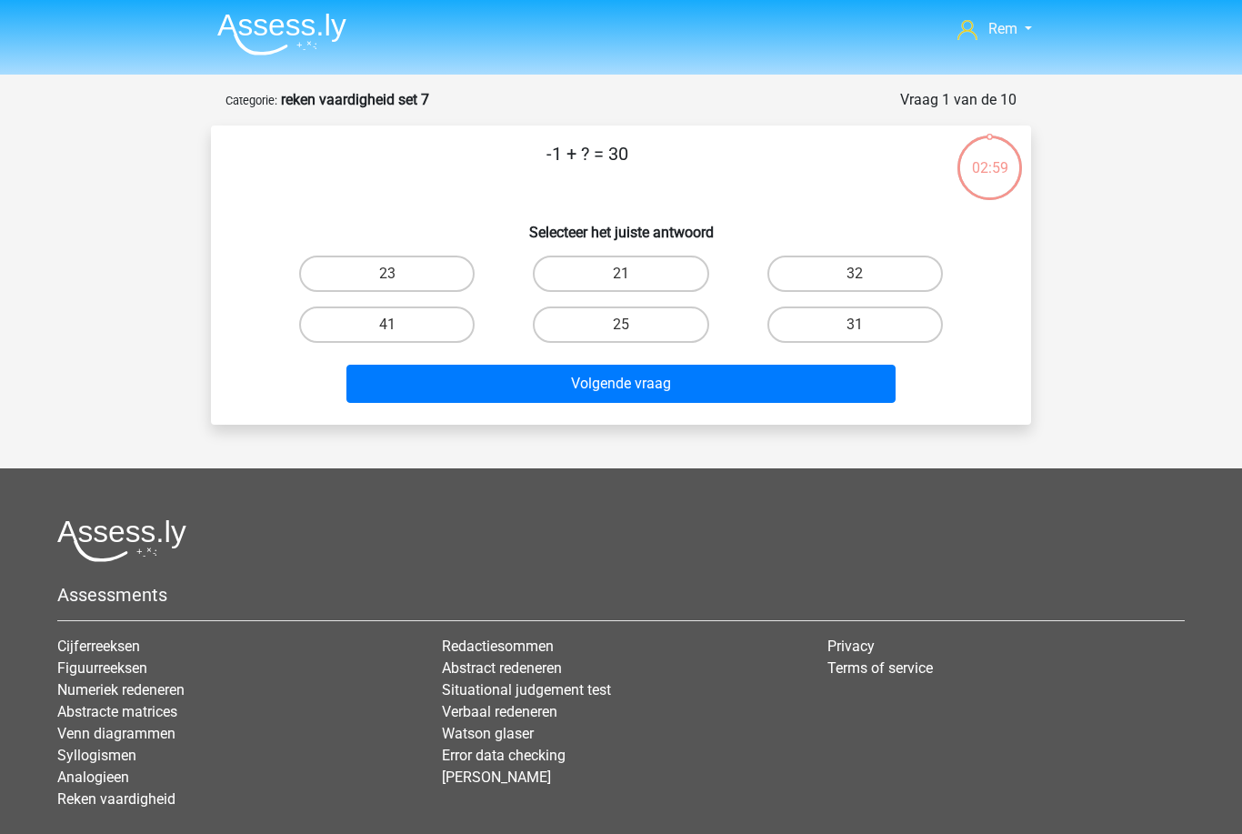
scroll to position [1, 0]
click at [823, 334] on label "31" at bounding box center [856, 325] width 176 height 36
click at [855, 334] on input "31" at bounding box center [861, 332] width 12 height 12
radio input "true"
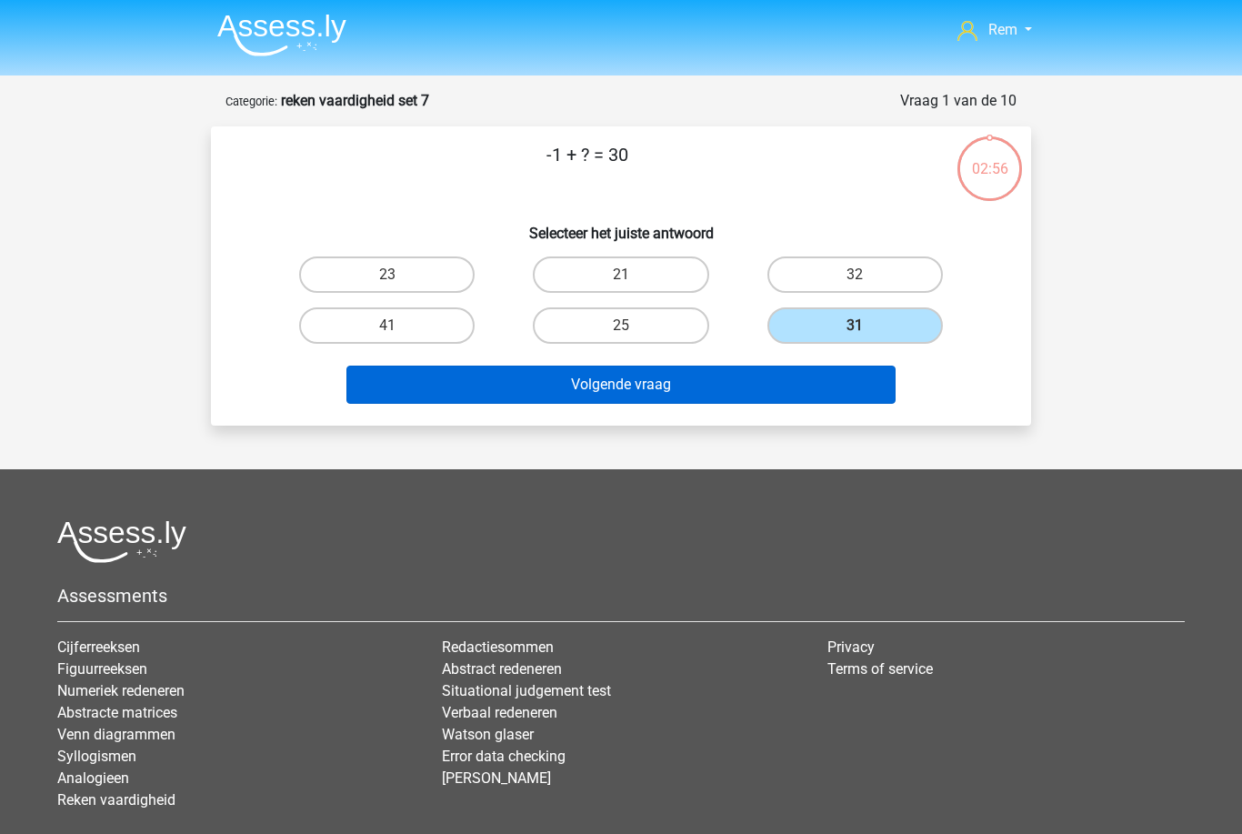
click at [787, 397] on button "Volgende vraag" at bounding box center [622, 385] width 550 height 38
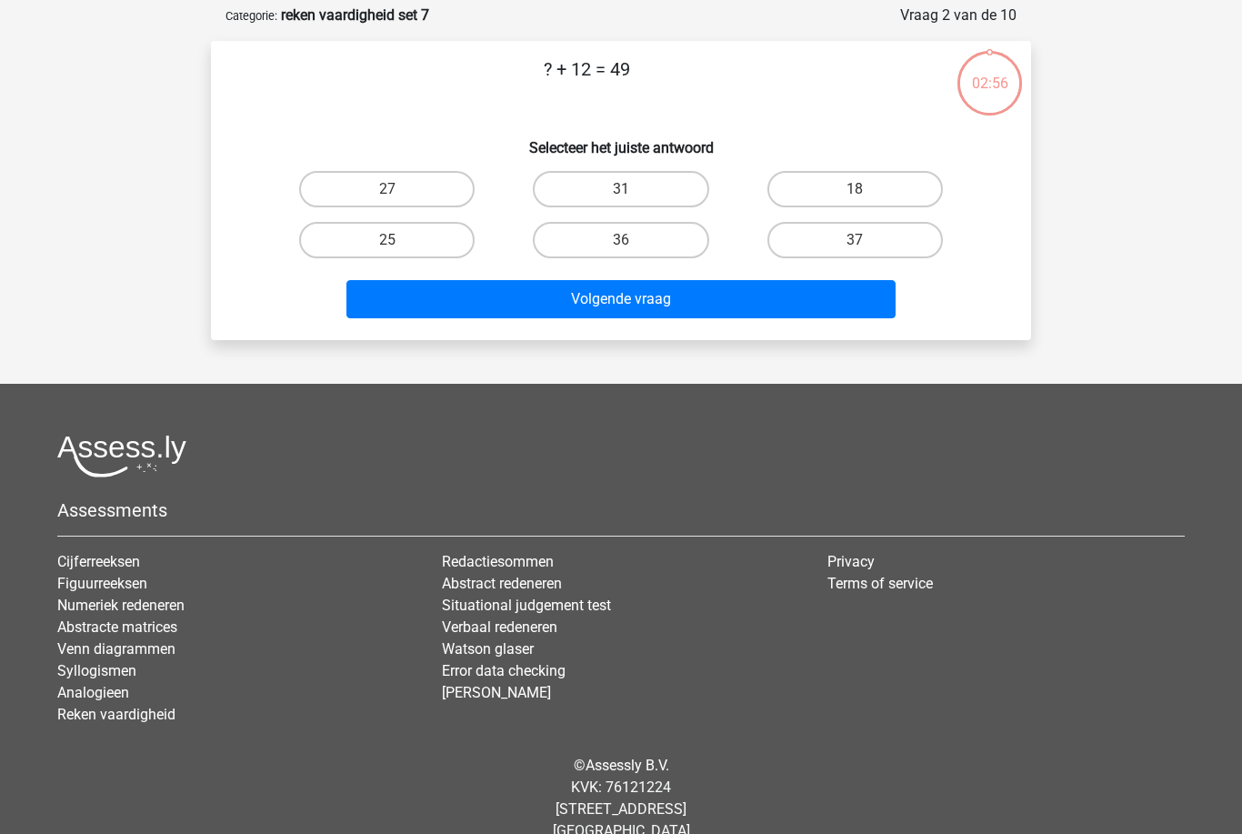
scroll to position [91, 0]
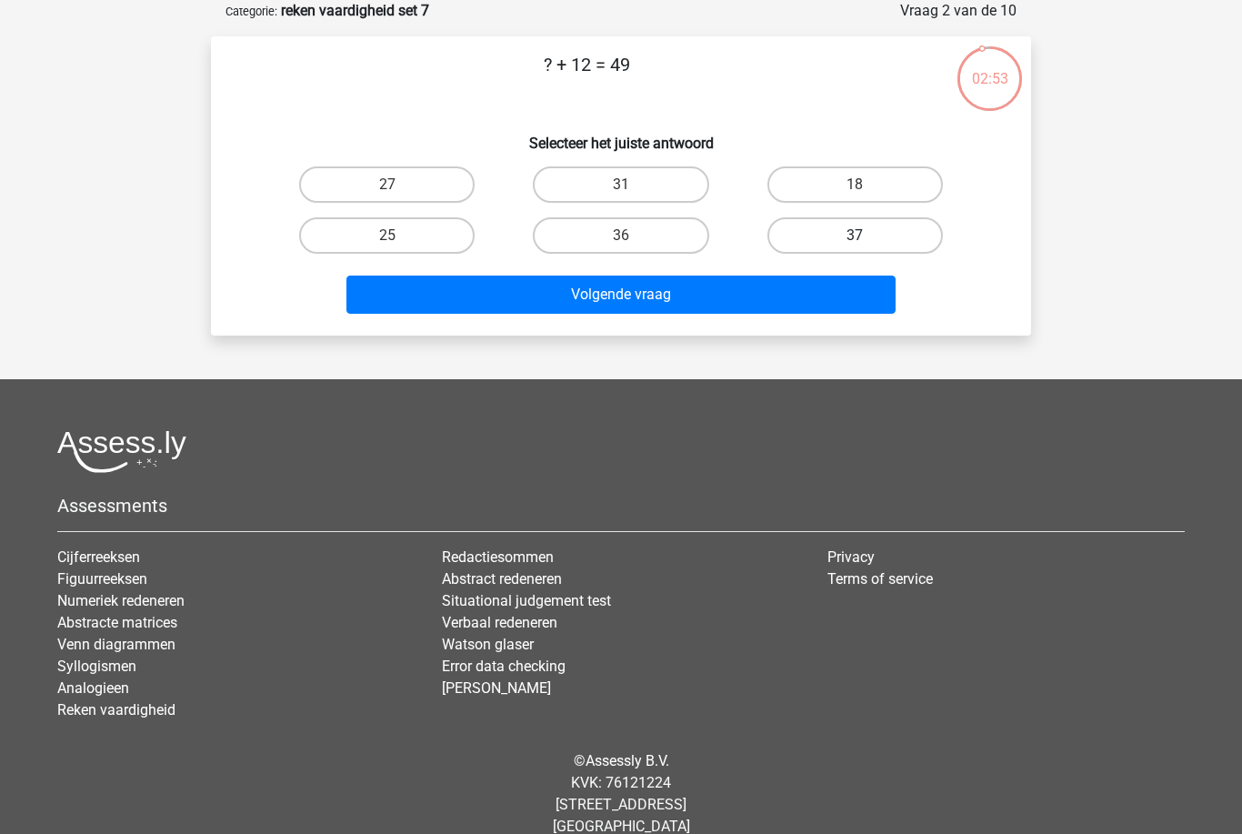
click at [814, 240] on label "37" at bounding box center [856, 235] width 176 height 36
click at [855, 240] on input "37" at bounding box center [861, 242] width 12 height 12
radio input "true"
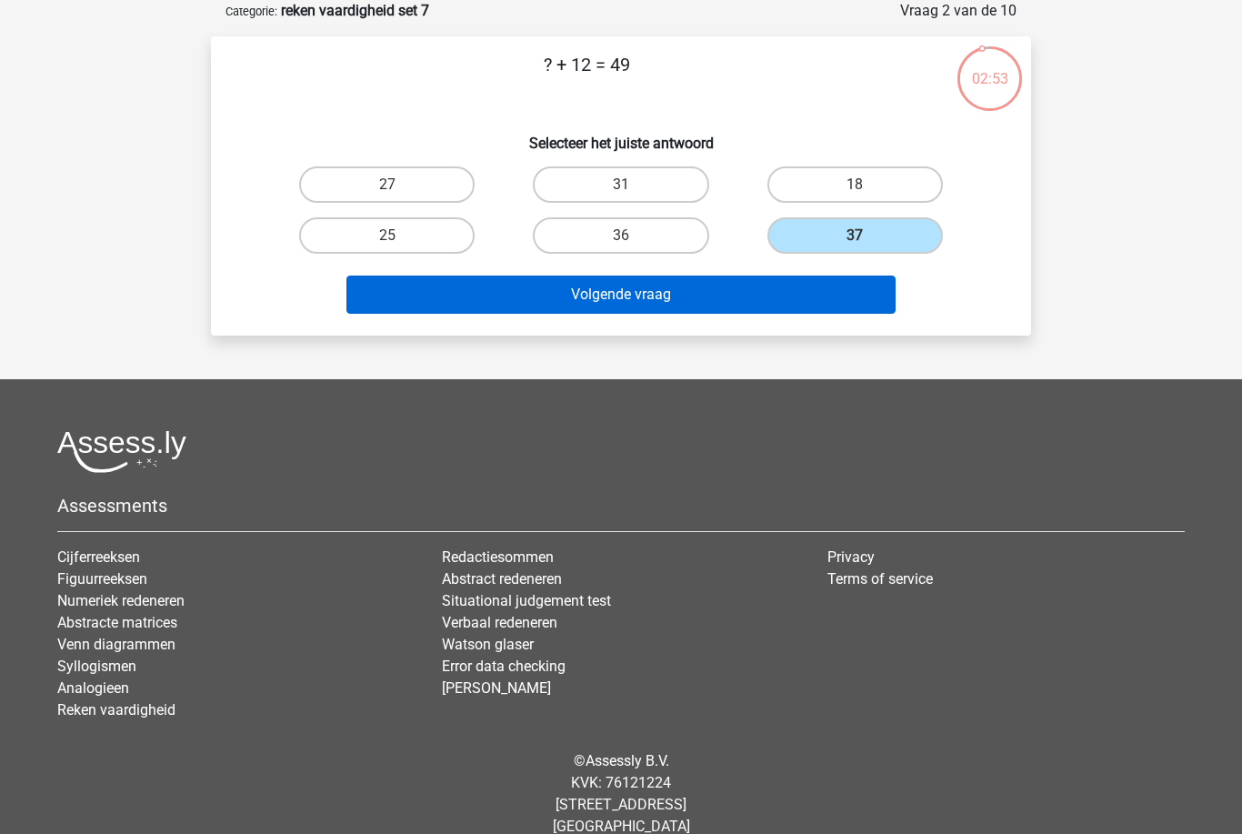
click at [749, 295] on button "Volgende vraag" at bounding box center [622, 295] width 550 height 38
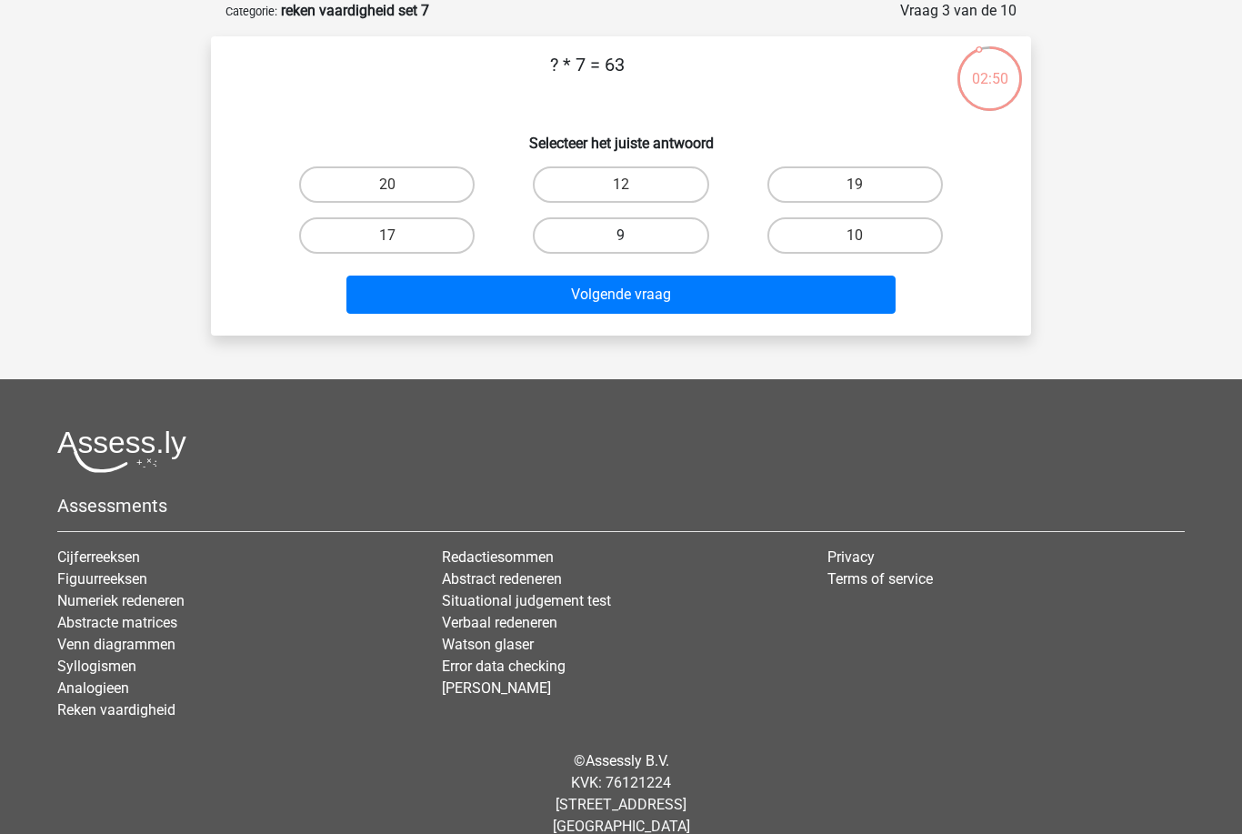
click at [648, 253] on label "9" at bounding box center [621, 235] width 176 height 36
click at [633, 247] on input "9" at bounding box center [627, 242] width 12 height 12
radio input "true"
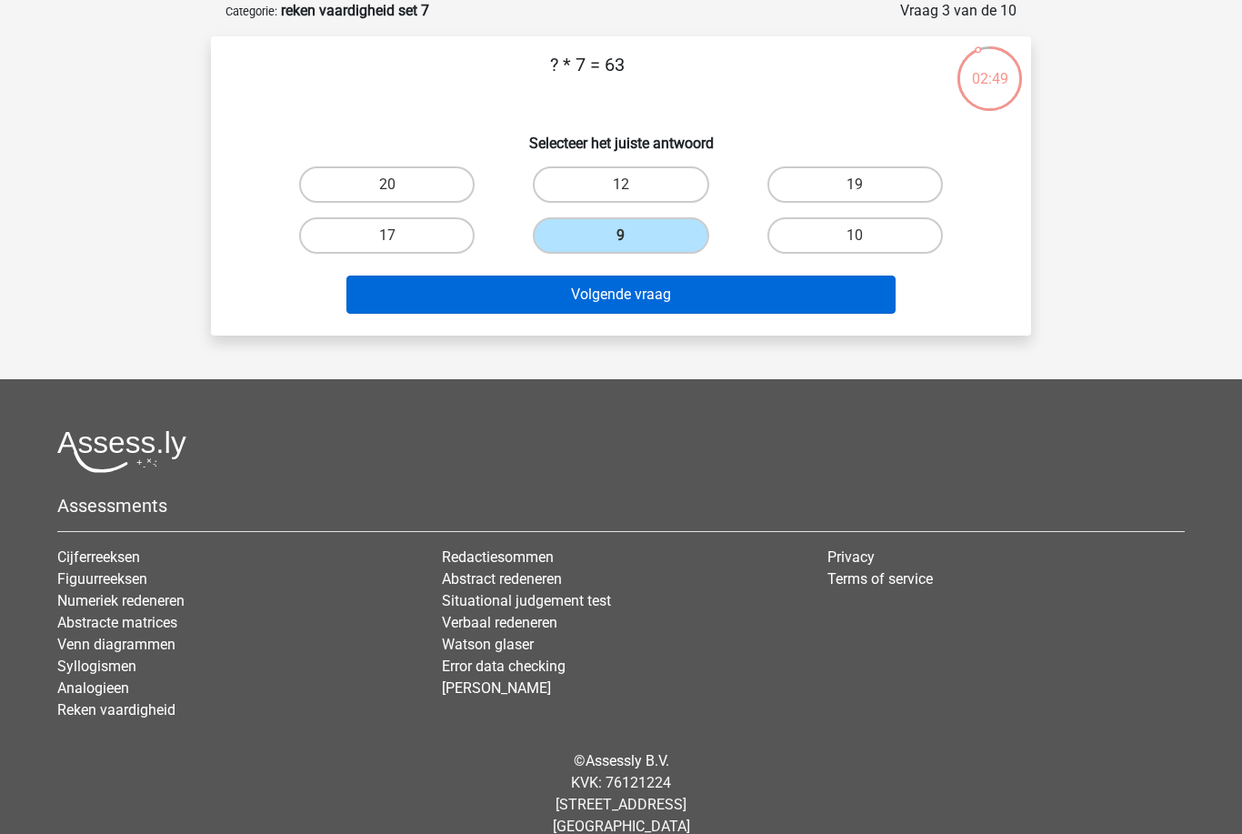
click at [661, 304] on button "Volgende vraag" at bounding box center [622, 295] width 550 height 38
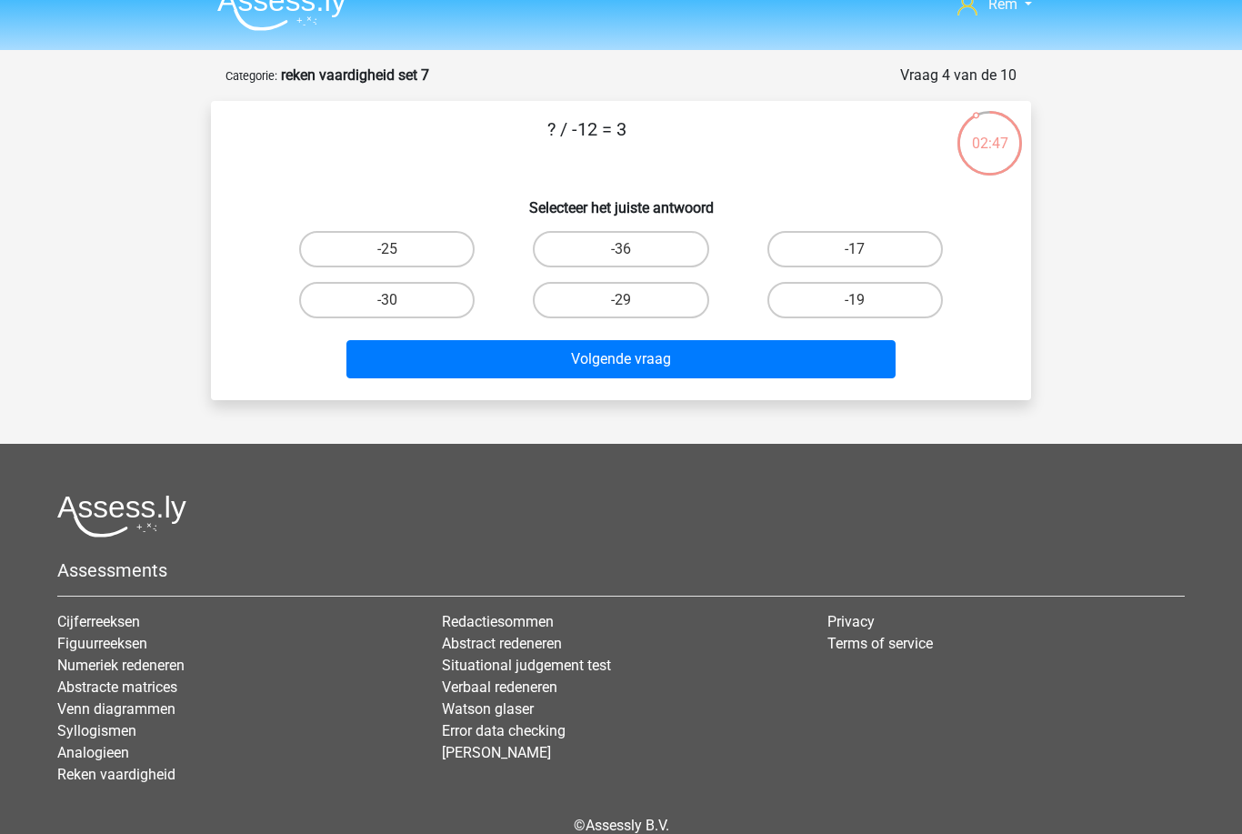
scroll to position [25, 0]
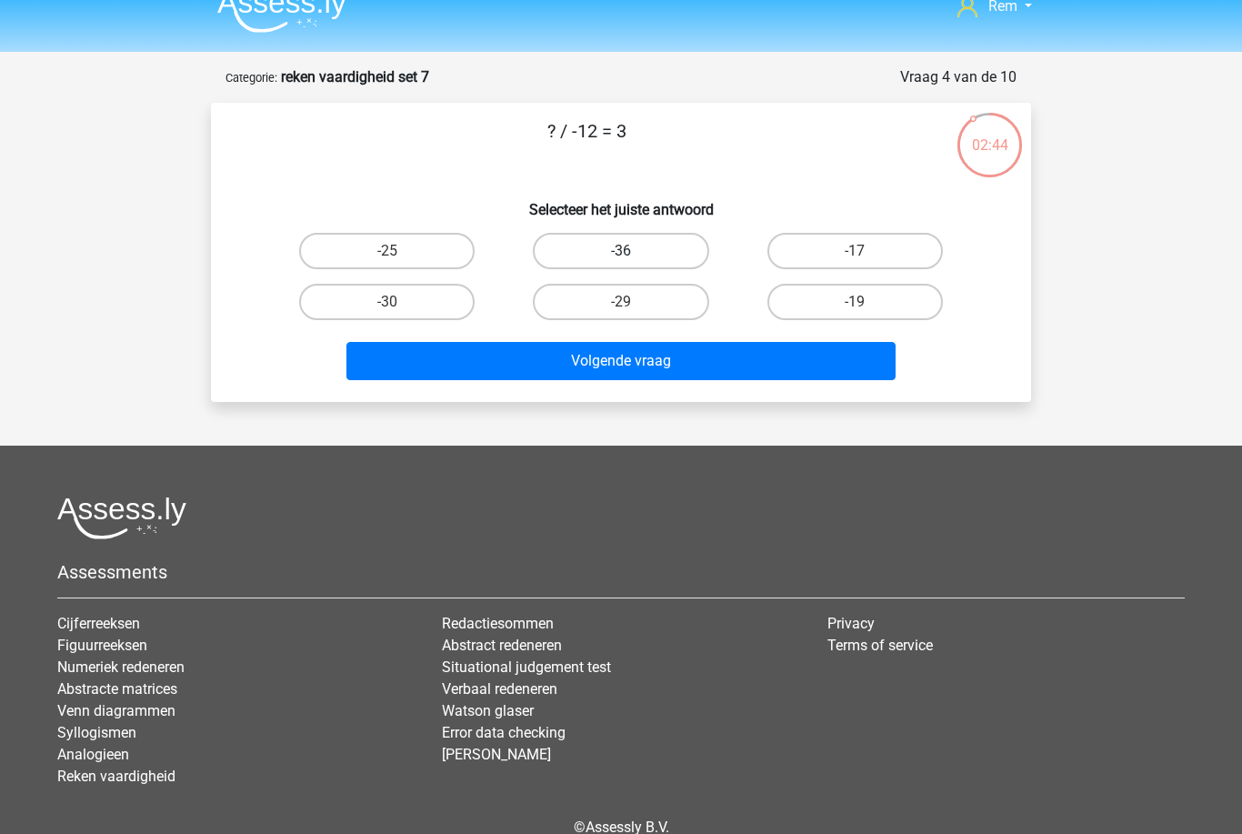
click at [674, 257] on label "-36" at bounding box center [621, 251] width 176 height 36
click at [633, 257] on input "-36" at bounding box center [627, 257] width 12 height 12
radio input "true"
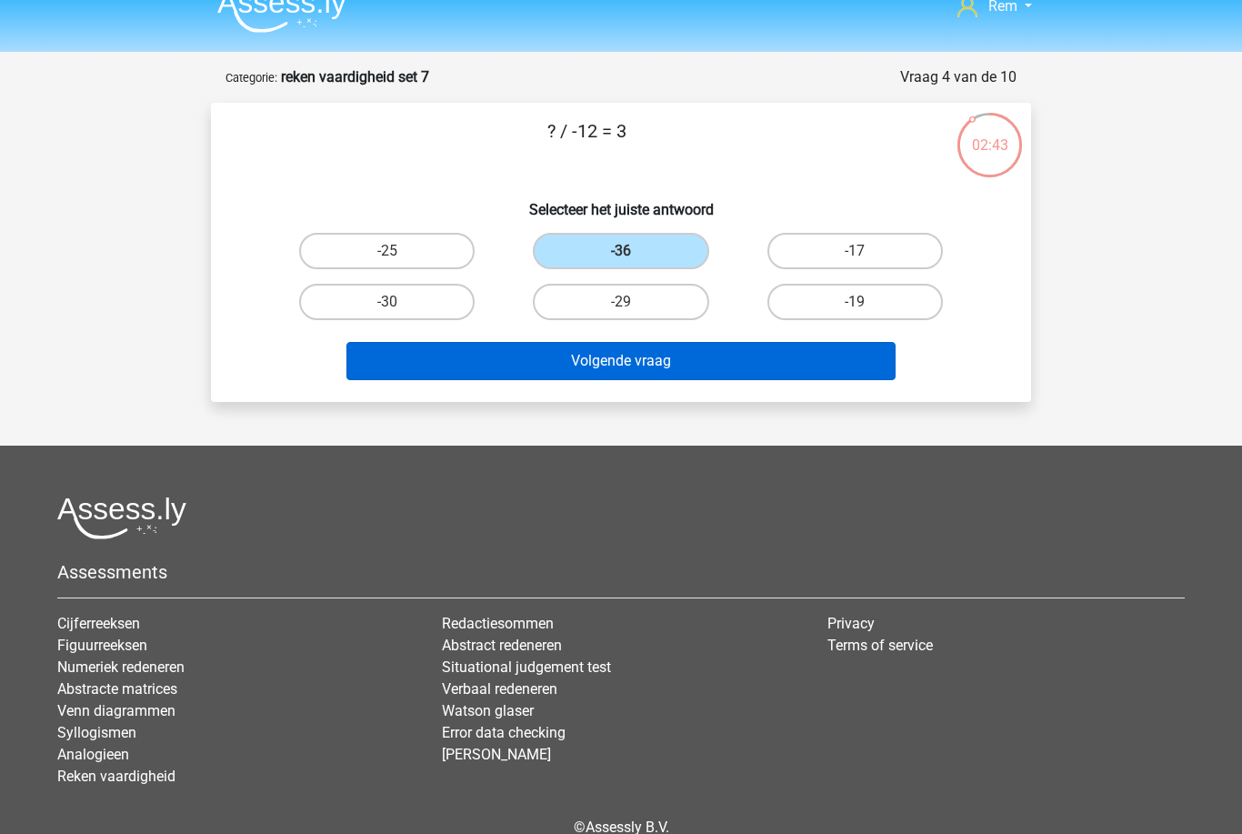
click at [662, 370] on button "Volgende vraag" at bounding box center [622, 361] width 550 height 38
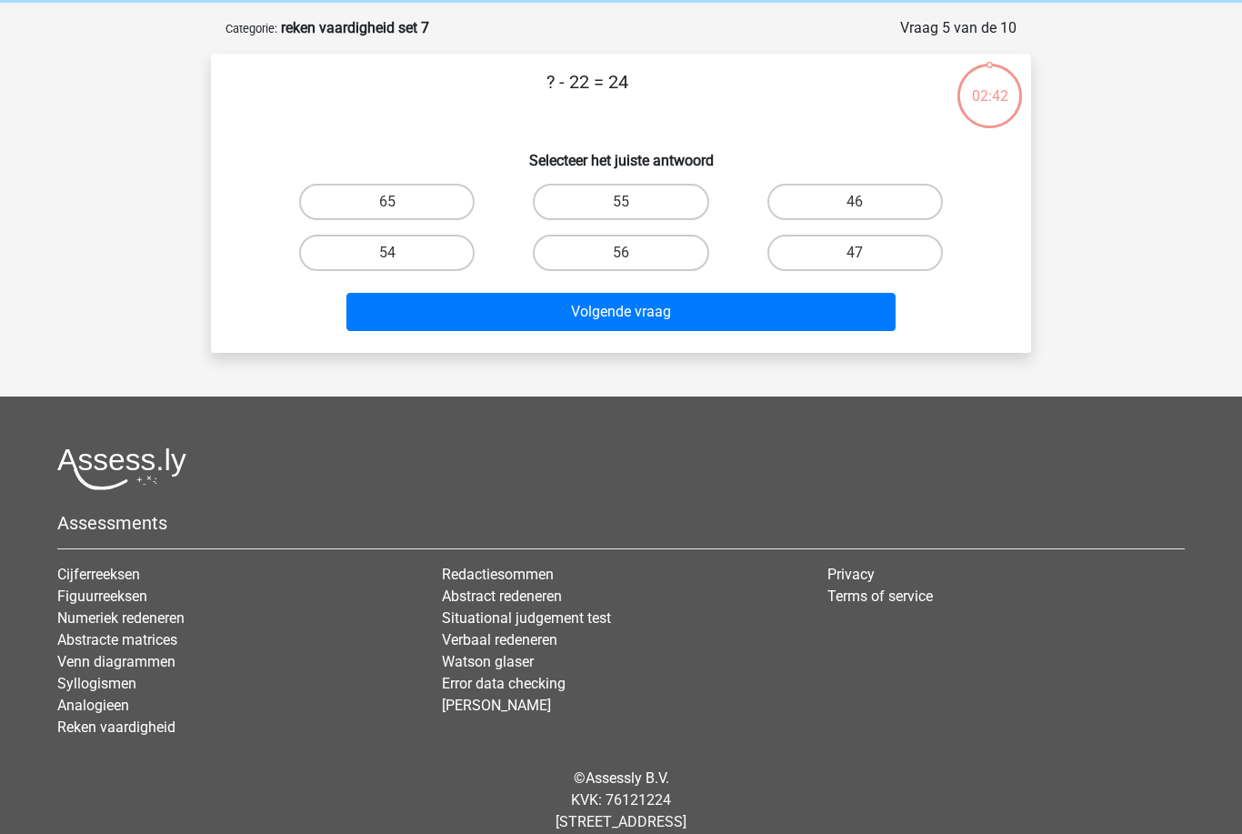
scroll to position [91, 0]
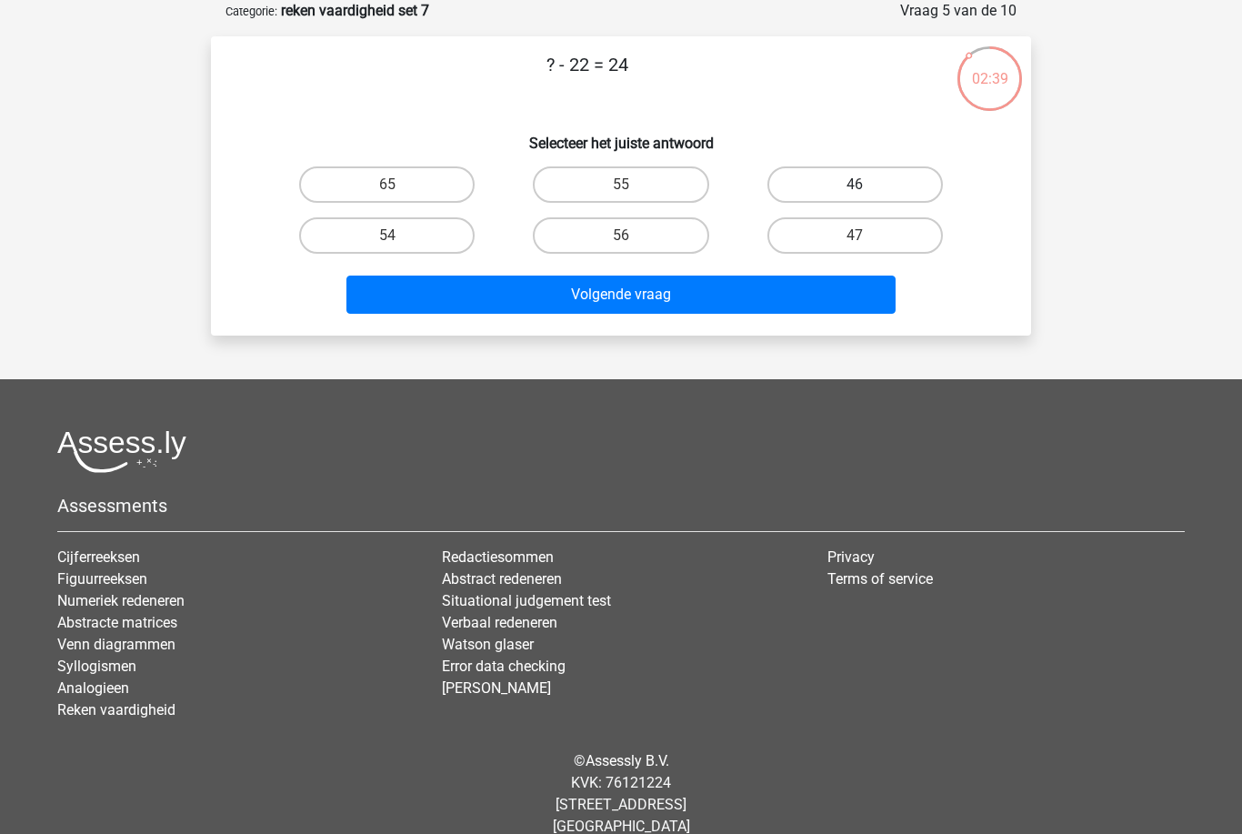
click at [906, 180] on label "46" at bounding box center [856, 184] width 176 height 36
click at [867, 185] on input "46" at bounding box center [861, 191] width 12 height 12
radio input "true"
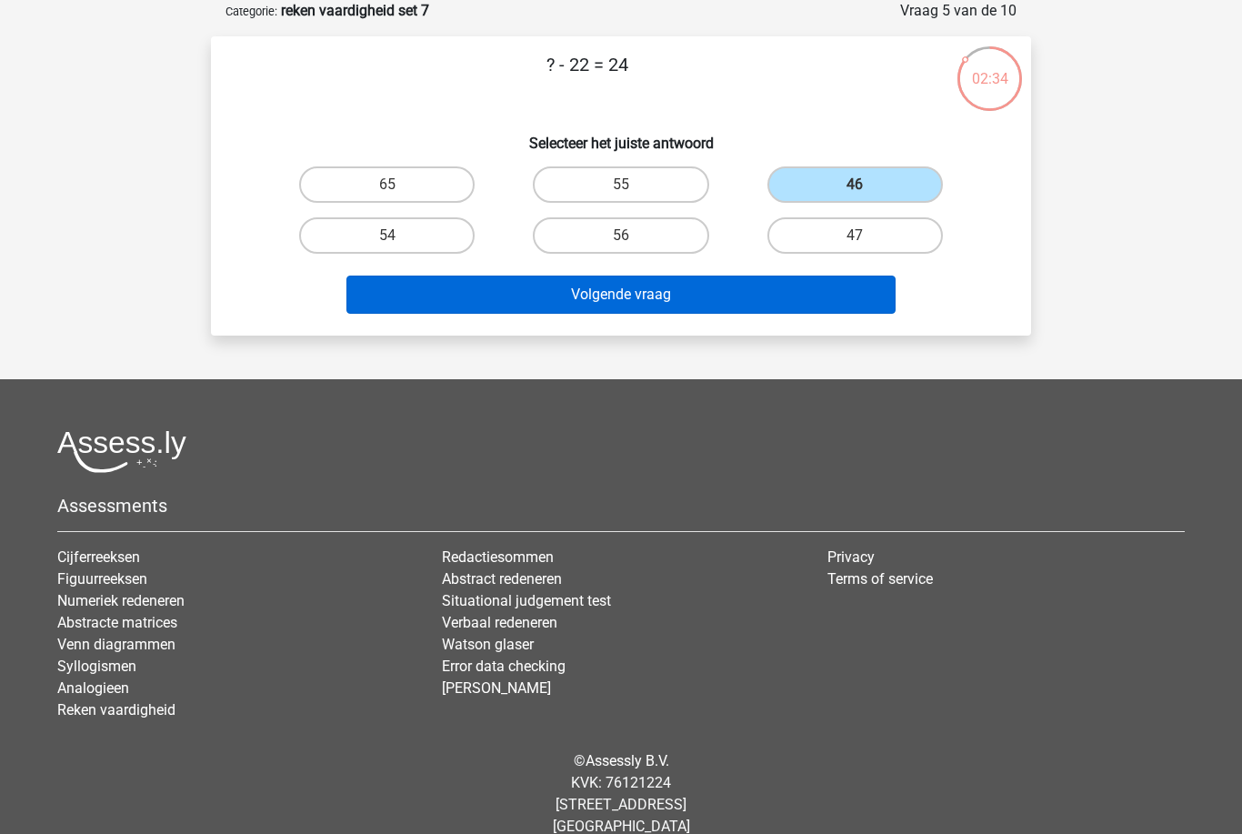
click at [702, 298] on button "Volgende vraag" at bounding box center [622, 295] width 550 height 38
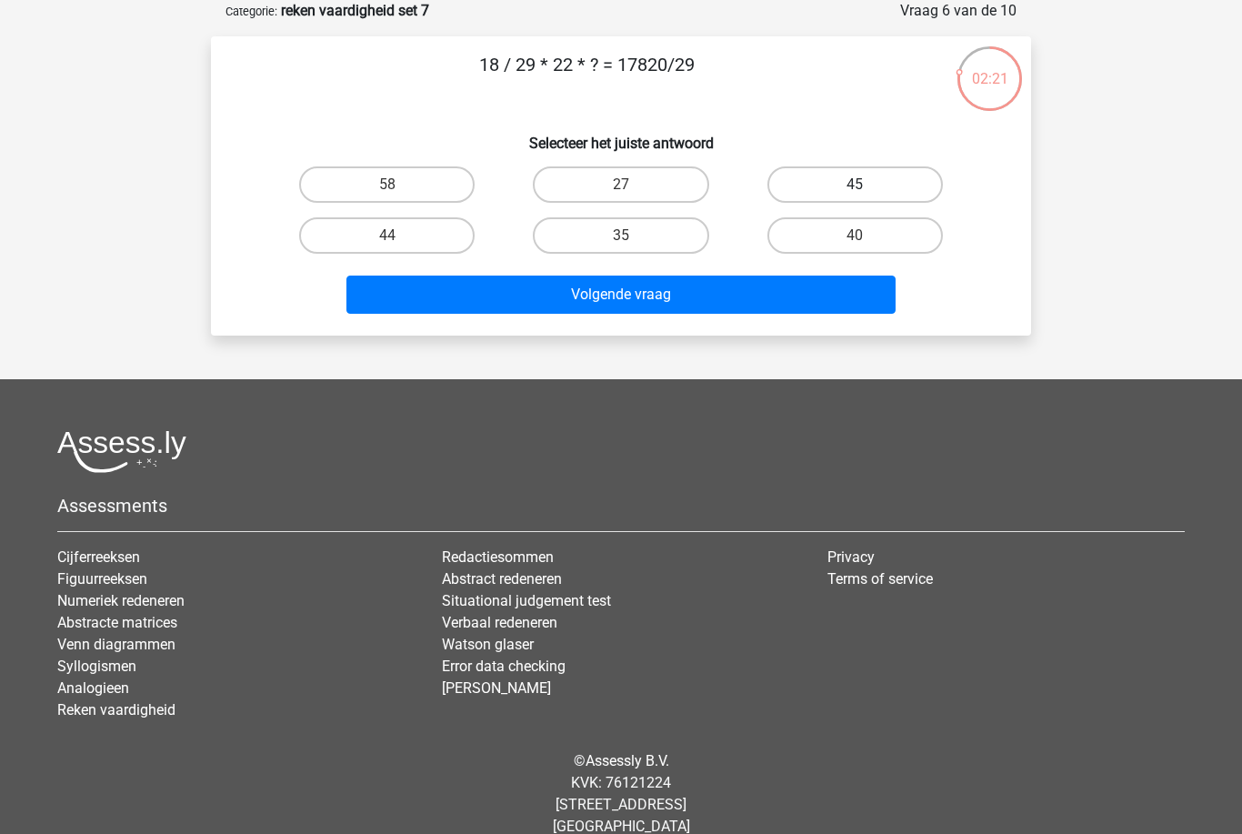
click at [870, 180] on label "45" at bounding box center [856, 184] width 176 height 36
click at [867, 185] on input "45" at bounding box center [861, 191] width 12 height 12
radio input "true"
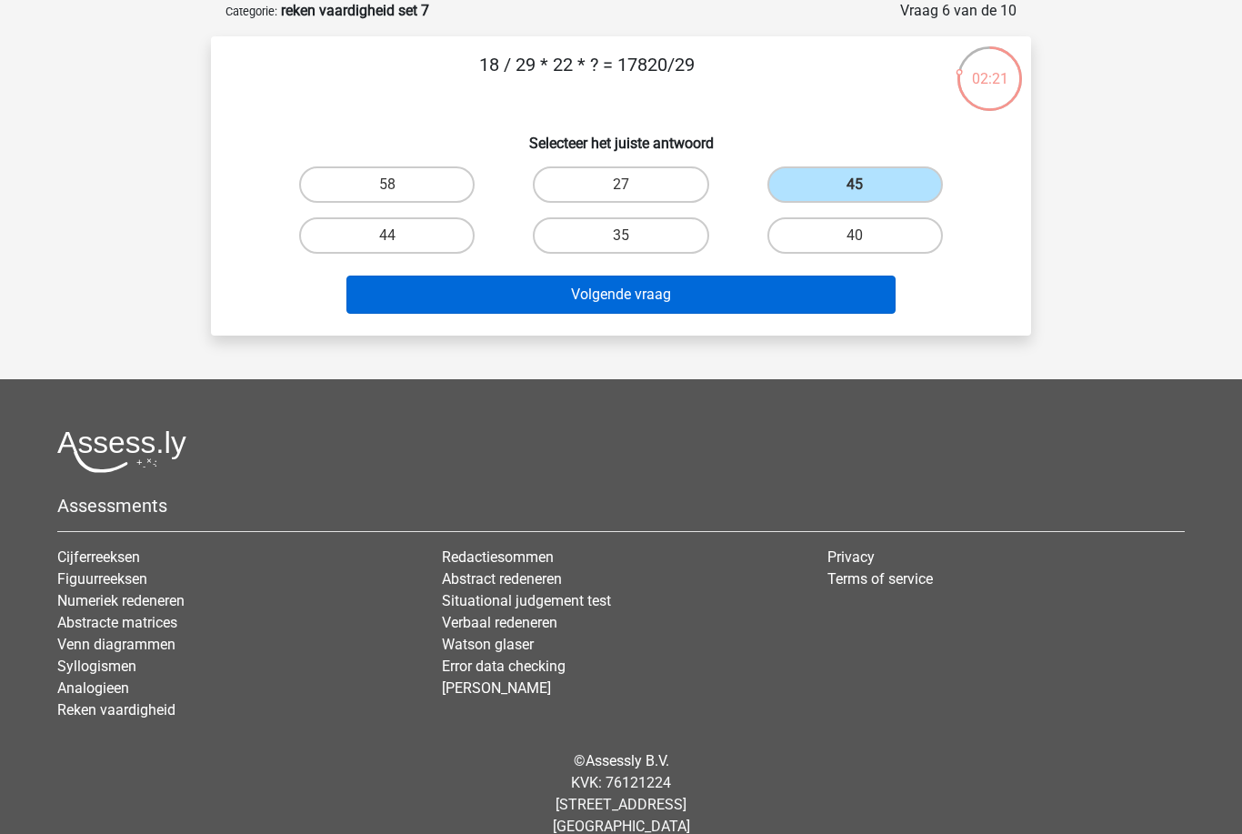
click at [676, 310] on button "Volgende vraag" at bounding box center [622, 295] width 550 height 38
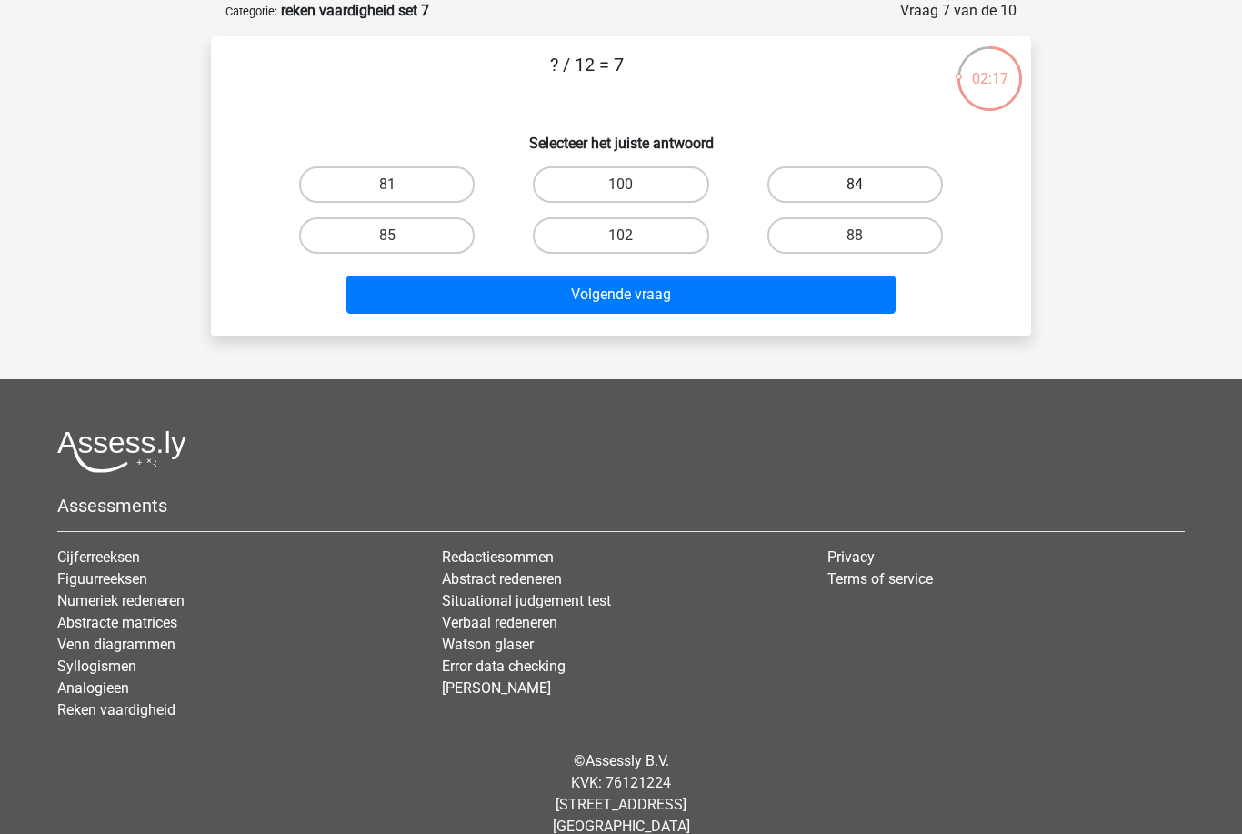
click at [878, 186] on label "84" at bounding box center [856, 184] width 176 height 36
click at [867, 186] on input "84" at bounding box center [861, 191] width 12 height 12
radio input "true"
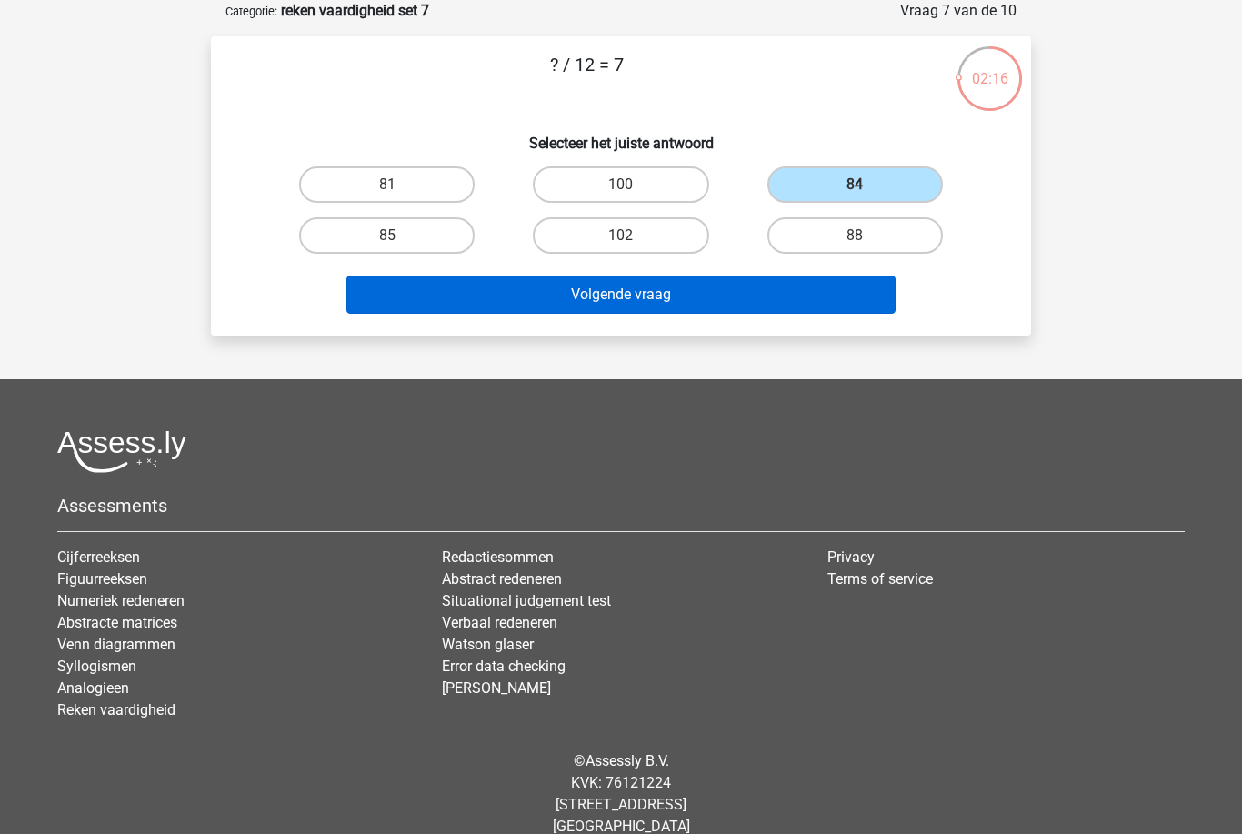
click at [686, 307] on button "Volgende vraag" at bounding box center [622, 295] width 550 height 38
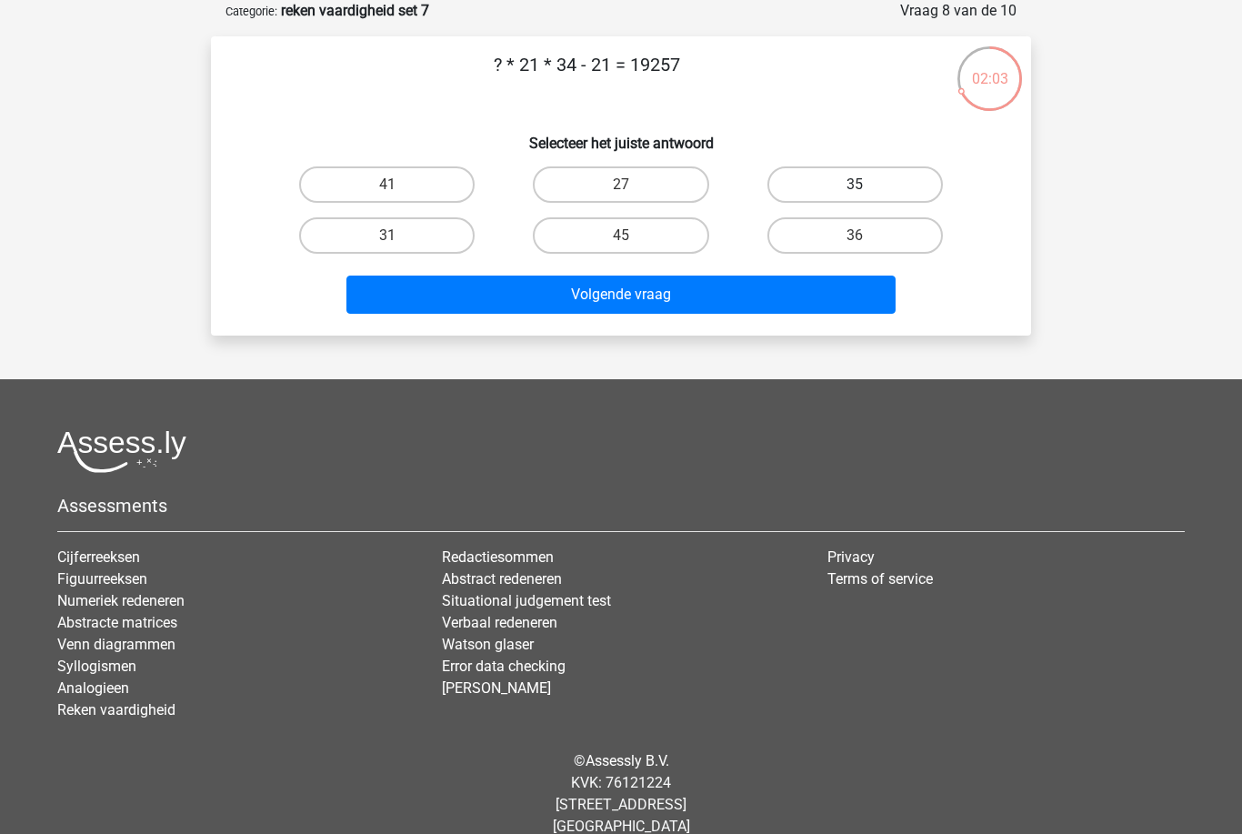
click at [892, 187] on label "35" at bounding box center [856, 184] width 176 height 36
click at [867, 187] on input "35" at bounding box center [861, 191] width 12 height 12
radio input "true"
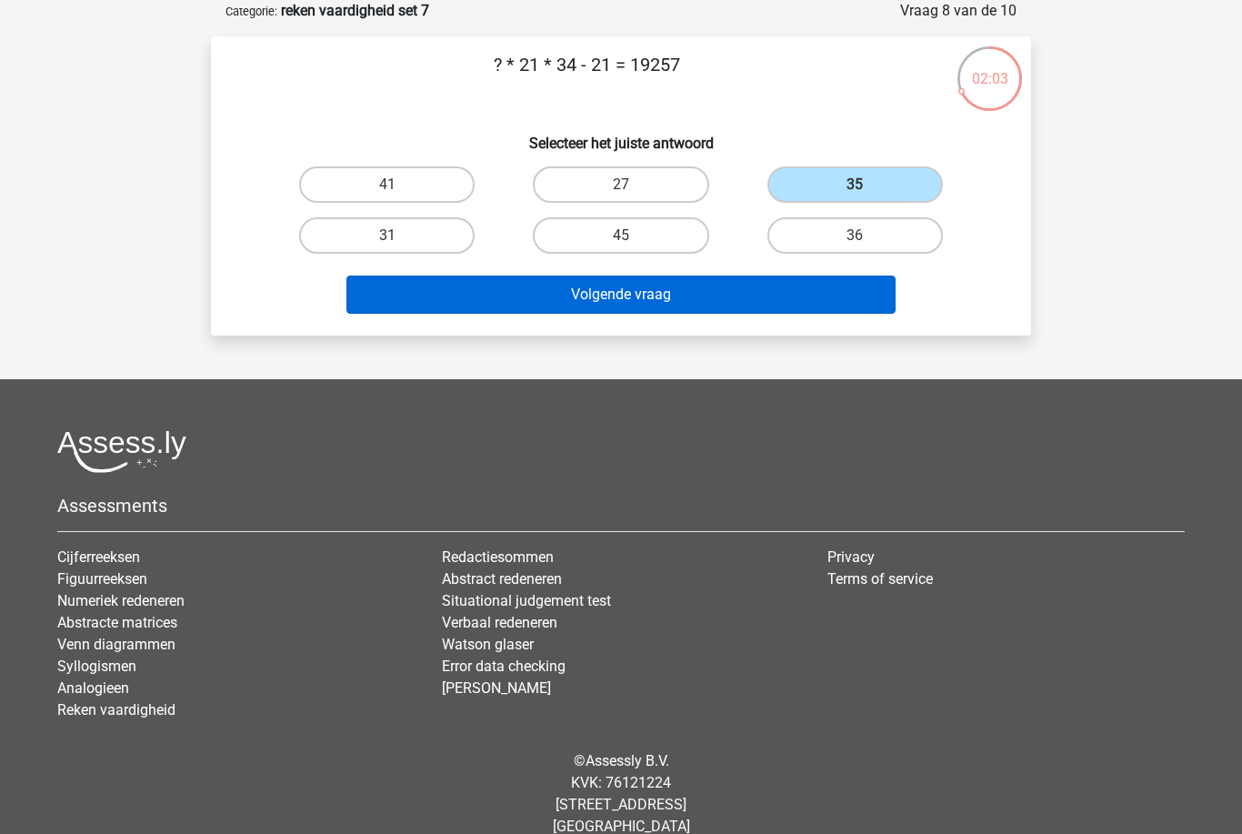
click at [696, 307] on button "Volgende vraag" at bounding box center [622, 295] width 550 height 38
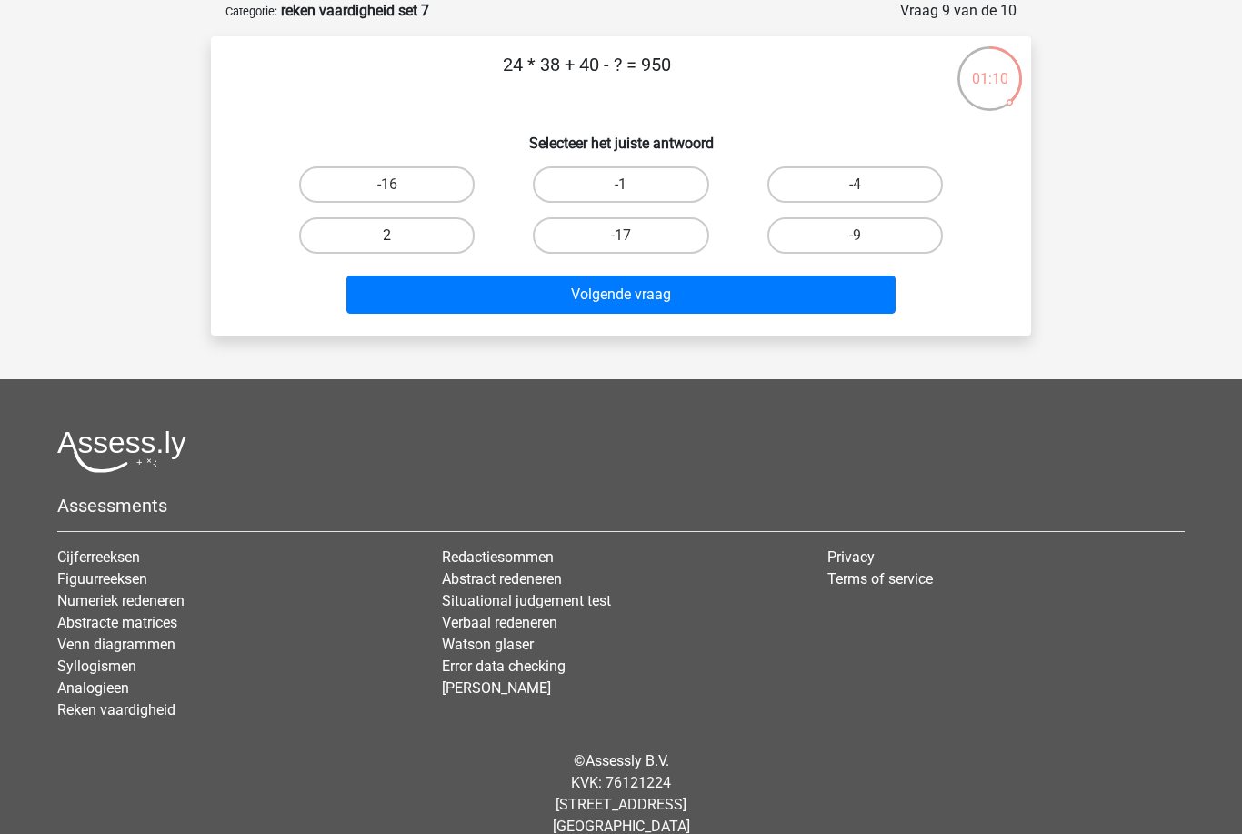
click at [423, 234] on label "2" at bounding box center [387, 235] width 176 height 36
click at [399, 236] on input "2" at bounding box center [393, 242] width 12 height 12
radio input "true"
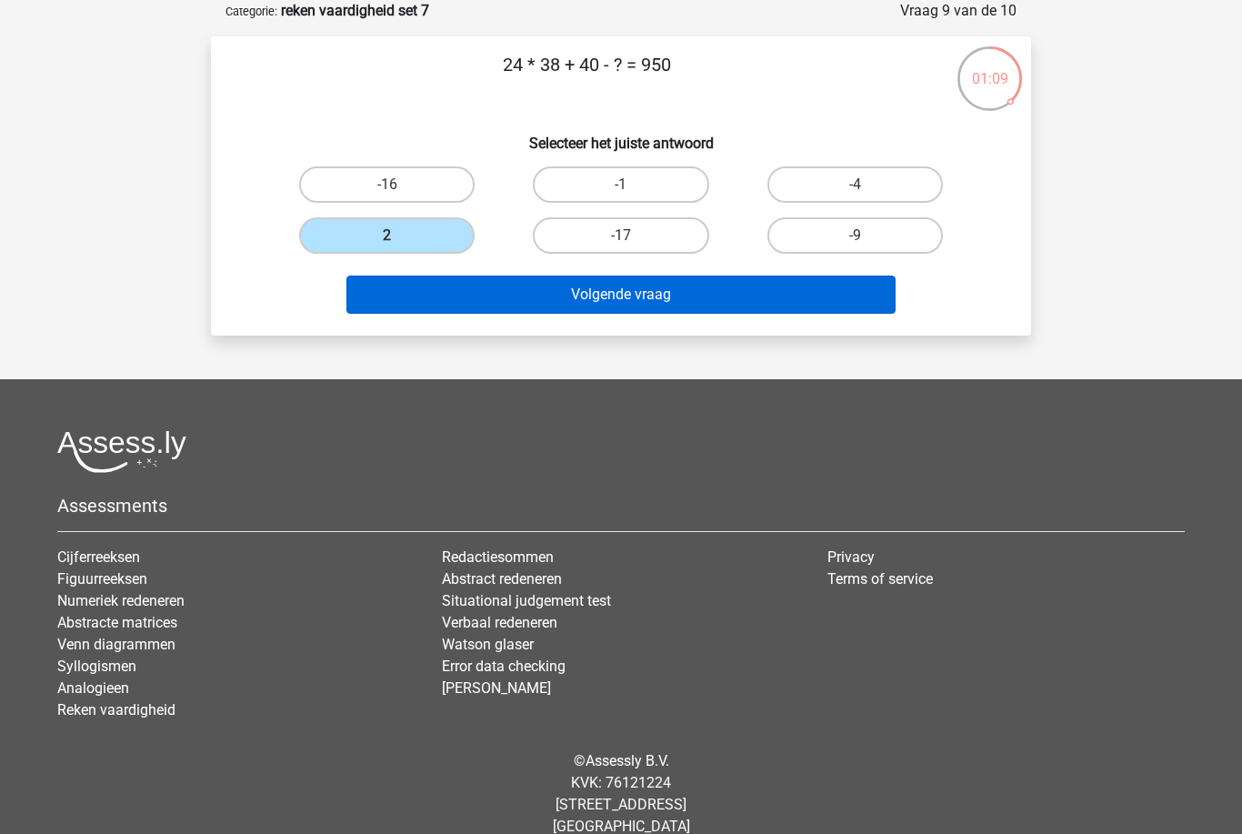
click at [616, 298] on button "Volgende vraag" at bounding box center [622, 295] width 550 height 38
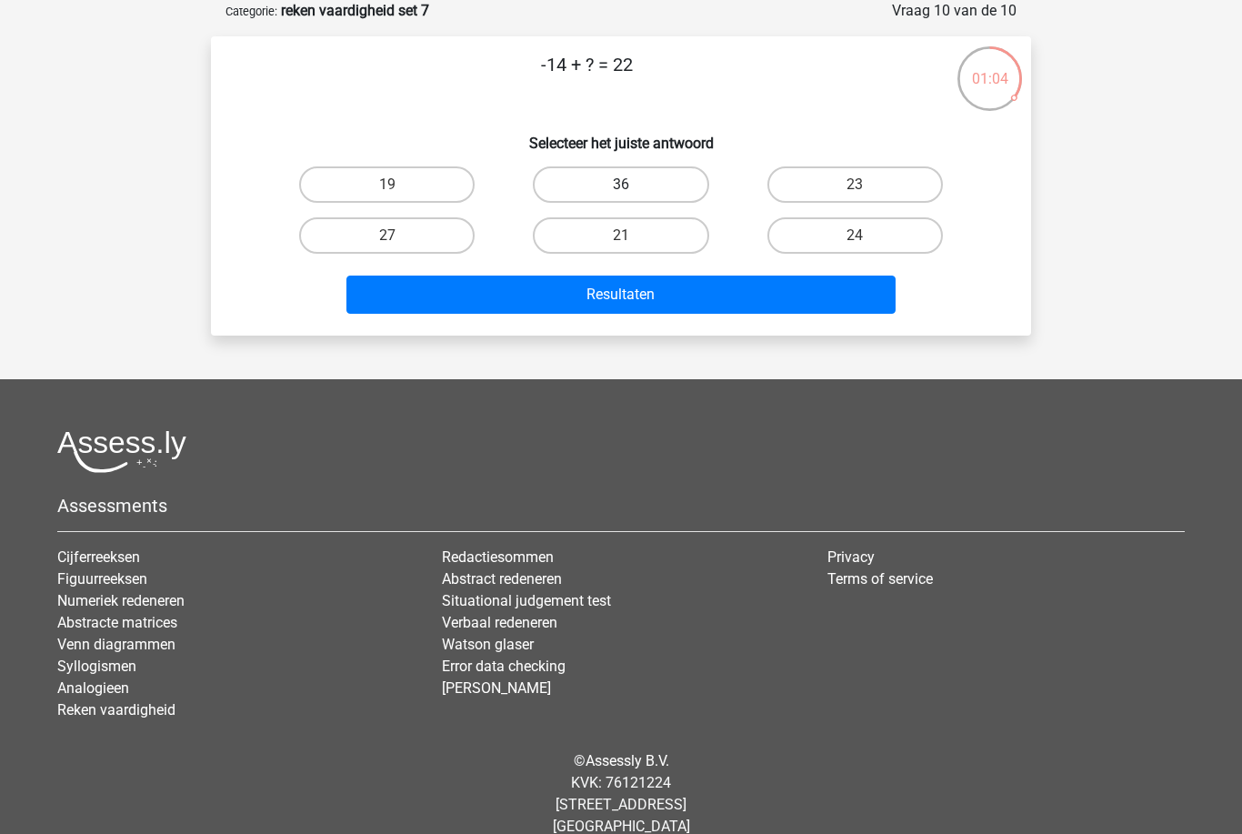
click at [664, 201] on label "36" at bounding box center [621, 184] width 176 height 36
click at [633, 196] on input "36" at bounding box center [627, 191] width 12 height 12
radio input "true"
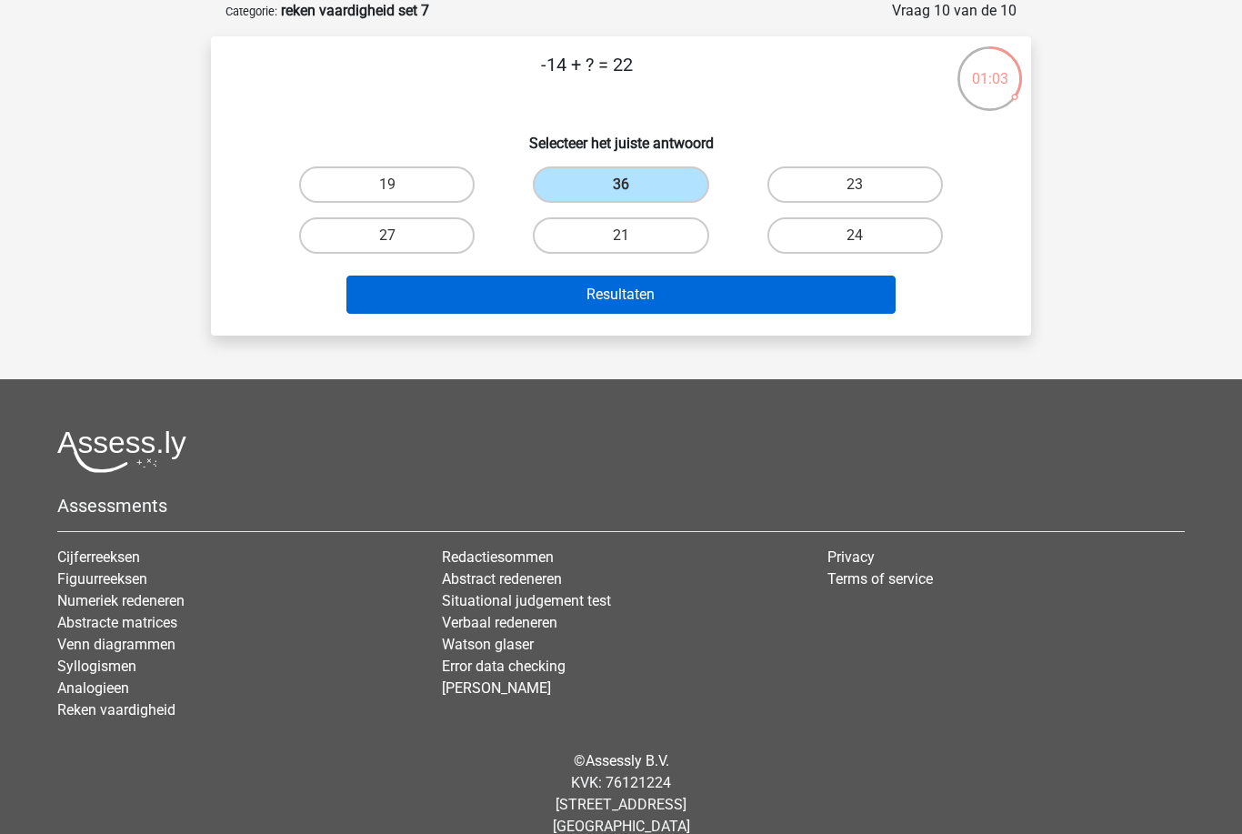
click at [685, 295] on button "Resultaten" at bounding box center [622, 295] width 550 height 38
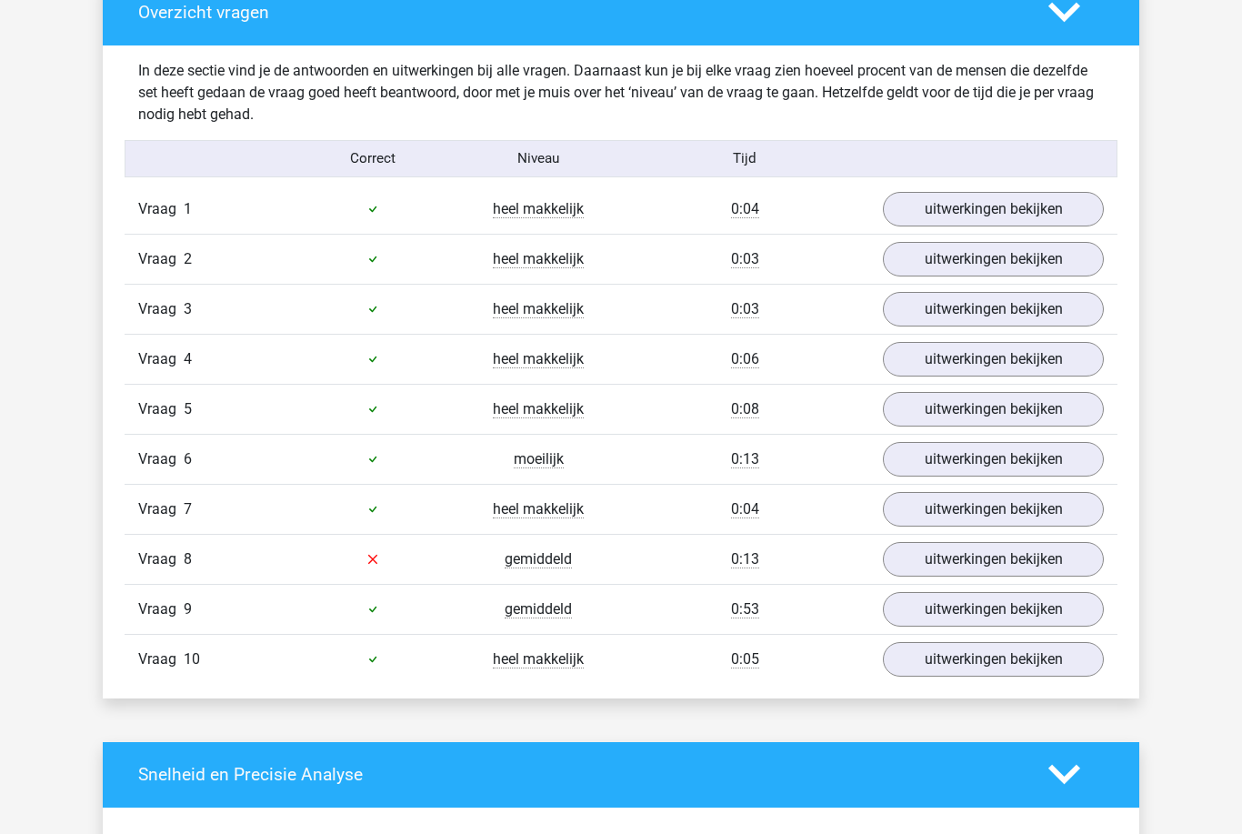
scroll to position [1077, 0]
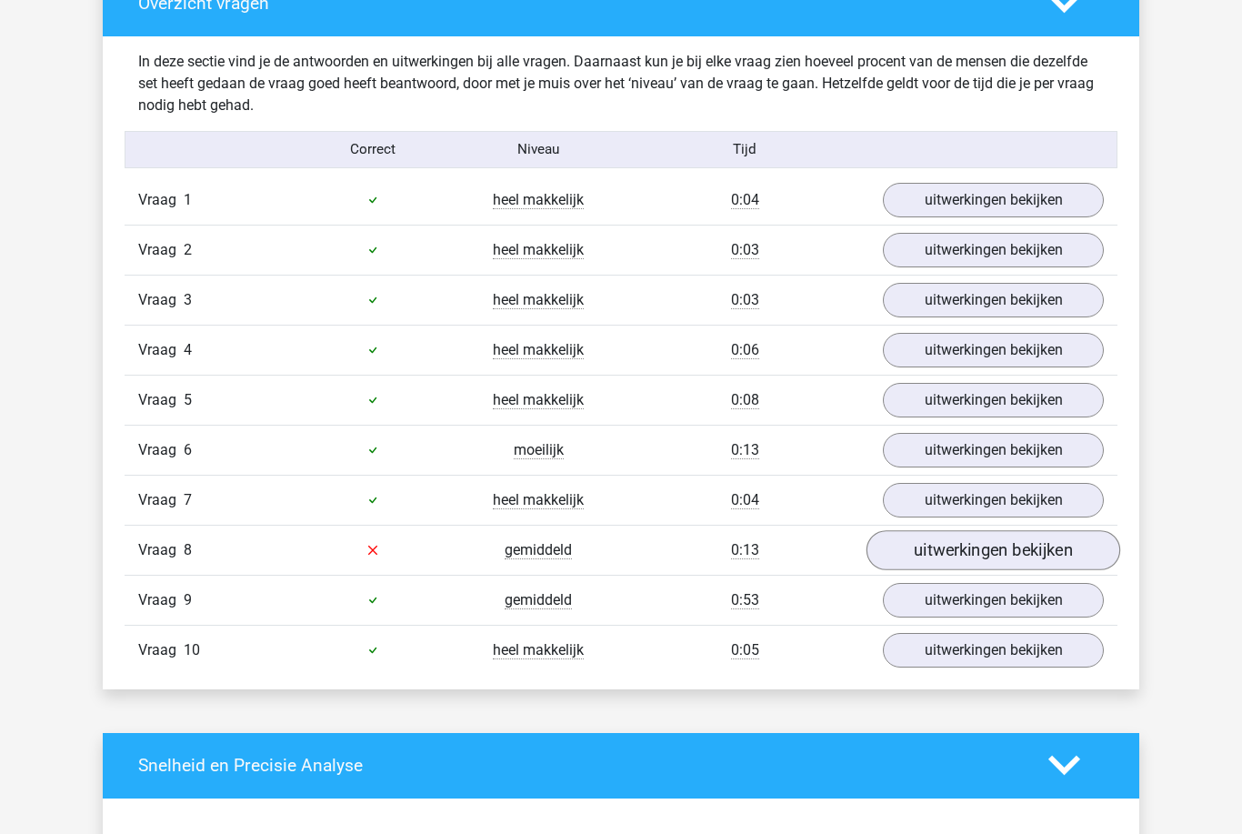
click at [1045, 549] on link "uitwerkingen bekijken" at bounding box center [994, 551] width 254 height 40
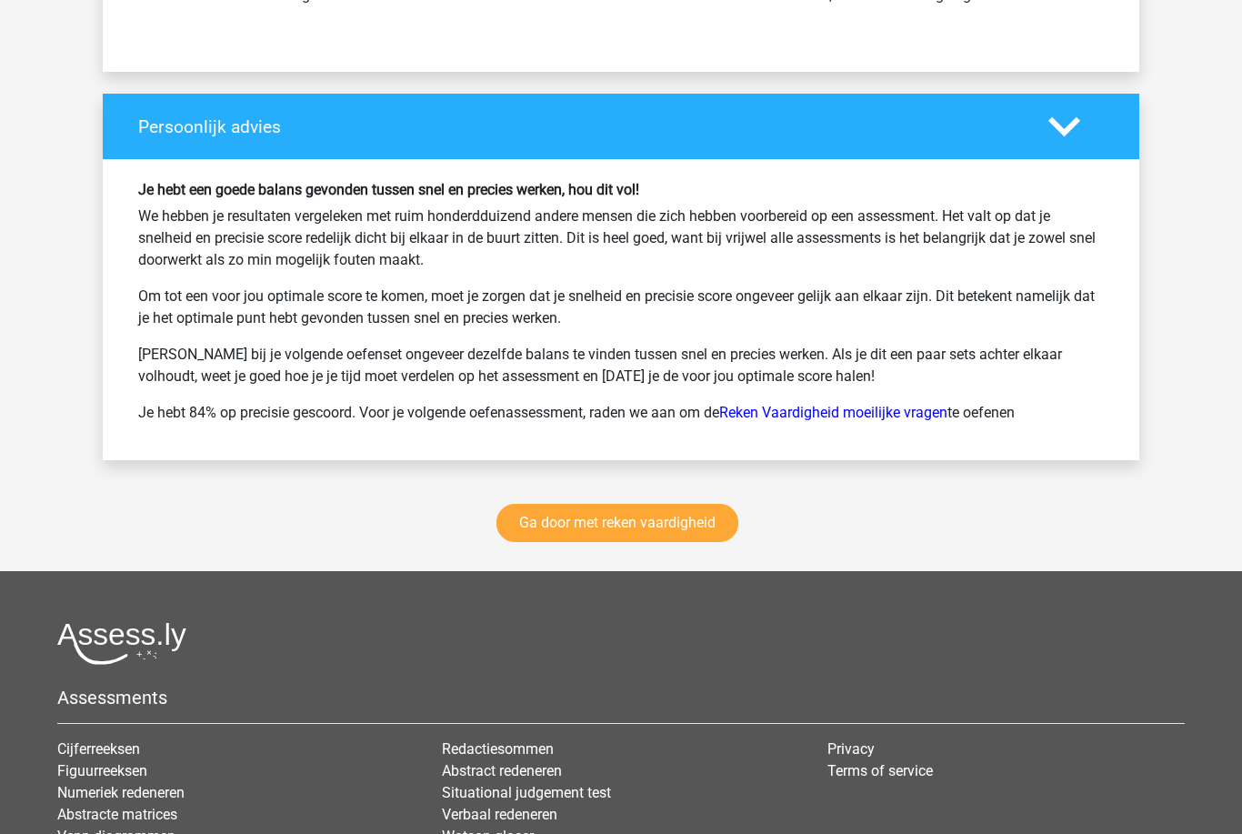
scroll to position [3234, 0]
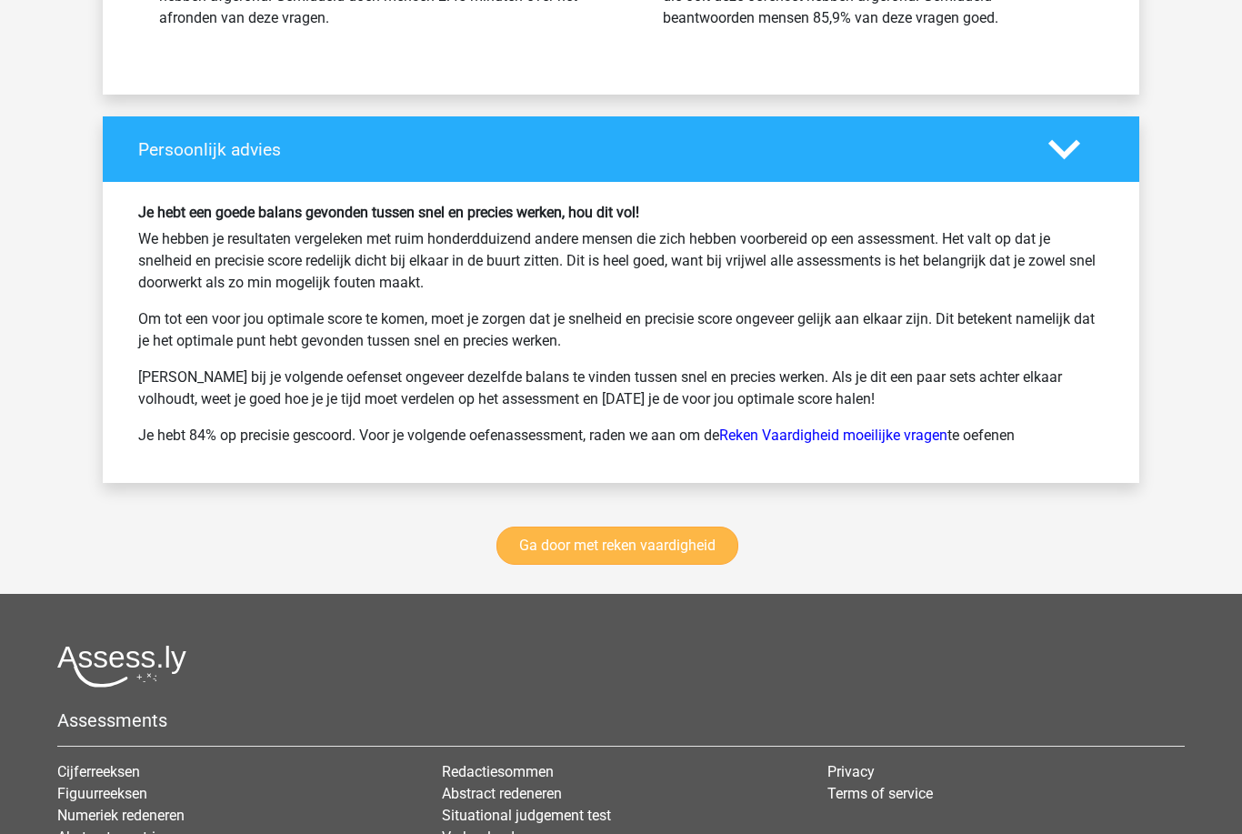
click at [689, 558] on link "Ga door met reken vaardigheid" at bounding box center [618, 546] width 242 height 38
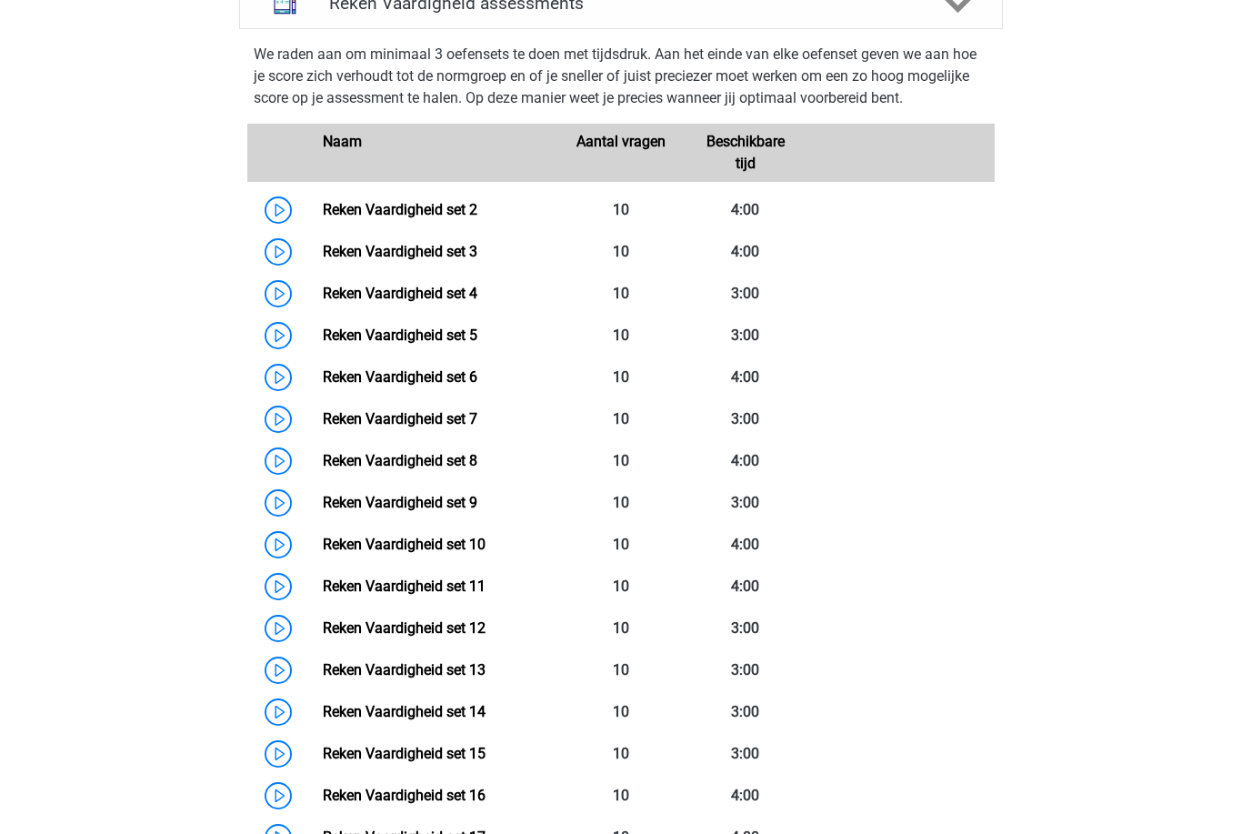
scroll to position [705, 0]
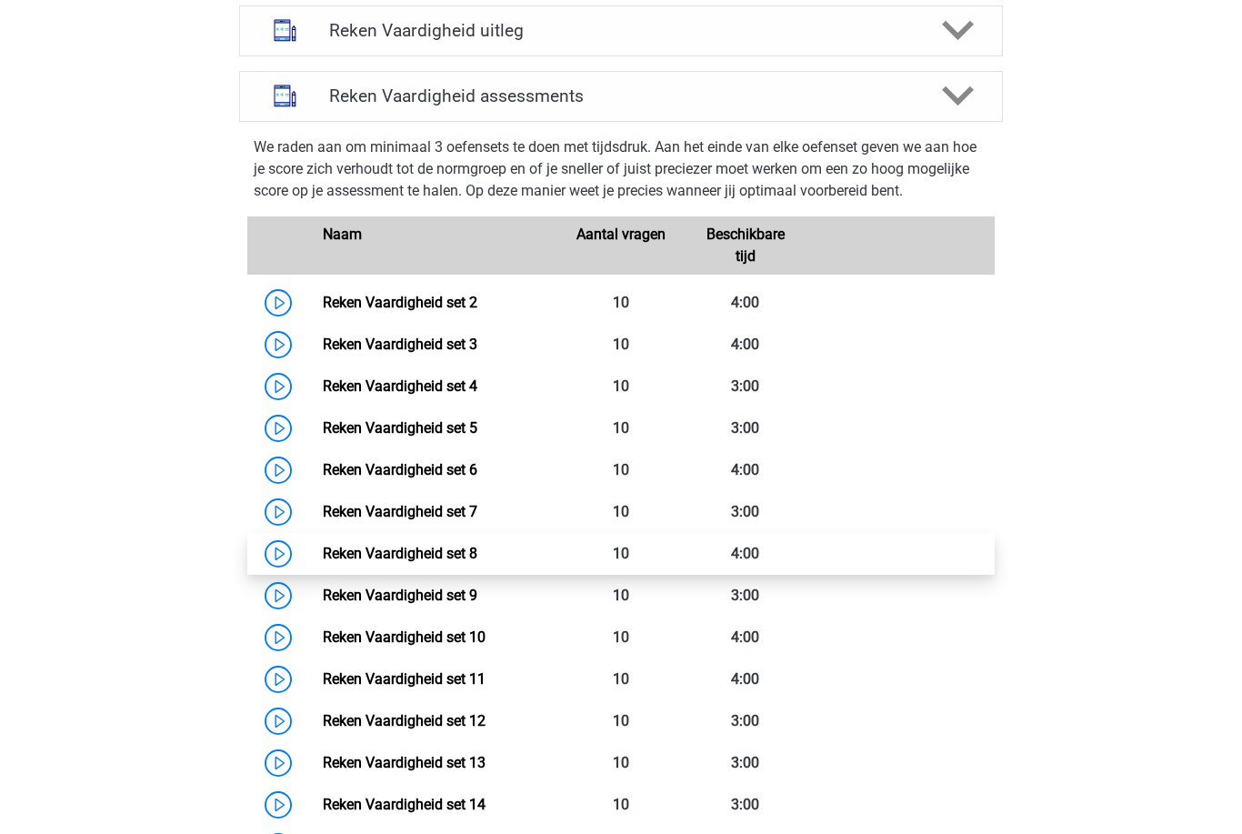
click at [353, 550] on link "Reken Vaardigheid set 8" at bounding box center [400, 553] width 155 height 17
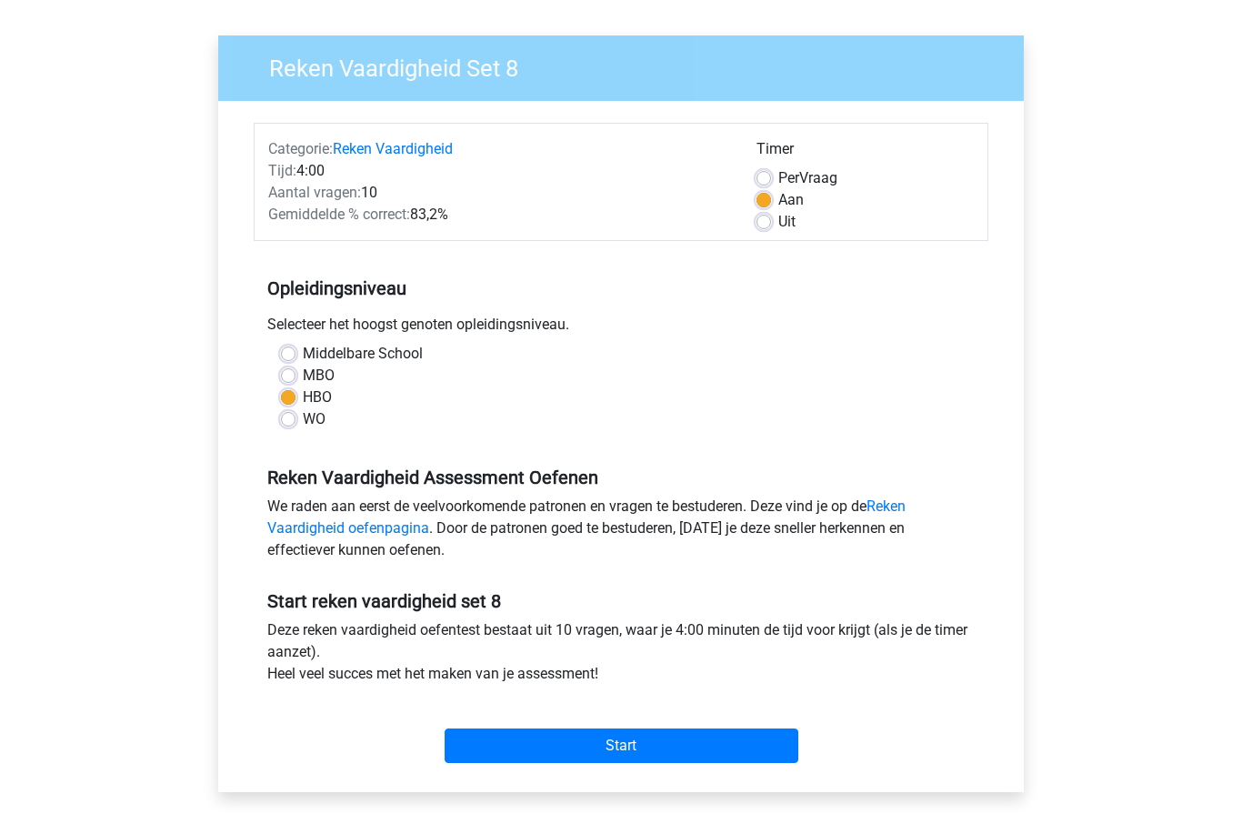
scroll to position [119, 0]
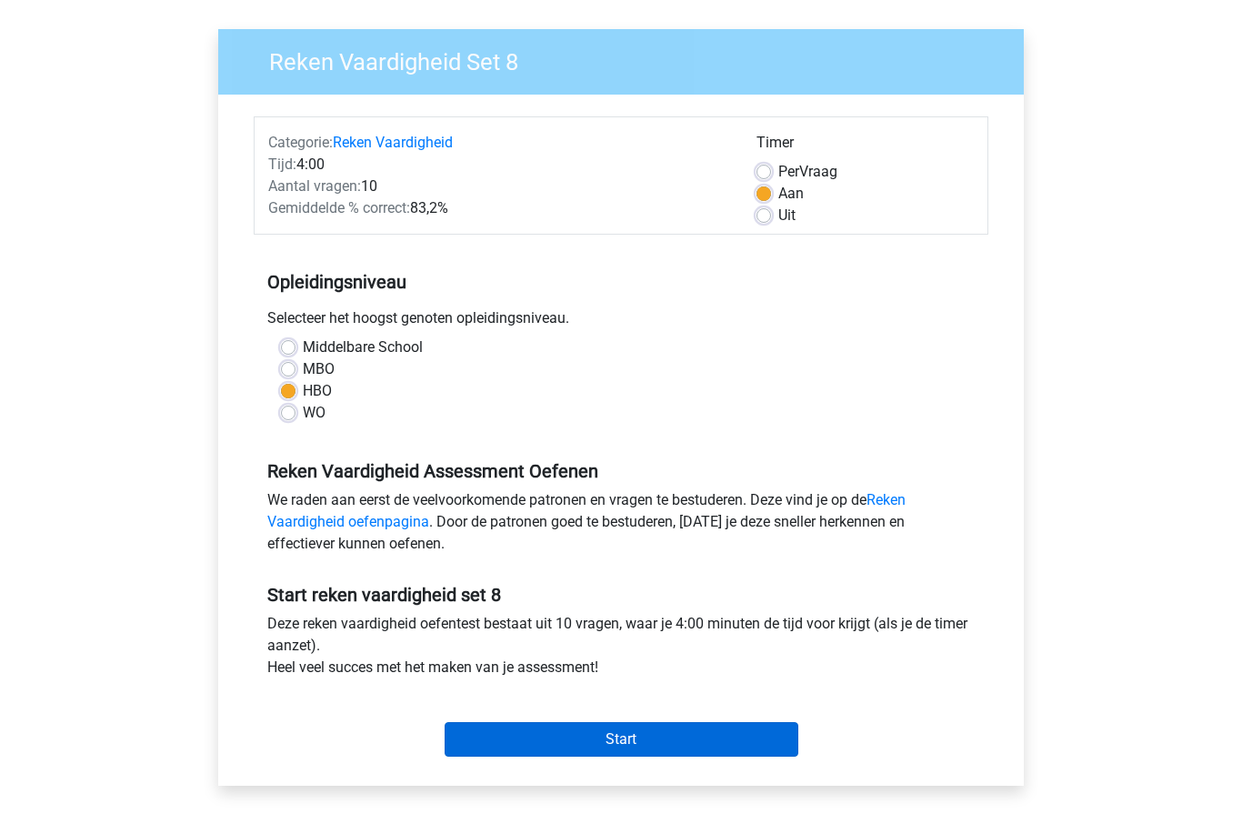
click at [729, 735] on input "Start" at bounding box center [622, 740] width 354 height 35
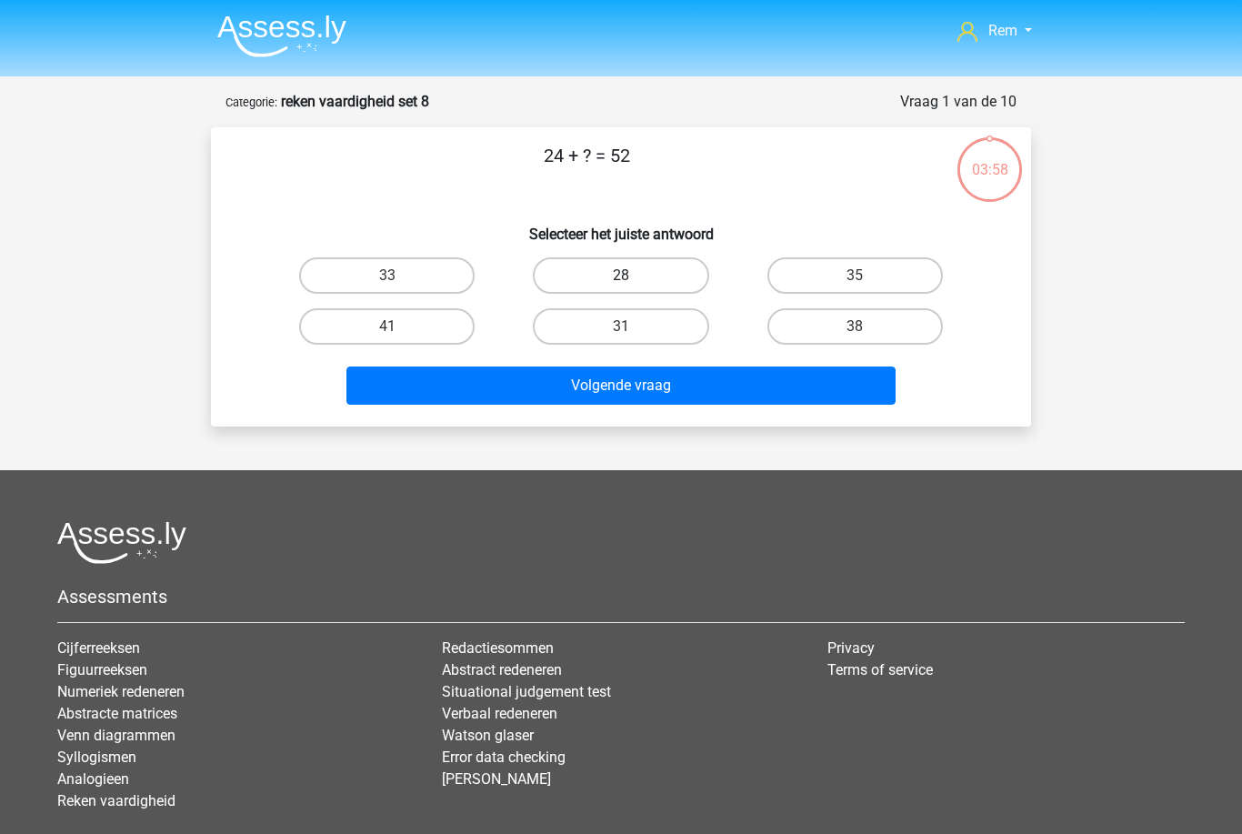
click at [674, 270] on label "28" at bounding box center [621, 275] width 176 height 36
click at [633, 276] on input "28" at bounding box center [627, 282] width 12 height 12
radio input "true"
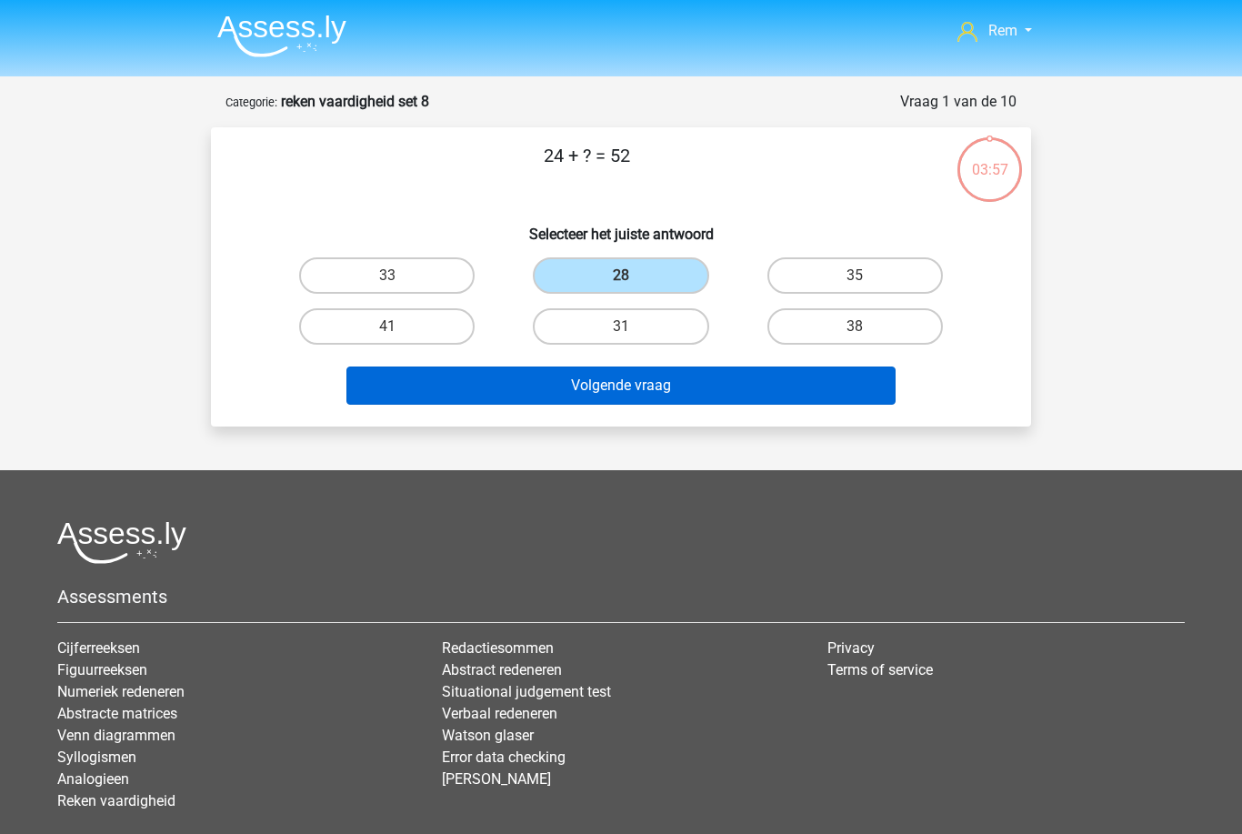
click at [674, 397] on button "Volgende vraag" at bounding box center [622, 386] width 550 height 38
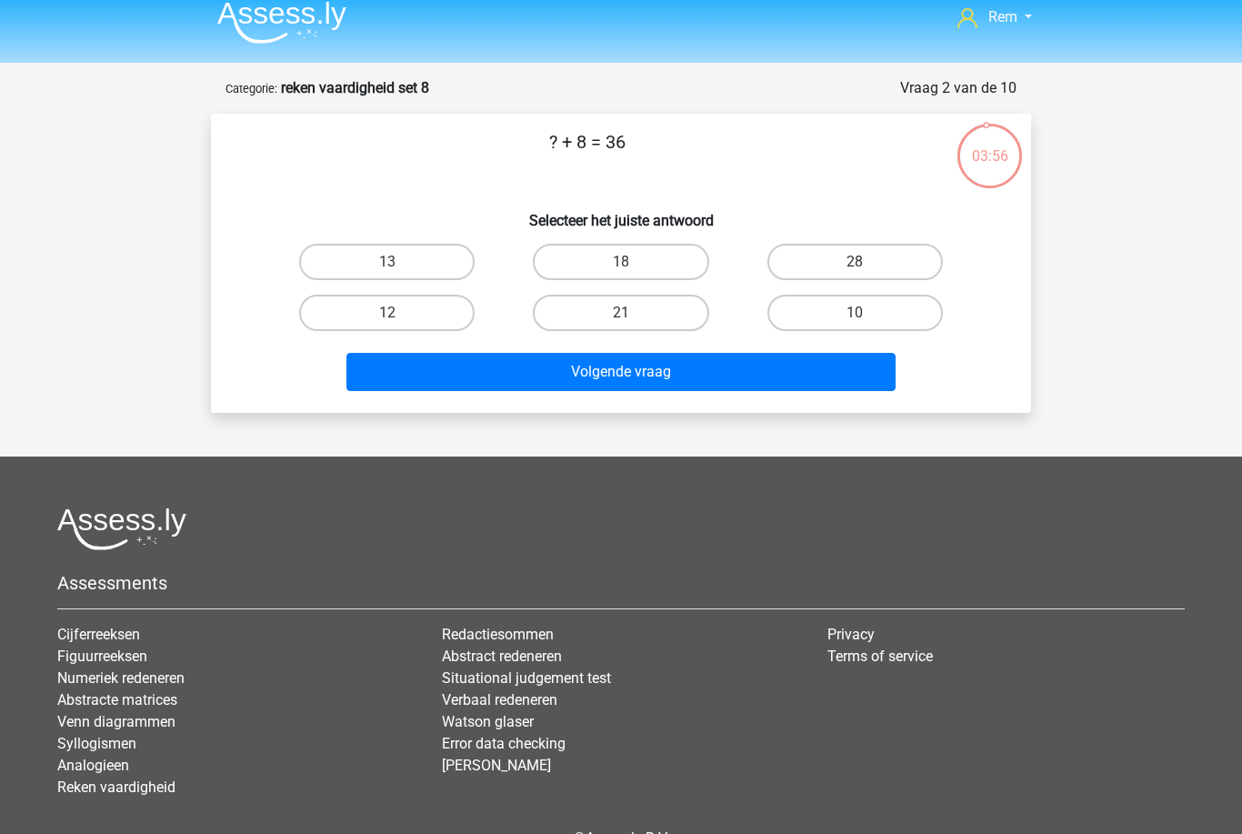
scroll to position [9, 0]
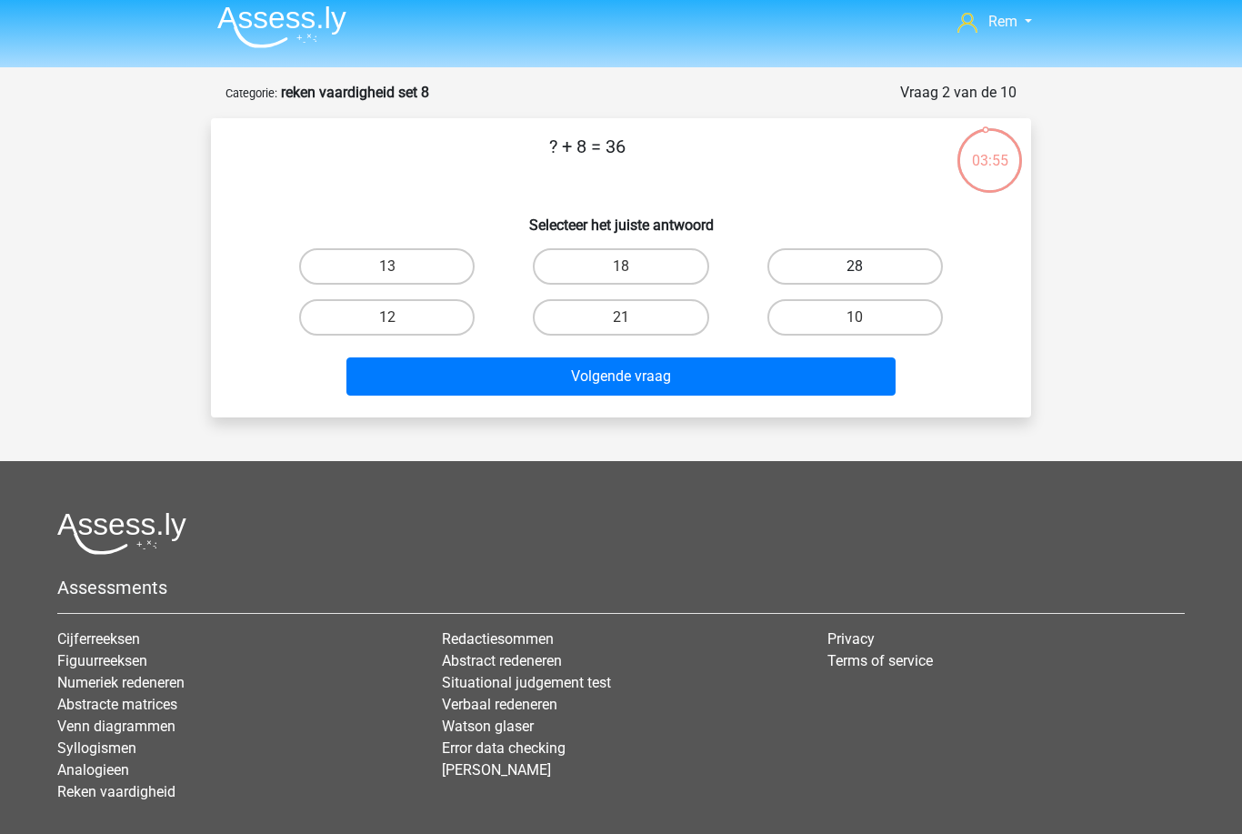
click at [812, 266] on label "28" at bounding box center [856, 266] width 176 height 36
click at [855, 267] on input "28" at bounding box center [861, 273] width 12 height 12
radio input "true"
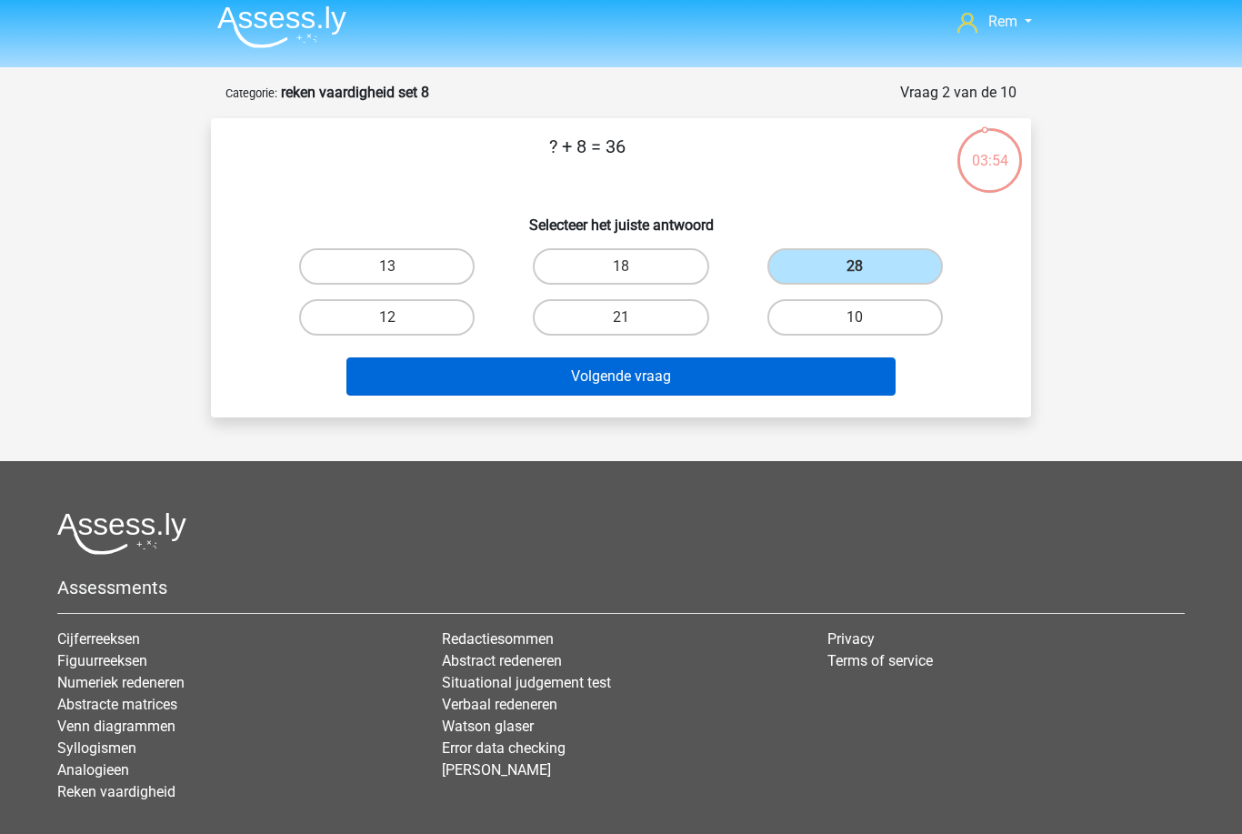
click at [722, 389] on button "Volgende vraag" at bounding box center [622, 376] width 550 height 38
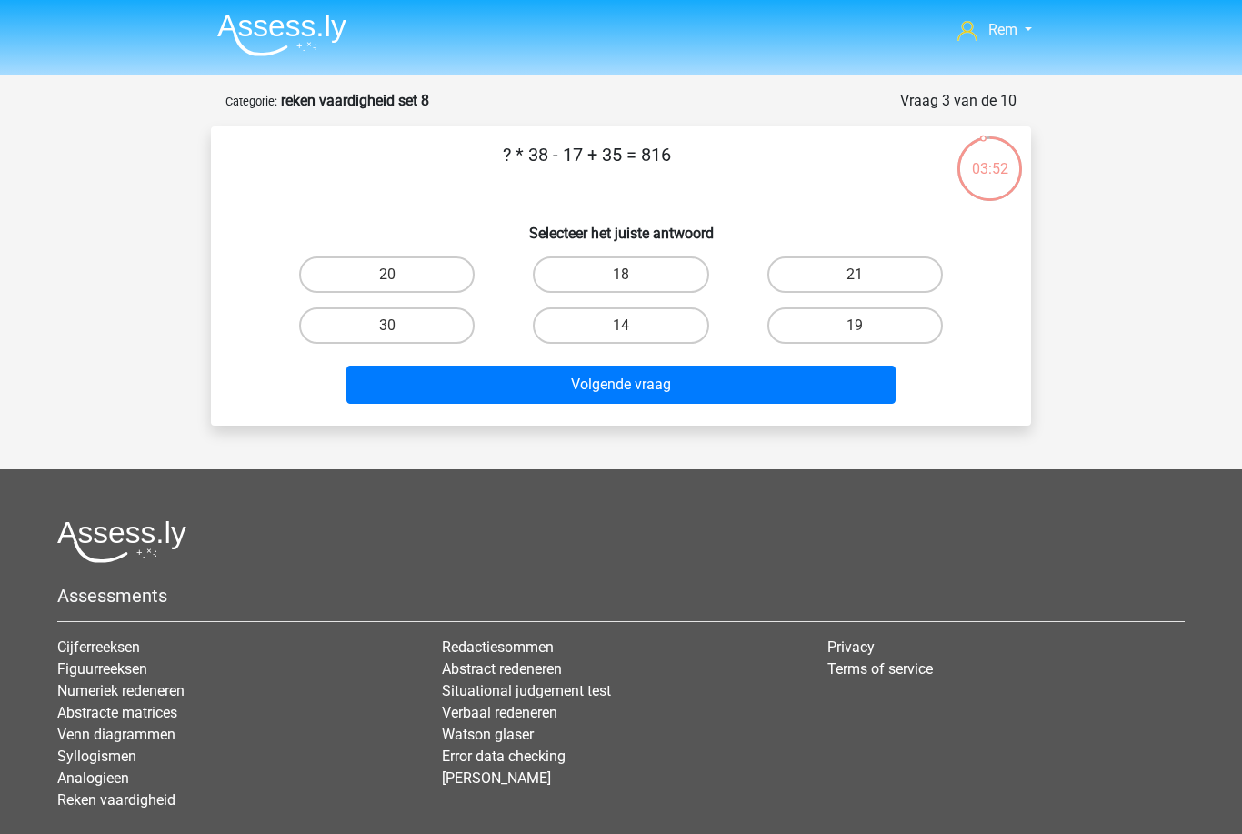
scroll to position [0, 0]
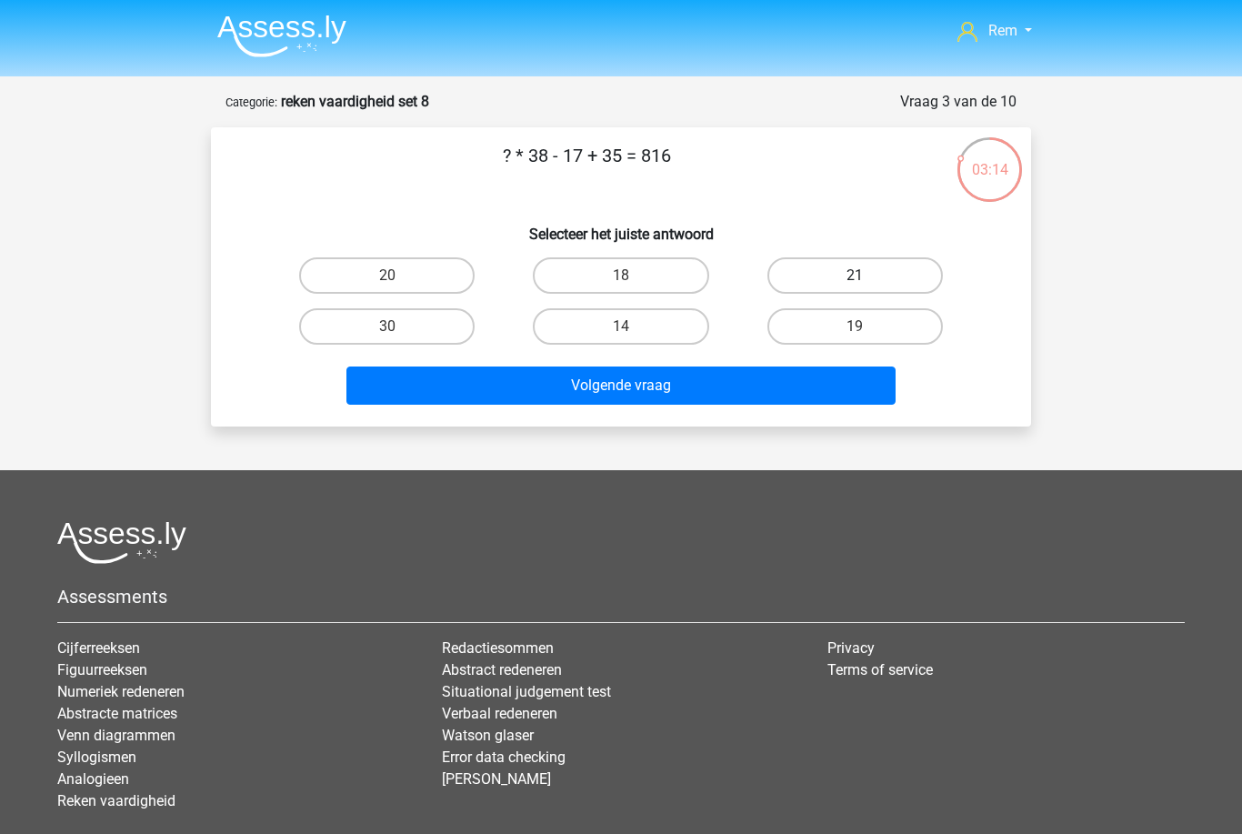
click at [841, 279] on label "21" at bounding box center [856, 275] width 176 height 36
click at [855, 279] on input "21" at bounding box center [861, 282] width 12 height 12
radio input "true"
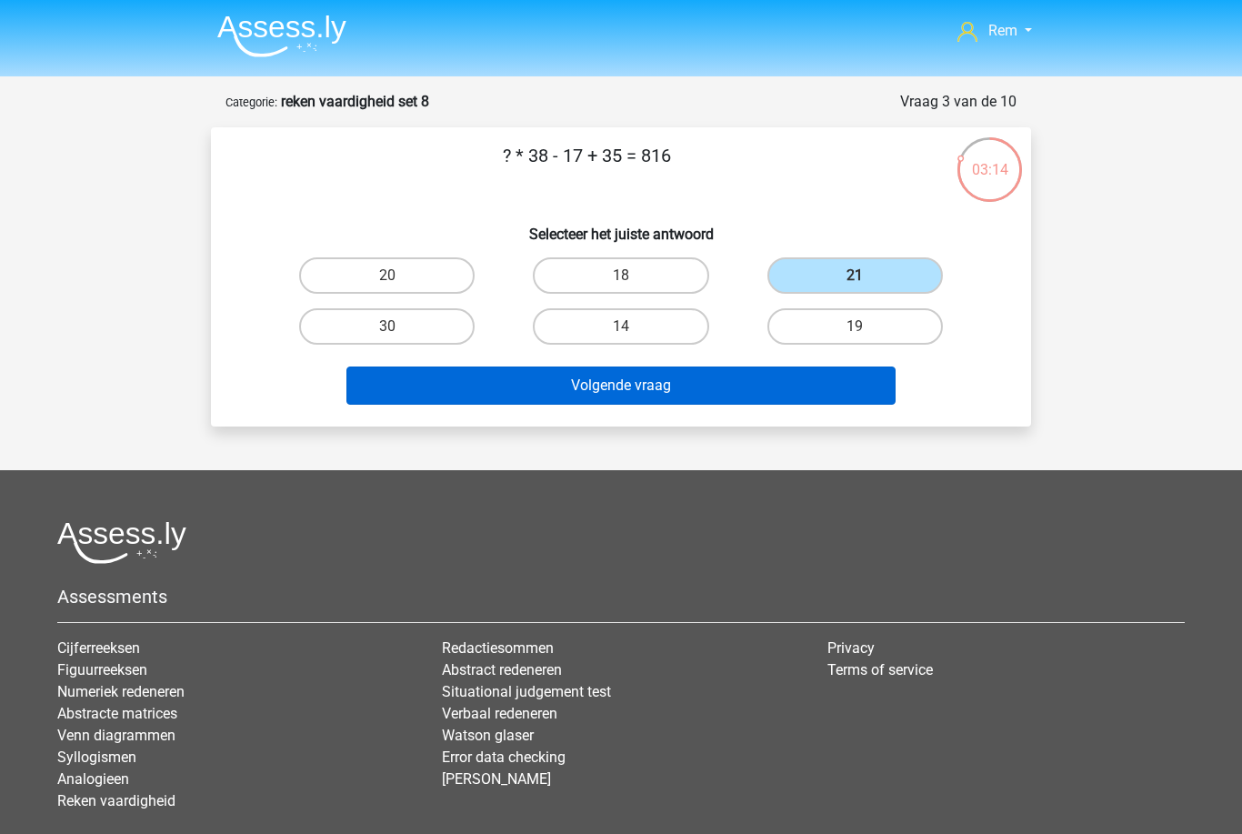
click at [769, 397] on button "Volgende vraag" at bounding box center [622, 386] width 550 height 38
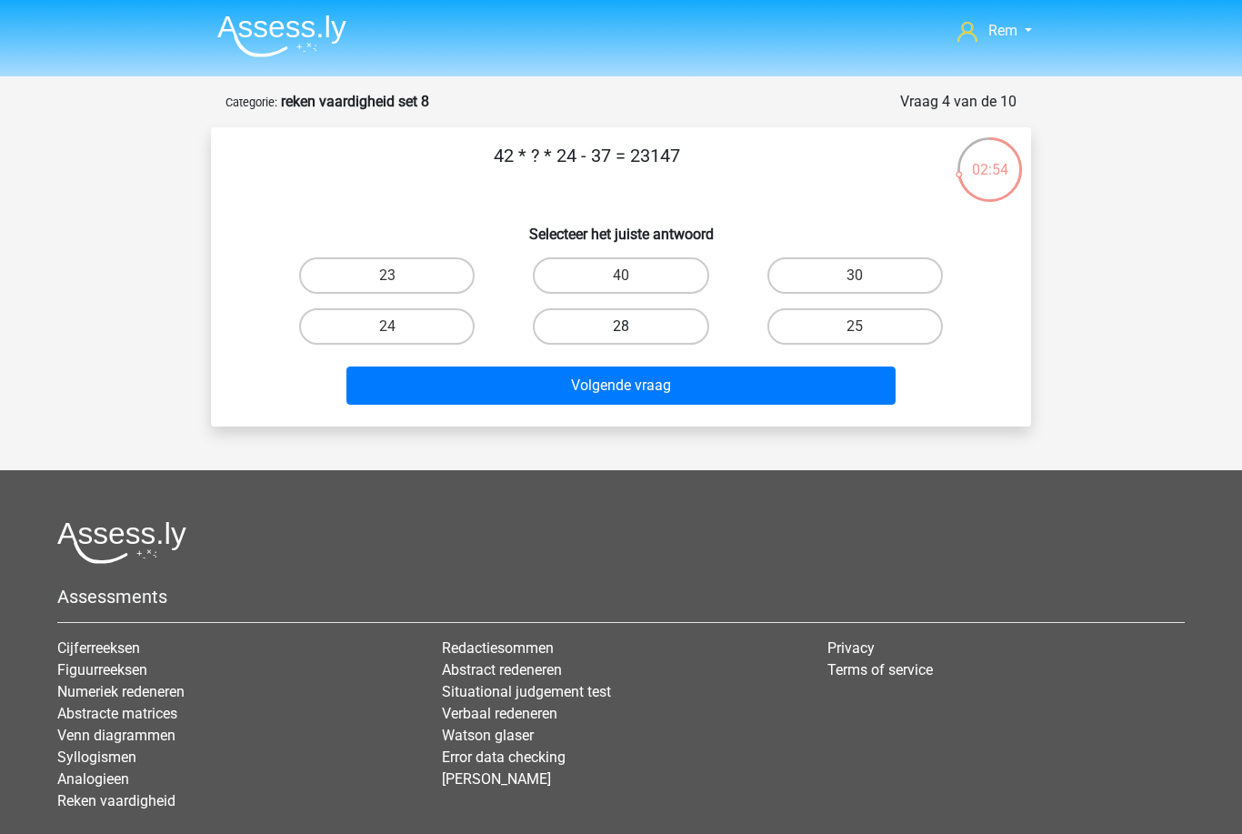
click at [671, 326] on label "28" at bounding box center [621, 326] width 176 height 36
click at [633, 327] on input "28" at bounding box center [627, 333] width 12 height 12
radio input "true"
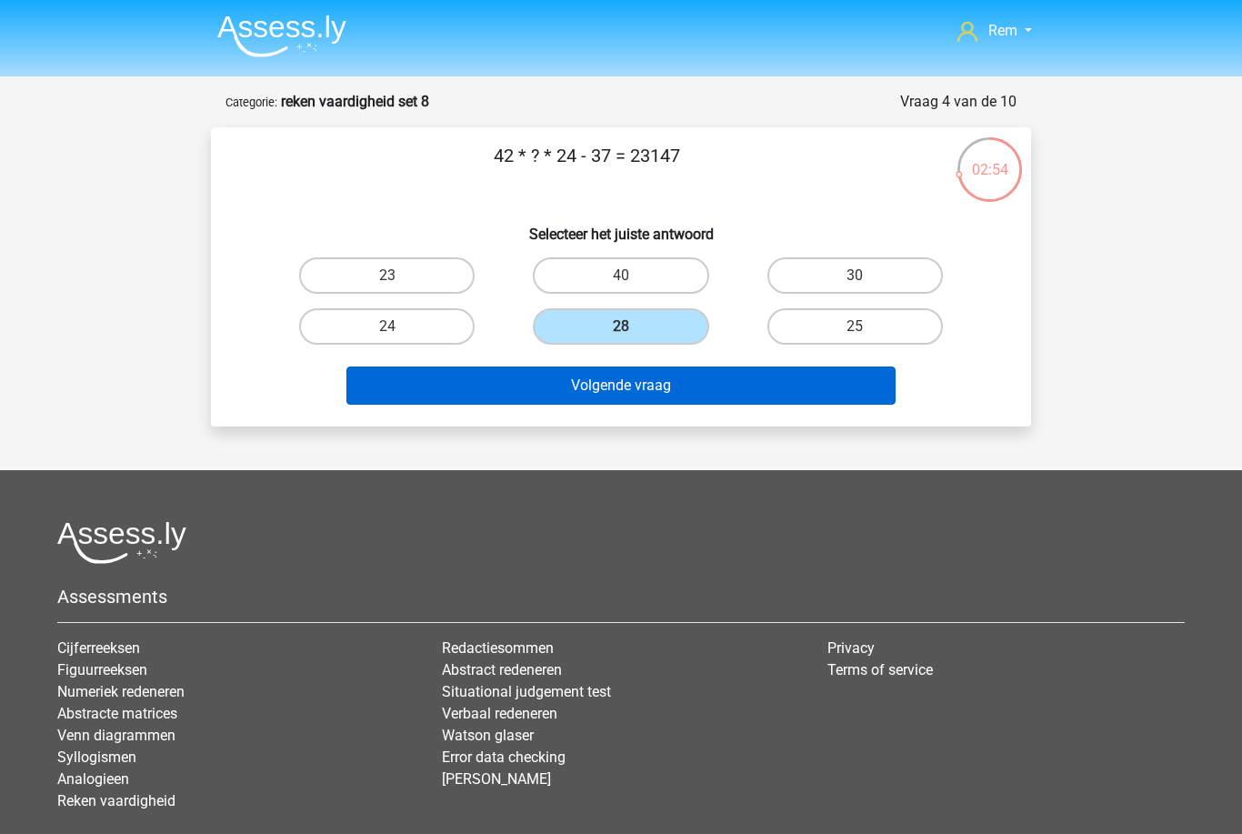
click at [675, 400] on button "Volgende vraag" at bounding box center [622, 386] width 550 height 38
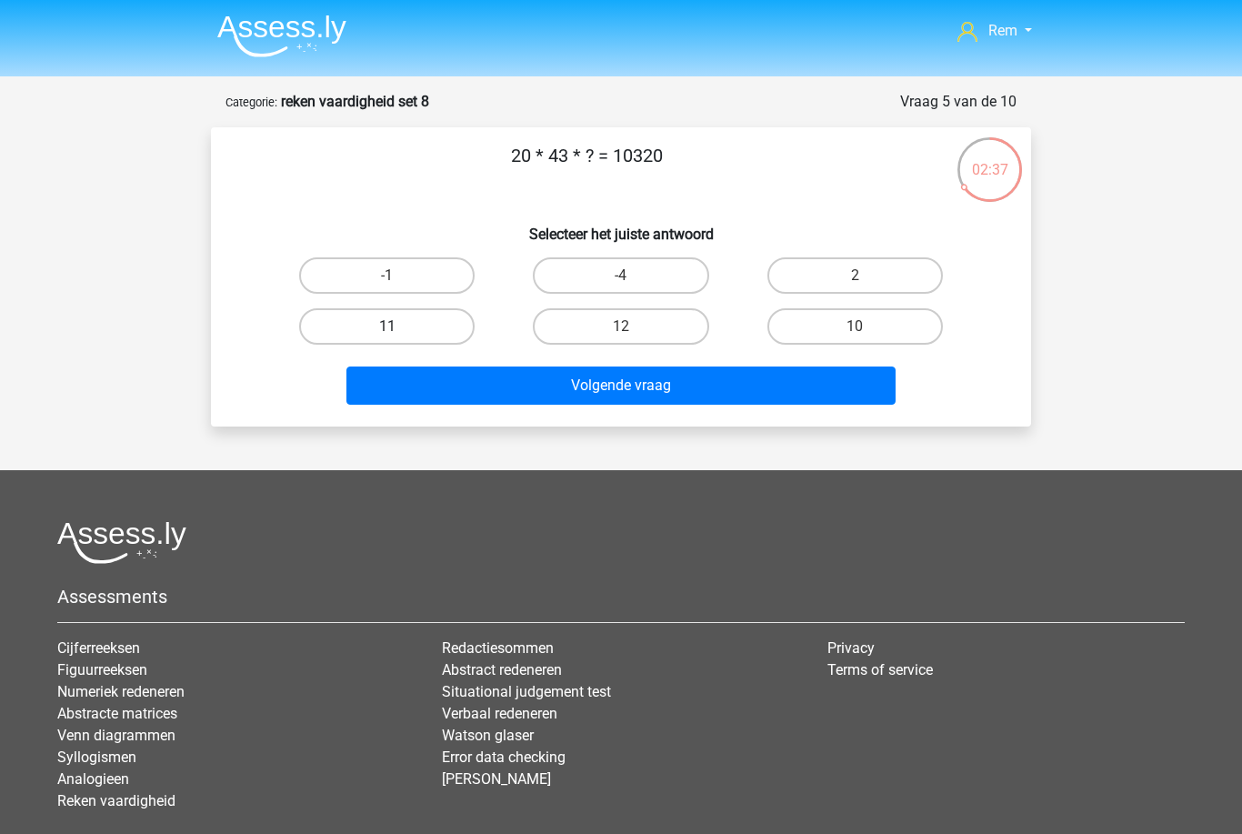
click at [440, 326] on label "11" at bounding box center [387, 326] width 176 height 36
click at [399, 327] on input "11" at bounding box center [393, 333] width 12 height 12
radio input "true"
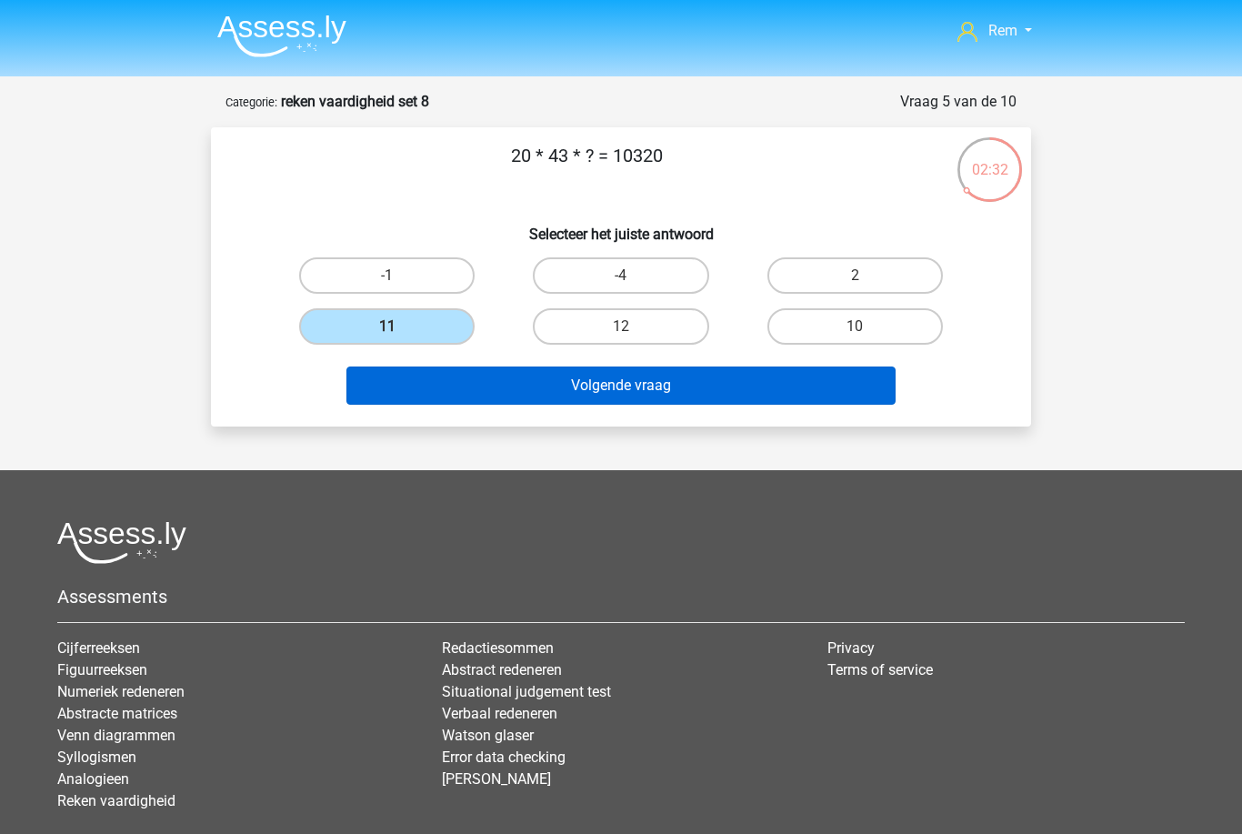
click at [655, 398] on button "Volgende vraag" at bounding box center [622, 386] width 550 height 38
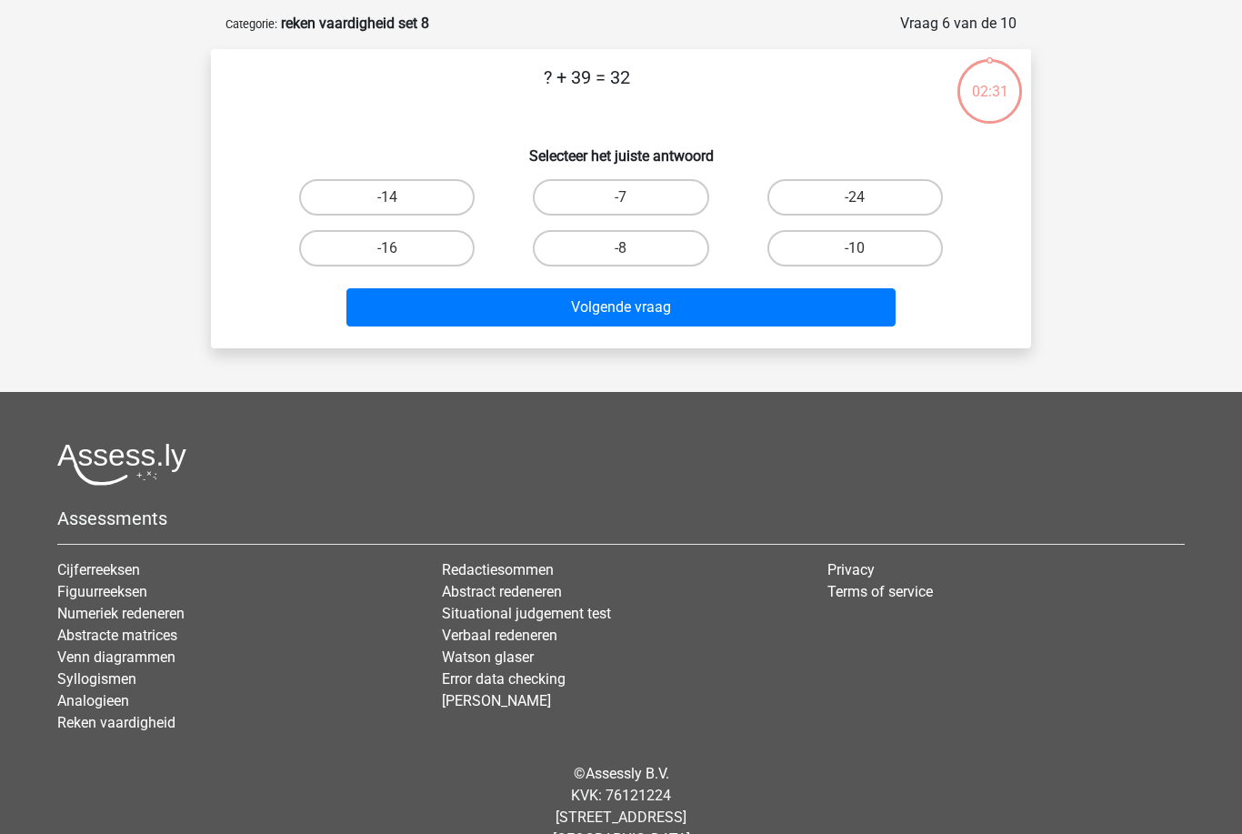
scroll to position [91, 0]
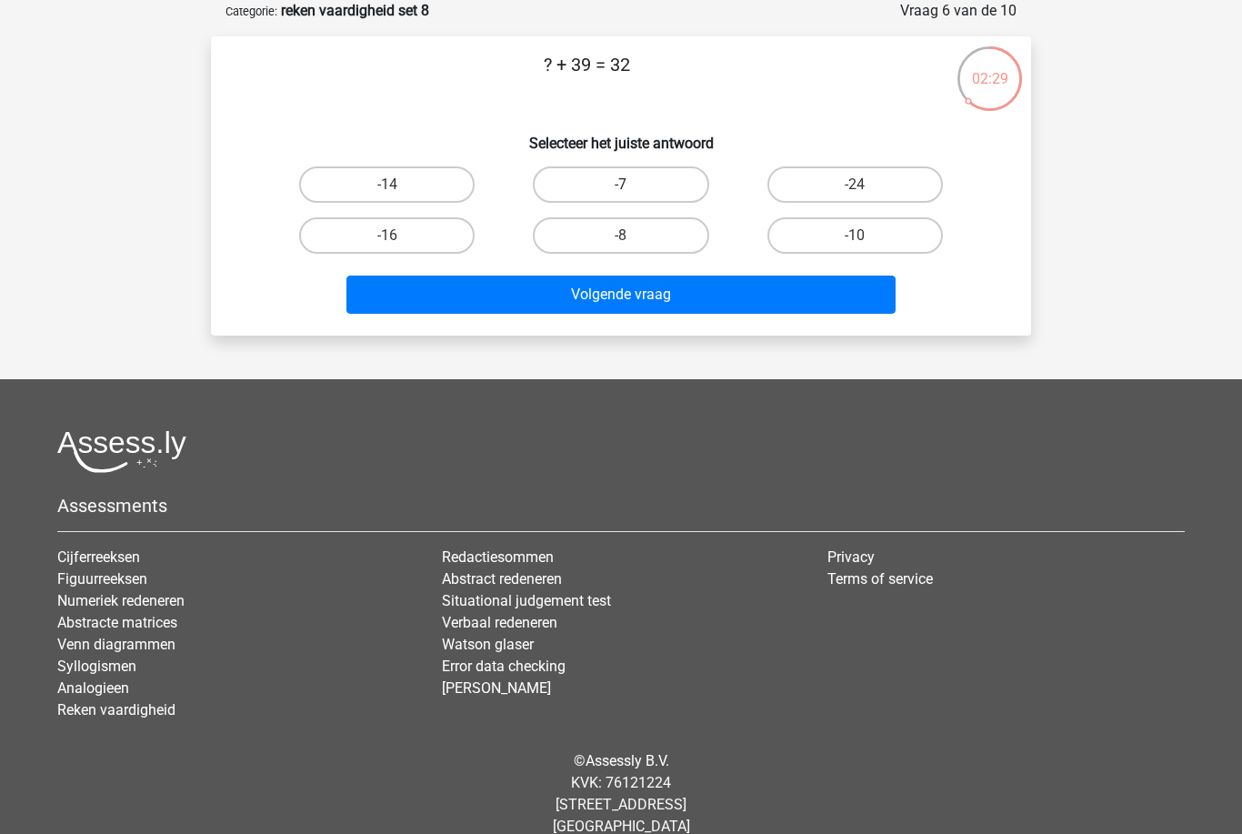
click at [679, 186] on label "-7" at bounding box center [621, 184] width 176 height 36
click at [633, 186] on input "-7" at bounding box center [627, 191] width 12 height 12
radio input "true"
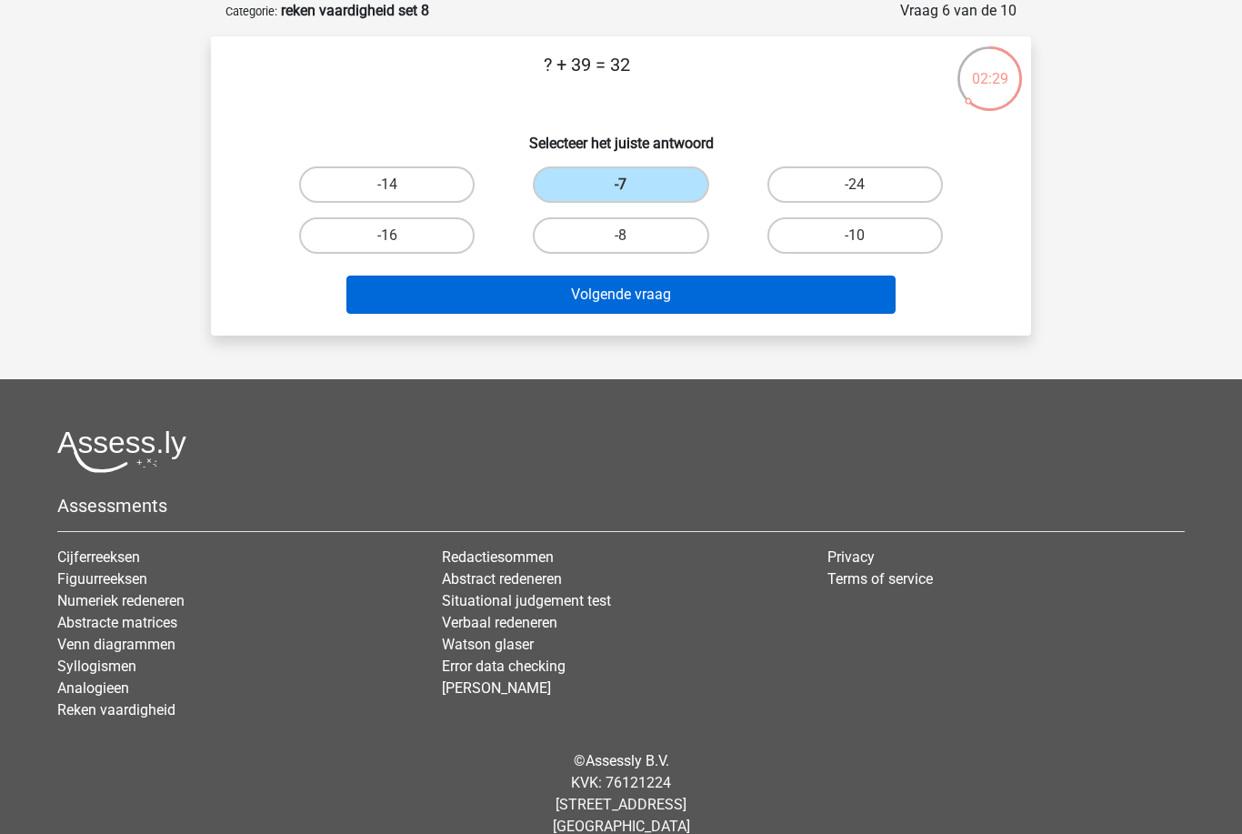
click at [643, 303] on button "Volgende vraag" at bounding box center [622, 295] width 550 height 38
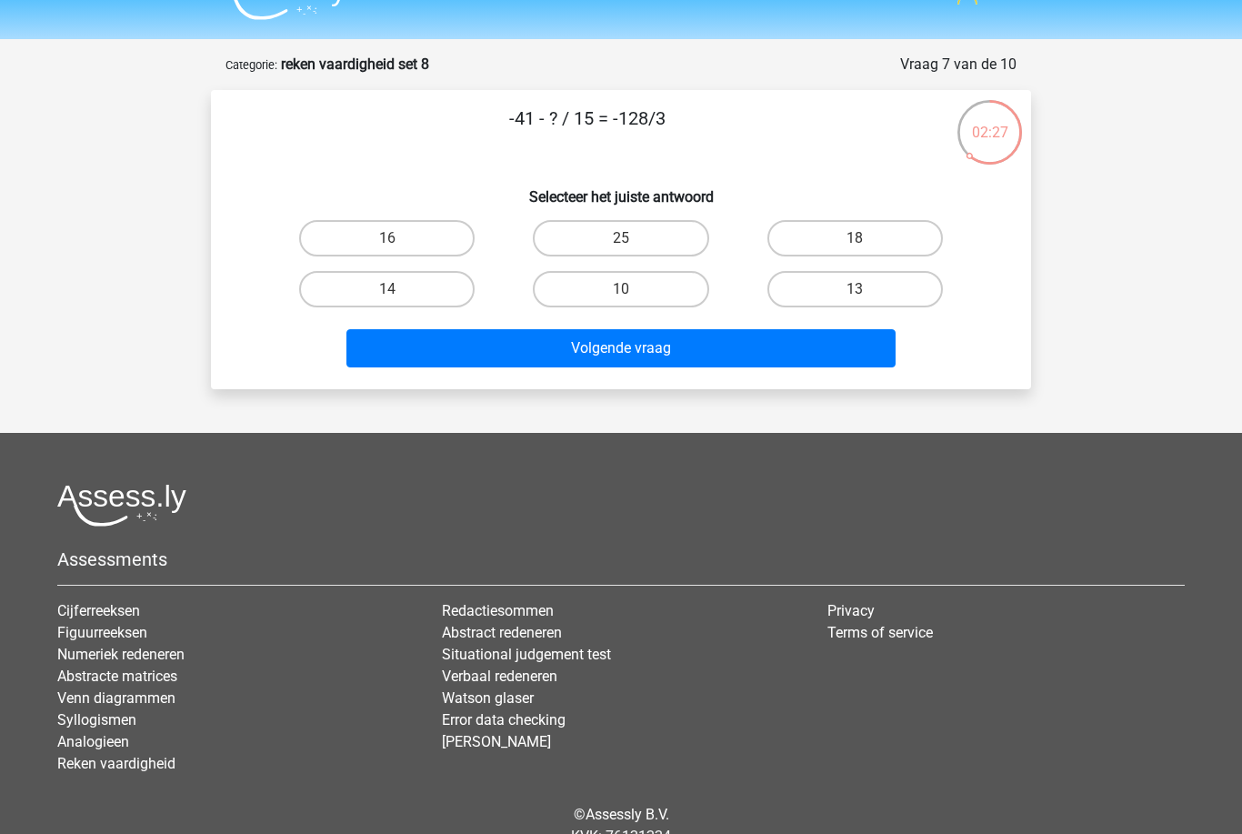
scroll to position [36, 0]
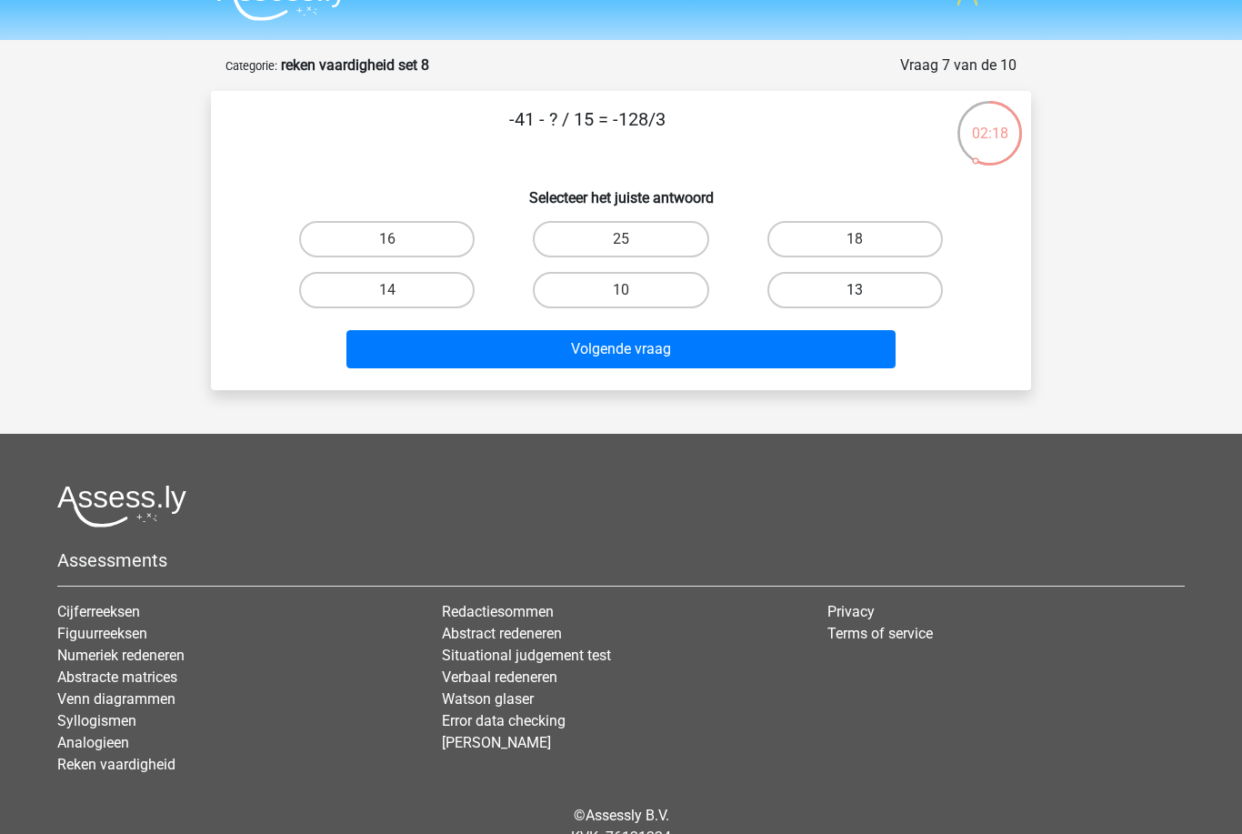
click at [792, 286] on label "13" at bounding box center [856, 290] width 176 height 36
click at [855, 290] on input "13" at bounding box center [861, 296] width 12 height 12
radio input "true"
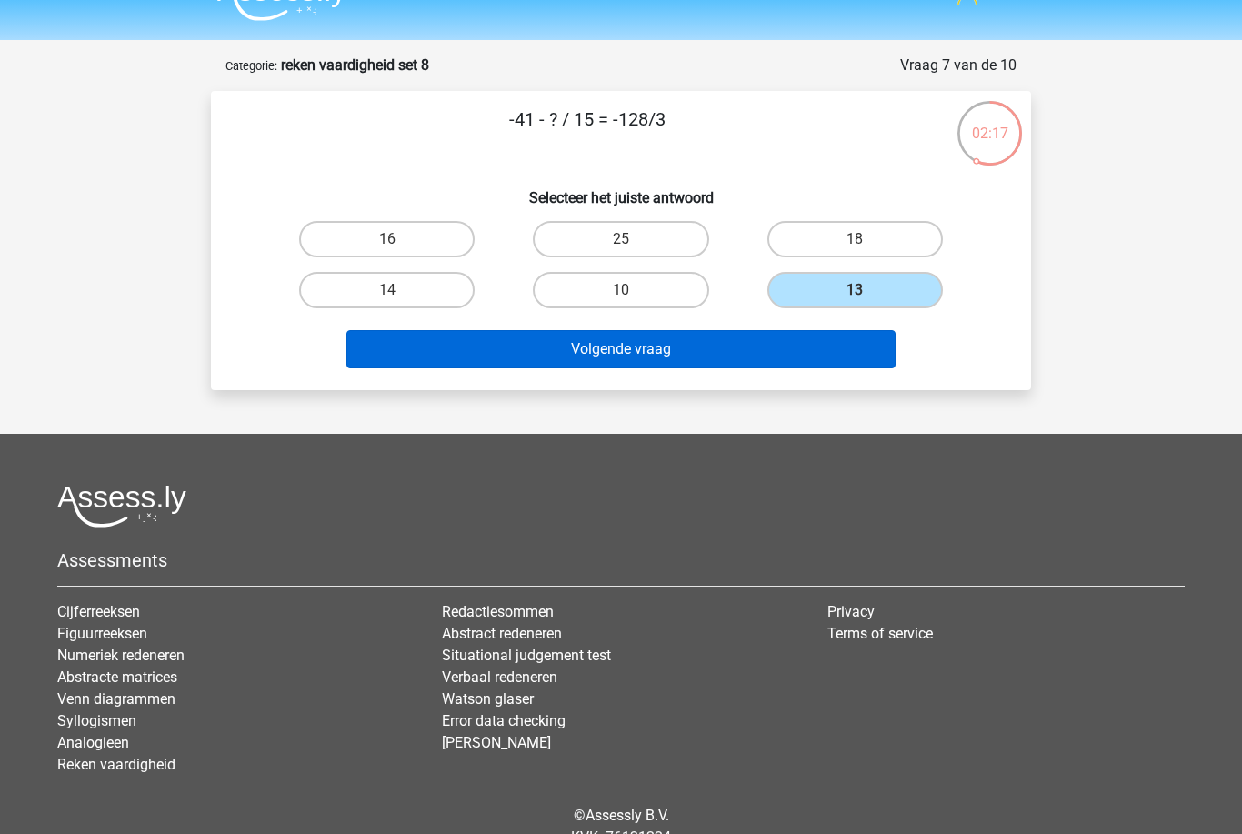
click at [748, 353] on button "Volgende vraag" at bounding box center [622, 349] width 550 height 38
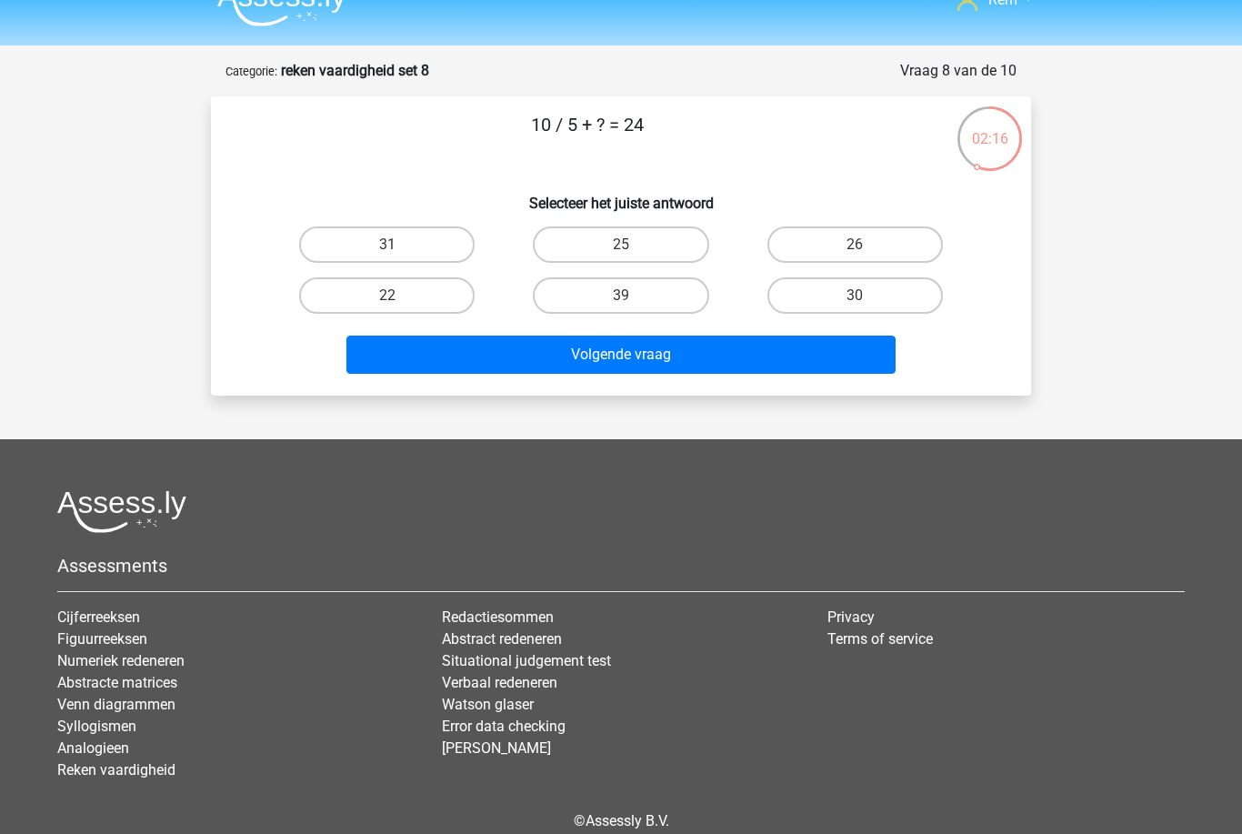
scroll to position [28, 0]
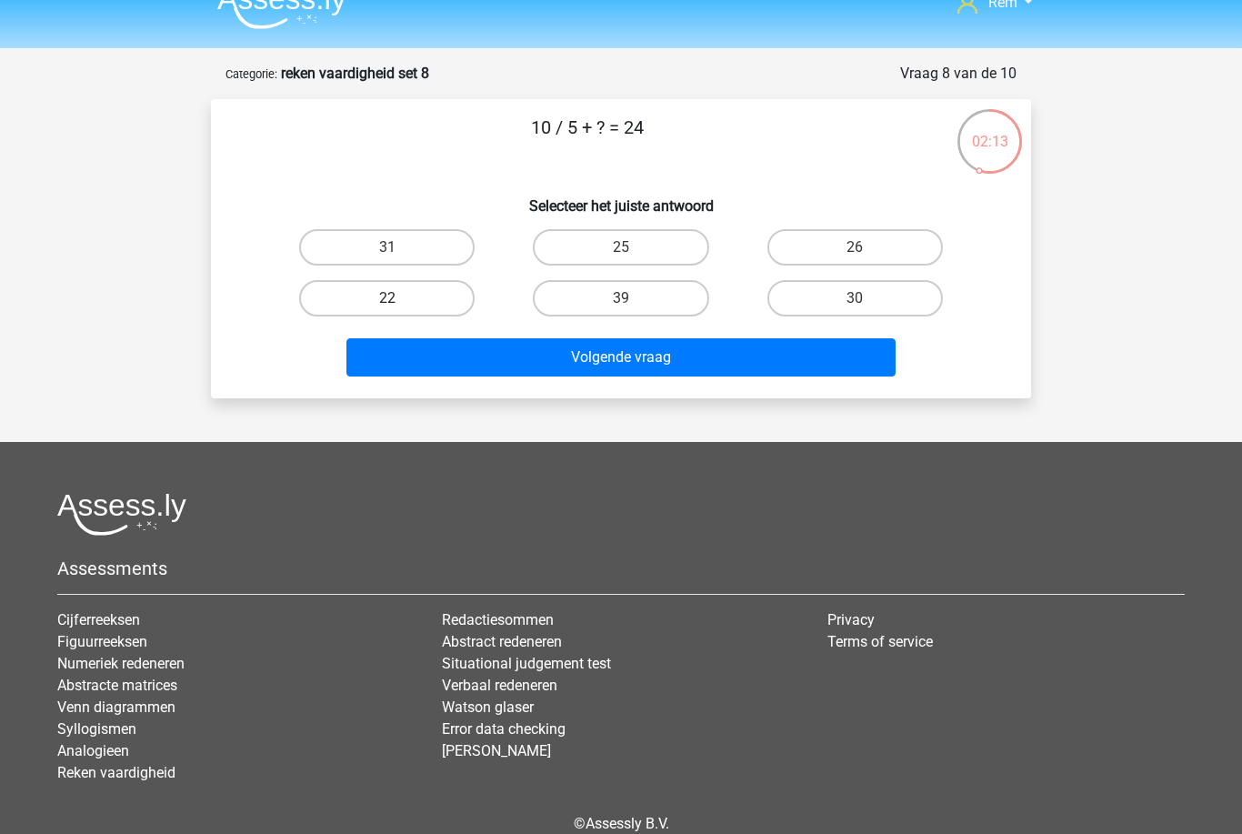
click at [466, 311] on label "22" at bounding box center [387, 298] width 176 height 36
click at [399, 310] on input "22" at bounding box center [393, 304] width 12 height 12
radio input "true"
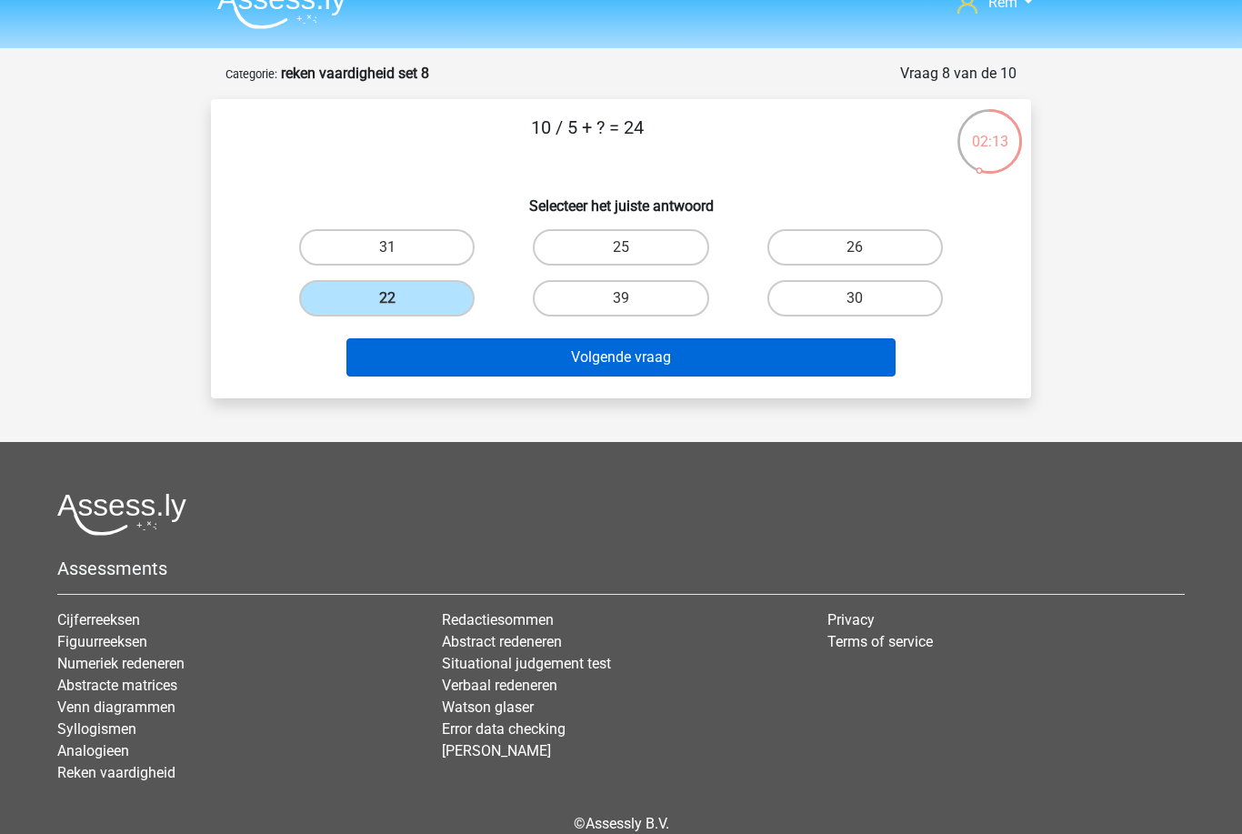
click at [582, 370] on button "Volgende vraag" at bounding box center [622, 357] width 550 height 38
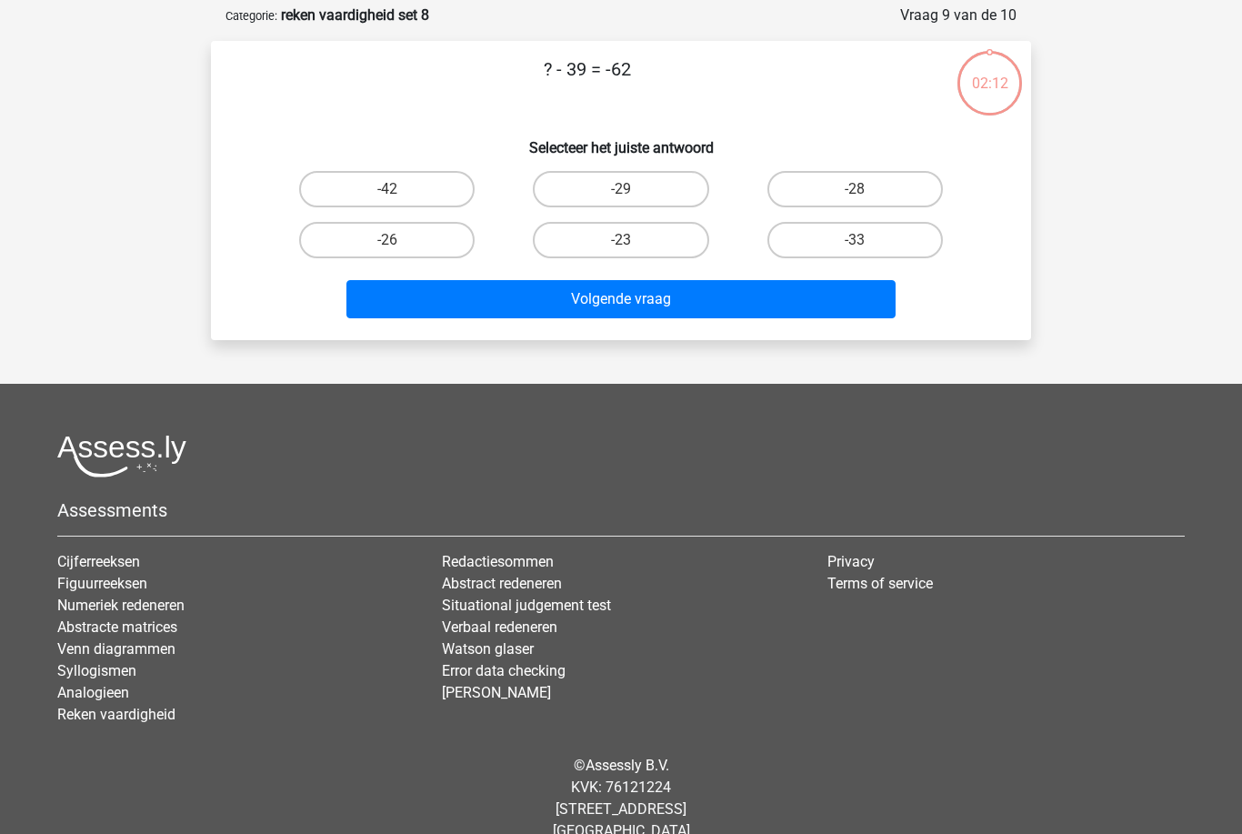
scroll to position [91, 0]
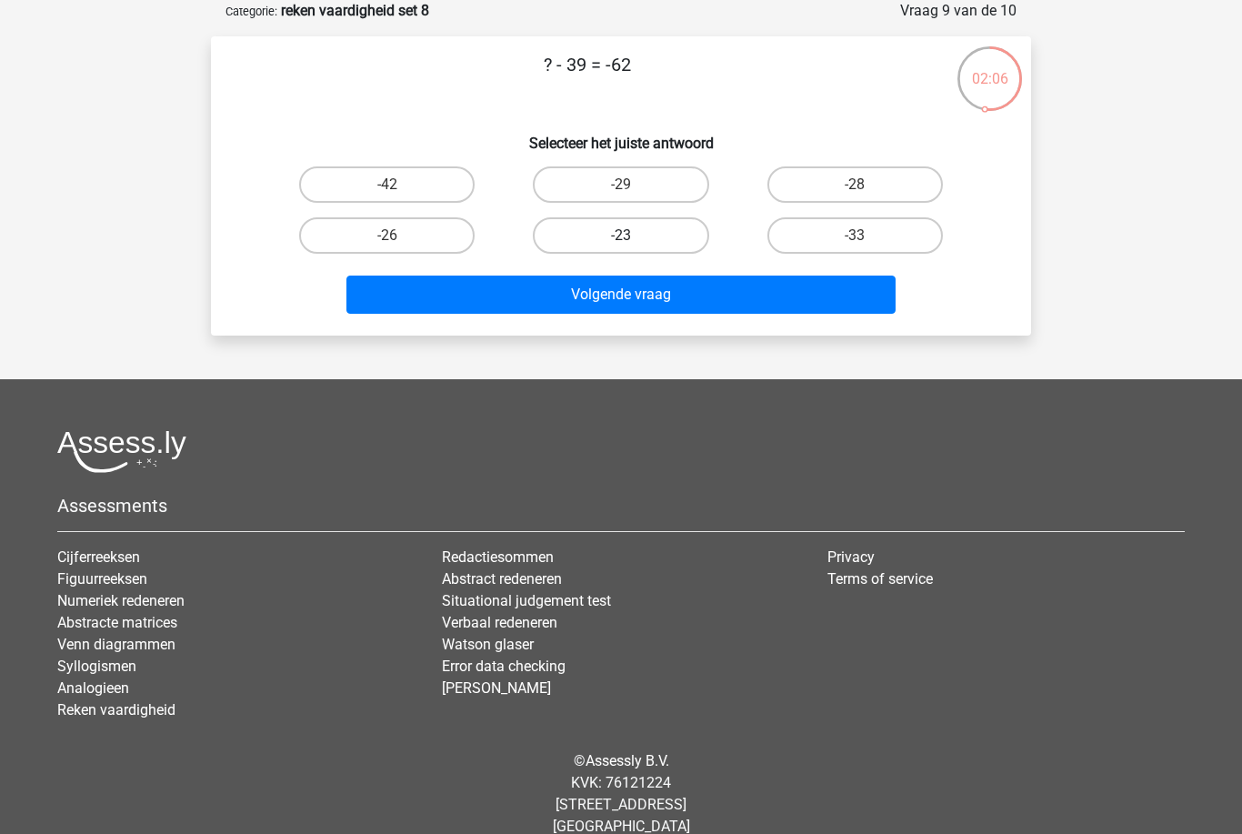
click at [680, 241] on label "-23" at bounding box center [621, 235] width 176 height 36
click at [633, 241] on input "-23" at bounding box center [627, 242] width 12 height 12
radio input "true"
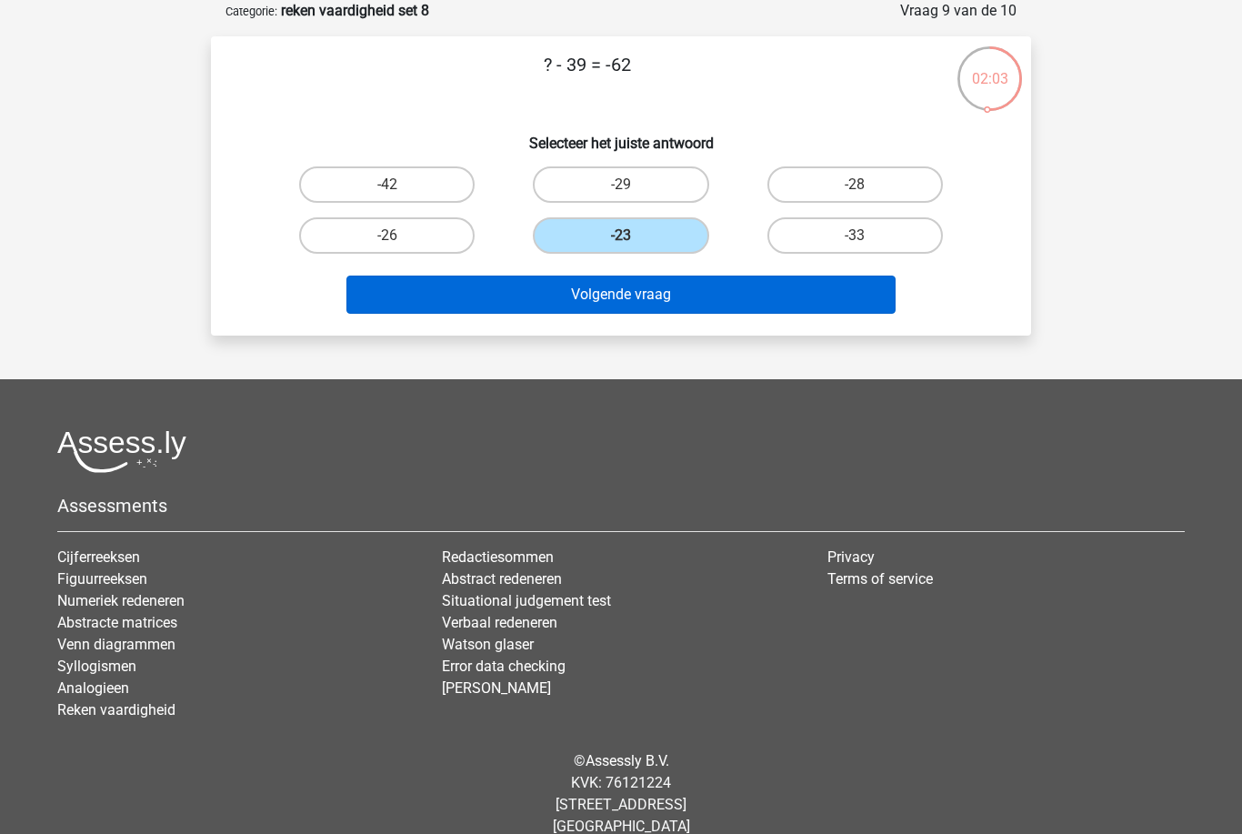
click at [656, 304] on button "Volgende vraag" at bounding box center [622, 295] width 550 height 38
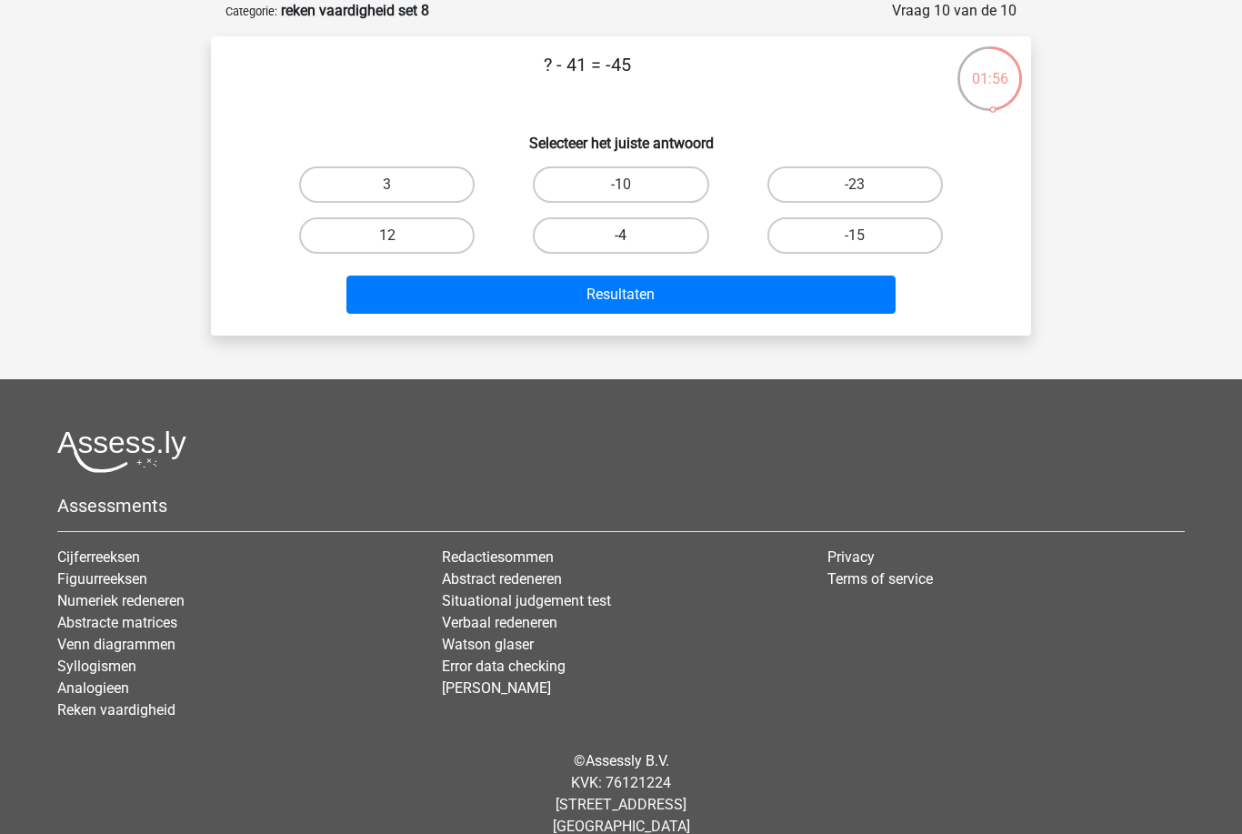
click at [679, 232] on label "-4" at bounding box center [621, 235] width 176 height 36
click at [633, 236] on input "-4" at bounding box center [627, 242] width 12 height 12
radio input "true"
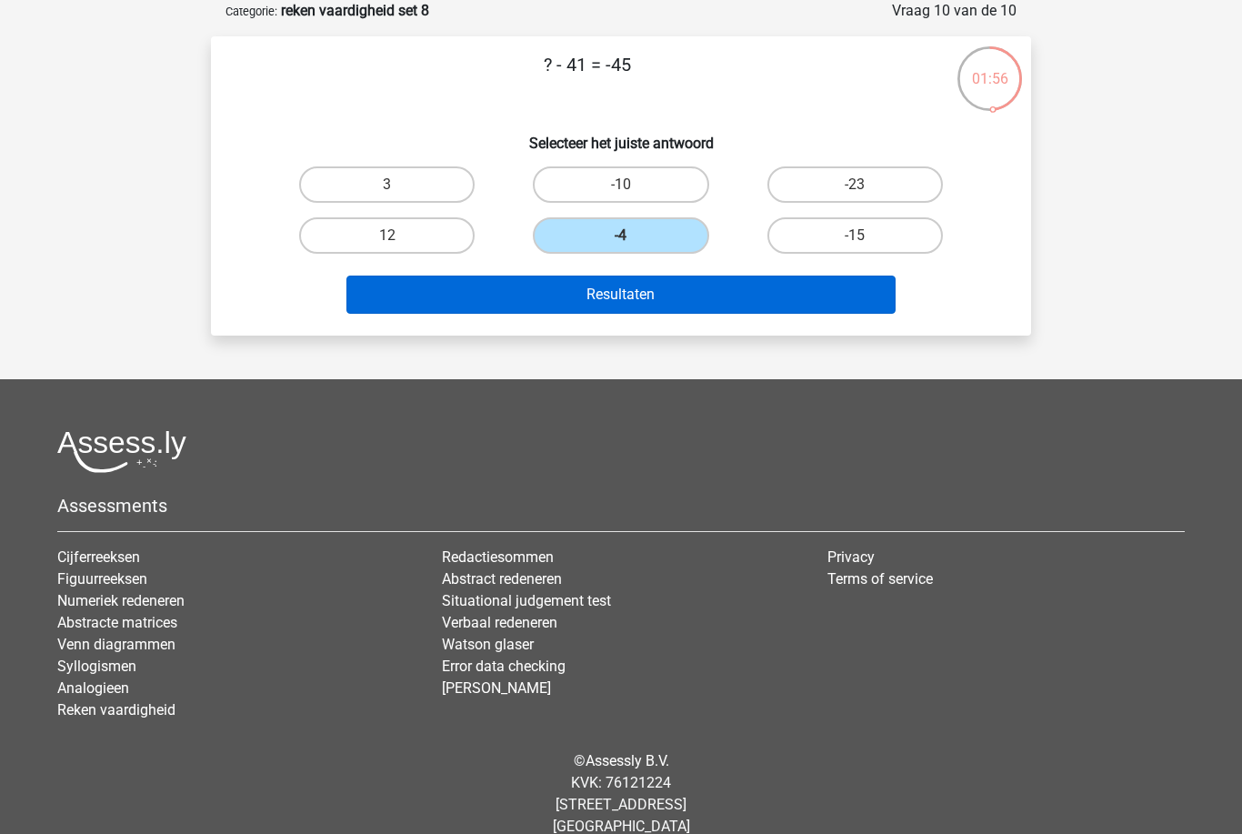
click at [652, 303] on button "Resultaten" at bounding box center [622, 295] width 550 height 38
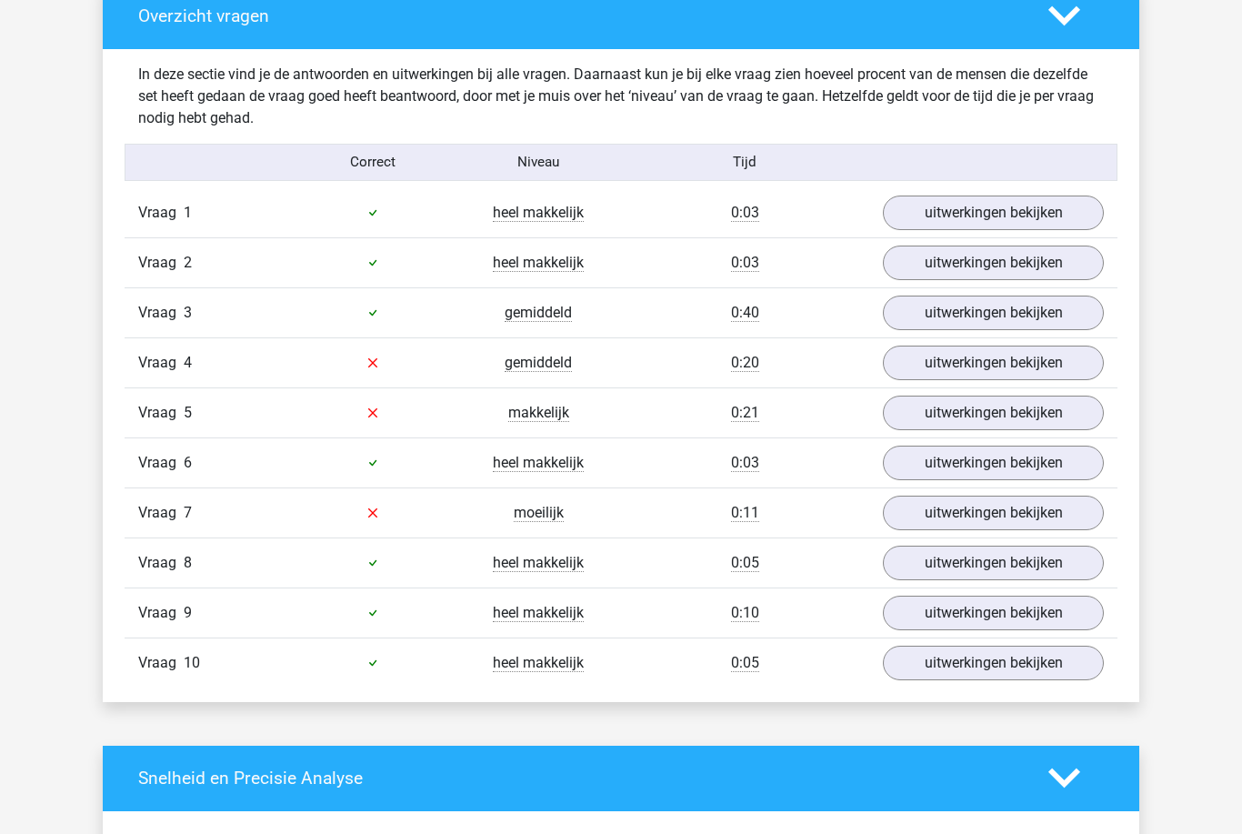
scroll to position [1149, 0]
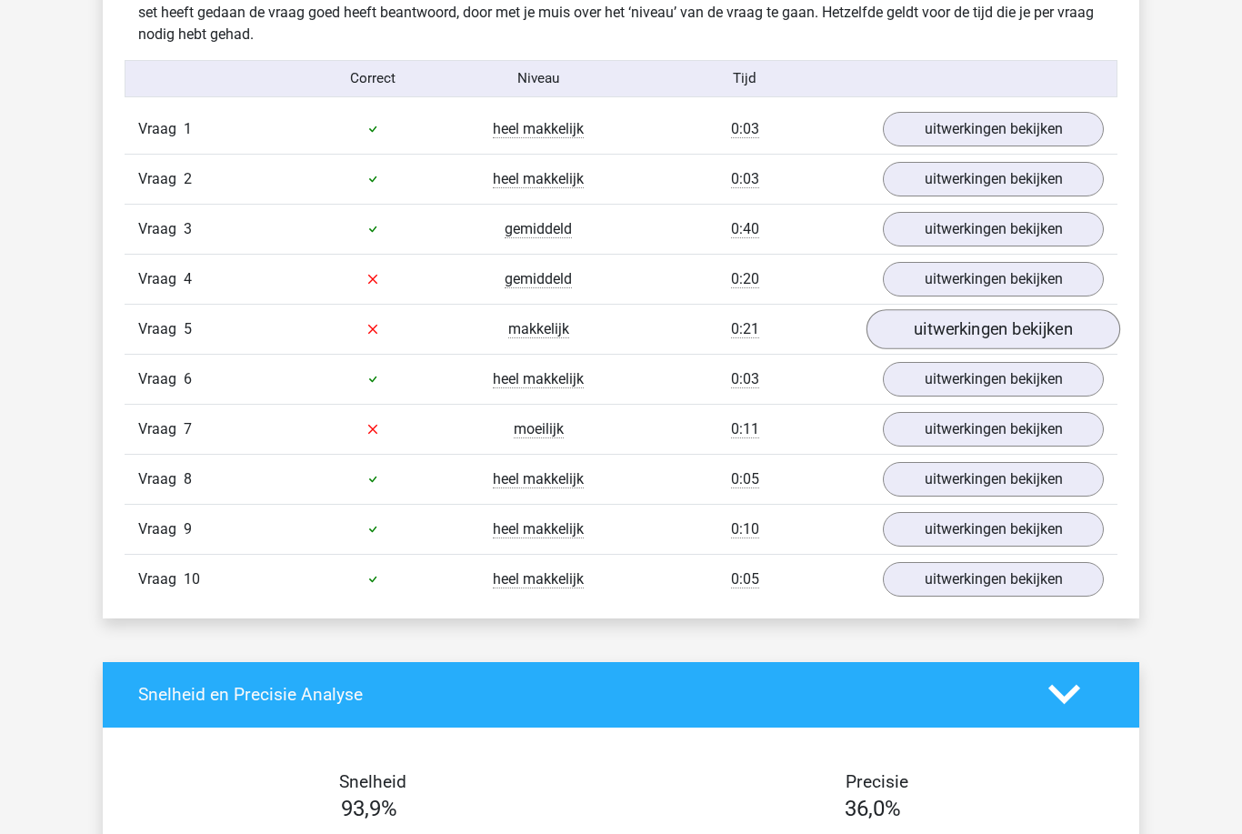
click at [1035, 335] on link "uitwerkingen bekijken" at bounding box center [994, 329] width 254 height 40
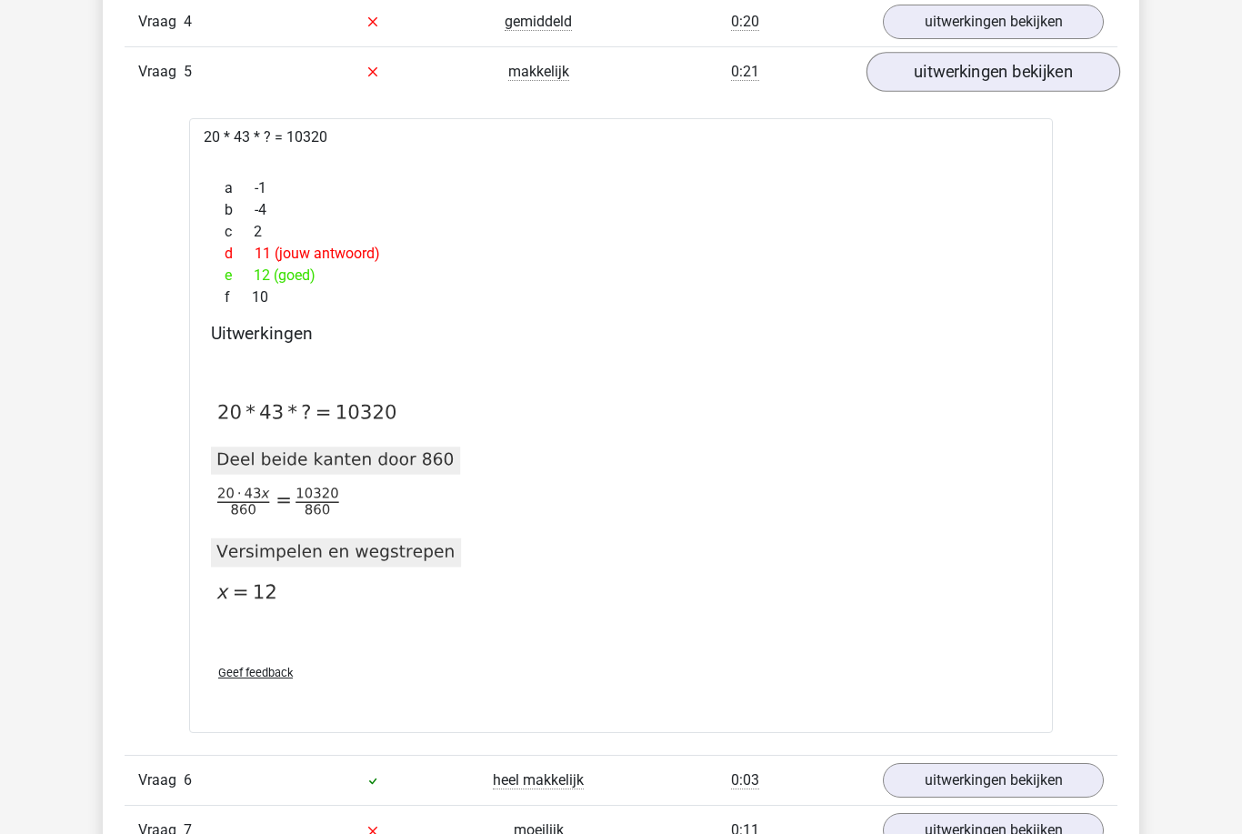
scroll to position [1429, 0]
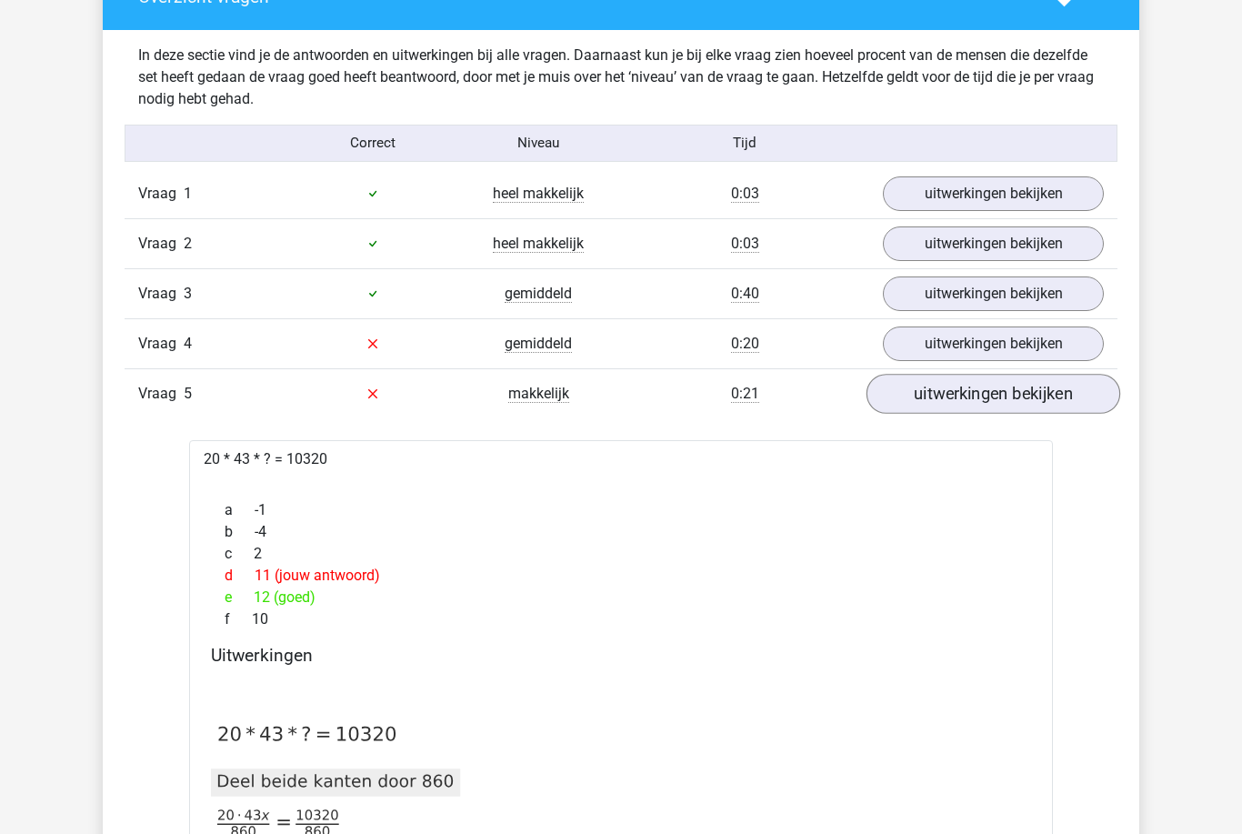
click at [1021, 399] on link "uitwerkingen bekijken" at bounding box center [994, 395] width 254 height 40
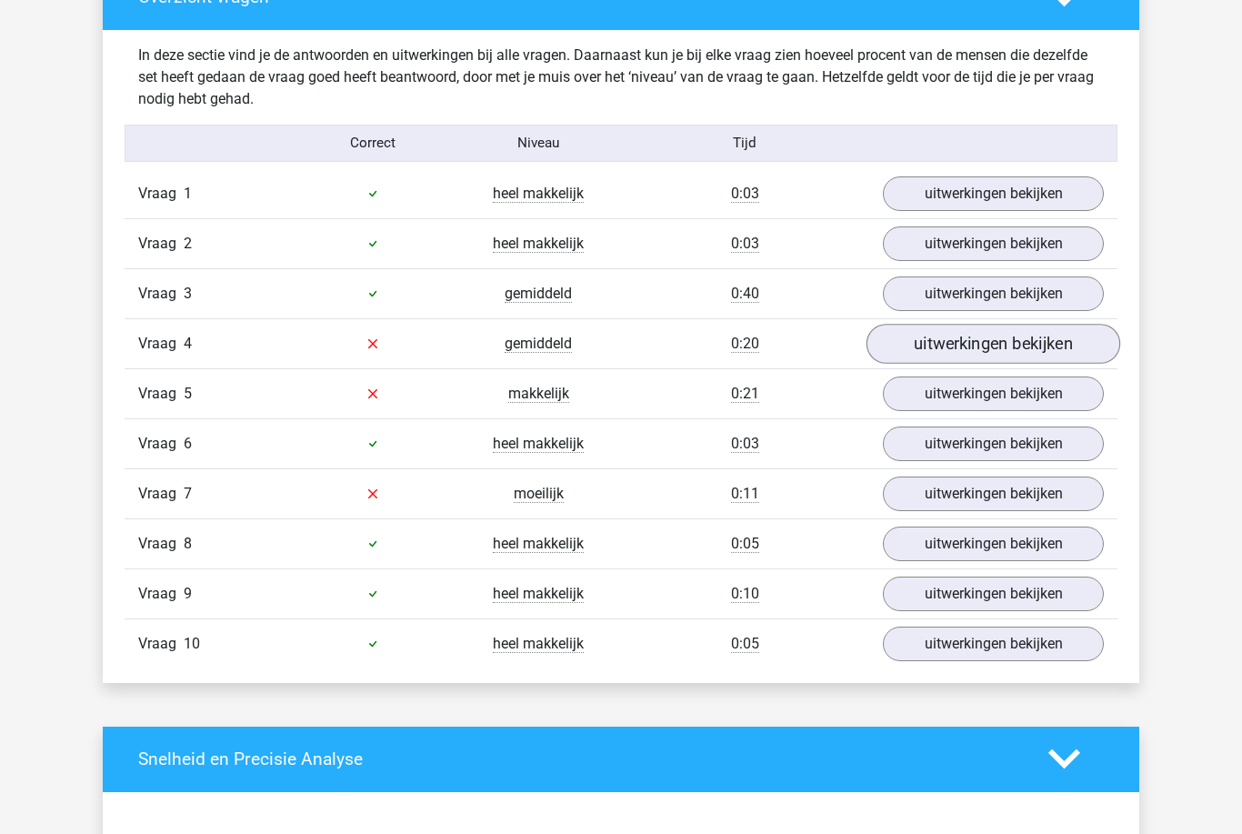
click at [1043, 355] on link "uitwerkingen bekijken" at bounding box center [994, 344] width 254 height 40
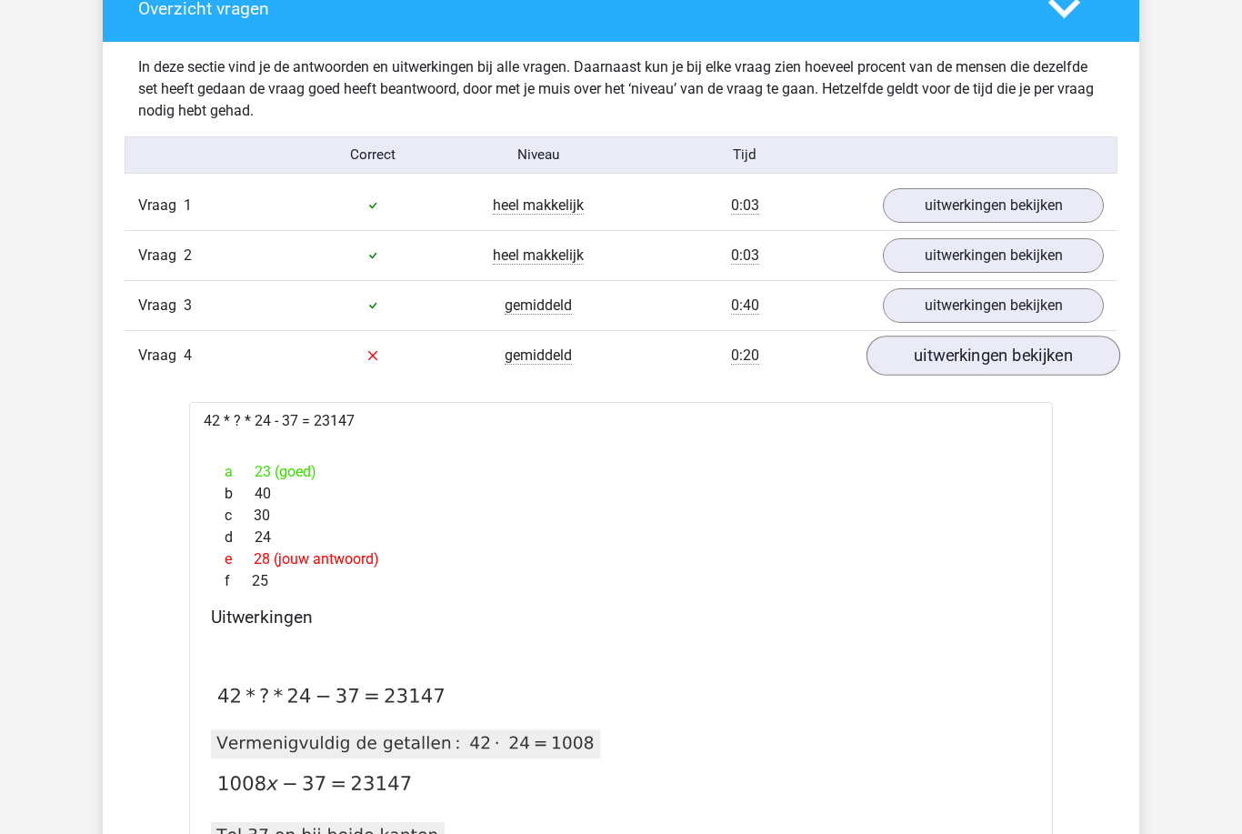
scroll to position [1051, 0]
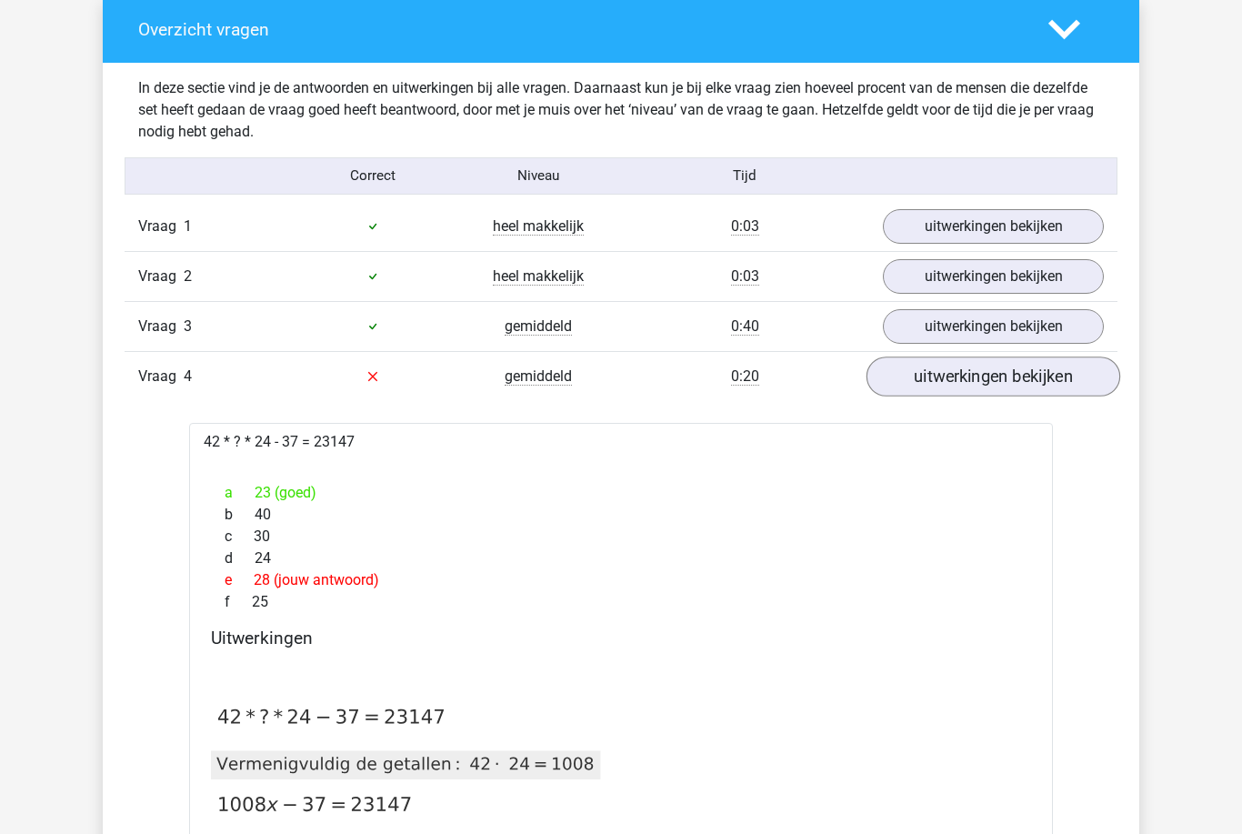
click at [1048, 383] on link "uitwerkingen bekijken" at bounding box center [994, 377] width 254 height 40
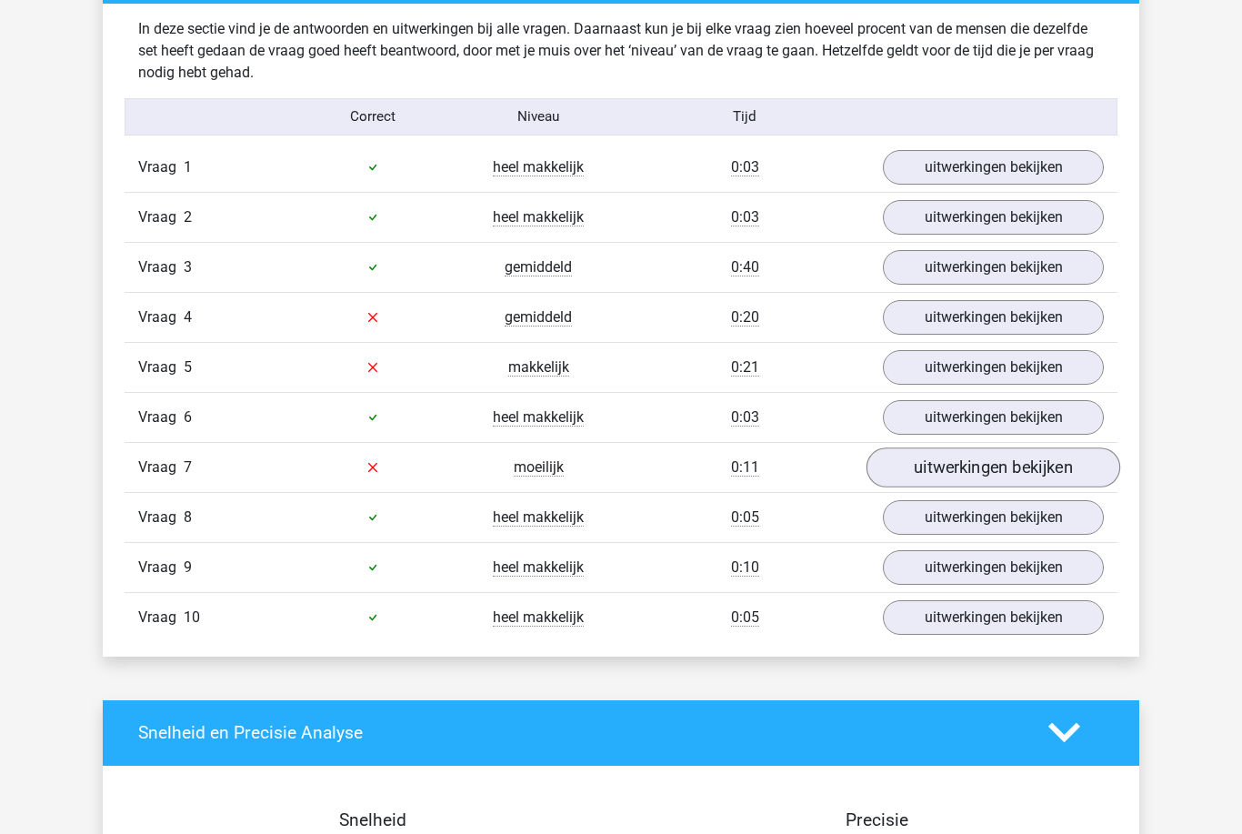
click at [1075, 466] on link "uitwerkingen bekijken" at bounding box center [994, 468] width 254 height 40
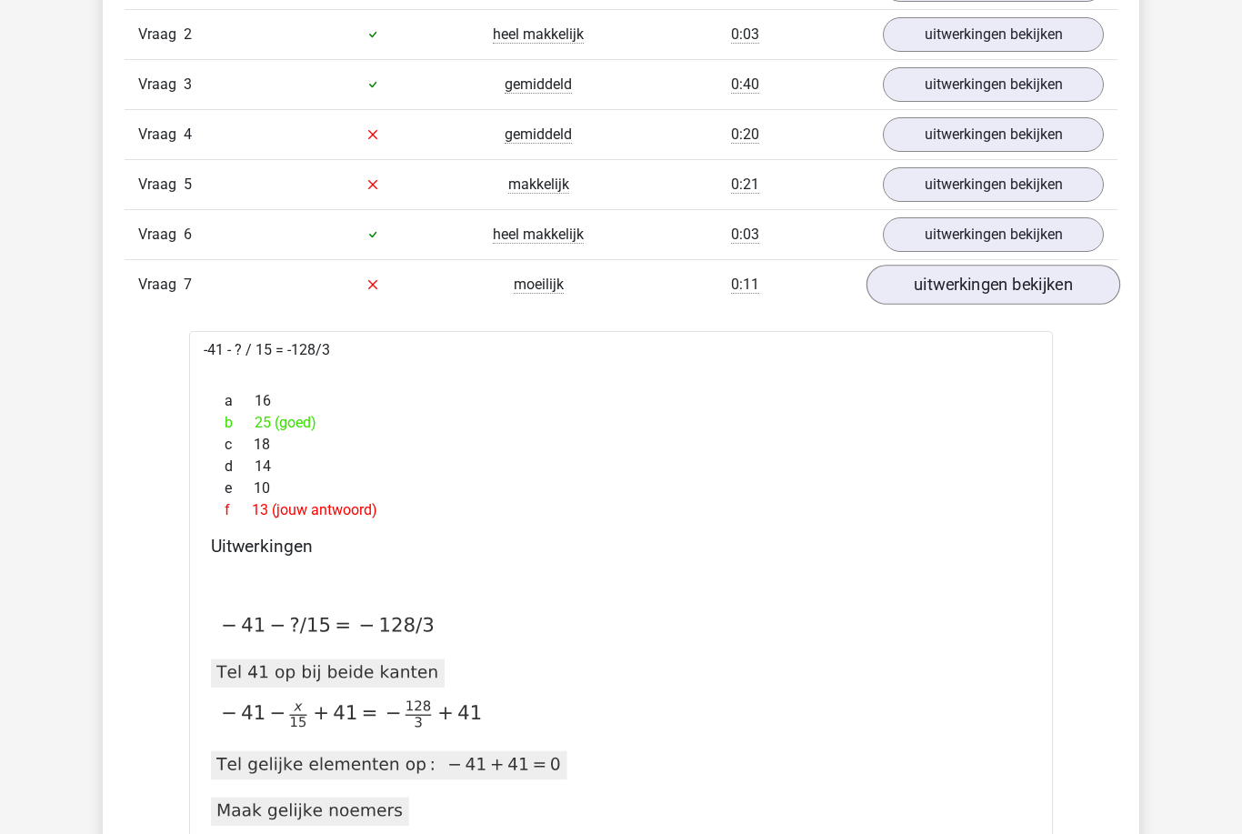
scroll to position [1292, 0]
click at [1087, 294] on link "uitwerkingen bekijken" at bounding box center [994, 286] width 254 height 40
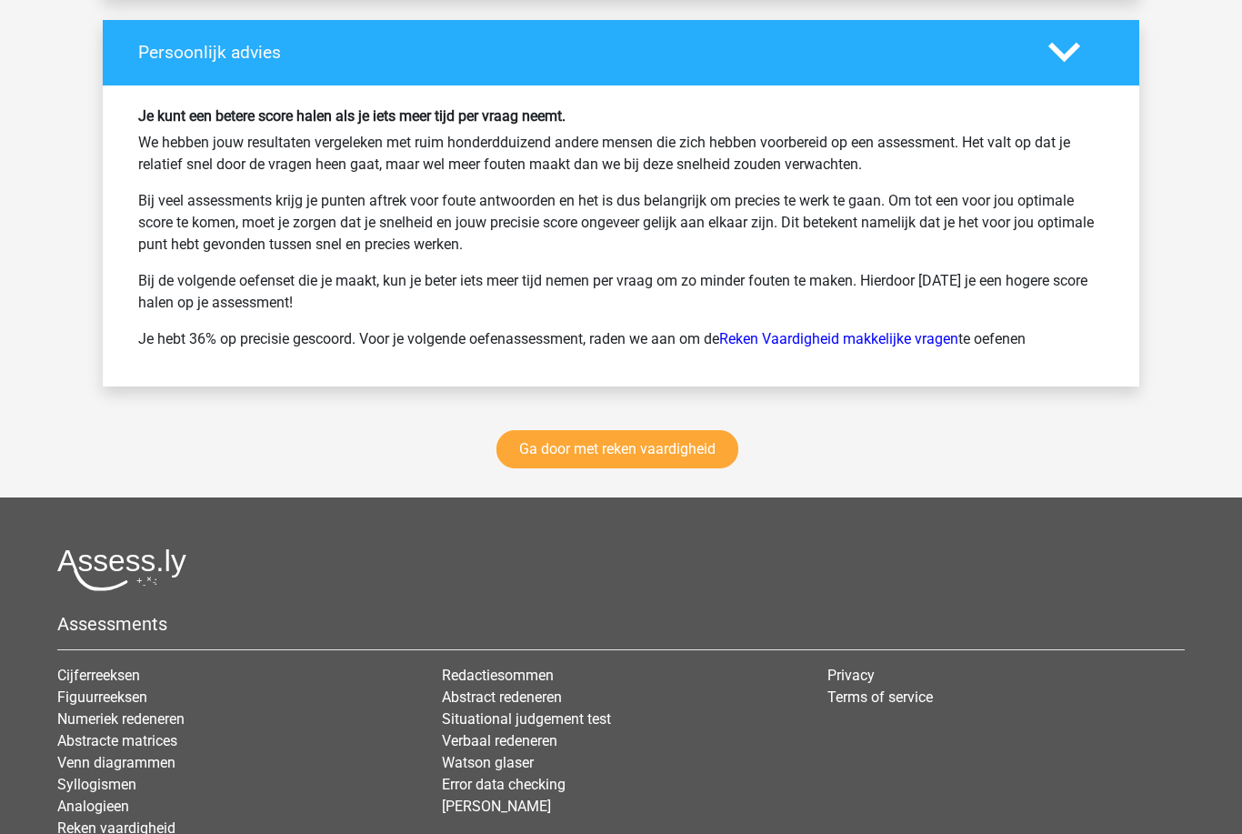
scroll to position [2345, 0]
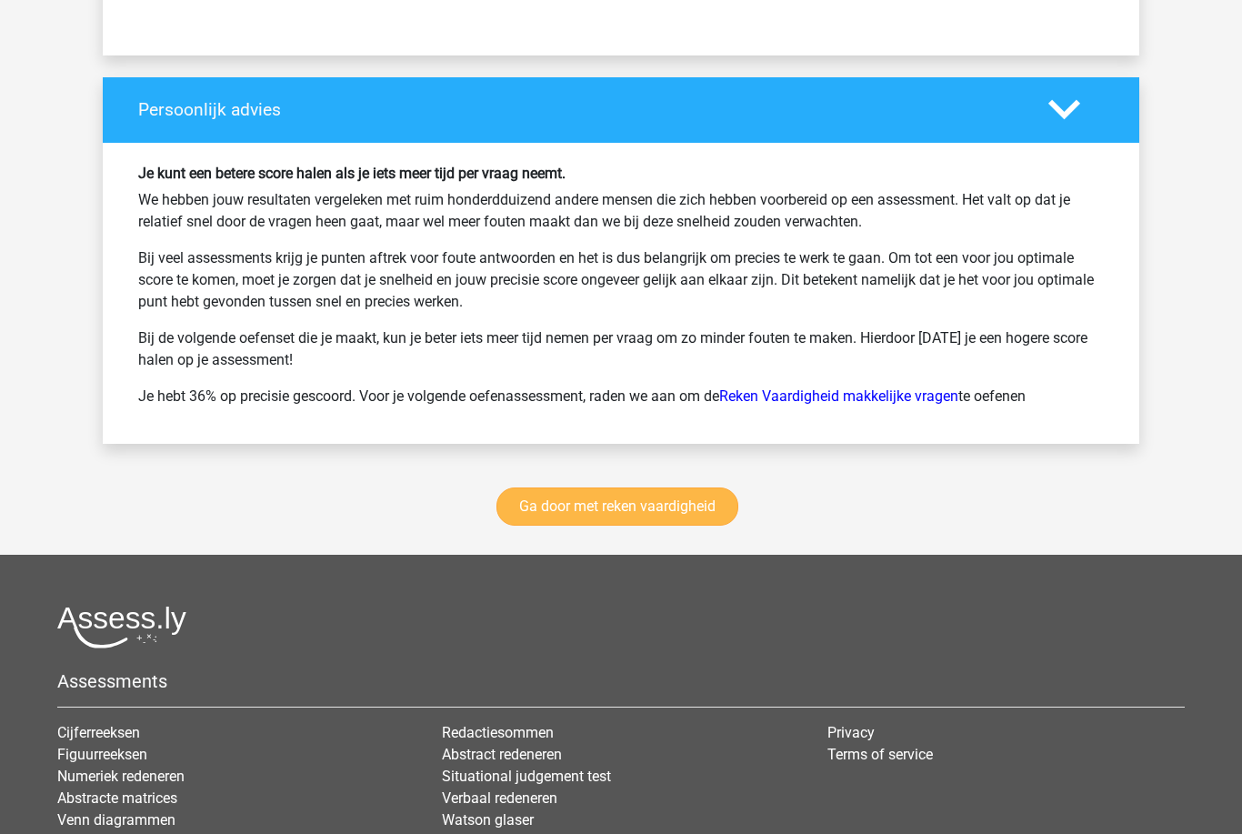
click at [679, 515] on link "Ga door met reken vaardigheid" at bounding box center [618, 507] width 242 height 38
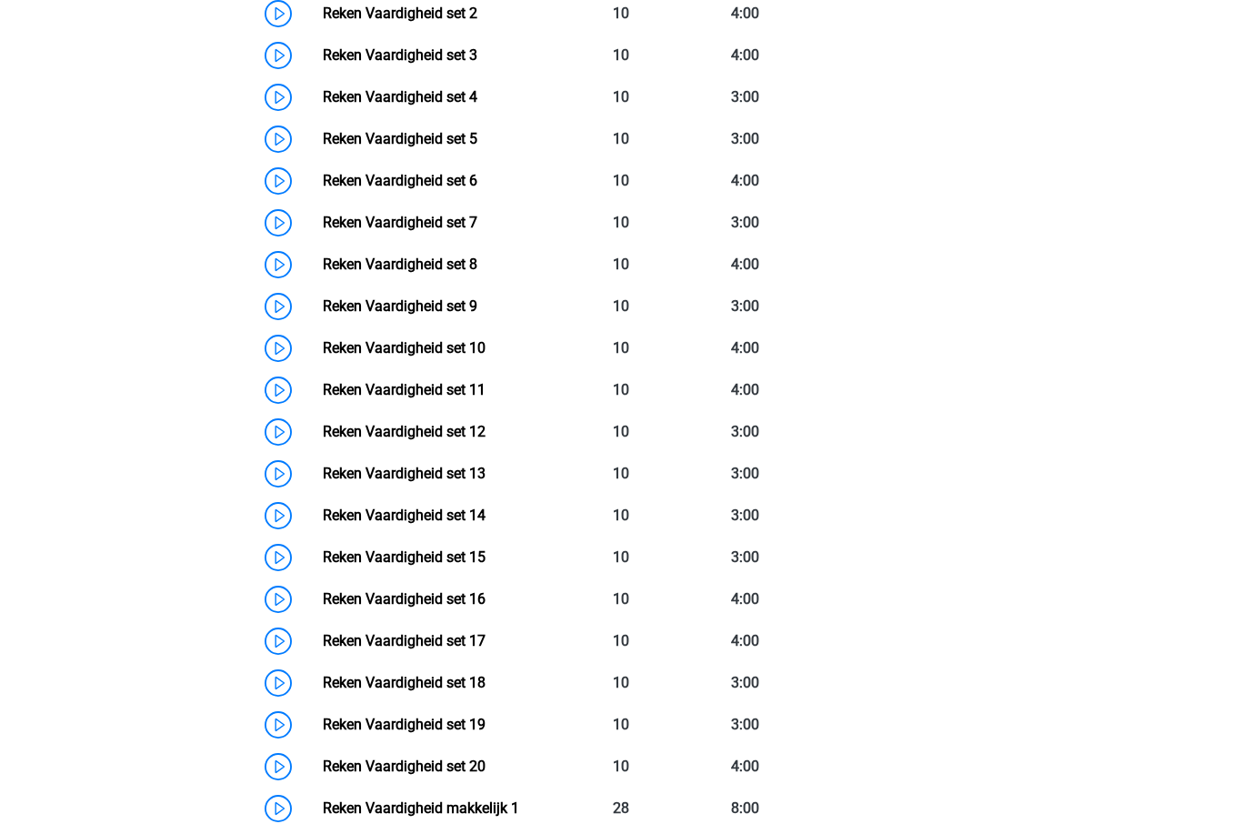
scroll to position [988, 0]
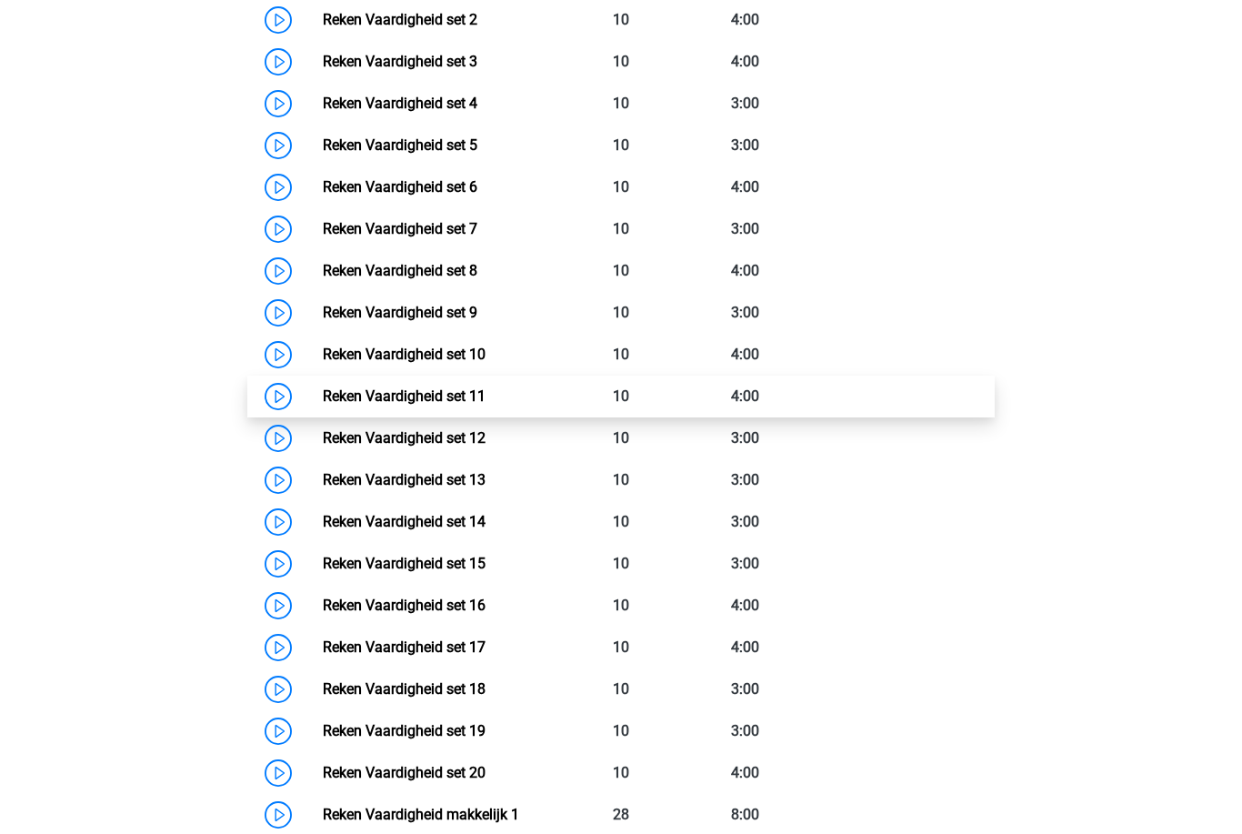
click at [486, 399] on link "Reken Vaardigheid set 11" at bounding box center [404, 395] width 163 height 17
